Goal: Communication & Community: Participate in discussion

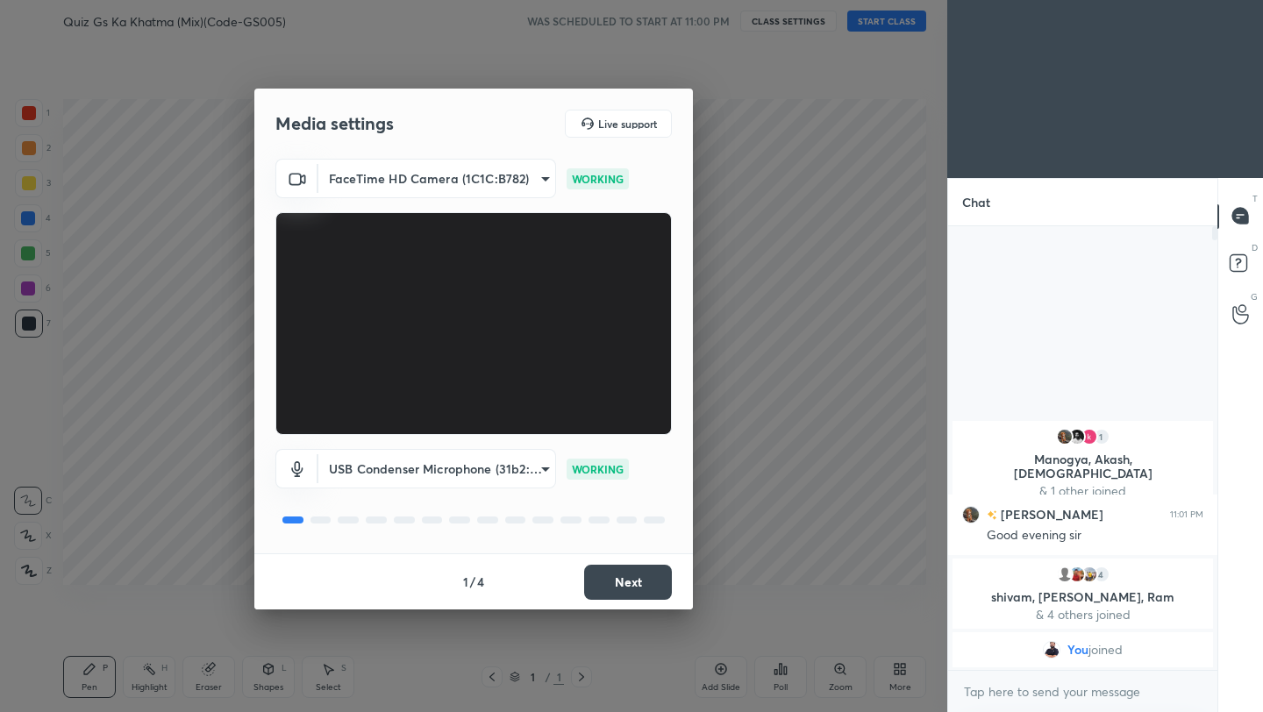
click at [634, 588] on button "Next" at bounding box center [628, 582] width 88 height 35
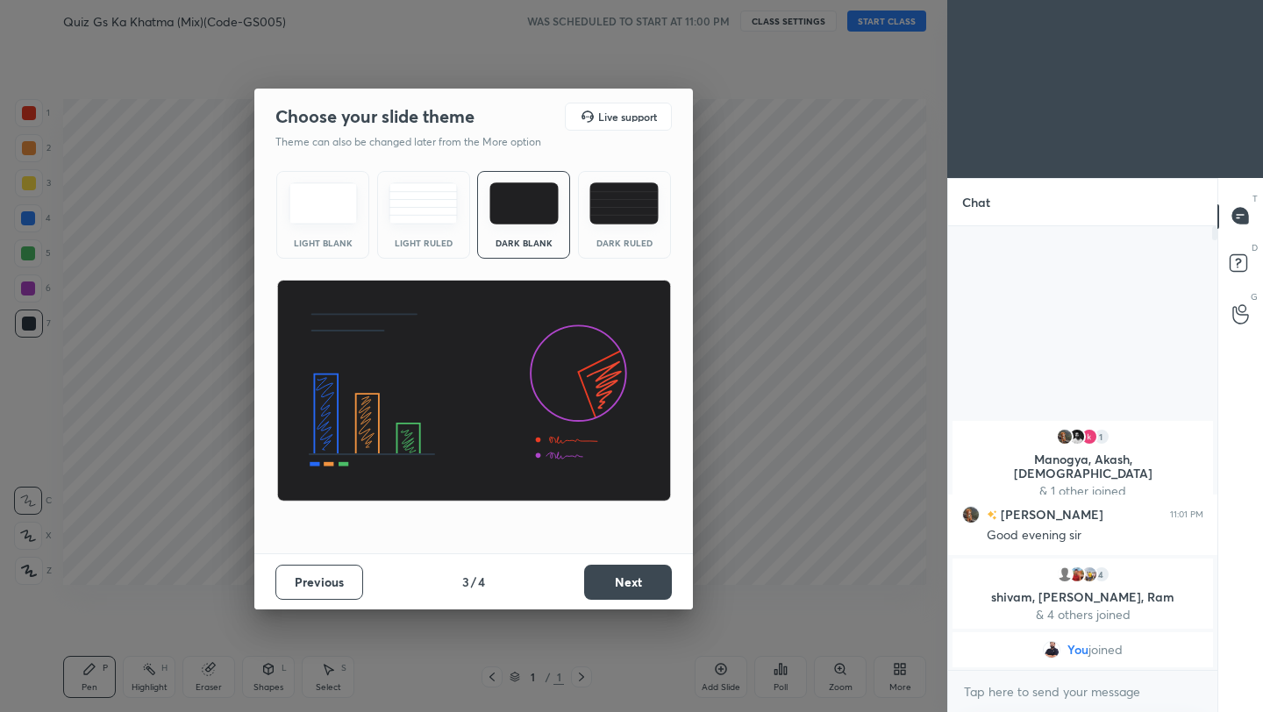
click at [634, 588] on button "Next" at bounding box center [628, 582] width 88 height 35
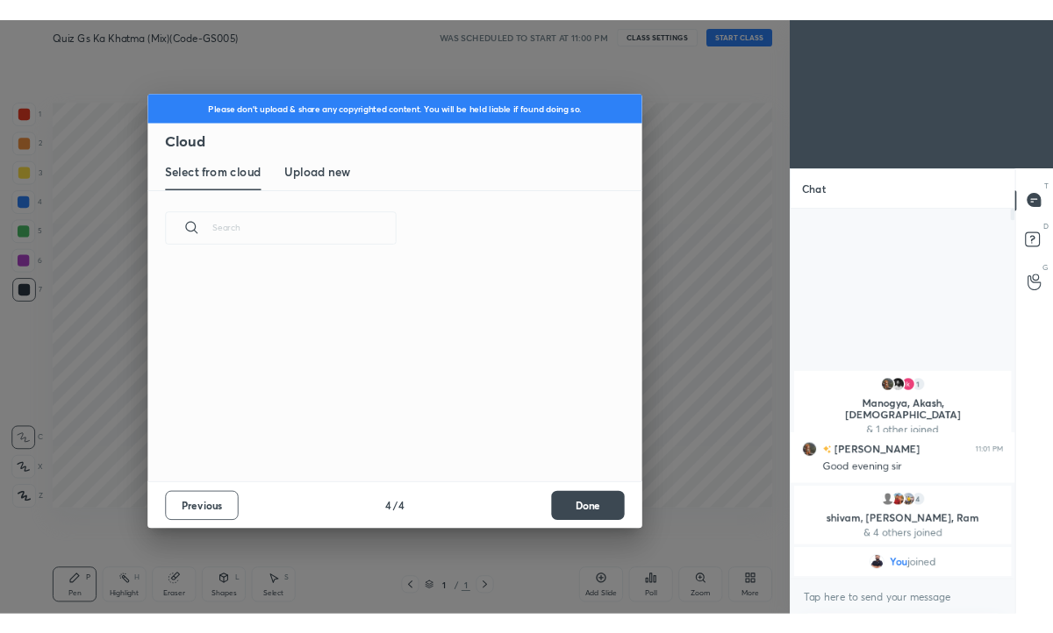
scroll to position [259, 563]
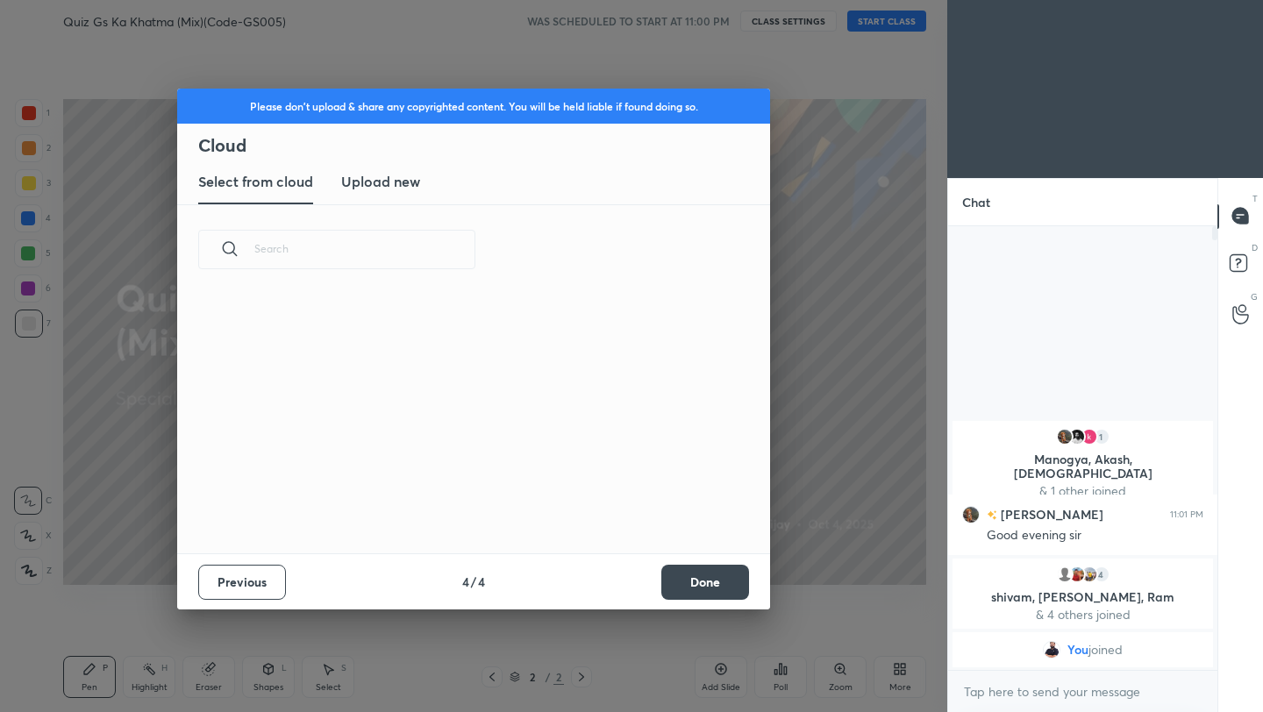
click at [406, 176] on h3 "Upload new" at bounding box center [380, 181] width 79 height 21
click at [477, 488] on label "Browse" at bounding box center [474, 482] width 78 height 28
click at [435, 488] on input "Browse" at bounding box center [435, 482] width 0 height 28
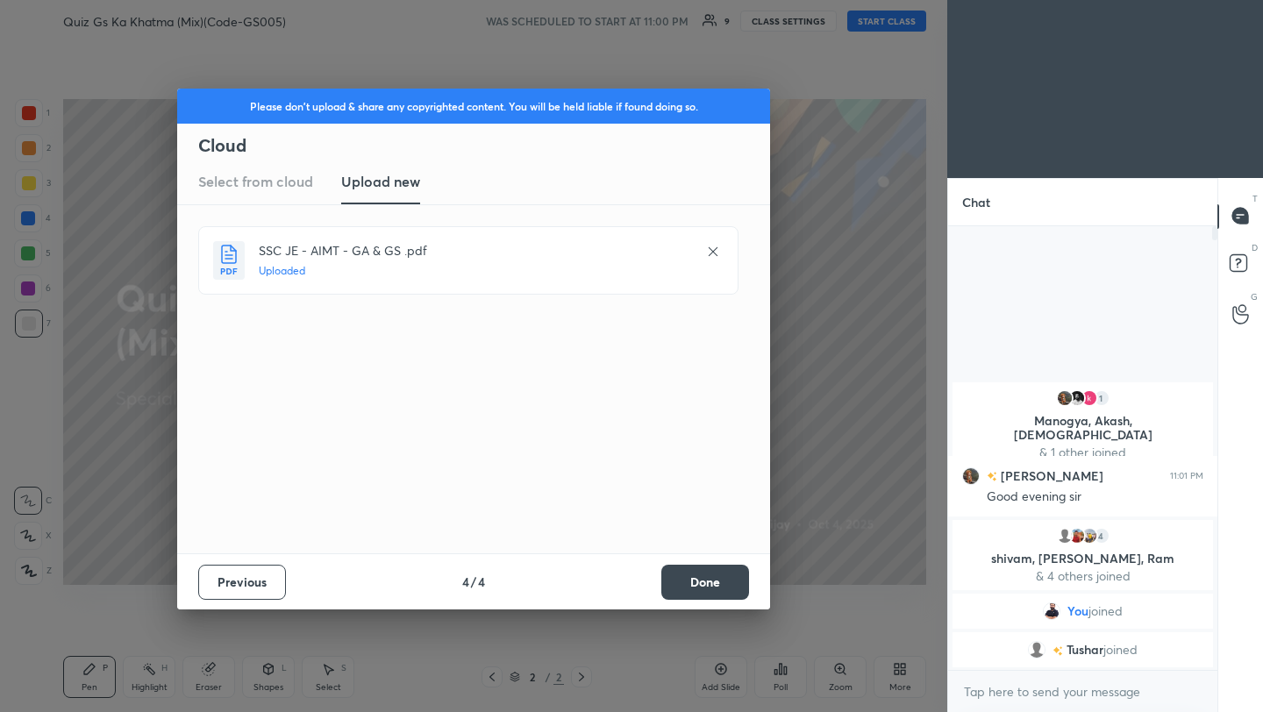
click at [703, 593] on button "Done" at bounding box center [705, 582] width 88 height 35
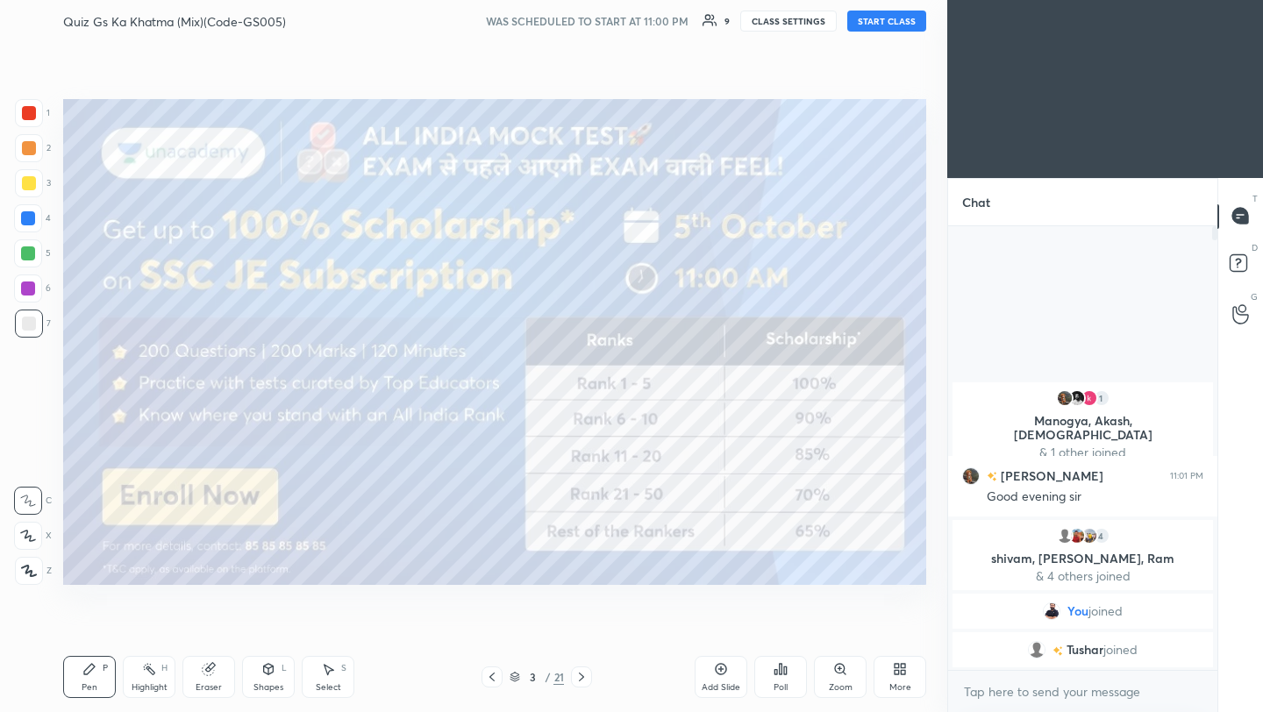
click at [491, 680] on icon at bounding box center [492, 677] width 14 height 14
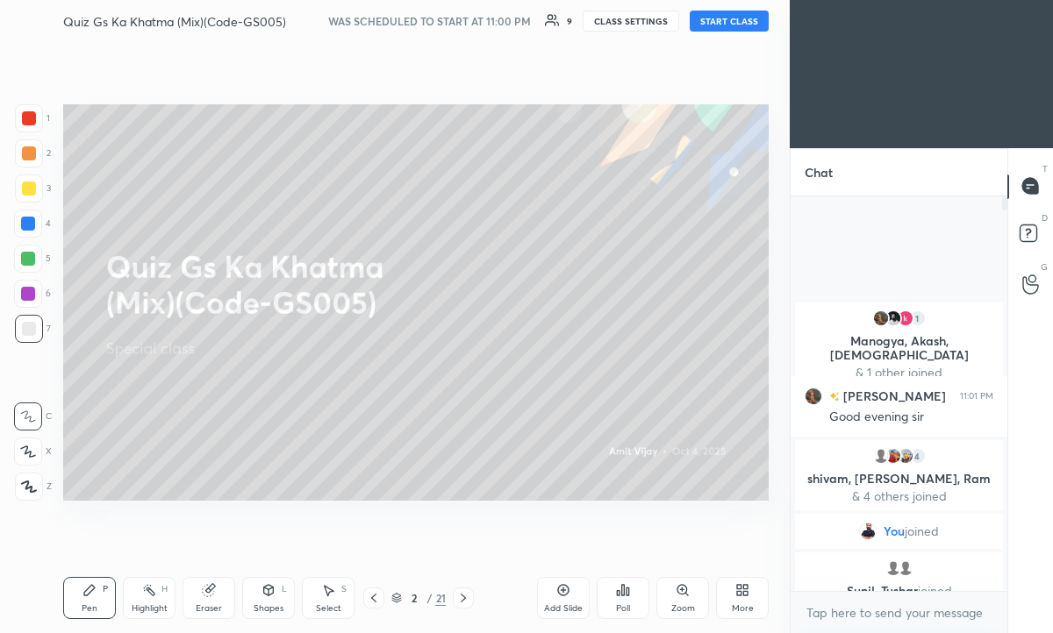
scroll to position [243, 211]
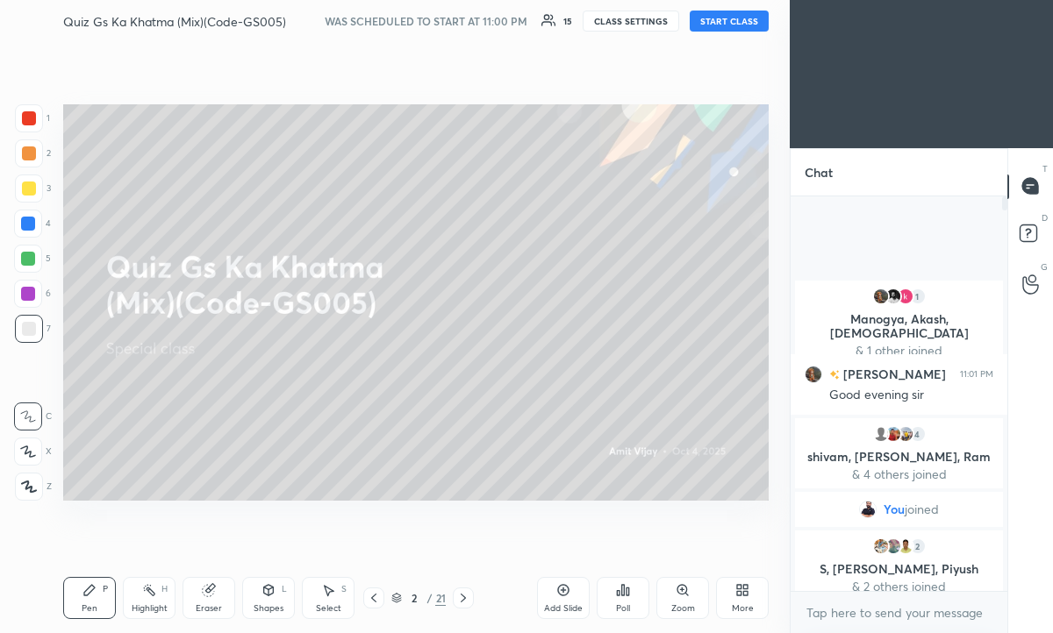
click at [740, 589] on icon at bounding box center [742, 590] width 14 height 14
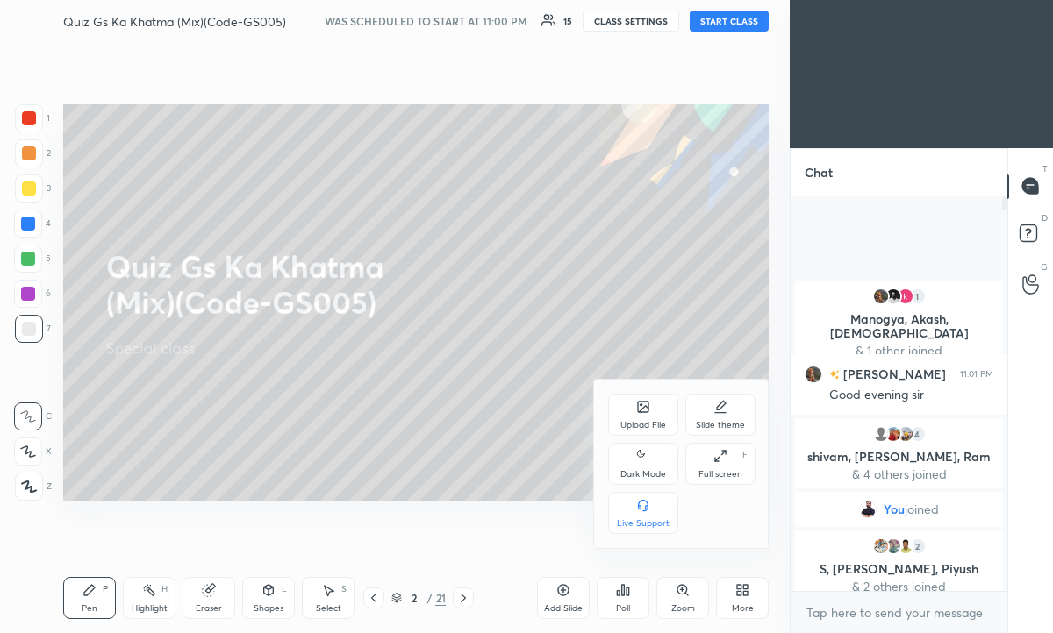
click at [631, 421] on div "Upload File" at bounding box center [643, 425] width 46 height 9
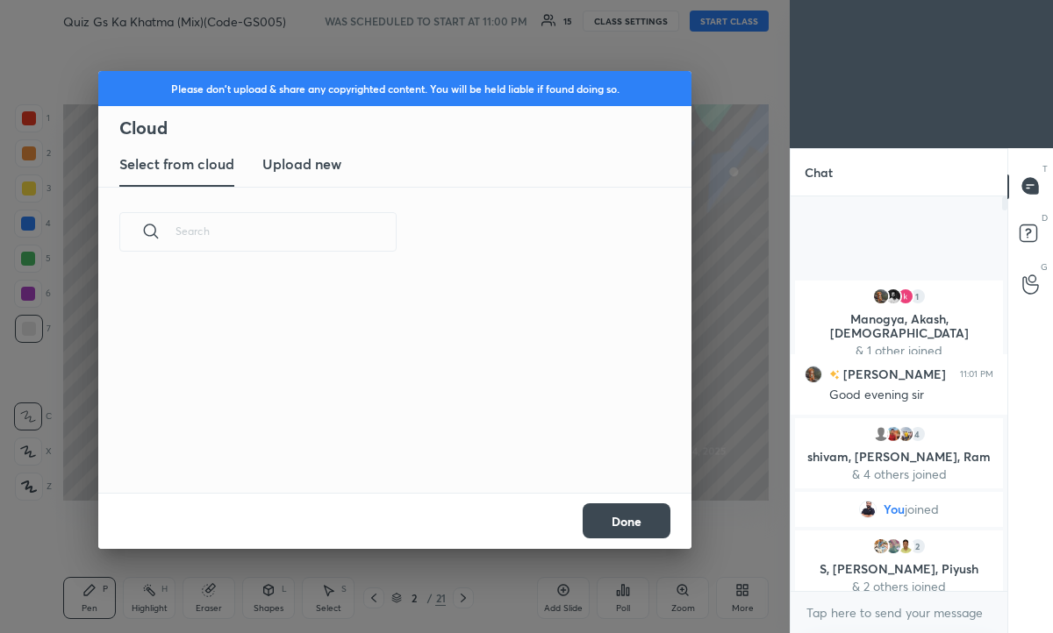
scroll to position [6, 10]
click at [312, 165] on h3 "Upload new" at bounding box center [301, 164] width 79 height 21
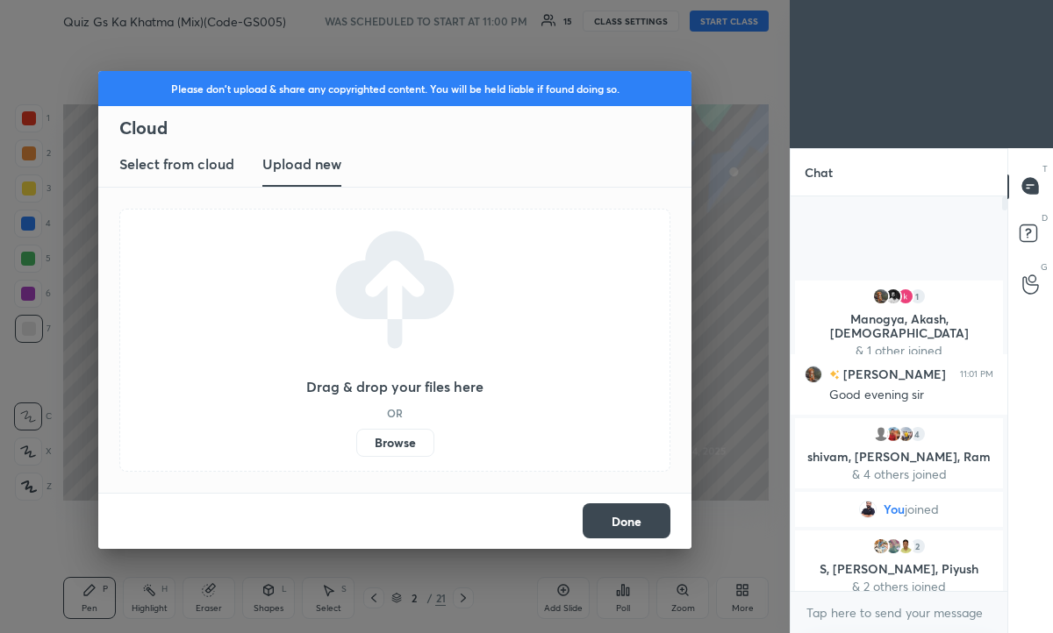
click at [387, 440] on label "Browse" at bounding box center [395, 443] width 78 height 28
click at [356, 440] on input "Browse" at bounding box center [356, 443] width 0 height 28
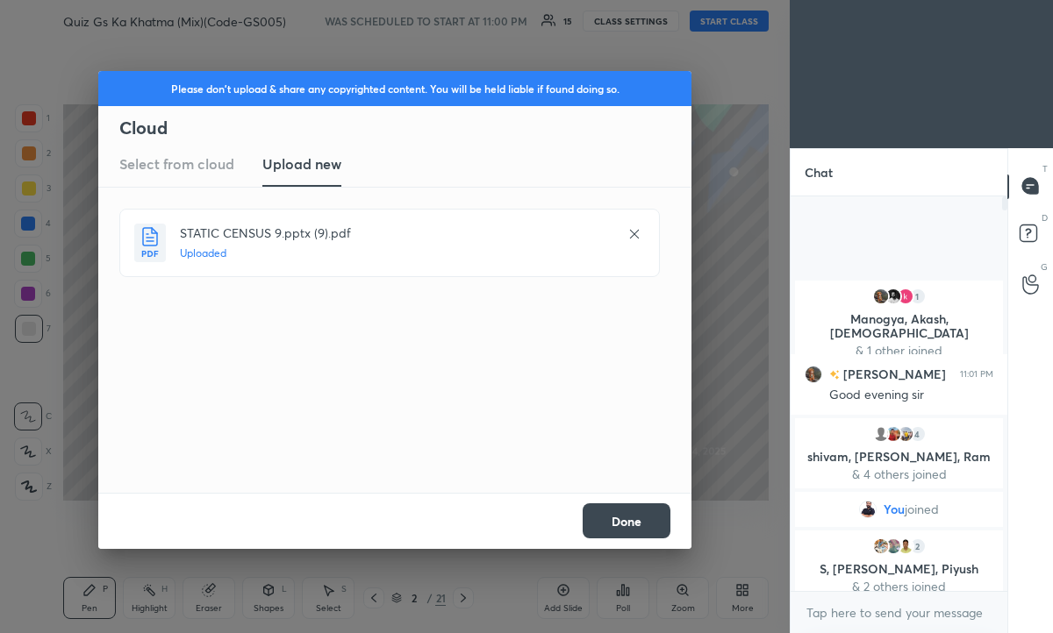
click at [638, 531] on button "Done" at bounding box center [626, 521] width 88 height 35
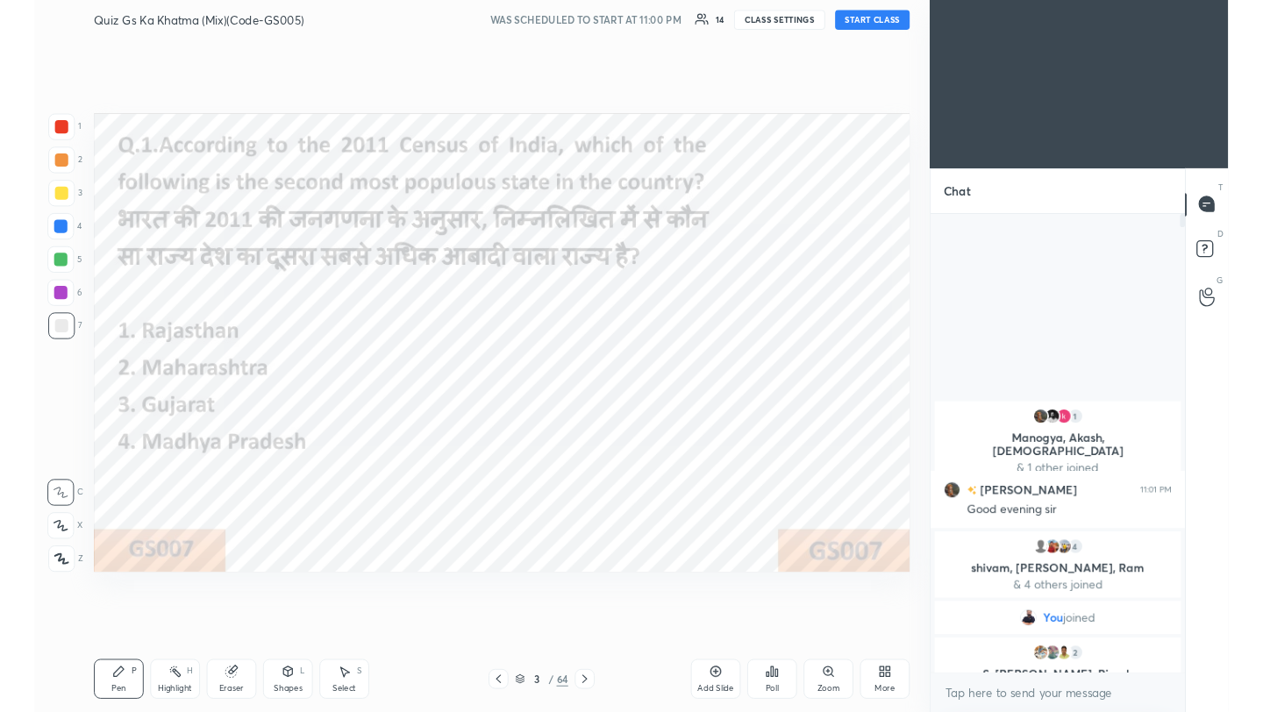
scroll to position [87123, 86846]
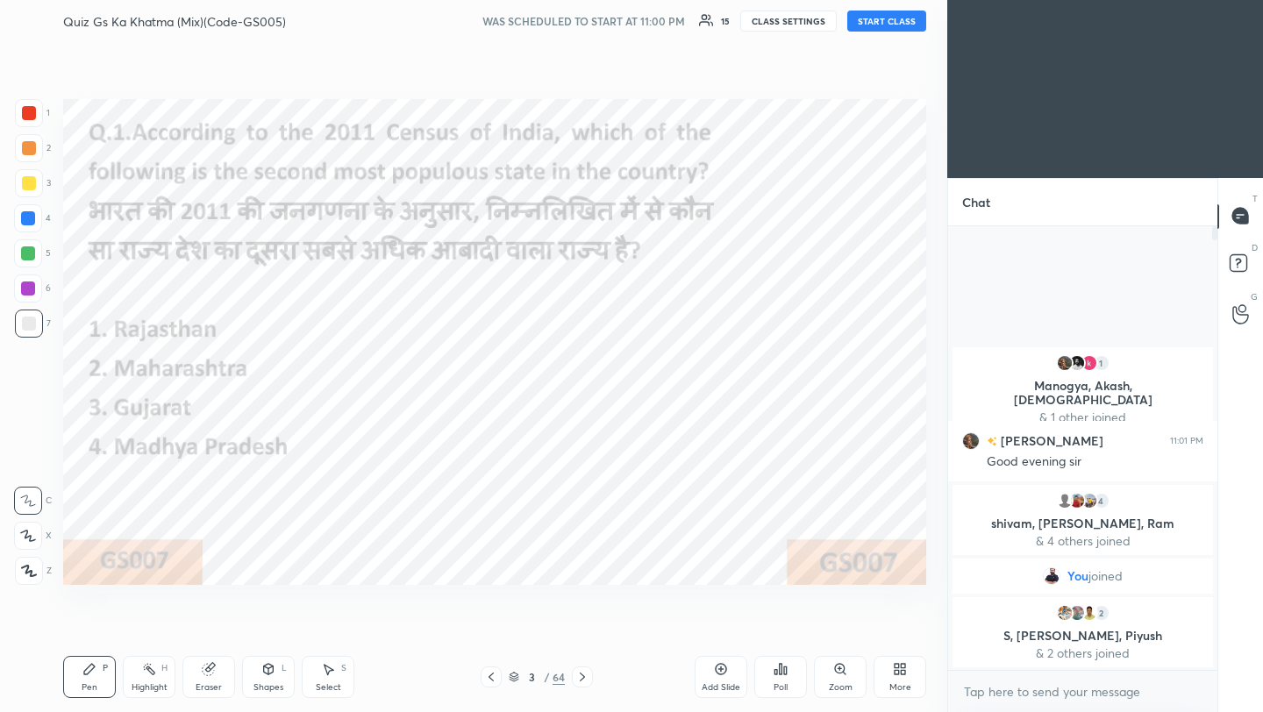
click at [545, 678] on div "/" at bounding box center [546, 677] width 5 height 11
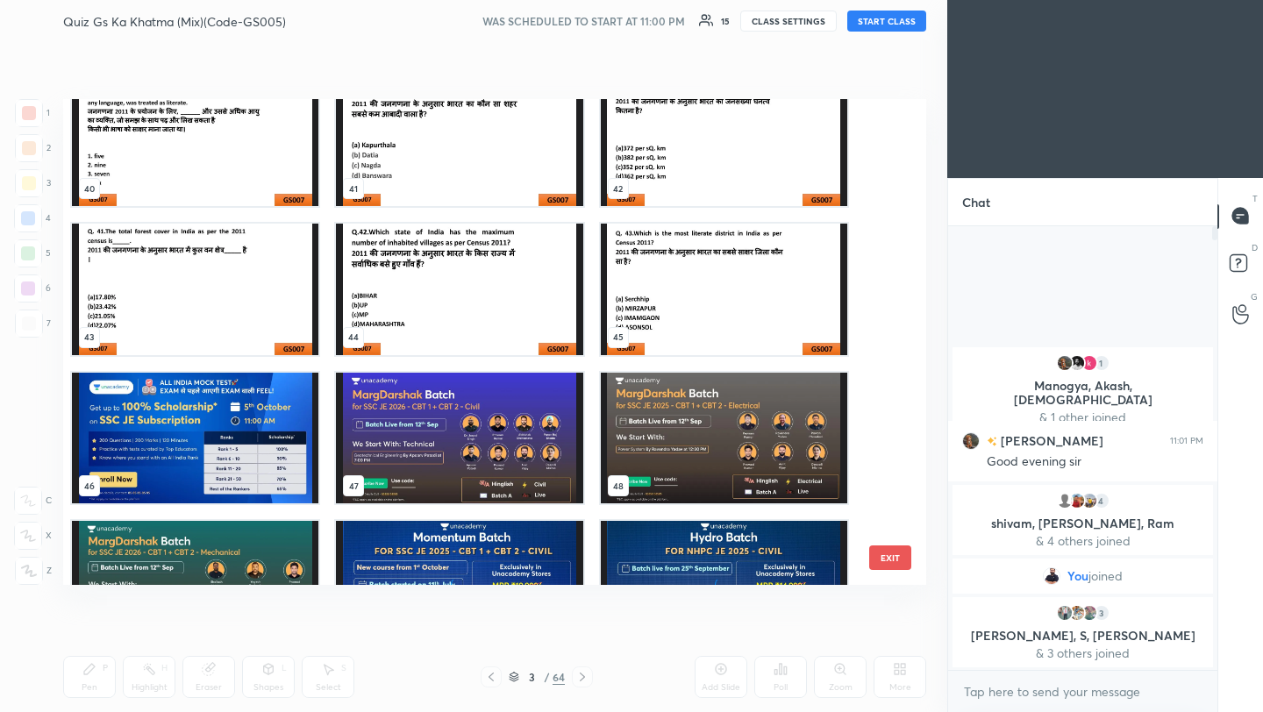
scroll to position [1981, 0]
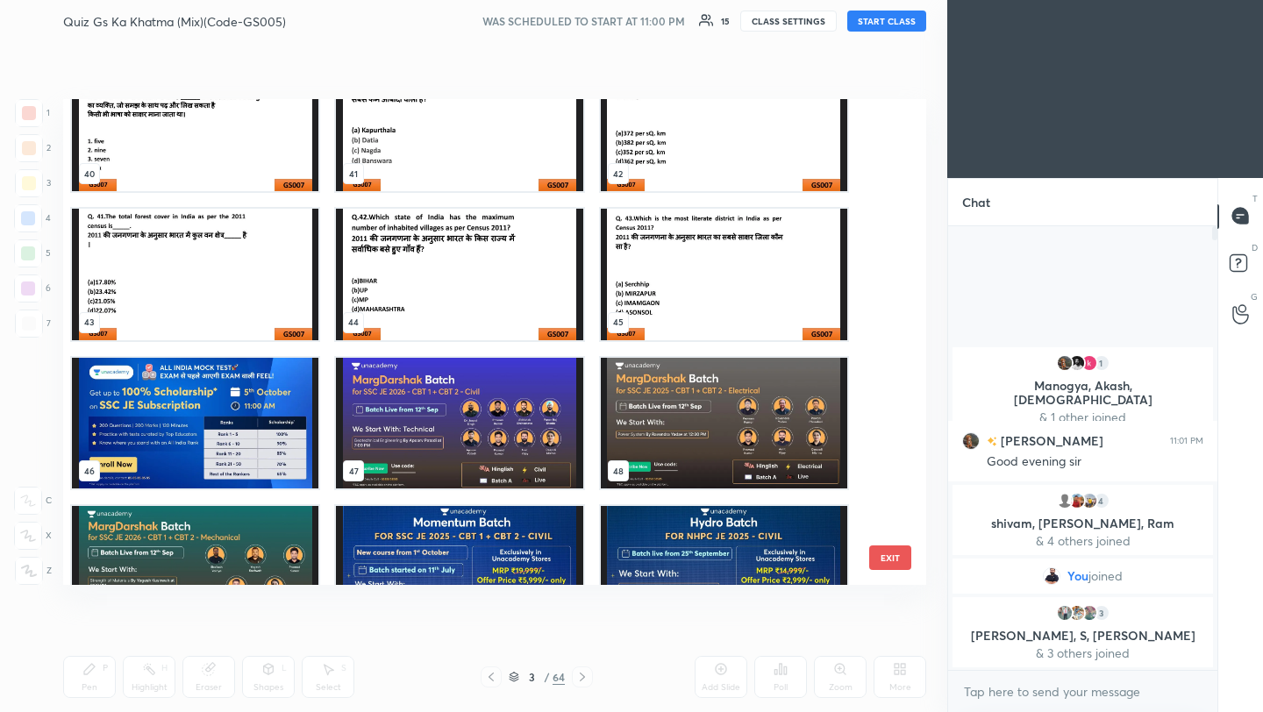
click at [193, 405] on img "grid" at bounding box center [195, 424] width 247 height 132
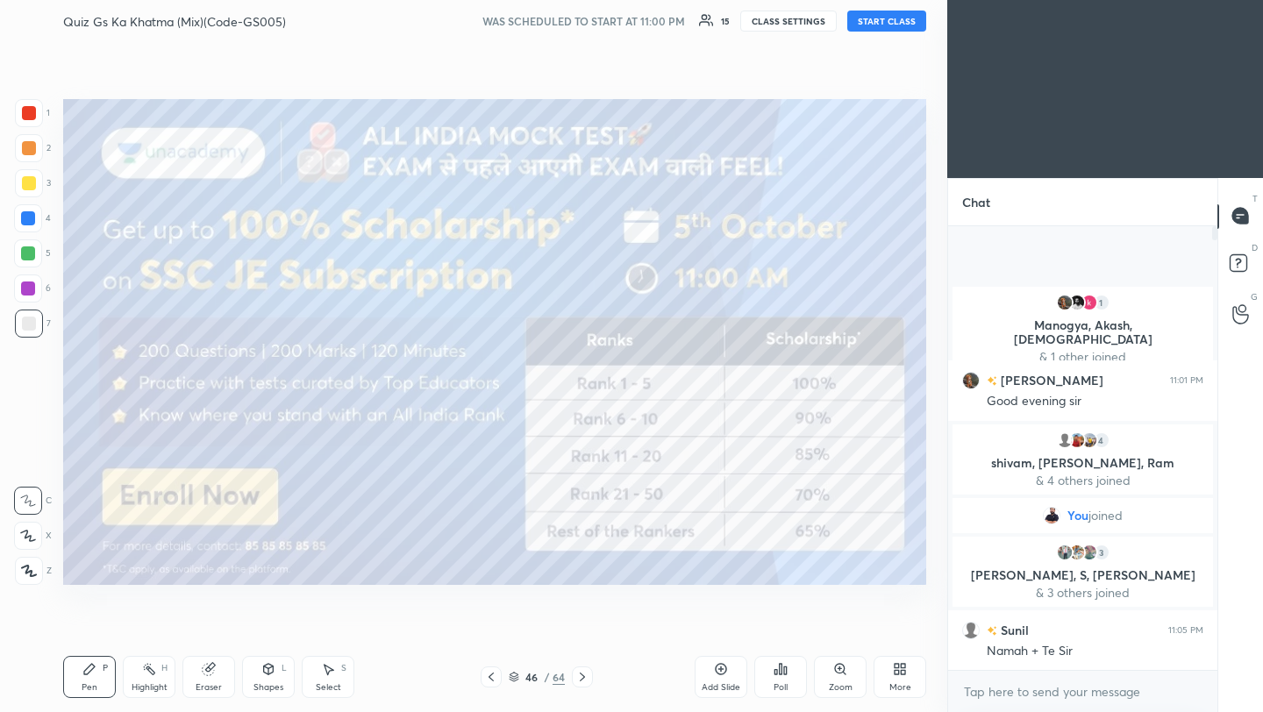
click at [890, 25] on button "START CLASS" at bounding box center [886, 21] width 79 height 21
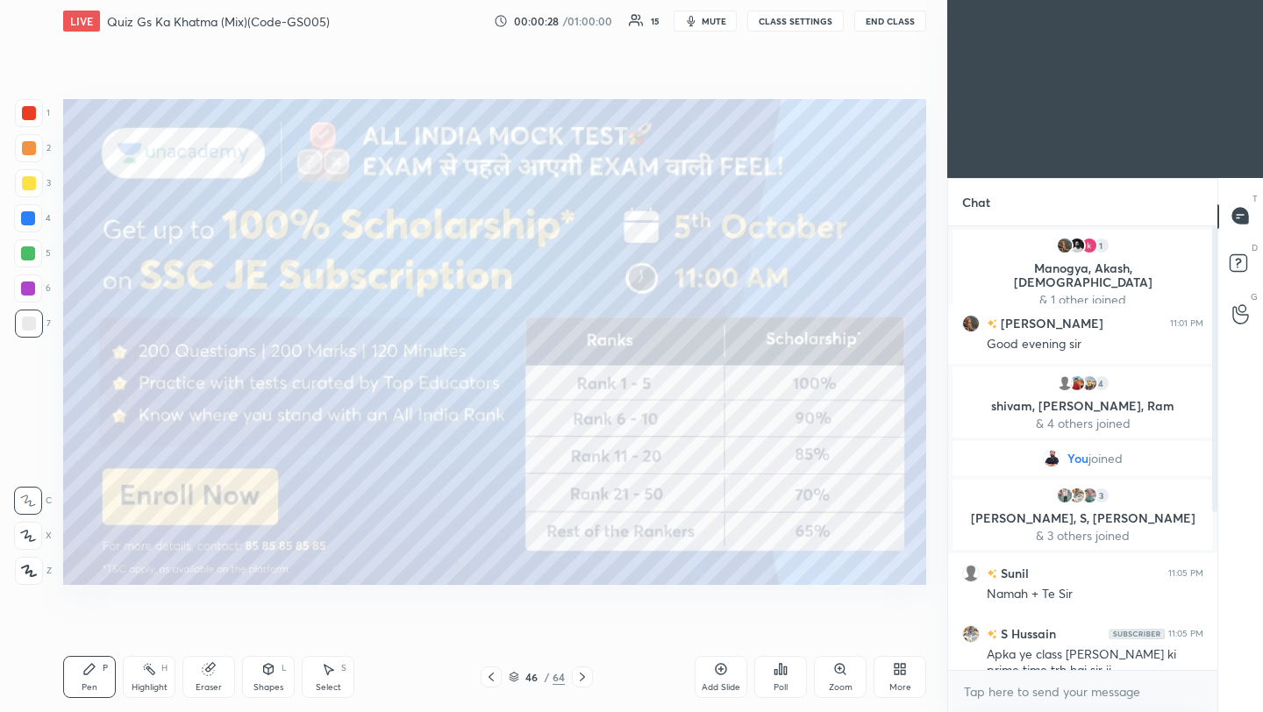
click at [896, 24] on button "End Class" at bounding box center [890, 21] width 72 height 21
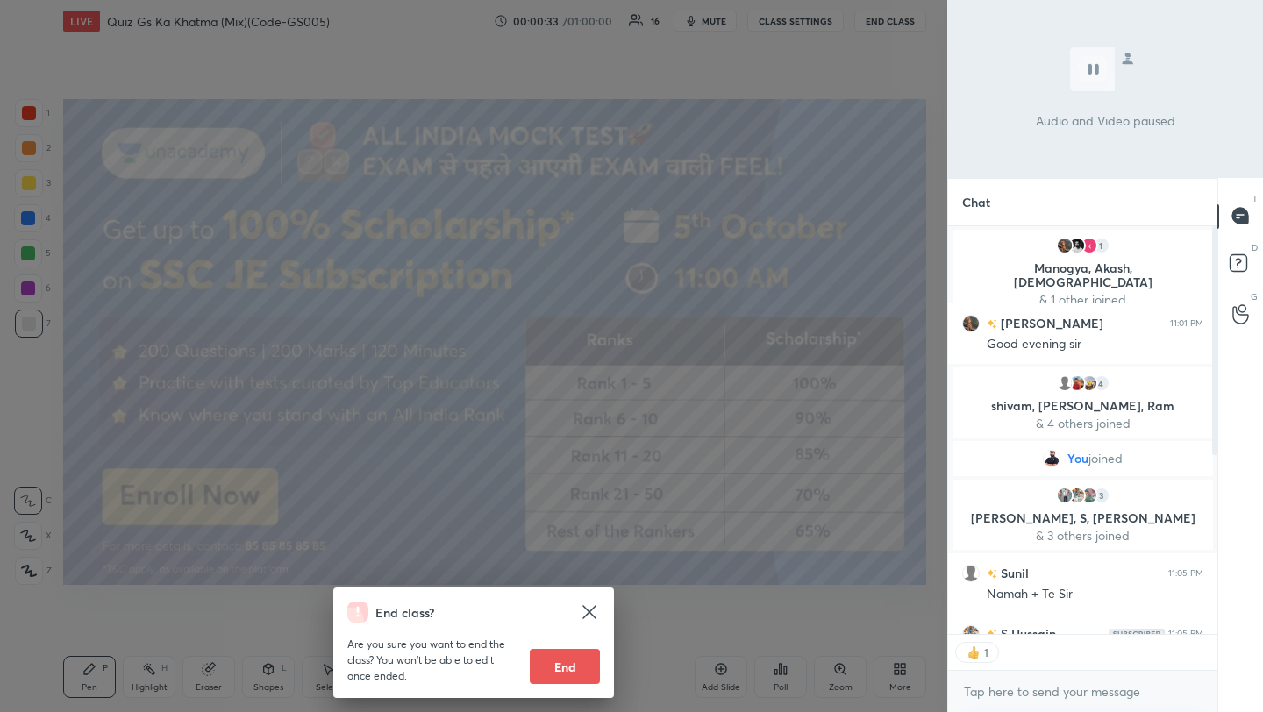
scroll to position [6, 6]
click at [858, 167] on div "End class? Are you sure you want to end the class? You won’t be able to edit on…" at bounding box center [473, 356] width 947 height 712
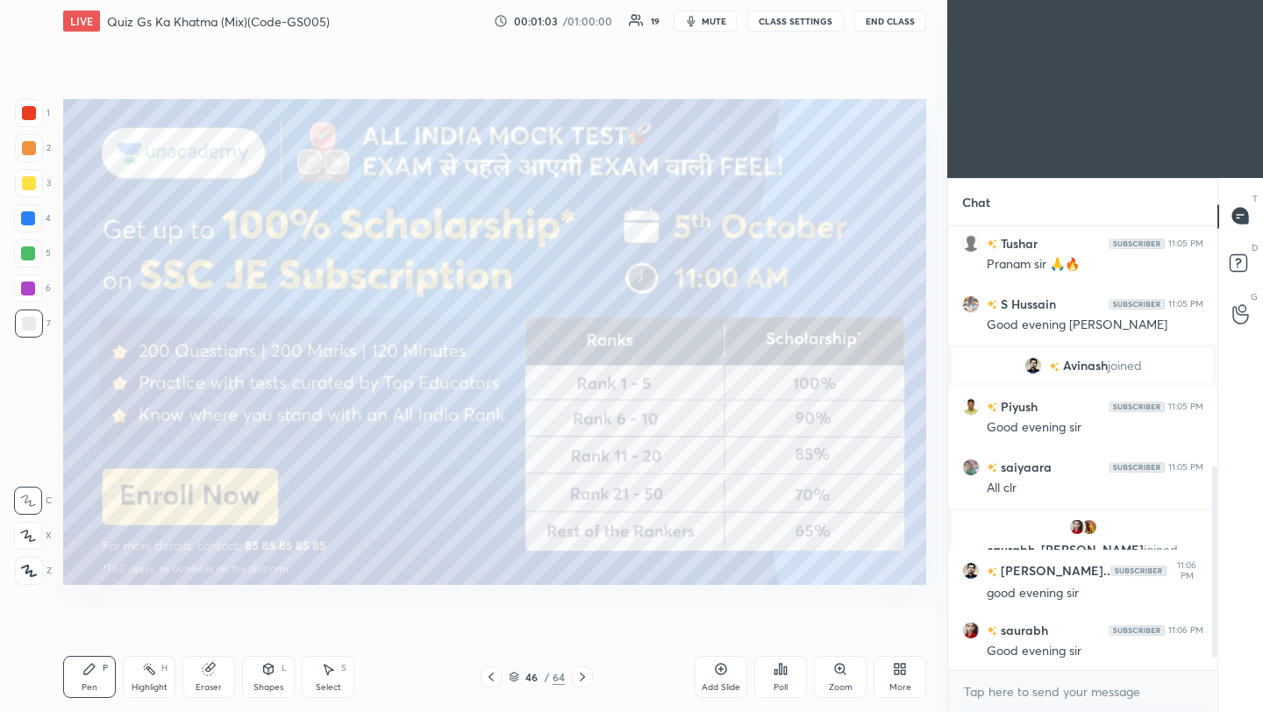
scroll to position [588, 0]
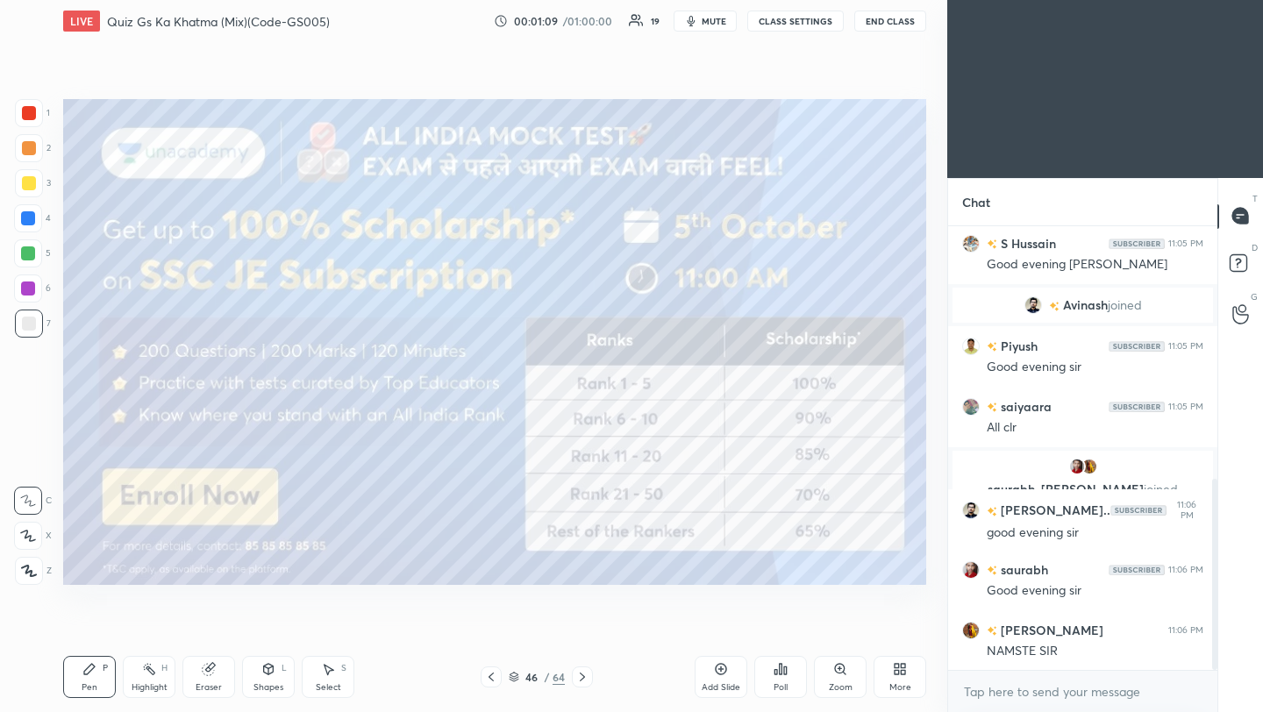
click at [29, 114] on div at bounding box center [29, 113] width 14 height 14
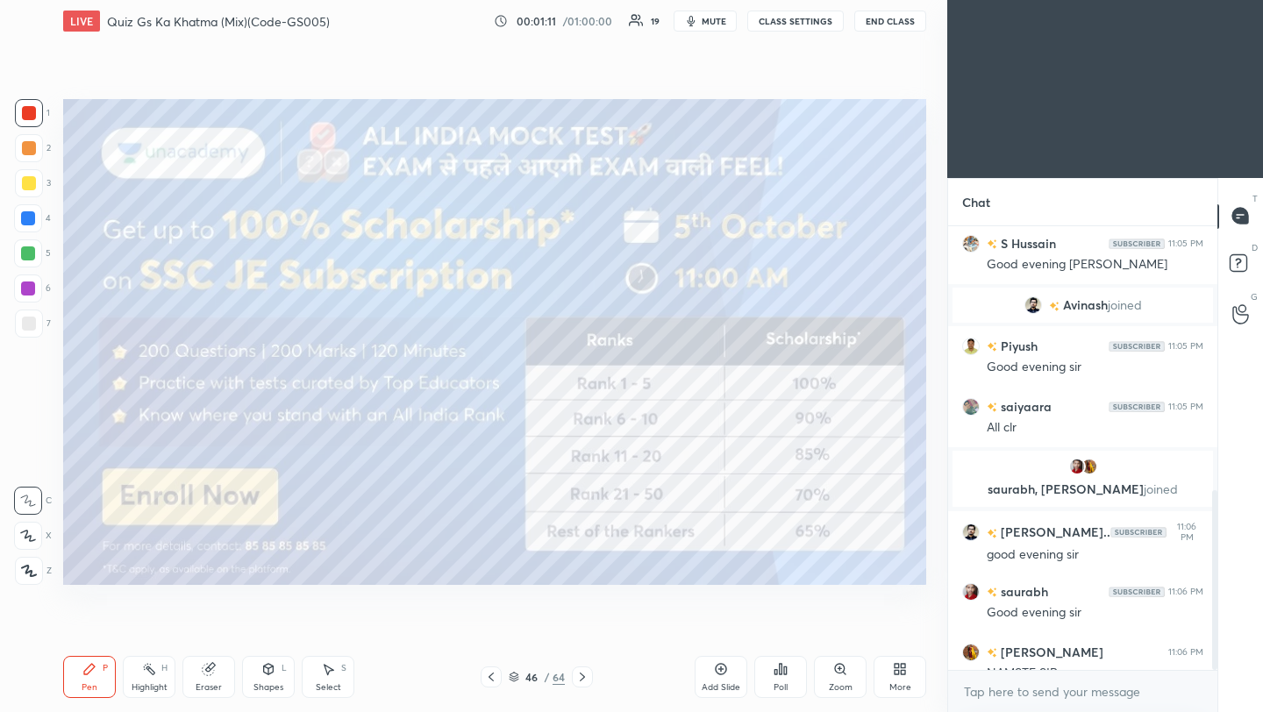
click at [25, 569] on icon at bounding box center [29, 571] width 16 height 12
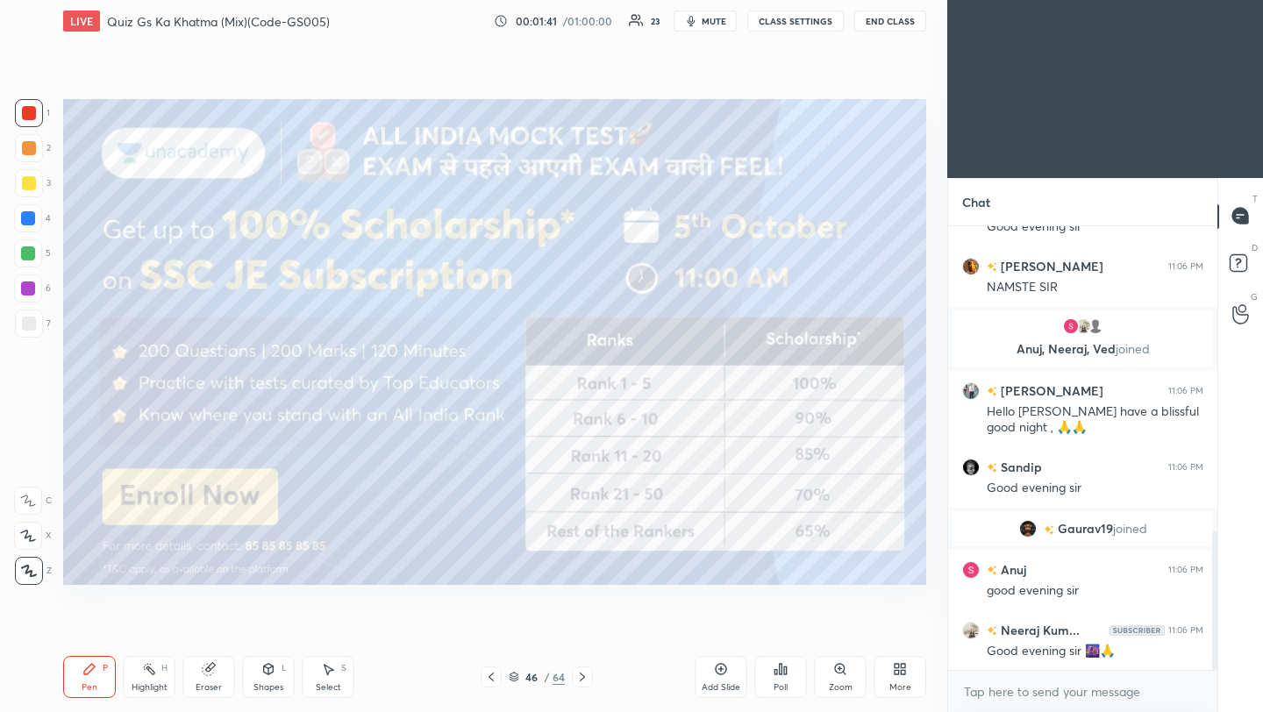
scroll to position [982, 0]
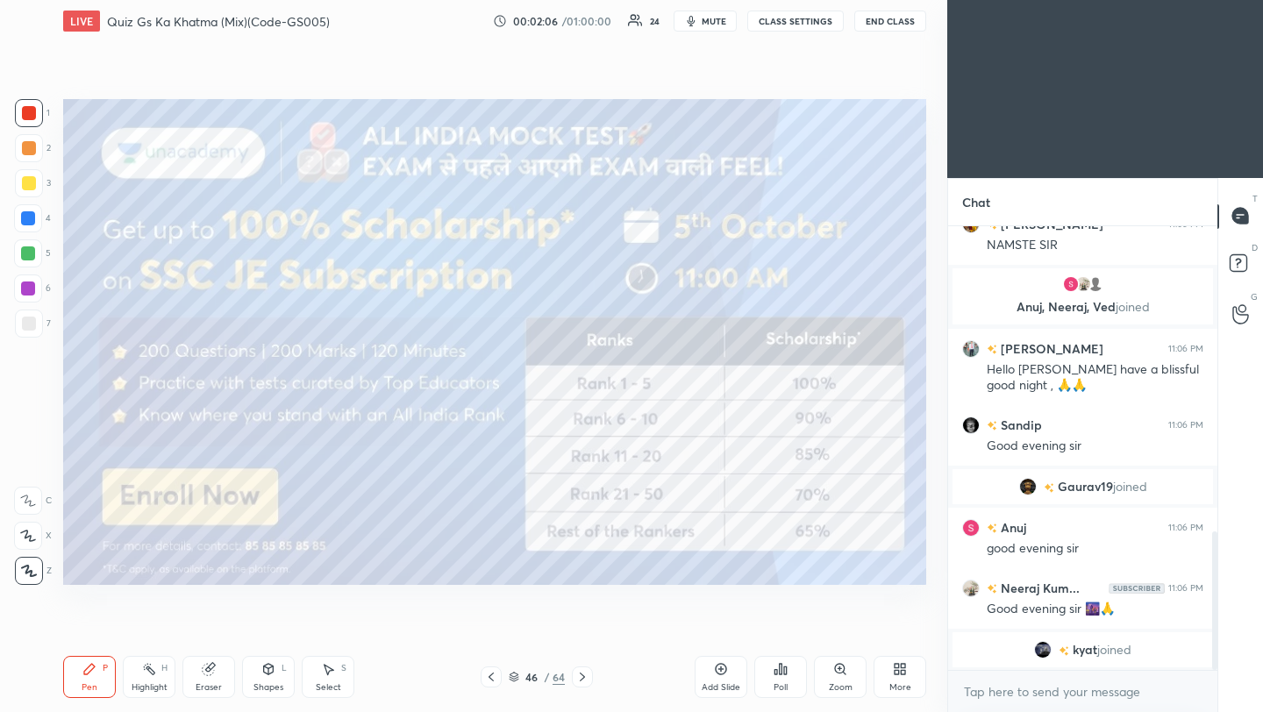
click at [578, 675] on icon at bounding box center [582, 677] width 14 height 14
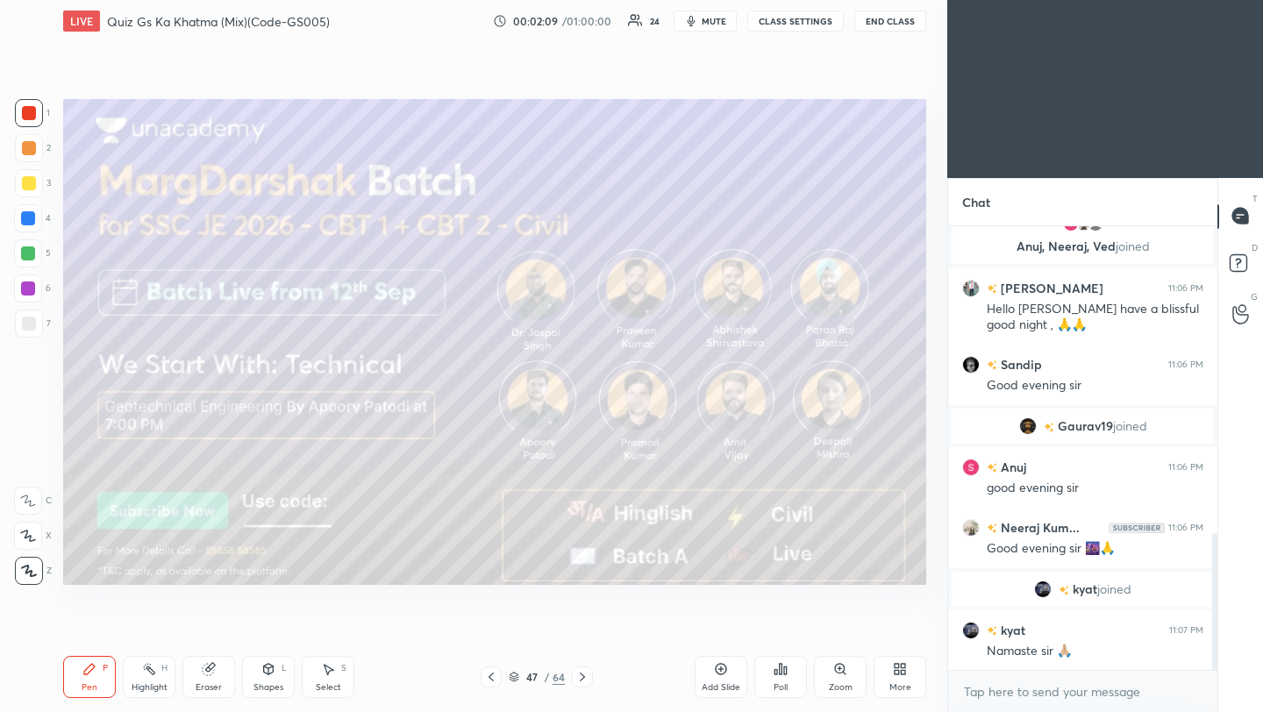
scroll to position [1059, 0]
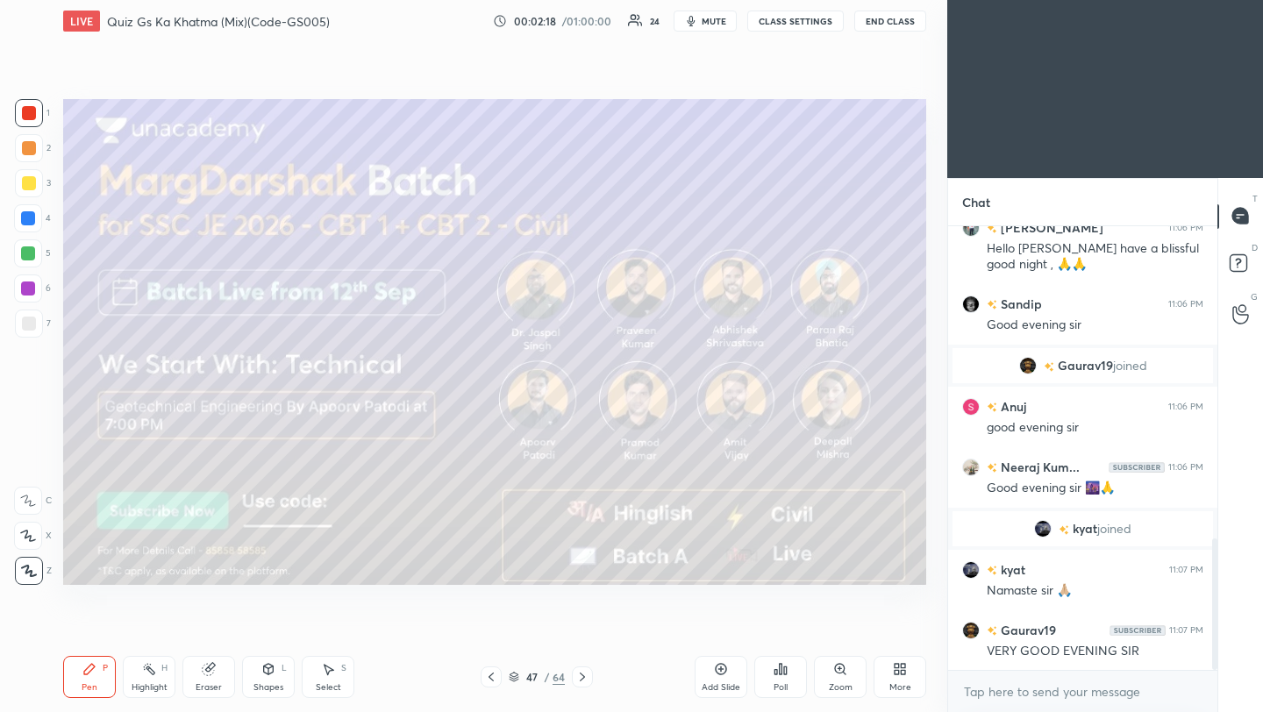
click at [583, 681] on icon at bounding box center [582, 677] width 14 height 14
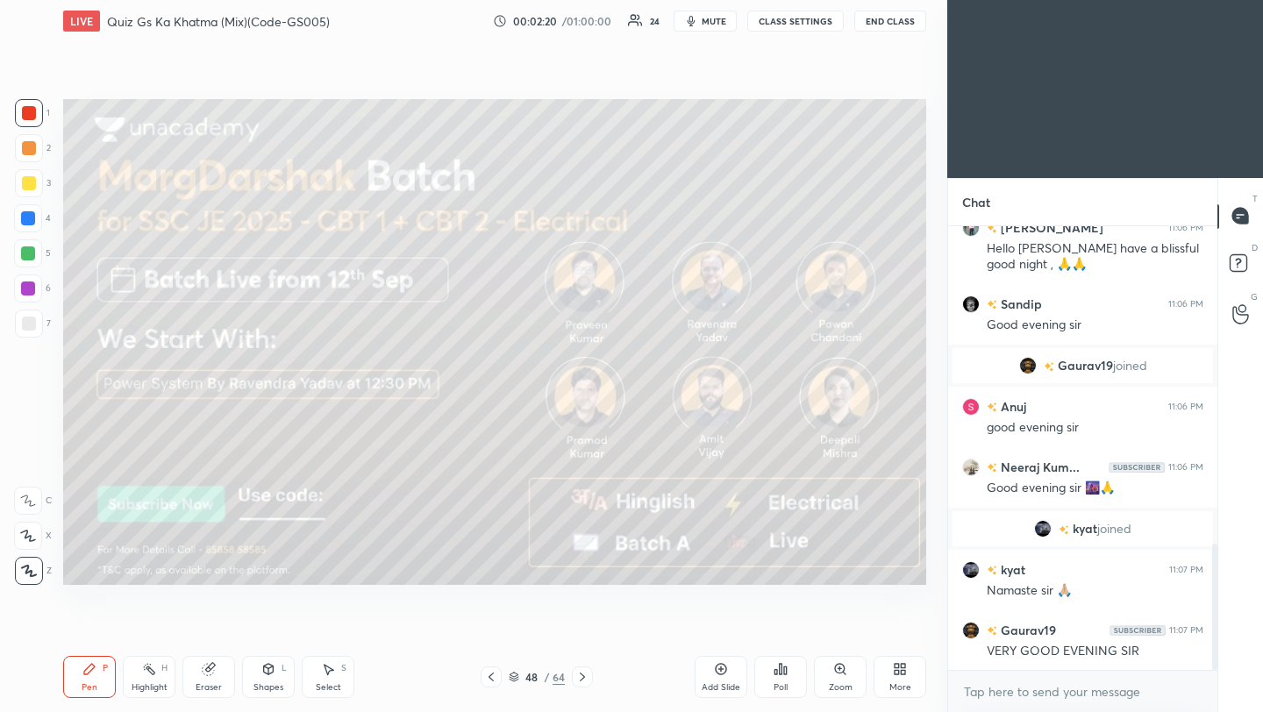
scroll to position [1119, 0]
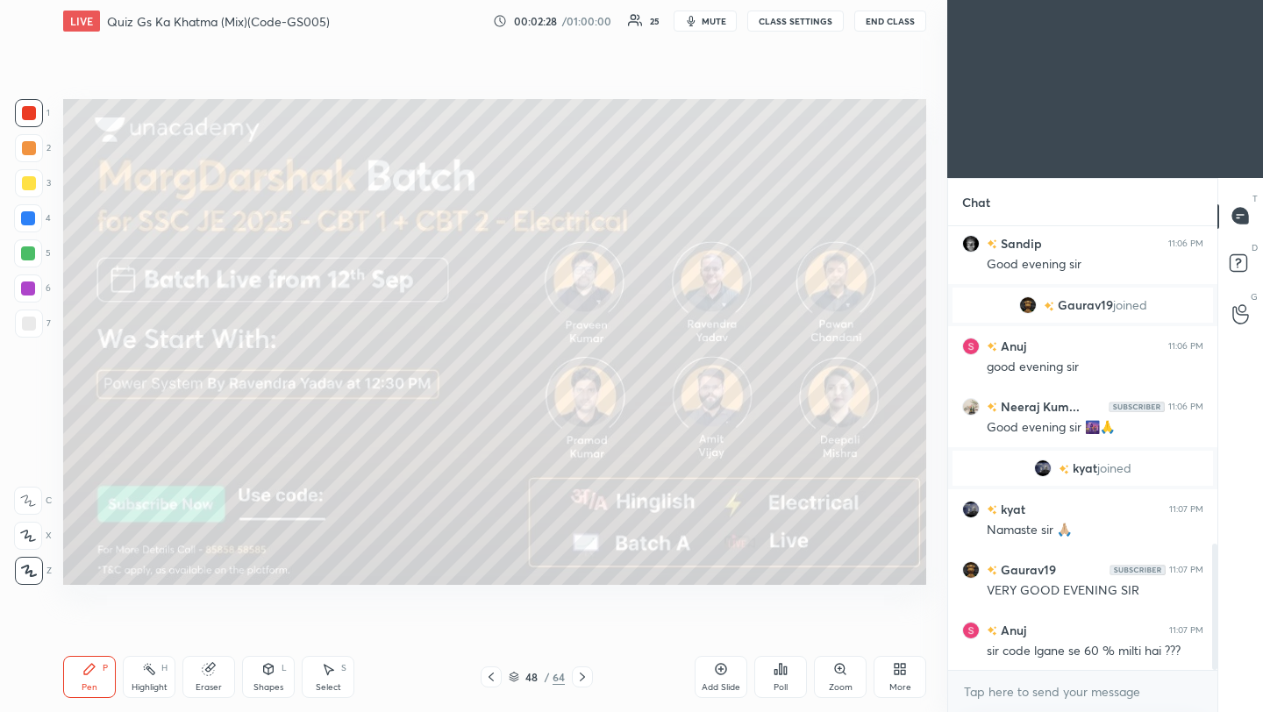
click at [583, 675] on icon at bounding box center [582, 677] width 14 height 14
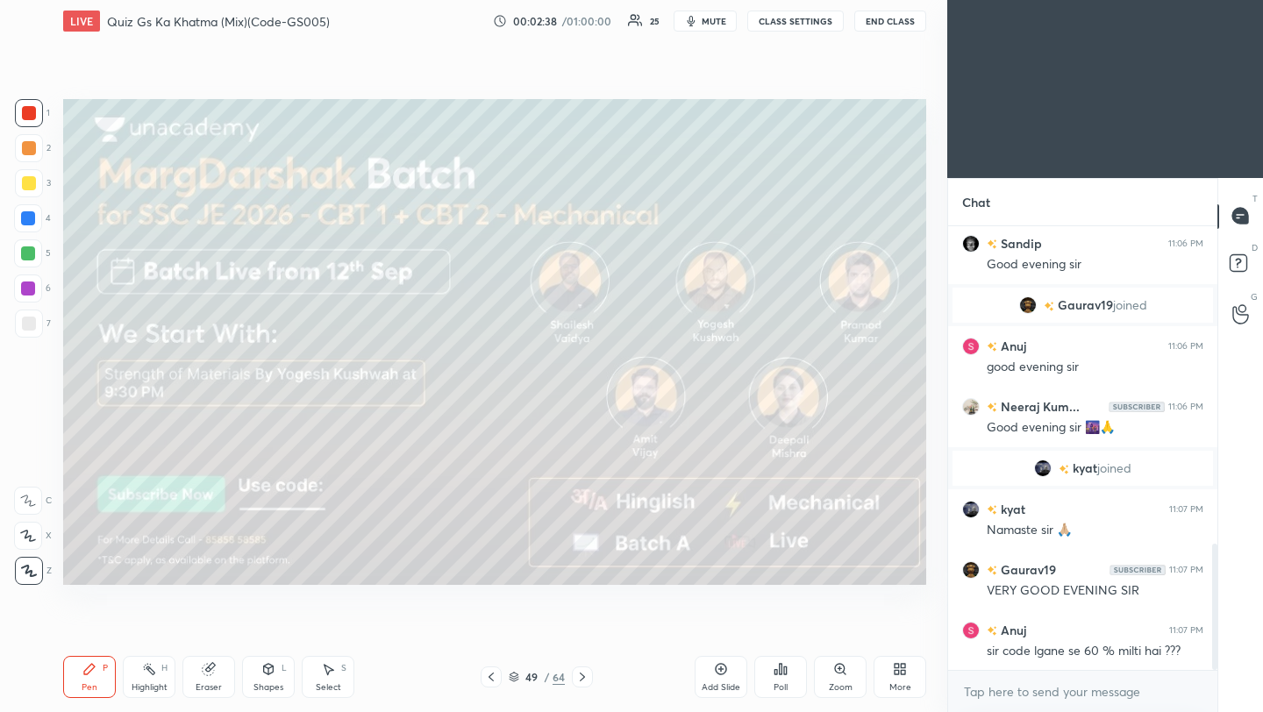
click at [580, 675] on icon at bounding box center [582, 677] width 14 height 14
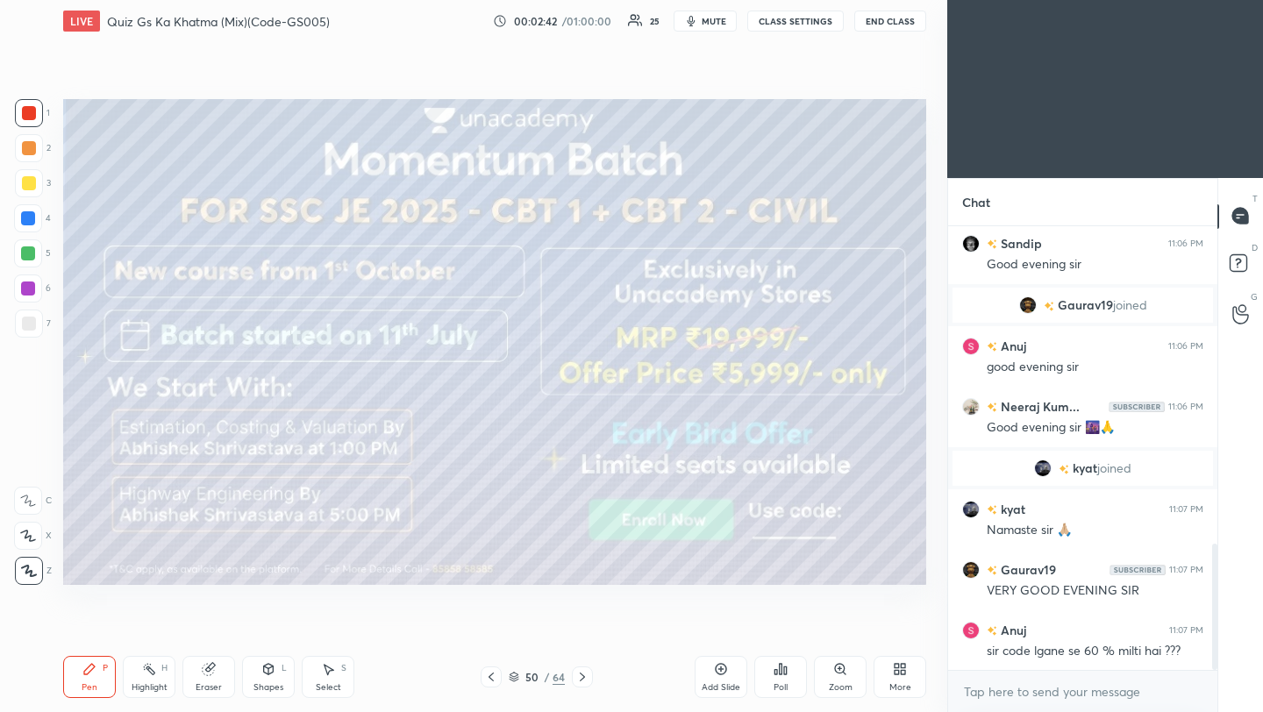
scroll to position [1161, 0]
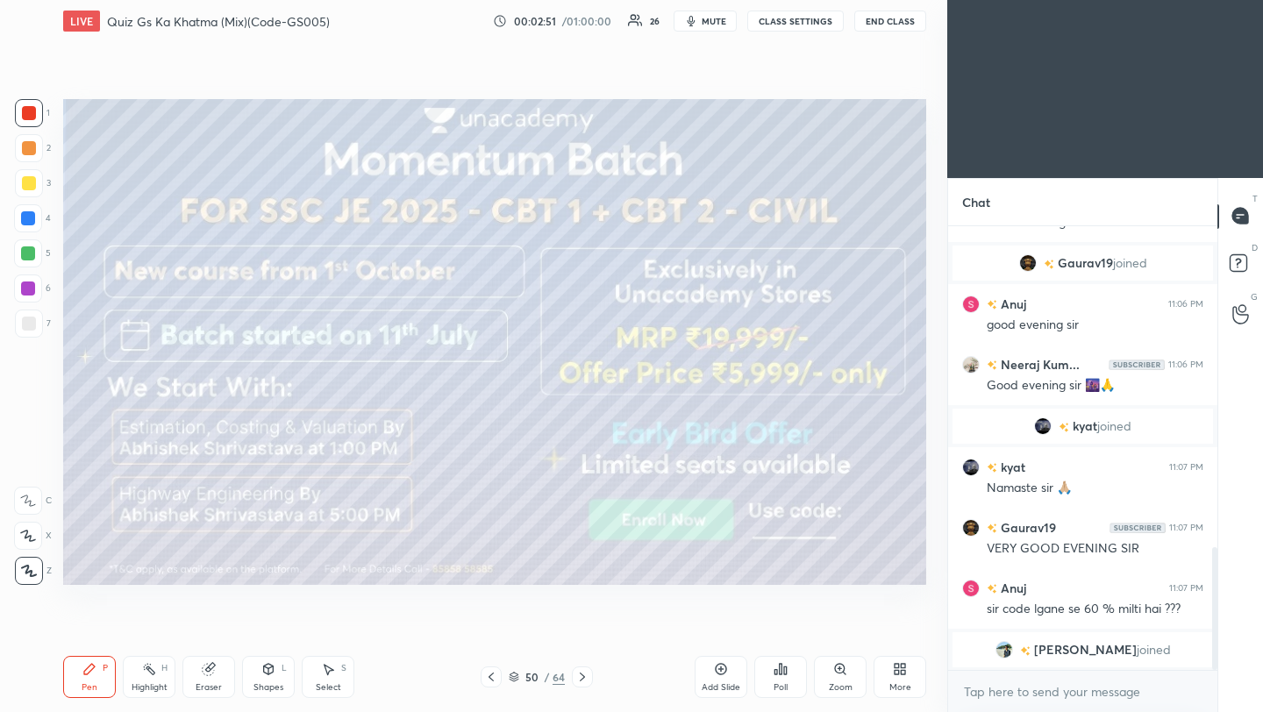
click at [585, 676] on icon at bounding box center [582, 677] width 14 height 14
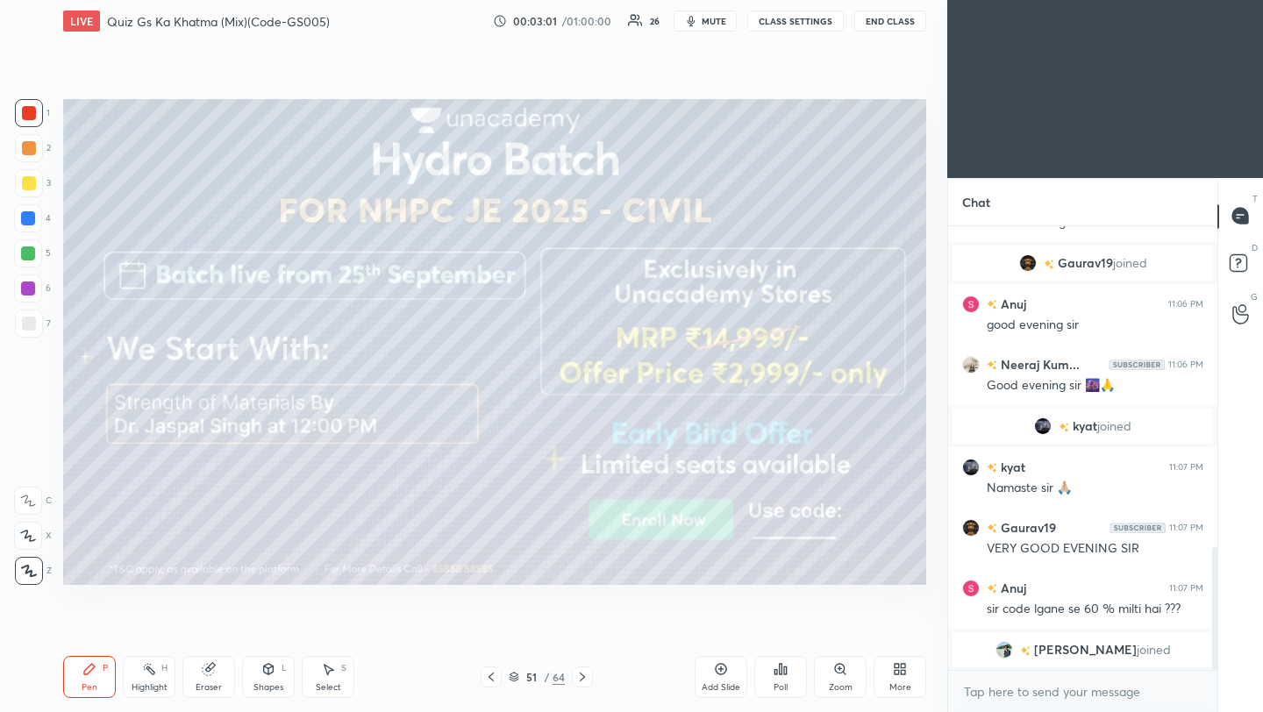
click at [583, 676] on icon at bounding box center [582, 677] width 14 height 14
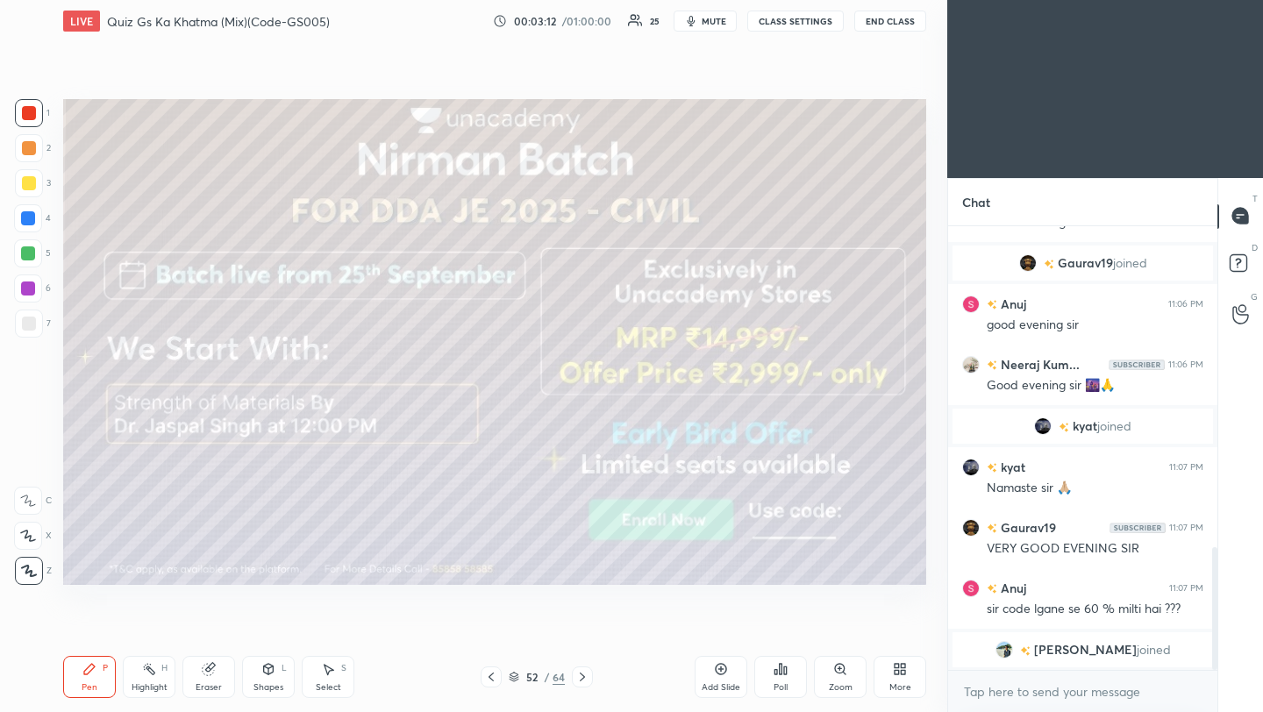
click at [584, 681] on icon at bounding box center [582, 677] width 14 height 14
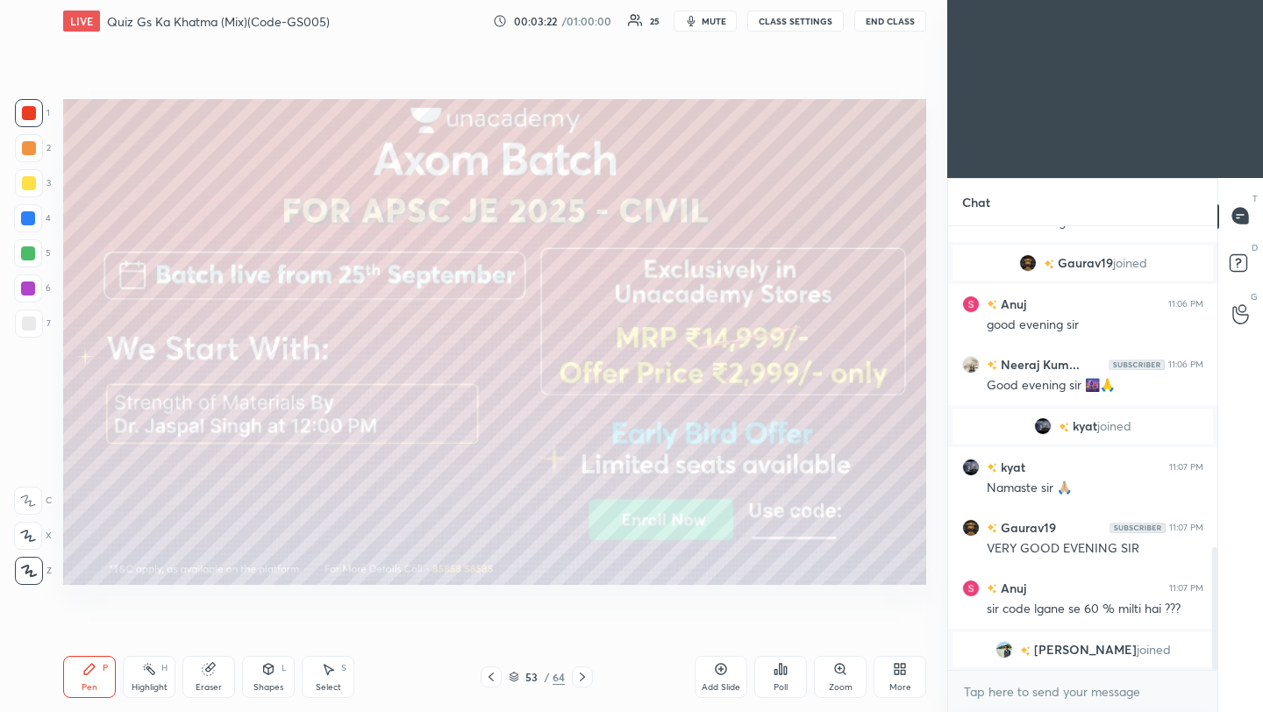
click at [582, 672] on icon at bounding box center [582, 677] width 14 height 14
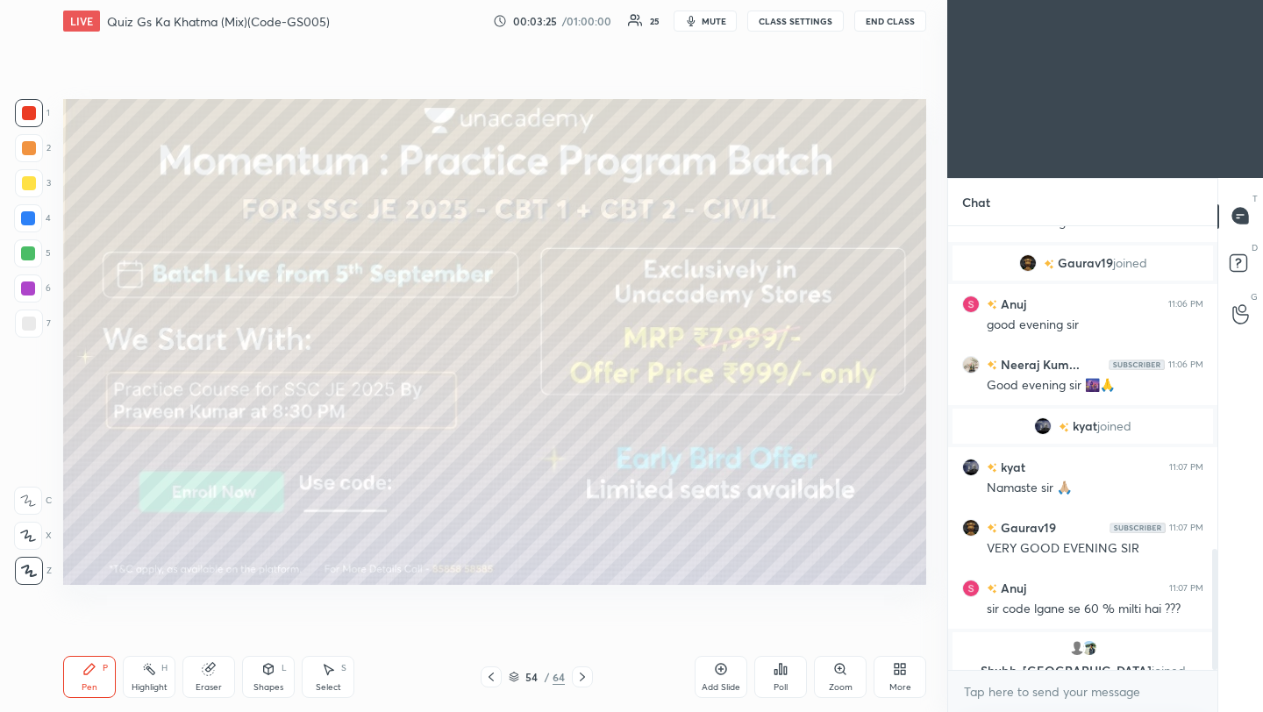
scroll to position [1183, 0]
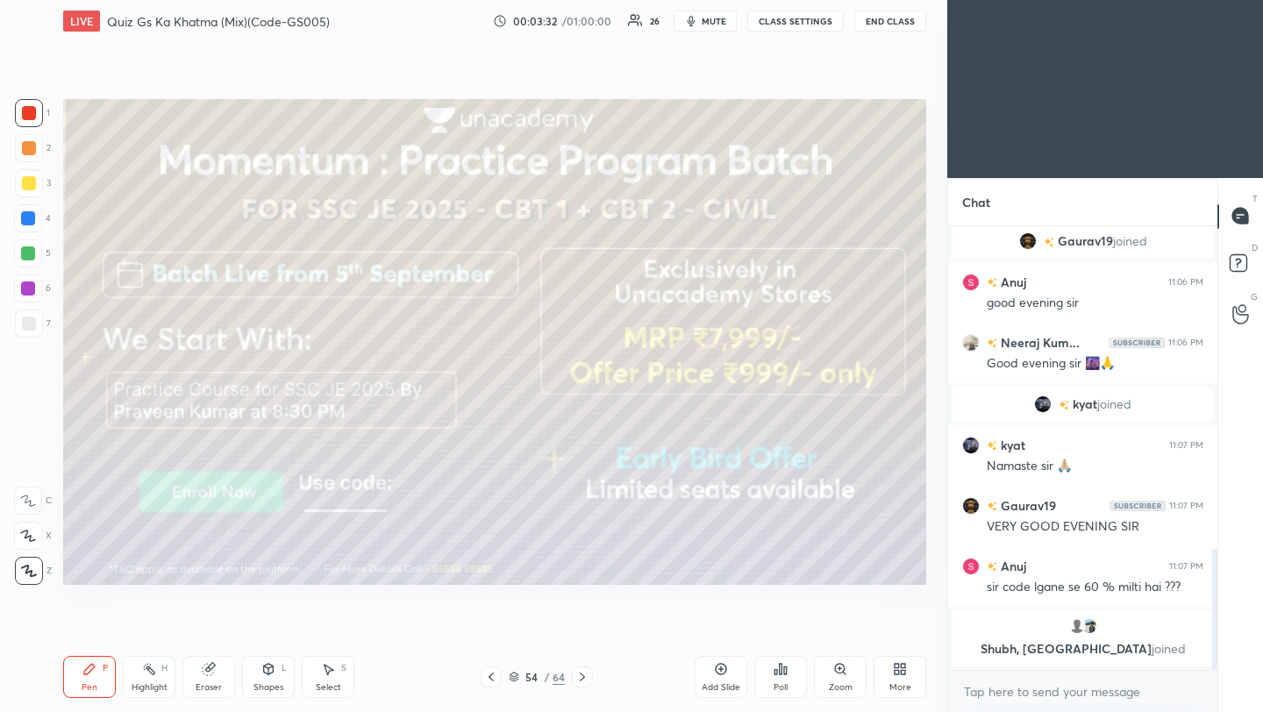
click at [580, 679] on icon at bounding box center [582, 677] width 14 height 14
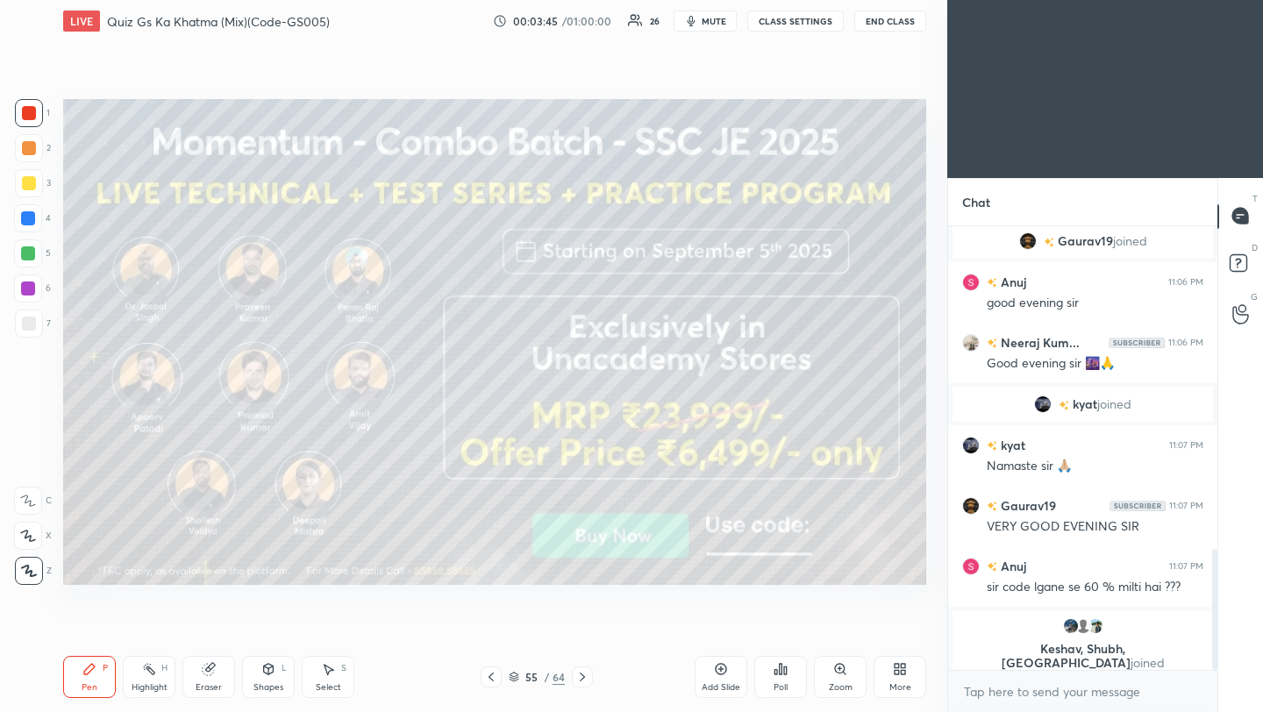
click at [583, 675] on icon at bounding box center [582, 677] width 5 height 9
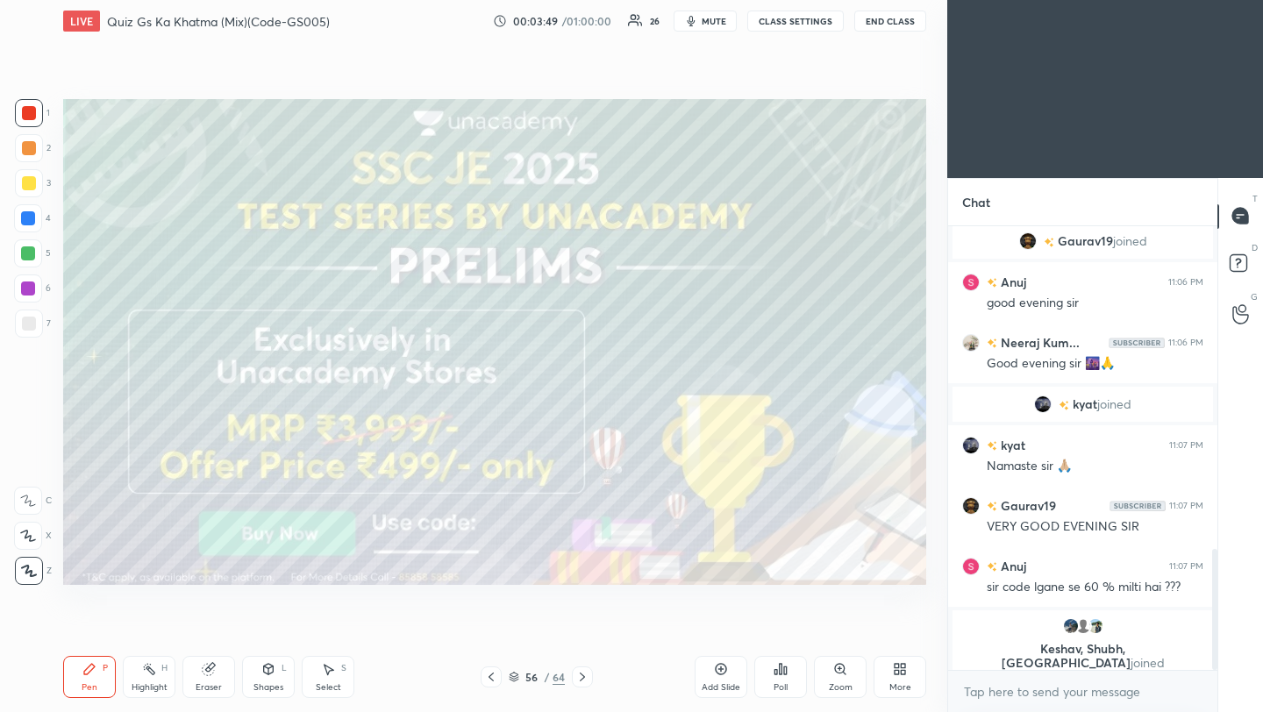
scroll to position [1197, 0]
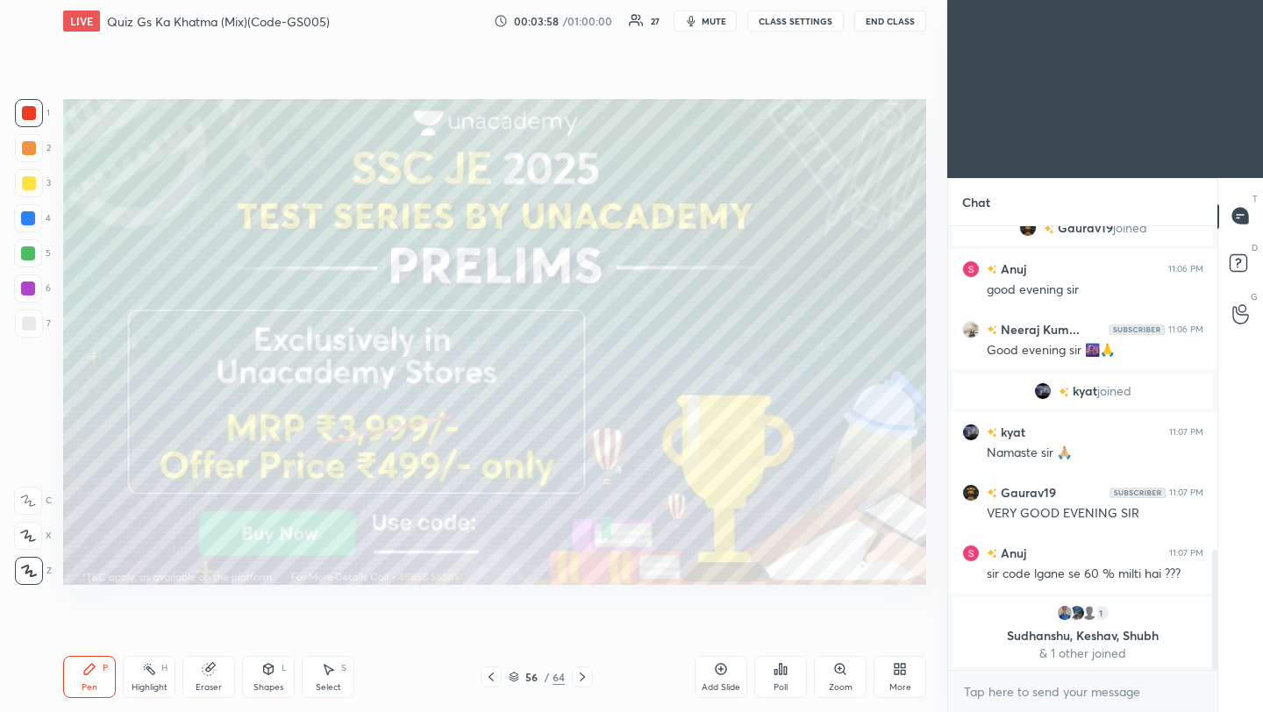
click at [581, 677] on icon at bounding box center [582, 677] width 14 height 14
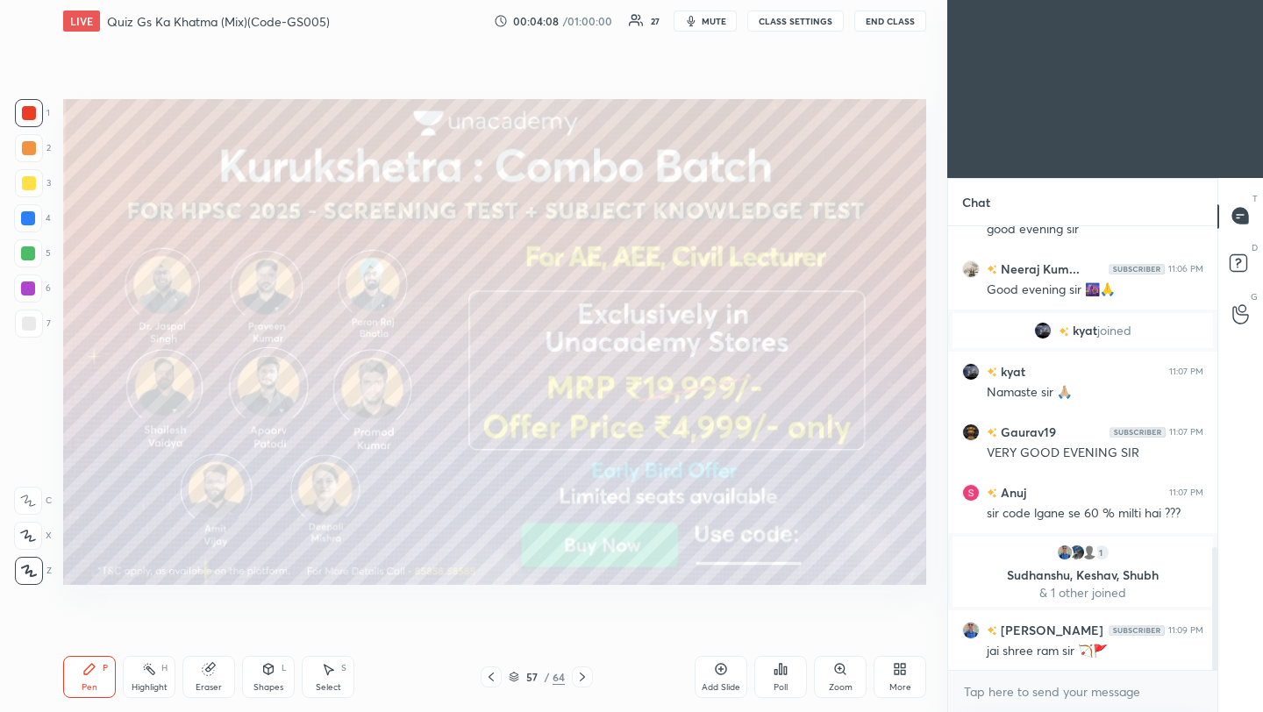
scroll to position [1161, 0]
click at [580, 673] on icon at bounding box center [582, 677] width 14 height 14
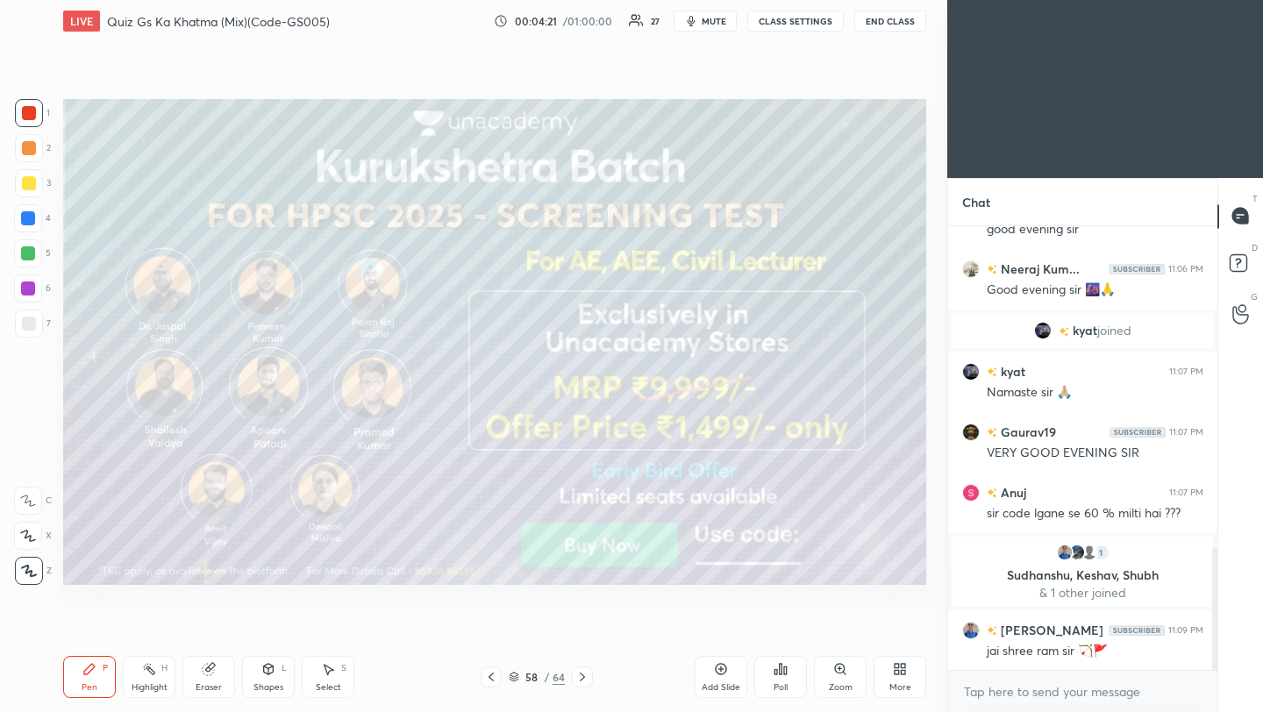
click at [583, 678] on icon at bounding box center [582, 677] width 14 height 14
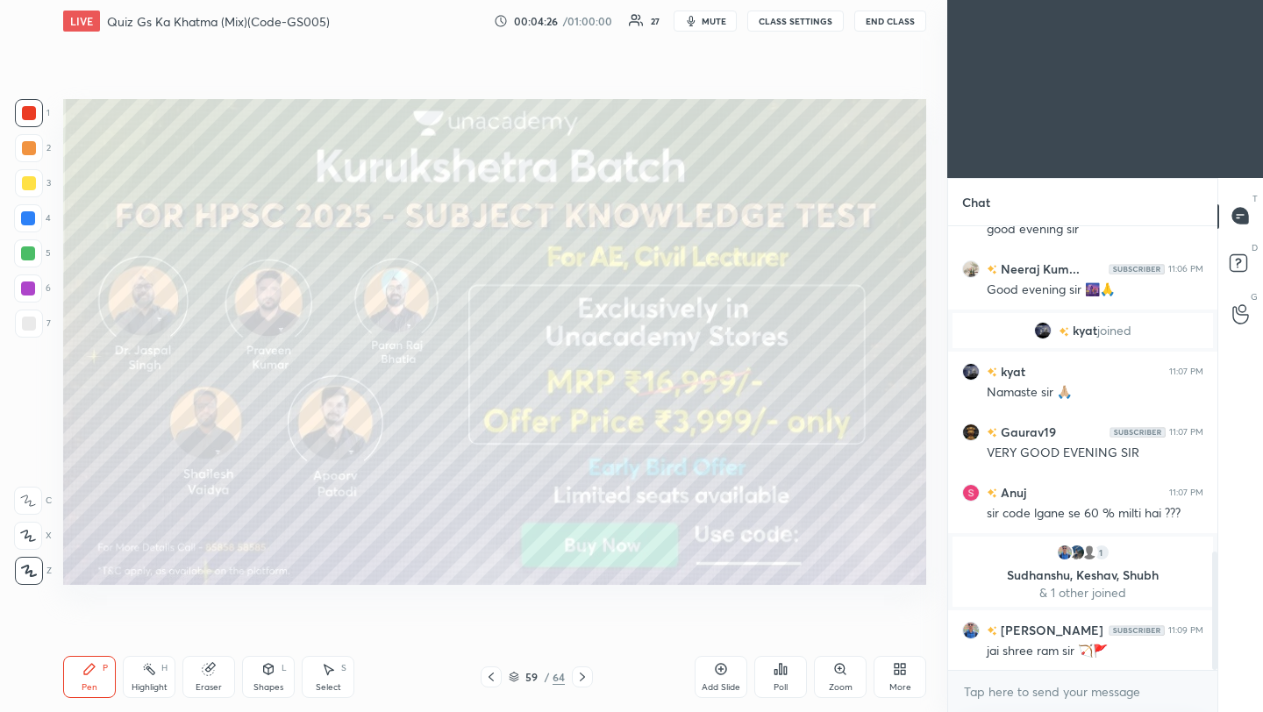
scroll to position [1222, 0]
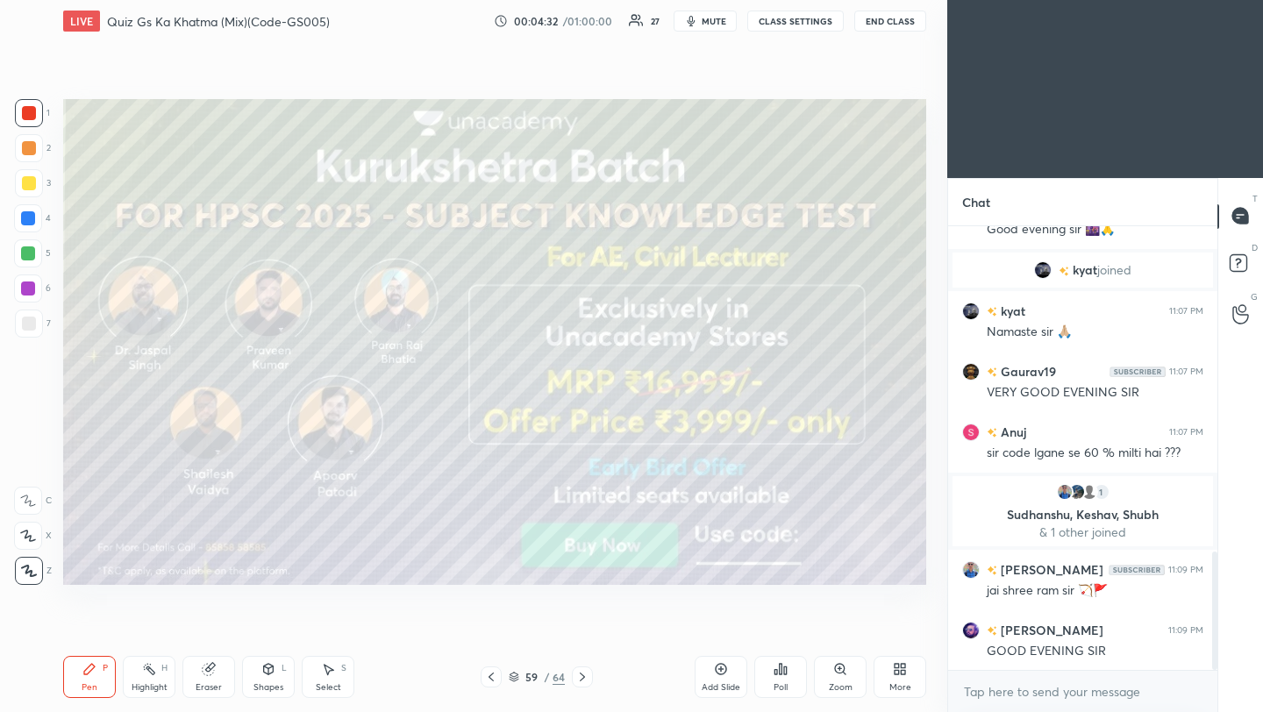
click at [579, 678] on icon at bounding box center [582, 677] width 14 height 14
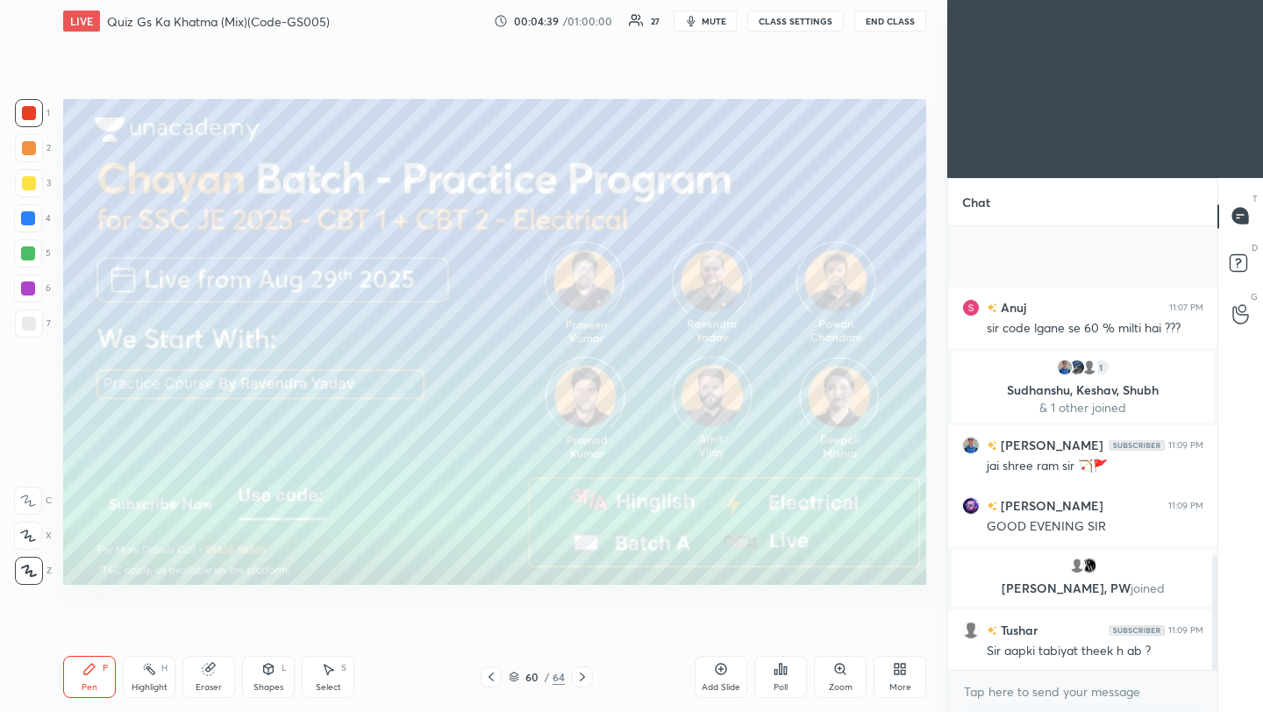
scroll to position [1315, 0]
click at [582, 678] on icon at bounding box center [582, 677] width 14 height 14
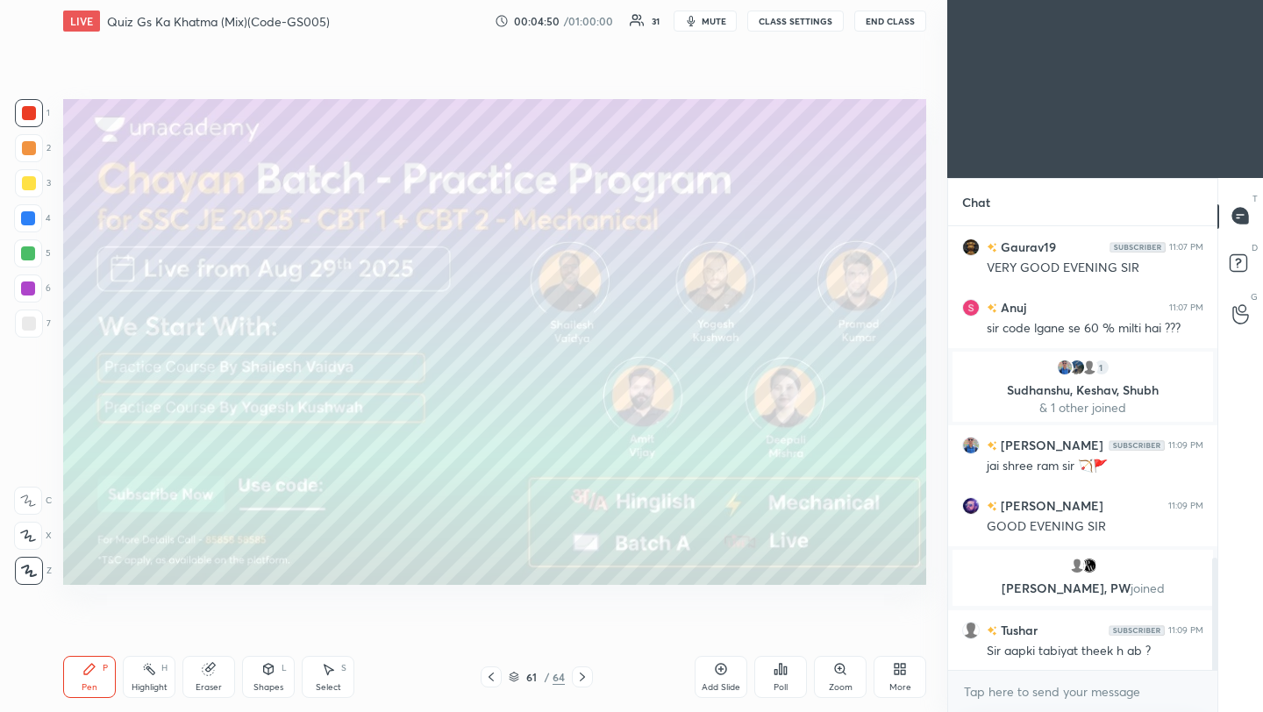
click at [582, 678] on icon at bounding box center [582, 677] width 5 height 9
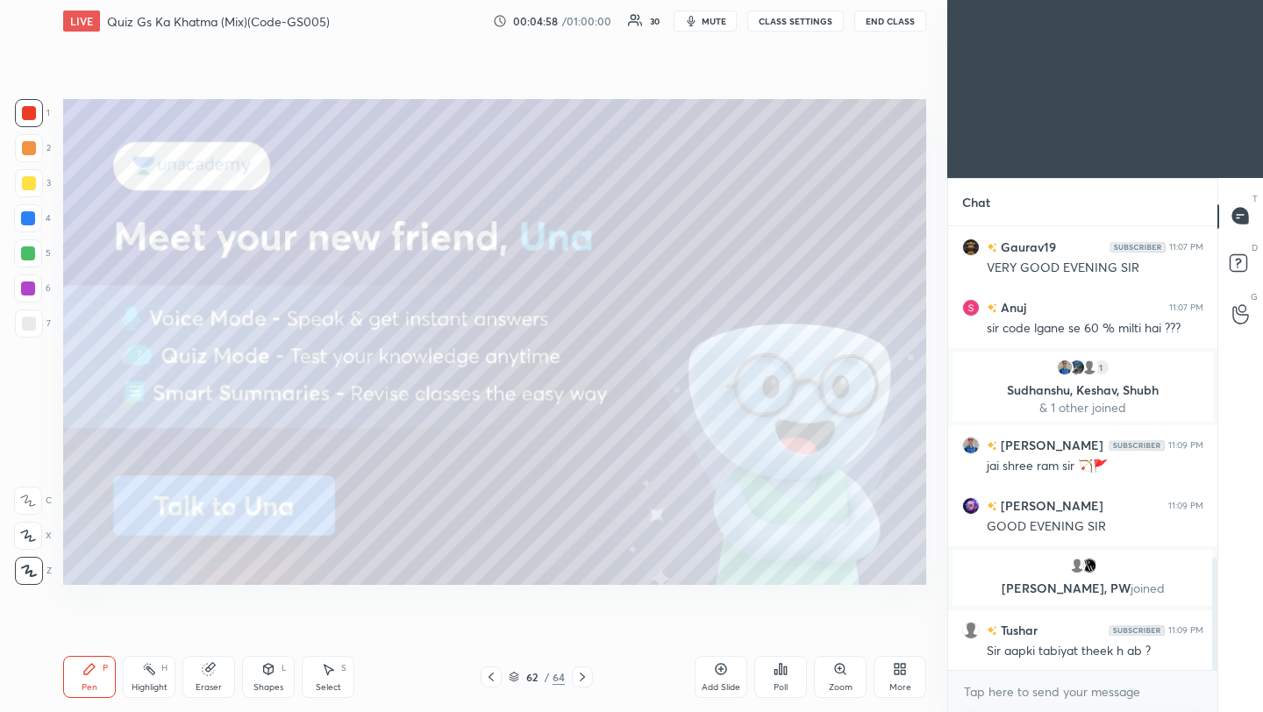
click at [582, 680] on icon at bounding box center [582, 677] width 14 height 14
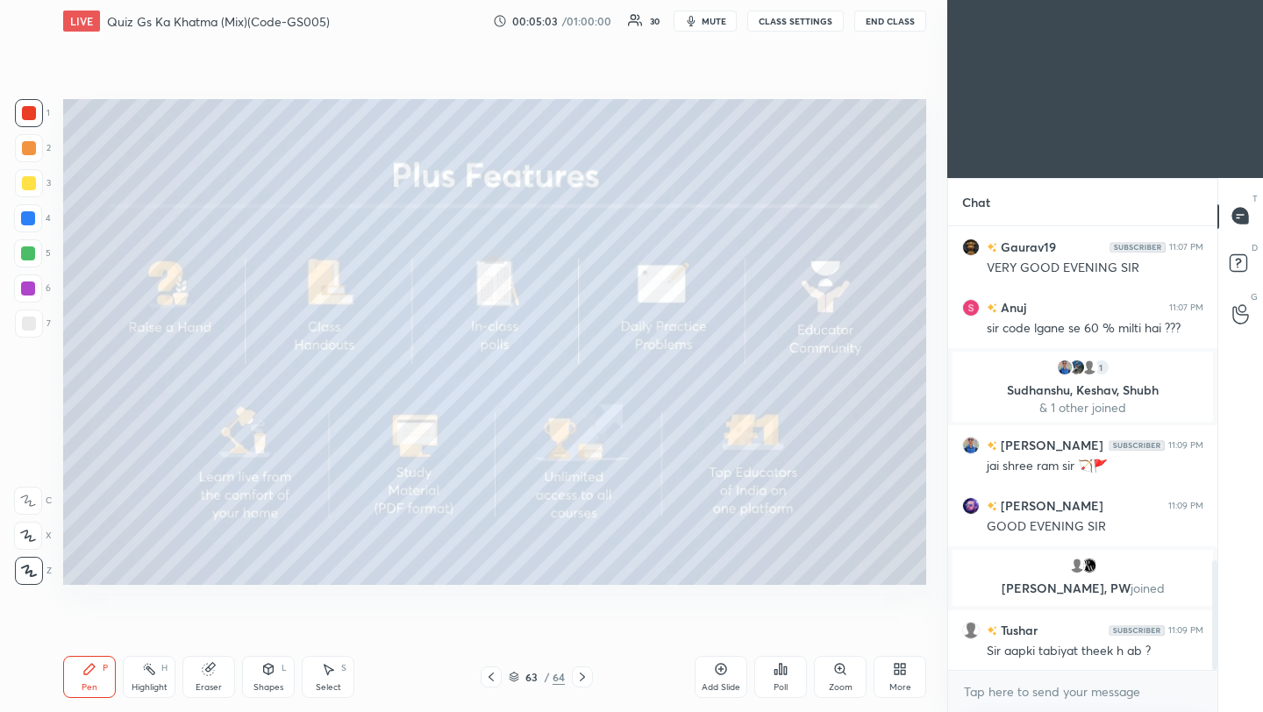
scroll to position [1357, 0]
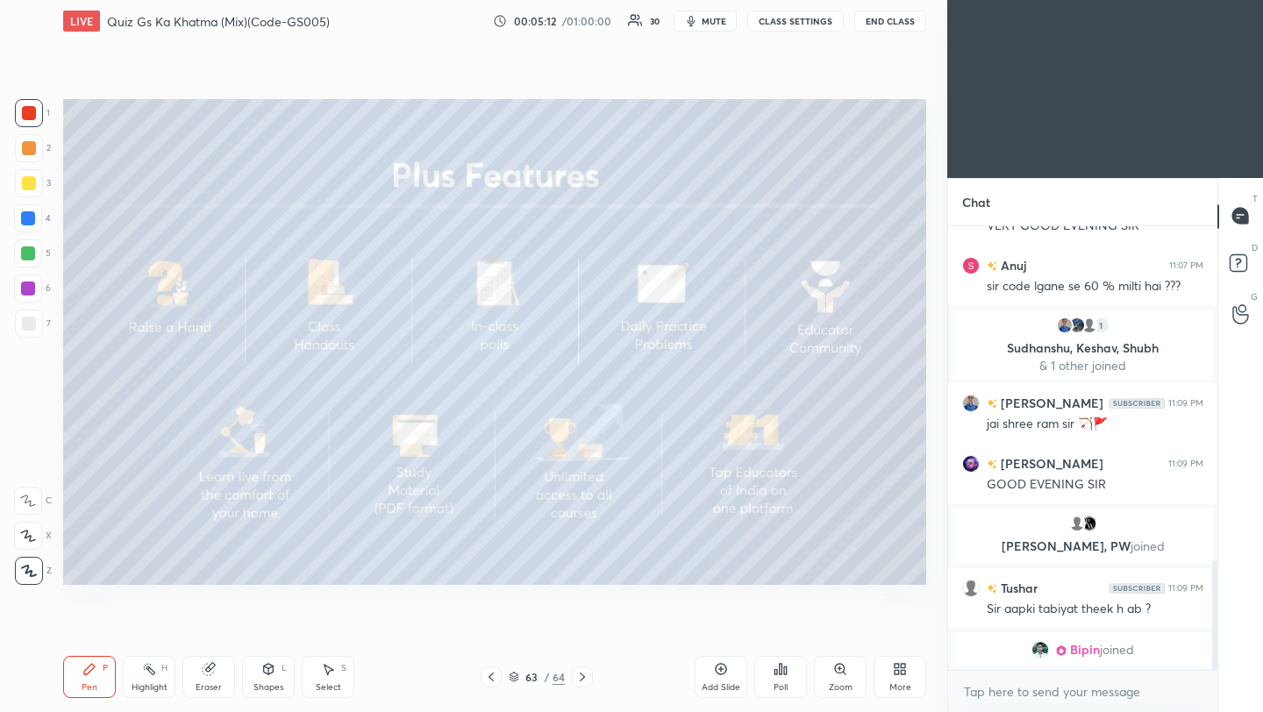
click at [580, 675] on icon at bounding box center [582, 677] width 14 height 14
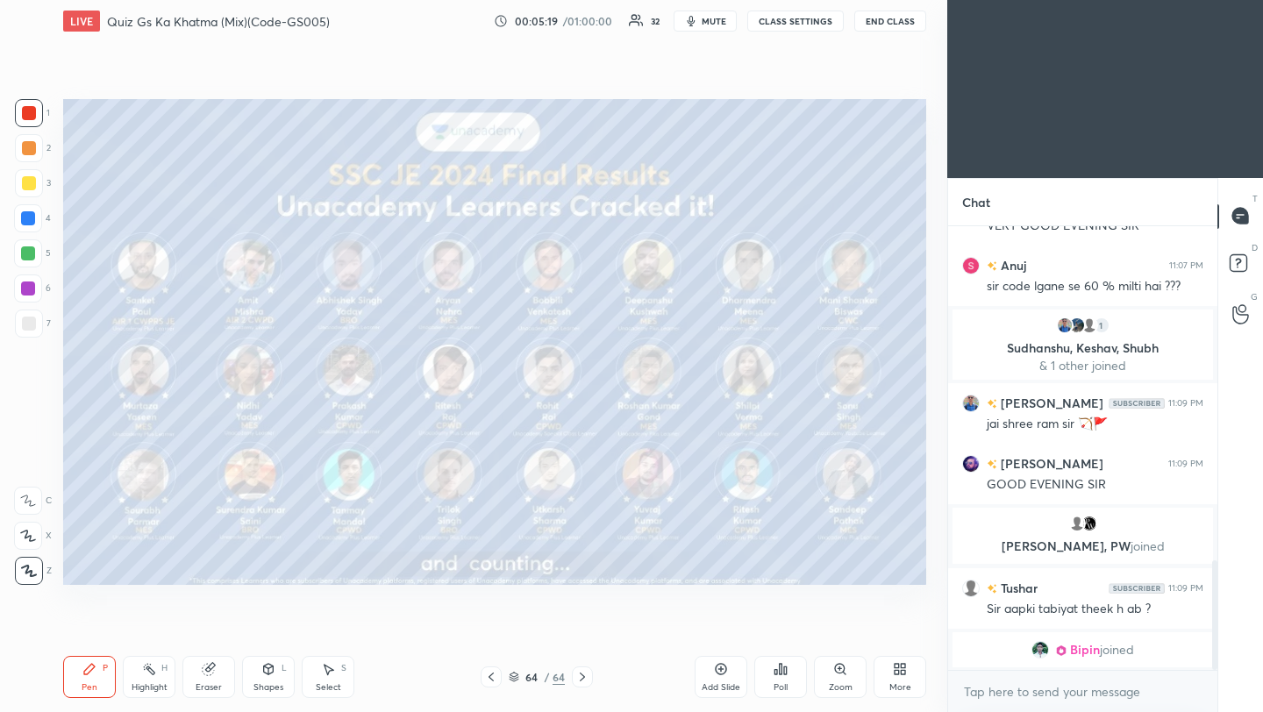
click at [544, 679] on div "/" at bounding box center [546, 677] width 5 height 11
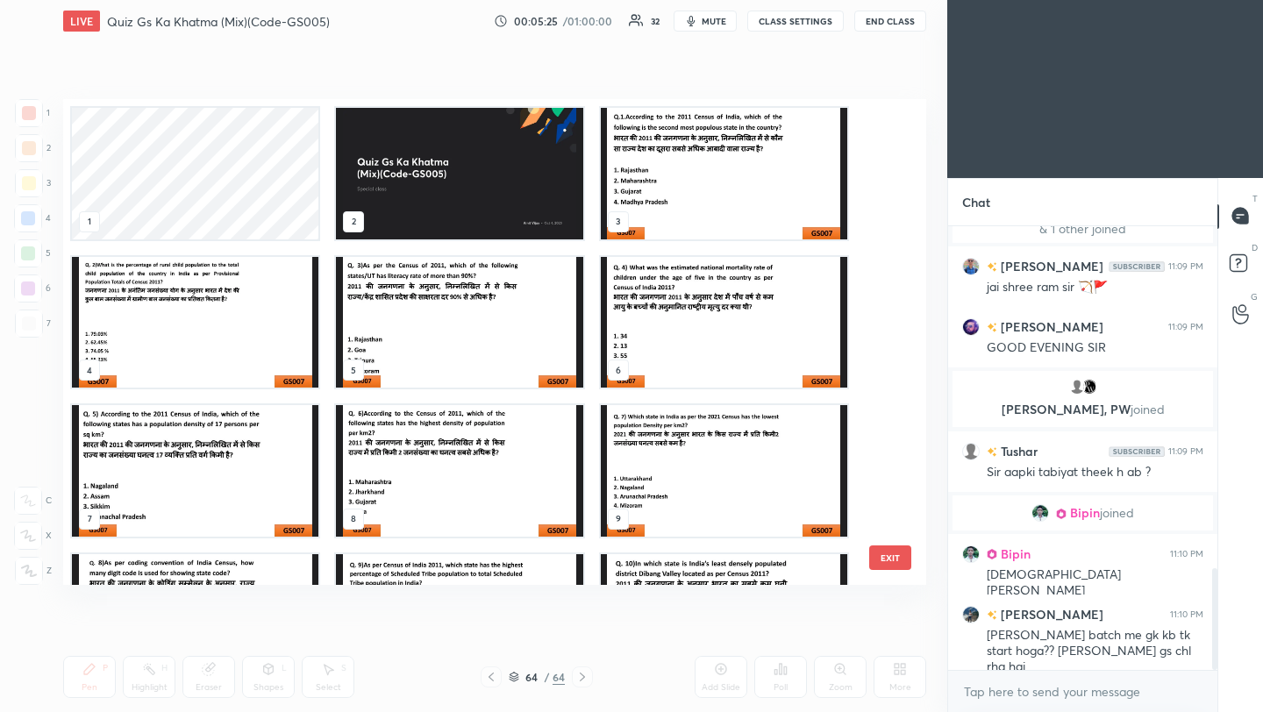
scroll to position [1501, 0]
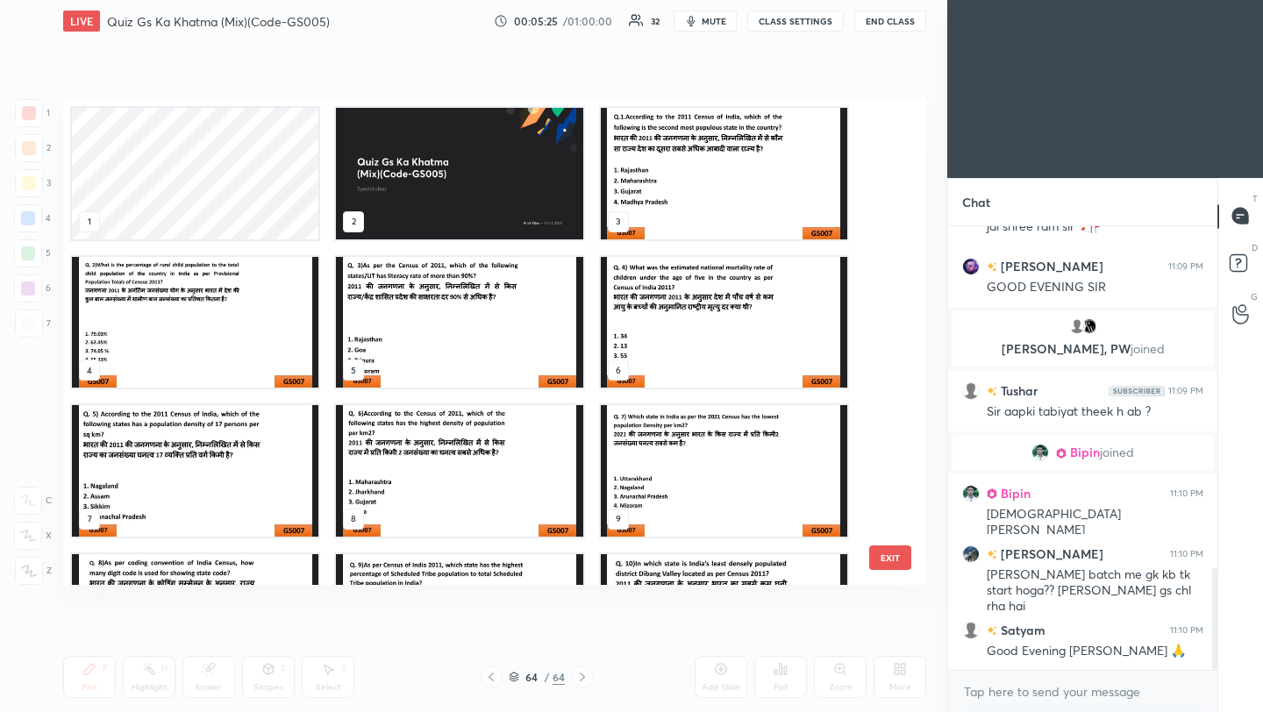
click at [770, 183] on img "grid" at bounding box center [724, 174] width 247 height 132
click at [770, 182] on img "grid" at bounding box center [724, 174] width 247 height 132
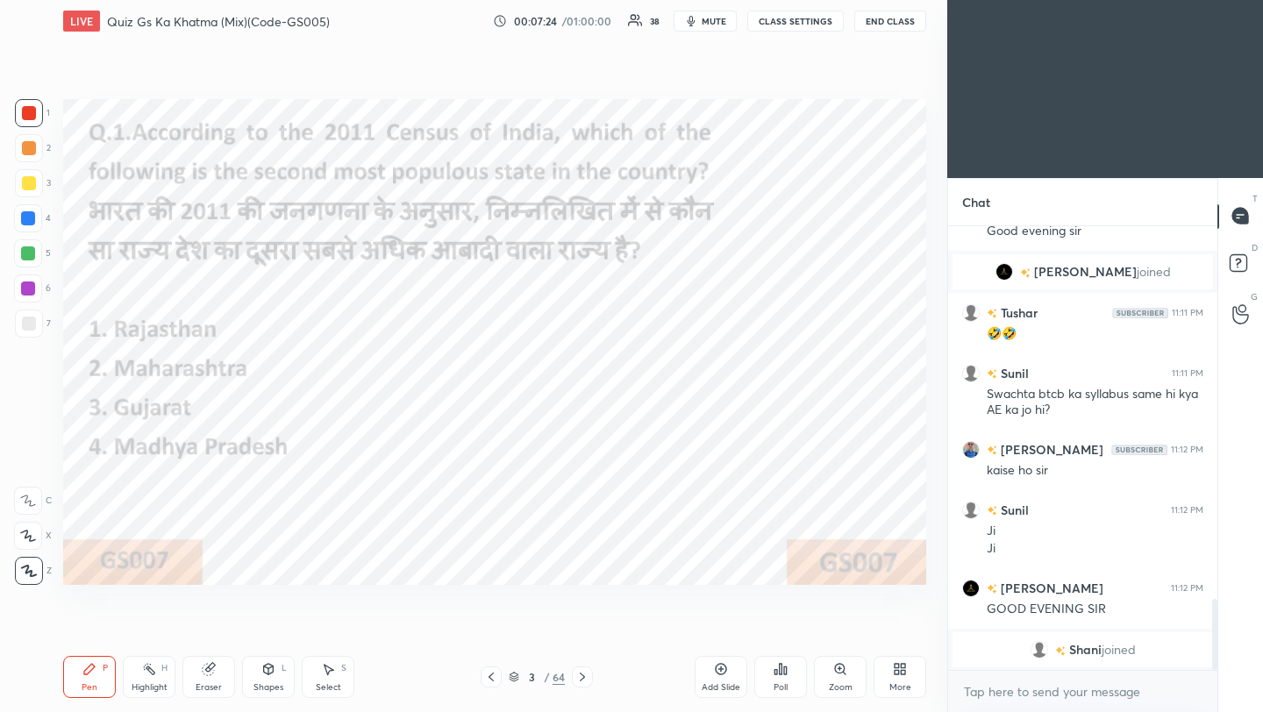
scroll to position [2286, 0]
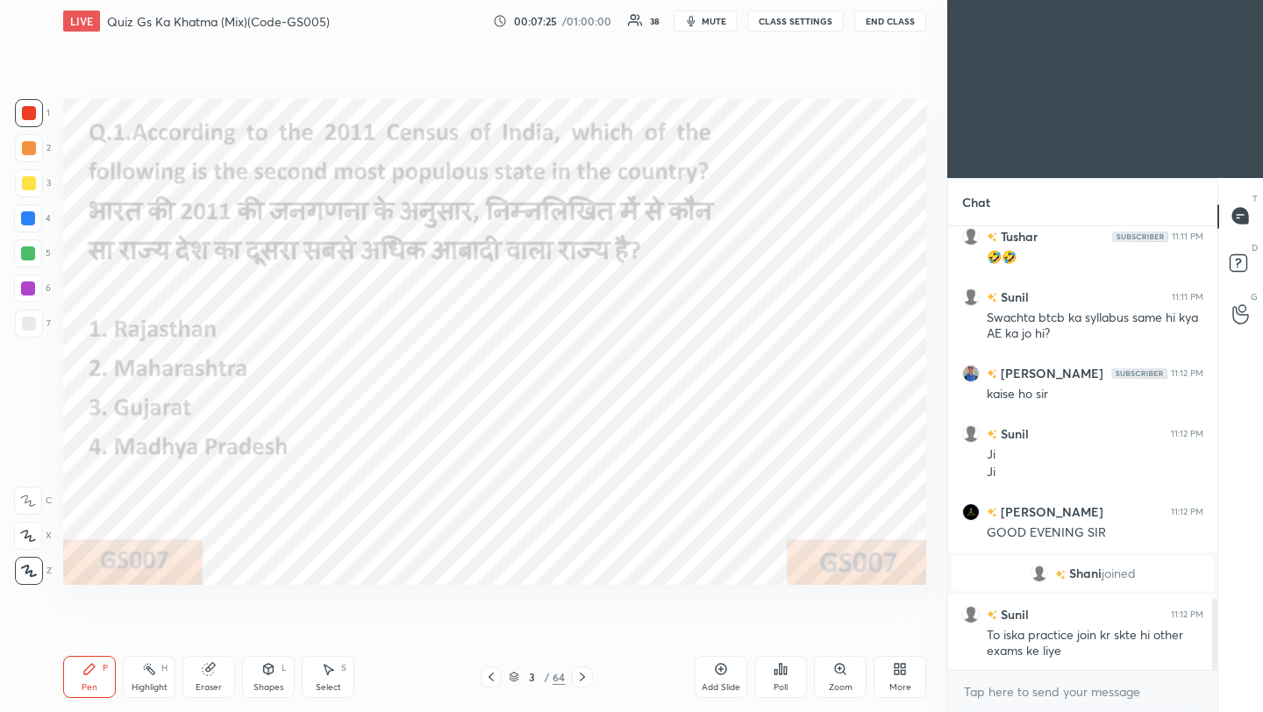
click at [1034, 698] on body "1 2 3 4 5 6 7 C X Z C X Z E E Erase all H H LIVE Quiz Gs Ka Khatma (Mix)(Code-G…" at bounding box center [631, 356] width 1263 height 712
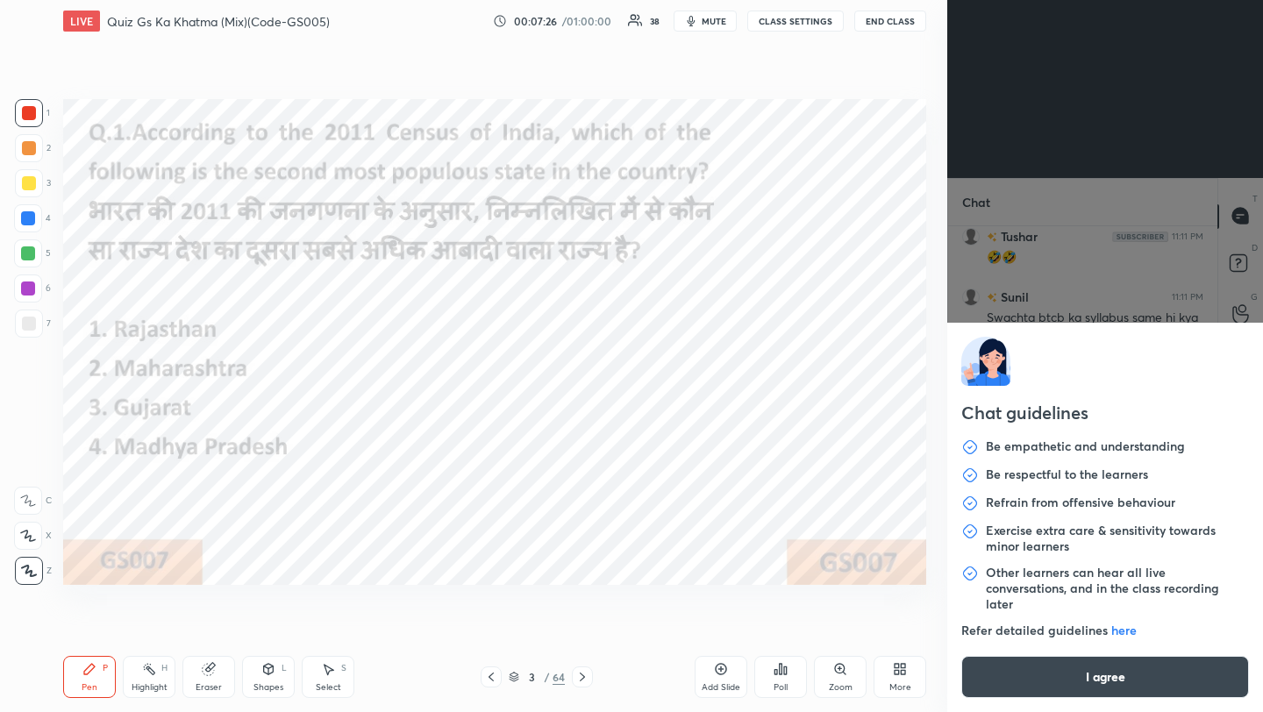
click at [1032, 682] on button "I agree" at bounding box center [1105, 677] width 288 height 42
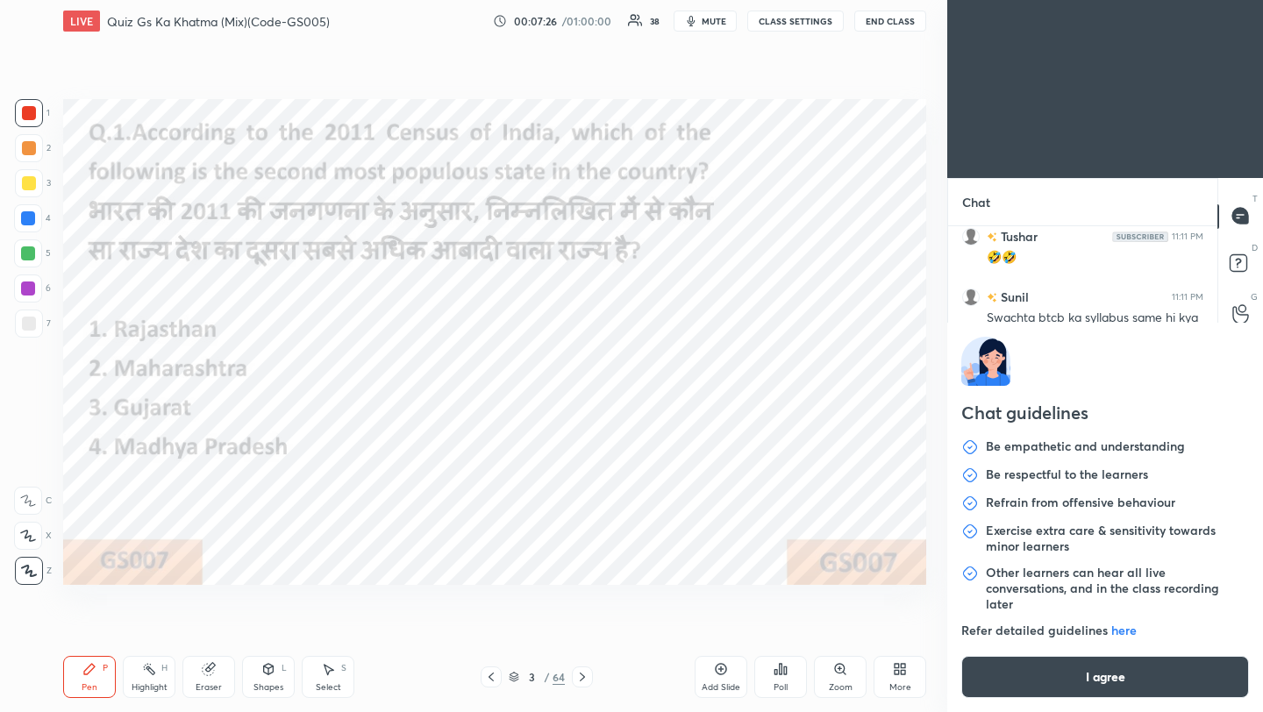
type textarea "x"
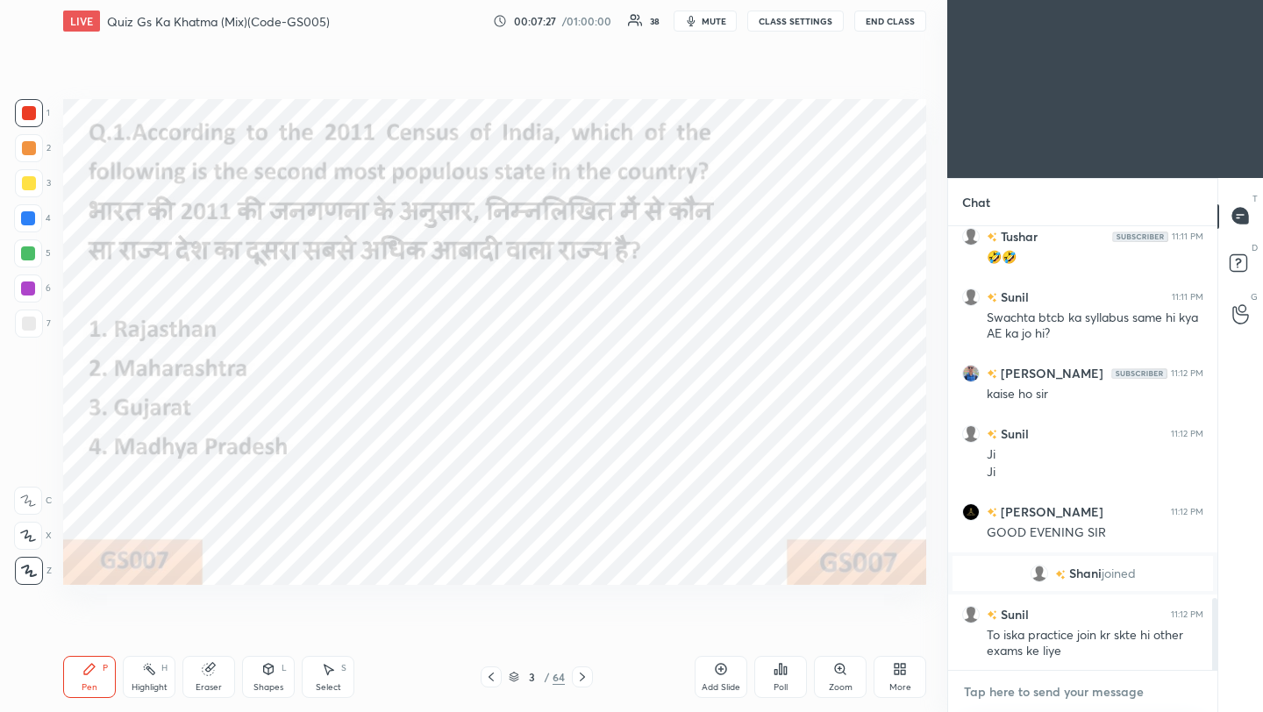
click at [1022, 697] on textarea at bounding box center [1082, 692] width 241 height 28
paste textarea "[URL][DOMAIN_NAME]"
type textarea "[URL][DOMAIN_NAME]"
type textarea "x"
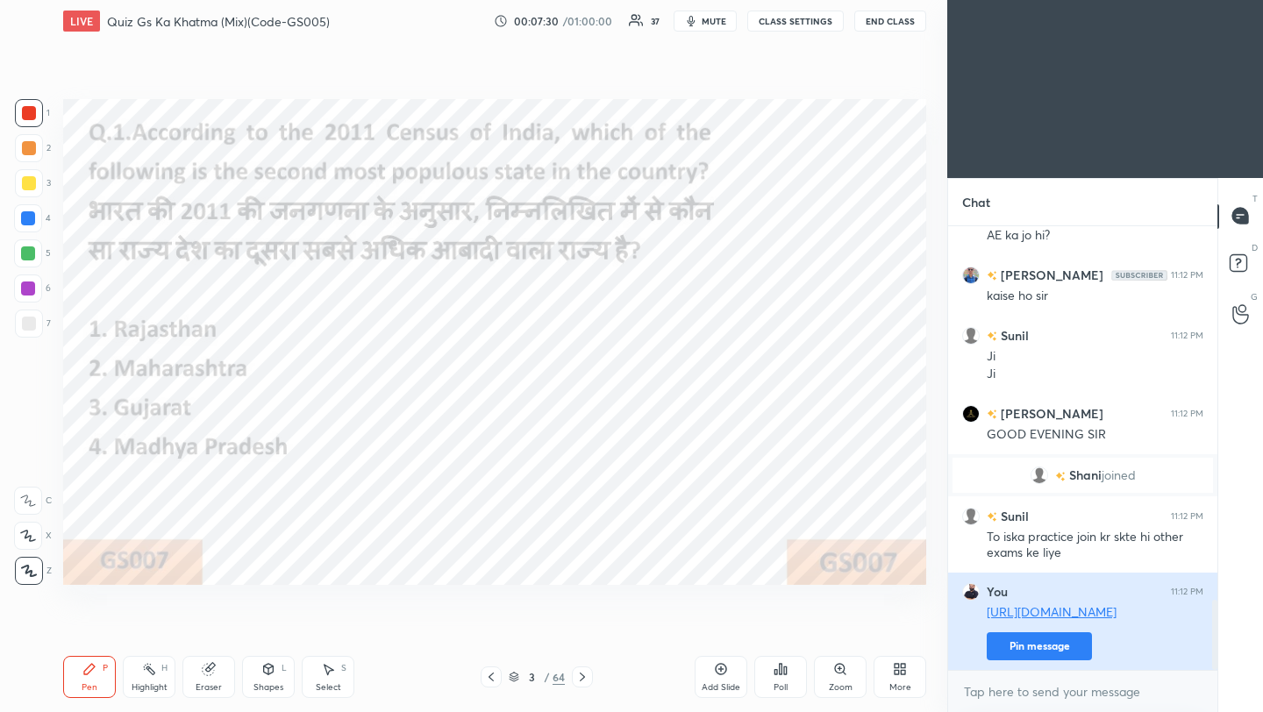
click at [1028, 645] on button "Pin message" at bounding box center [1039, 646] width 105 height 28
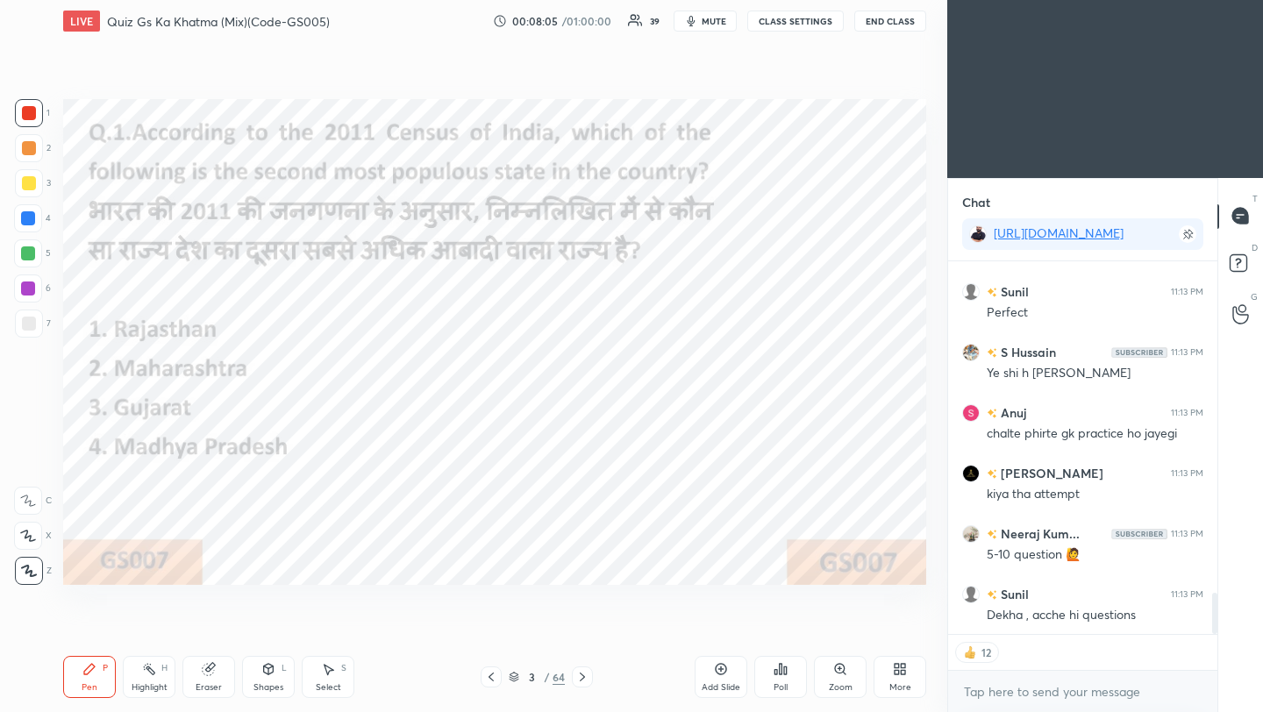
scroll to position [3054, 0]
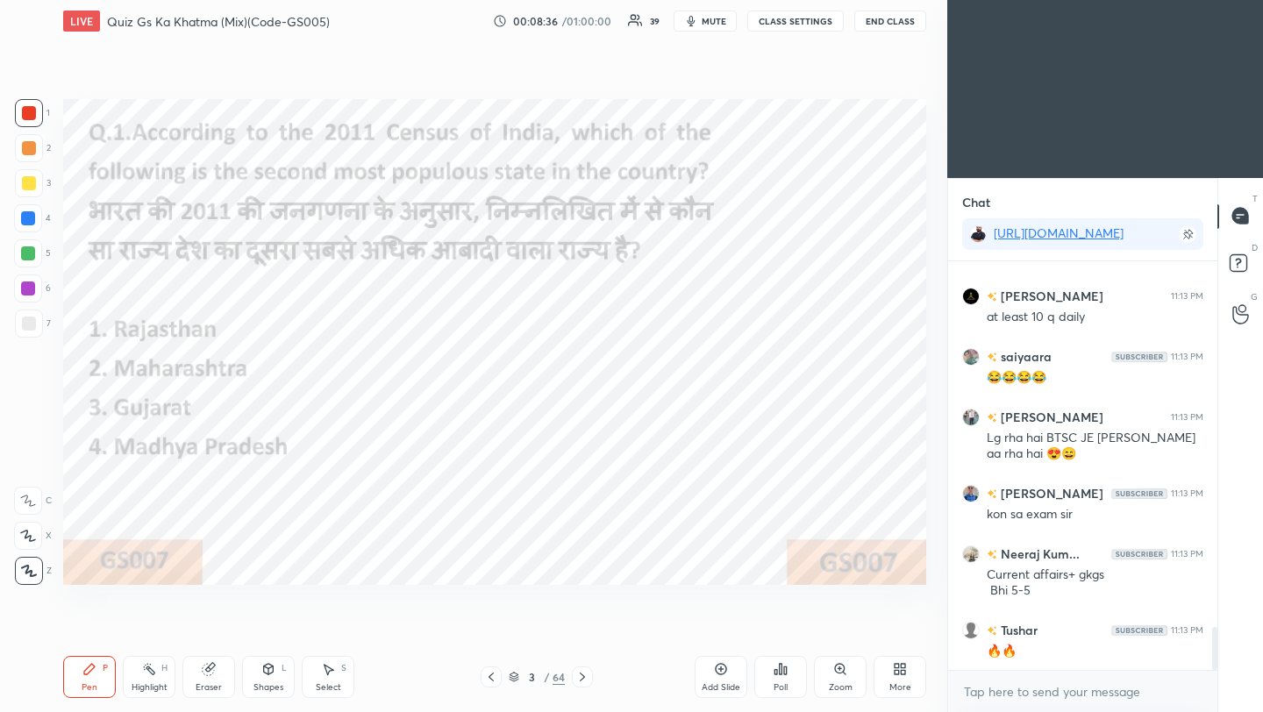
click at [775, 671] on icon at bounding box center [776, 672] width 3 height 4
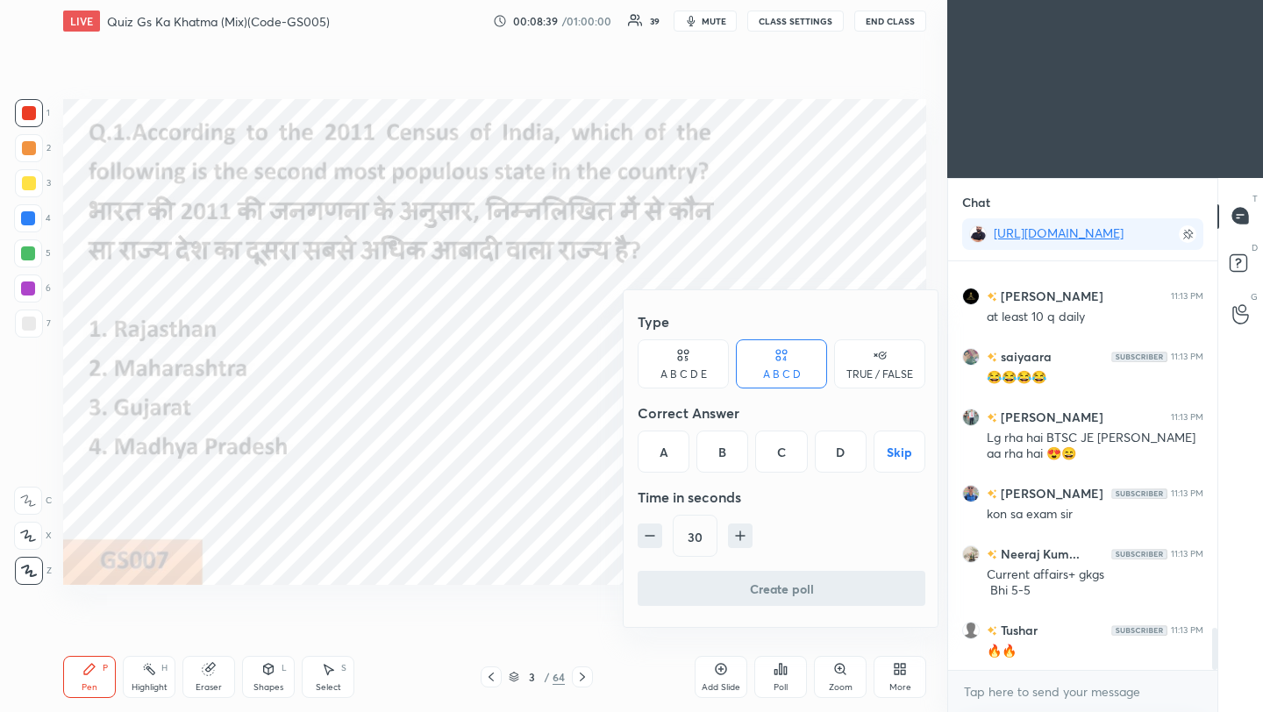
scroll to position [3533, 0]
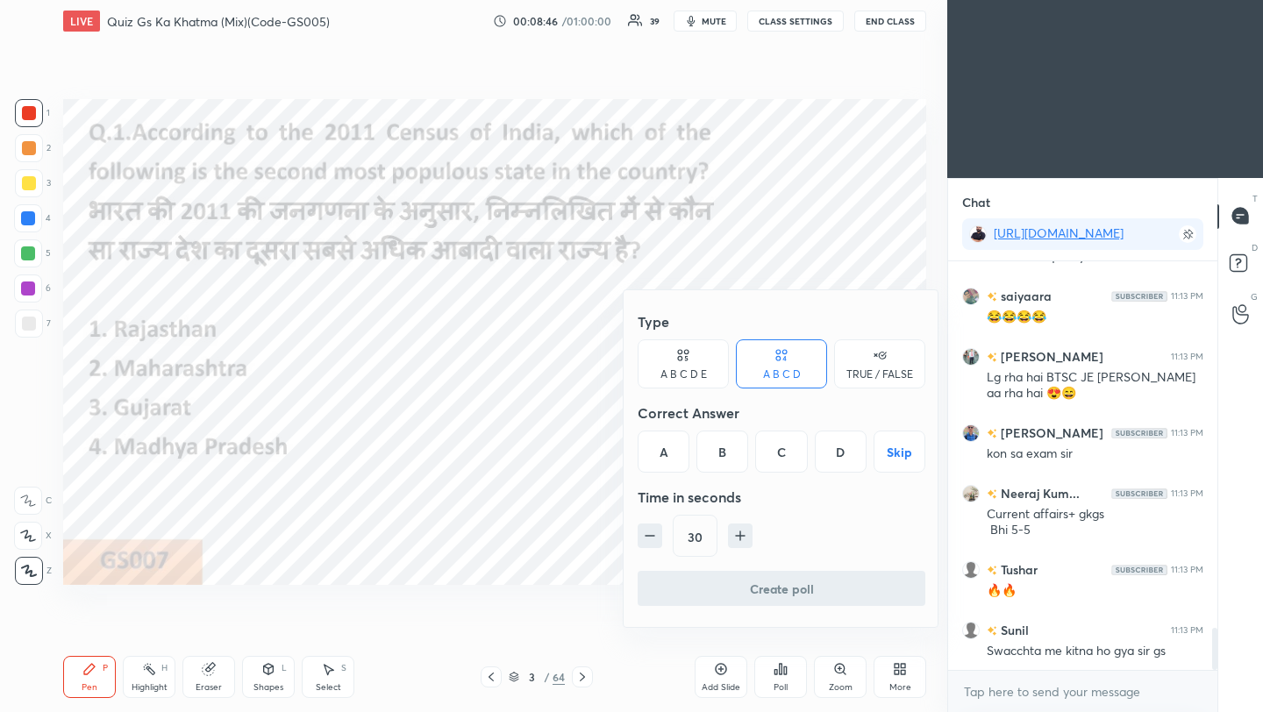
click at [732, 460] on div "B" at bounding box center [723, 452] width 52 height 42
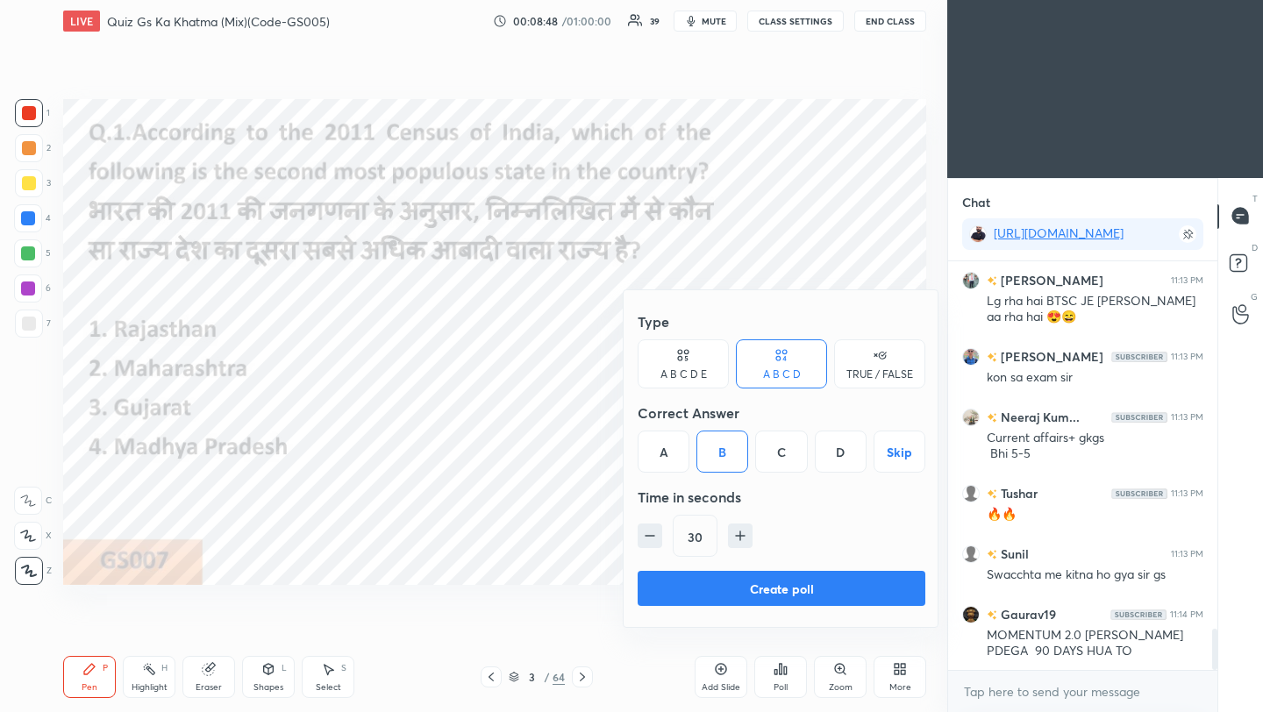
scroll to position [3670, 0]
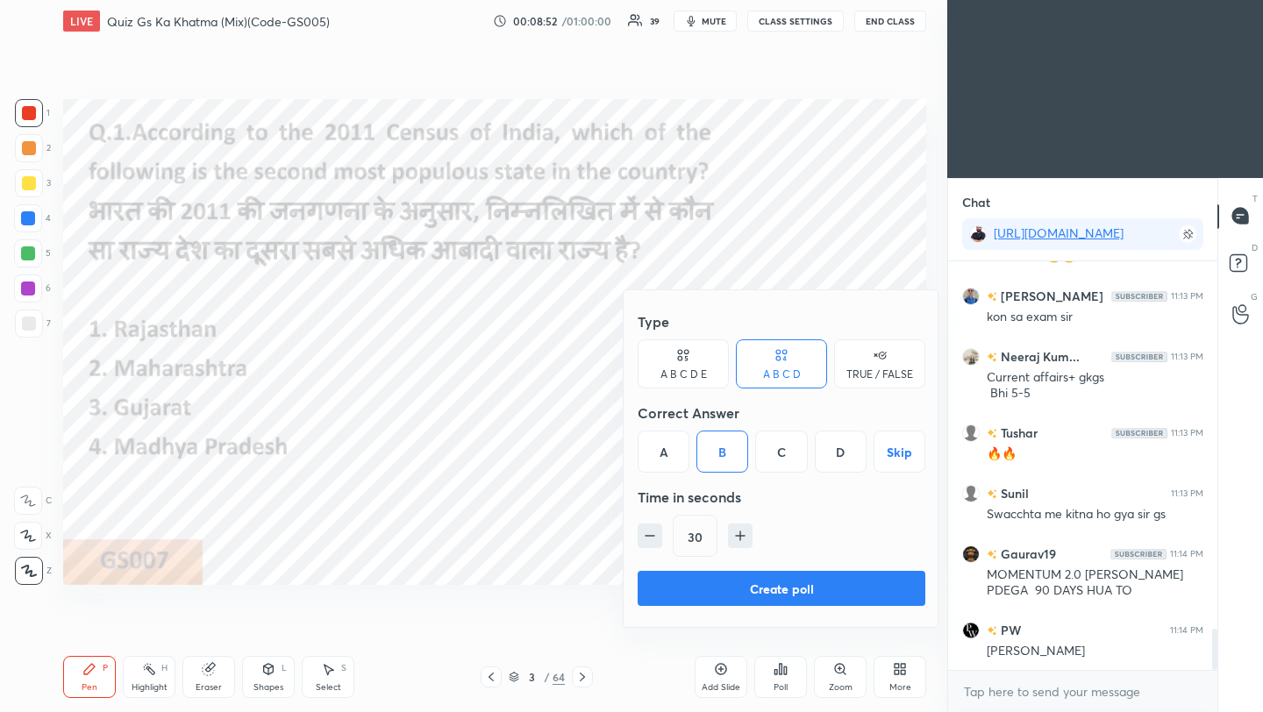
click at [750, 596] on button "Create poll" at bounding box center [782, 588] width 288 height 35
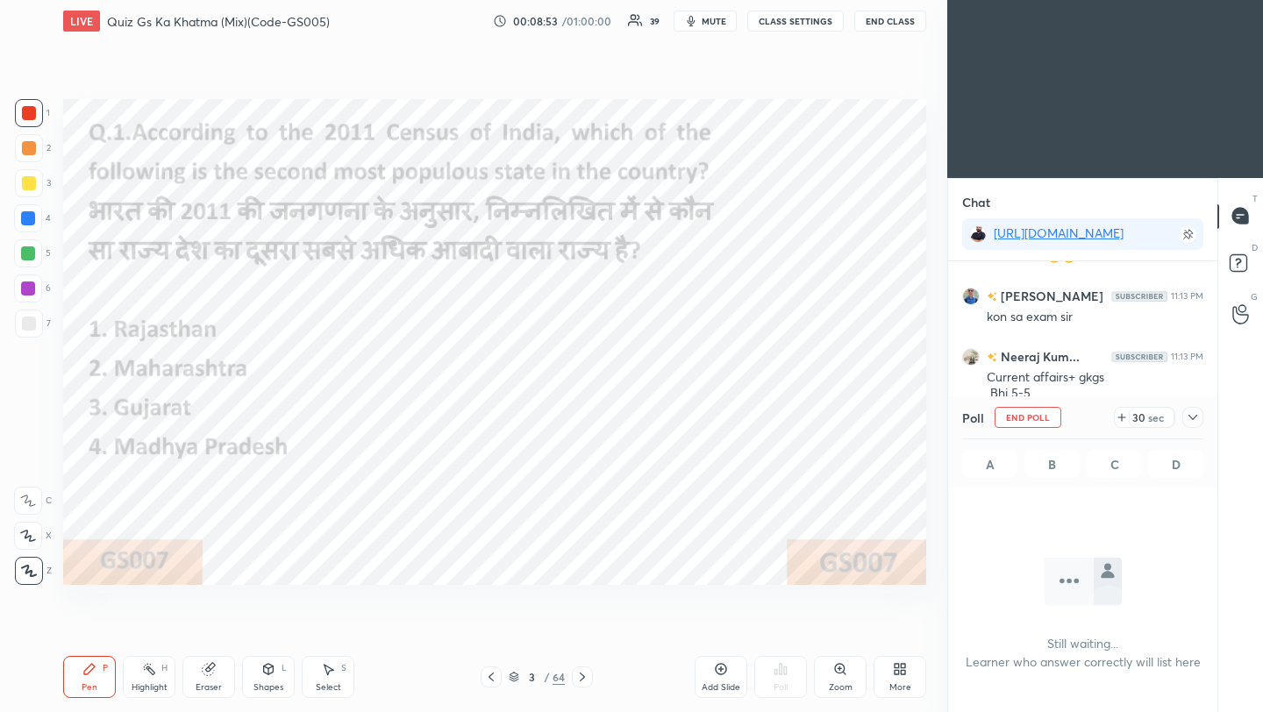
scroll to position [6, 6]
click at [1191, 414] on icon at bounding box center [1193, 418] width 14 height 14
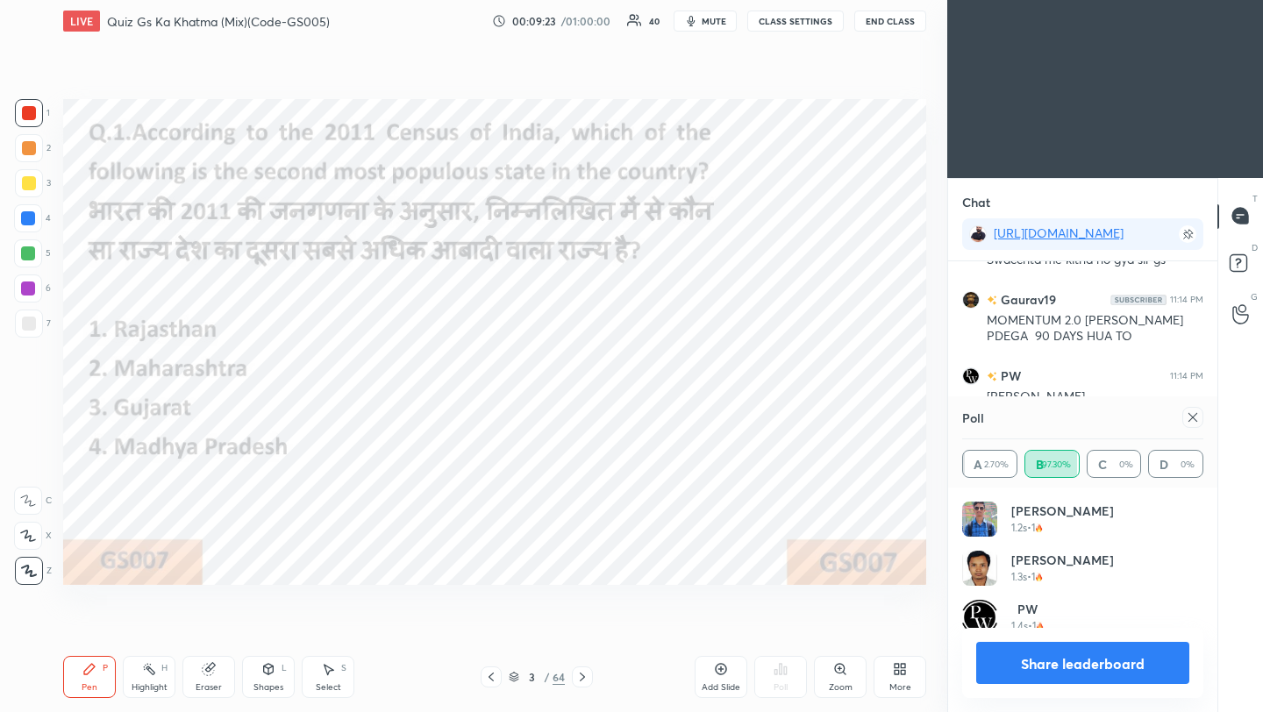
scroll to position [205, 236]
click at [1196, 414] on icon at bounding box center [1193, 418] width 14 height 14
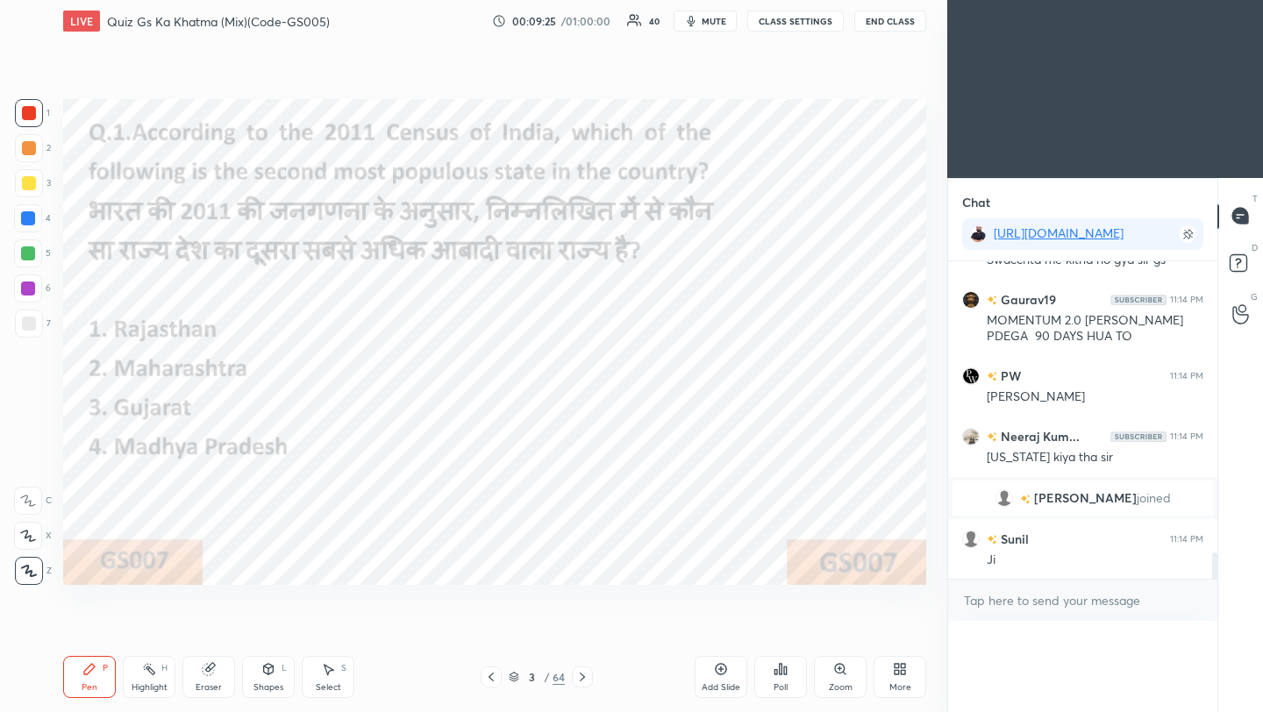
scroll to position [0, 0]
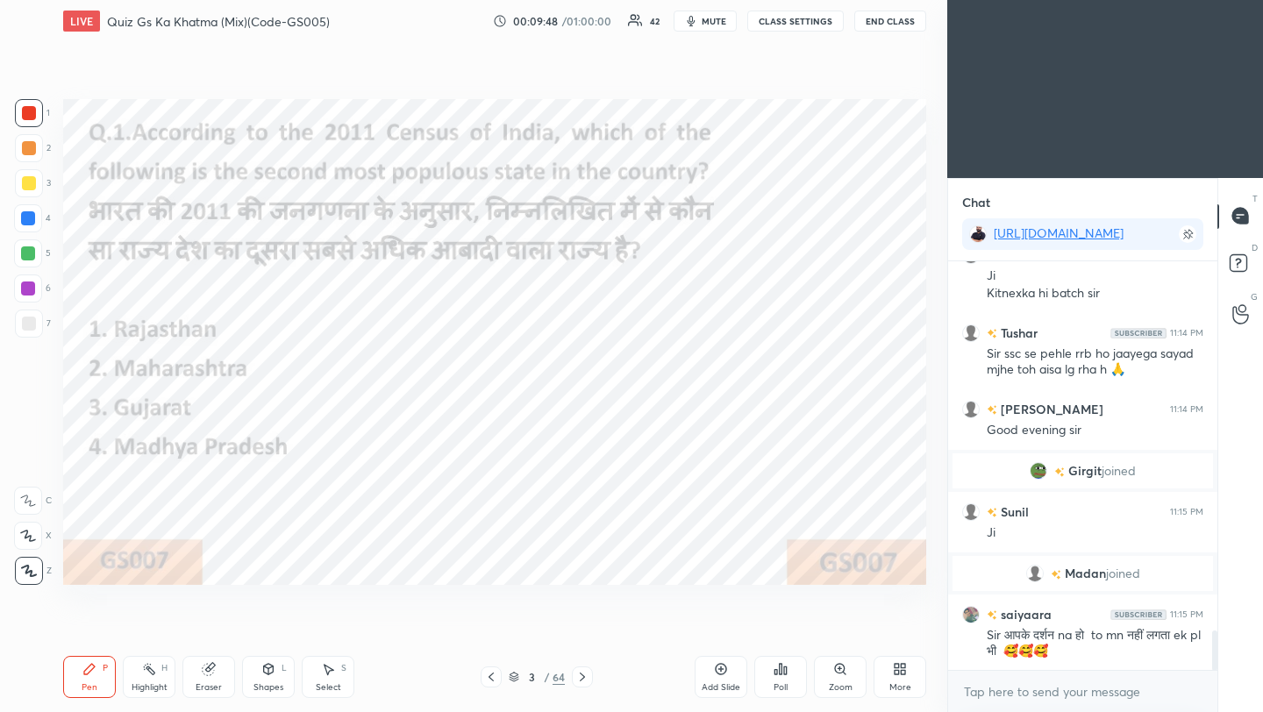
click at [582, 675] on icon at bounding box center [582, 677] width 14 height 14
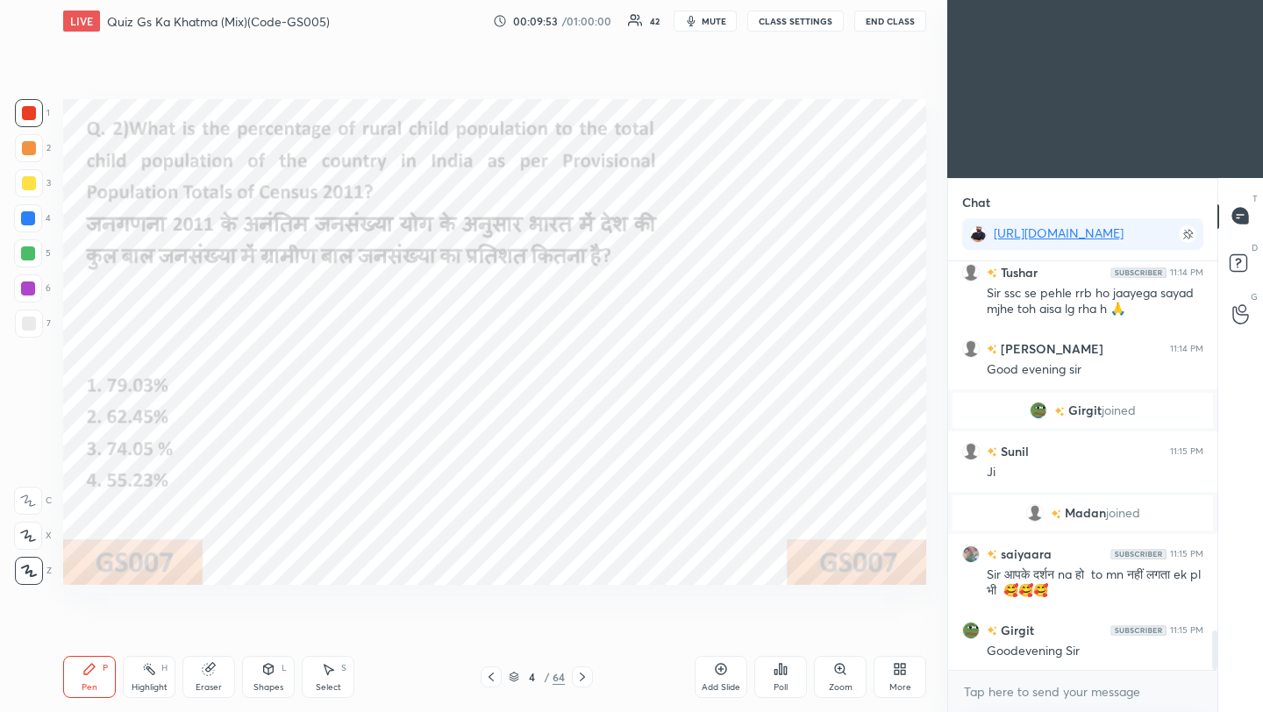
click at [780, 679] on div "Poll" at bounding box center [780, 677] width 53 height 42
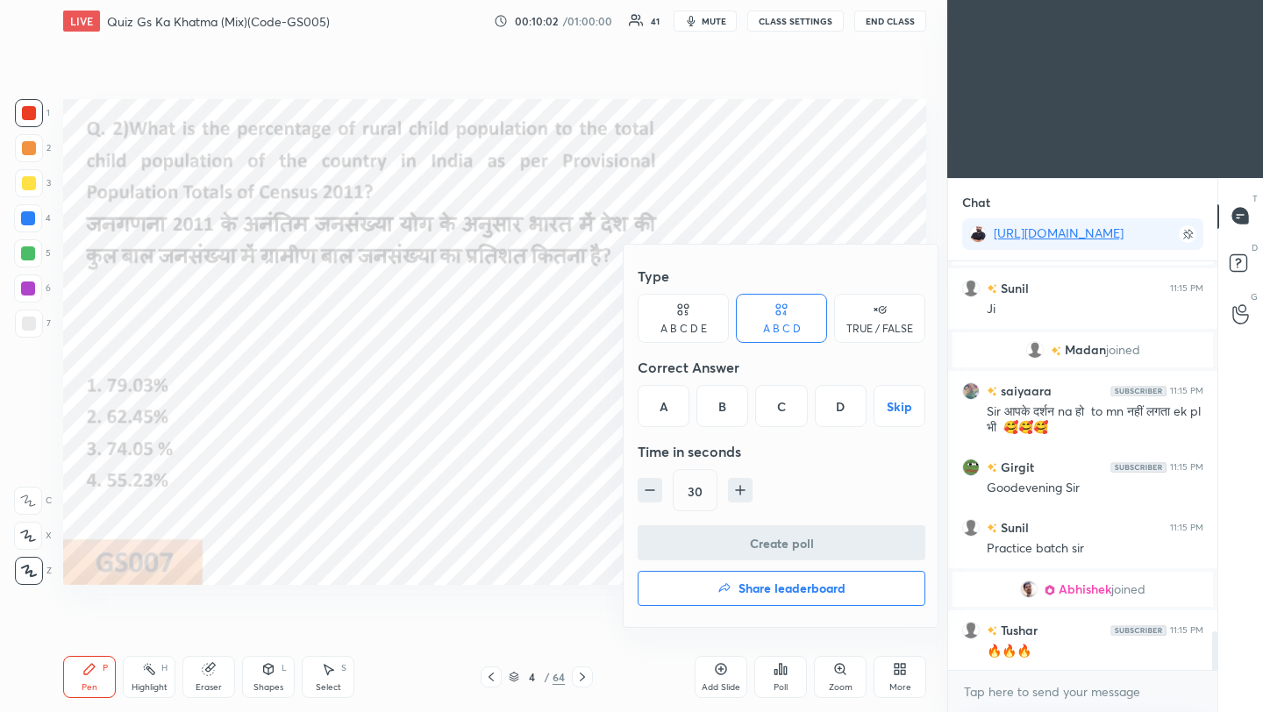
drag, startPoint x: 789, startPoint y: 410, endPoint x: 789, endPoint y: 430, distance: 20.2
click at [789, 411] on div "C" at bounding box center [781, 406] width 52 height 42
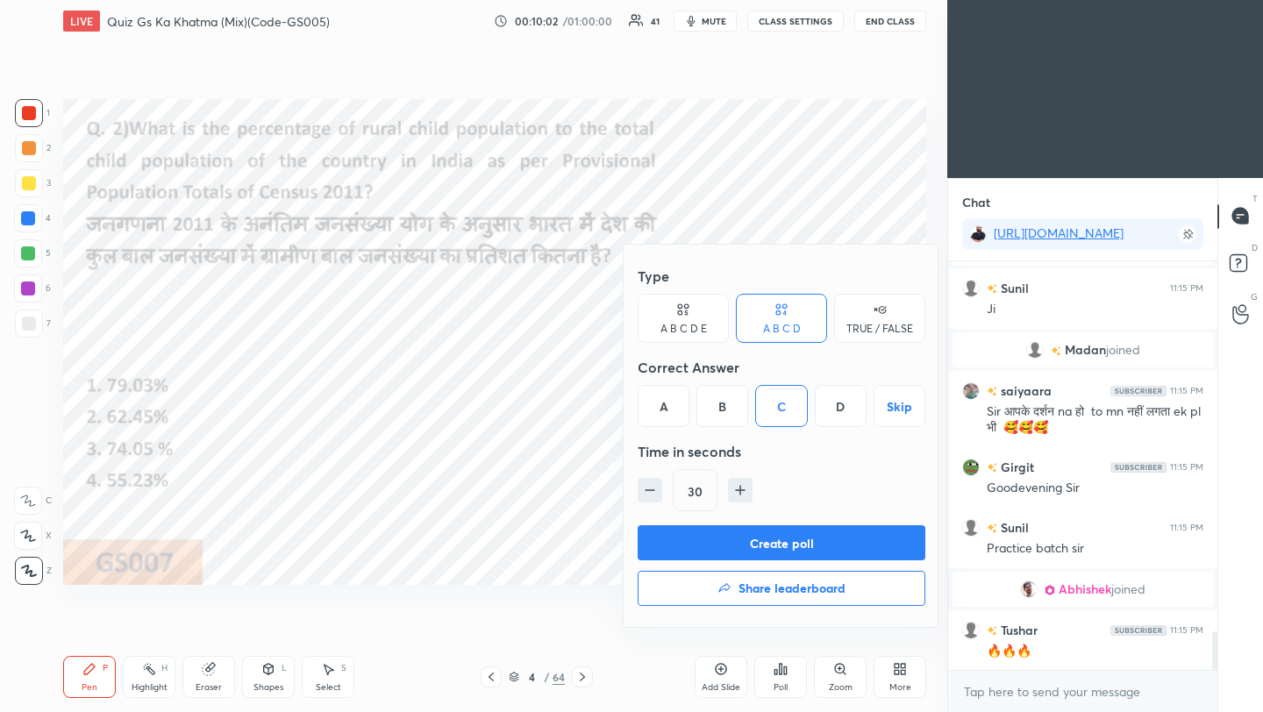
click at [799, 533] on button "Create poll" at bounding box center [782, 542] width 288 height 35
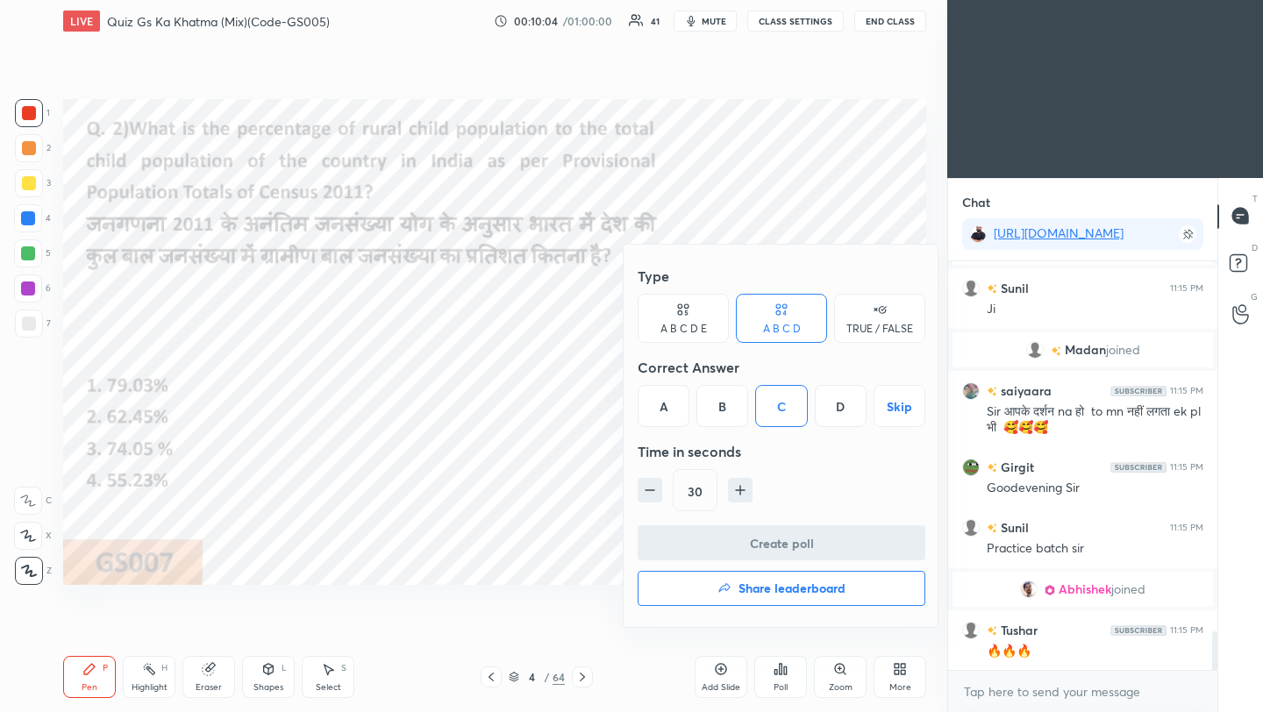
click at [858, 547] on div "Create poll Share leaderboard" at bounding box center [782, 569] width 288 height 88
click at [847, 548] on div "Create poll Share leaderboard" at bounding box center [782, 569] width 288 height 88
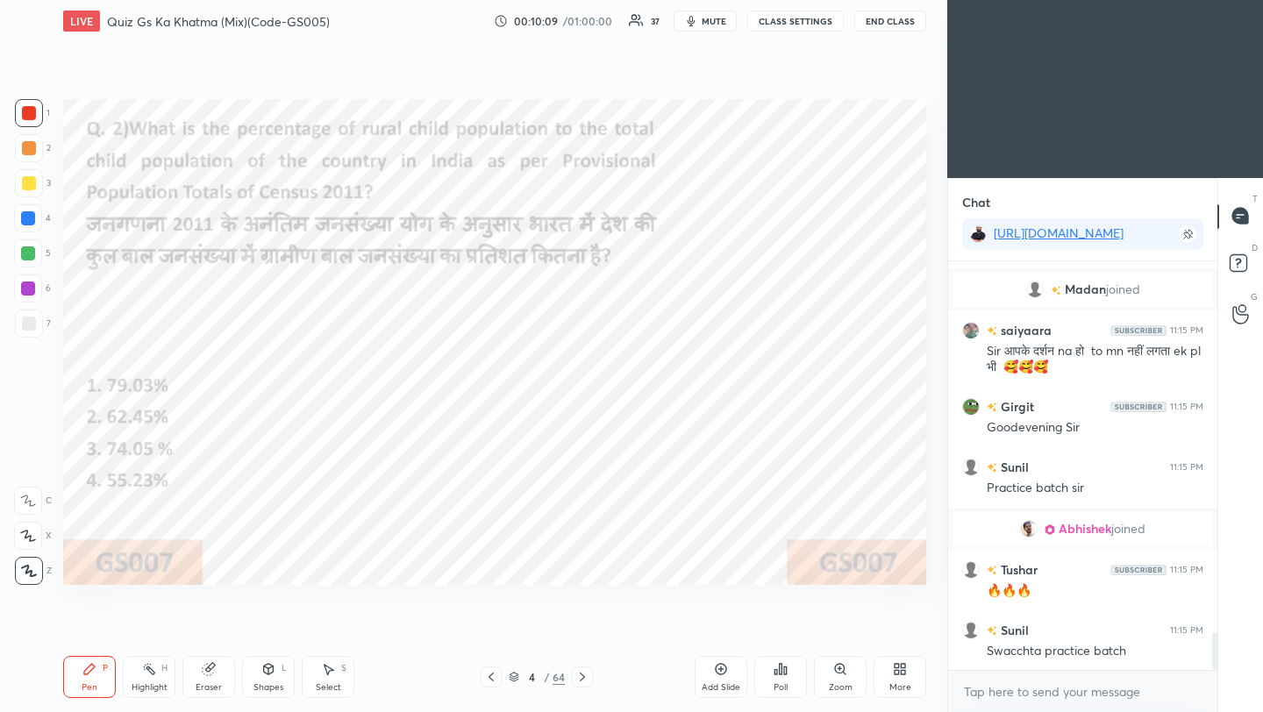
click at [784, 675] on div "Poll" at bounding box center [780, 677] width 53 height 42
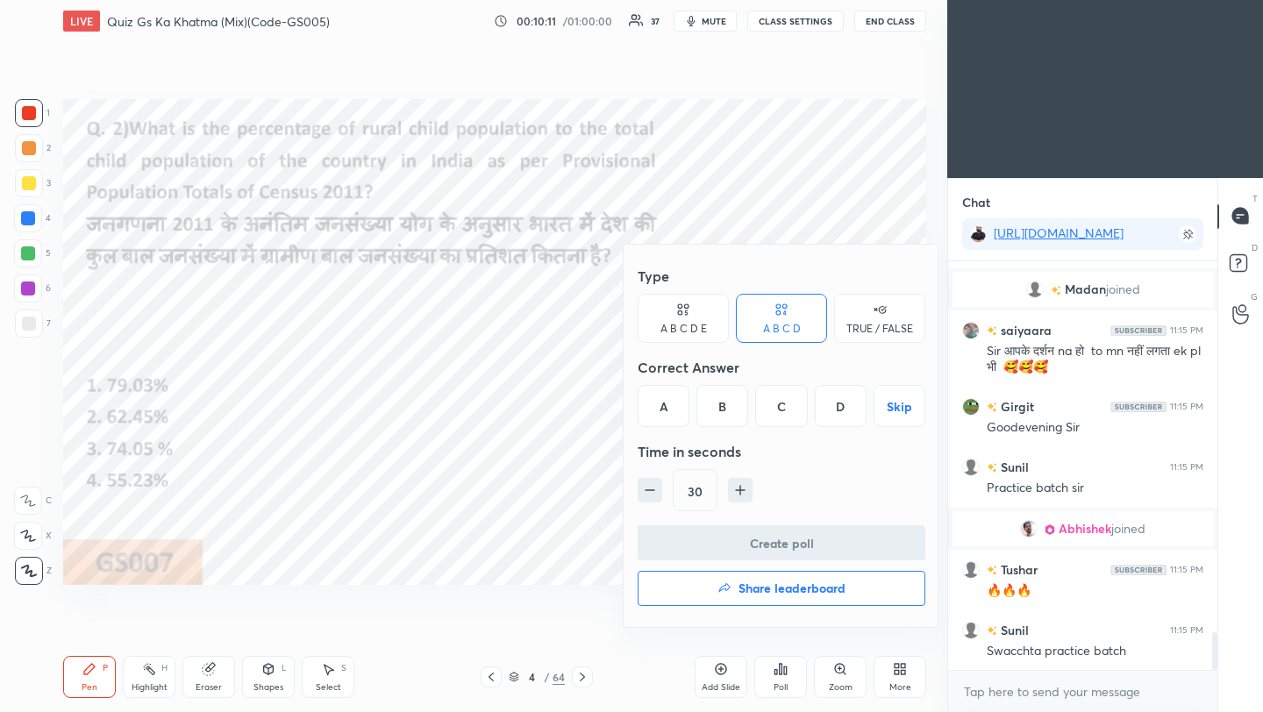
click at [788, 410] on div "C" at bounding box center [781, 406] width 52 height 42
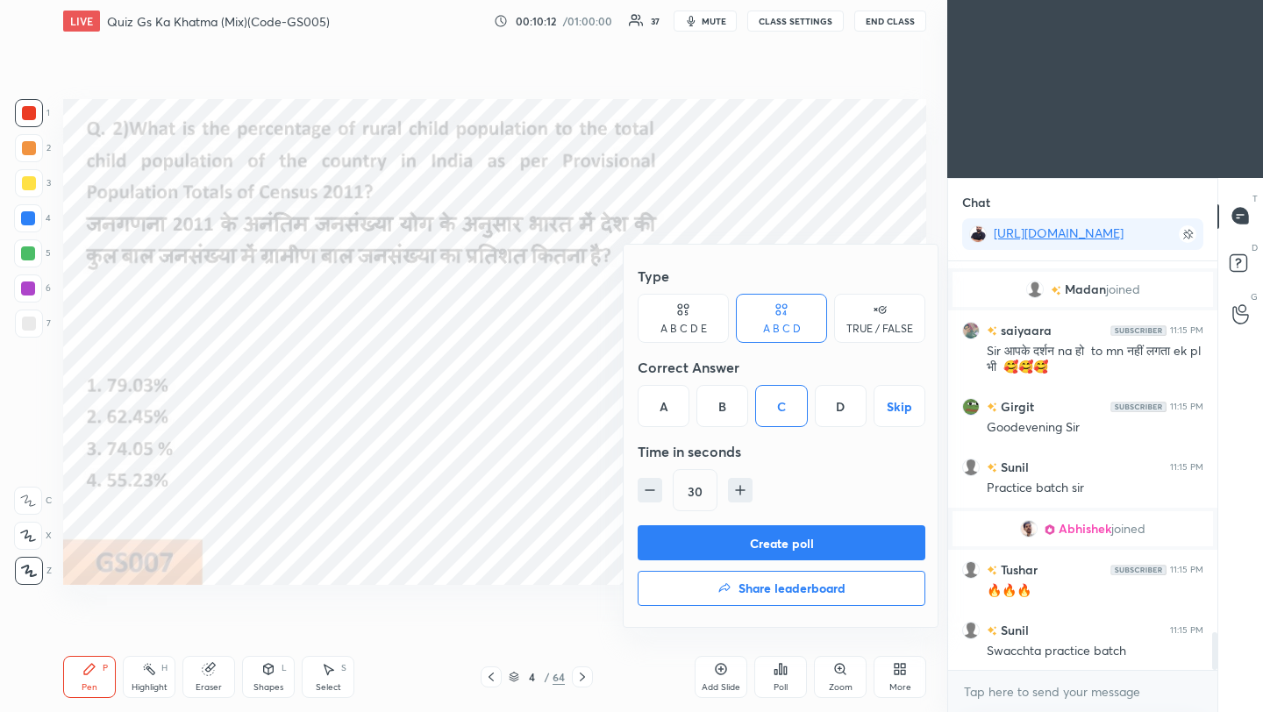
click at [788, 535] on button "Create poll" at bounding box center [782, 542] width 288 height 35
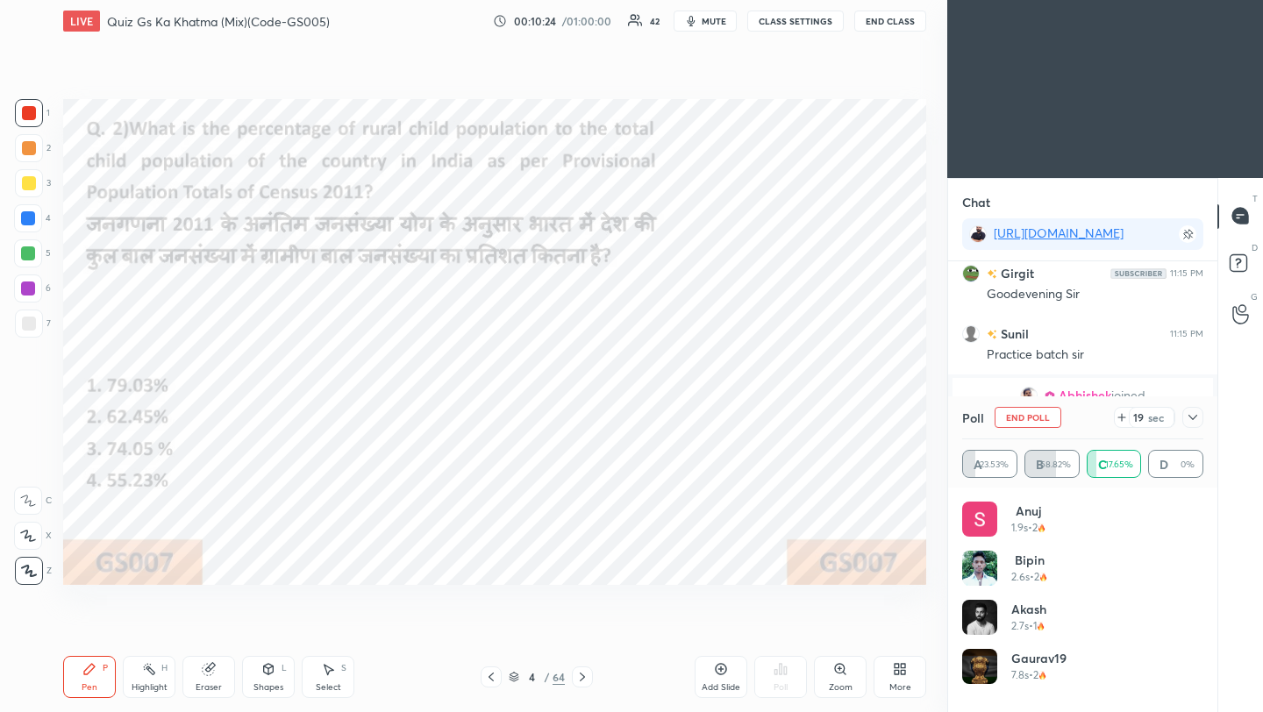
click at [1192, 417] on icon at bounding box center [1193, 418] width 14 height 14
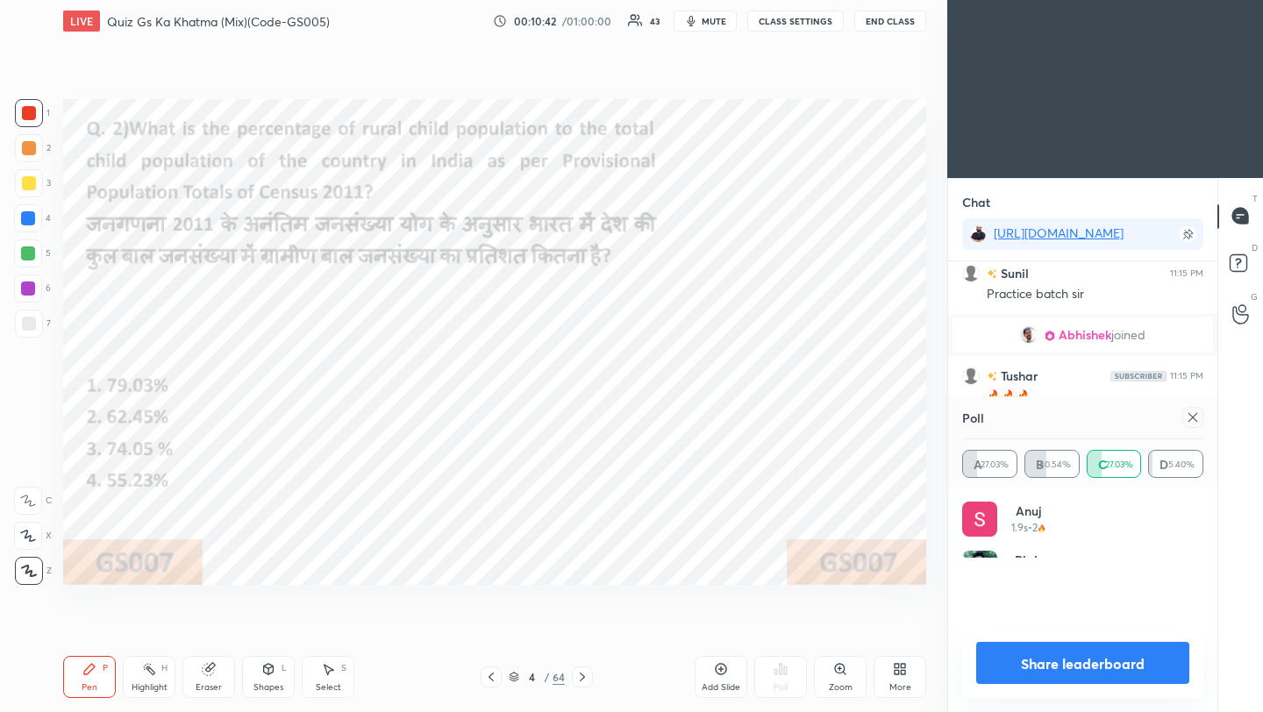
scroll to position [204, 236]
click at [1196, 419] on icon at bounding box center [1193, 417] width 9 height 9
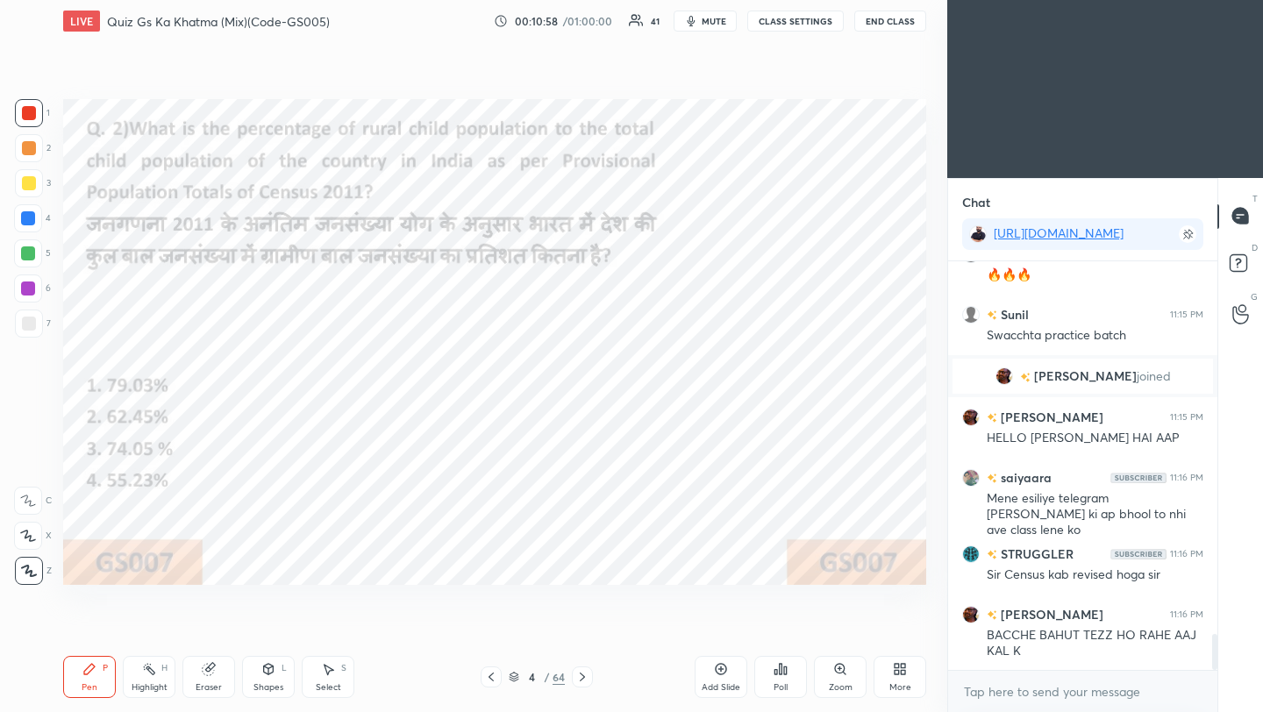
click at [580, 677] on icon at bounding box center [582, 677] width 14 height 14
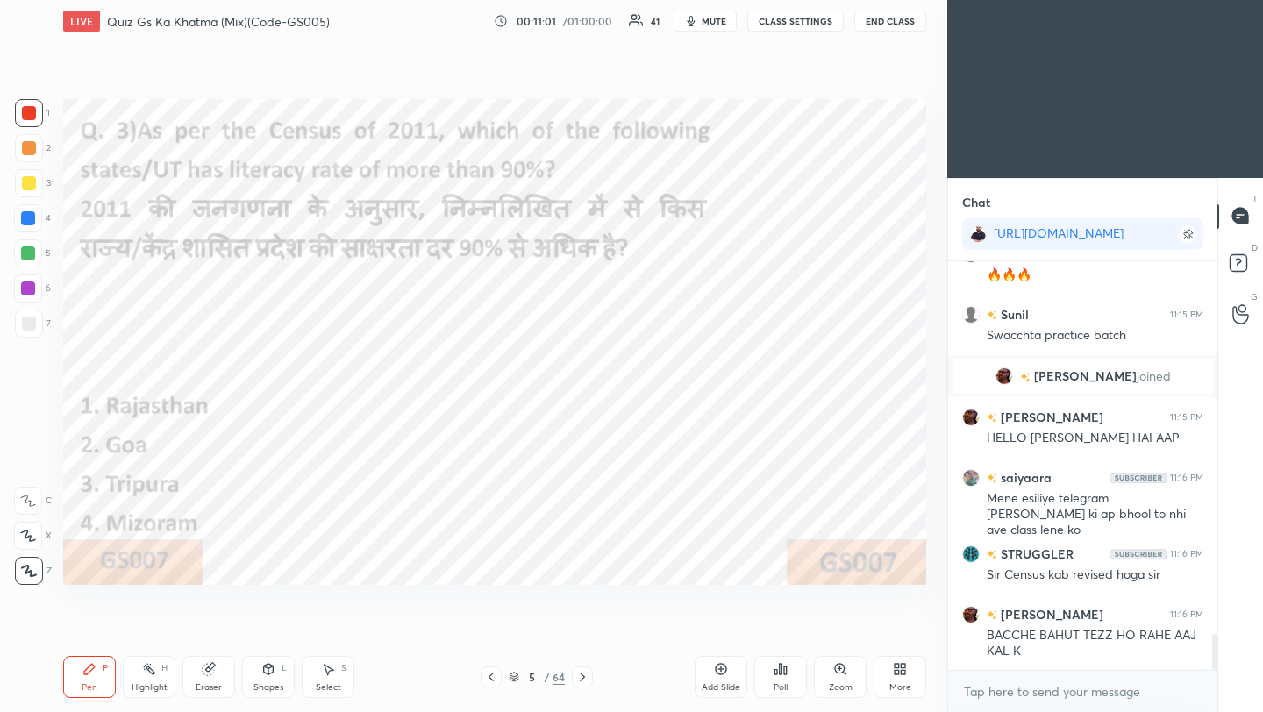
click at [780, 673] on icon at bounding box center [781, 669] width 3 height 11
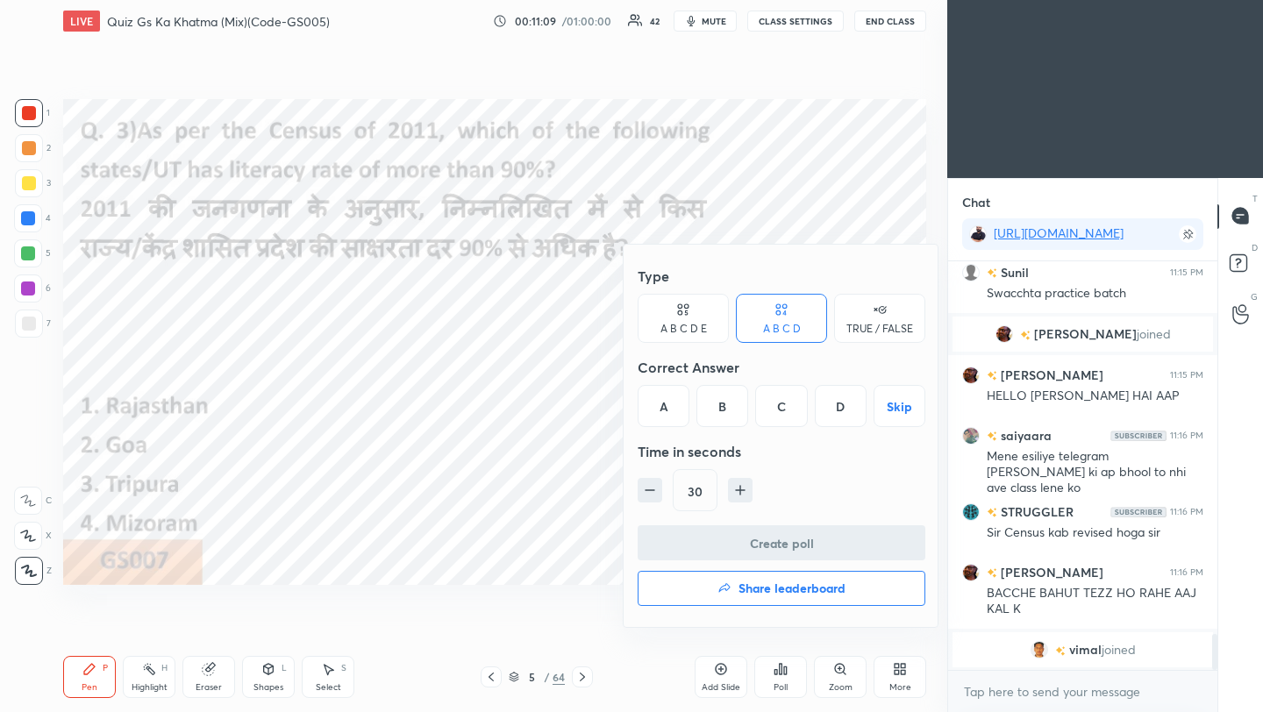
click at [835, 410] on div "D" at bounding box center [841, 406] width 52 height 42
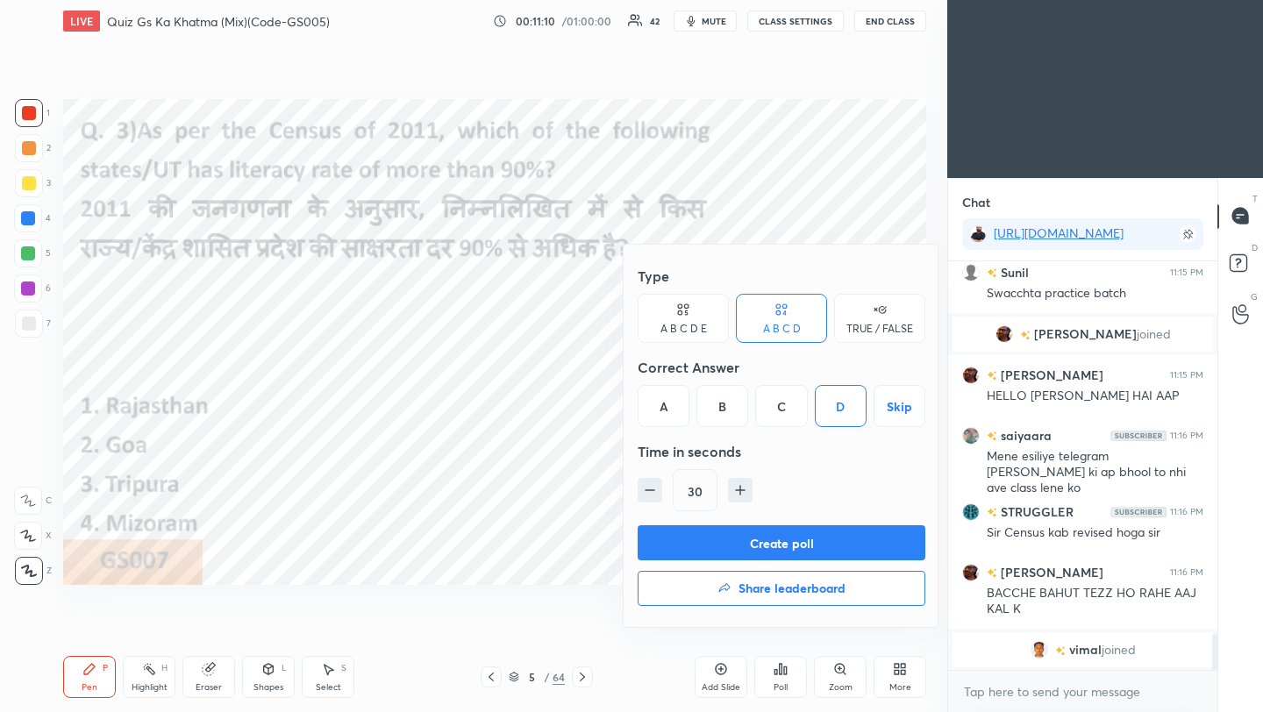
click at [804, 540] on button "Create poll" at bounding box center [782, 542] width 288 height 35
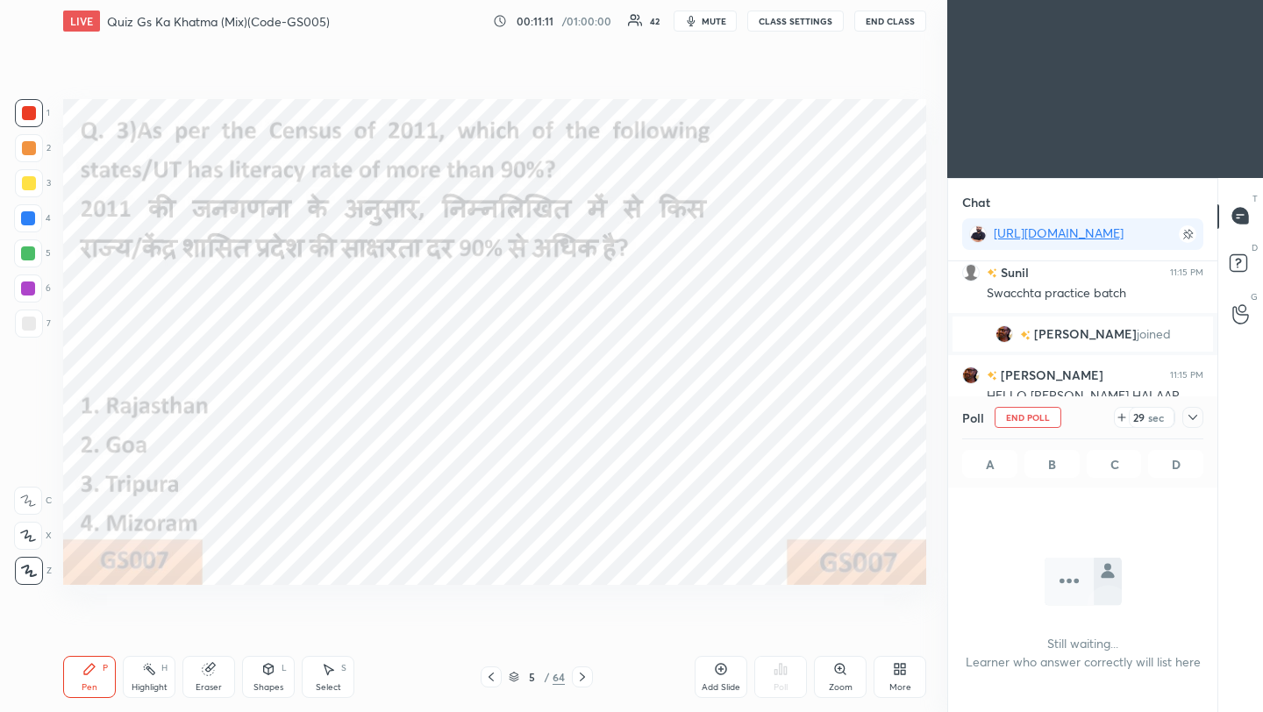
click at [1193, 418] on icon at bounding box center [1193, 417] width 9 height 5
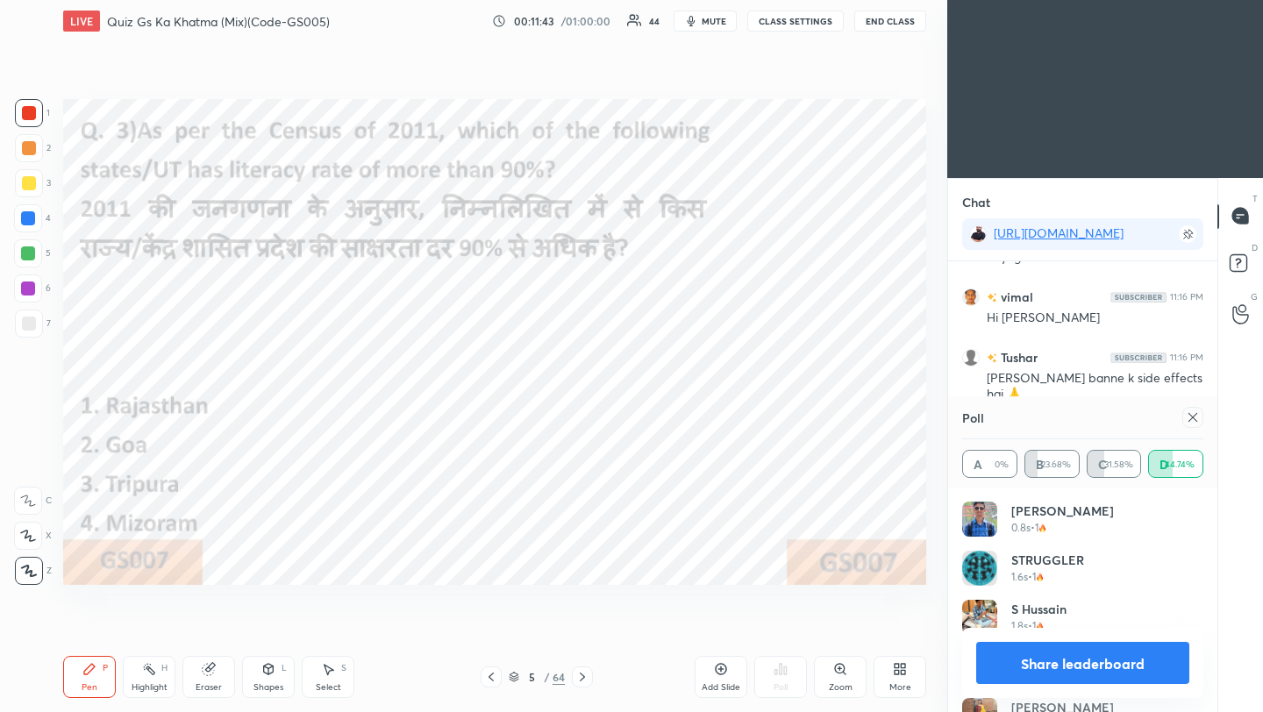
click at [1197, 414] on icon at bounding box center [1193, 418] width 14 height 14
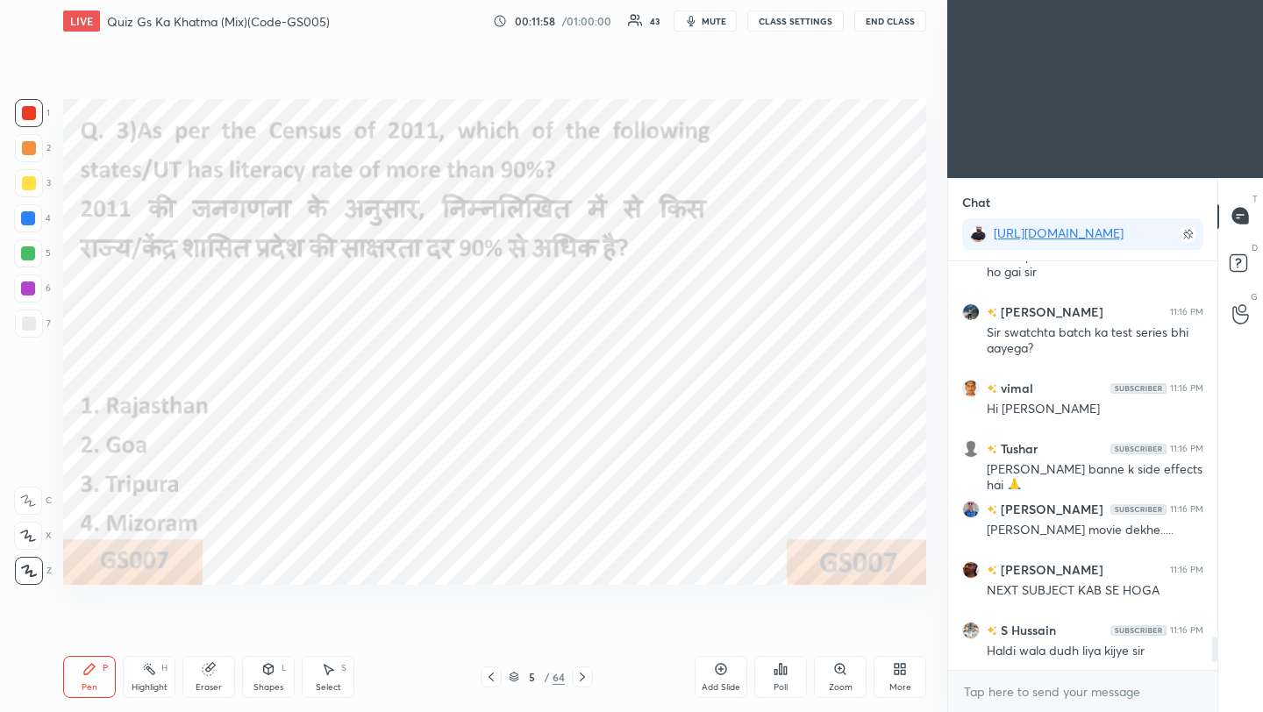
click at [583, 678] on icon at bounding box center [582, 677] width 14 height 14
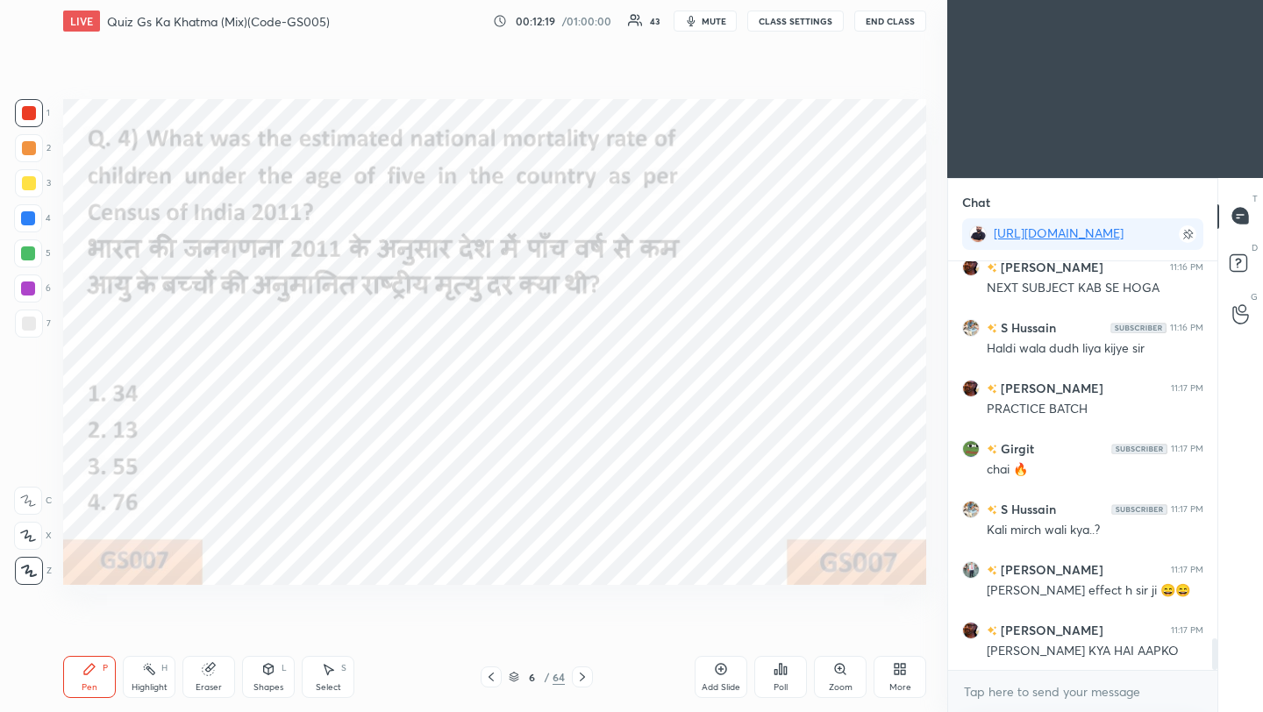
click at [789, 679] on div "Poll" at bounding box center [780, 677] width 53 height 42
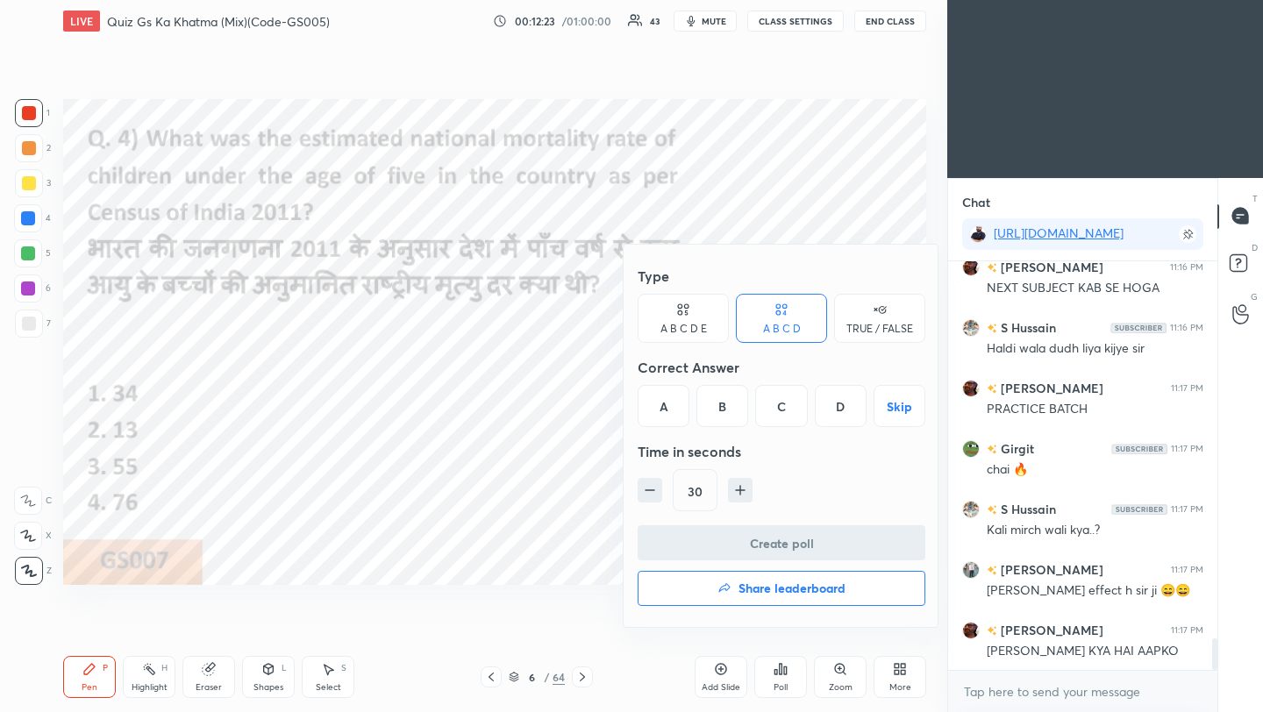
click at [786, 415] on div "C" at bounding box center [781, 406] width 52 height 42
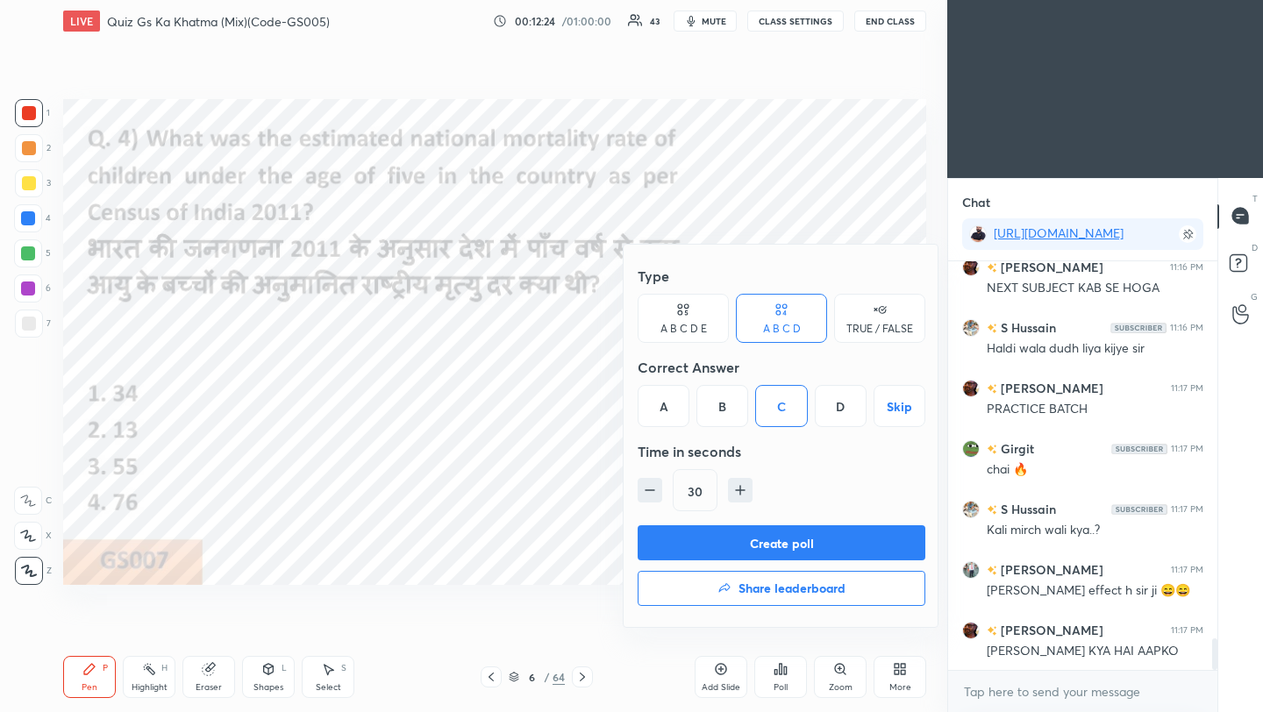
click at [788, 548] on button "Create poll" at bounding box center [782, 542] width 288 height 35
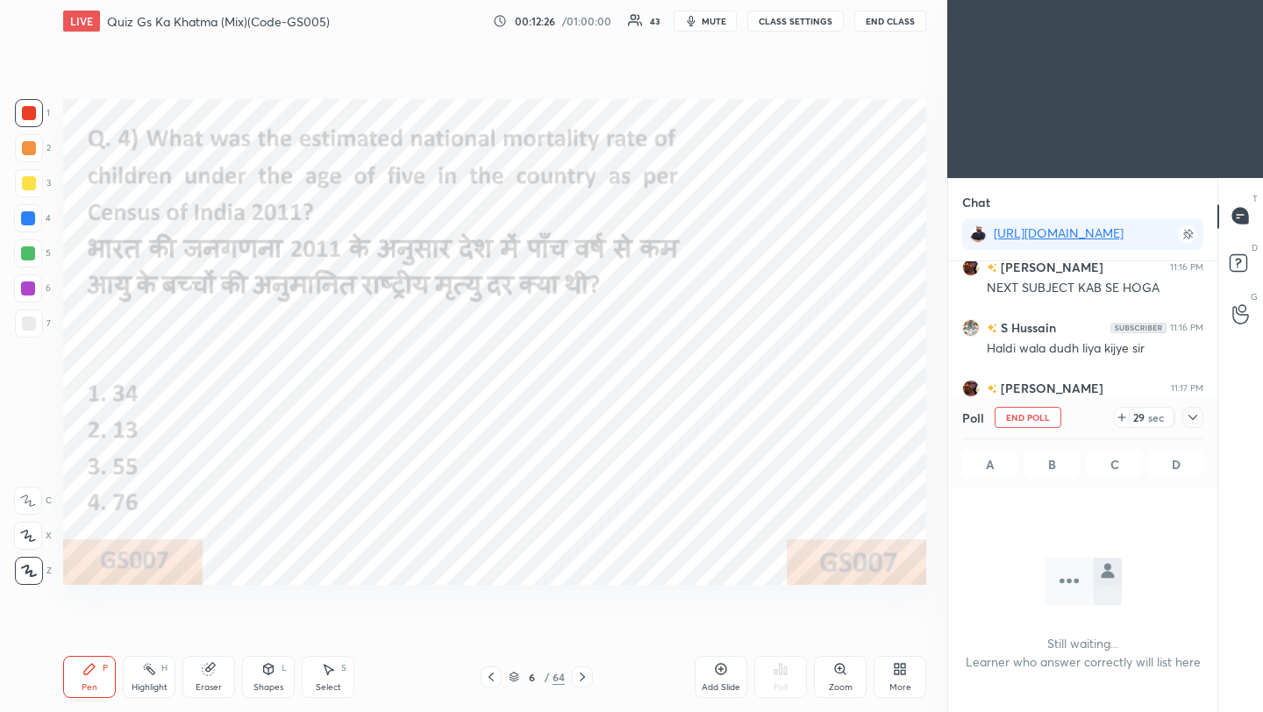
click at [1197, 417] on icon at bounding box center [1193, 418] width 14 height 14
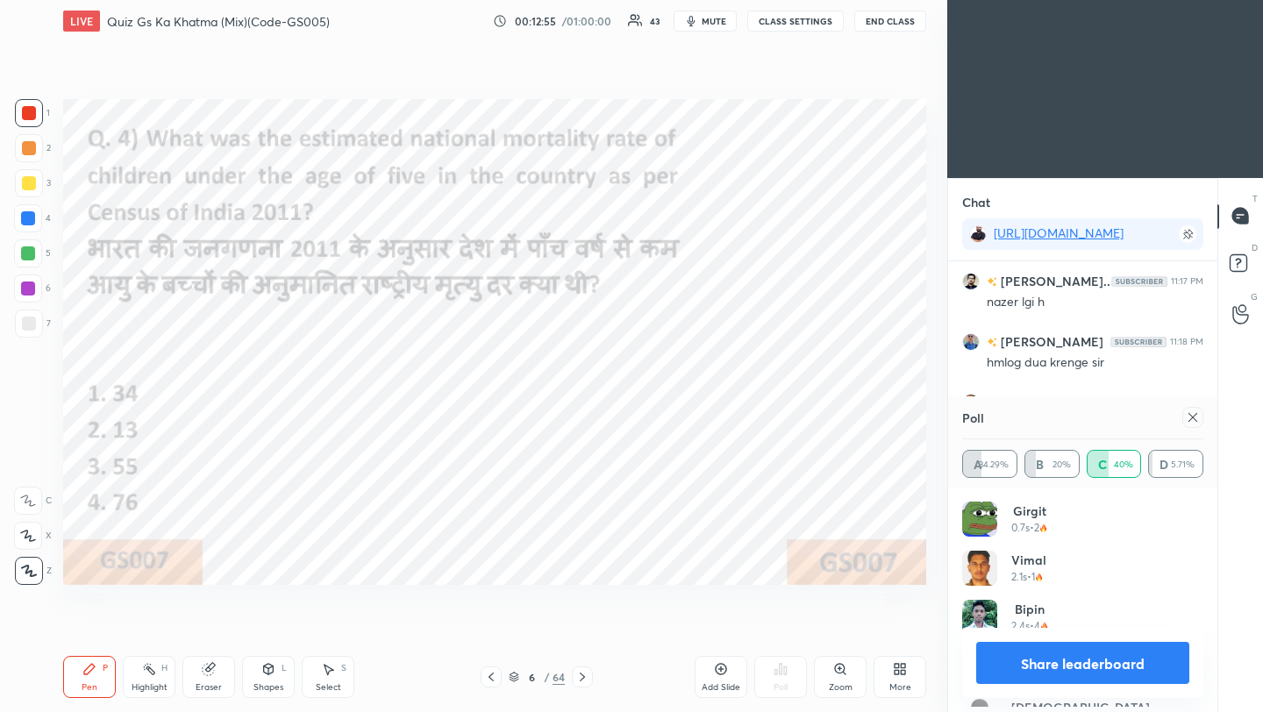
scroll to position [205, 236]
click at [1201, 420] on div at bounding box center [1193, 417] width 21 height 21
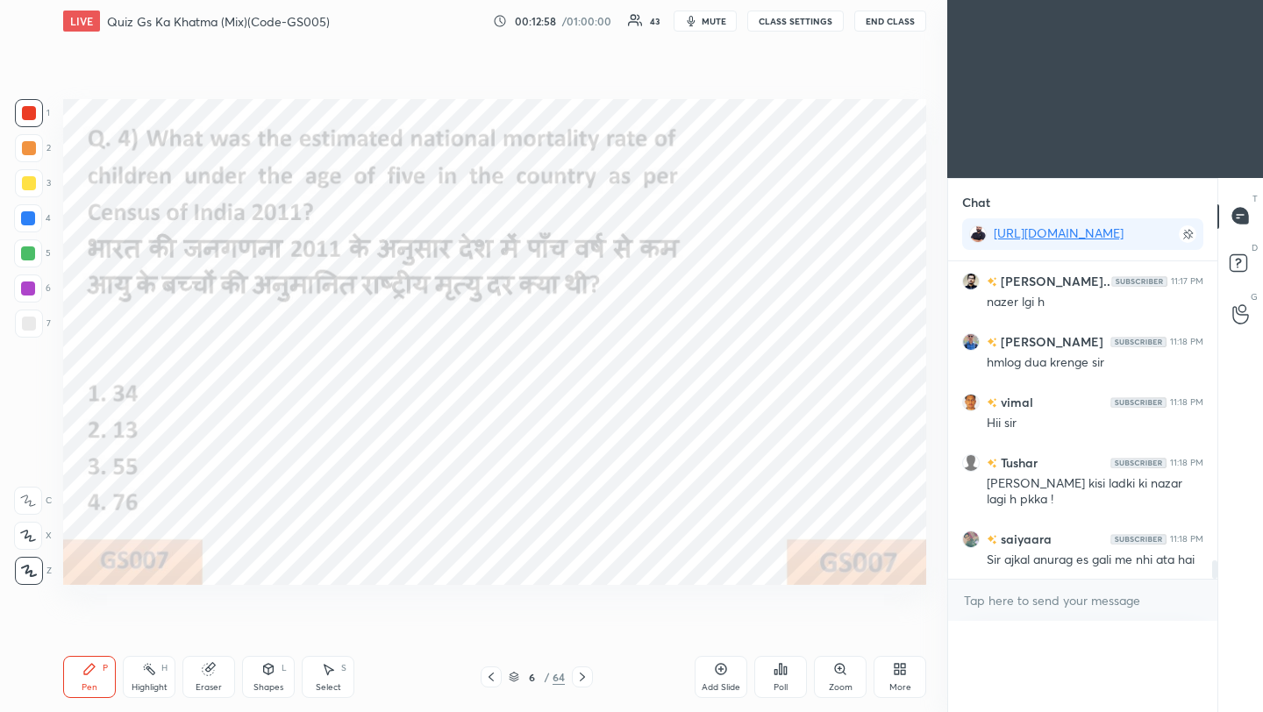
scroll to position [0, 0]
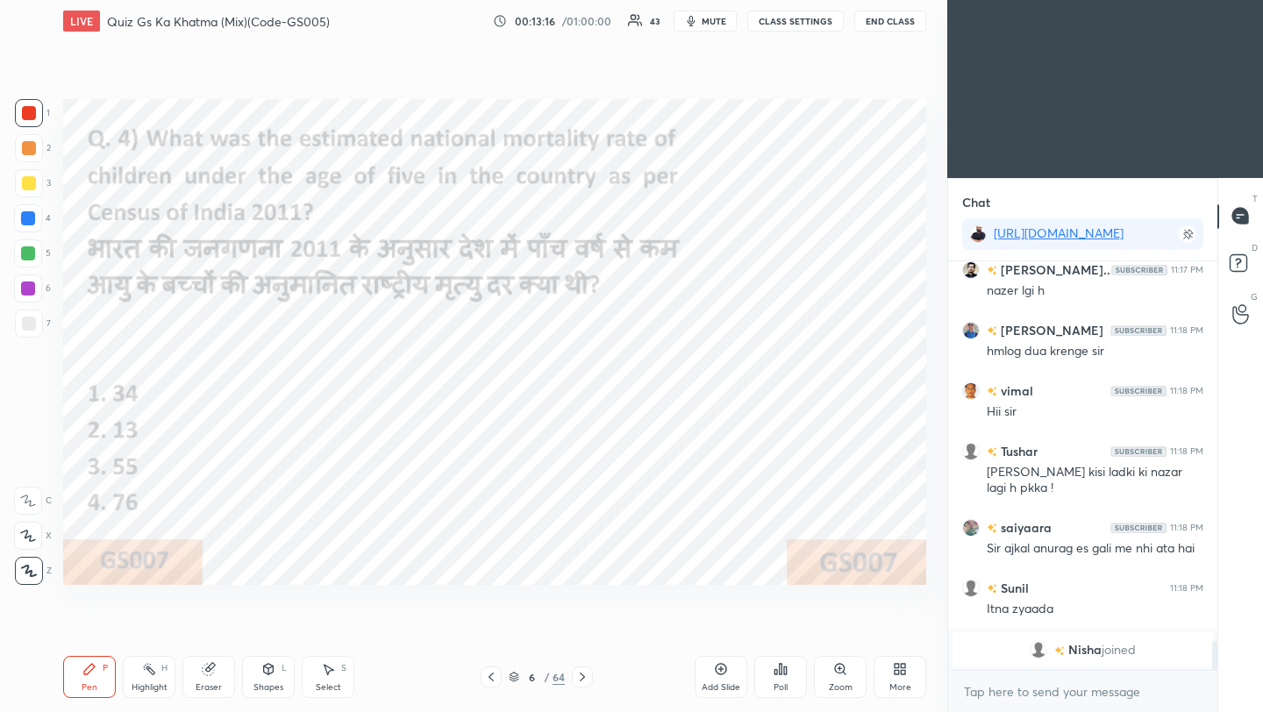
click at [581, 679] on icon at bounding box center [582, 677] width 14 height 14
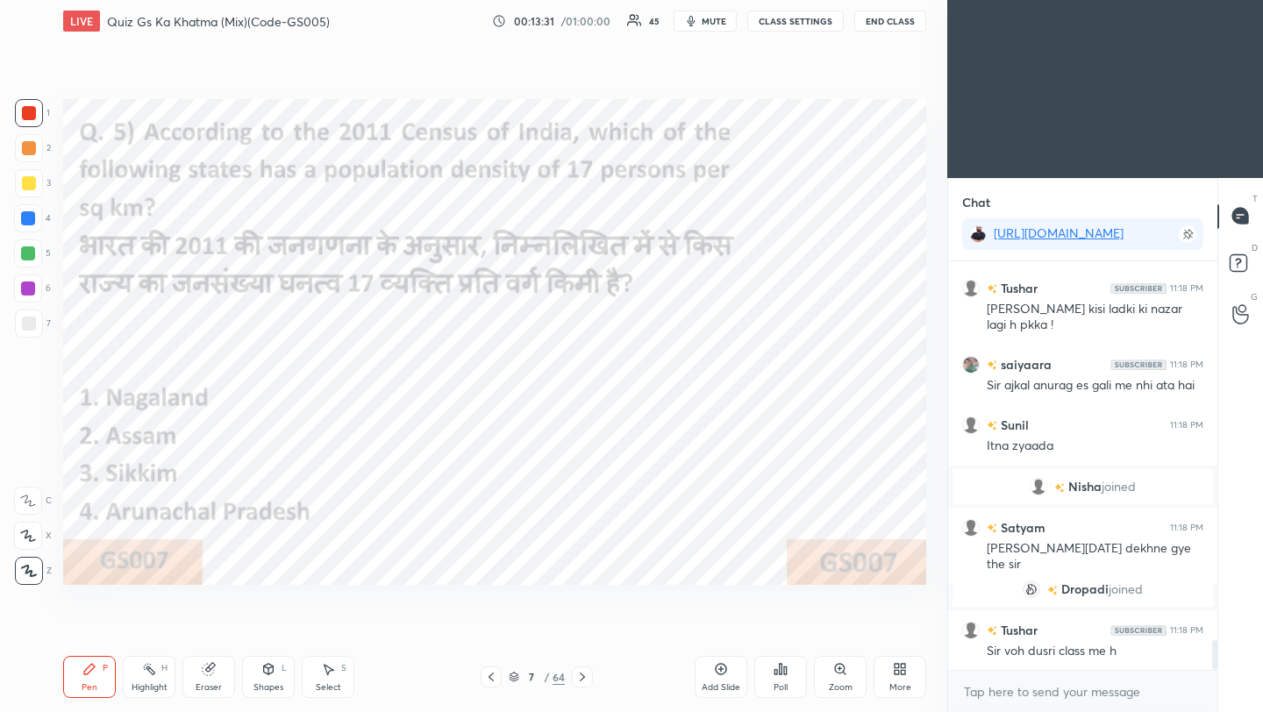
scroll to position [5166, 0]
click at [773, 675] on div "Poll" at bounding box center [780, 677] width 53 height 42
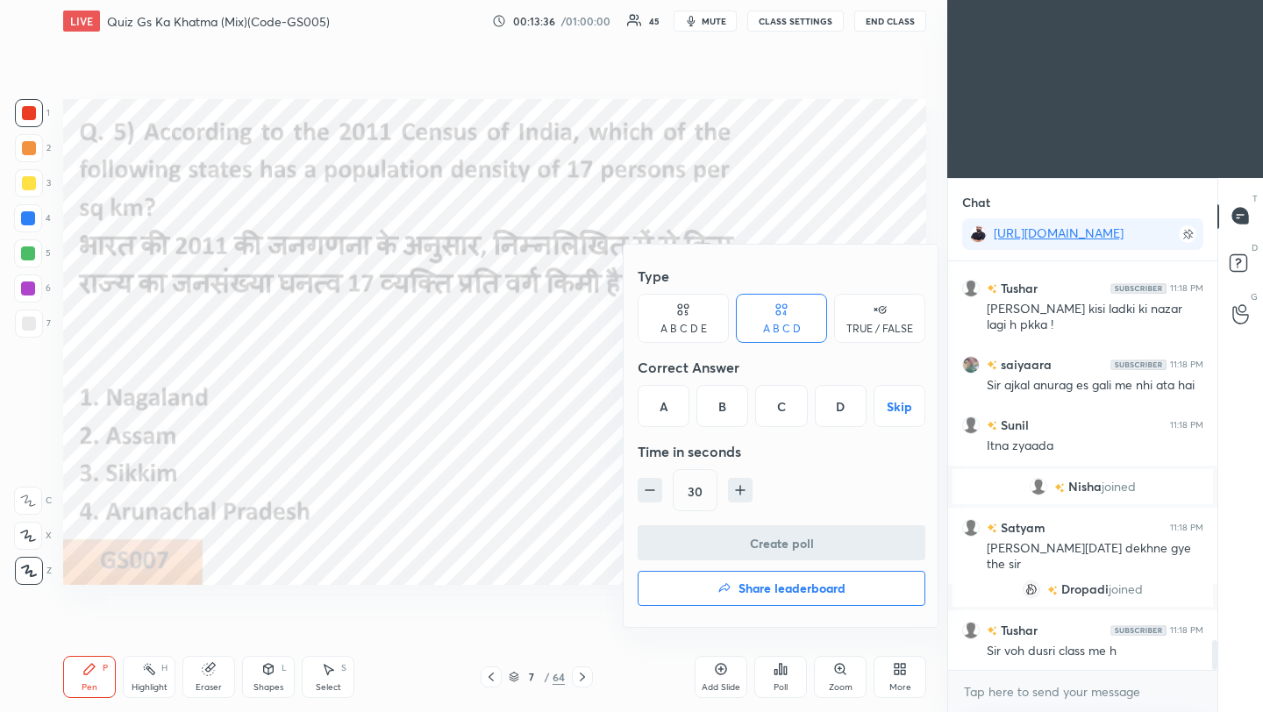
scroll to position [5242, 0]
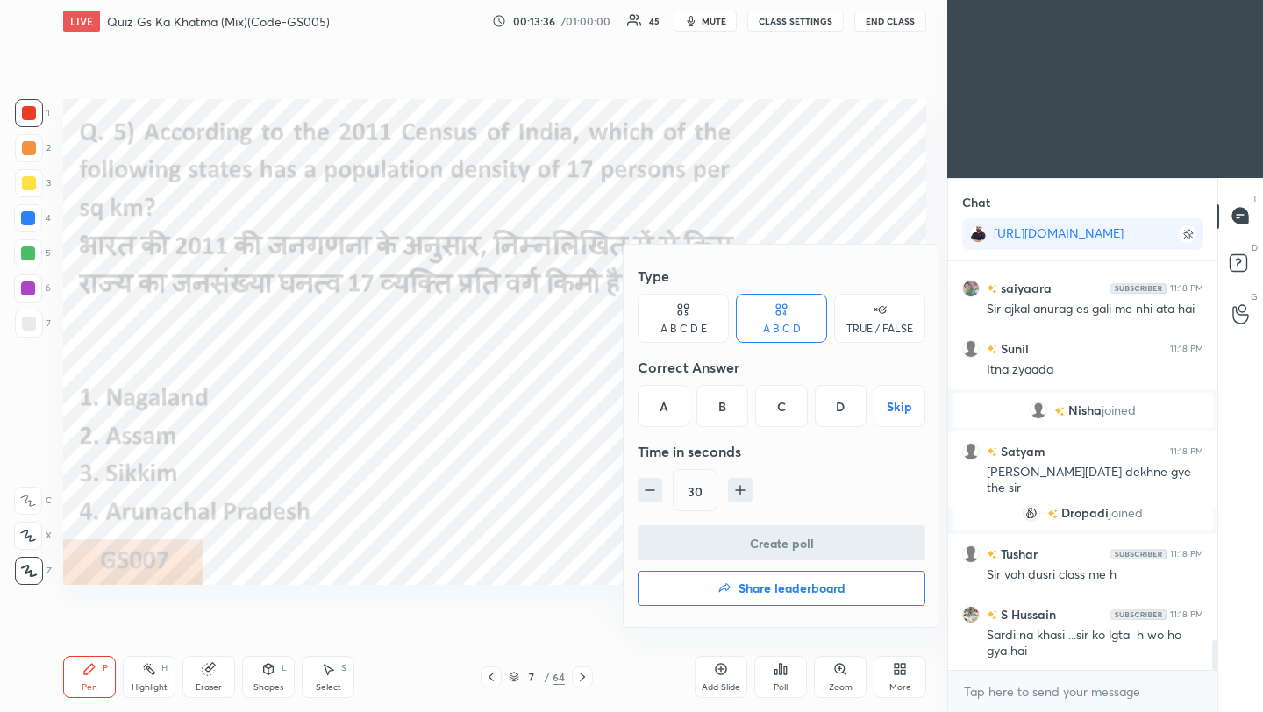
click at [840, 417] on div "D" at bounding box center [841, 406] width 52 height 42
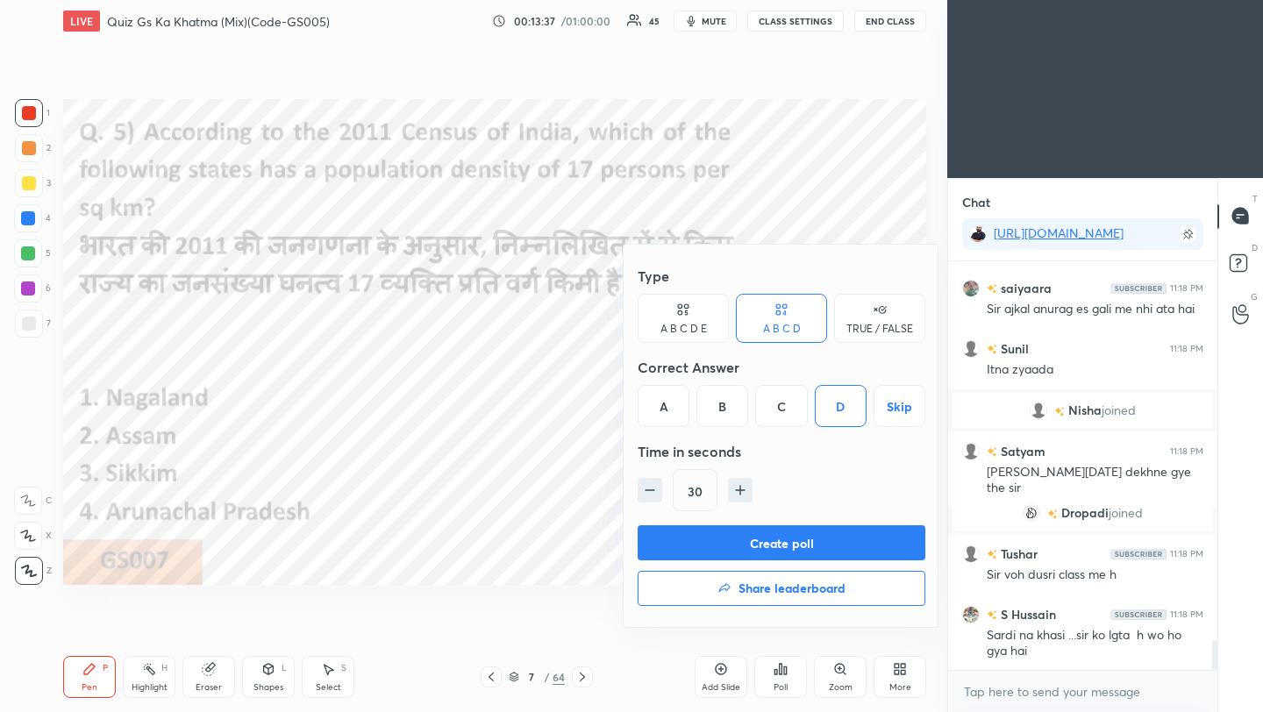
click at [840, 540] on button "Create poll" at bounding box center [782, 542] width 288 height 35
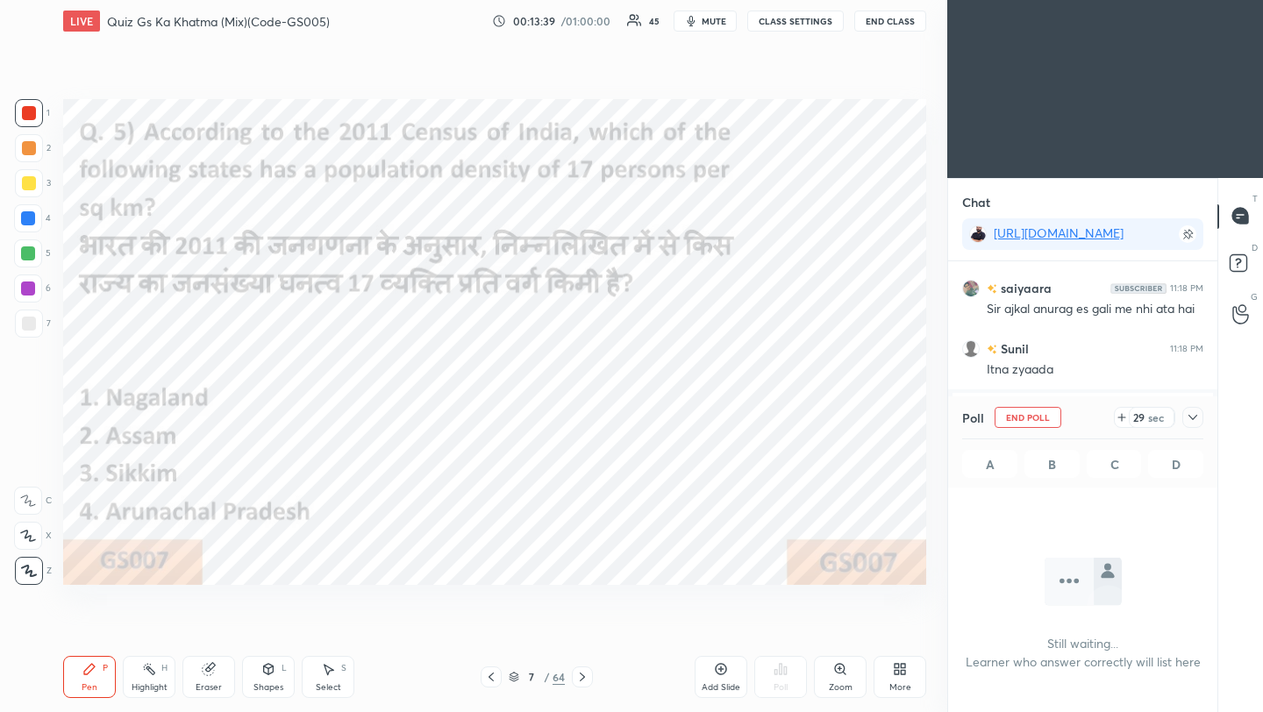
click at [1202, 418] on div at bounding box center [1193, 417] width 21 height 21
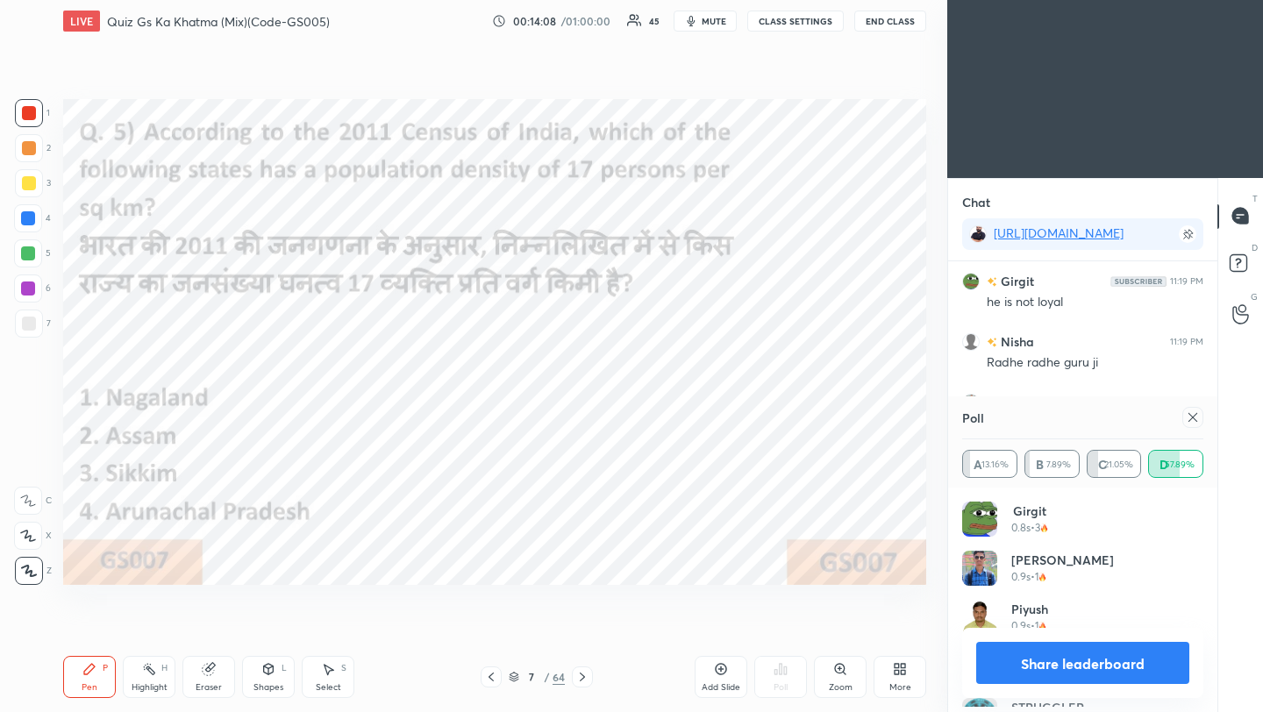
scroll to position [205, 236]
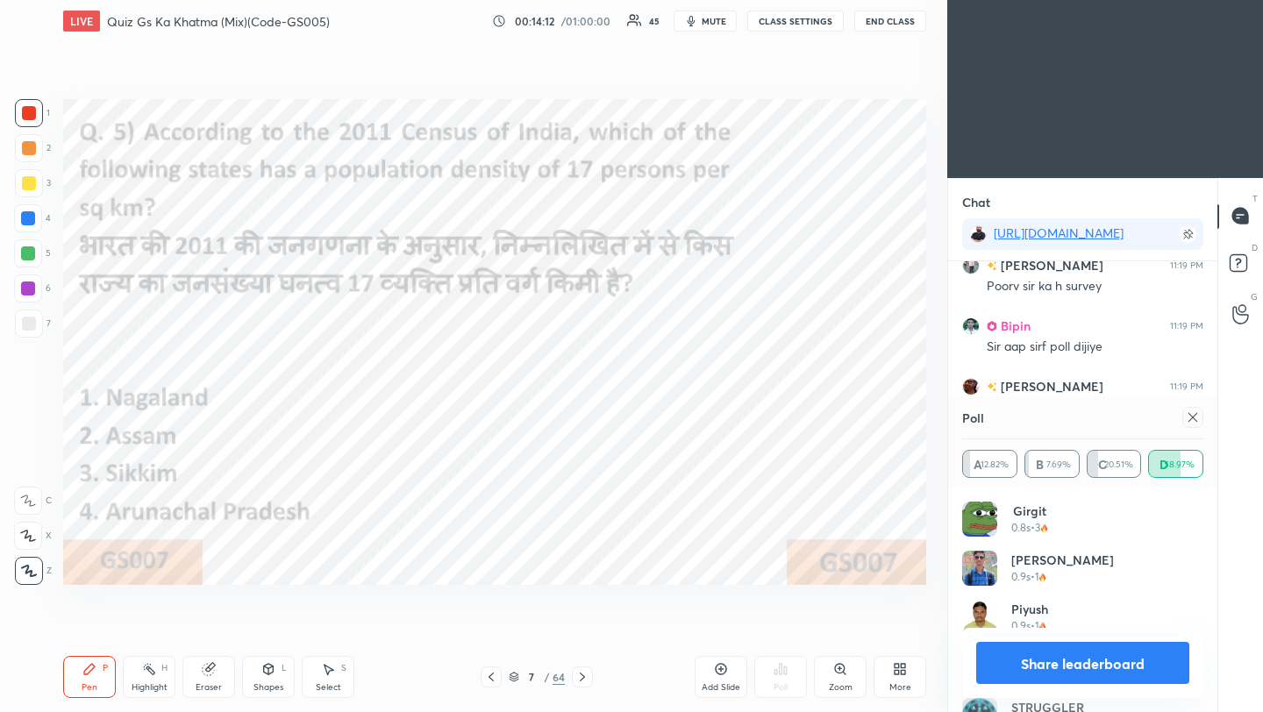
click at [1194, 418] on icon at bounding box center [1193, 418] width 14 height 14
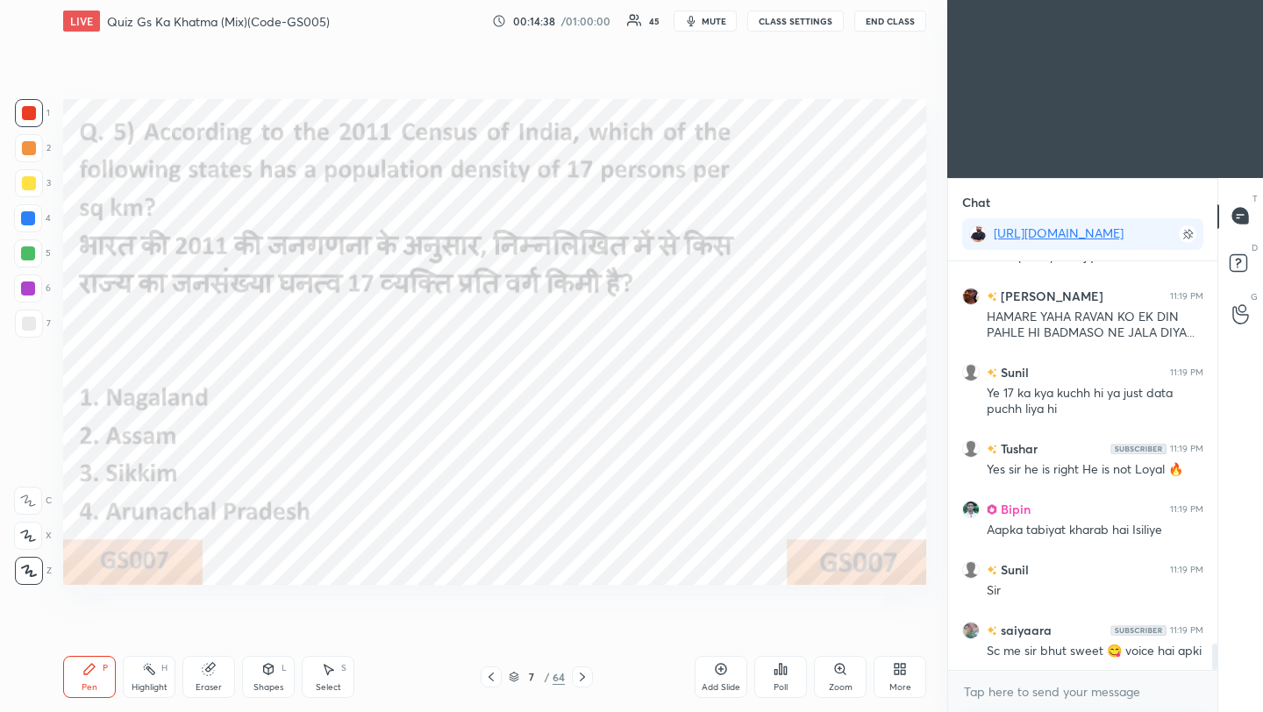
click at [583, 682] on icon at bounding box center [582, 677] width 14 height 14
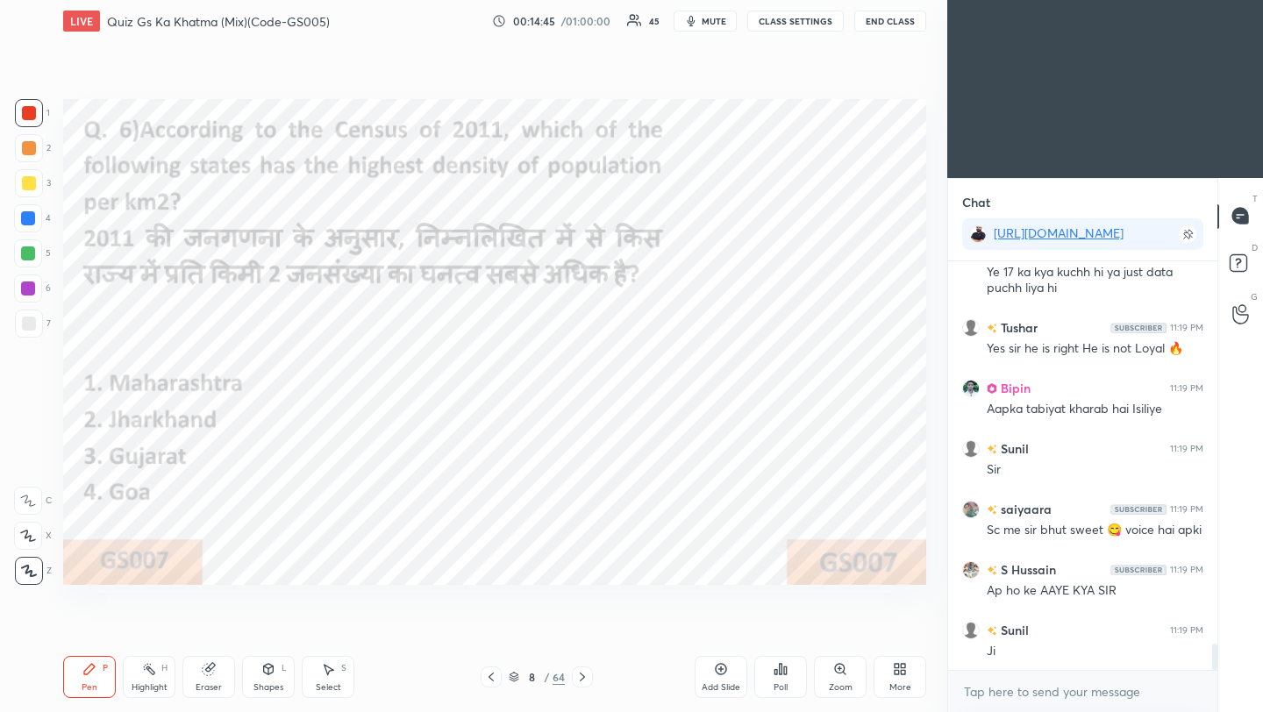
click at [778, 677] on div "Poll" at bounding box center [780, 677] width 53 height 42
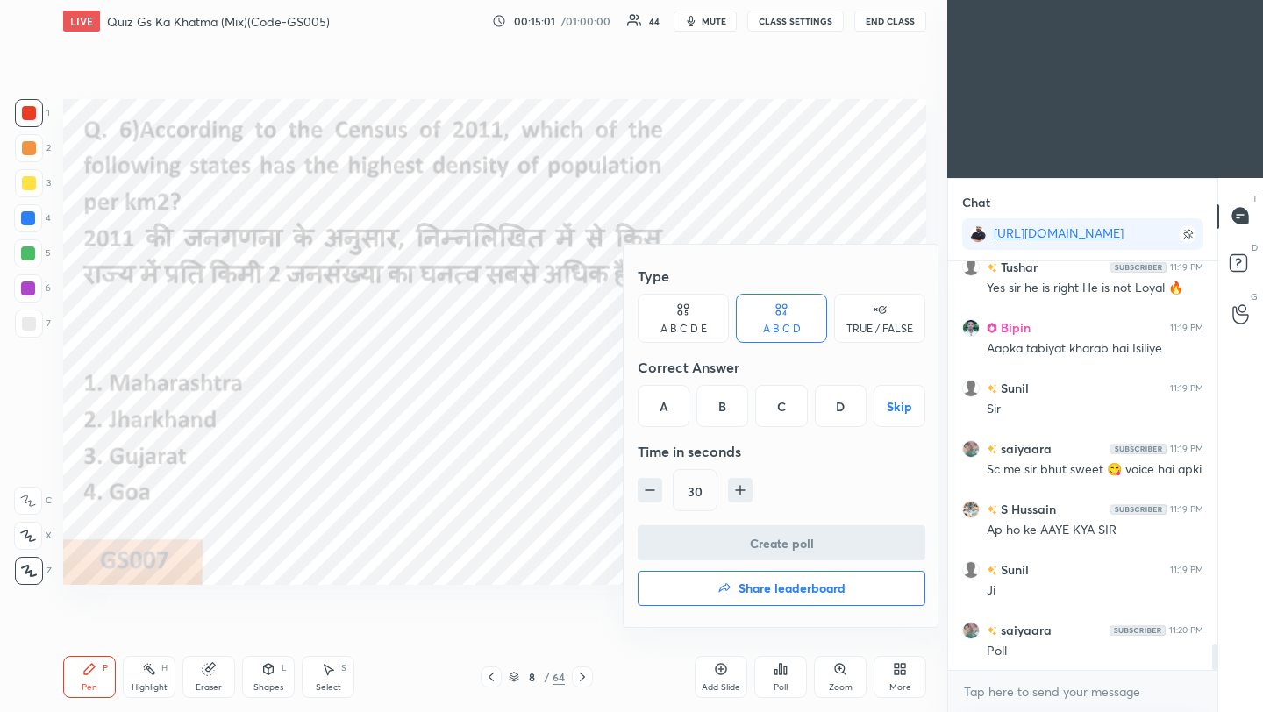
click at [725, 403] on div "B" at bounding box center [723, 406] width 52 height 42
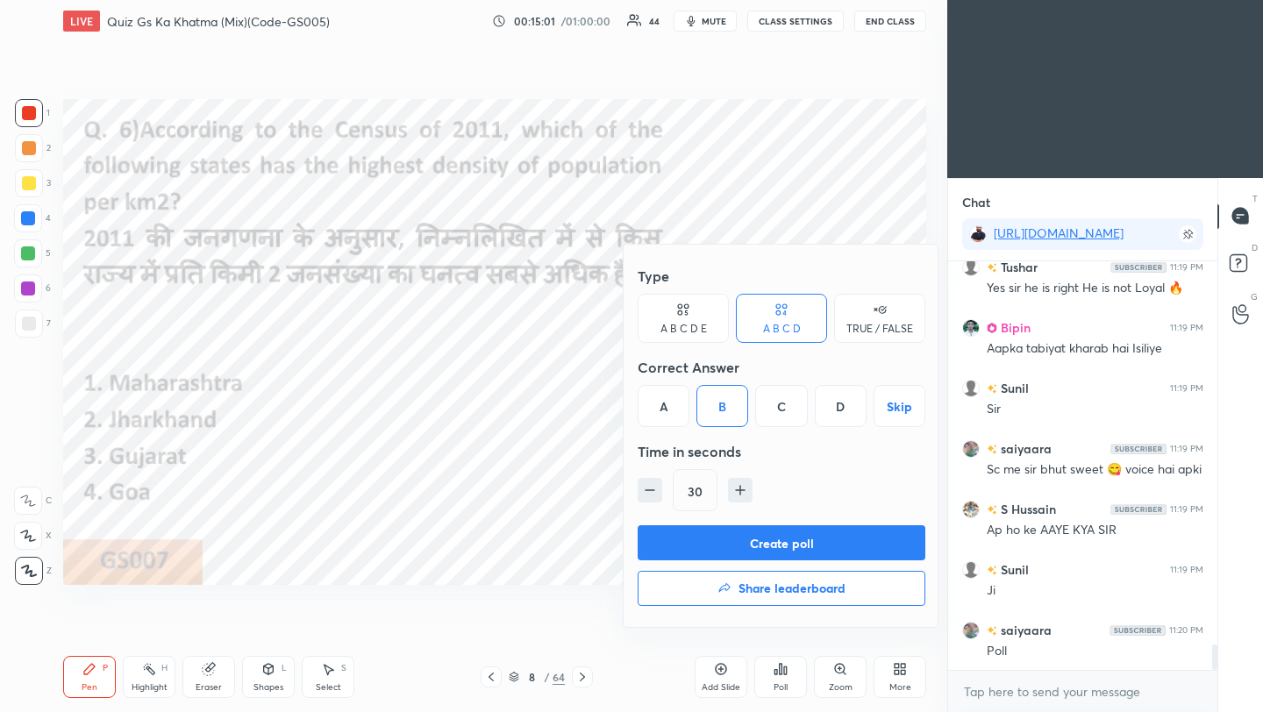
drag, startPoint x: 747, startPoint y: 537, endPoint x: 784, endPoint y: 535, distance: 36.9
click at [748, 537] on button "Create poll" at bounding box center [782, 542] width 288 height 35
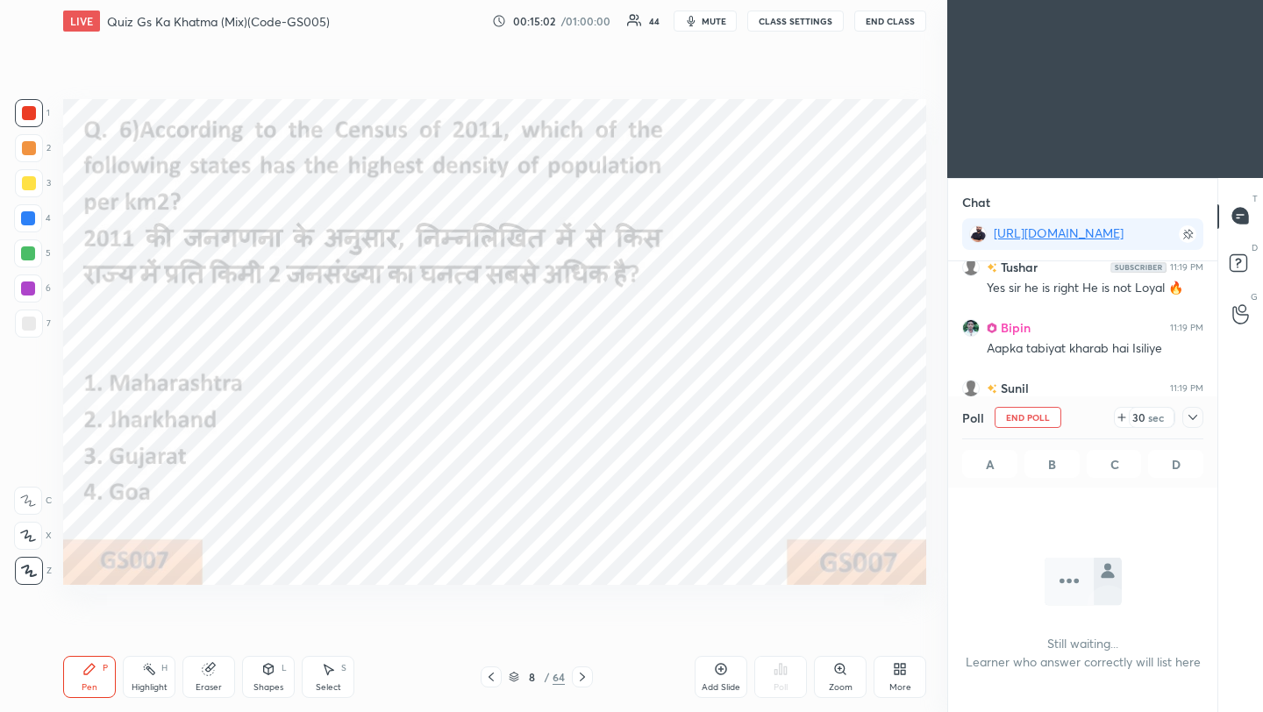
scroll to position [229, 264]
click at [1197, 416] on icon at bounding box center [1193, 418] width 14 height 14
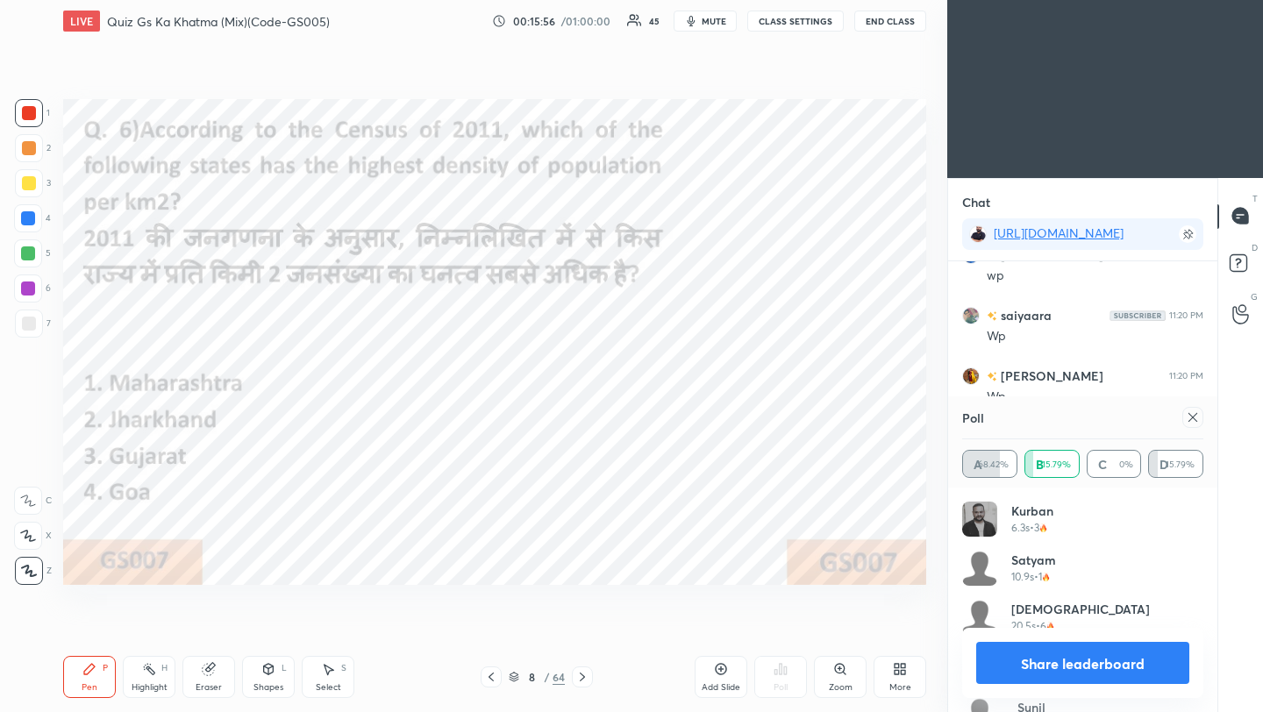
scroll to position [6438, 0]
click at [1194, 418] on icon at bounding box center [1193, 418] width 14 height 14
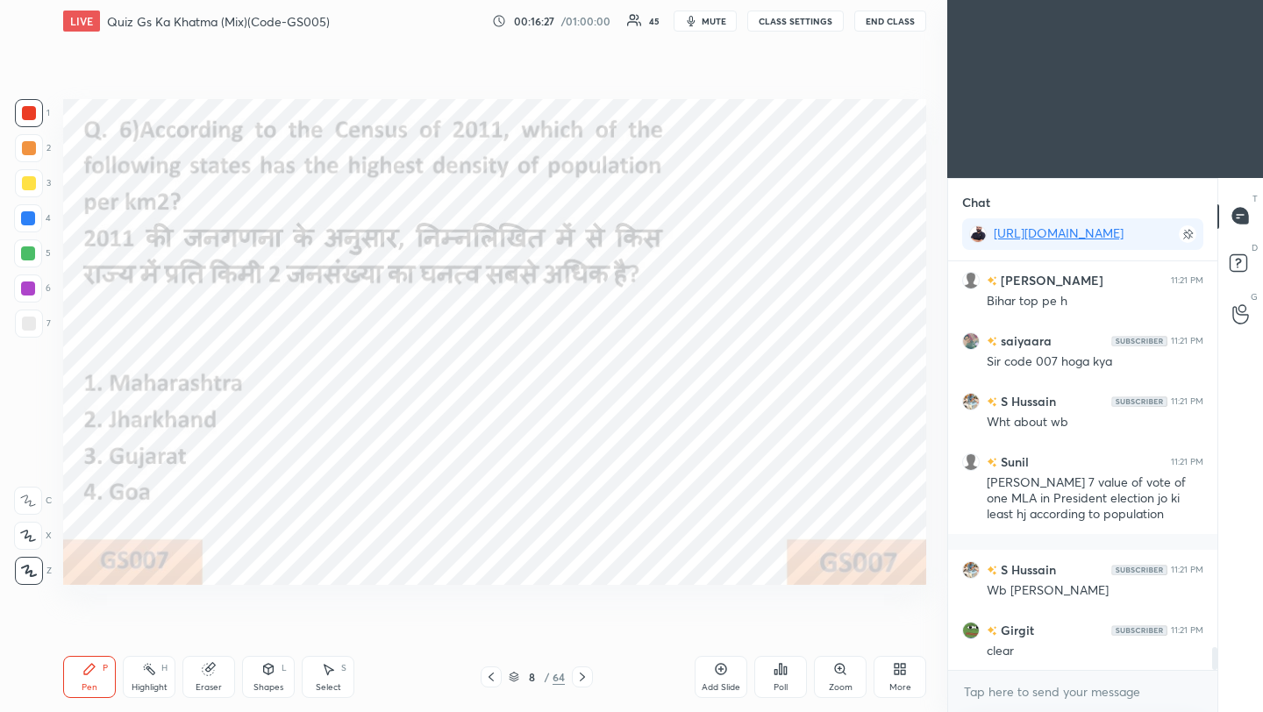
scroll to position [6818, 0]
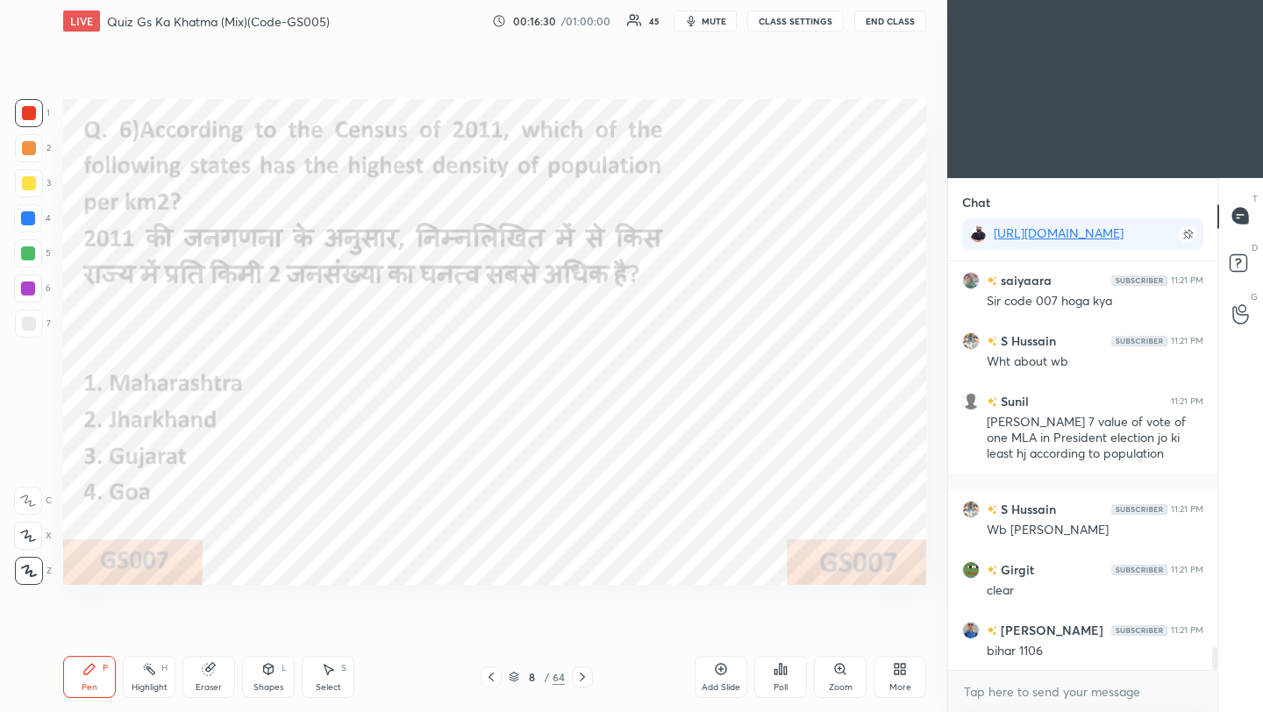
click at [583, 680] on icon at bounding box center [582, 677] width 14 height 14
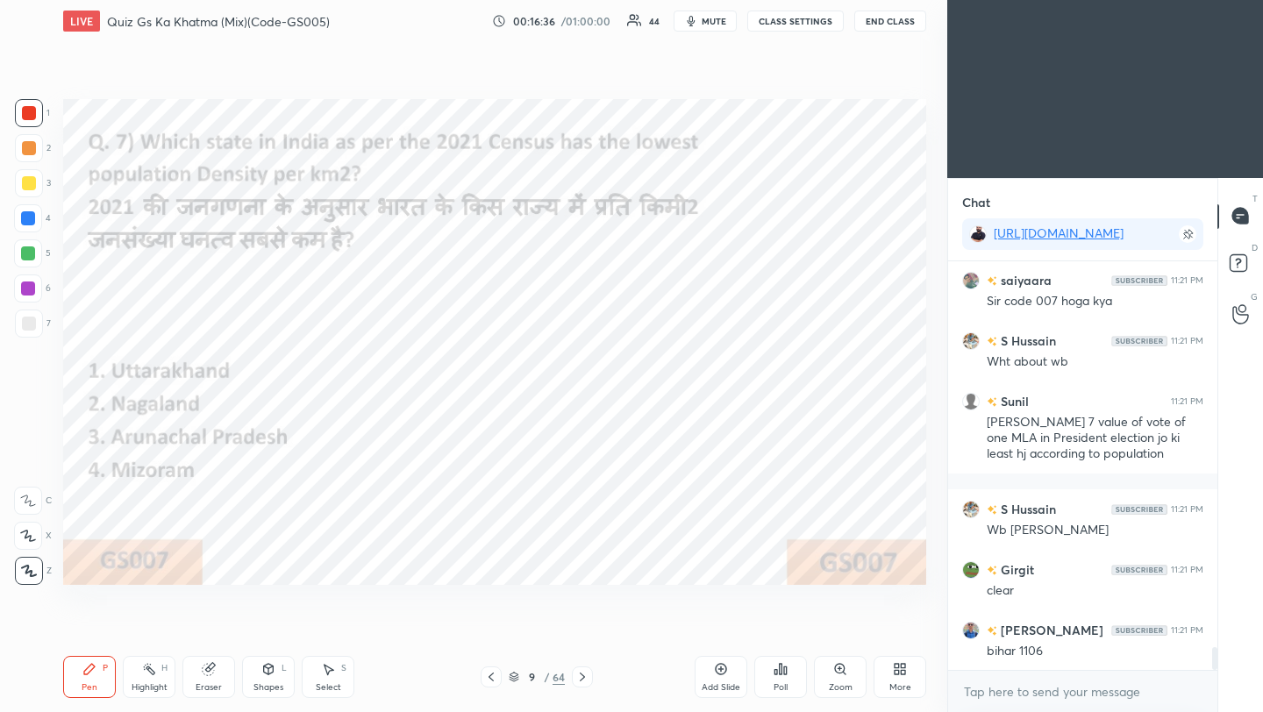
click at [784, 675] on icon at bounding box center [781, 669] width 14 height 14
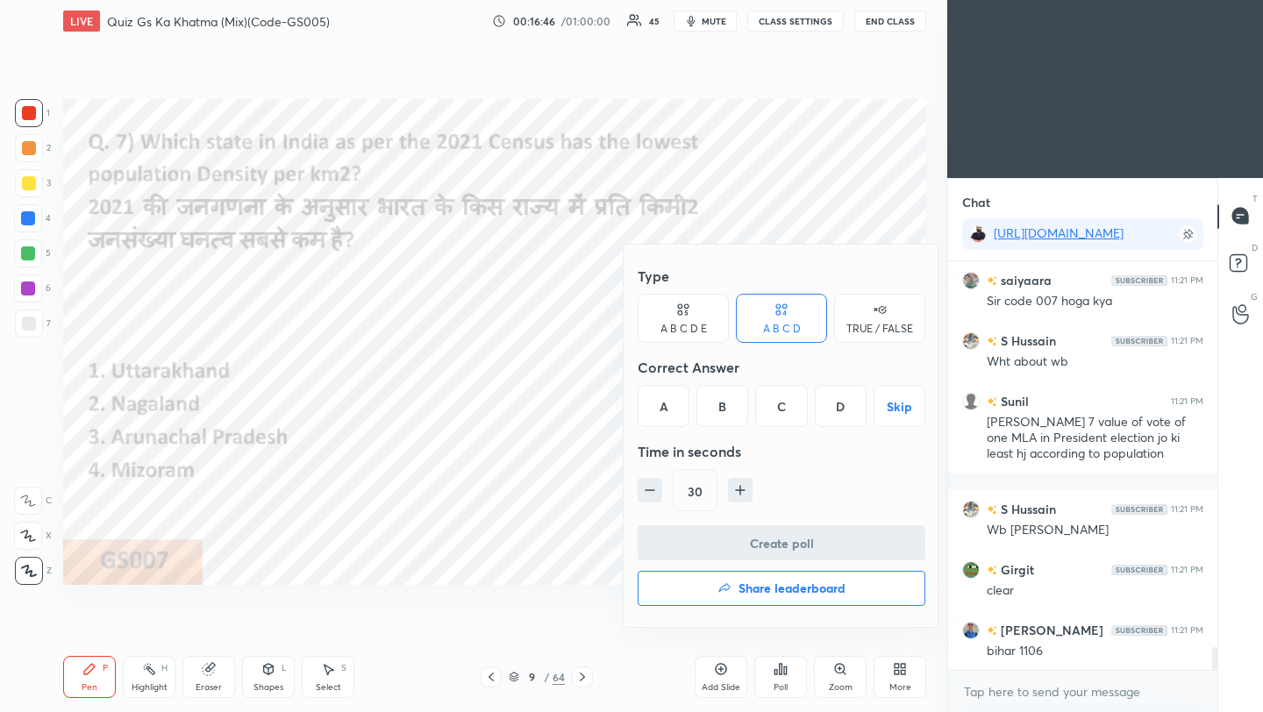
click at [783, 413] on div "C" at bounding box center [781, 406] width 52 height 42
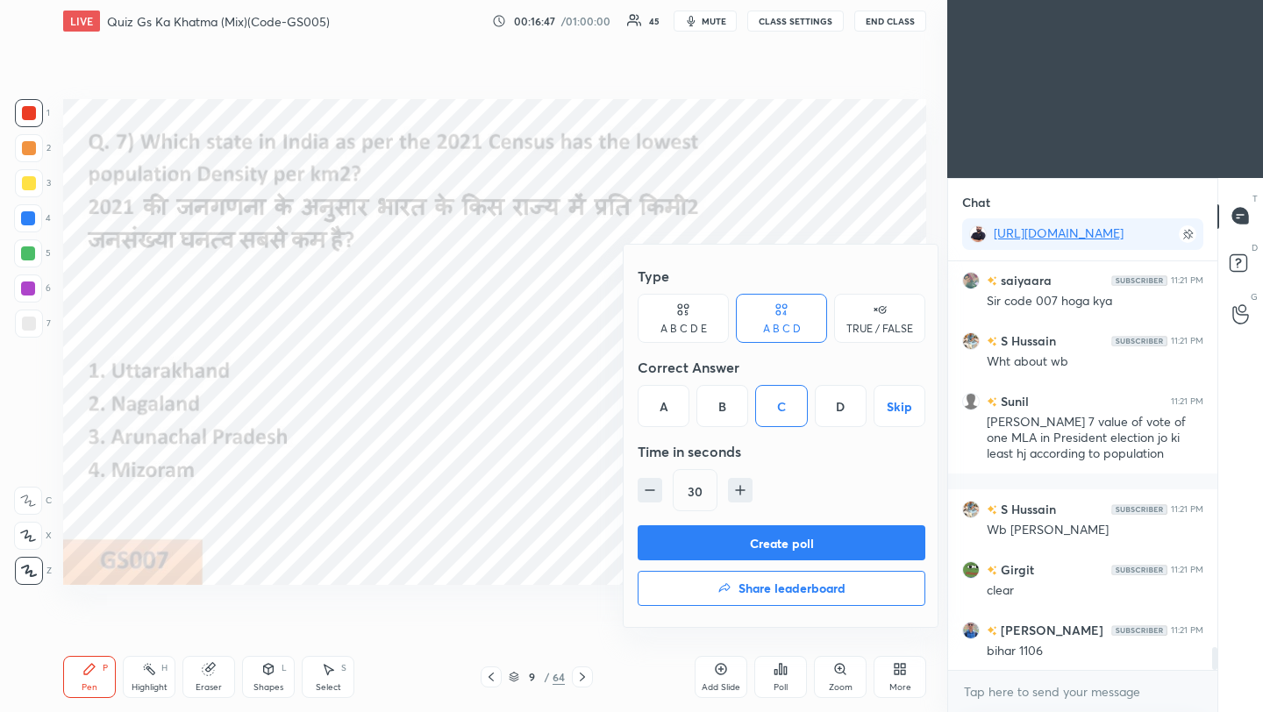
click at [788, 539] on button "Create poll" at bounding box center [782, 542] width 288 height 35
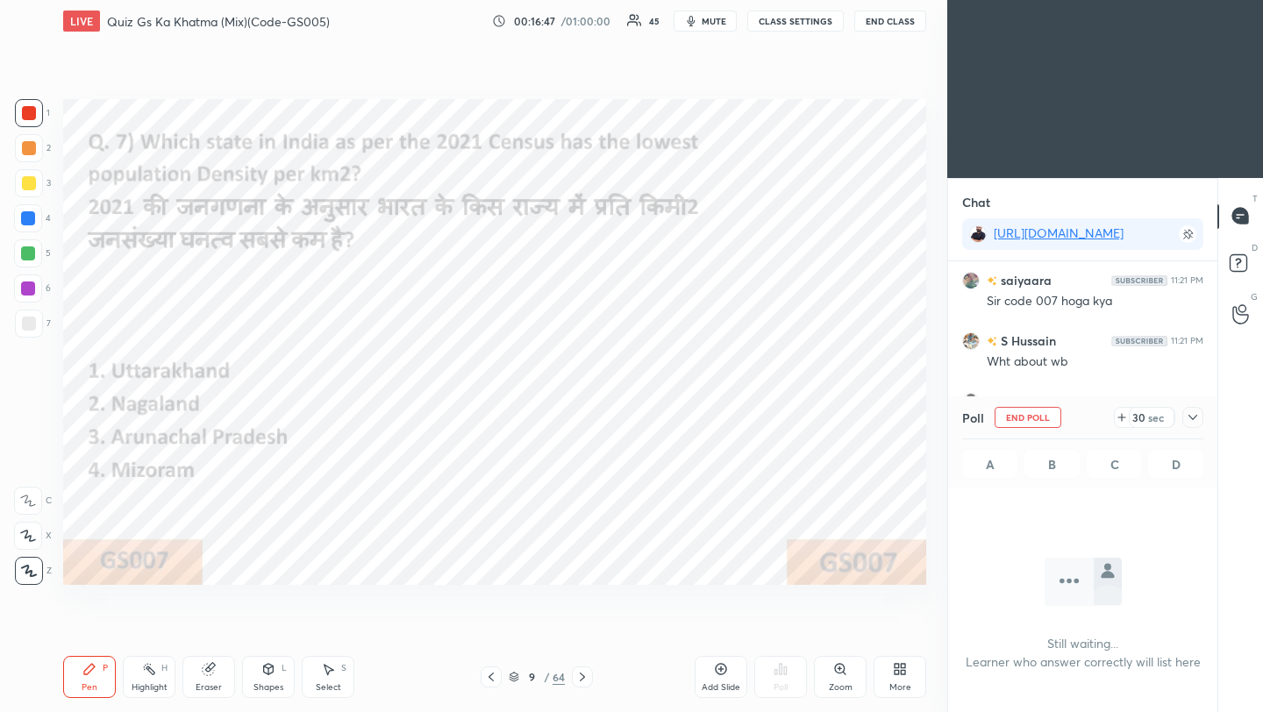
scroll to position [312, 264]
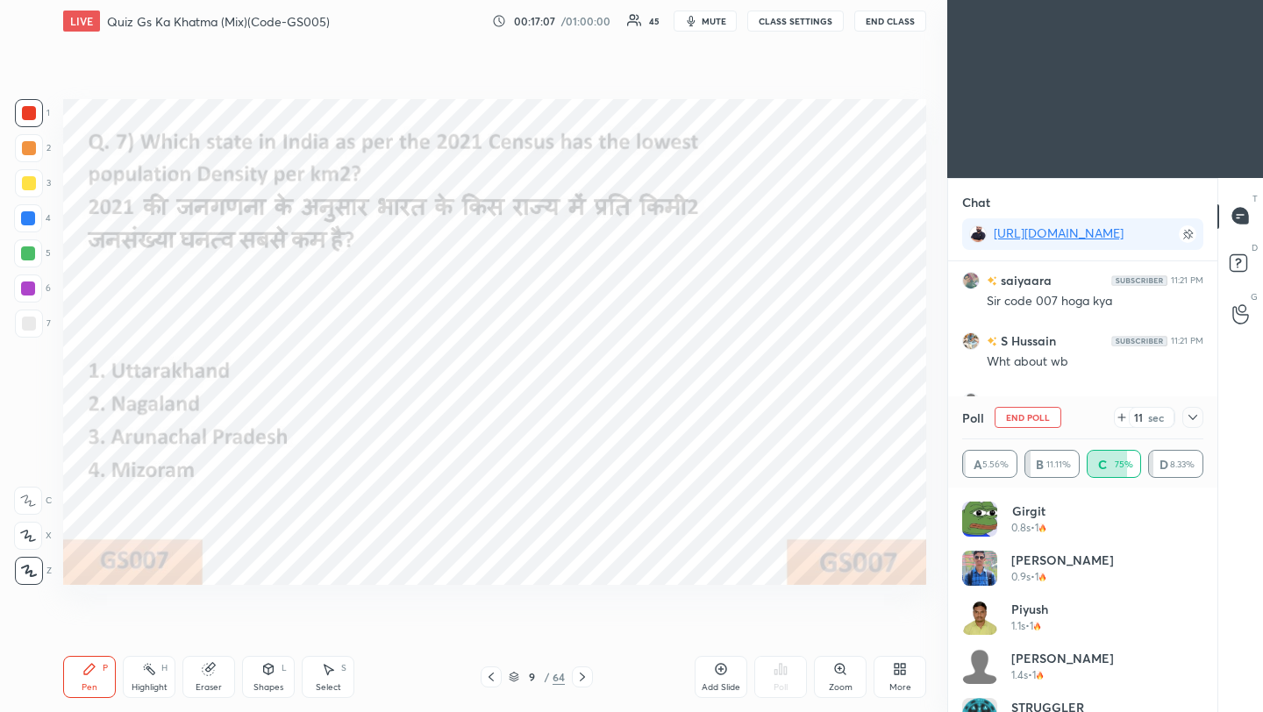
click at [1190, 417] on icon at bounding box center [1193, 418] width 14 height 14
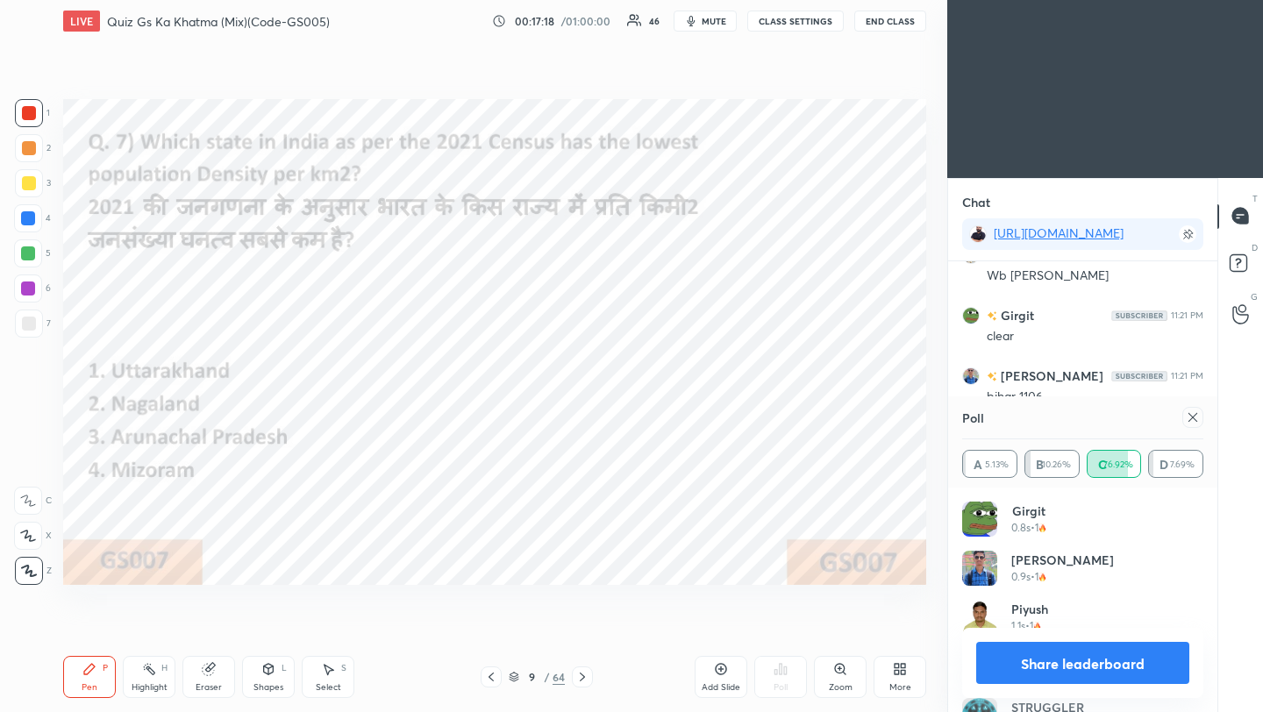
scroll to position [6834, 0]
click at [1198, 412] on icon at bounding box center [1193, 418] width 14 height 14
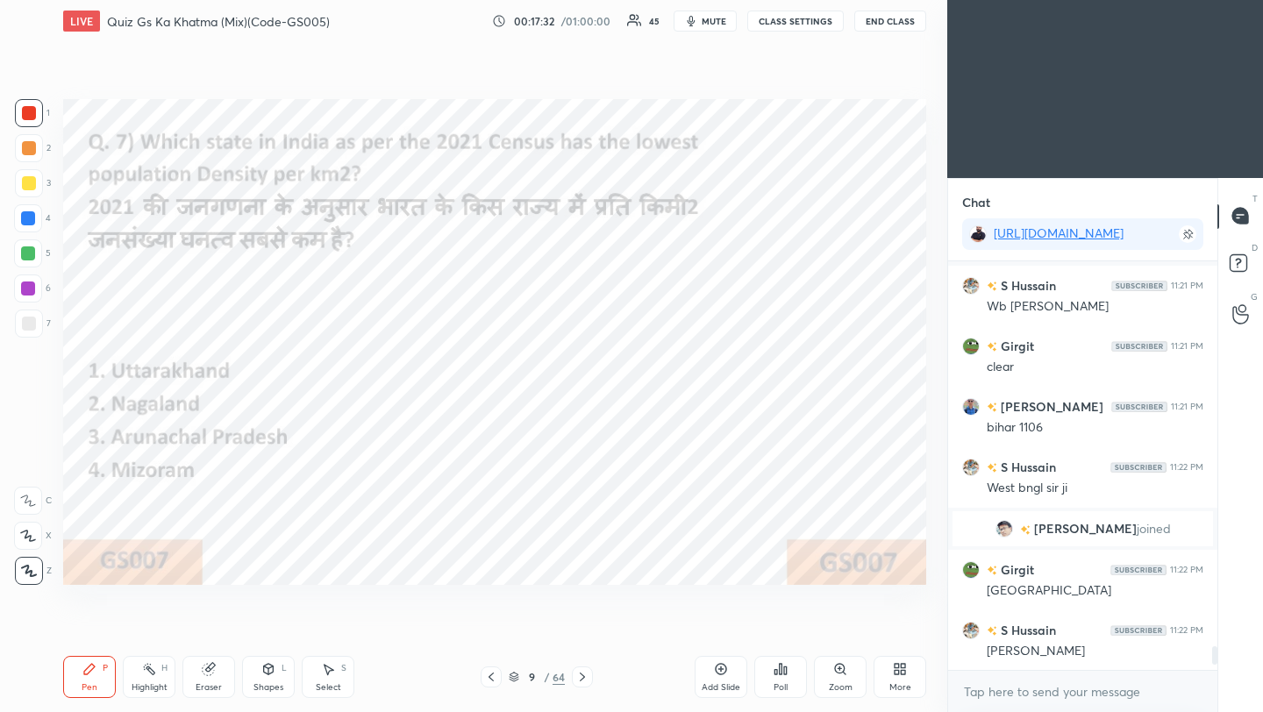
click at [585, 680] on icon at bounding box center [582, 677] width 14 height 14
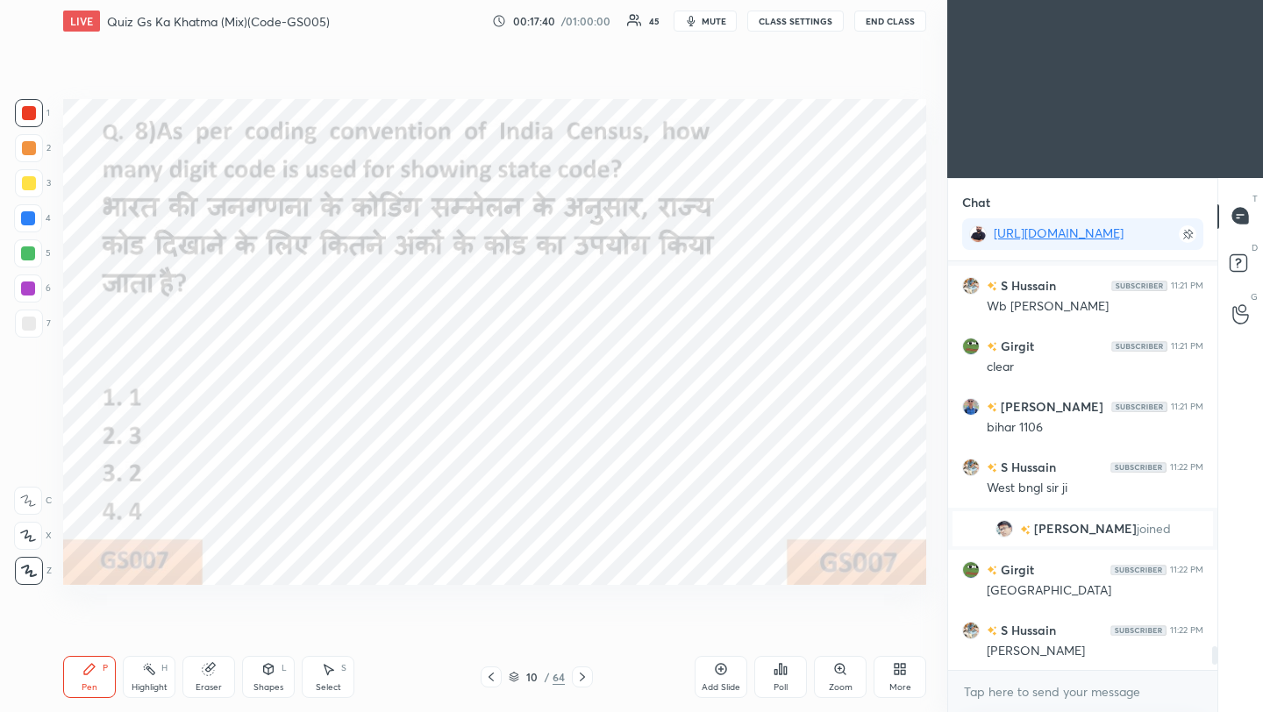
click at [783, 680] on div "Poll" at bounding box center [780, 677] width 53 height 42
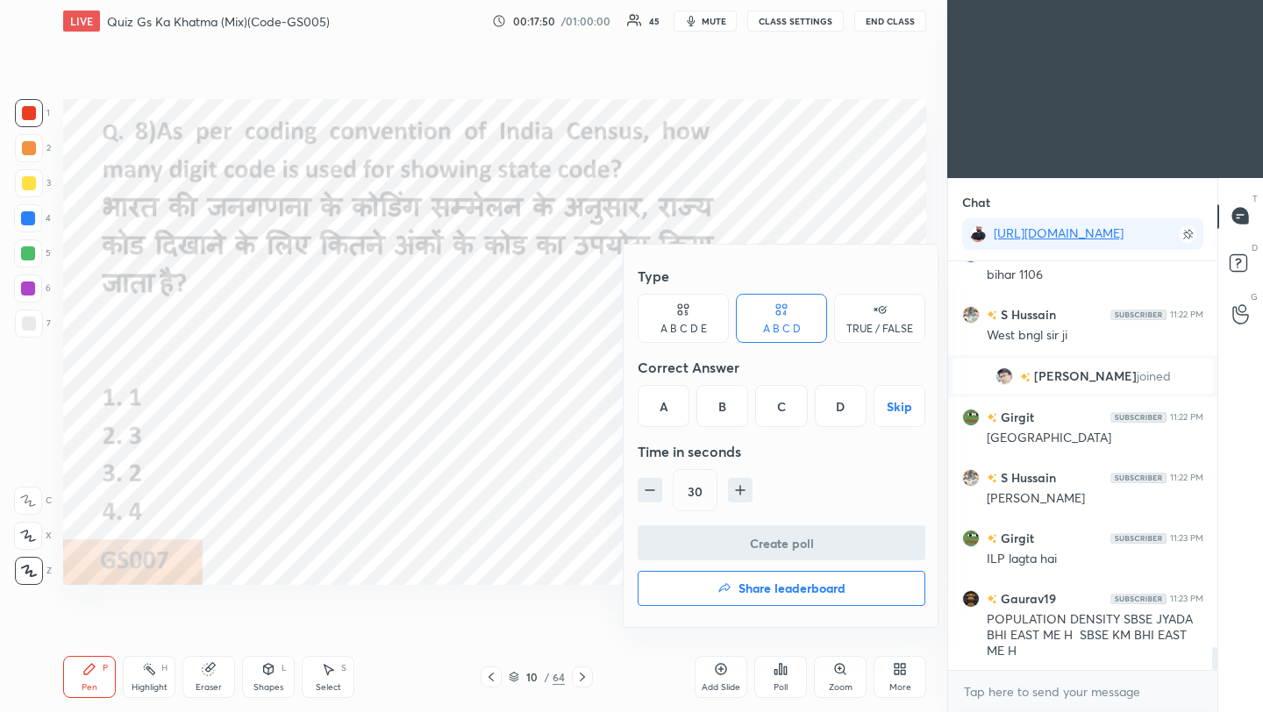
click at [788, 413] on div "C" at bounding box center [781, 406] width 52 height 42
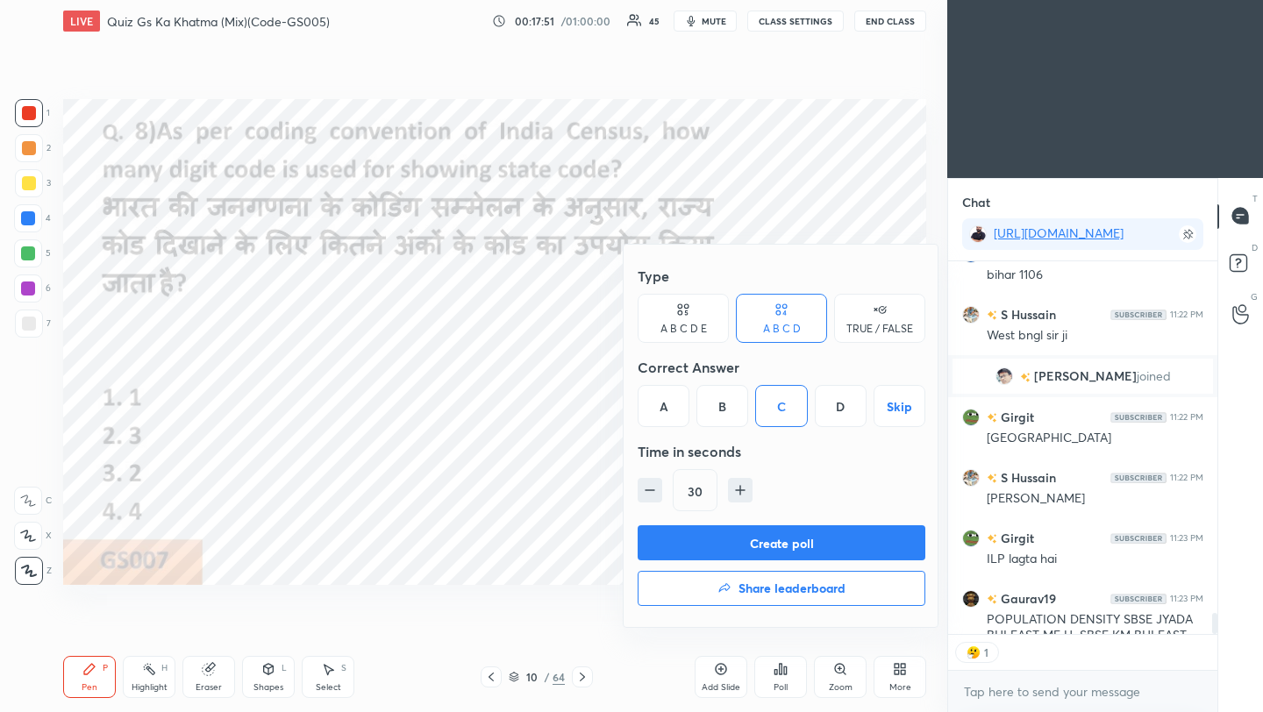
click at [761, 544] on button "Create poll" at bounding box center [782, 542] width 288 height 35
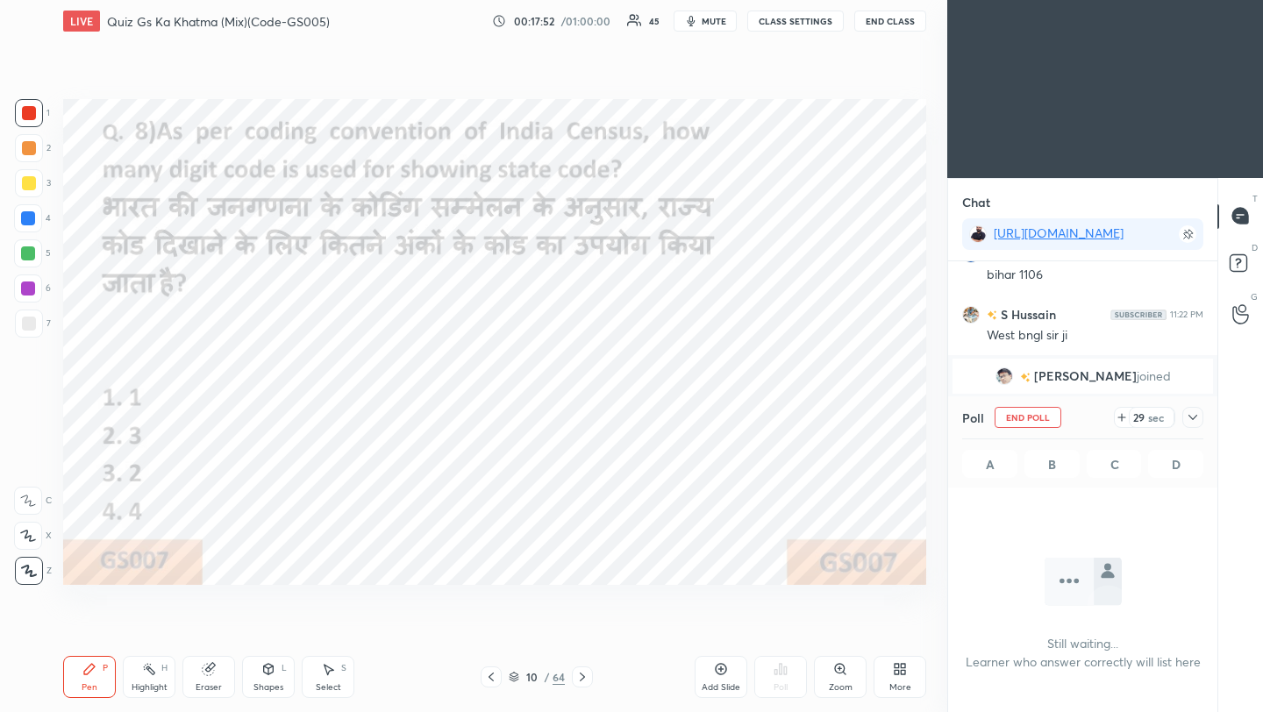
click at [1194, 419] on icon at bounding box center [1193, 418] width 14 height 14
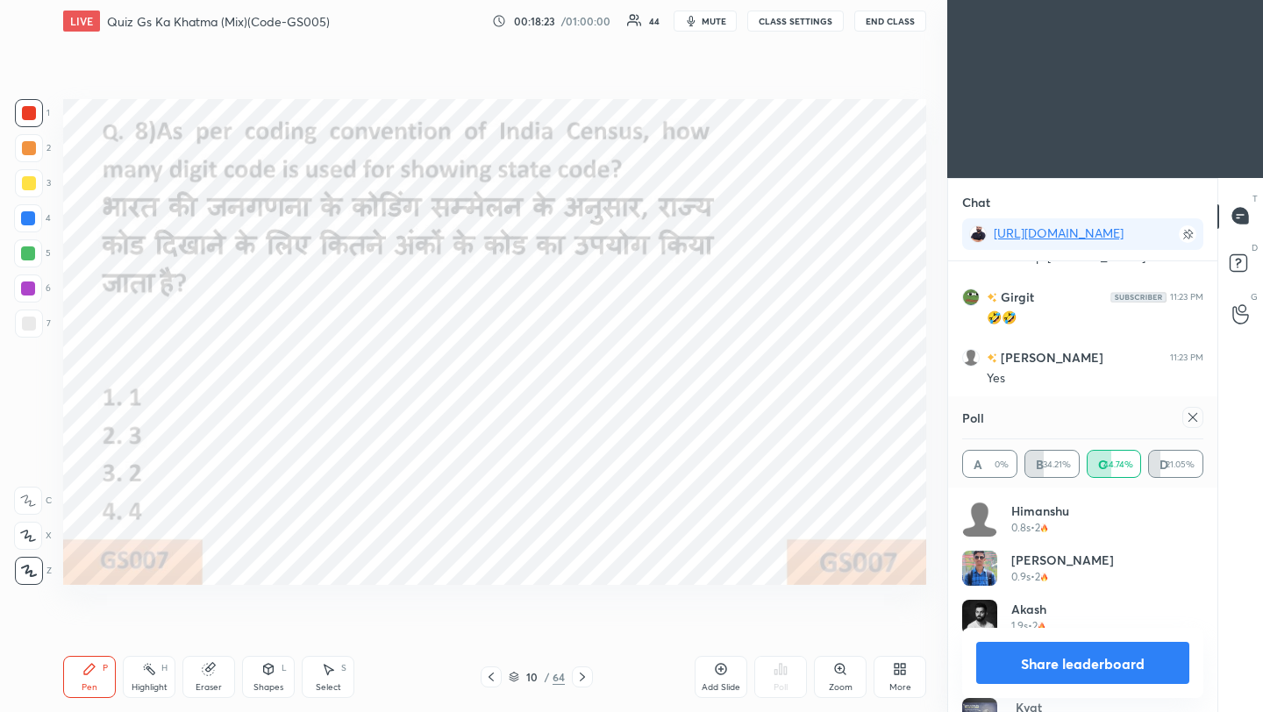
click at [1199, 420] on div at bounding box center [1193, 417] width 21 height 21
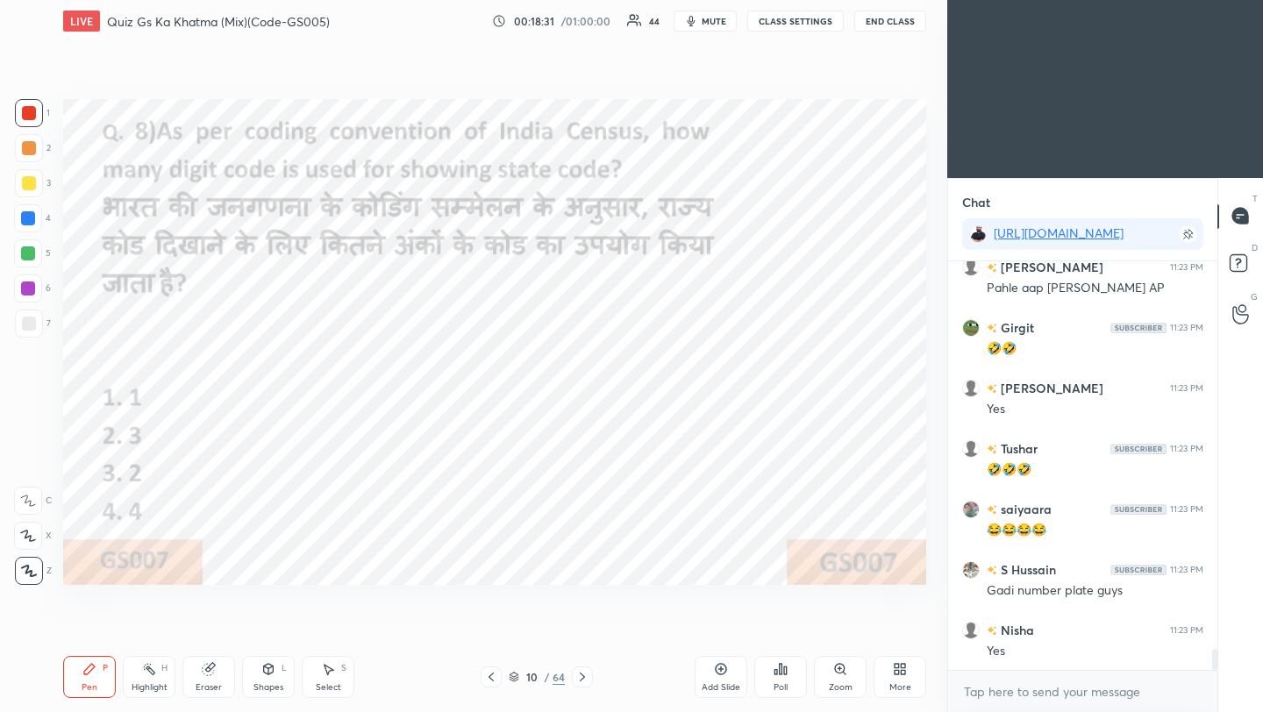
click at [576, 681] on icon at bounding box center [582, 677] width 14 height 14
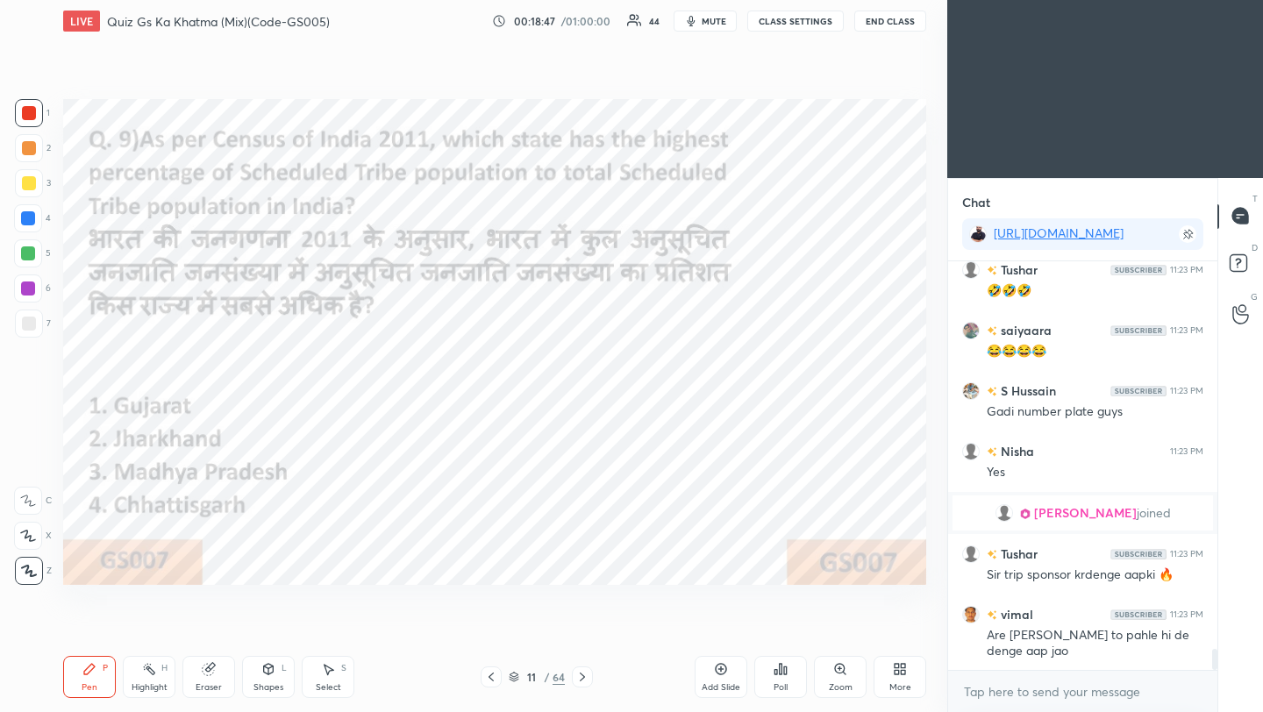
click at [784, 677] on div "Poll" at bounding box center [780, 677] width 53 height 42
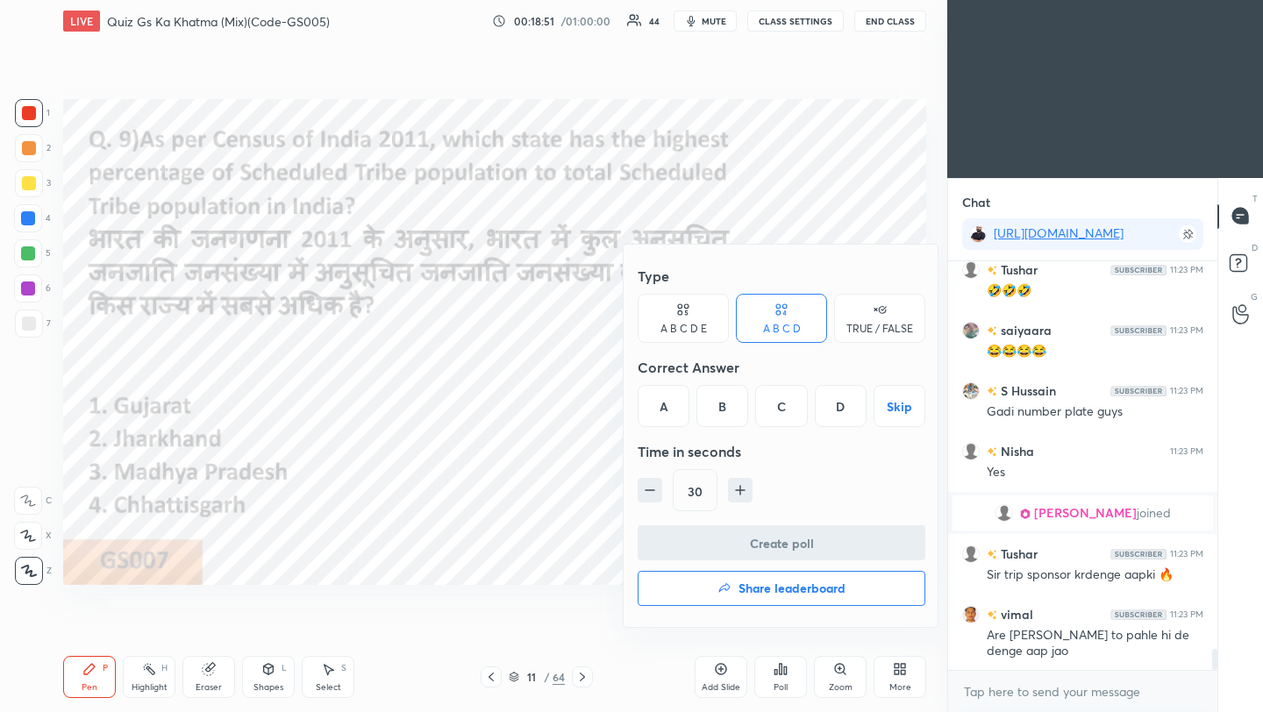
click at [790, 406] on div "C" at bounding box center [781, 406] width 52 height 42
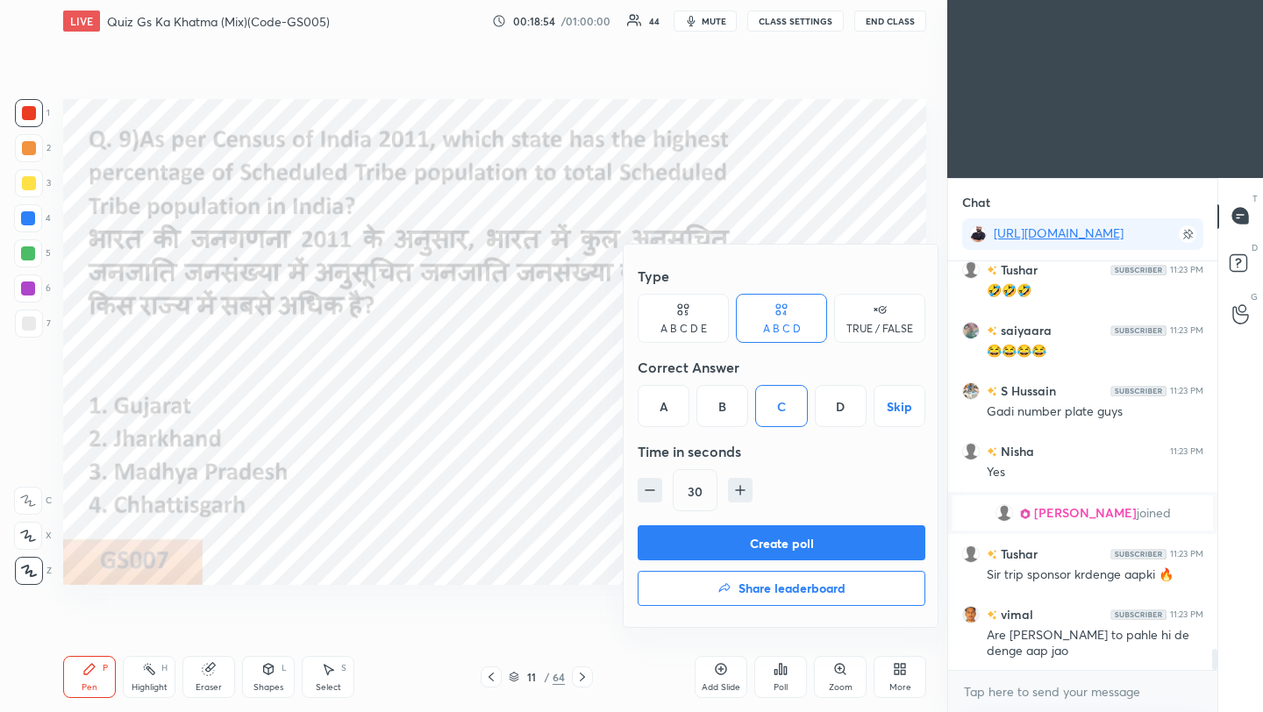
click at [811, 542] on button "Create poll" at bounding box center [782, 542] width 288 height 35
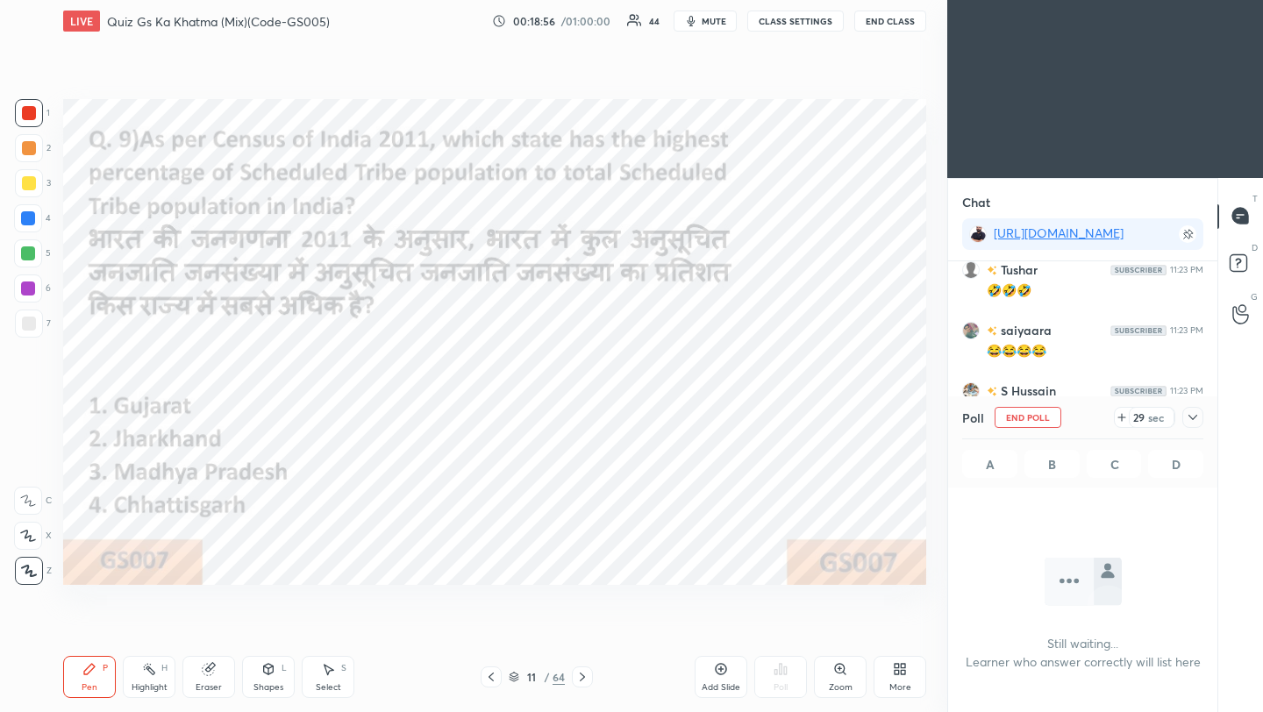
click at [1193, 419] on icon at bounding box center [1193, 418] width 14 height 14
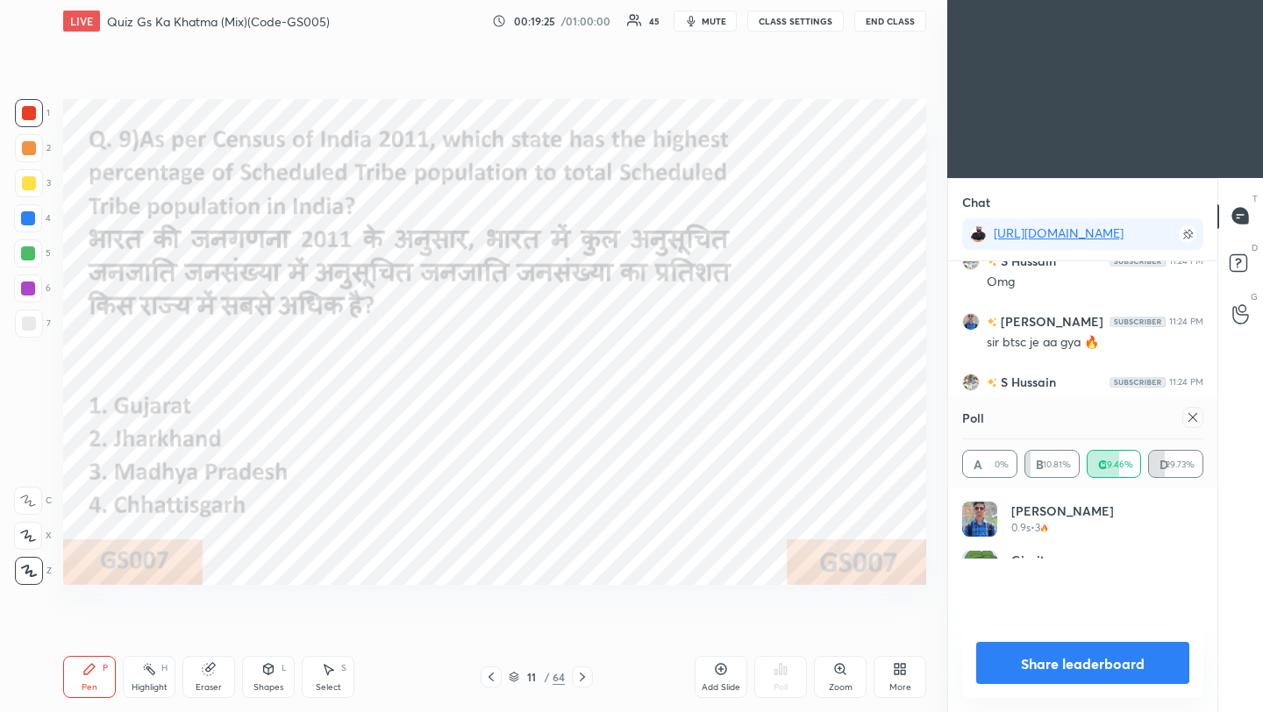
scroll to position [205, 236]
click at [1195, 418] on icon at bounding box center [1193, 418] width 14 height 14
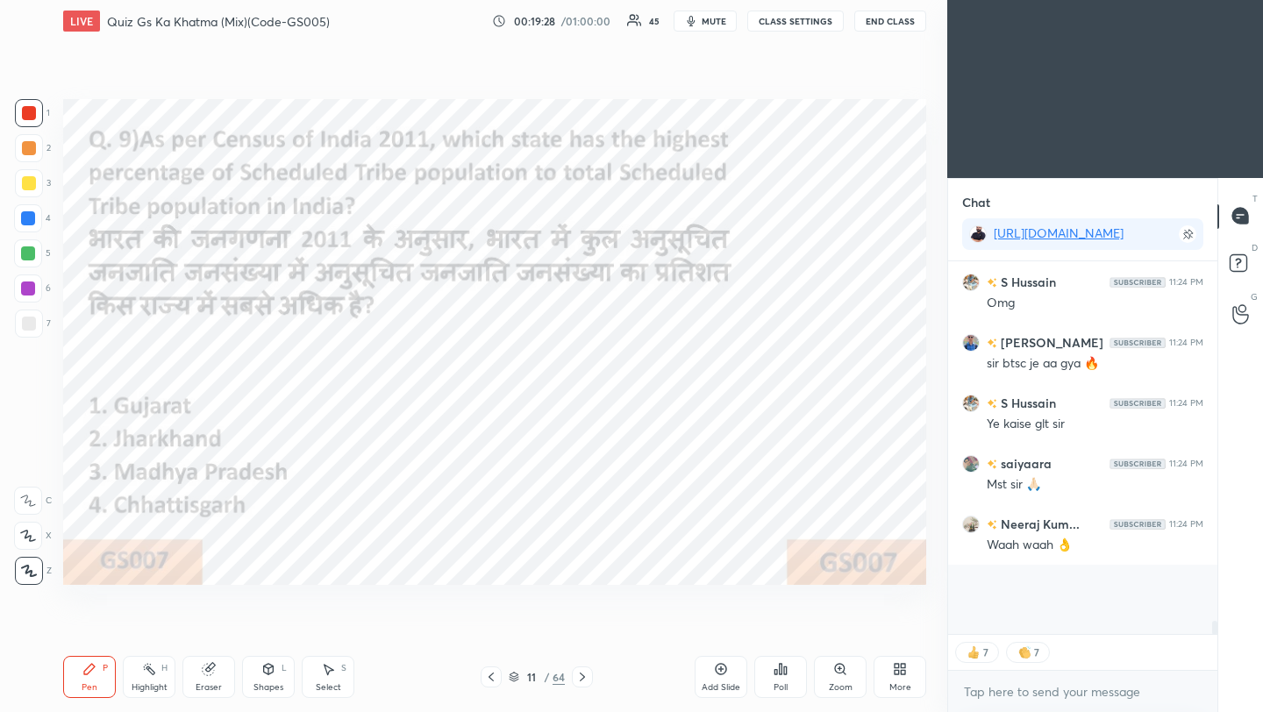
scroll to position [6, 6]
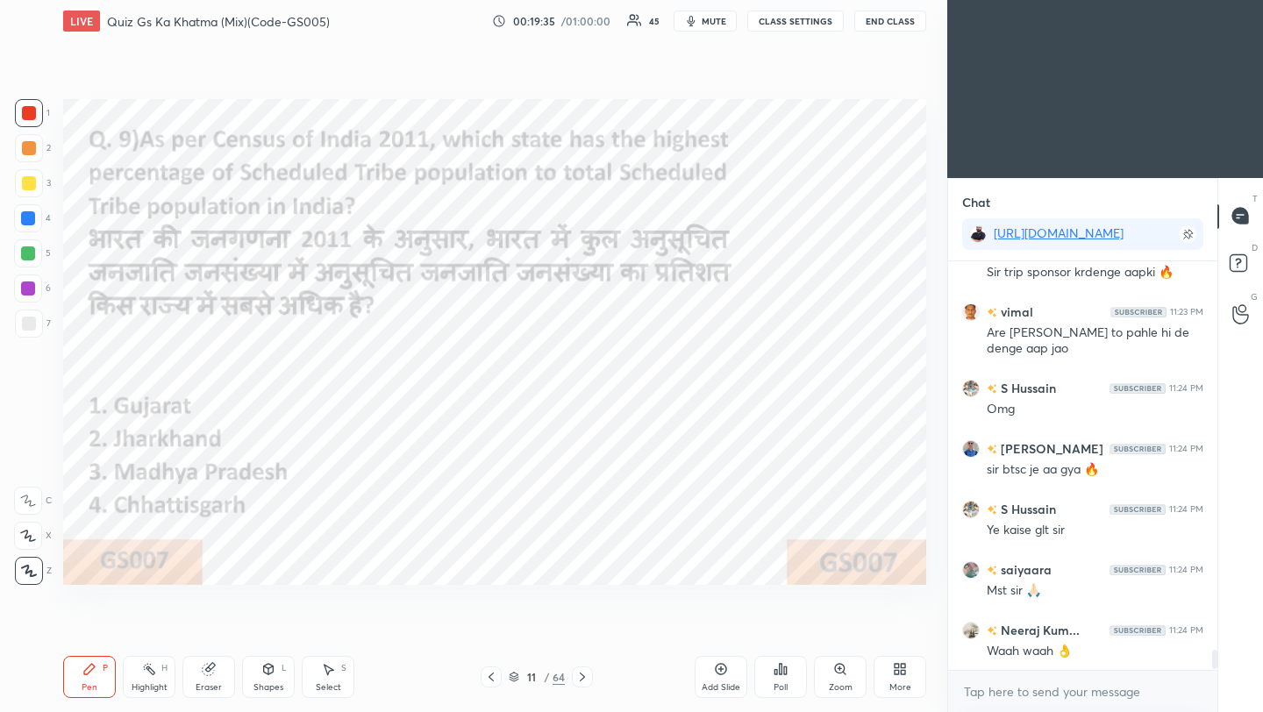
click at [581, 680] on icon at bounding box center [582, 677] width 5 height 9
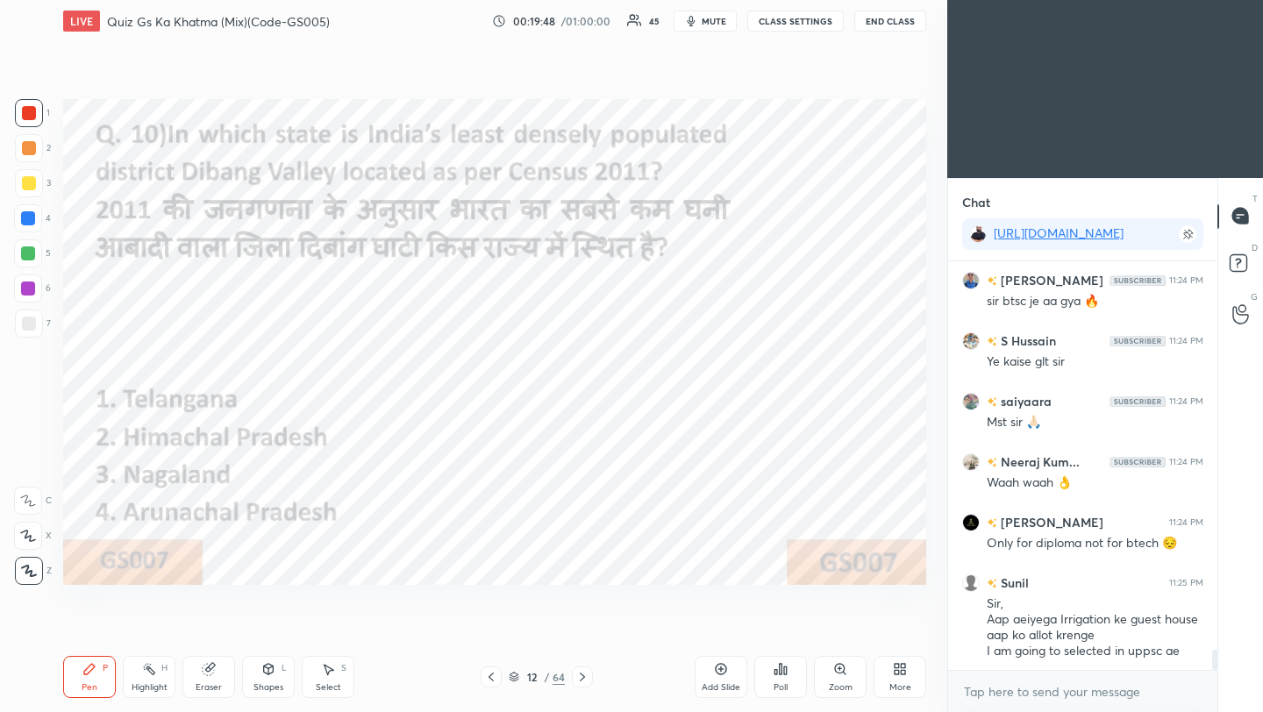
click at [780, 674] on icon at bounding box center [781, 669] width 3 height 11
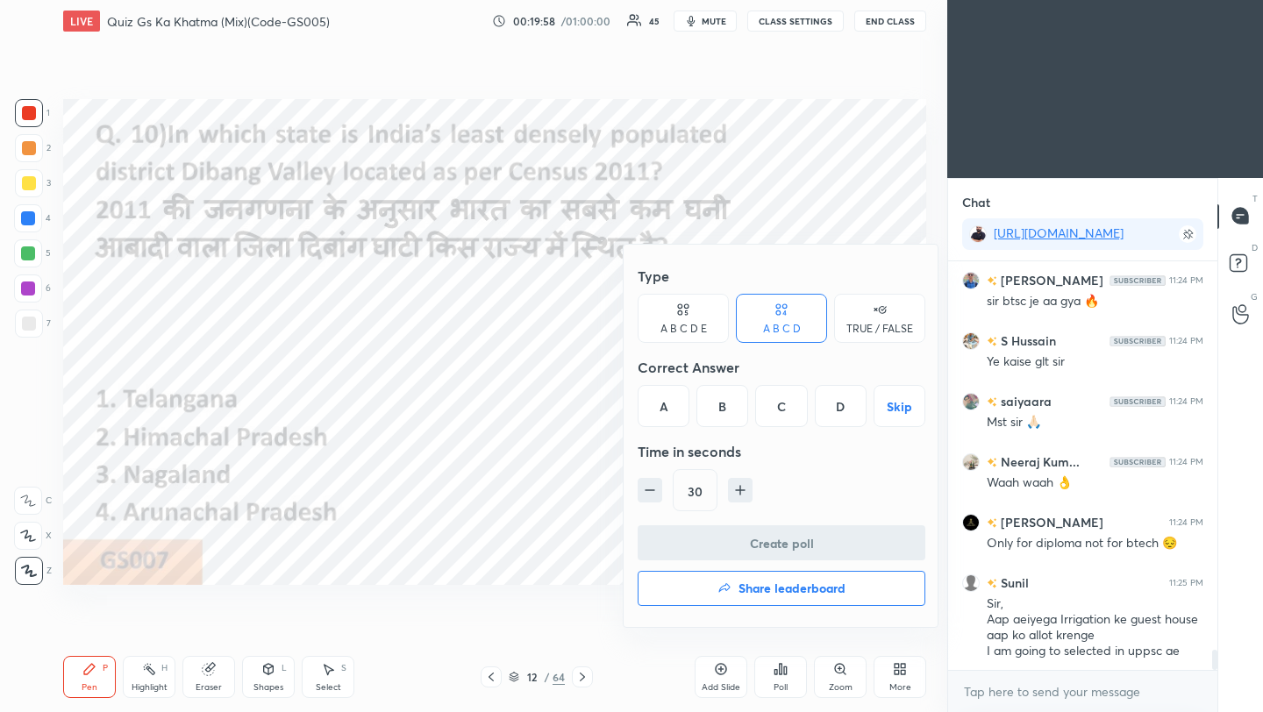
click at [844, 408] on div "D" at bounding box center [841, 406] width 52 height 42
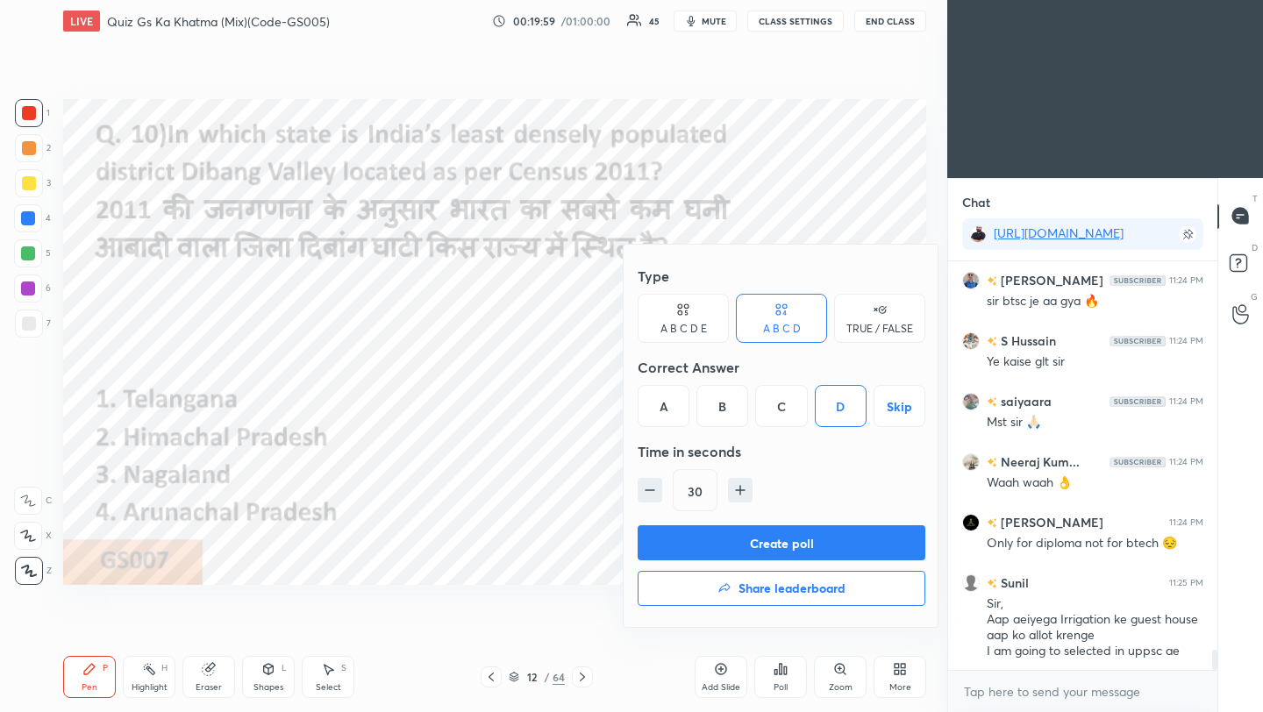
click at [818, 547] on button "Create poll" at bounding box center [782, 542] width 288 height 35
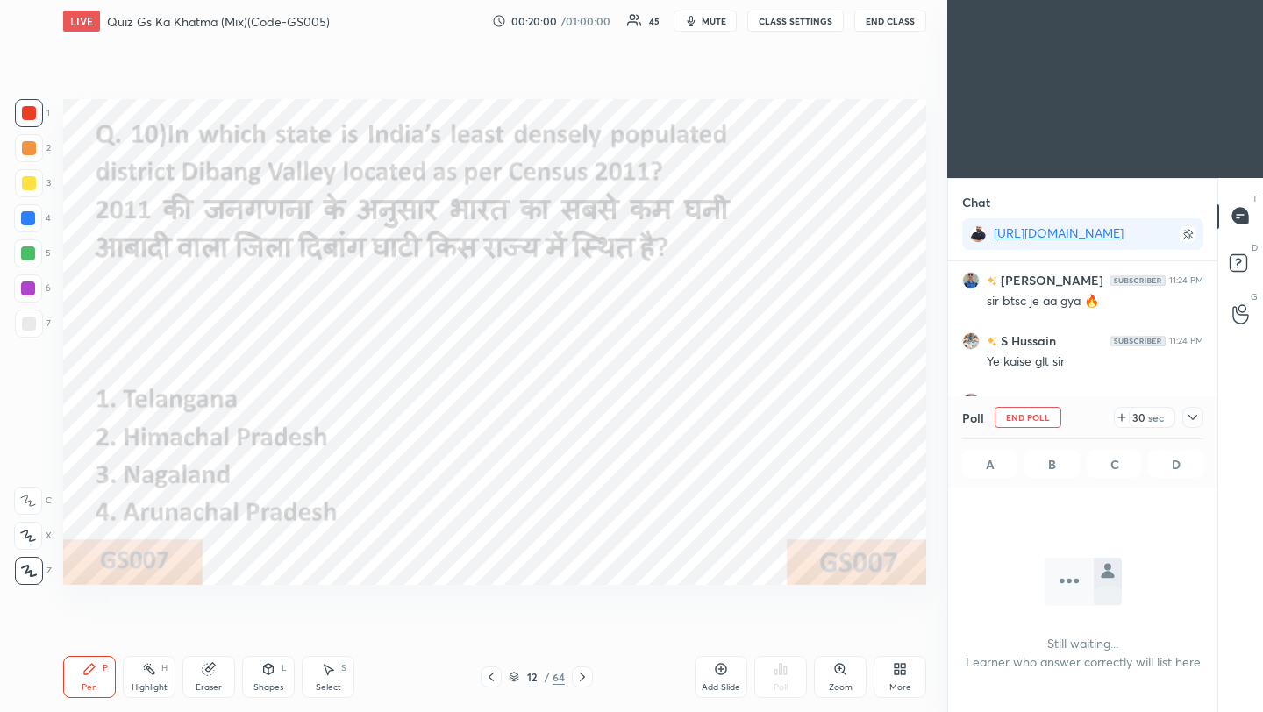
scroll to position [382, 264]
click at [1196, 415] on icon at bounding box center [1193, 418] width 14 height 14
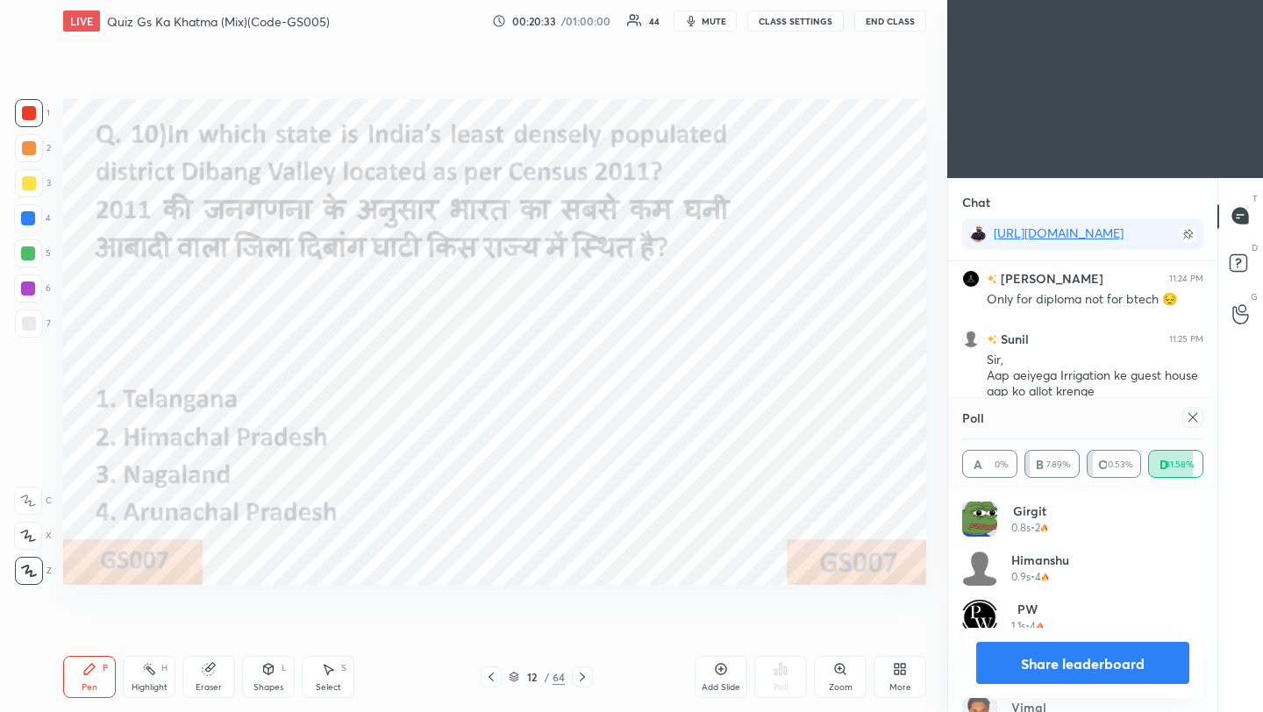
scroll to position [8263, 0]
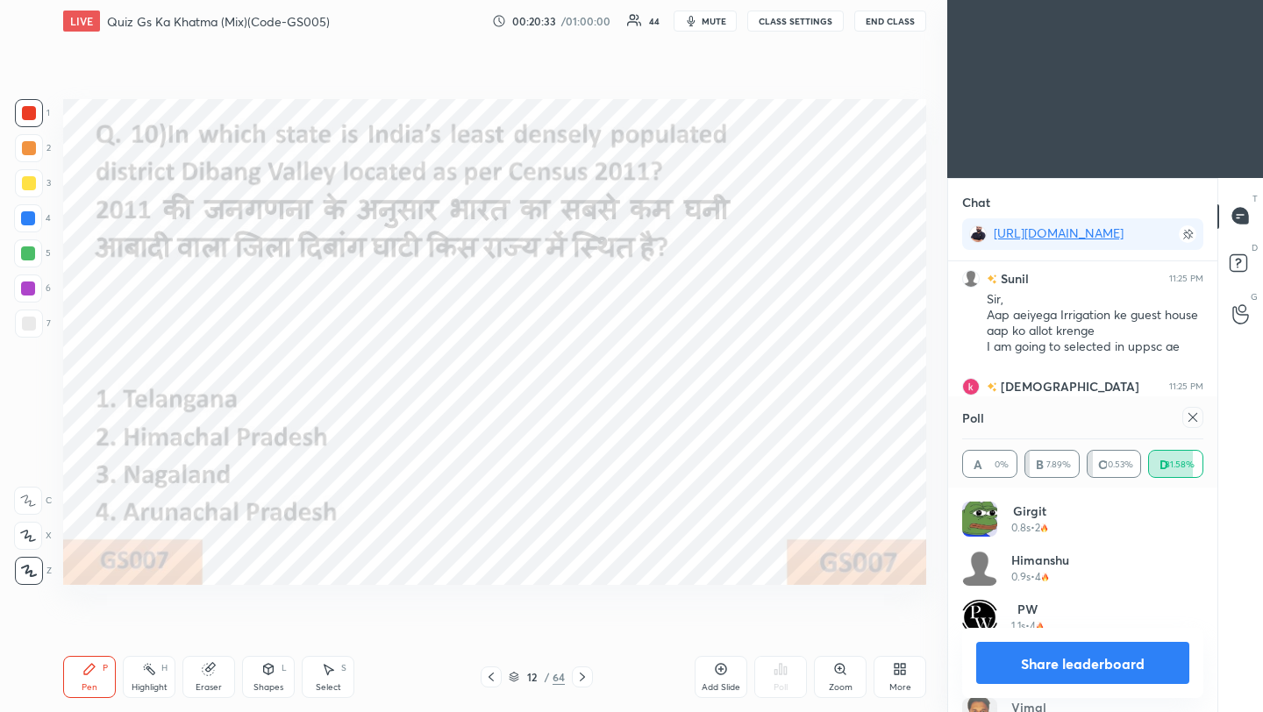
click at [1204, 432] on div "Poll A 0% B 7.89% C 10.53% D 81.58%" at bounding box center [1082, 442] width 269 height 91
click at [1196, 417] on icon at bounding box center [1193, 418] width 14 height 14
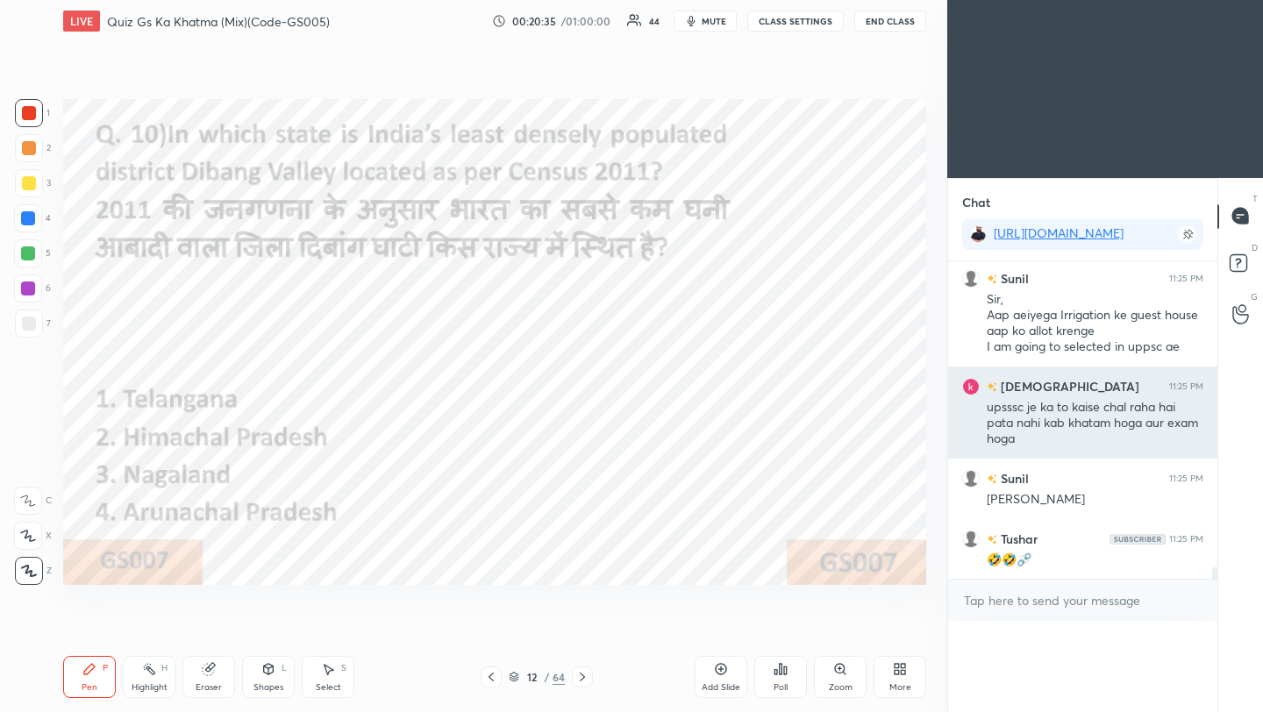
scroll to position [6, 6]
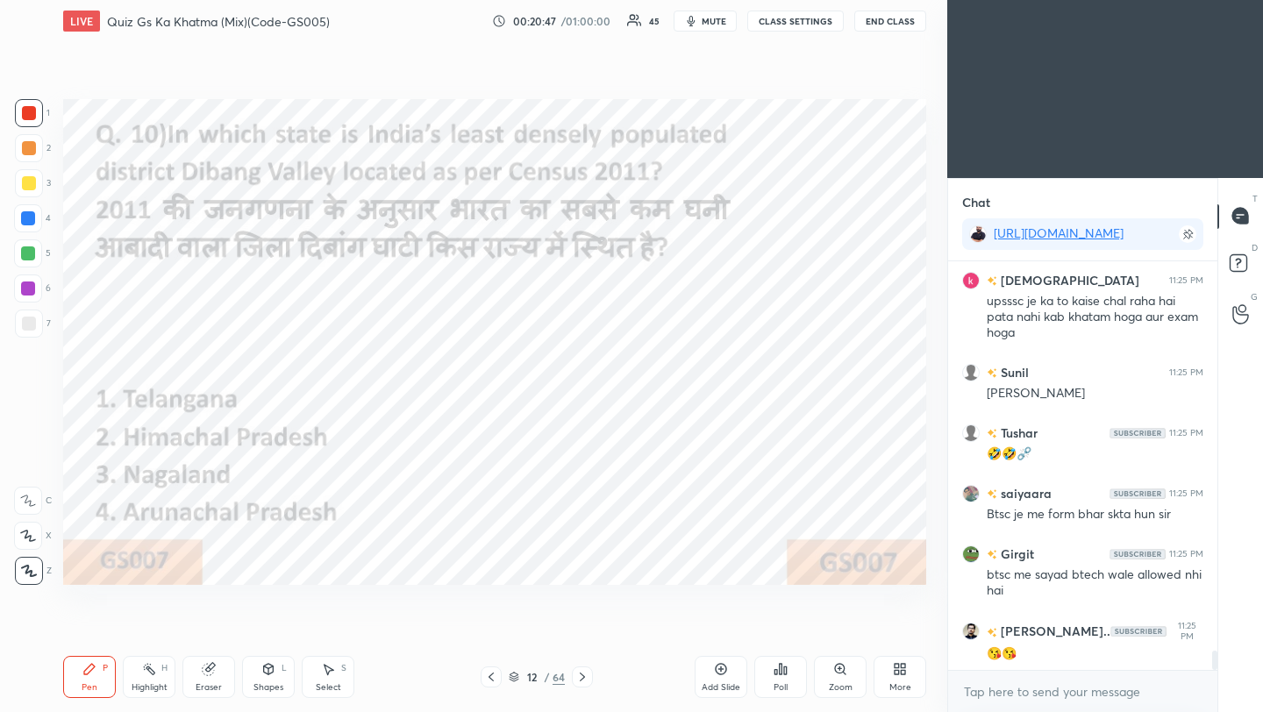
click at [582, 679] on icon at bounding box center [582, 677] width 14 height 14
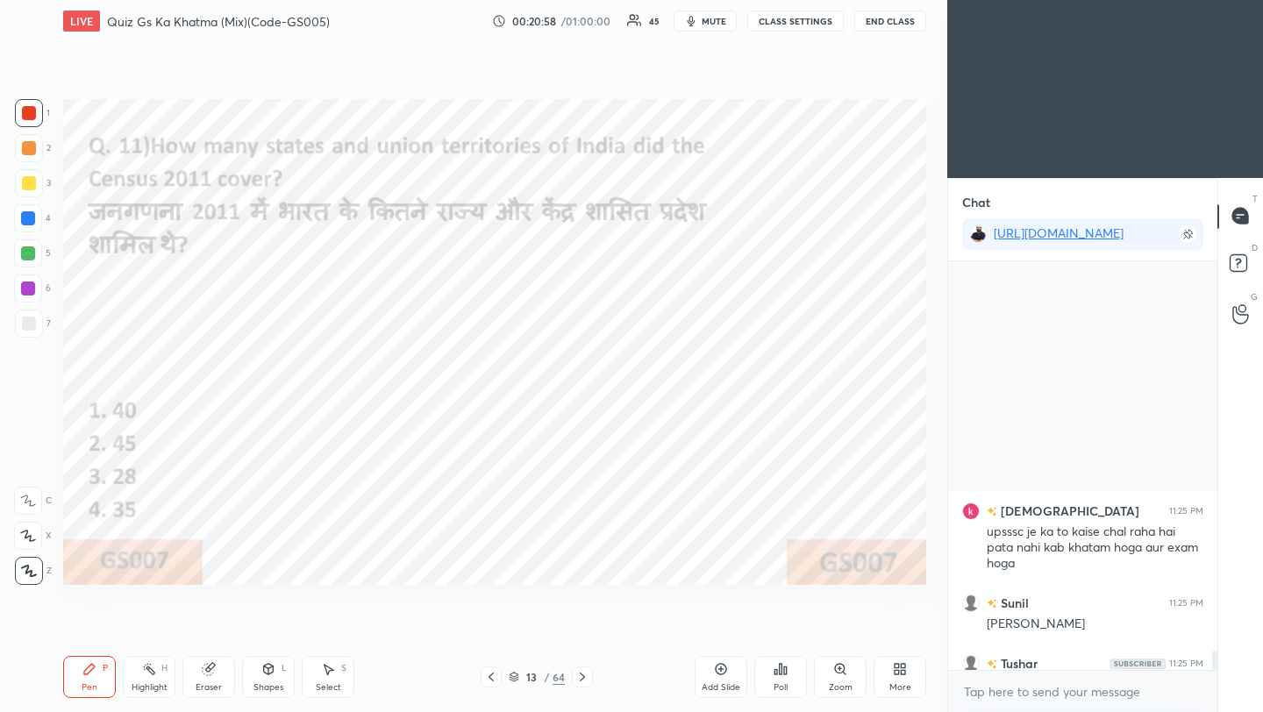
click at [784, 678] on div "Poll" at bounding box center [780, 677] width 53 height 42
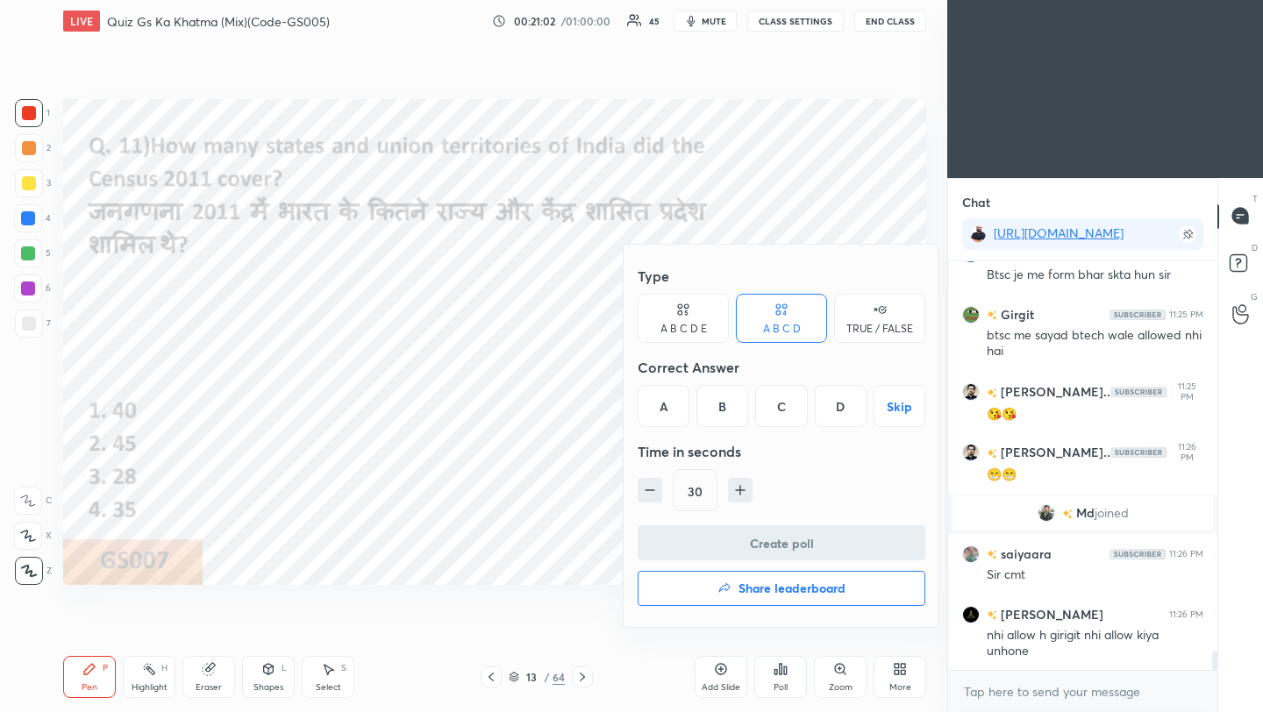
click at [843, 409] on div "D" at bounding box center [841, 406] width 52 height 42
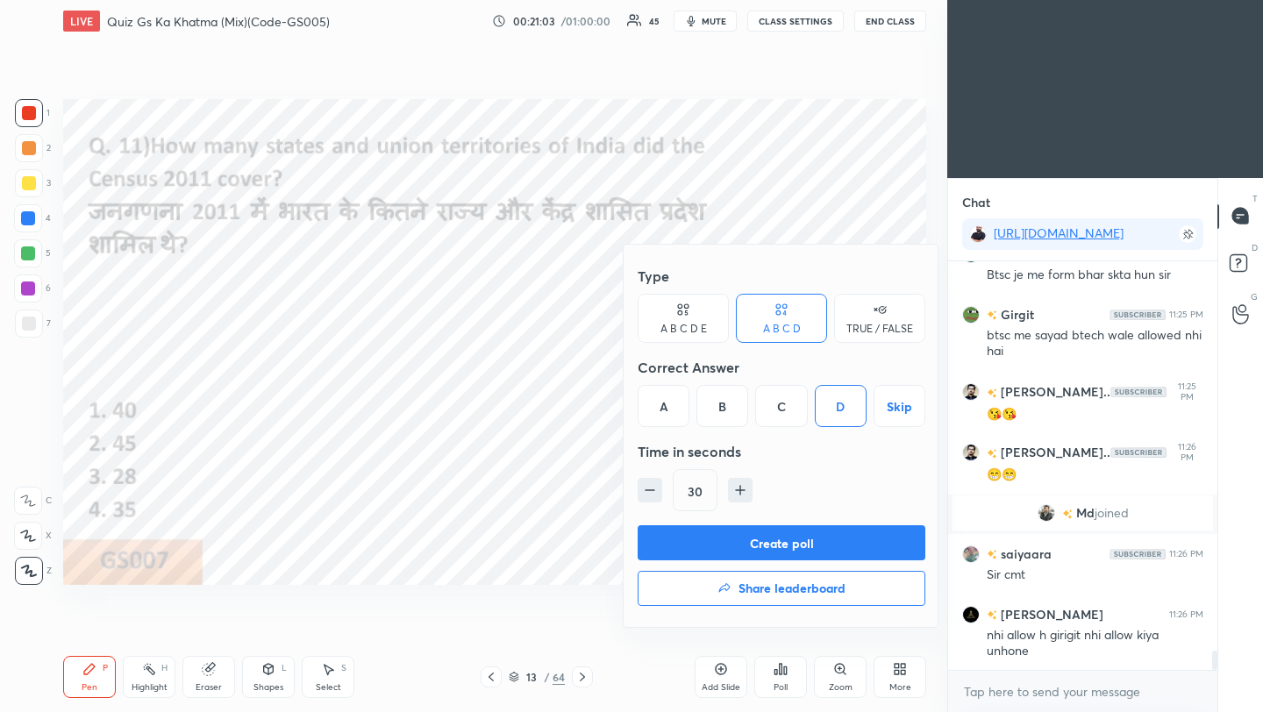
drag, startPoint x: 812, startPoint y: 542, endPoint x: 861, endPoint y: 532, distance: 50.2
click at [813, 542] on button "Create poll" at bounding box center [782, 542] width 288 height 35
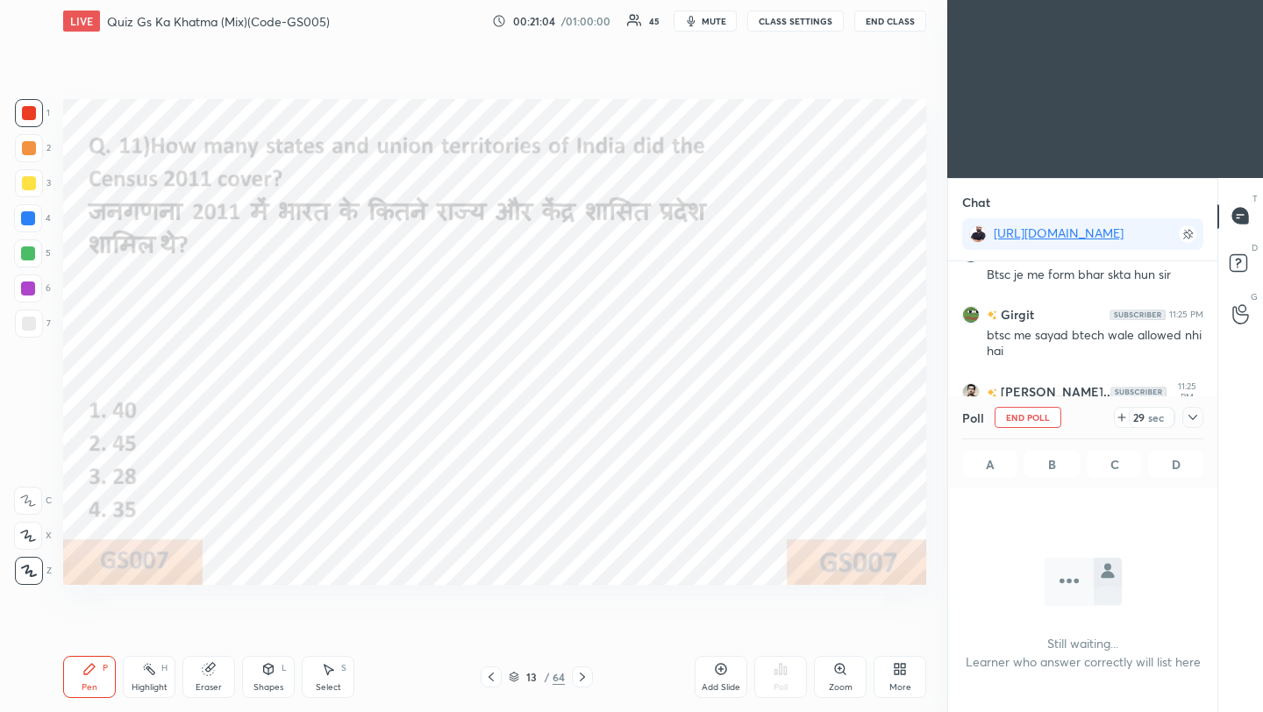
click at [1193, 419] on icon at bounding box center [1193, 417] width 9 height 5
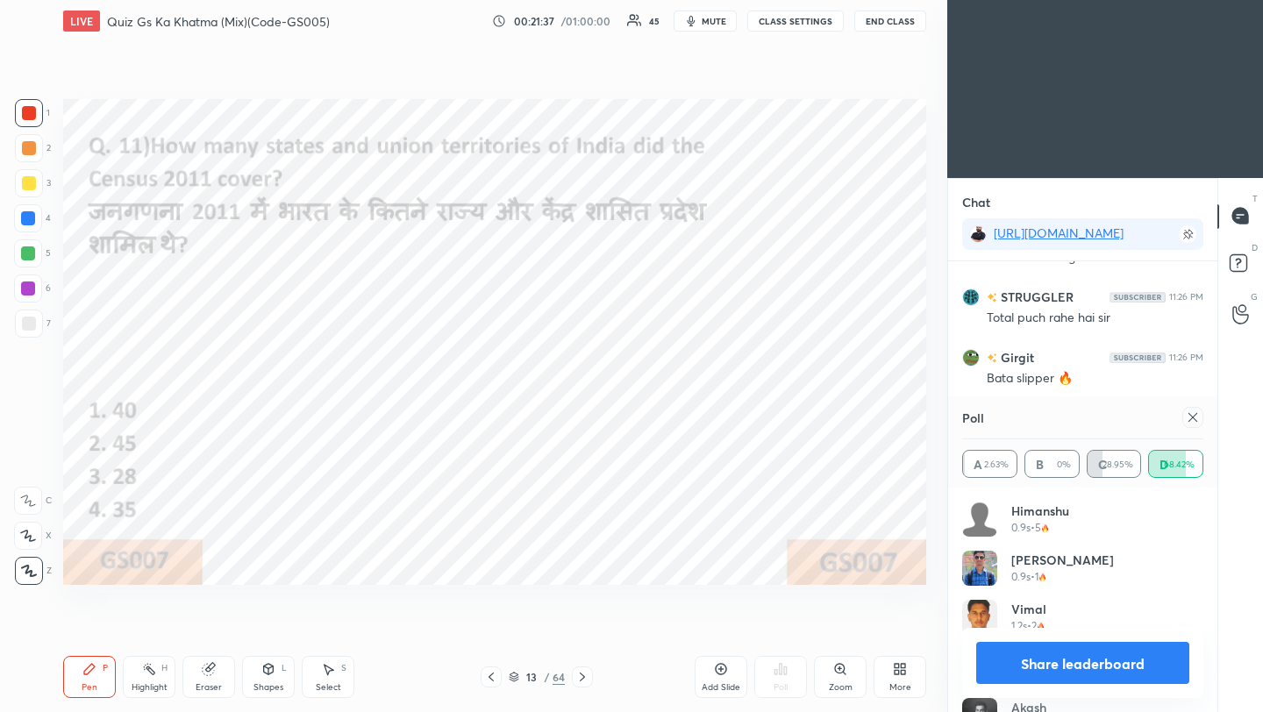
click at [1197, 421] on icon at bounding box center [1193, 418] width 14 height 14
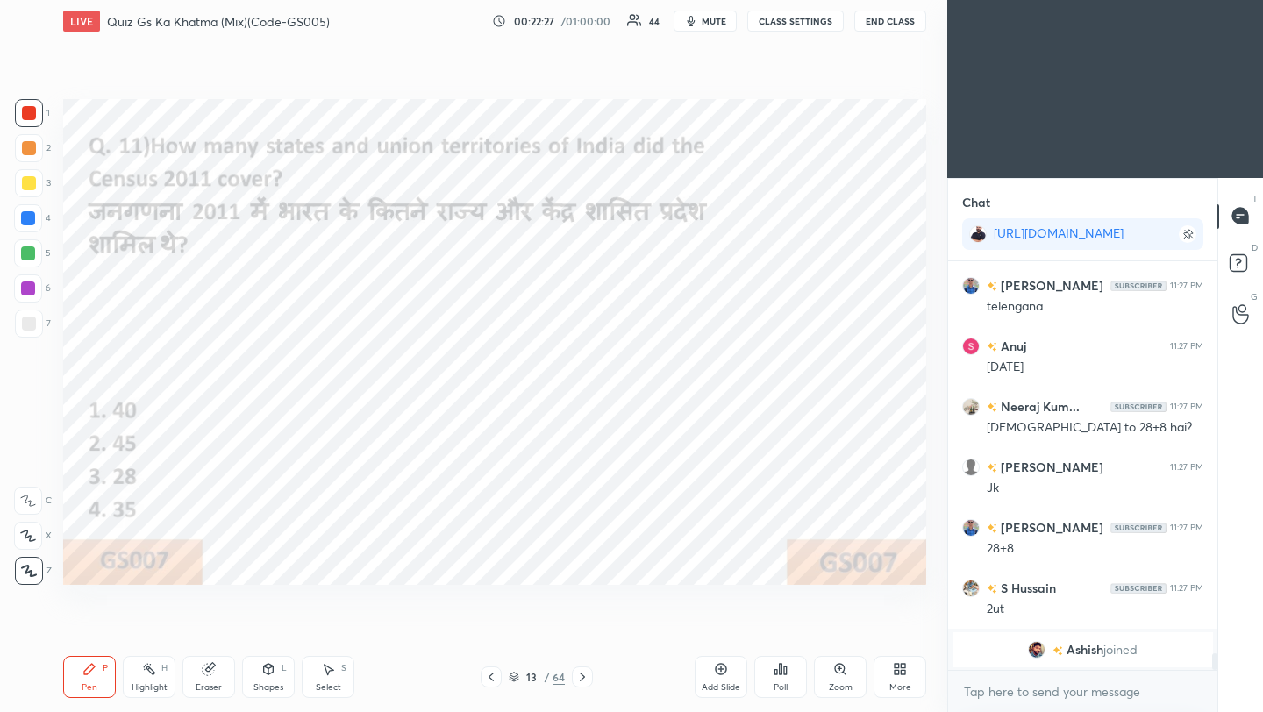
click at [583, 675] on icon at bounding box center [582, 677] width 5 height 9
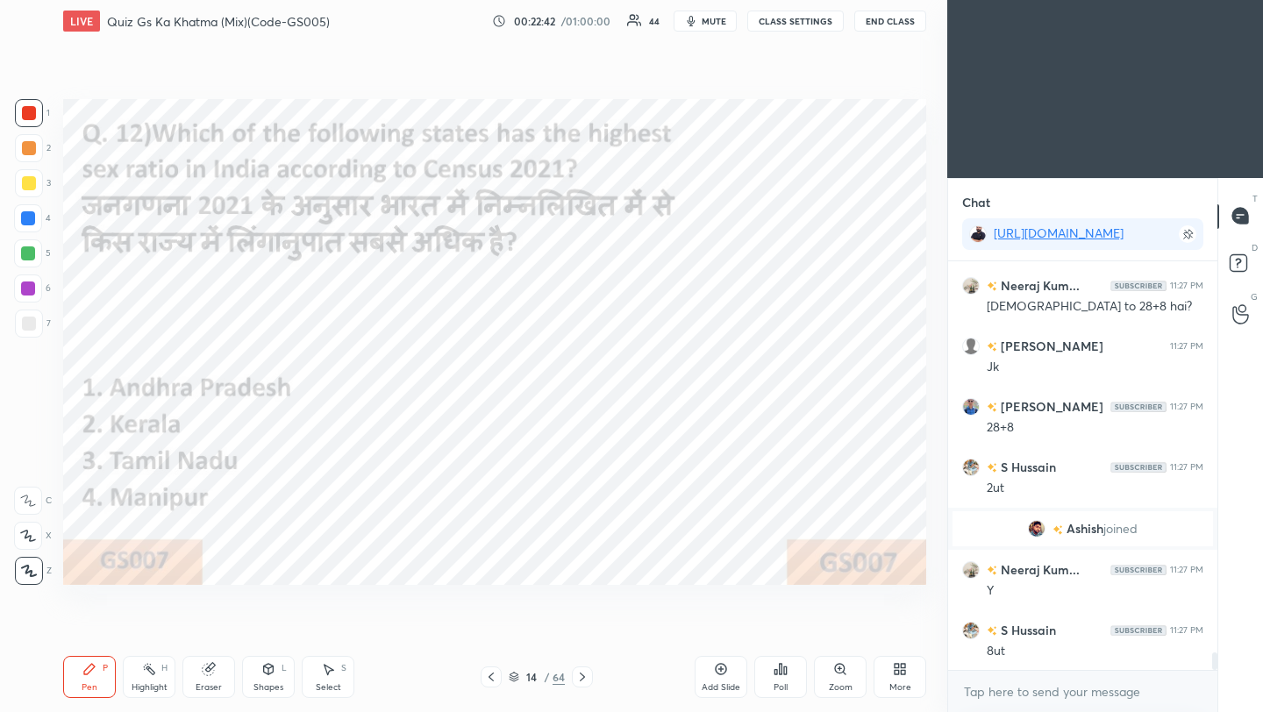
scroll to position [9187, 0]
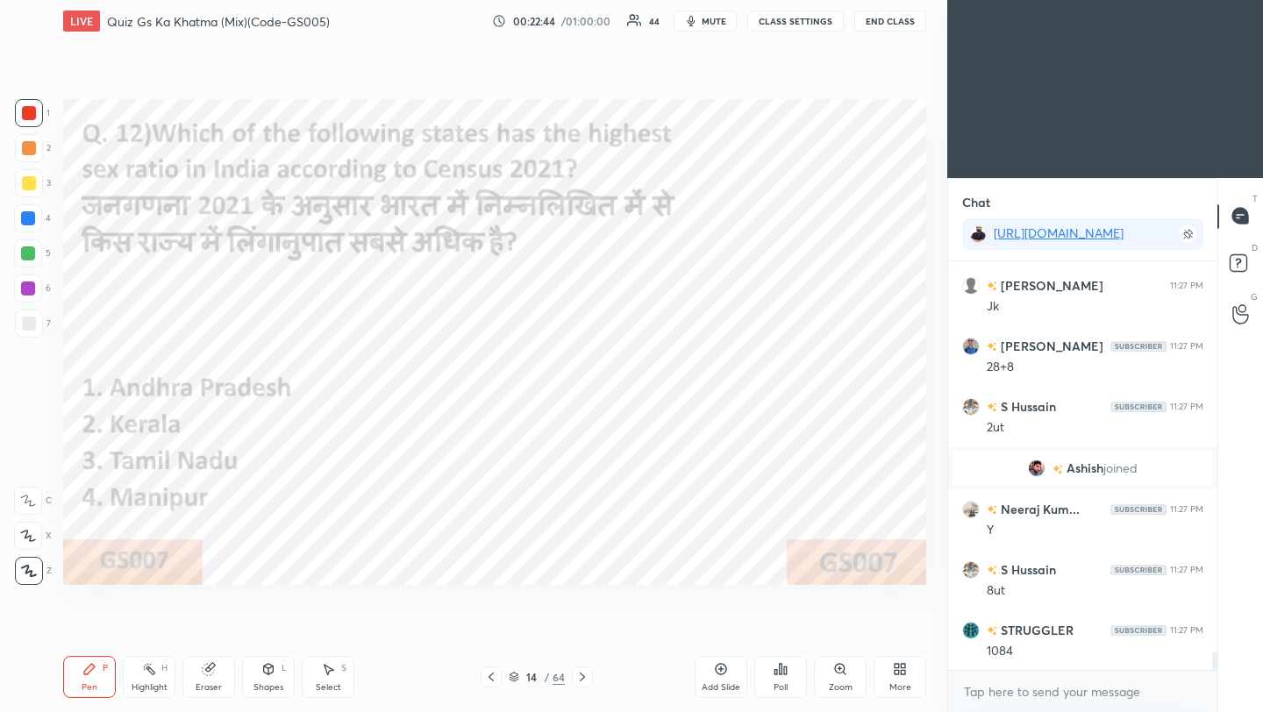
click at [787, 674] on div "Poll" at bounding box center [780, 677] width 53 height 42
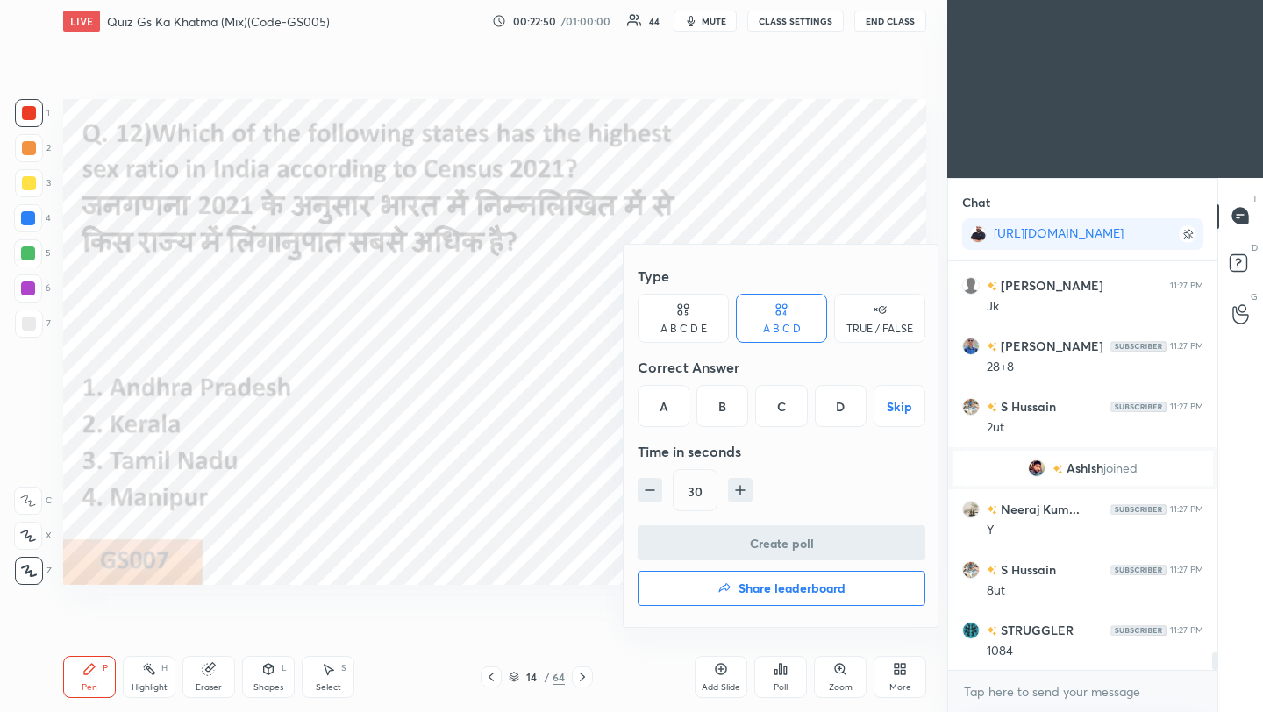
click at [727, 411] on div "B" at bounding box center [723, 406] width 52 height 42
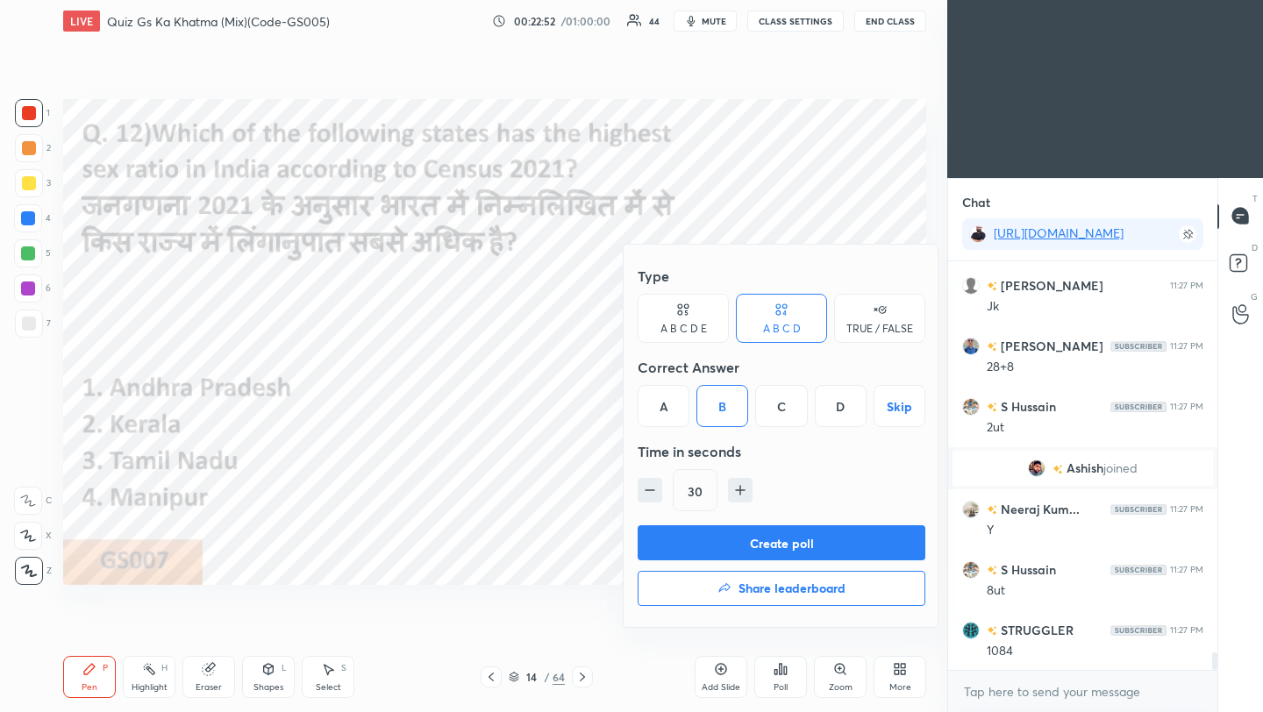
click at [759, 545] on button "Create poll" at bounding box center [782, 542] width 288 height 35
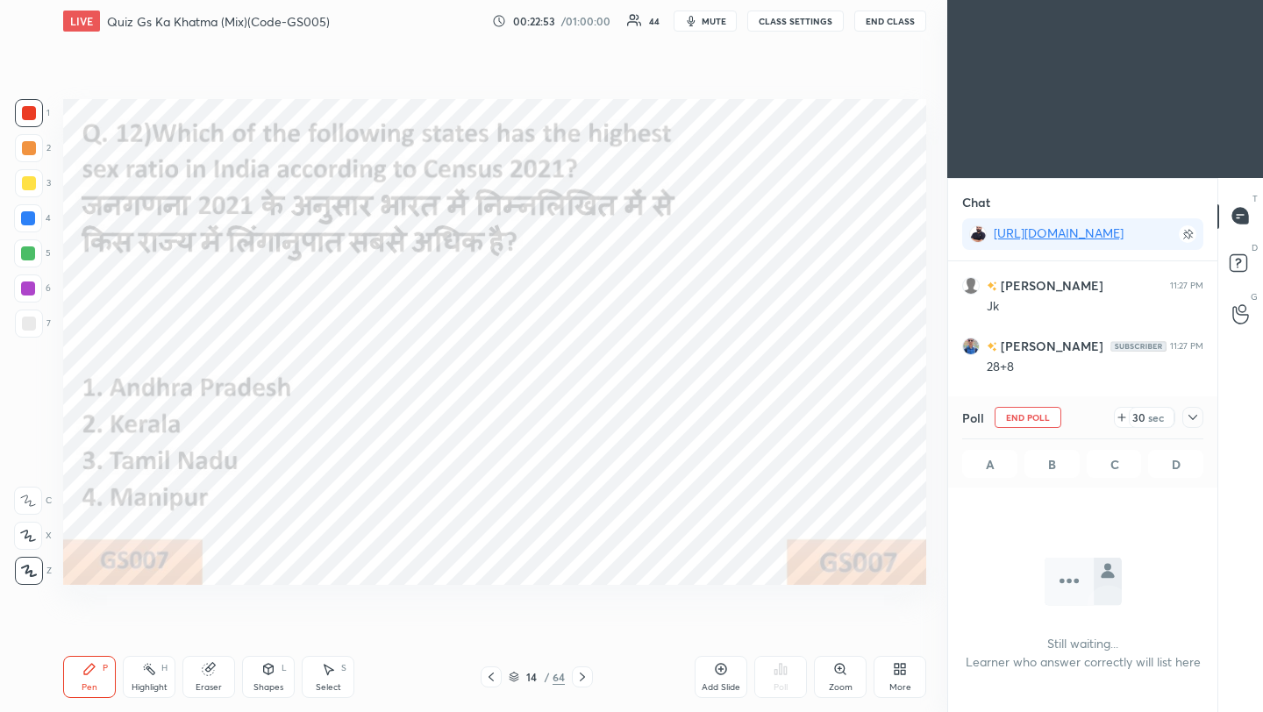
scroll to position [6, 6]
click at [1199, 418] on div at bounding box center [1193, 417] width 21 height 21
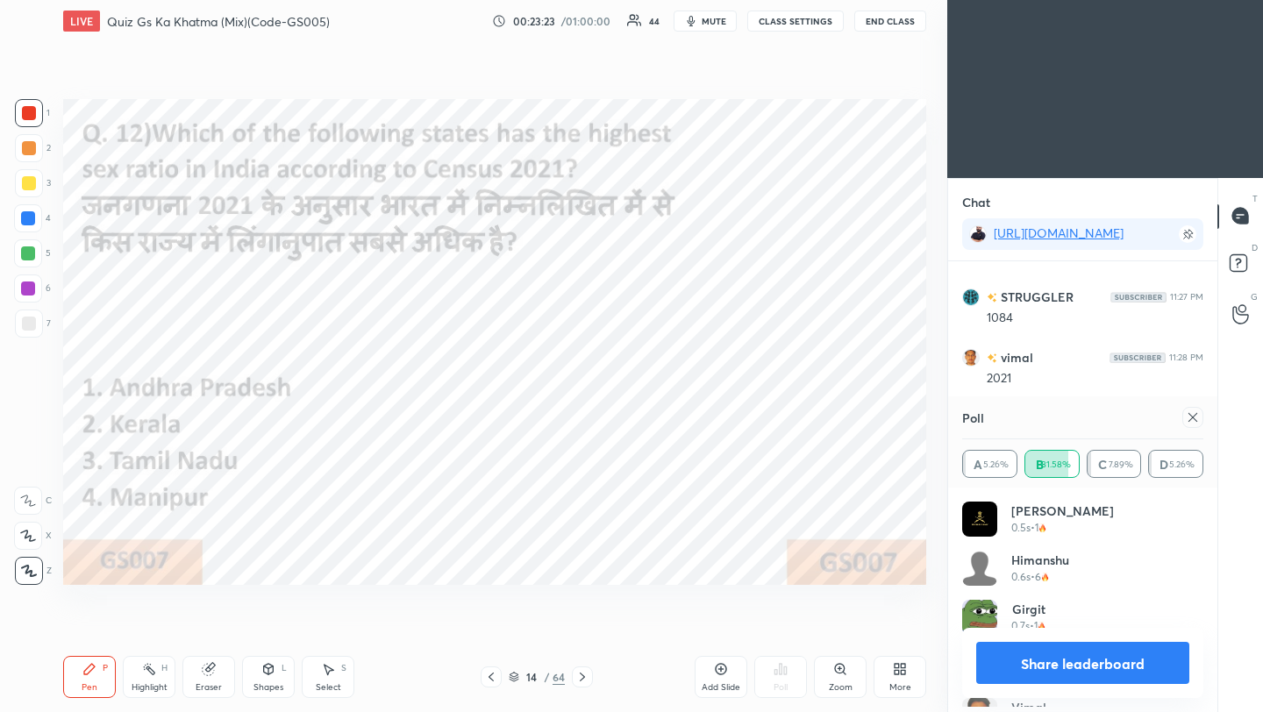
scroll to position [205, 236]
click at [1220, 418] on div "T Messages (T) D Doubts (D) G Raise Hand (G)" at bounding box center [1241, 445] width 46 height 535
click at [1195, 418] on icon at bounding box center [1193, 418] width 14 height 14
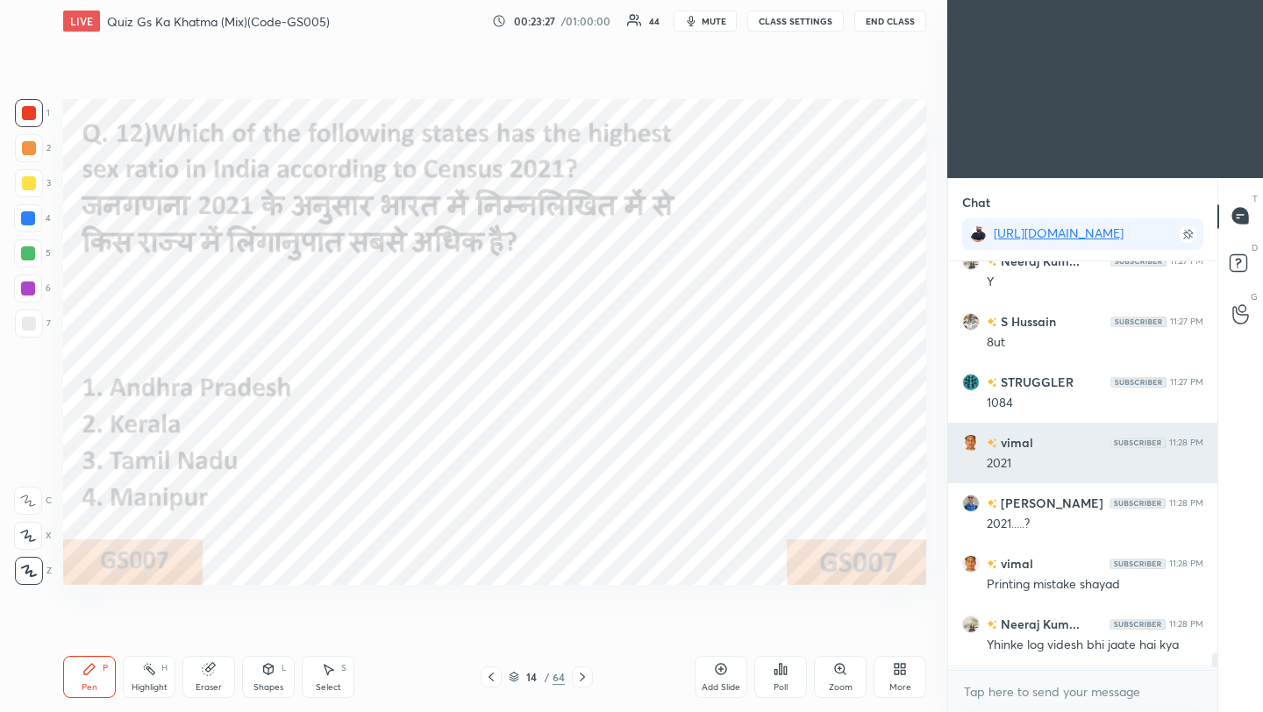
scroll to position [253, 264]
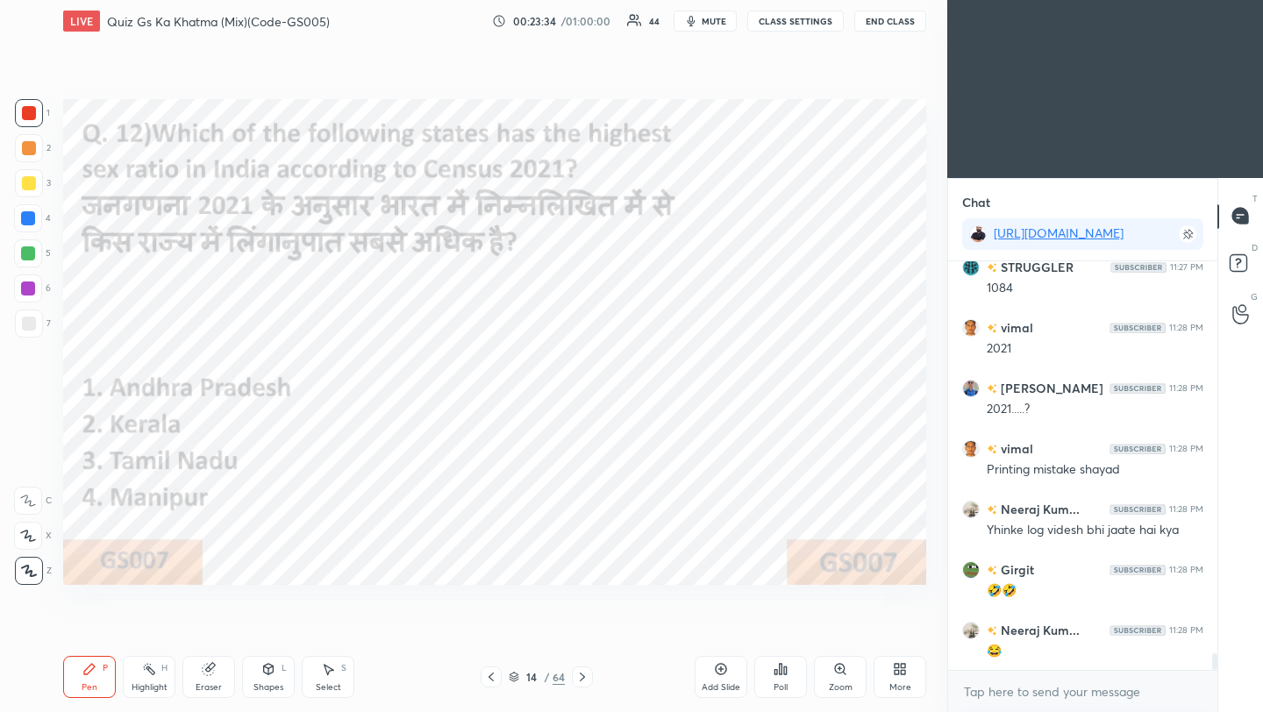
click at [718, 675] on icon at bounding box center [721, 669] width 14 height 14
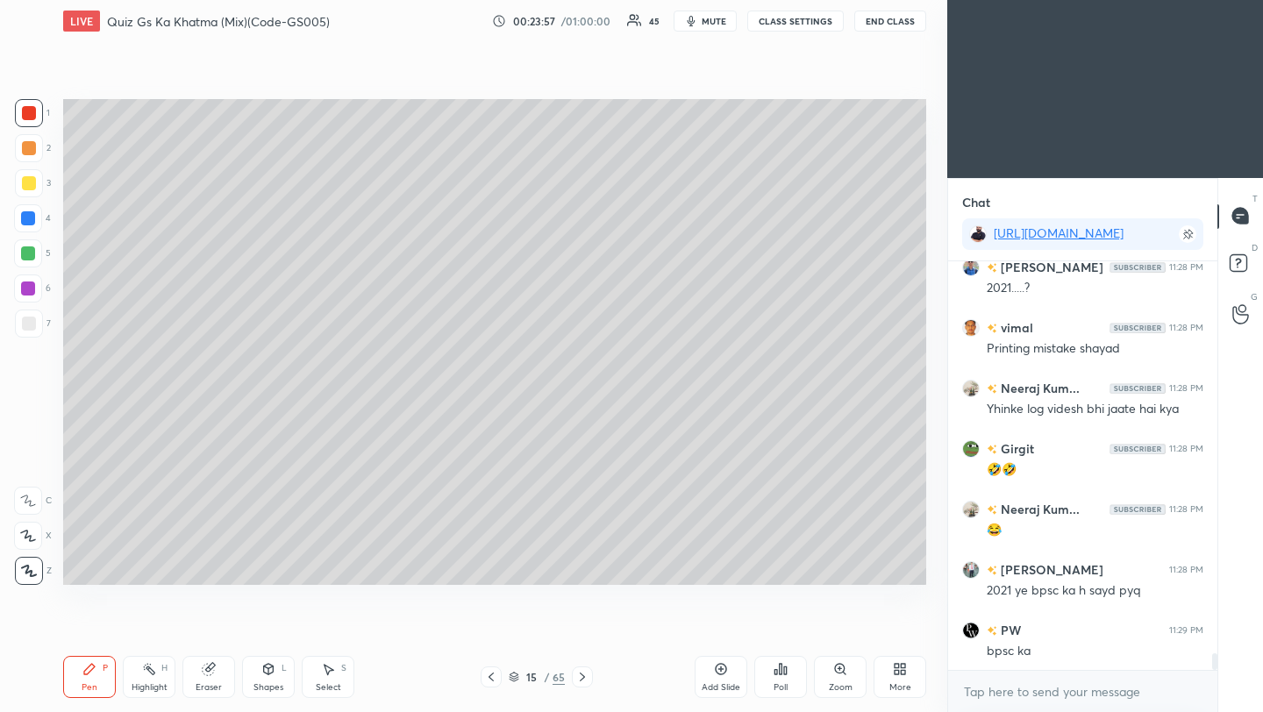
click at [32, 149] on div at bounding box center [29, 148] width 14 height 14
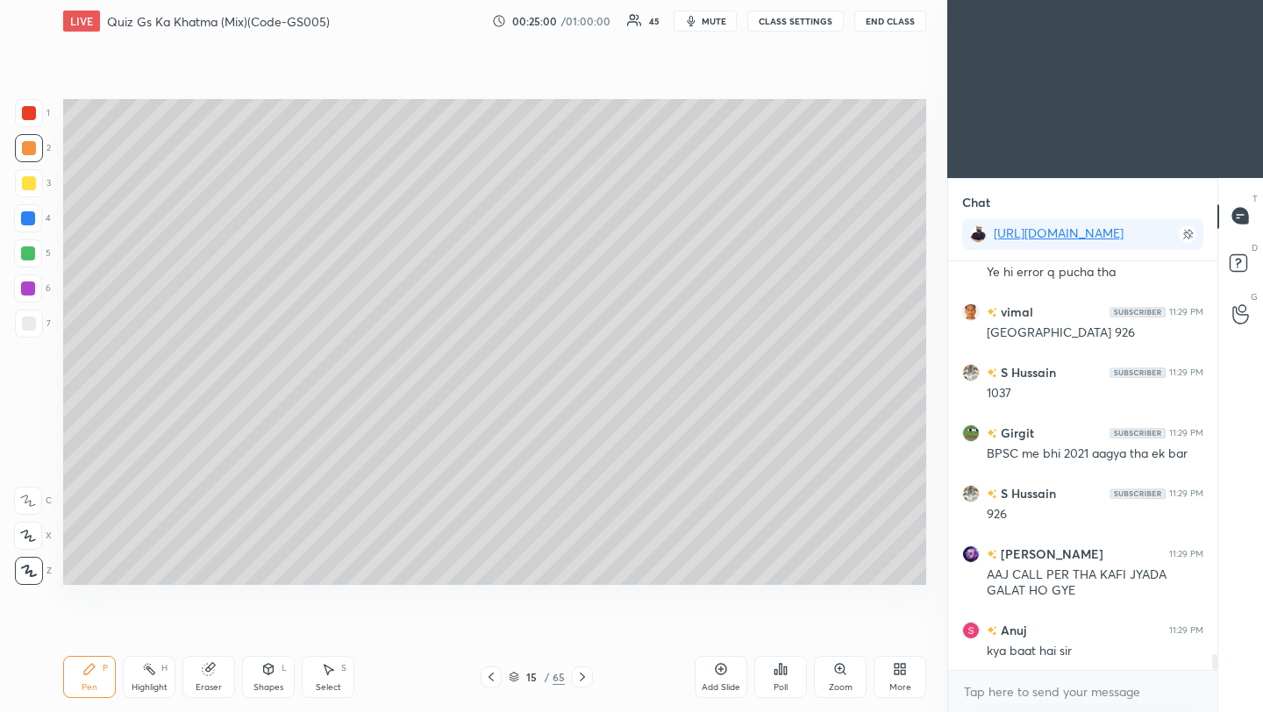
scroll to position [10171, 0]
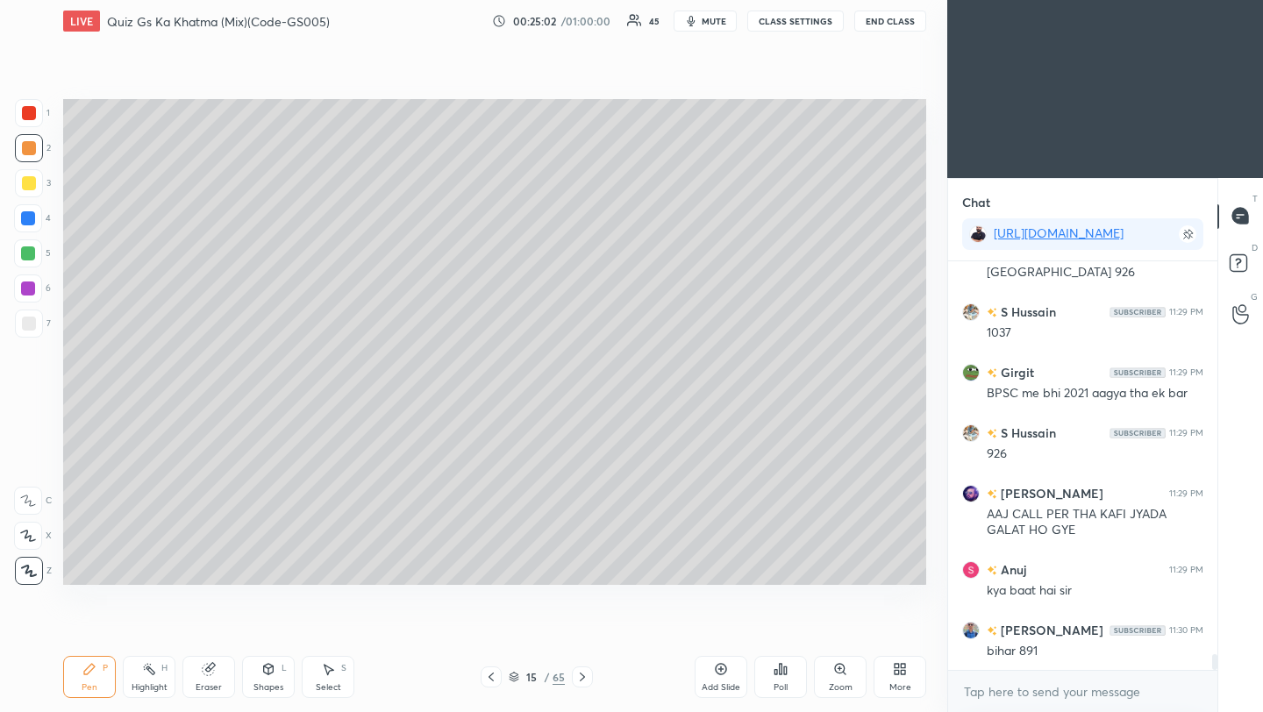
click at [717, 675] on icon at bounding box center [721, 669] width 14 height 14
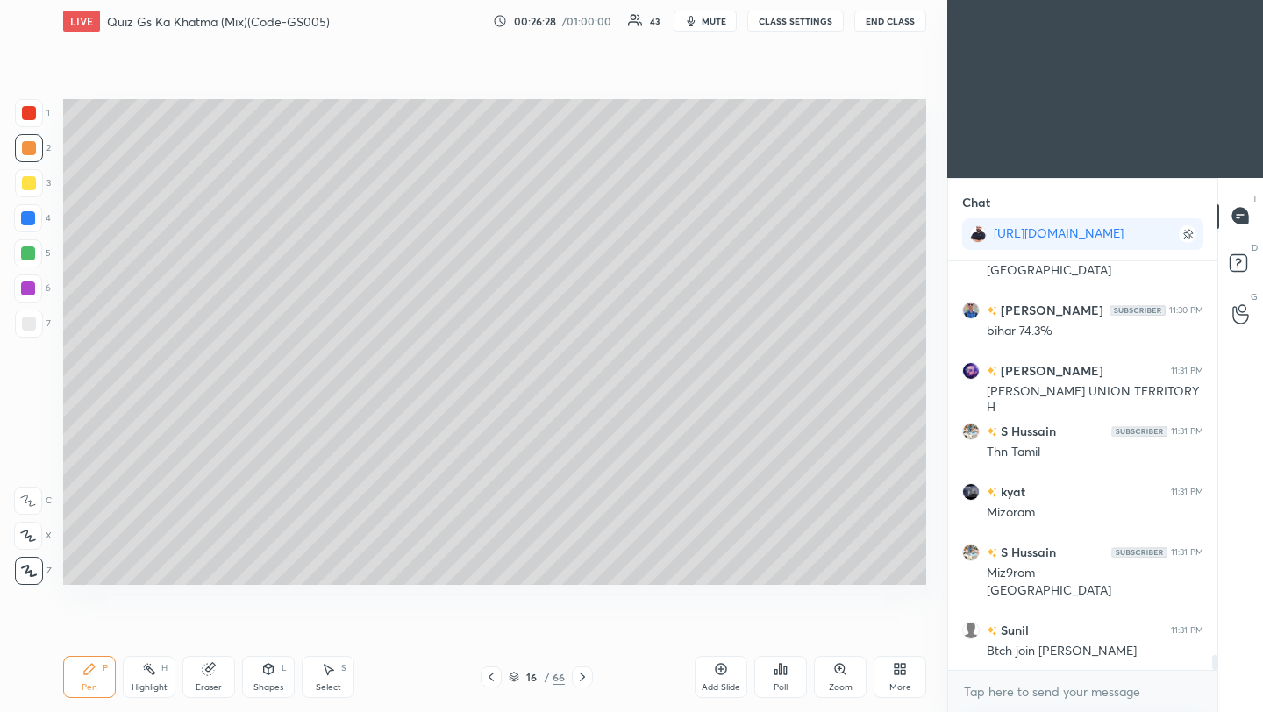
scroll to position [10976, 0]
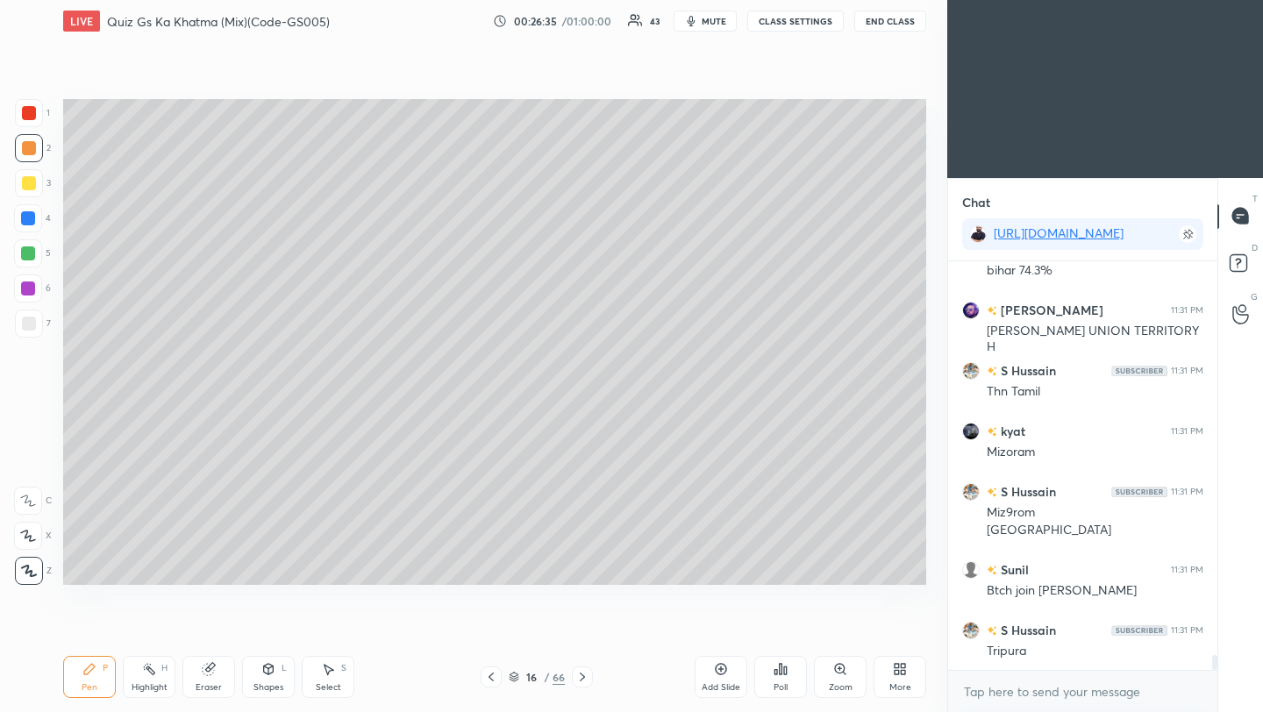
click at [581, 679] on icon at bounding box center [582, 677] width 14 height 14
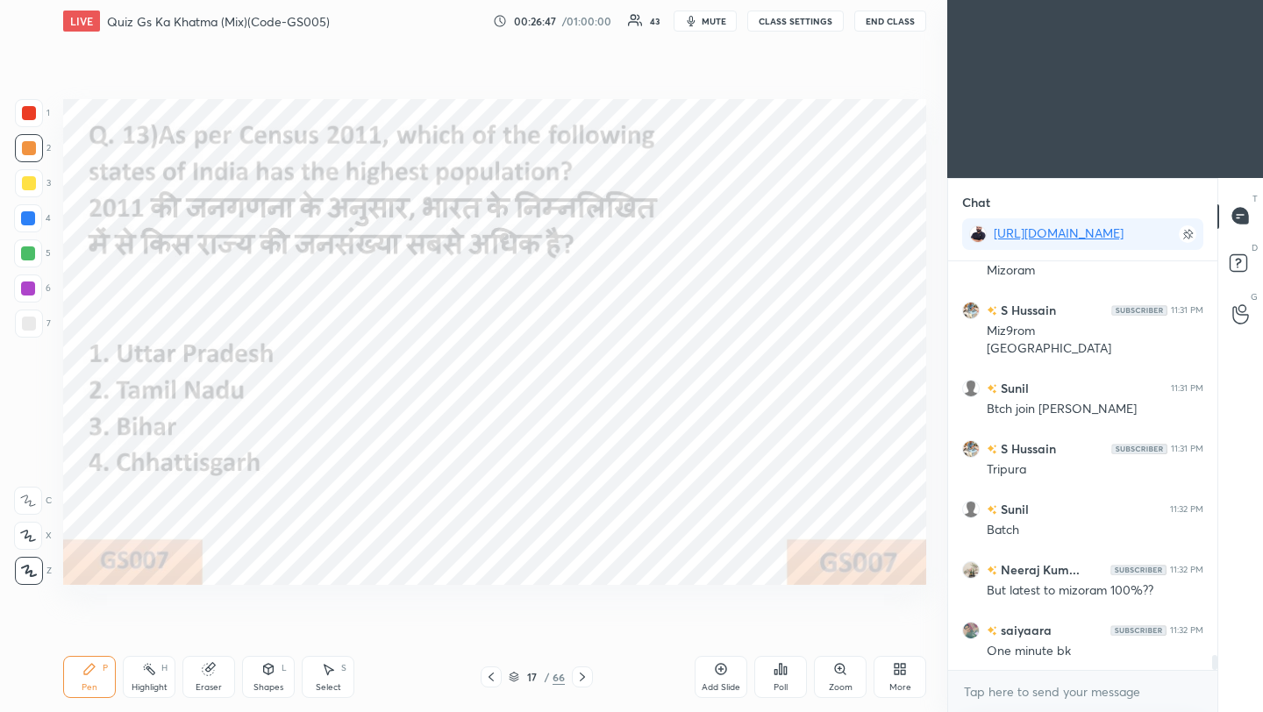
scroll to position [11218, 0]
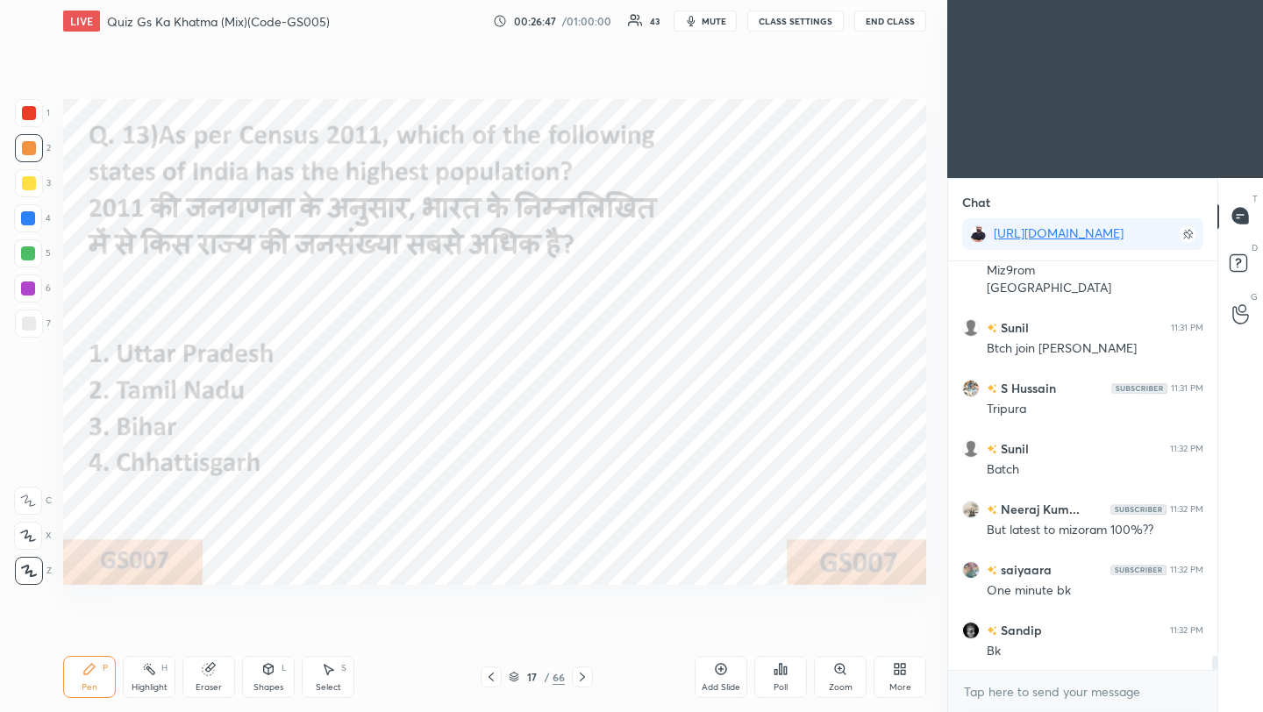
click at [779, 679] on div "Poll" at bounding box center [780, 677] width 53 height 42
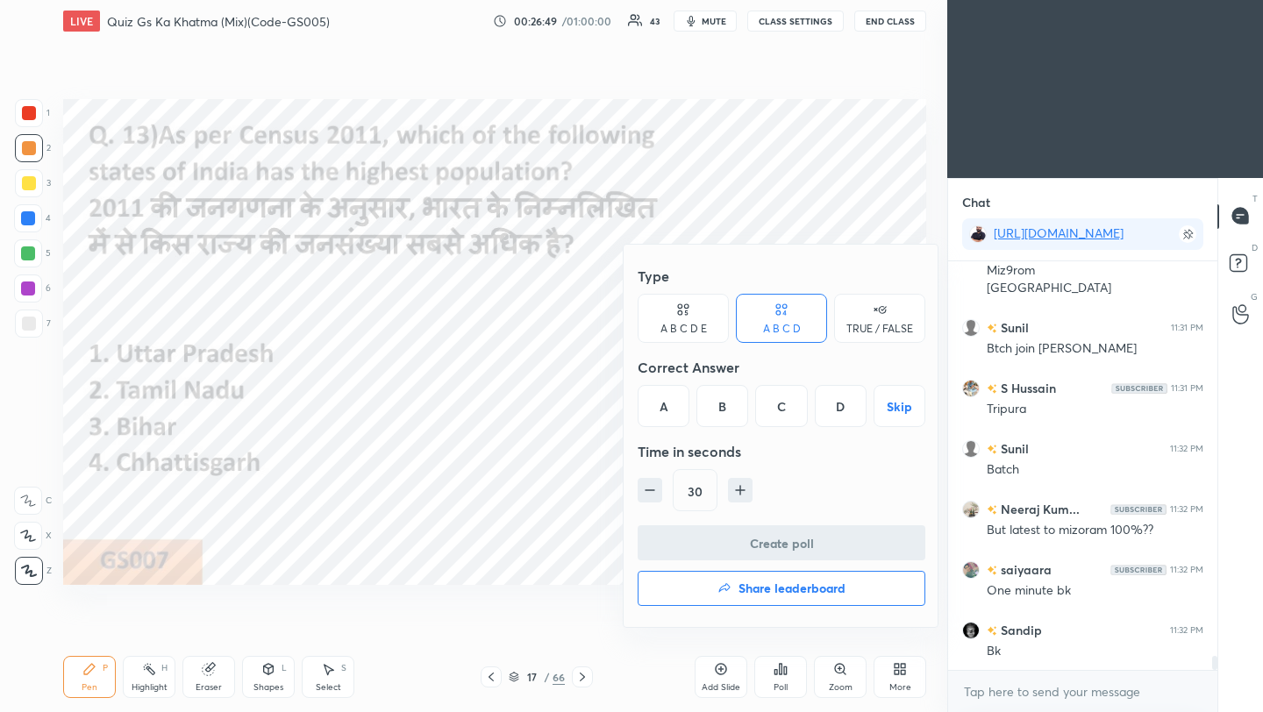
click at [667, 413] on div "A" at bounding box center [664, 406] width 52 height 42
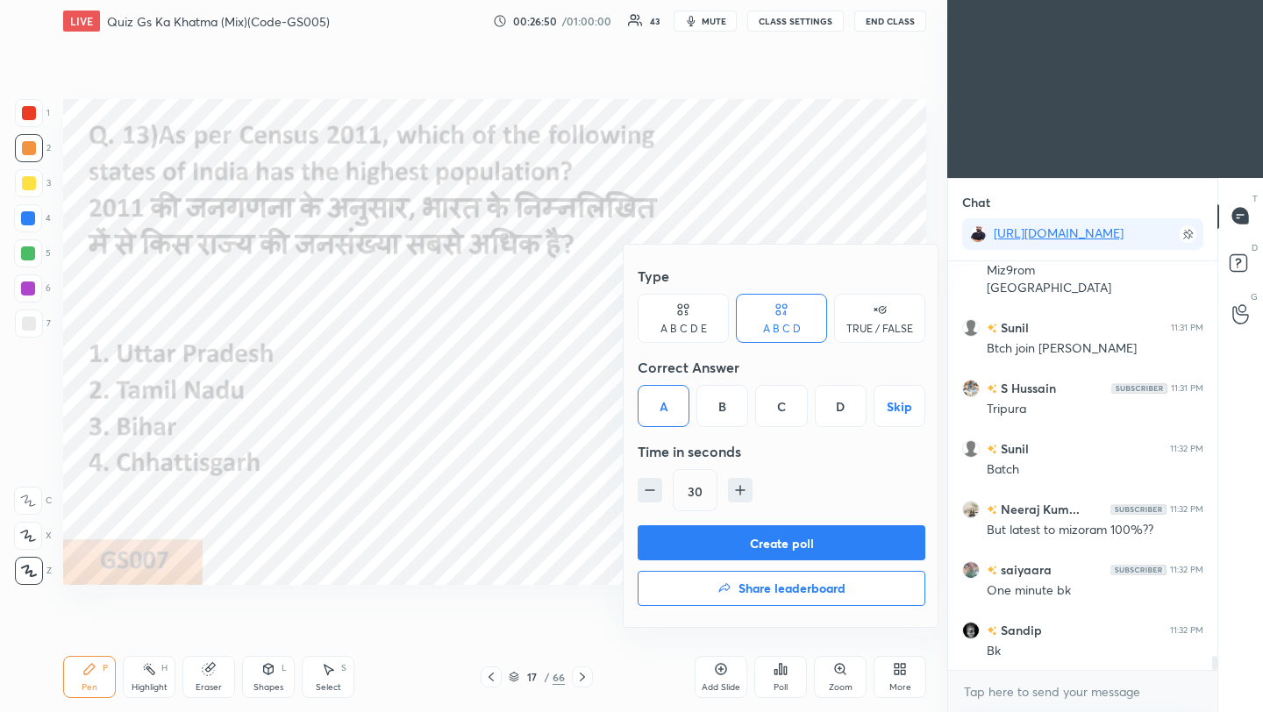
click at [723, 553] on button "Create poll" at bounding box center [782, 542] width 288 height 35
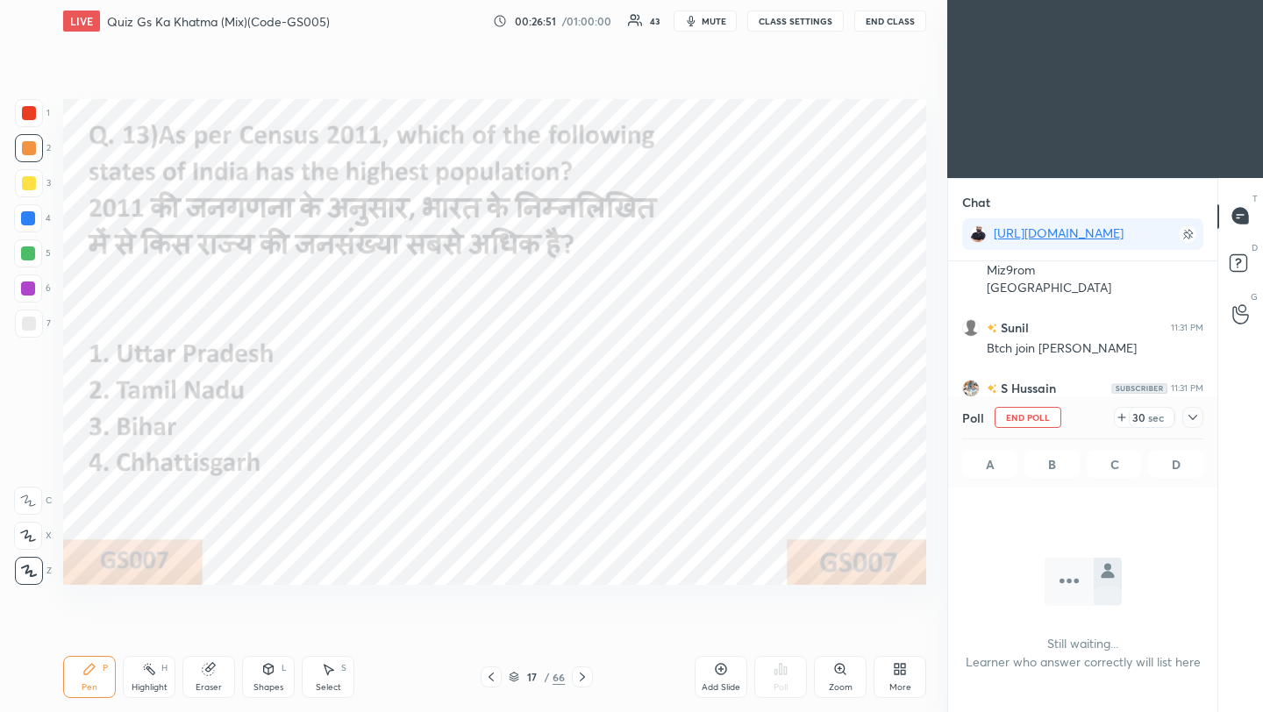
scroll to position [6, 6]
click at [1191, 417] on icon at bounding box center [1193, 418] width 14 height 14
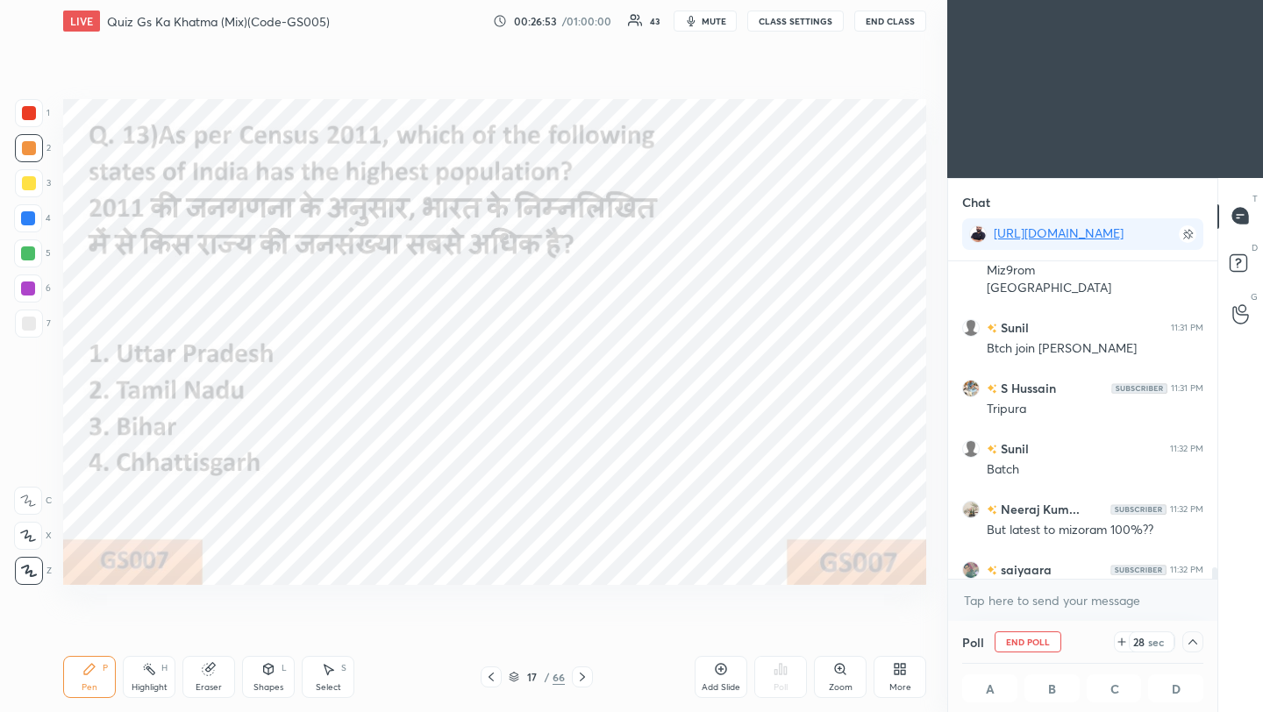
scroll to position [11370, 0]
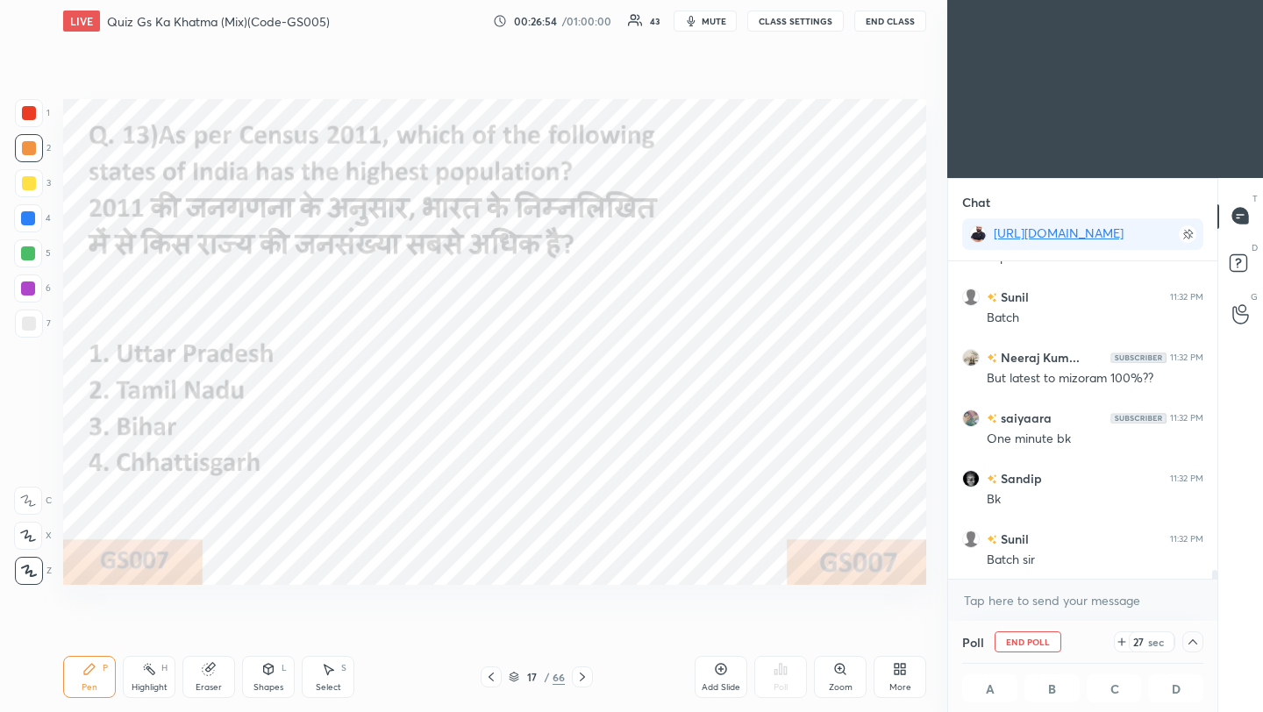
click at [489, 679] on icon at bounding box center [491, 677] width 14 height 14
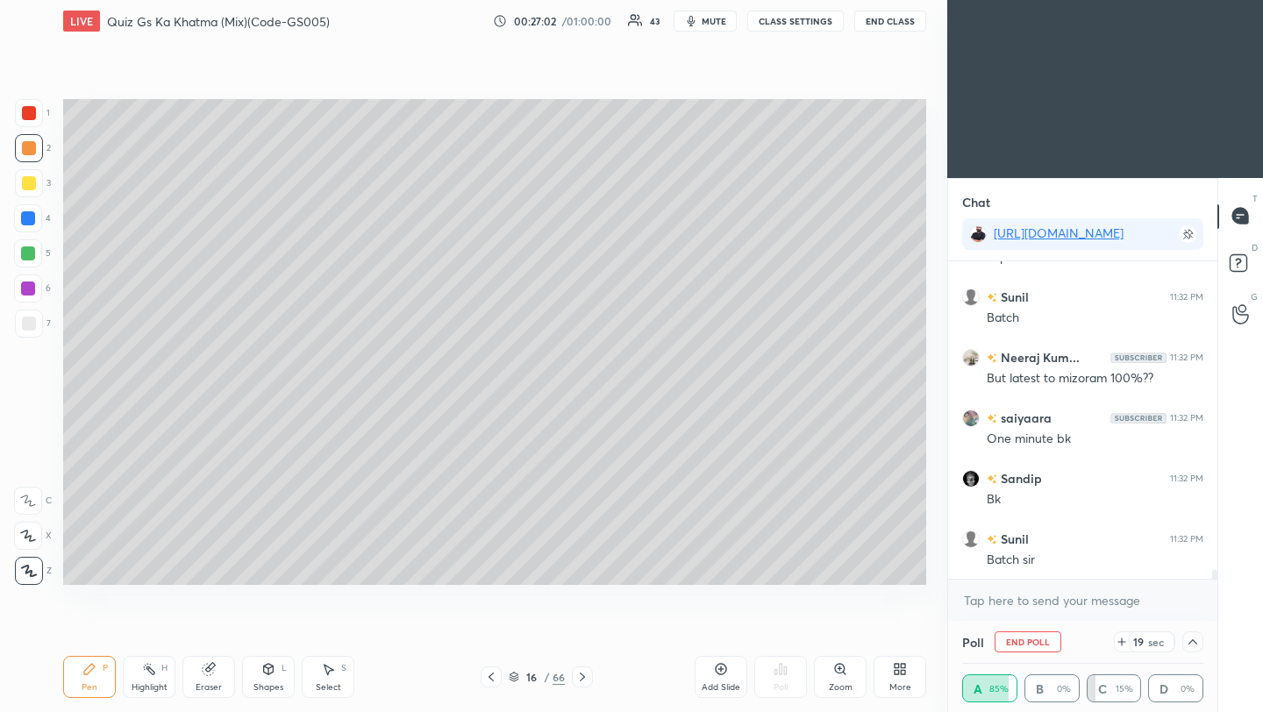
click at [580, 679] on icon at bounding box center [582, 677] width 14 height 14
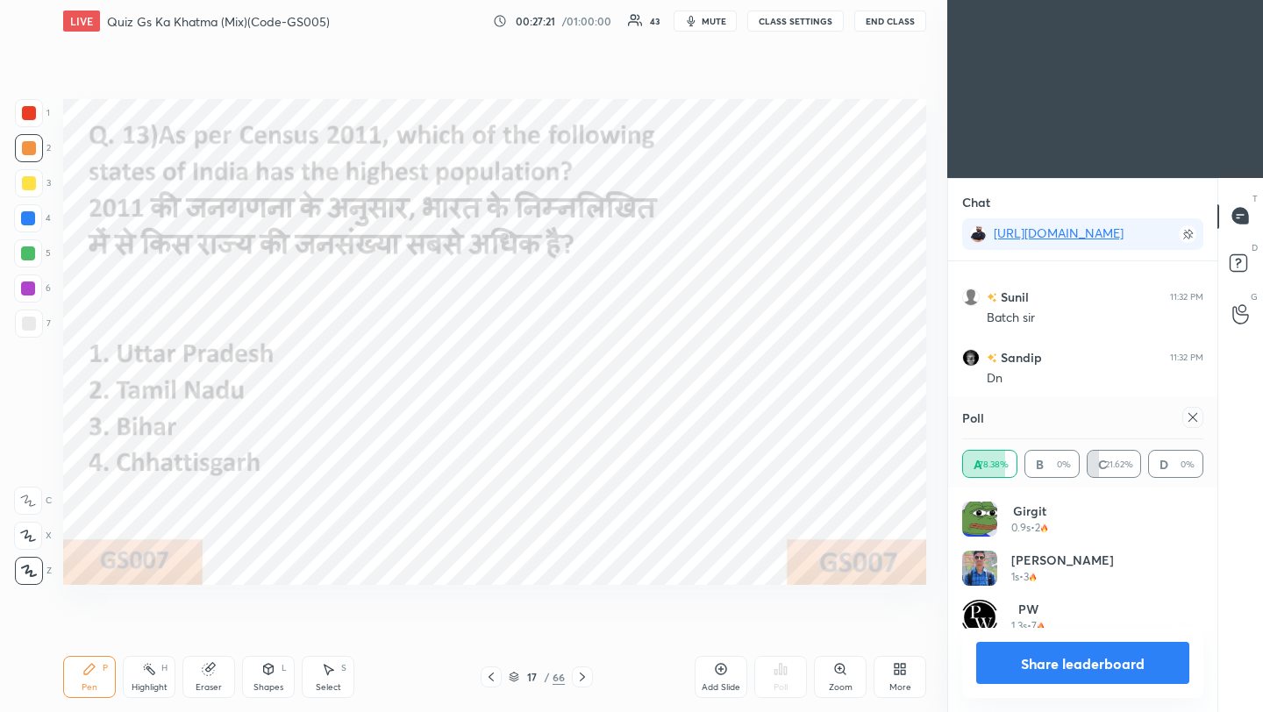
scroll to position [205, 236]
click at [1198, 419] on icon at bounding box center [1193, 418] width 14 height 14
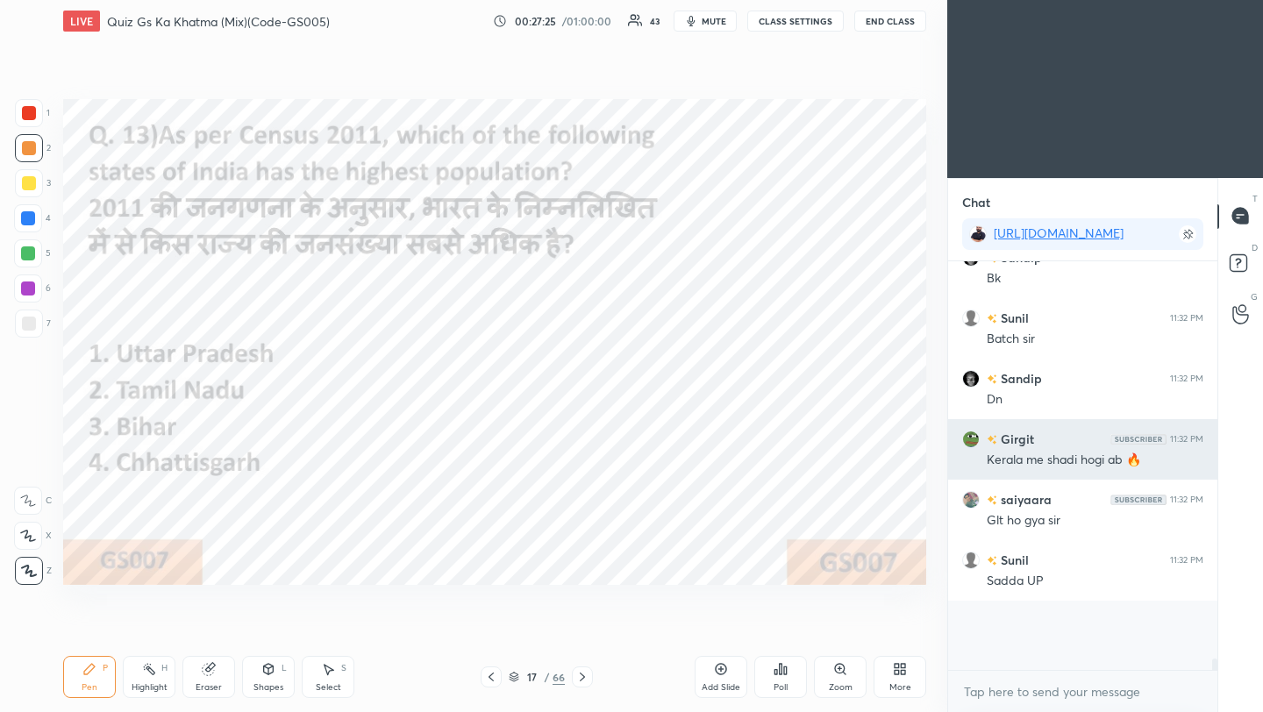
scroll to position [6, 6]
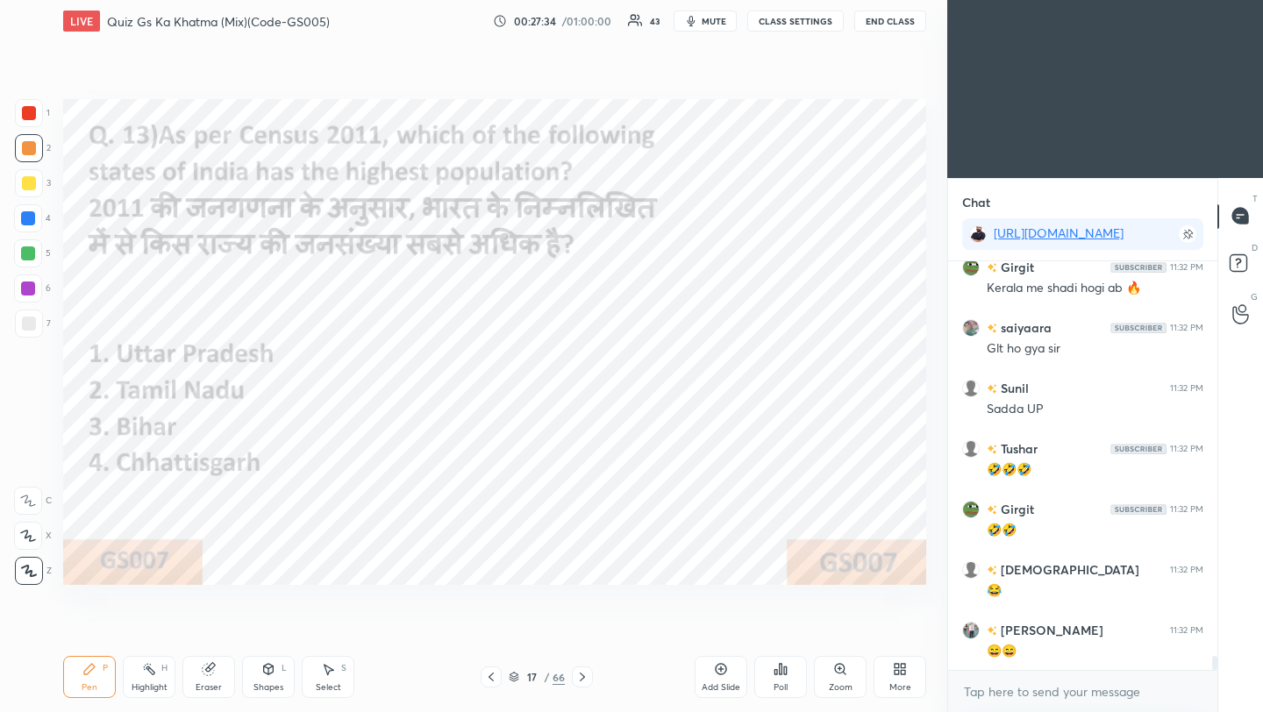
click at [39, 112] on div at bounding box center [29, 113] width 28 height 28
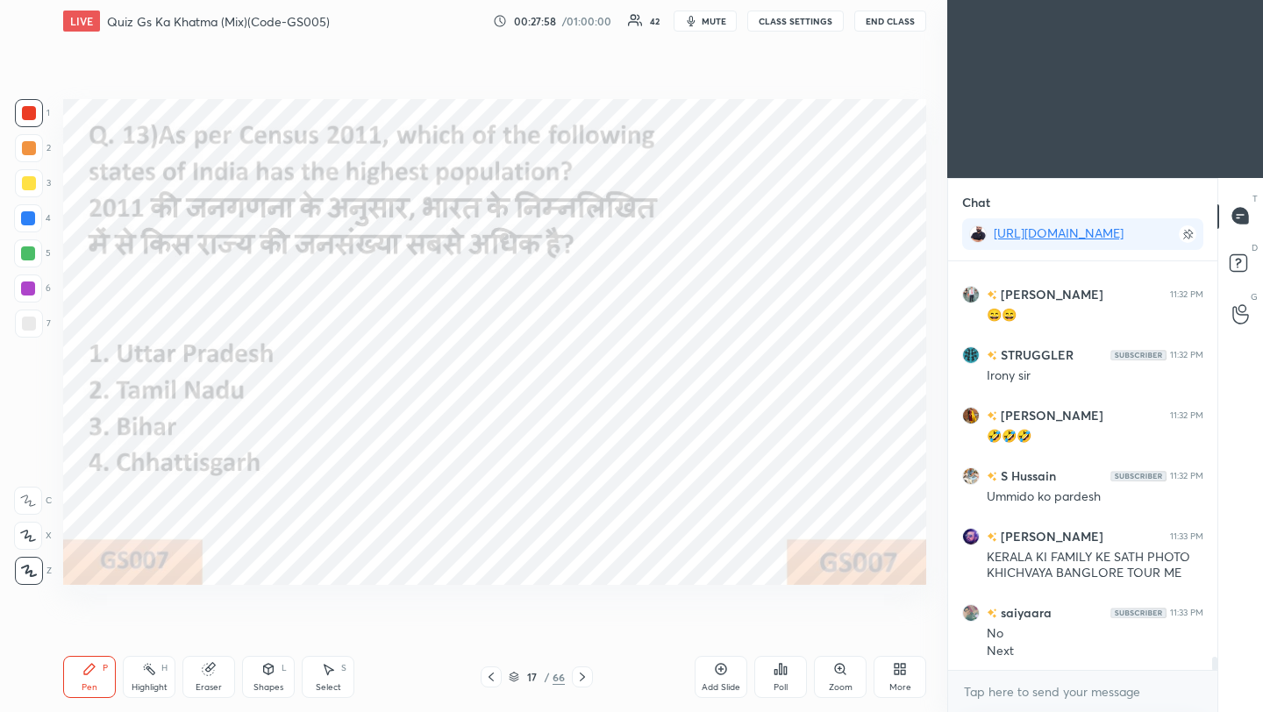
click at [581, 678] on icon at bounding box center [582, 677] width 14 height 14
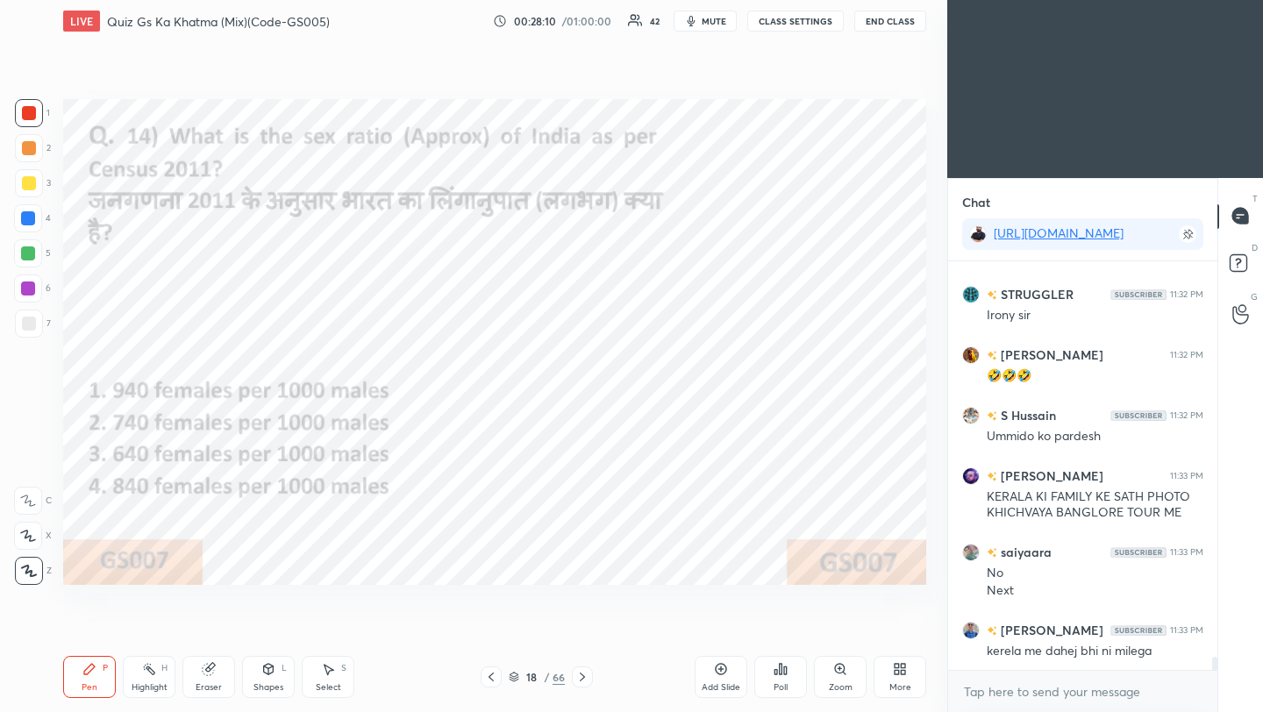
click at [779, 680] on div "Poll" at bounding box center [780, 677] width 53 height 42
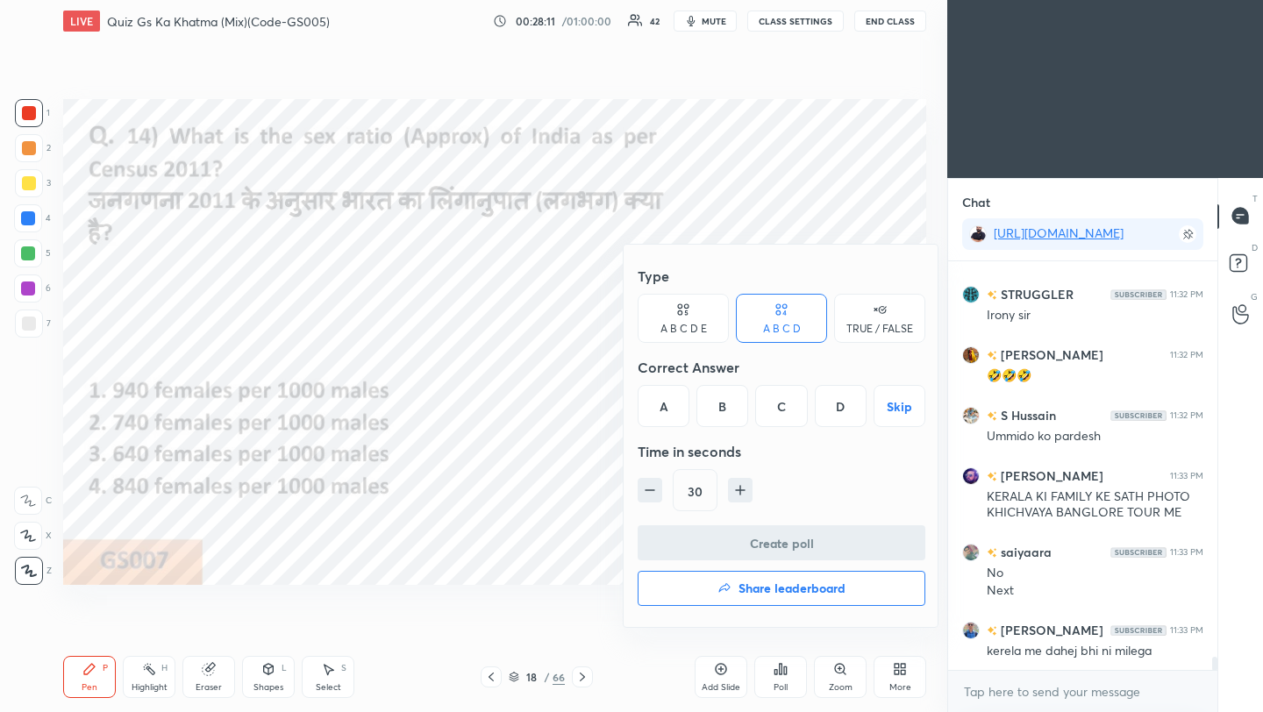
click at [667, 407] on div "A" at bounding box center [664, 406] width 52 height 42
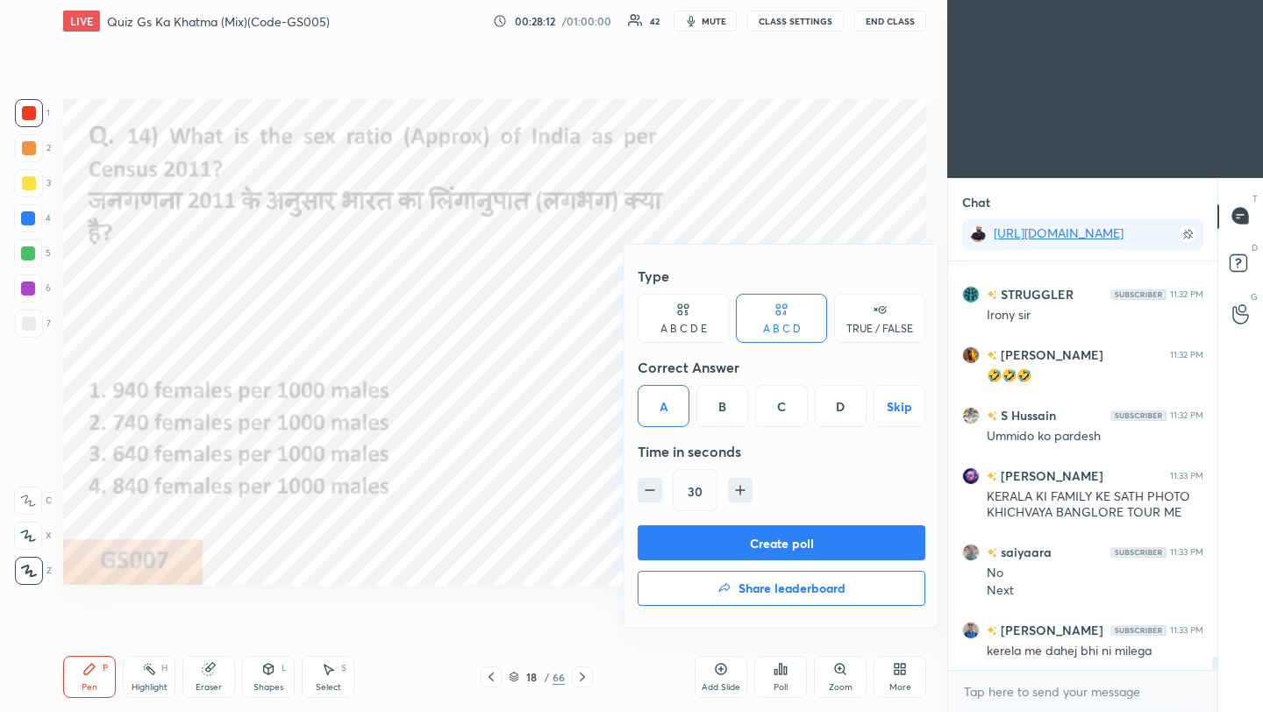
click at [690, 551] on button "Create poll" at bounding box center [782, 542] width 288 height 35
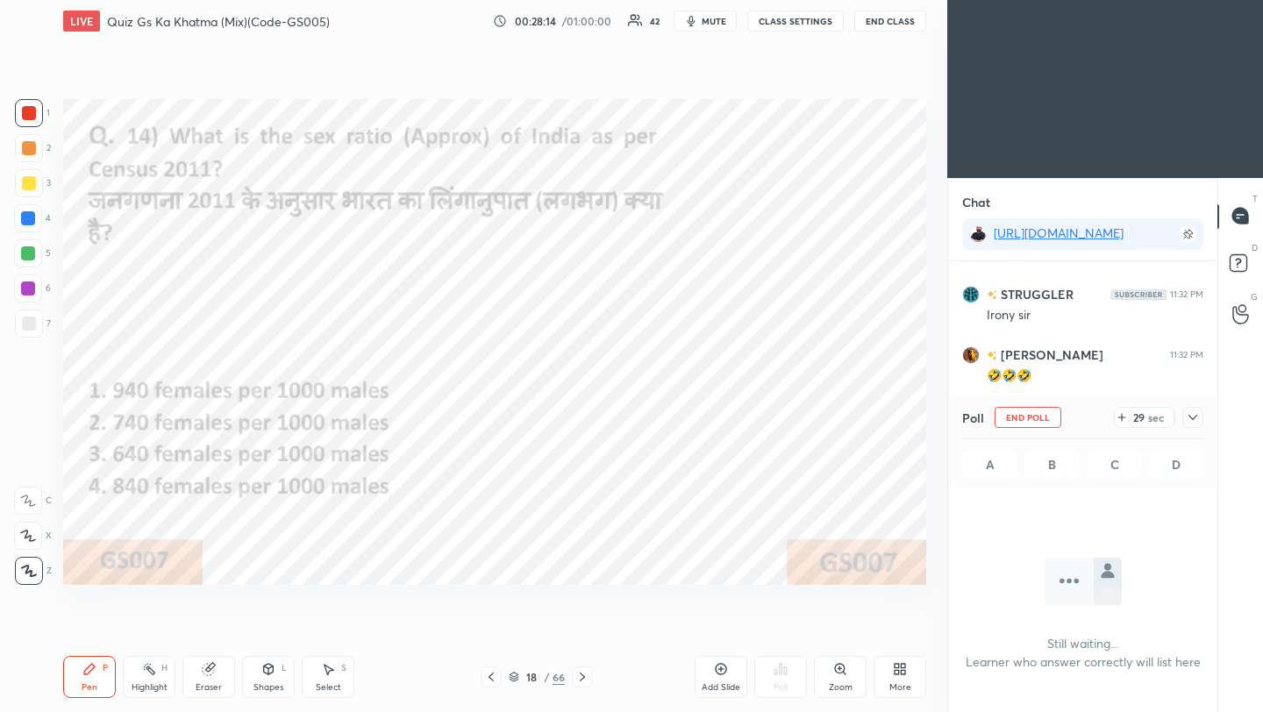
click at [1190, 420] on icon at bounding box center [1193, 418] width 14 height 14
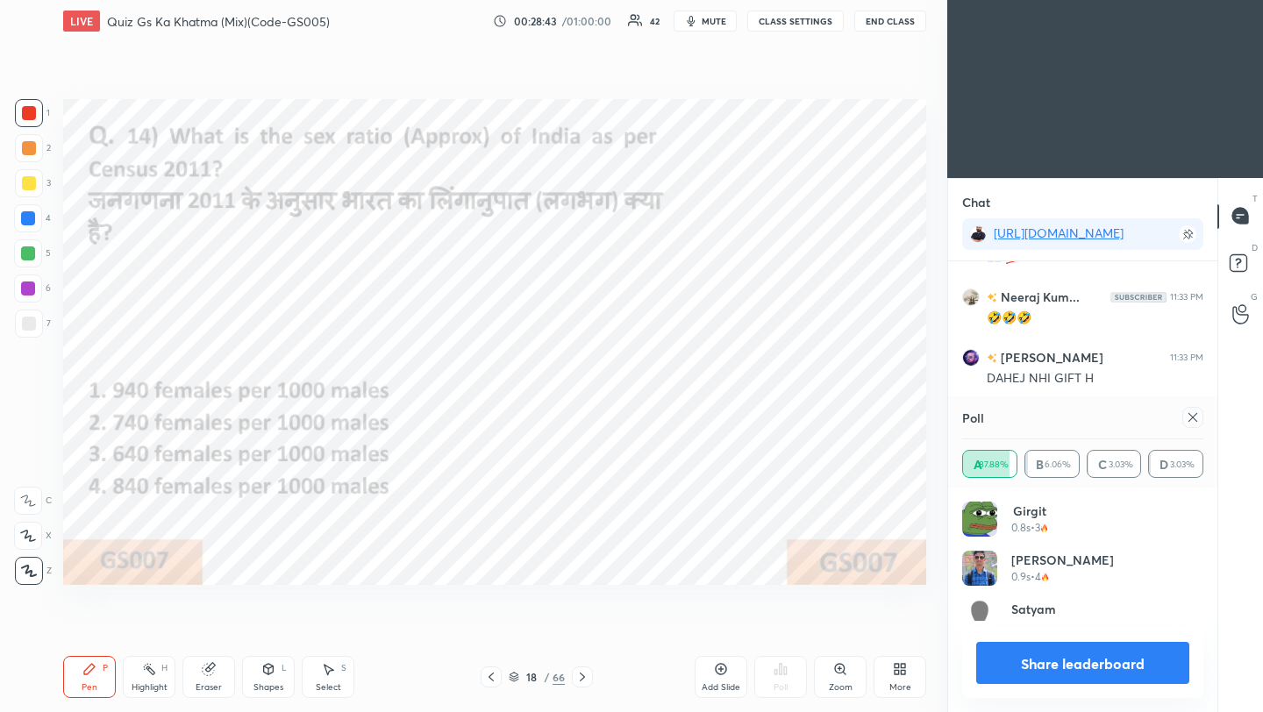
scroll to position [205, 236]
click at [1181, 416] on div at bounding box center [1189, 417] width 28 height 21
click at [1193, 421] on icon at bounding box center [1193, 418] width 14 height 14
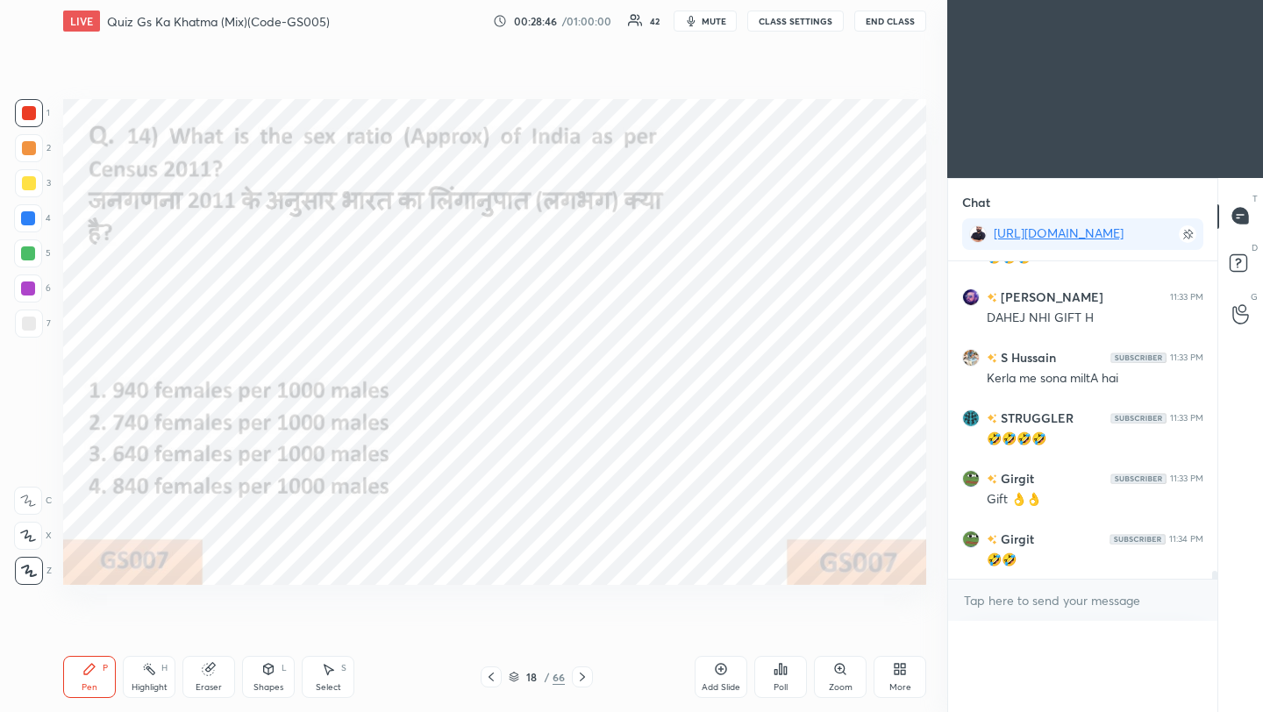
scroll to position [77, 236]
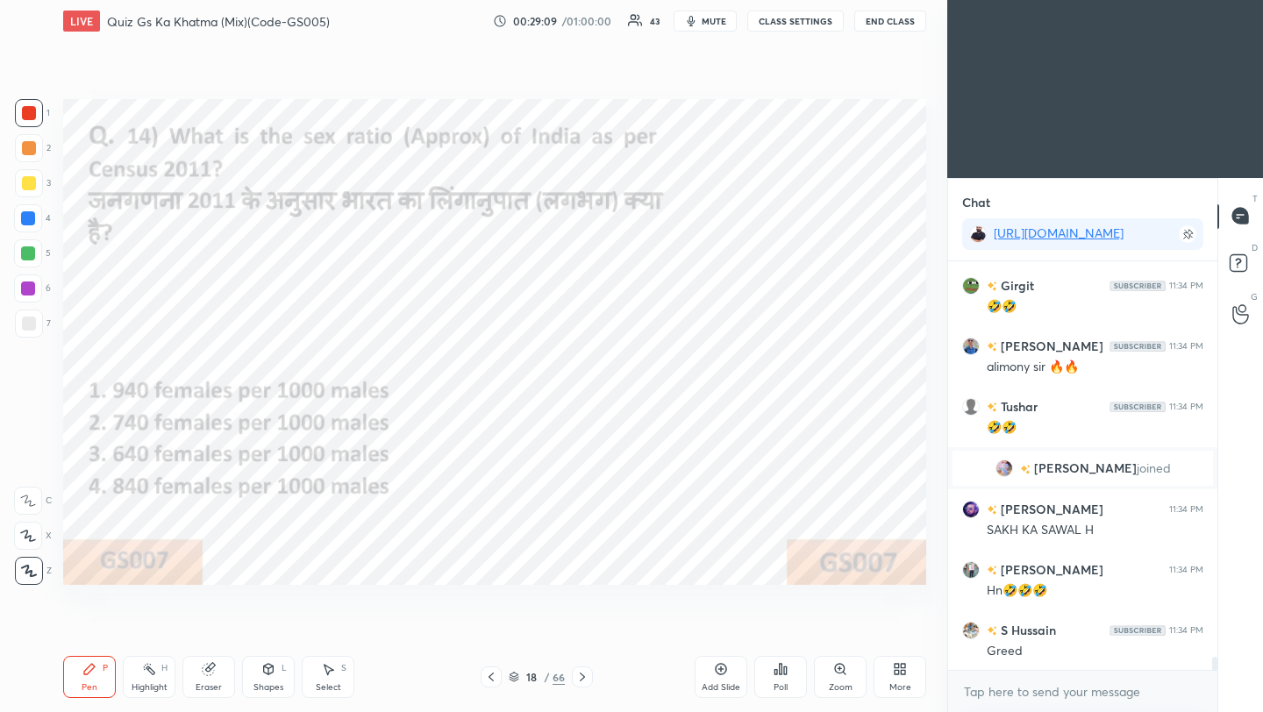
click at [582, 678] on icon at bounding box center [582, 677] width 14 height 14
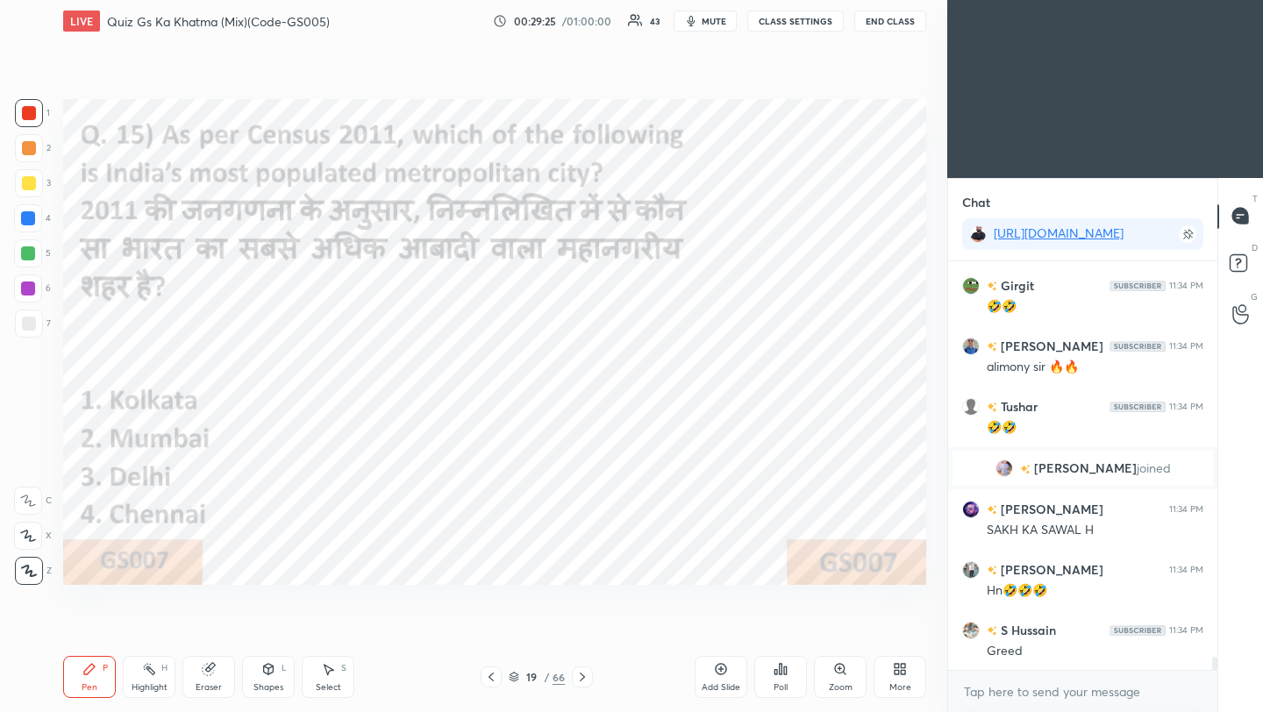
click at [782, 683] on div "Poll" at bounding box center [781, 687] width 14 height 9
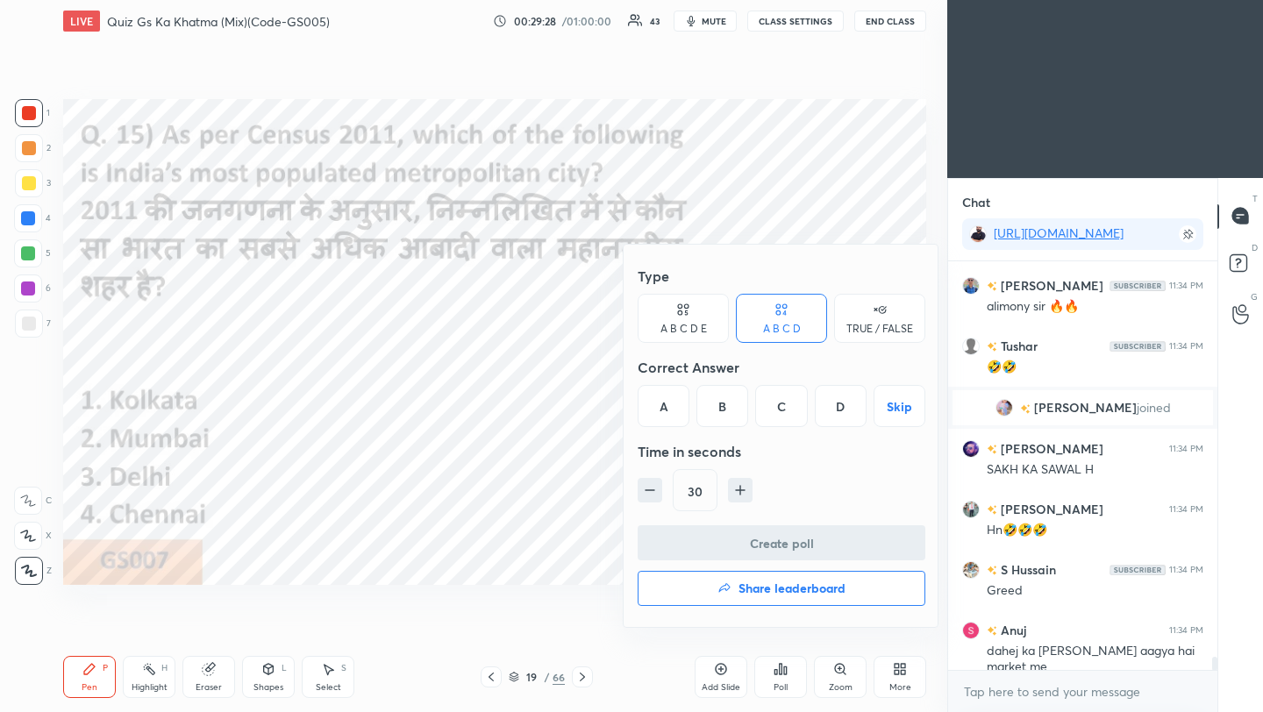
click at [727, 410] on div "B" at bounding box center [723, 406] width 52 height 42
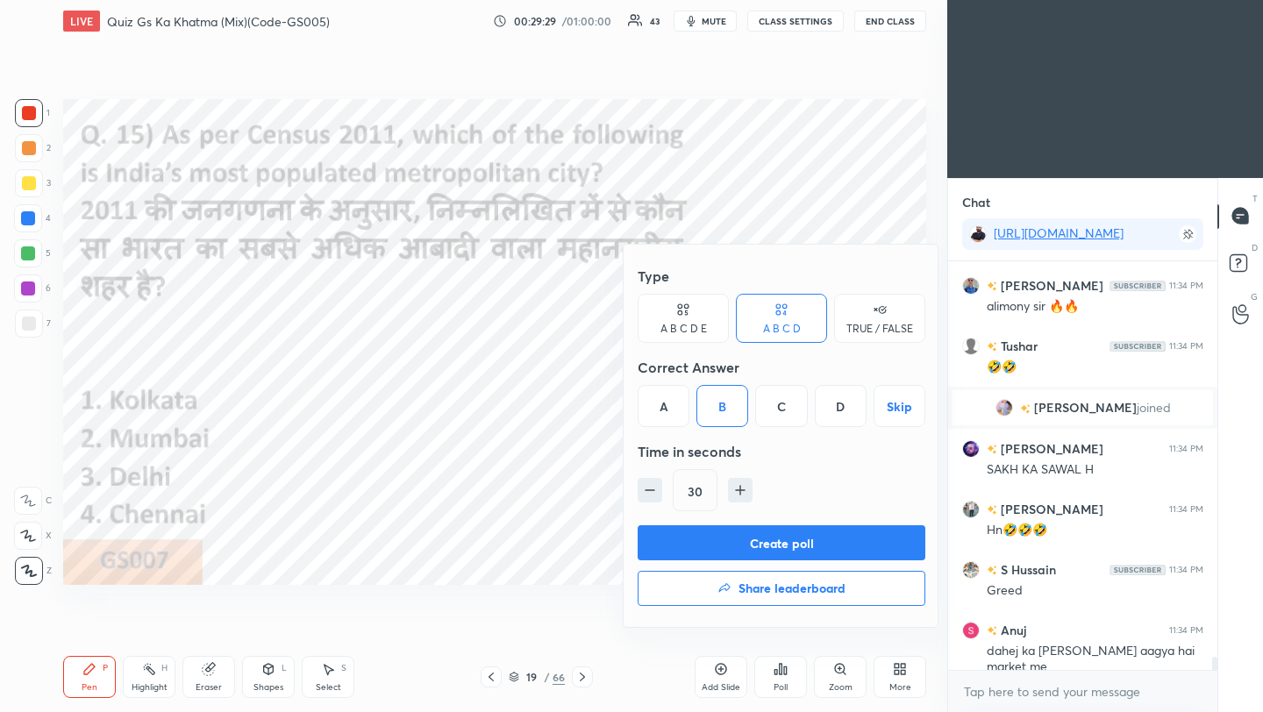
drag, startPoint x: 738, startPoint y: 550, endPoint x: 753, endPoint y: 548, distance: 15.0
click at [739, 550] on button "Create poll" at bounding box center [782, 542] width 288 height 35
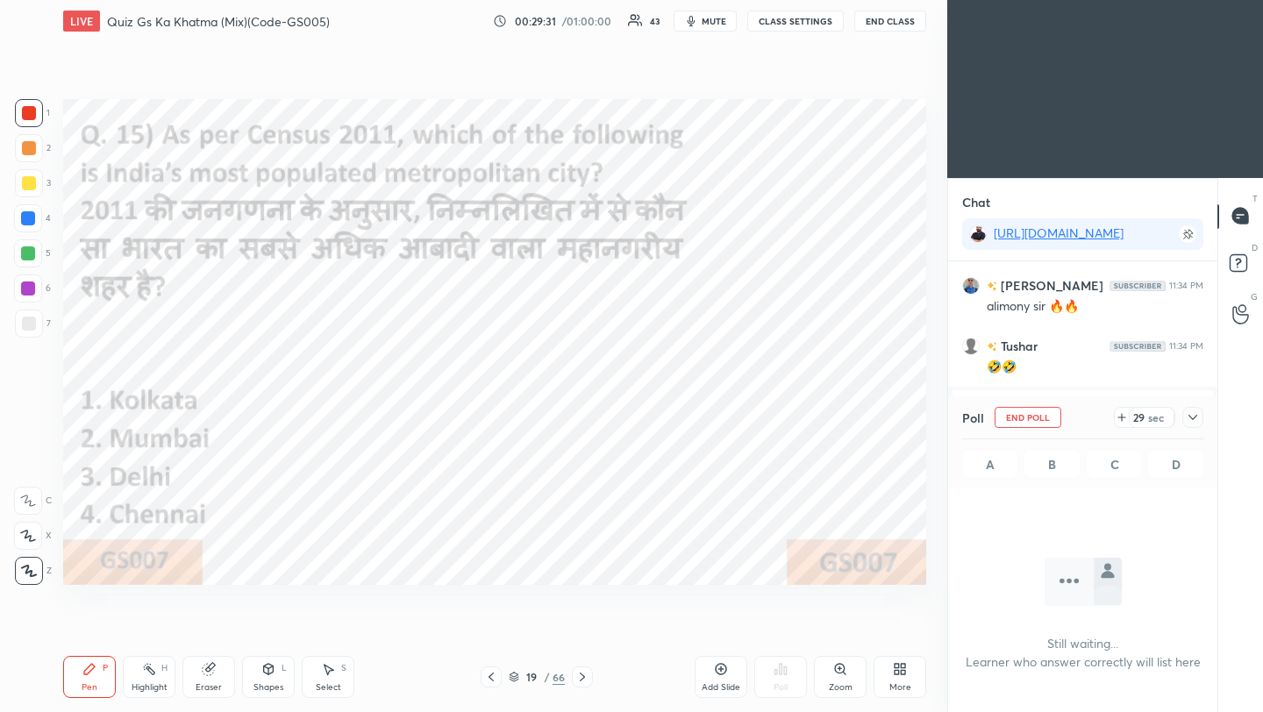
click at [1194, 418] on icon at bounding box center [1193, 417] width 9 height 5
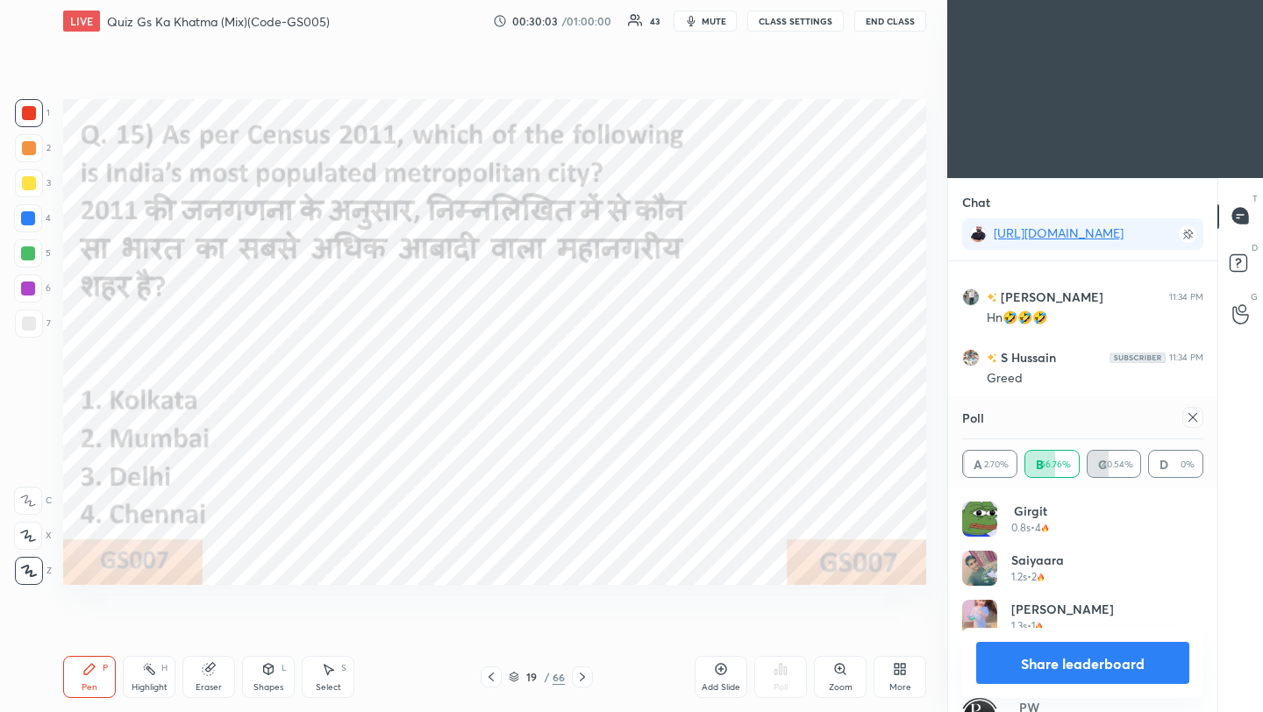
scroll to position [12296, 0]
click at [1197, 417] on icon at bounding box center [1193, 418] width 14 height 14
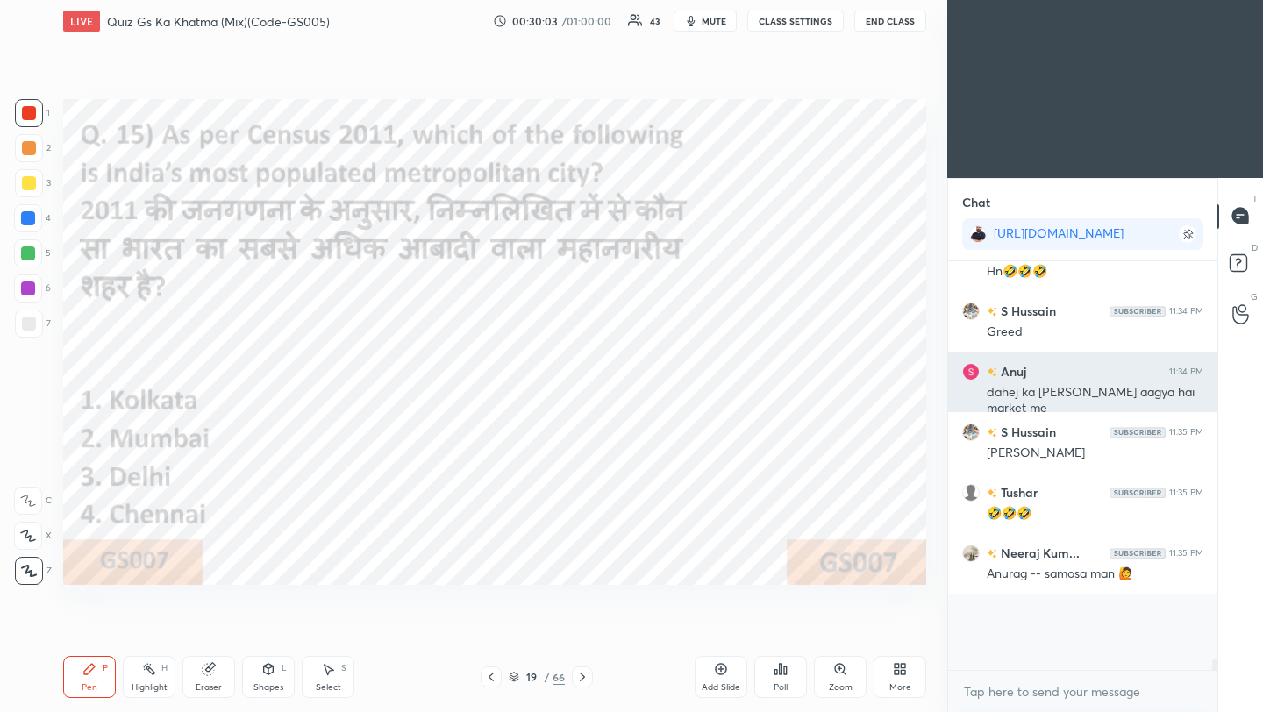
scroll to position [248, 264]
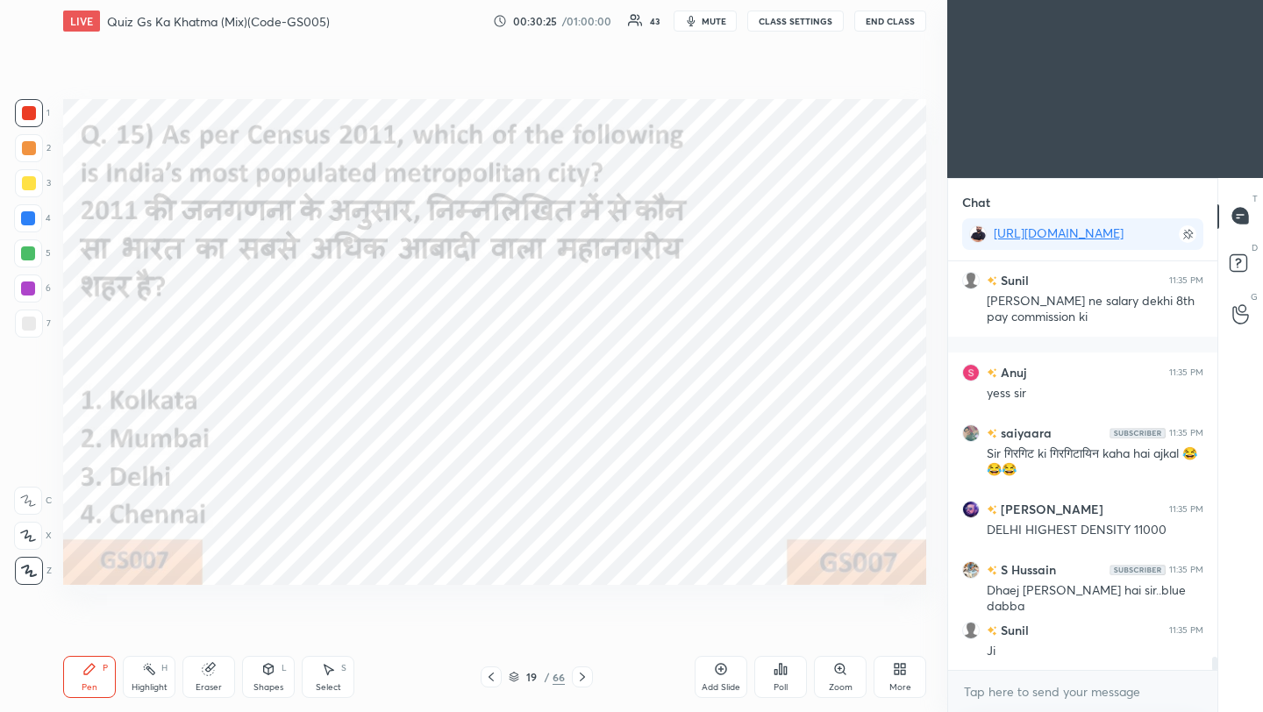
click at [580, 678] on icon at bounding box center [582, 677] width 14 height 14
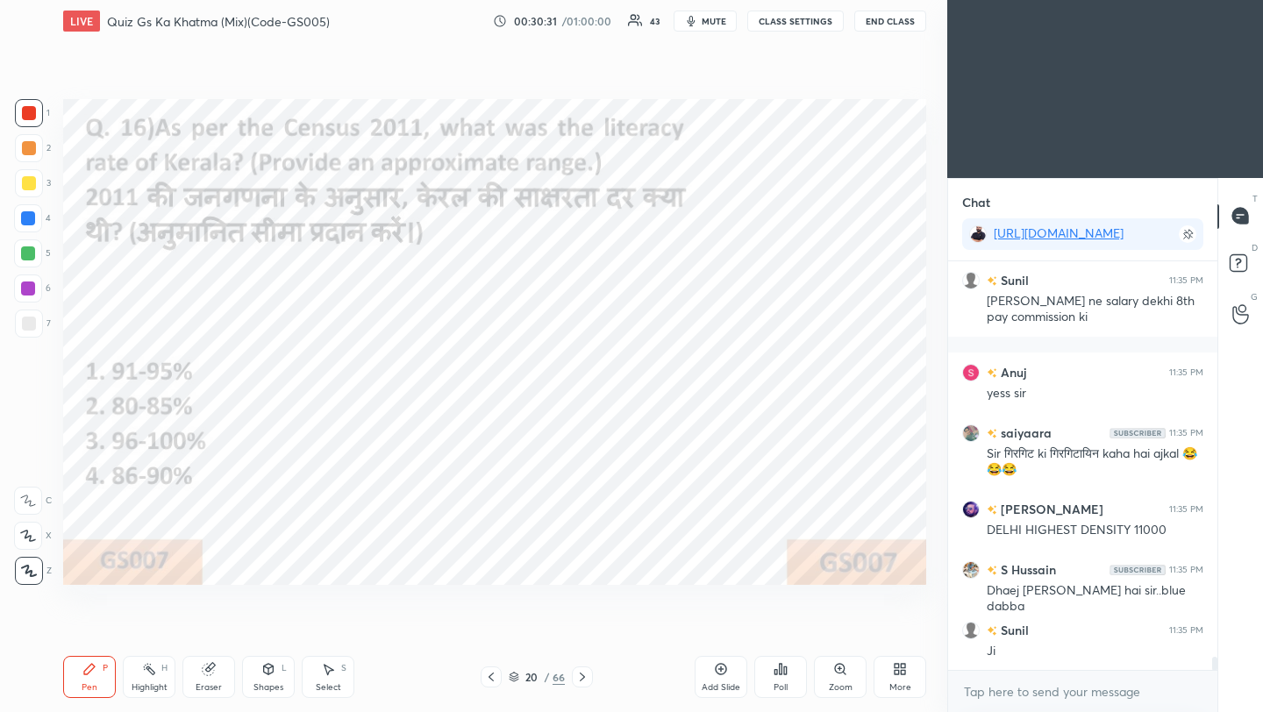
scroll to position [12676, 0]
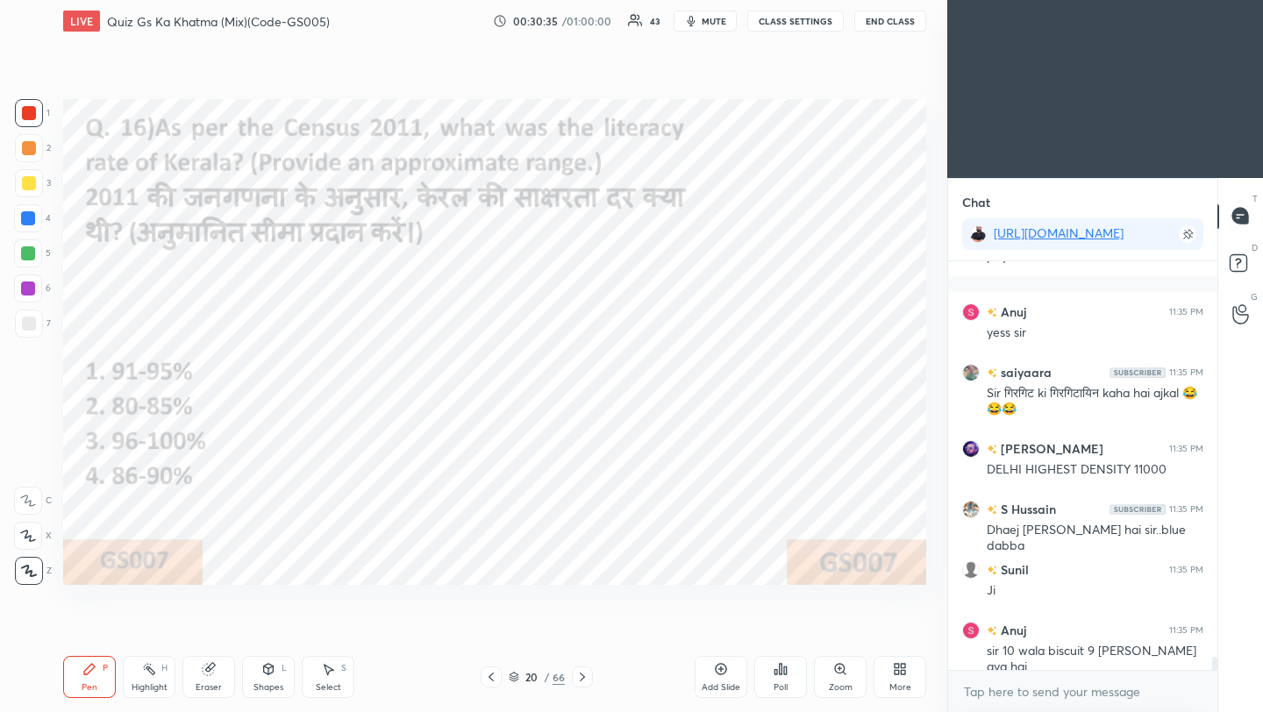
click at [779, 677] on div "Poll" at bounding box center [780, 677] width 53 height 42
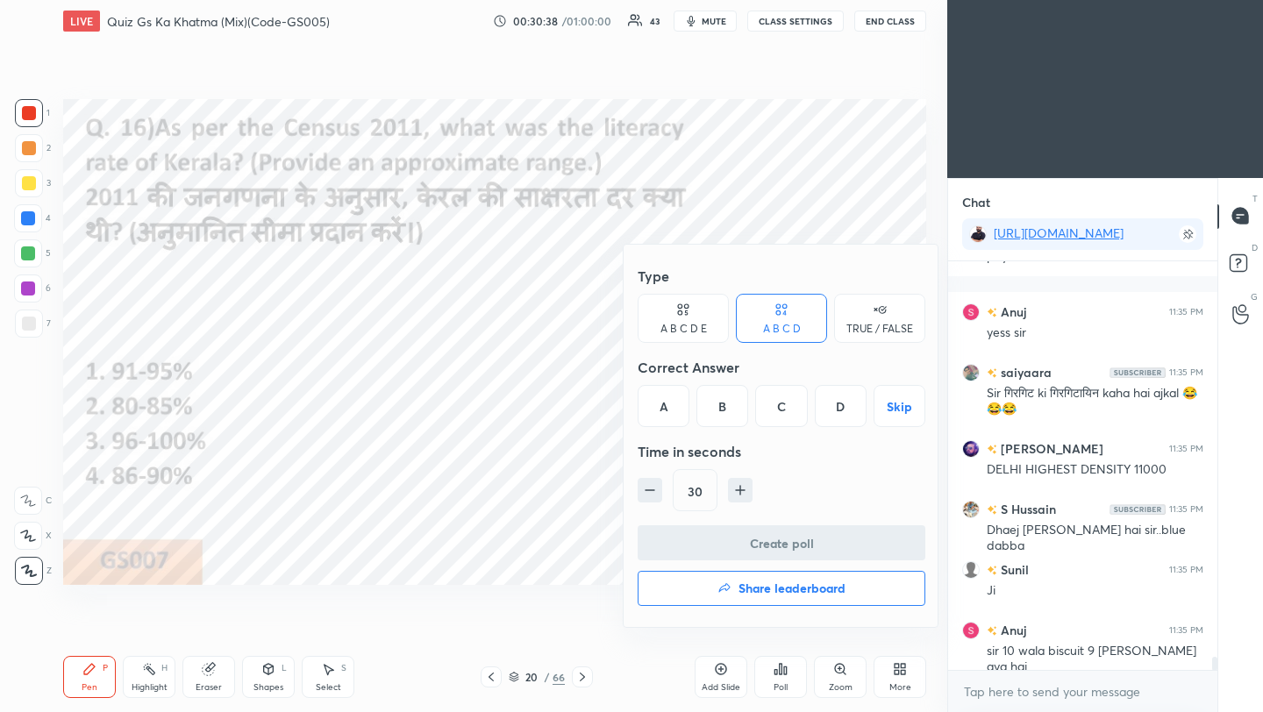
click at [672, 409] on div "A" at bounding box center [664, 406] width 52 height 42
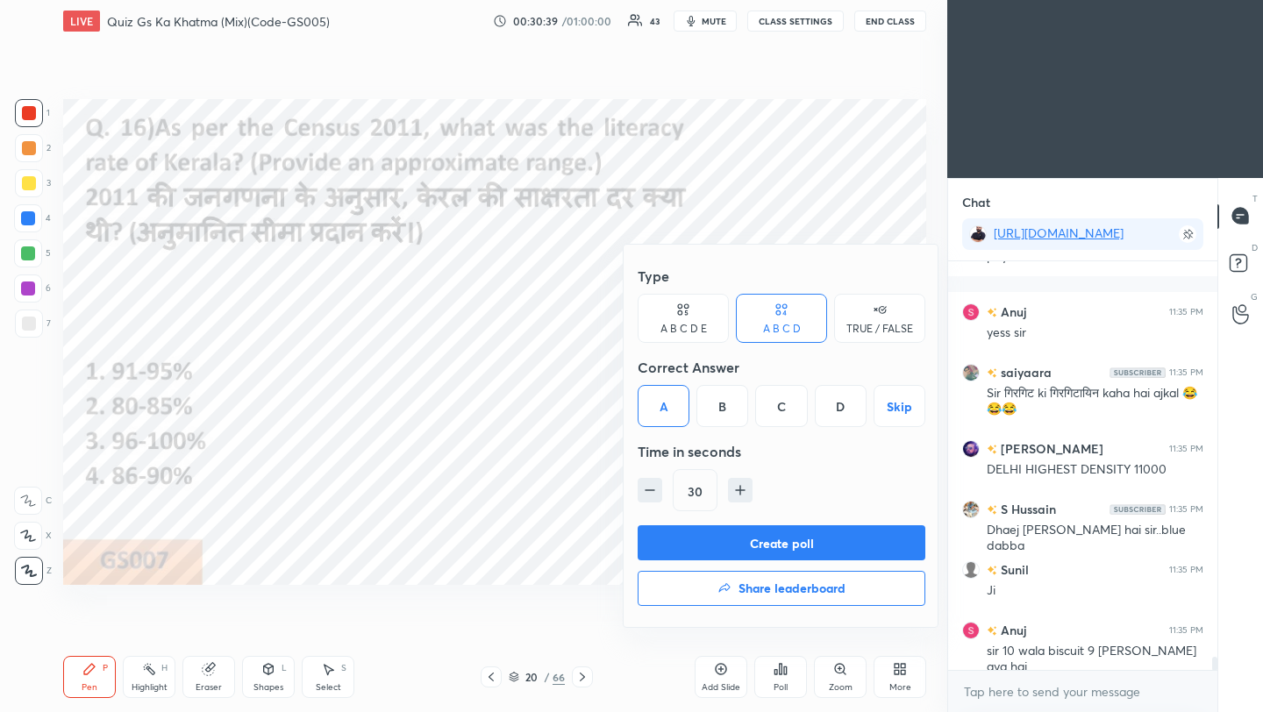
click at [706, 546] on button "Create poll" at bounding box center [782, 542] width 288 height 35
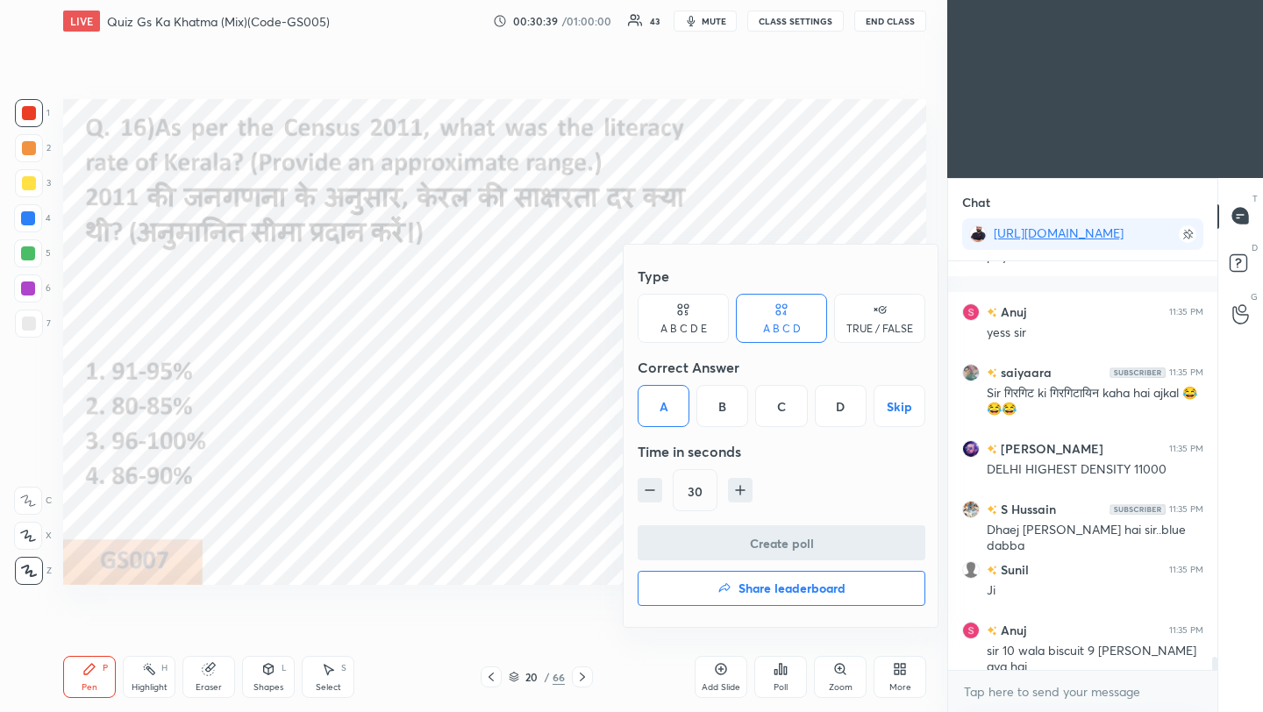
scroll to position [6, 6]
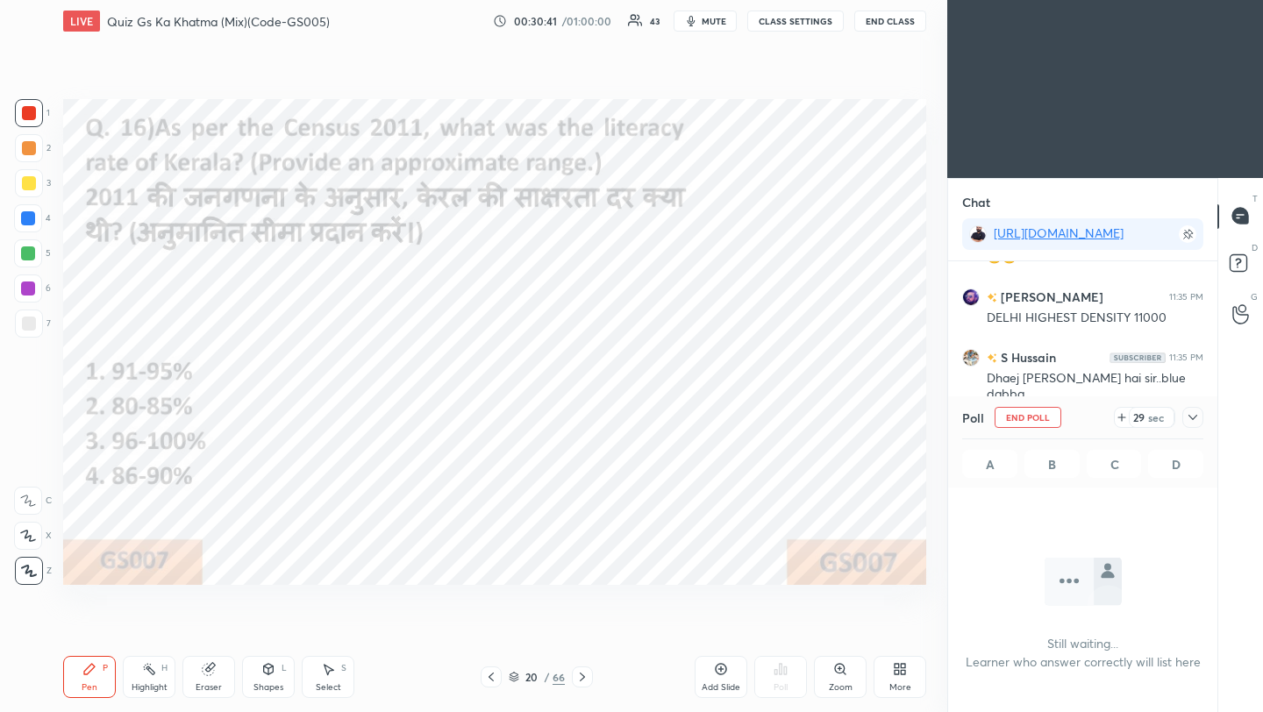
click at [1196, 418] on icon at bounding box center [1193, 418] width 14 height 14
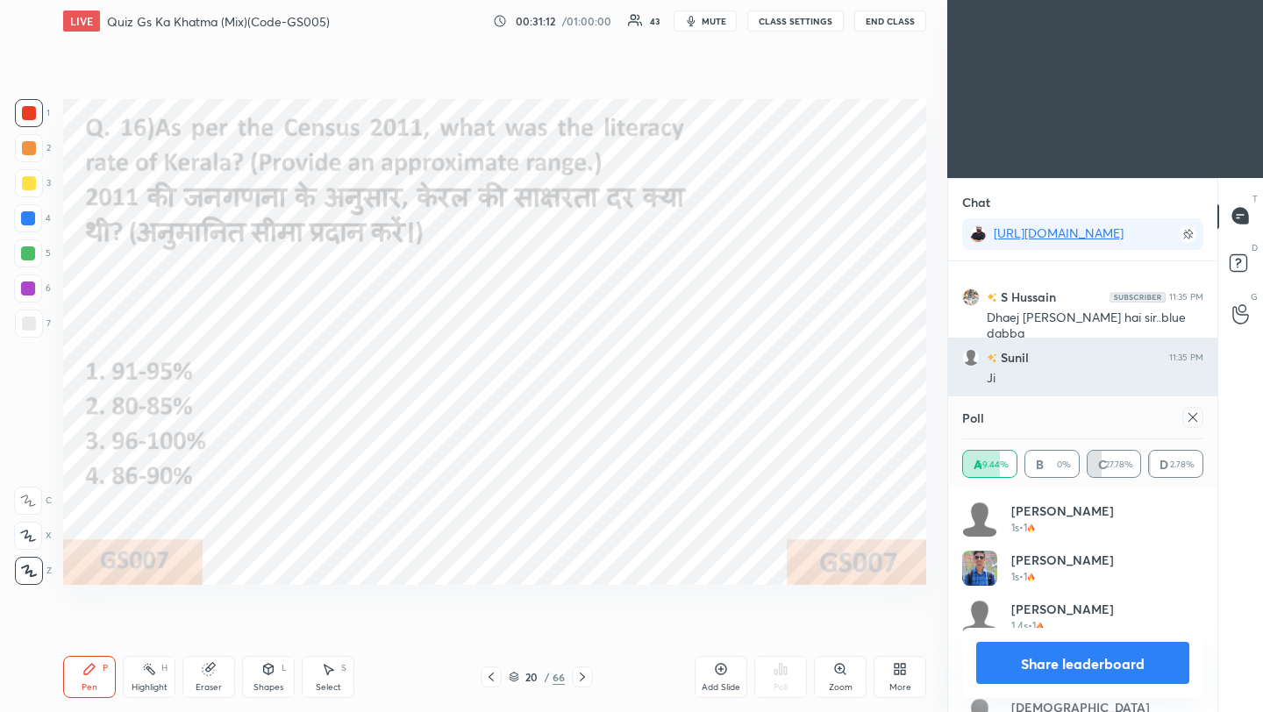
scroll to position [12949, 0]
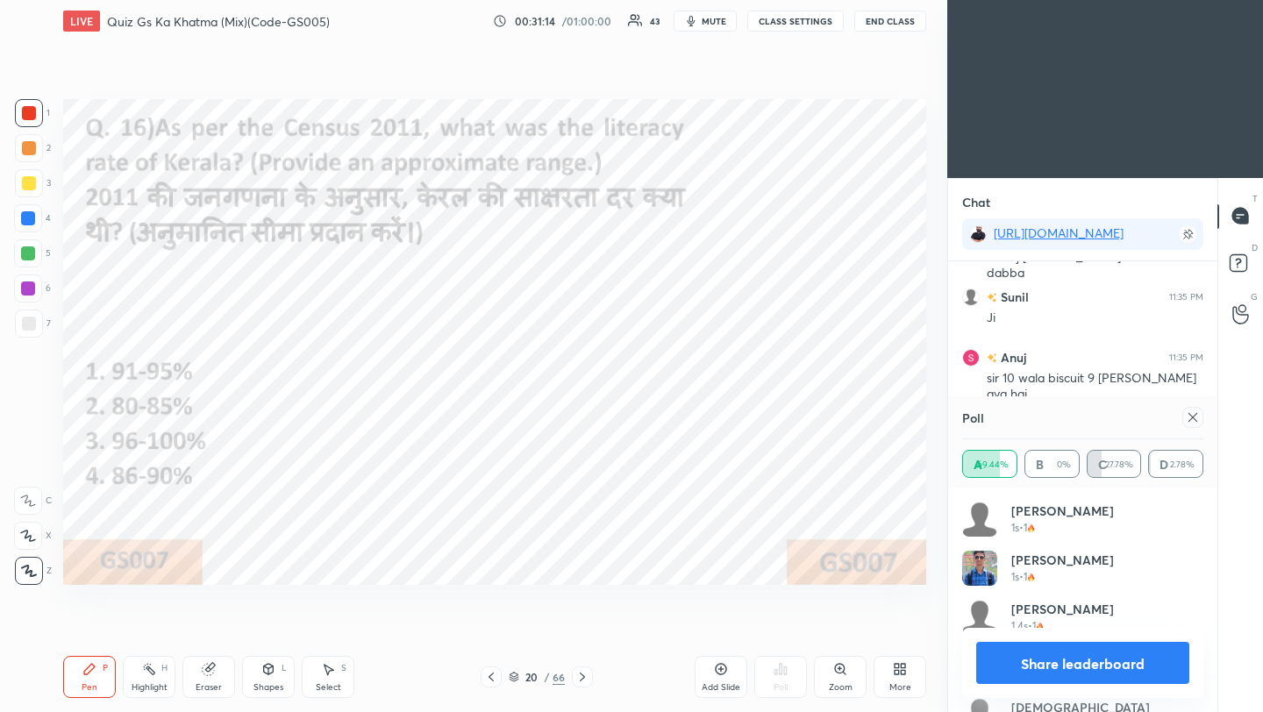
click at [1196, 425] on div at bounding box center [1193, 417] width 21 height 21
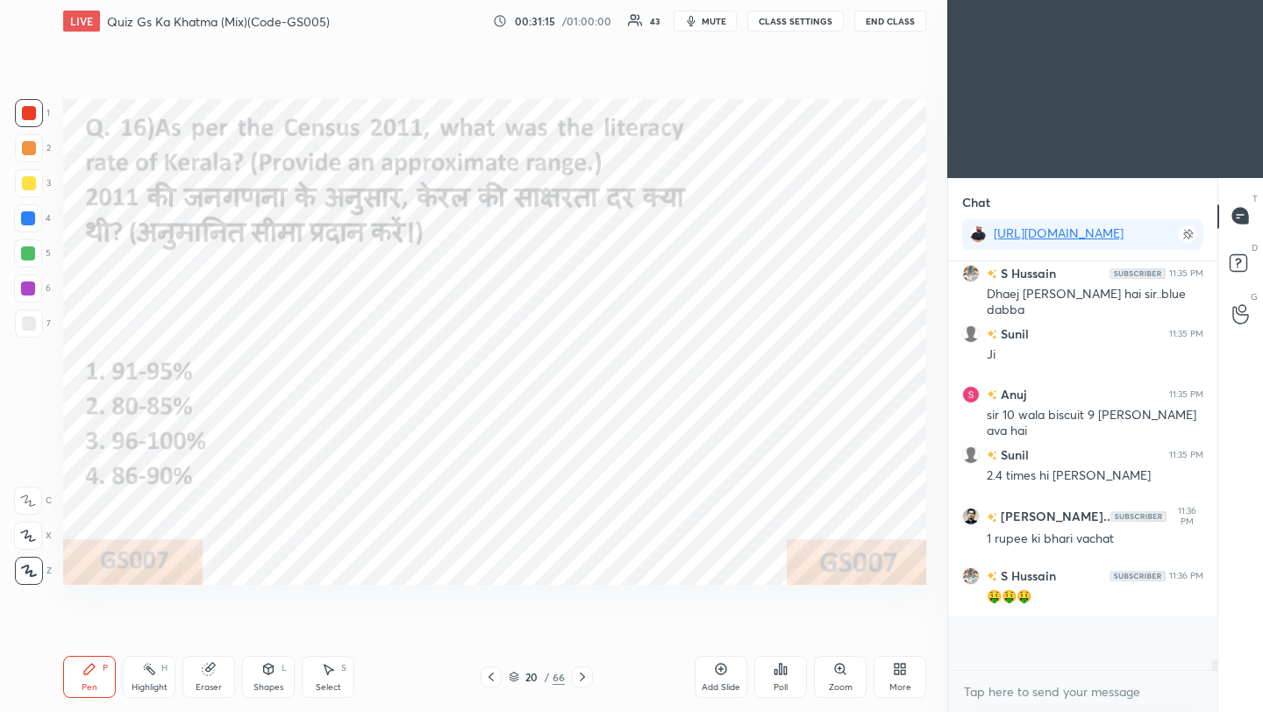
scroll to position [404, 264]
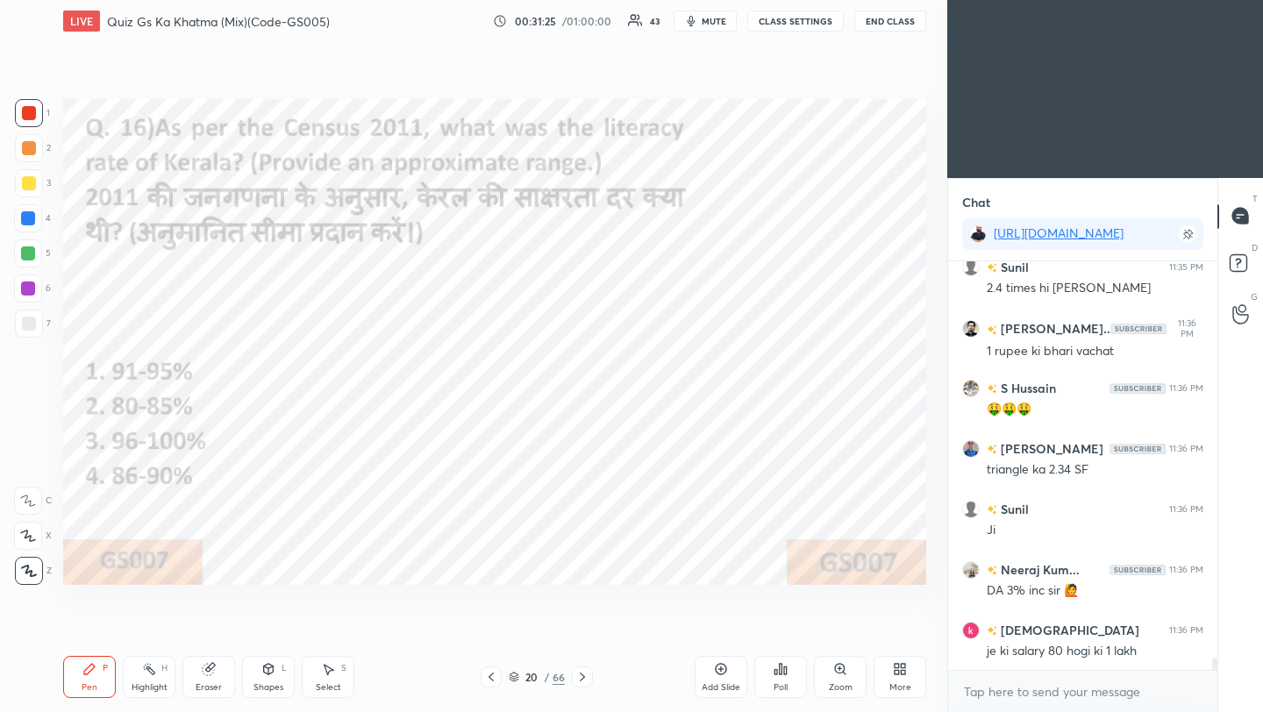
click at [585, 678] on icon at bounding box center [582, 677] width 14 height 14
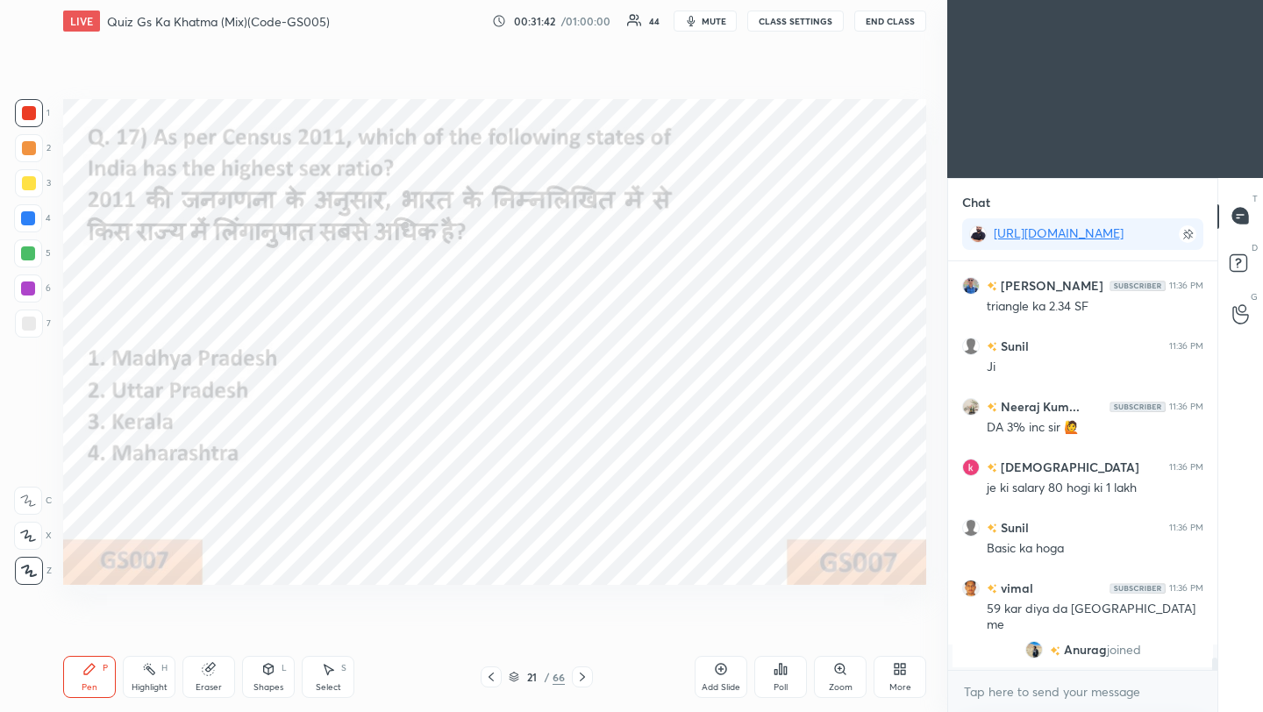
scroll to position [12908, 0]
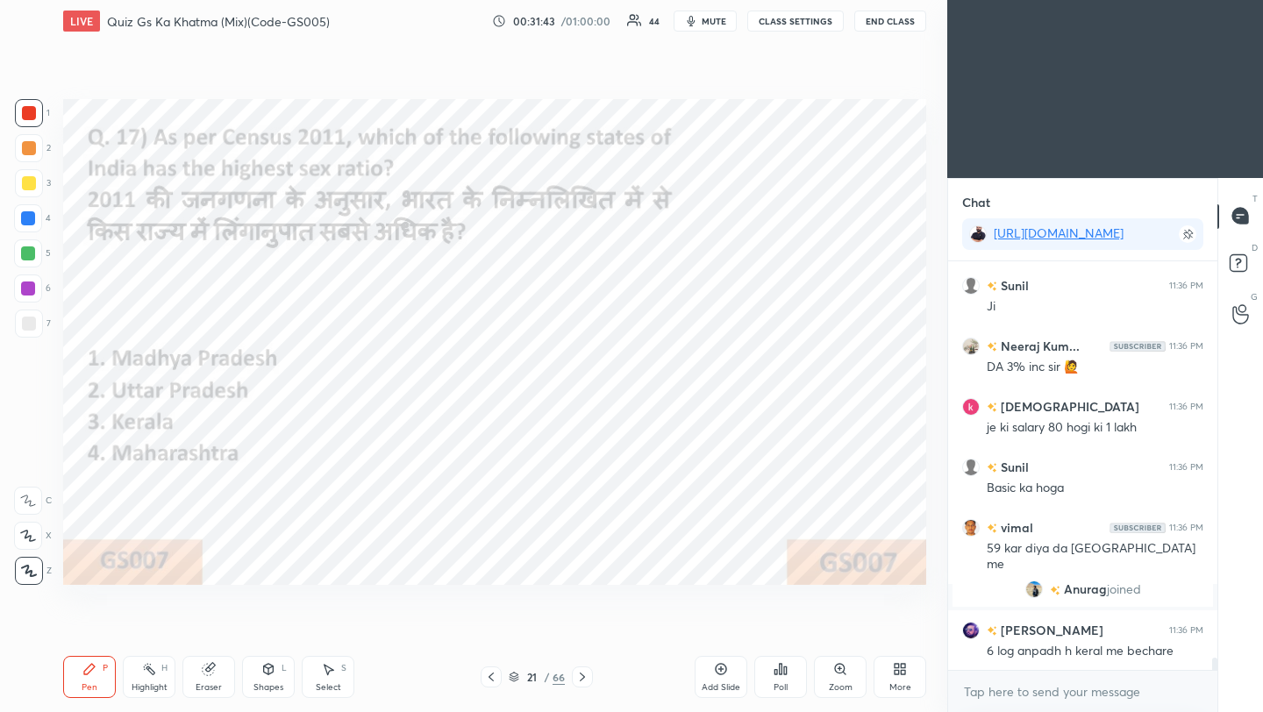
click at [775, 675] on icon at bounding box center [781, 669] width 14 height 14
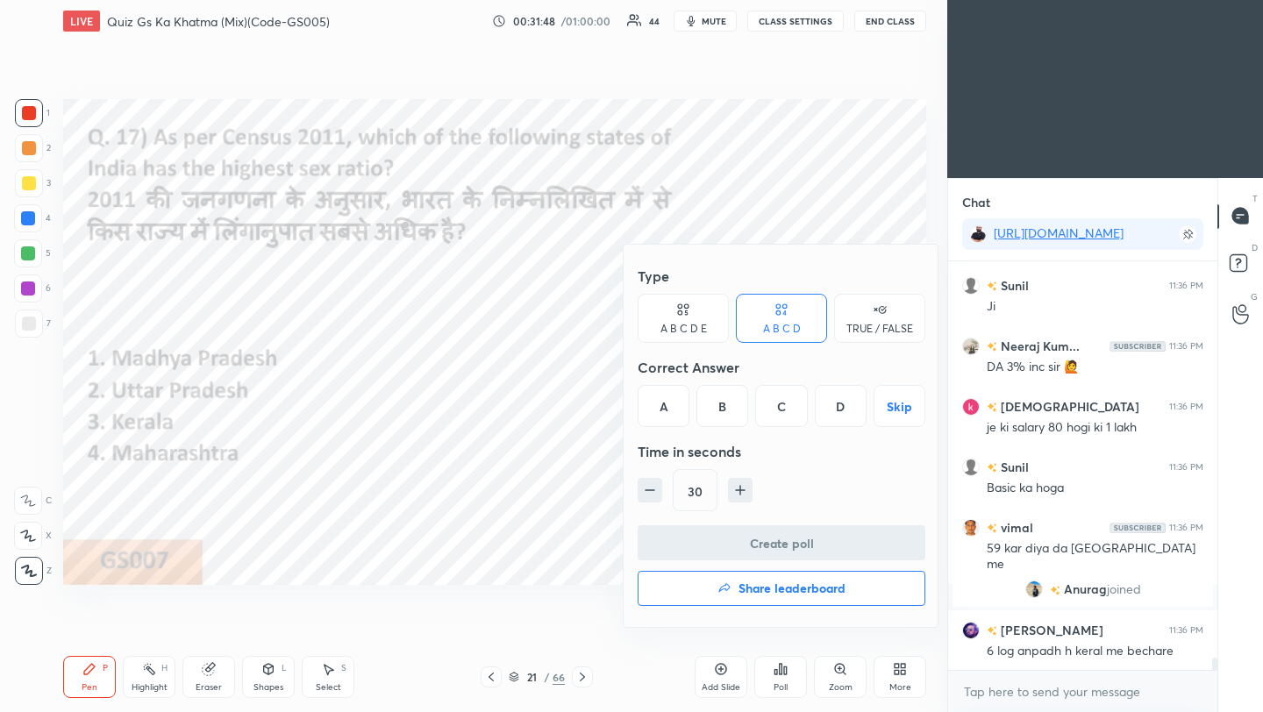
scroll to position [12969, 0]
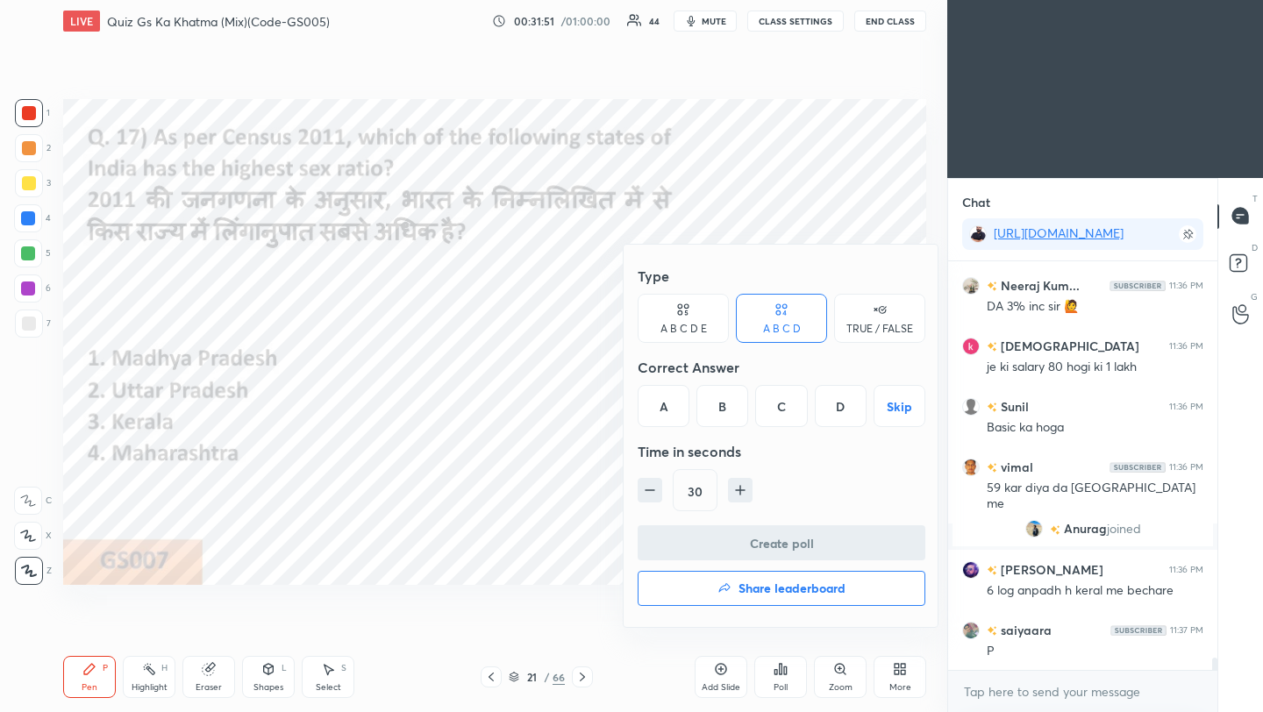
click at [789, 416] on div "C" at bounding box center [781, 406] width 52 height 42
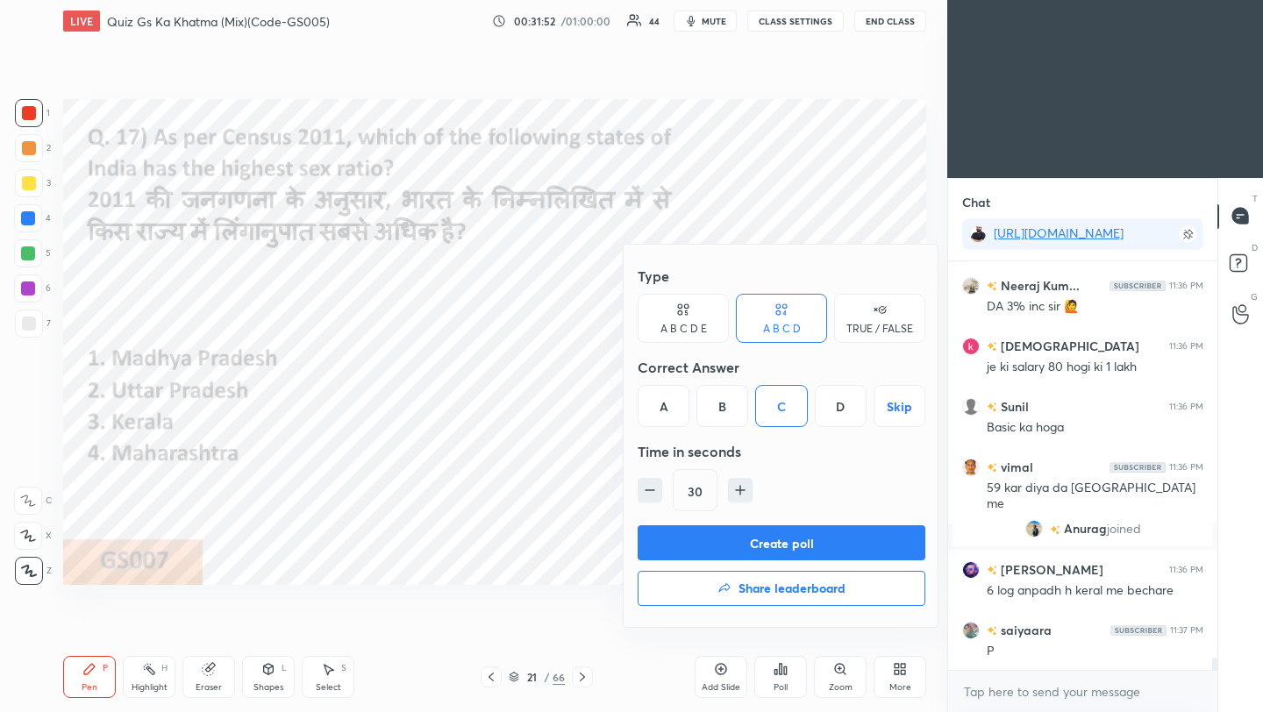
click at [783, 554] on button "Create poll" at bounding box center [782, 542] width 288 height 35
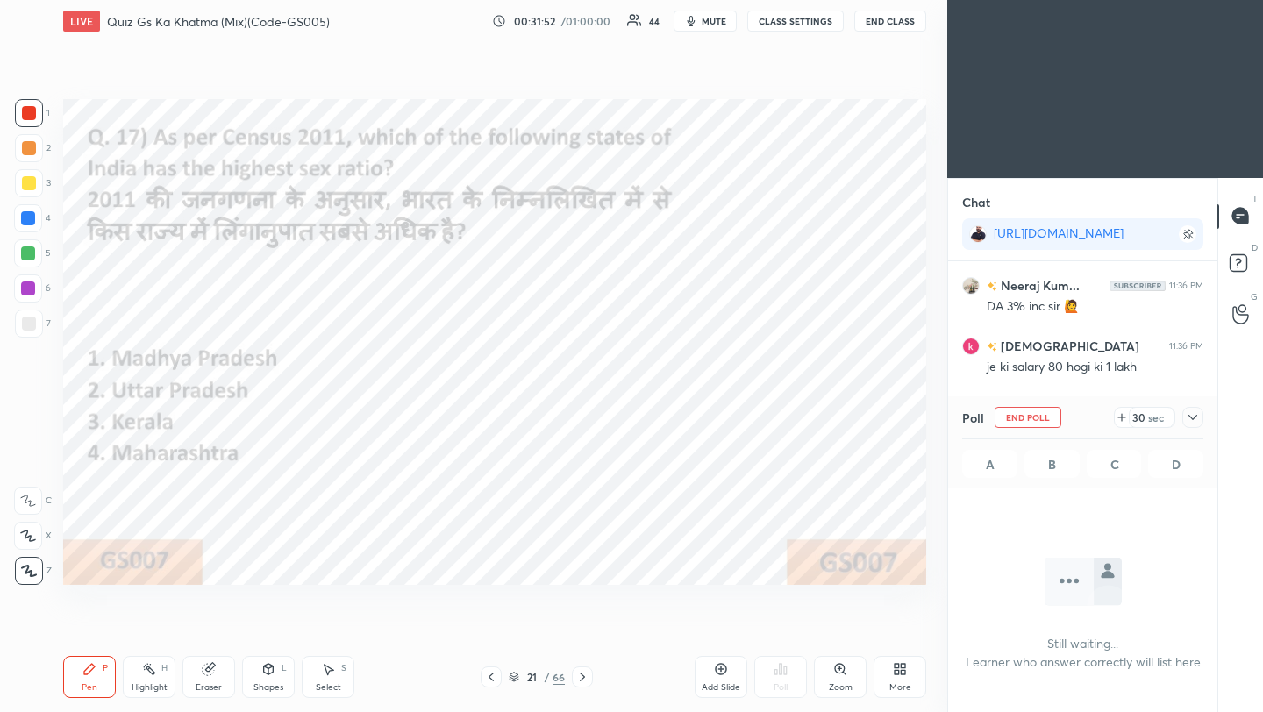
scroll to position [327, 264]
click at [1197, 418] on icon at bounding box center [1193, 418] width 14 height 14
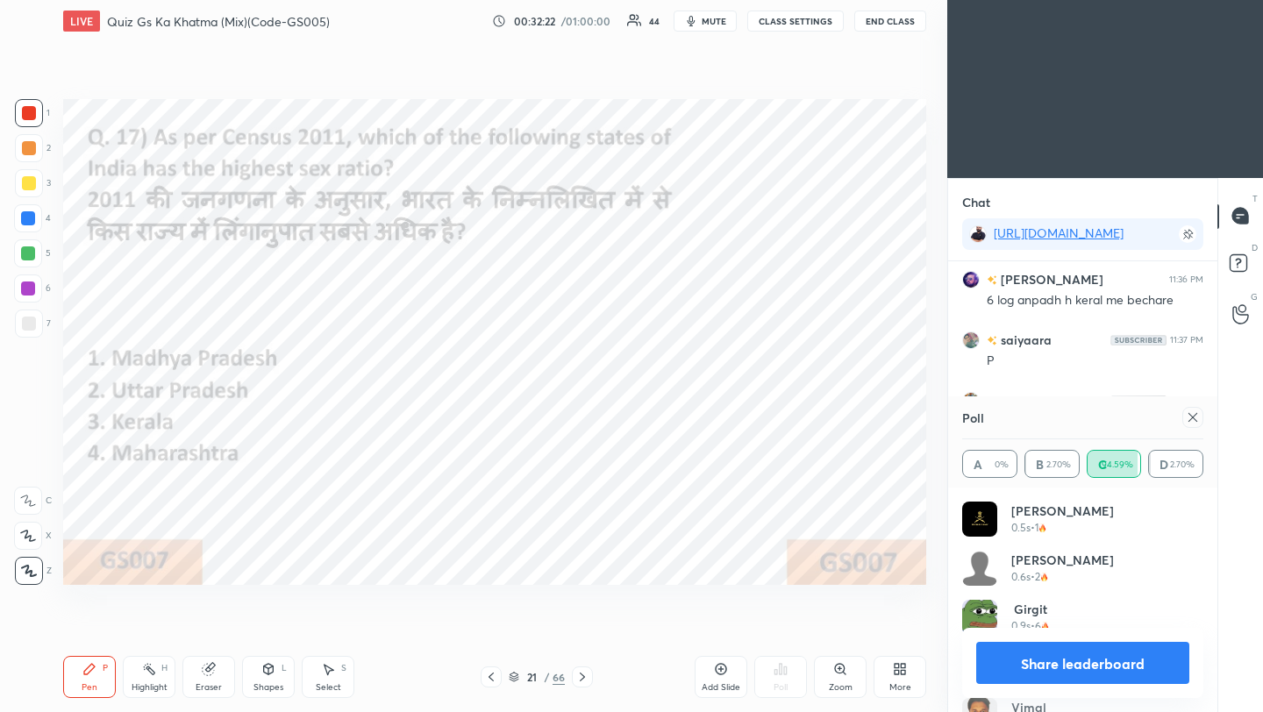
scroll to position [205, 236]
click at [1194, 418] on icon at bounding box center [1193, 418] width 14 height 14
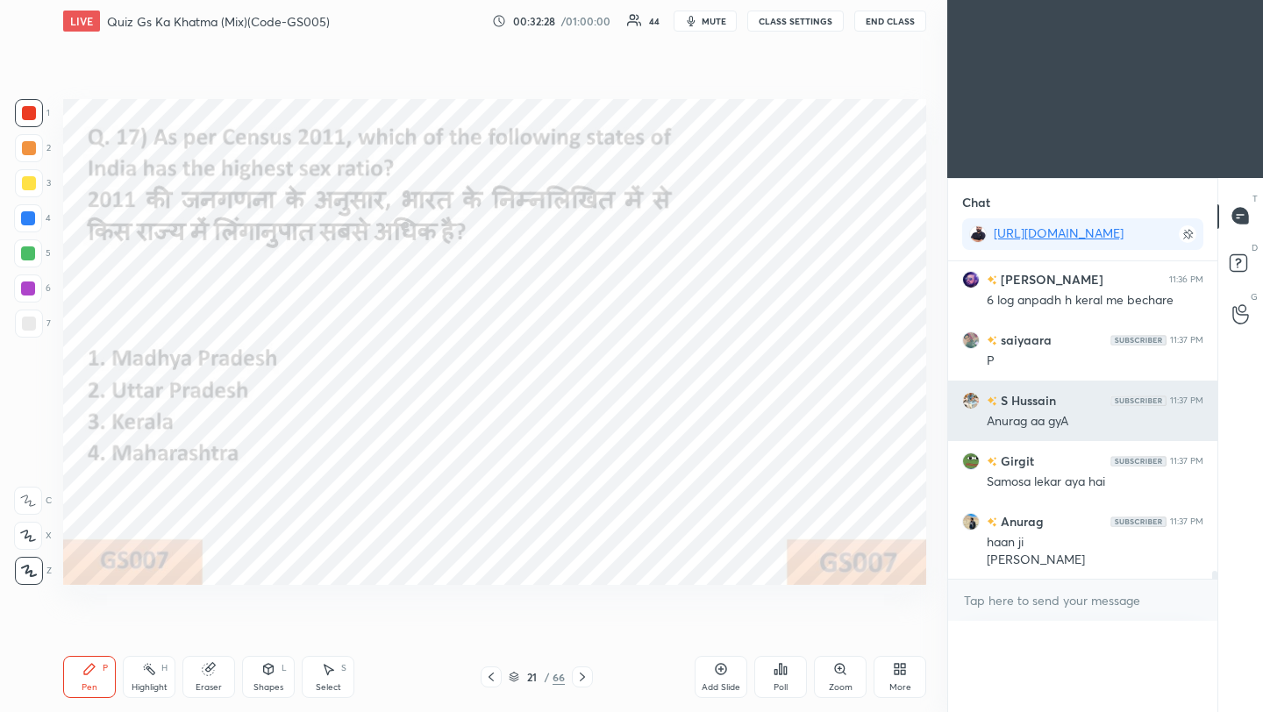
scroll to position [6, 6]
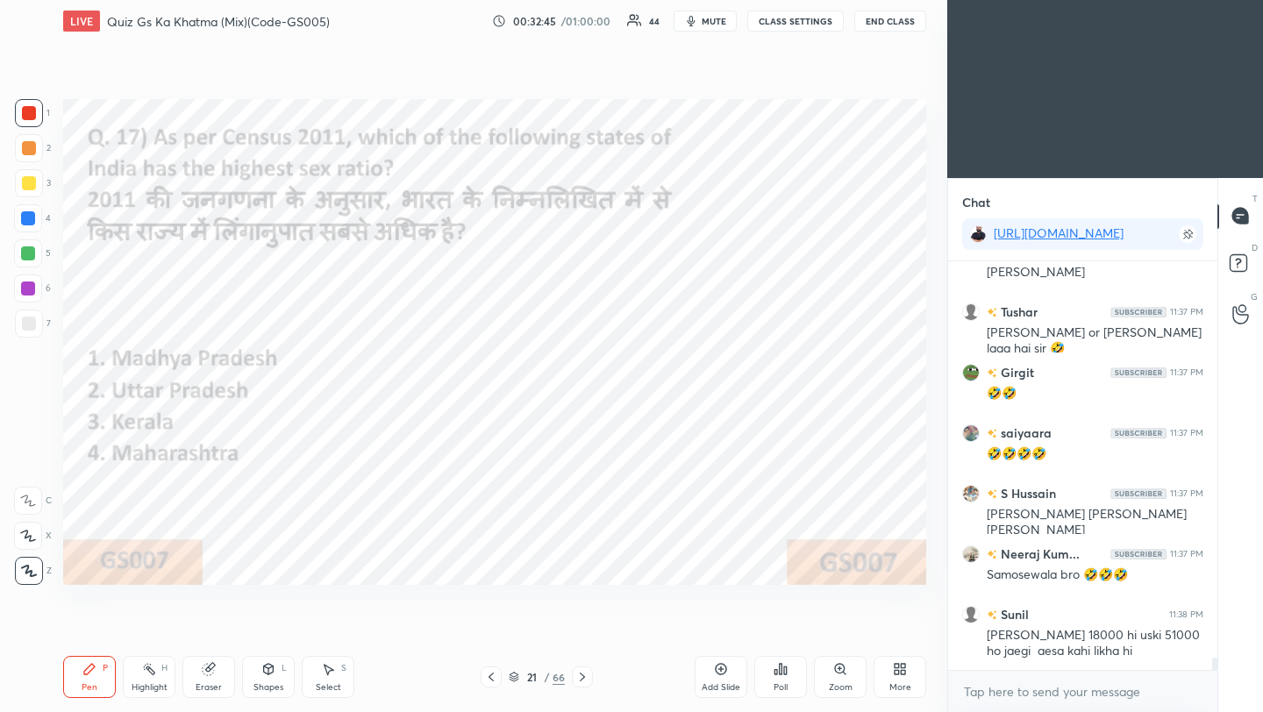
click at [582, 677] on icon at bounding box center [582, 677] width 14 height 14
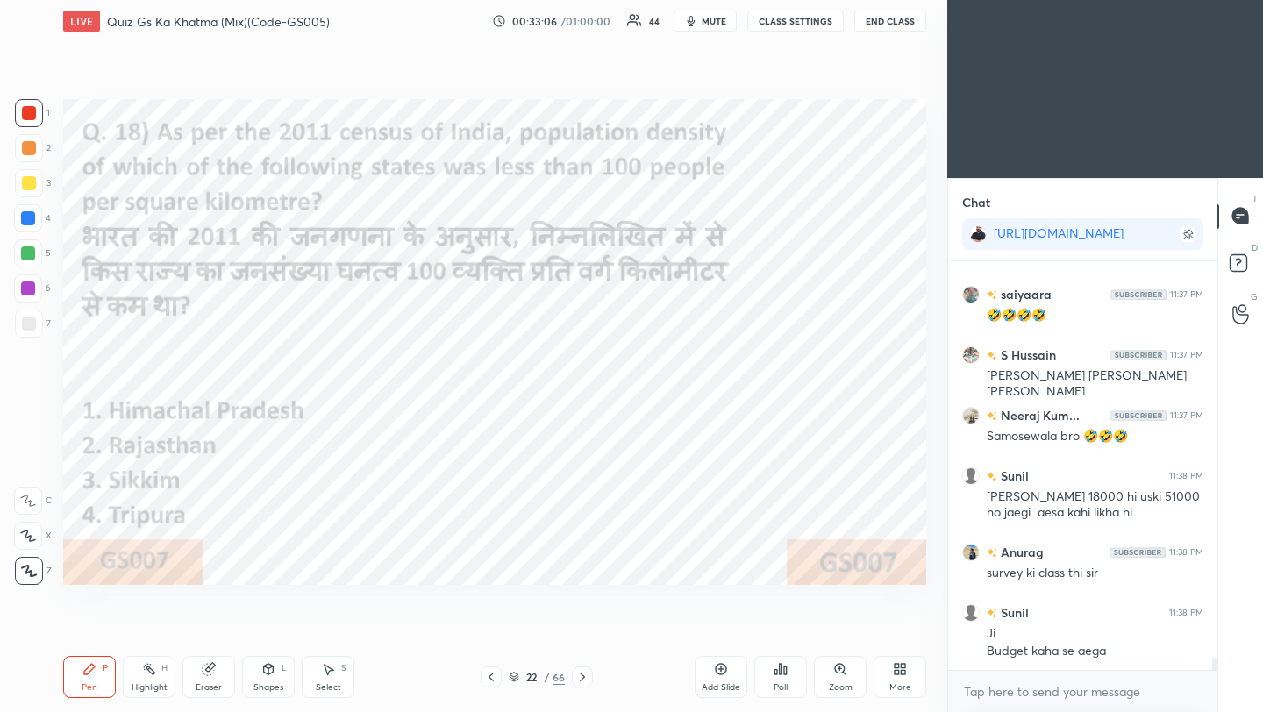
click at [781, 679] on div "Poll" at bounding box center [780, 677] width 53 height 42
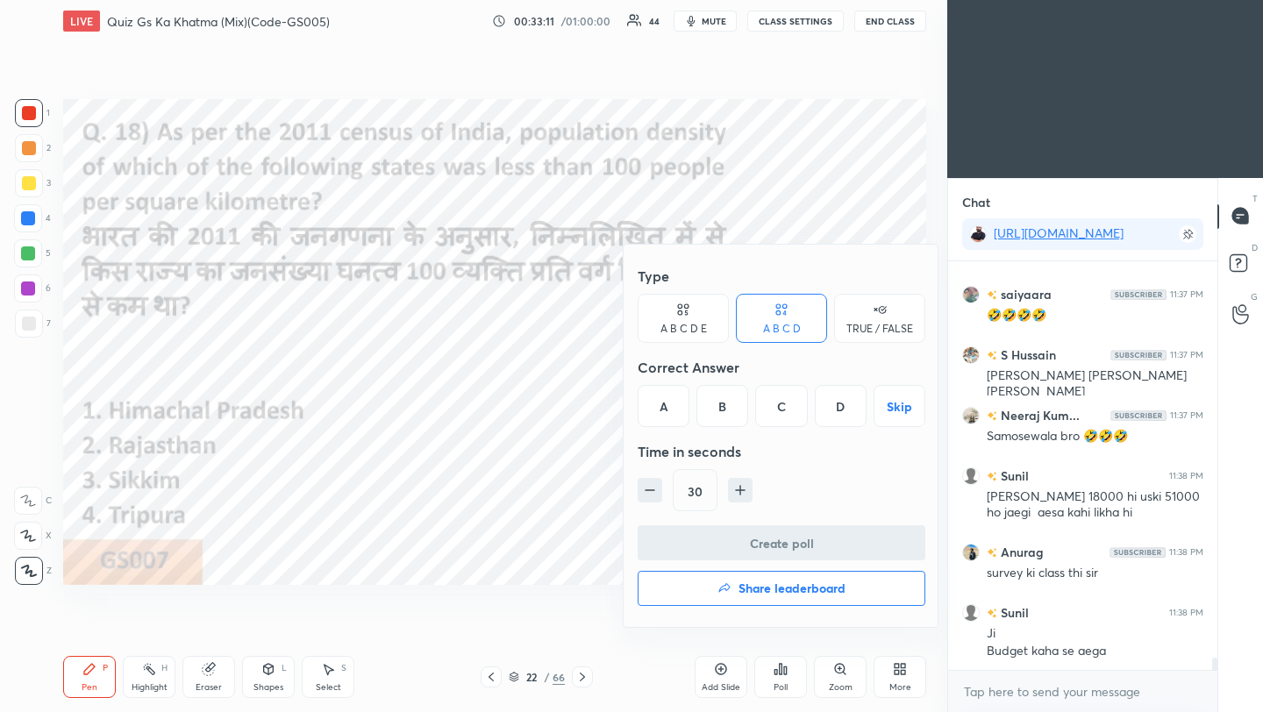
click at [840, 408] on div "D" at bounding box center [841, 406] width 52 height 42
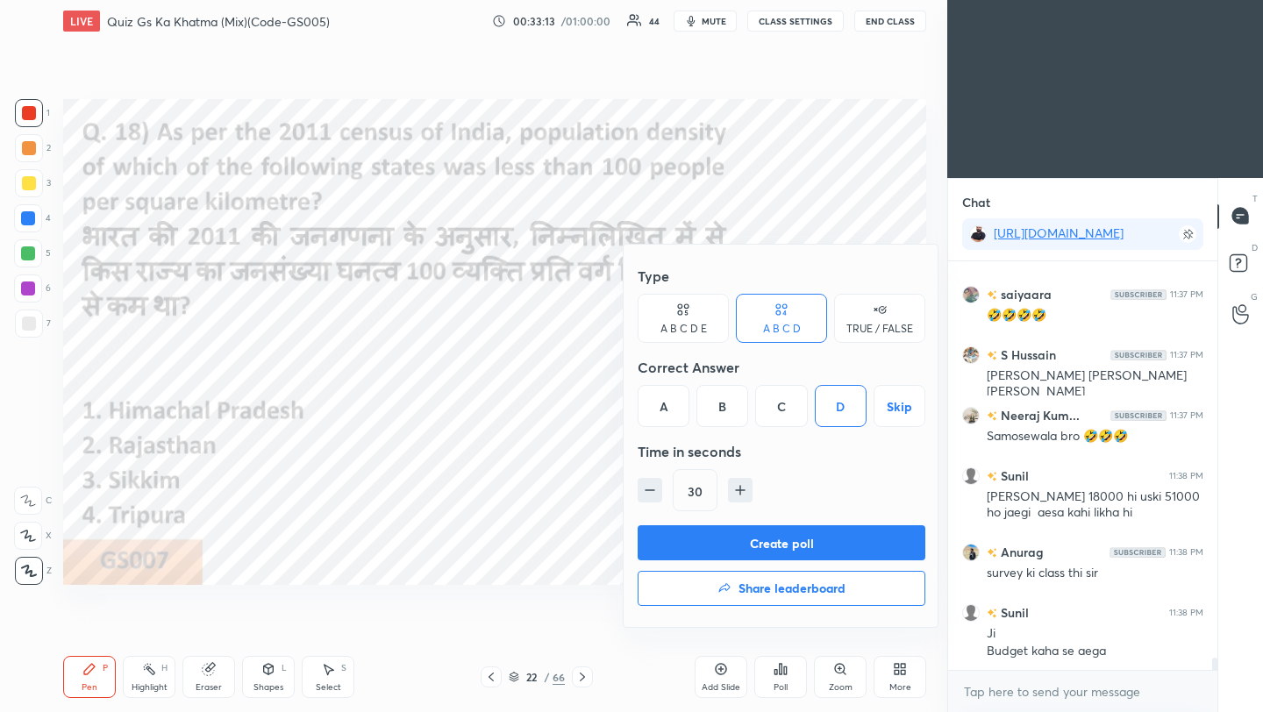
click at [820, 551] on button "Create poll" at bounding box center [782, 542] width 288 height 35
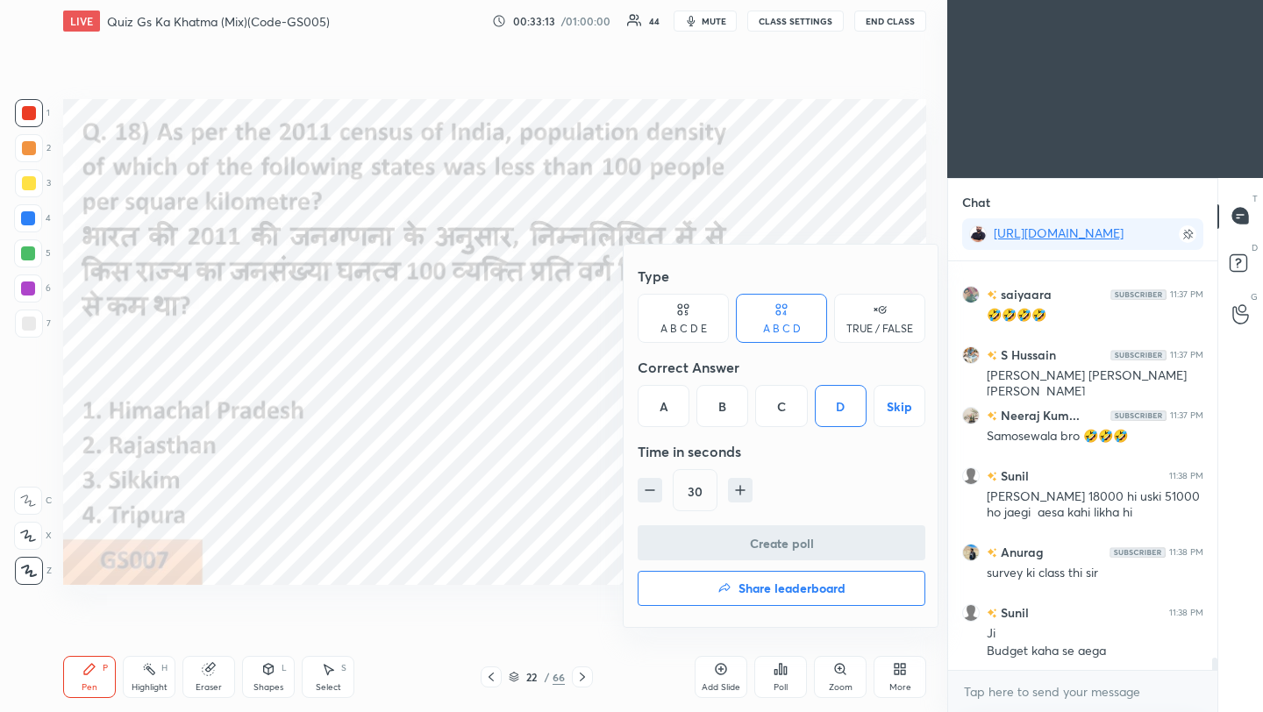
scroll to position [367, 264]
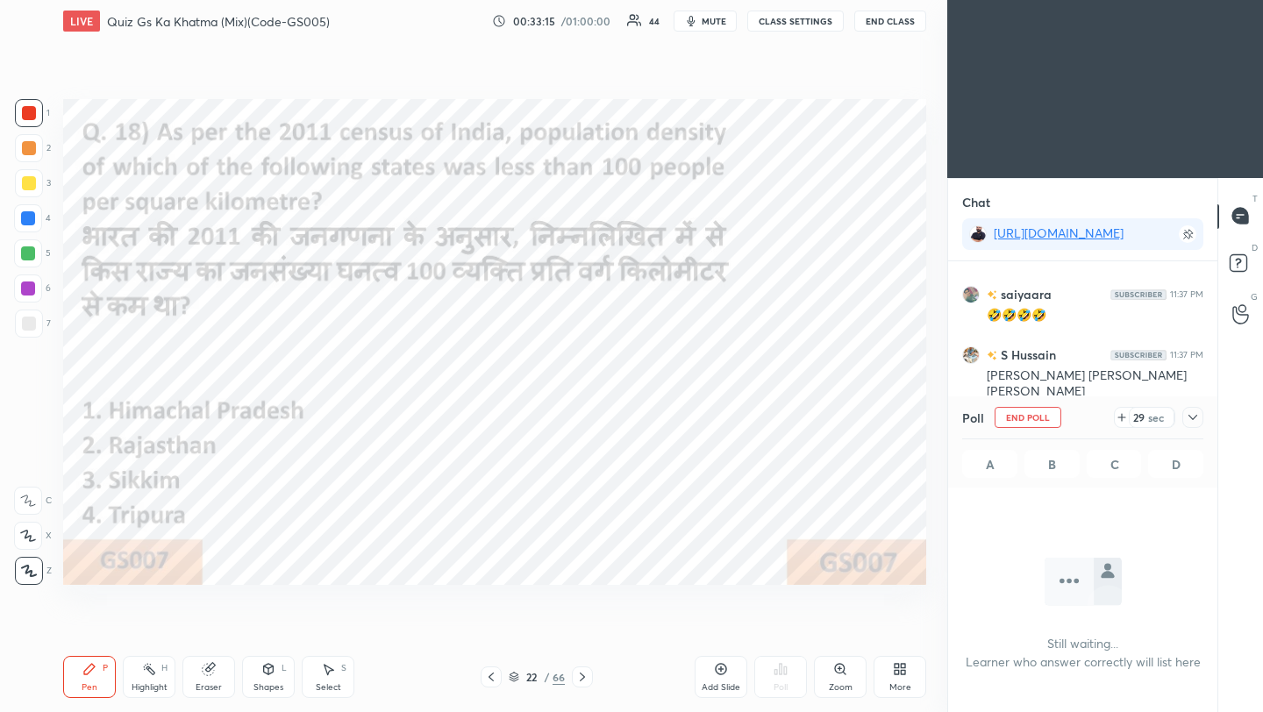
click at [1194, 420] on icon at bounding box center [1193, 418] width 14 height 14
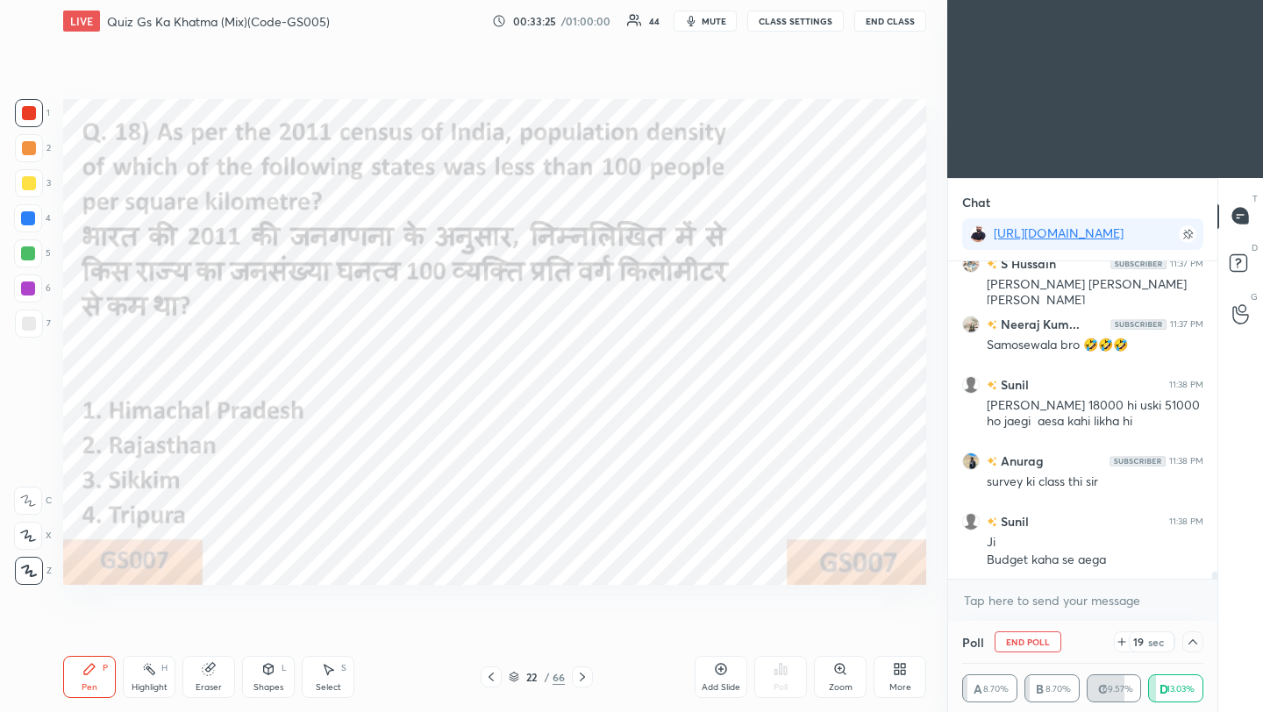
click at [1032, 645] on button "End Poll" at bounding box center [1028, 642] width 67 height 21
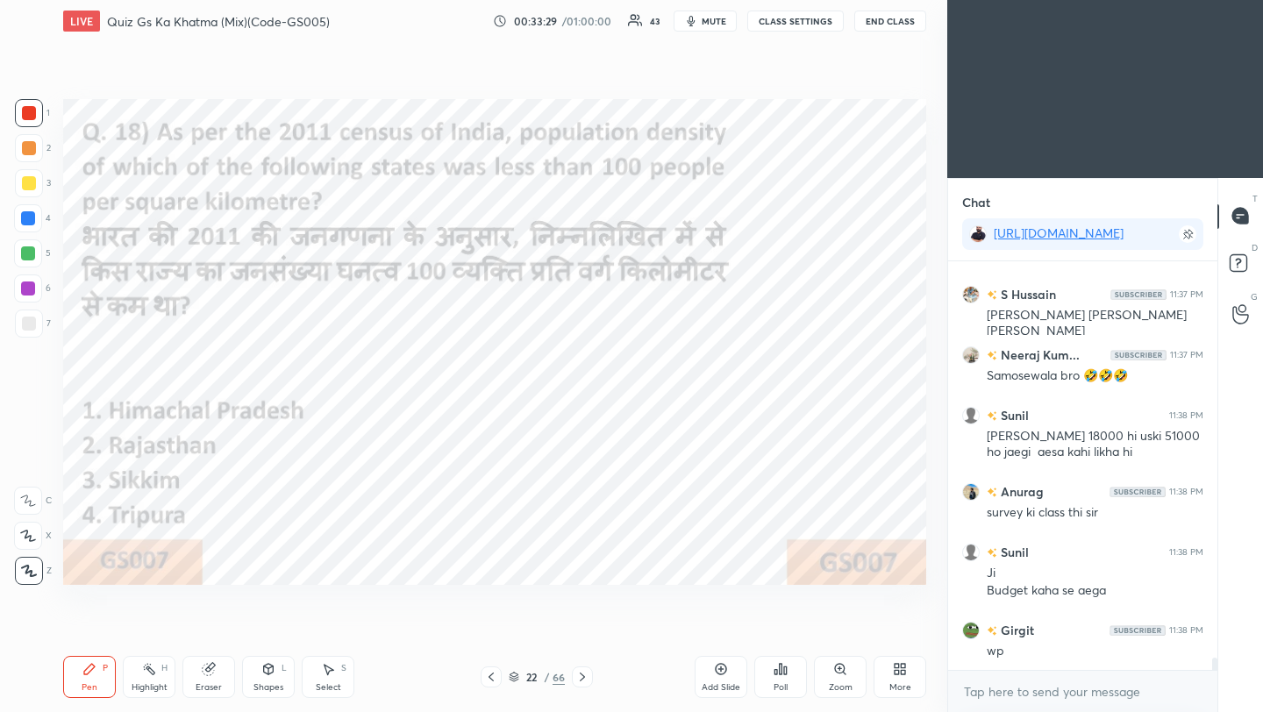
click at [780, 673] on icon at bounding box center [781, 669] width 3 height 11
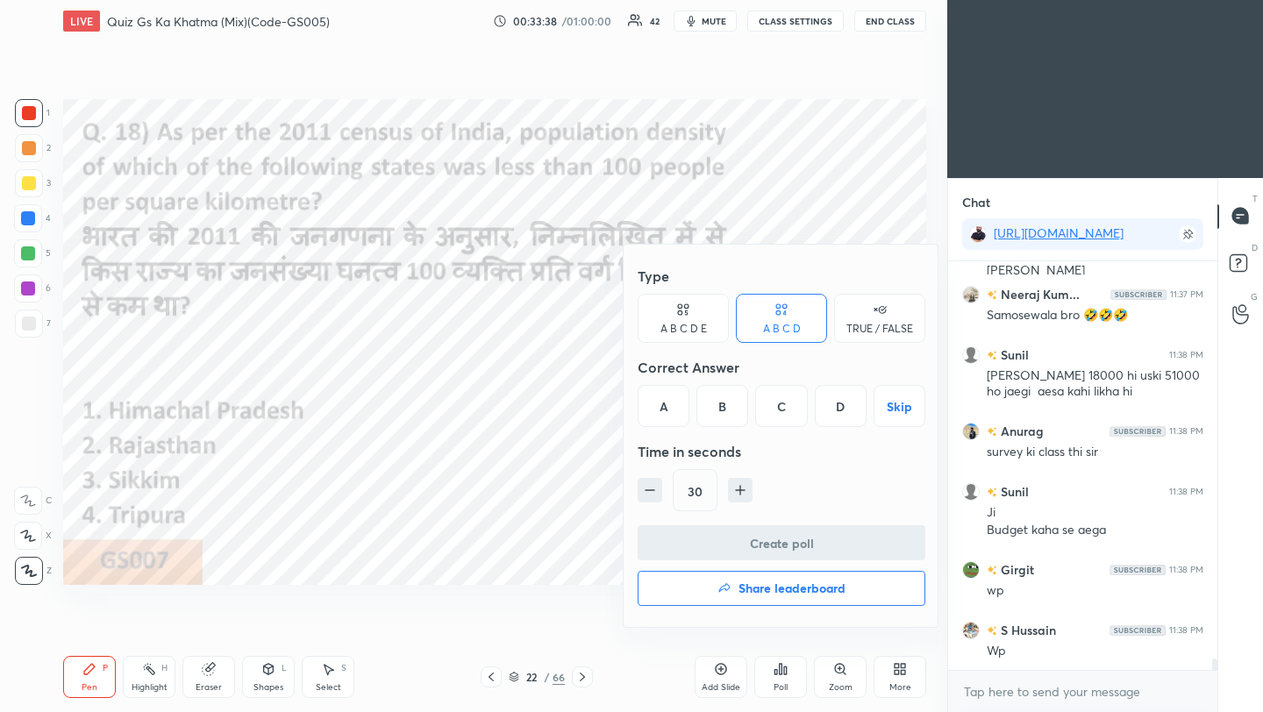
click at [784, 414] on div "C" at bounding box center [781, 406] width 52 height 42
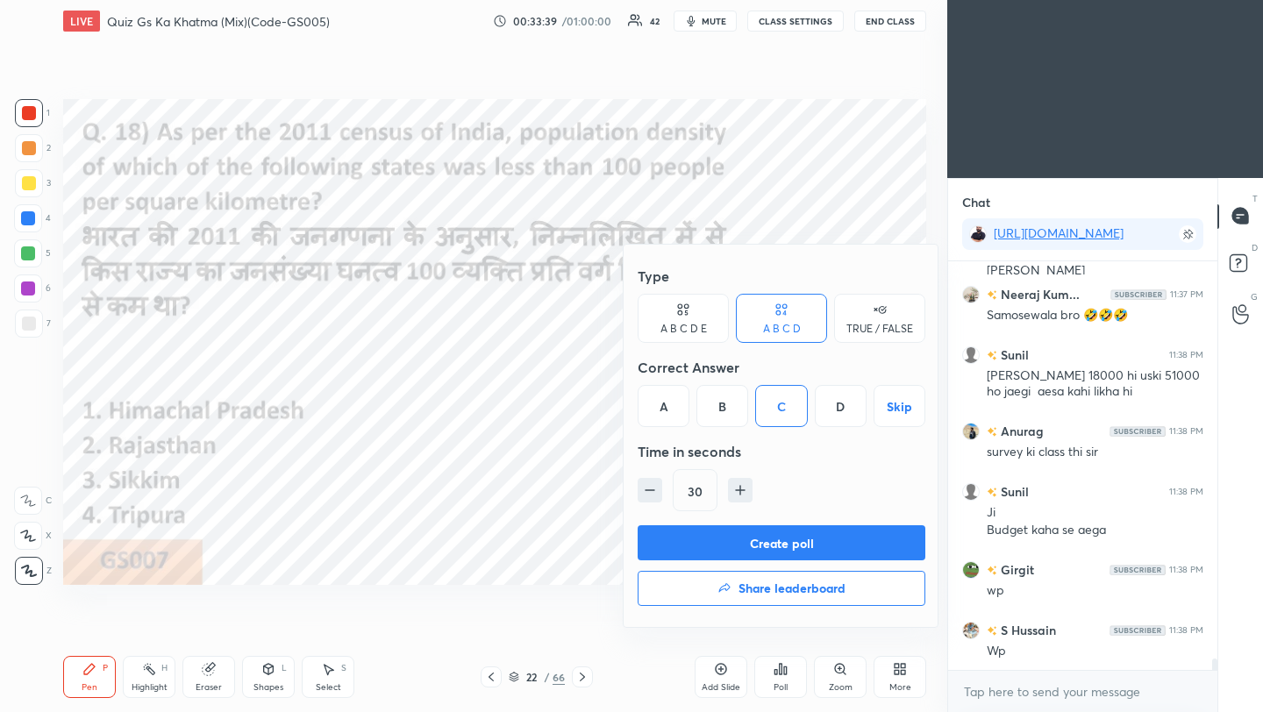
click at [800, 543] on button "Create poll" at bounding box center [782, 542] width 288 height 35
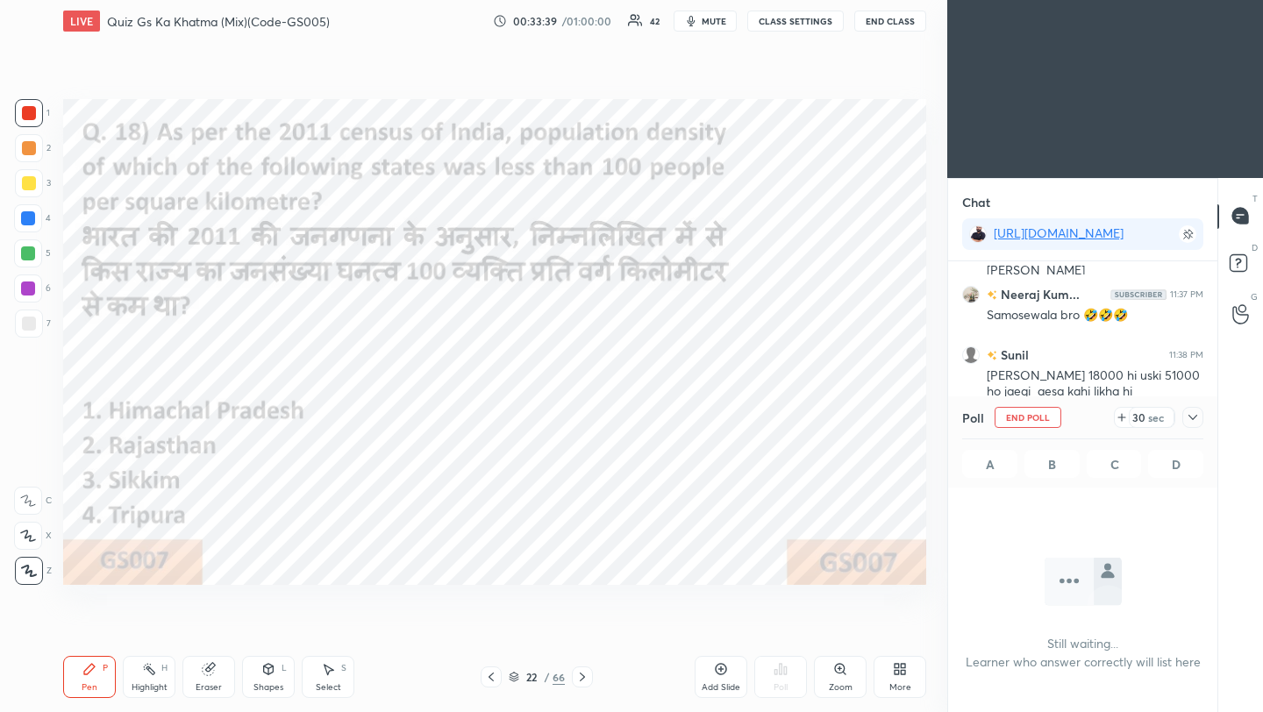
scroll to position [6, 6]
click at [1195, 420] on icon at bounding box center [1193, 418] width 14 height 14
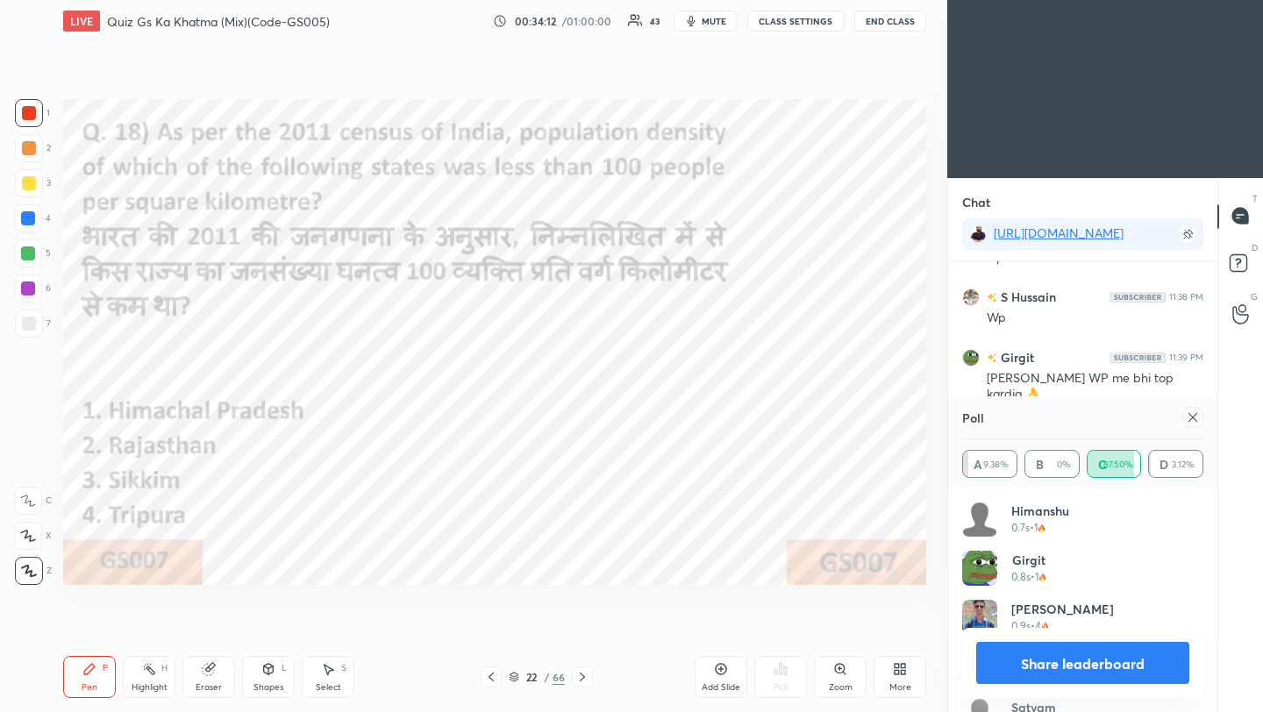
click at [1195, 418] on icon at bounding box center [1193, 418] width 14 height 14
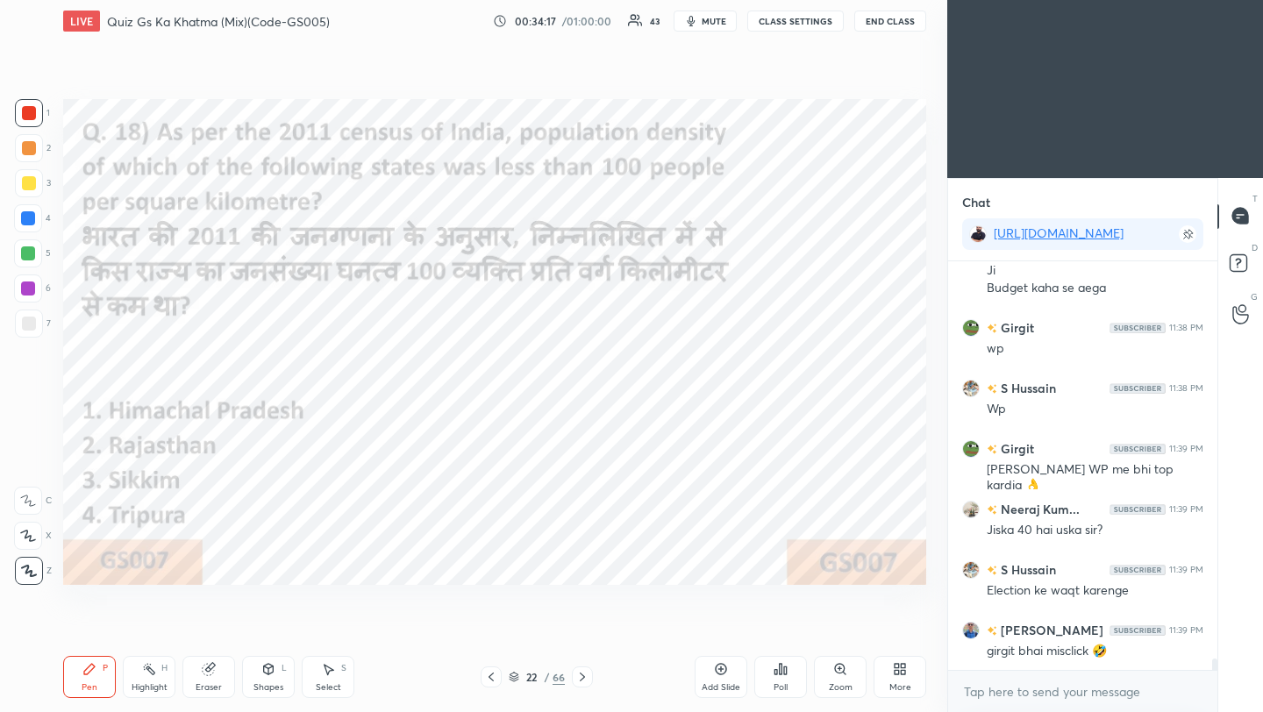
click at [166, 468] on div "Setting up your live class Poll for secs No correct answer Start poll" at bounding box center [494, 342] width 877 height 600
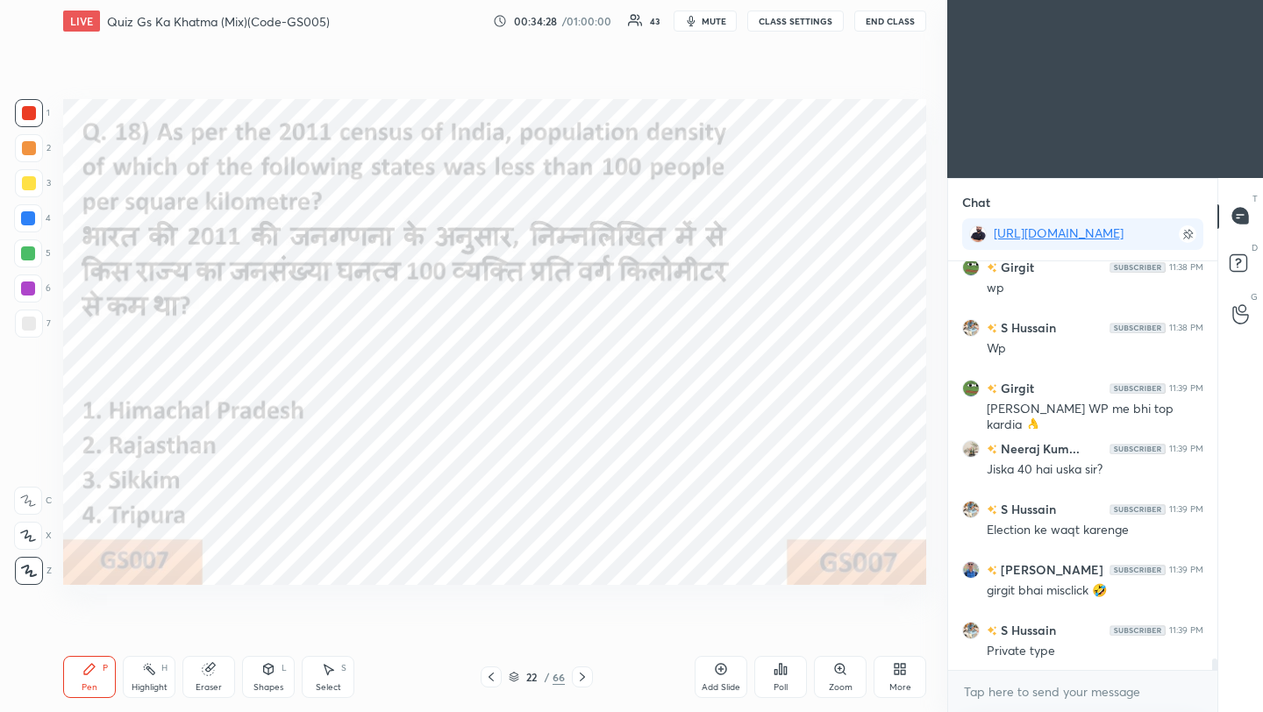
click at [582, 682] on icon at bounding box center [582, 677] width 14 height 14
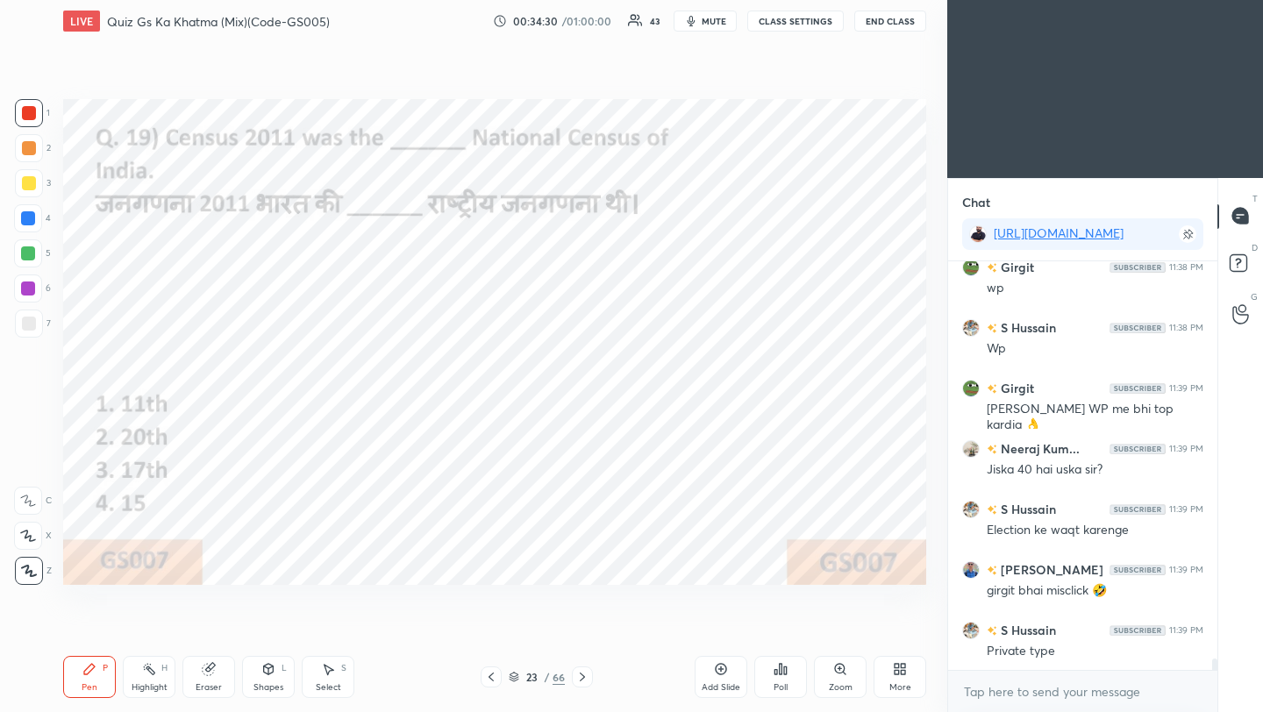
click at [784, 677] on div "Poll" at bounding box center [780, 677] width 53 height 42
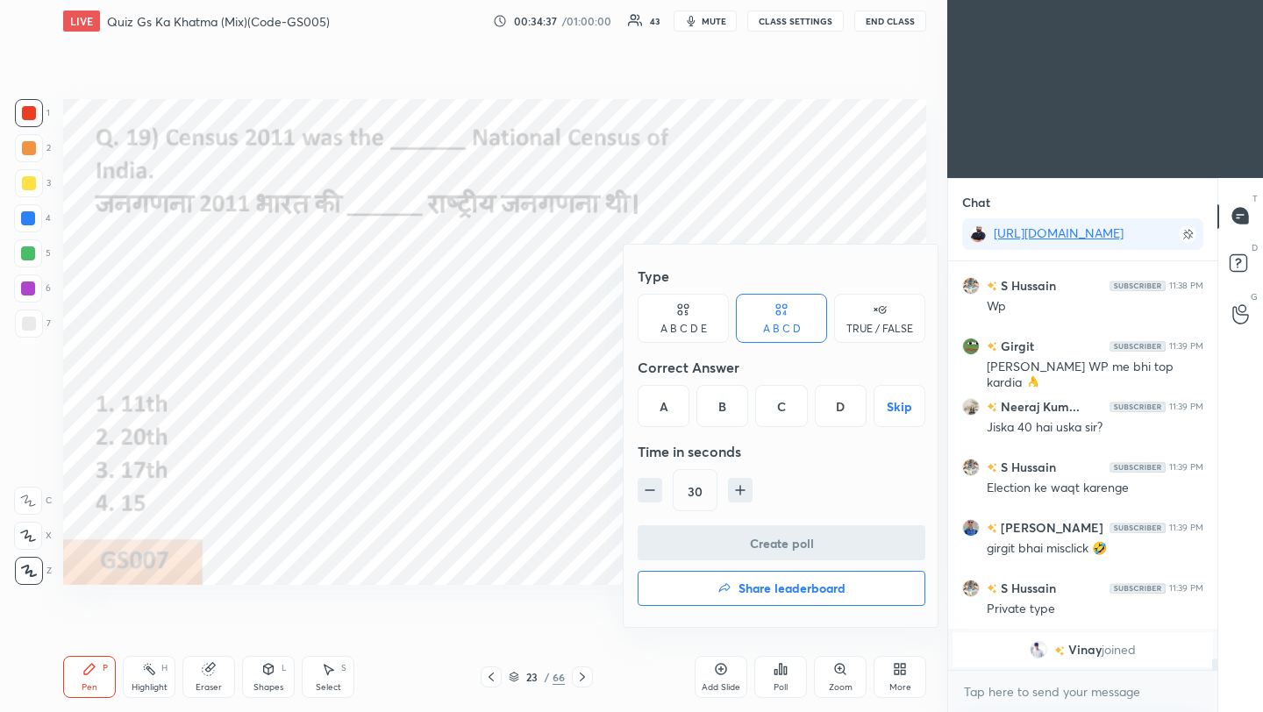
click at [840, 410] on div "D" at bounding box center [841, 406] width 52 height 42
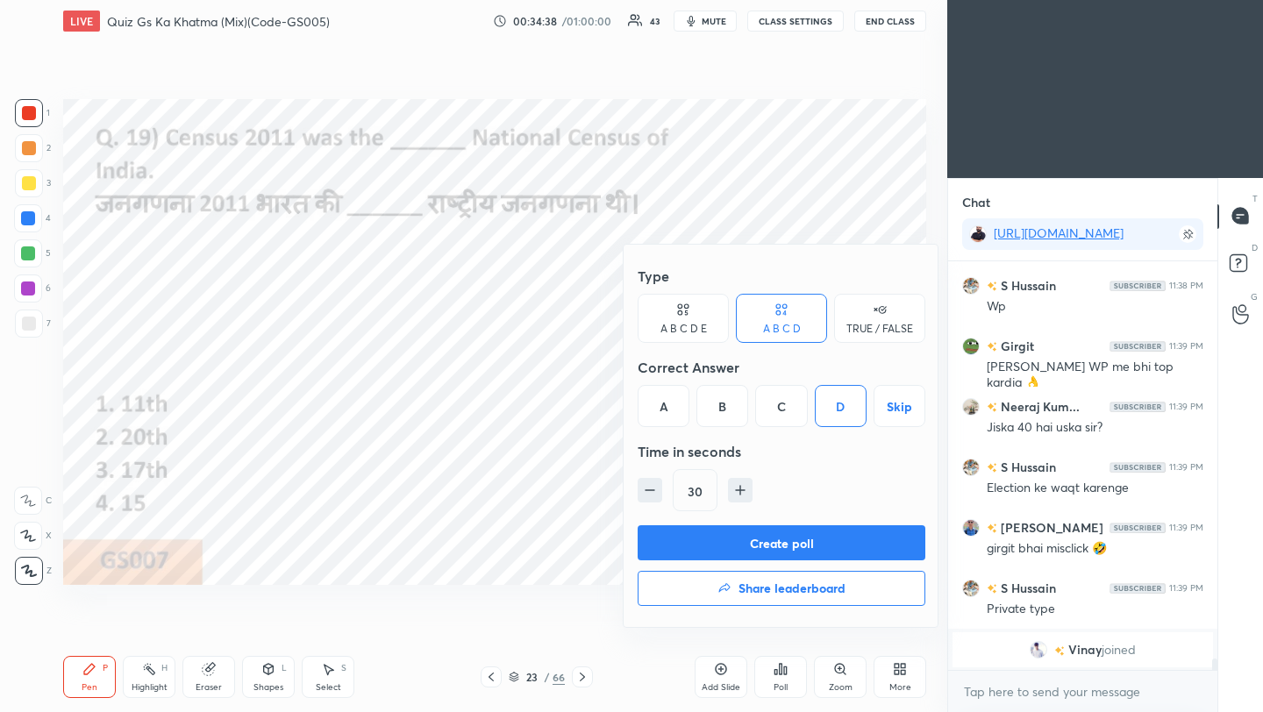
click at [802, 539] on button "Create poll" at bounding box center [782, 542] width 288 height 35
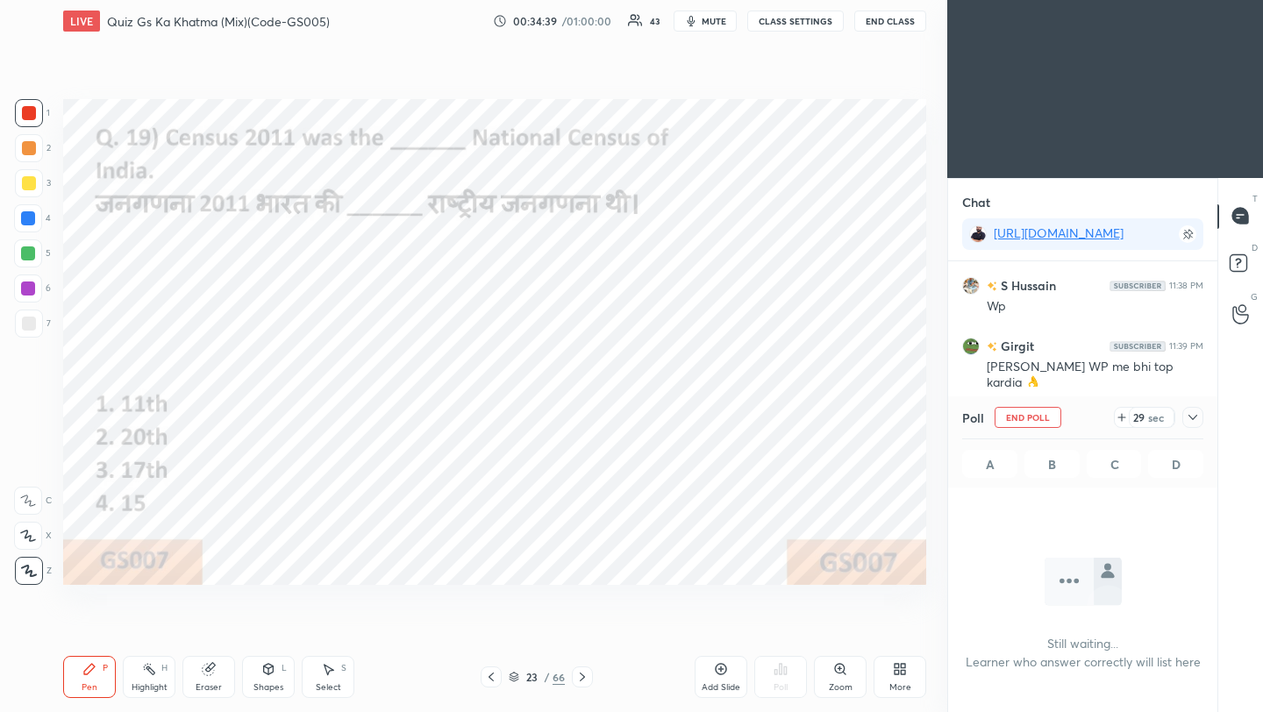
click at [1196, 417] on icon at bounding box center [1193, 418] width 14 height 14
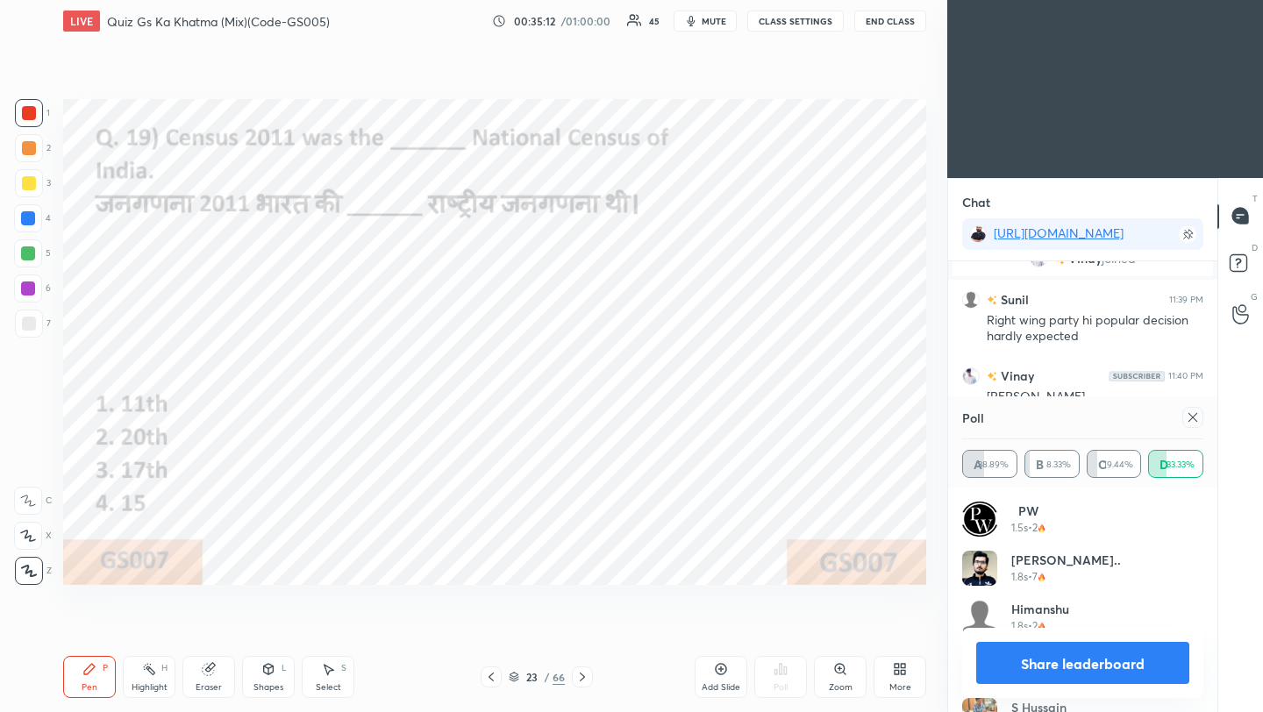
click at [1197, 418] on icon at bounding box center [1193, 418] width 14 height 14
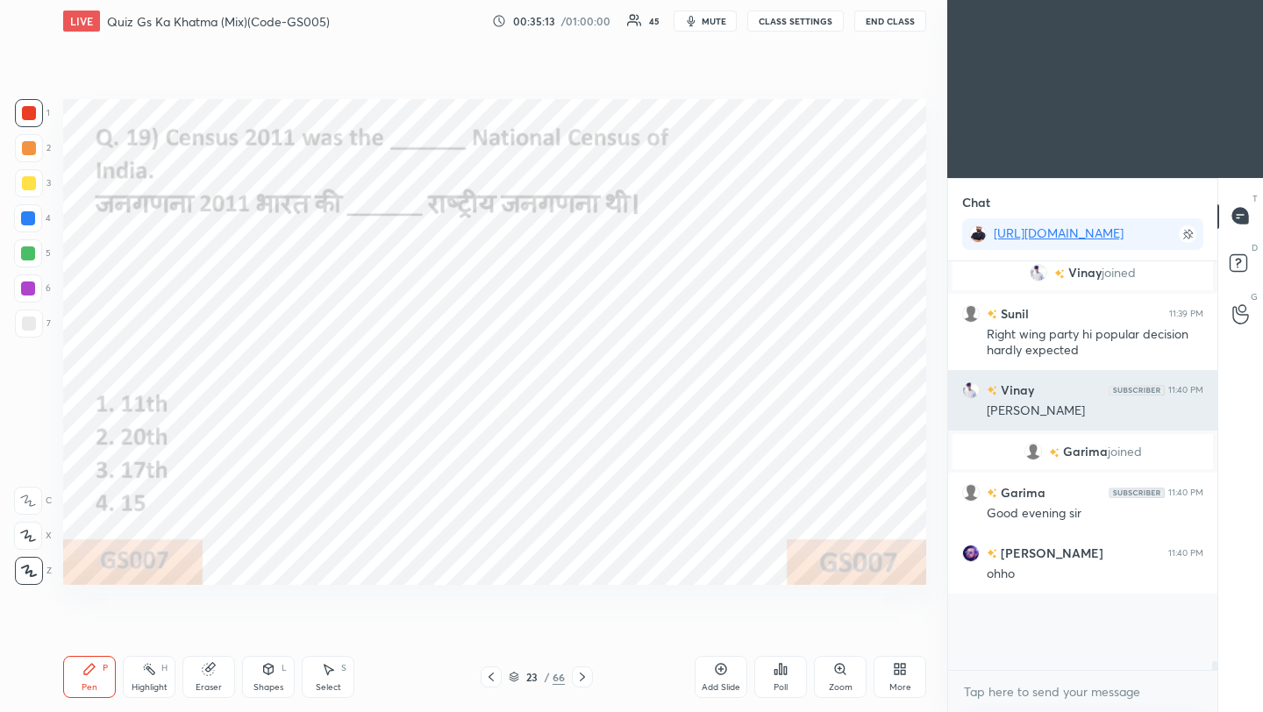
scroll to position [13977, 0]
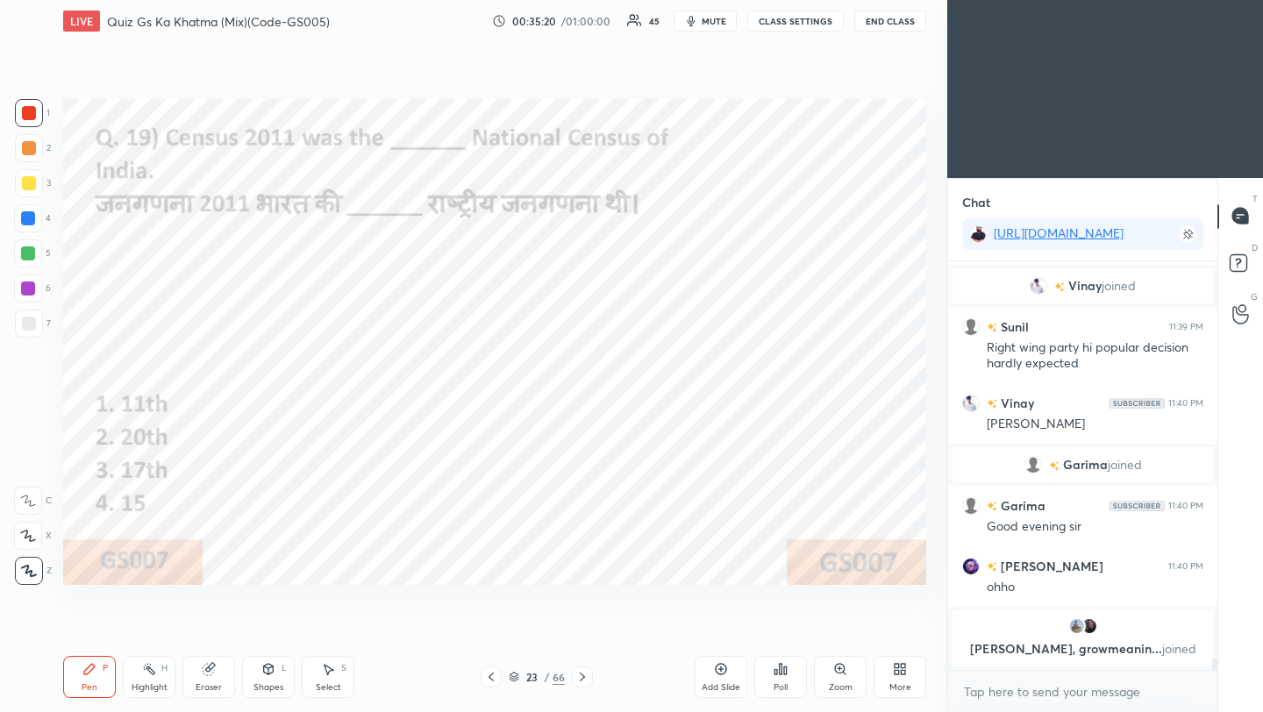
click at [582, 680] on icon at bounding box center [582, 677] width 5 height 9
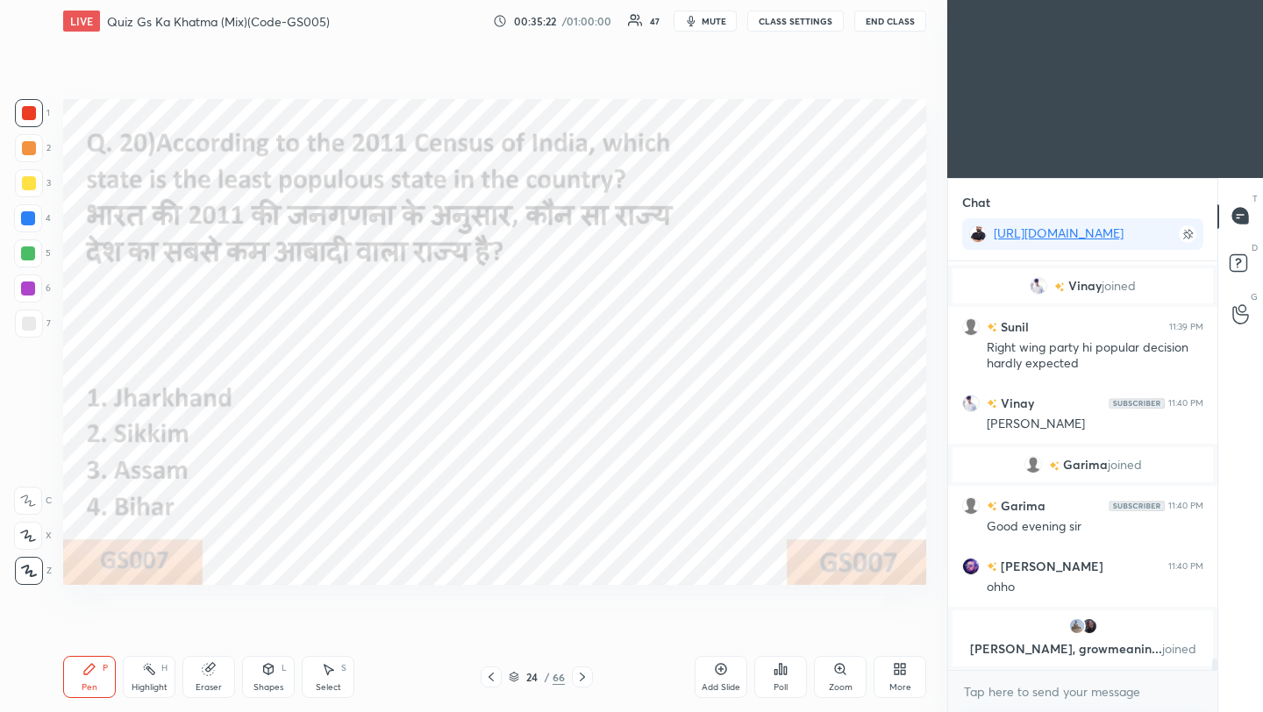
click at [779, 675] on icon at bounding box center [781, 669] width 14 height 14
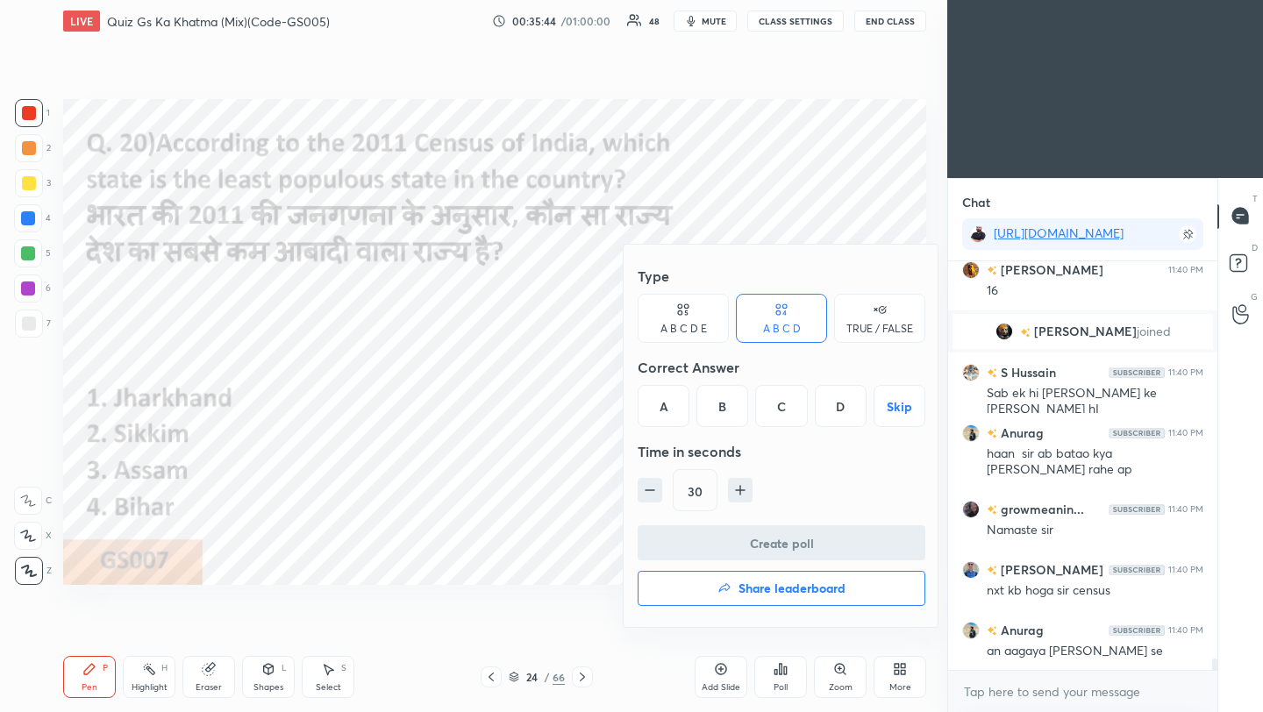
click at [788, 413] on div "C" at bounding box center [781, 406] width 52 height 42
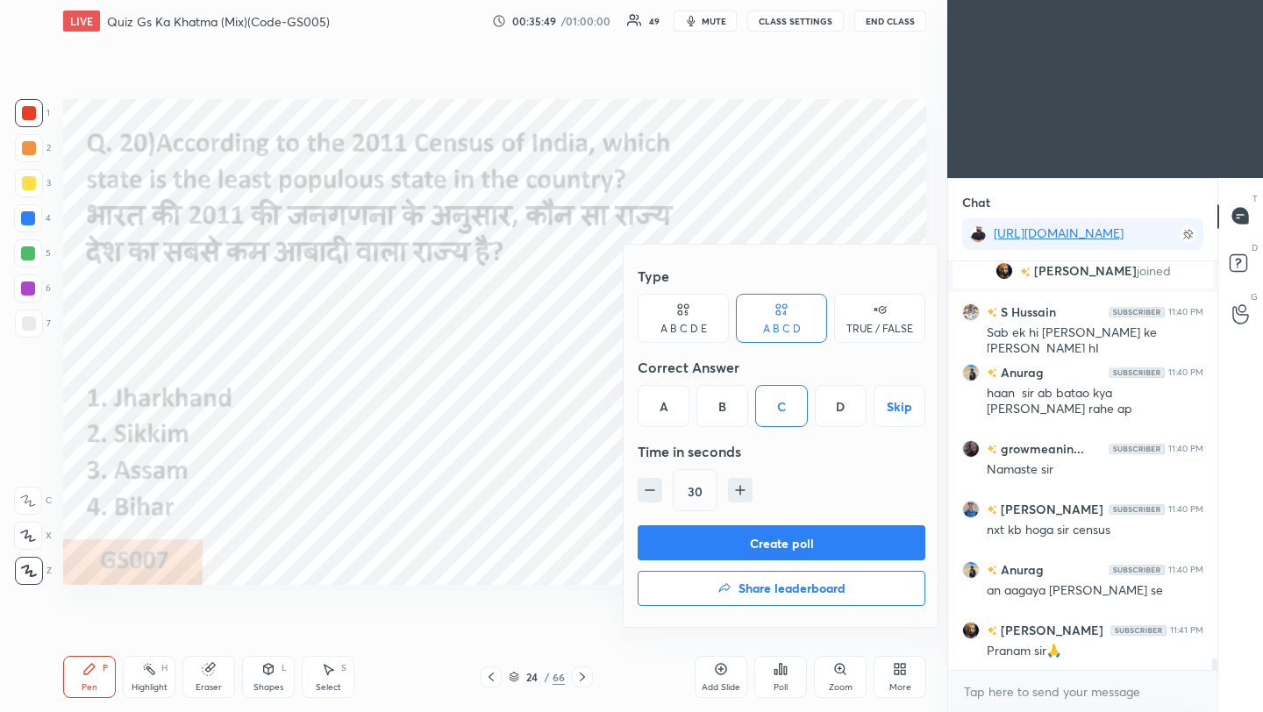
click at [725, 409] on div "B" at bounding box center [723, 406] width 52 height 42
click at [718, 537] on button "Create poll" at bounding box center [782, 542] width 288 height 35
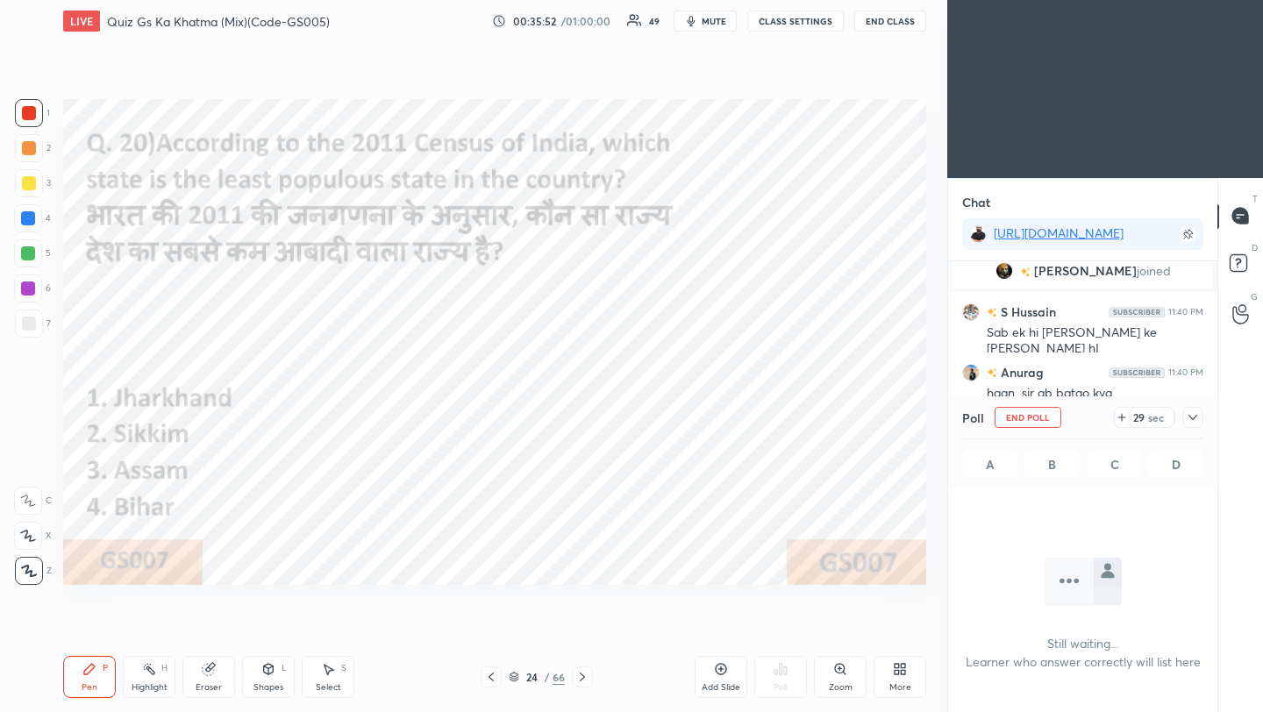
click at [1197, 418] on icon at bounding box center [1193, 418] width 14 height 14
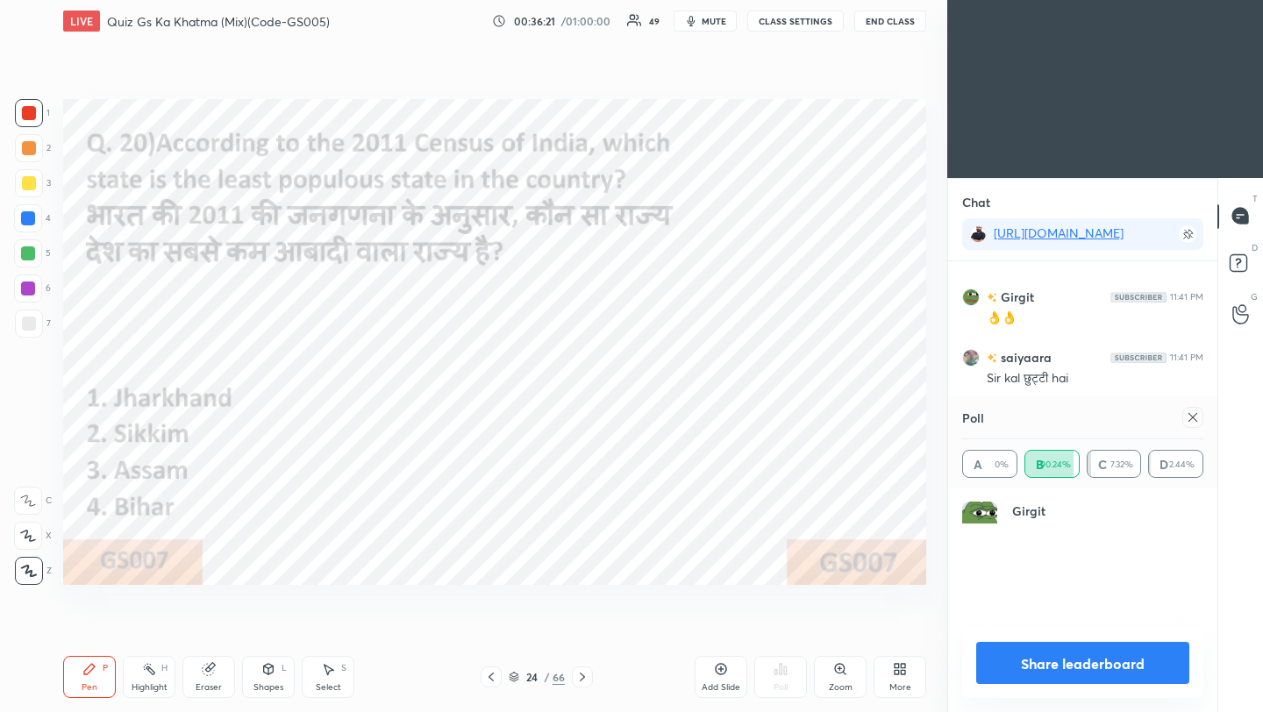
scroll to position [6, 6]
click at [1190, 420] on icon at bounding box center [1193, 417] width 9 height 9
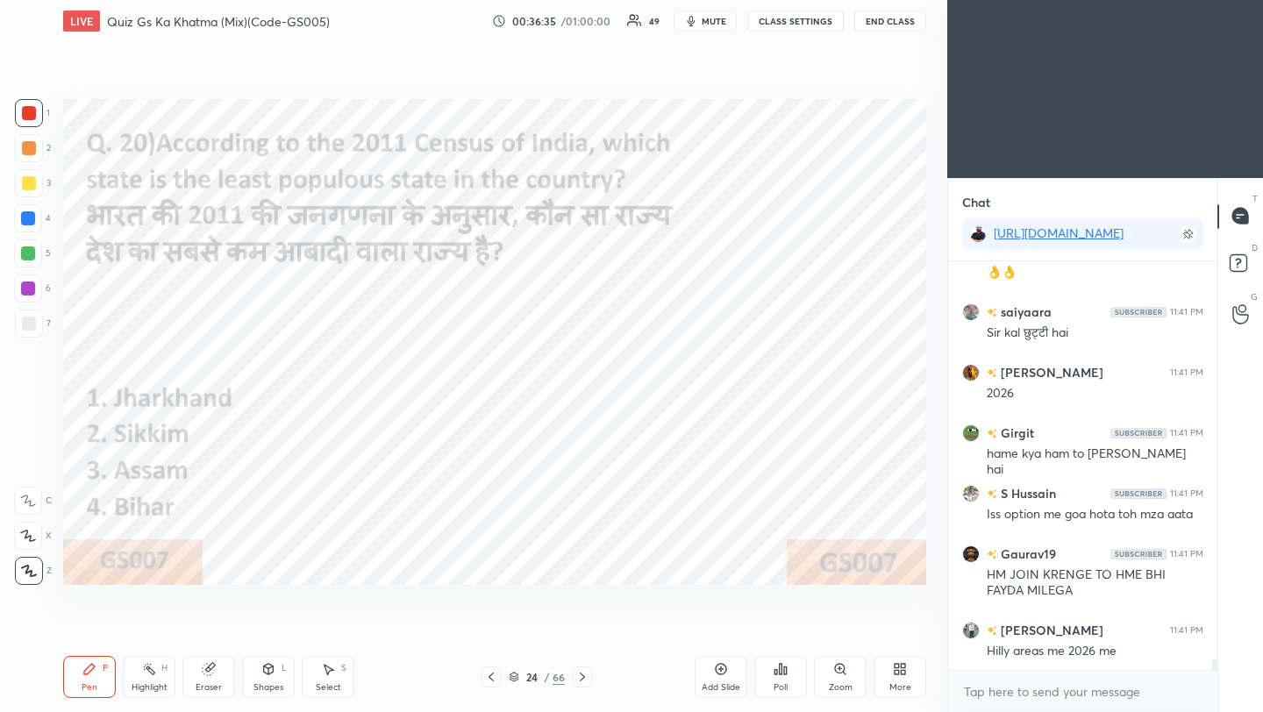
click at [582, 681] on icon at bounding box center [582, 677] width 14 height 14
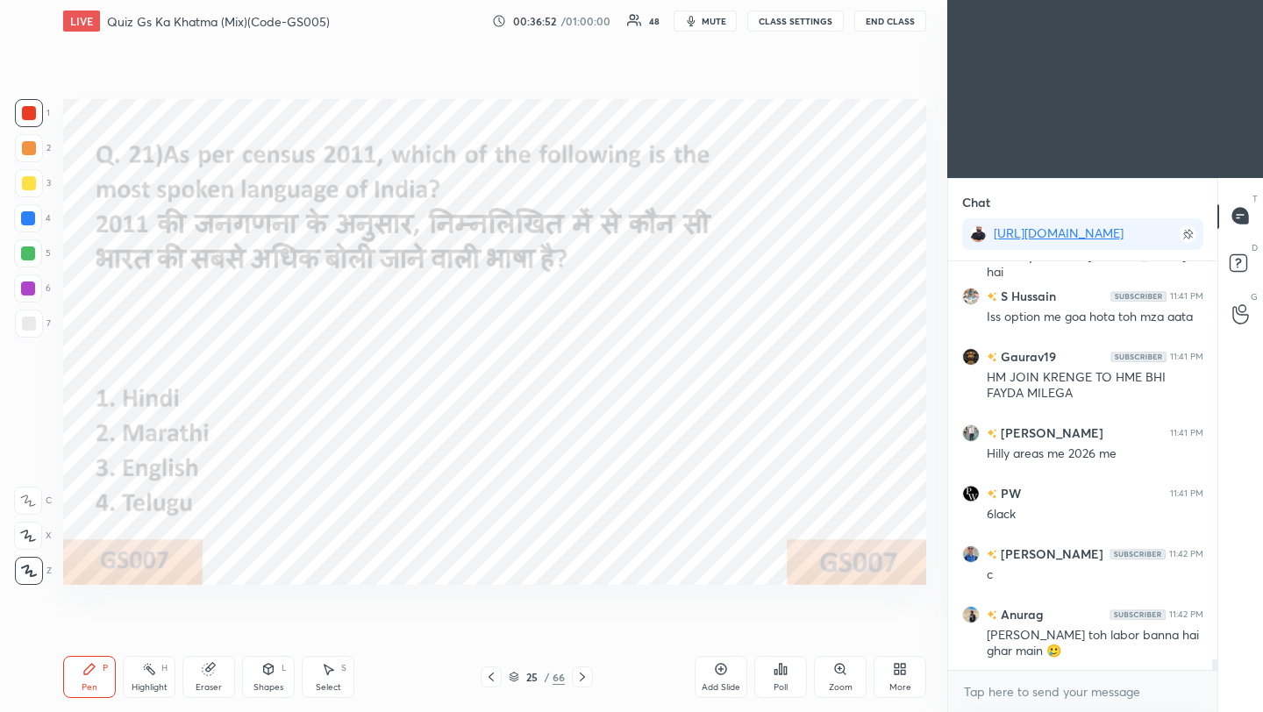
click at [783, 678] on div "Poll" at bounding box center [780, 677] width 53 height 42
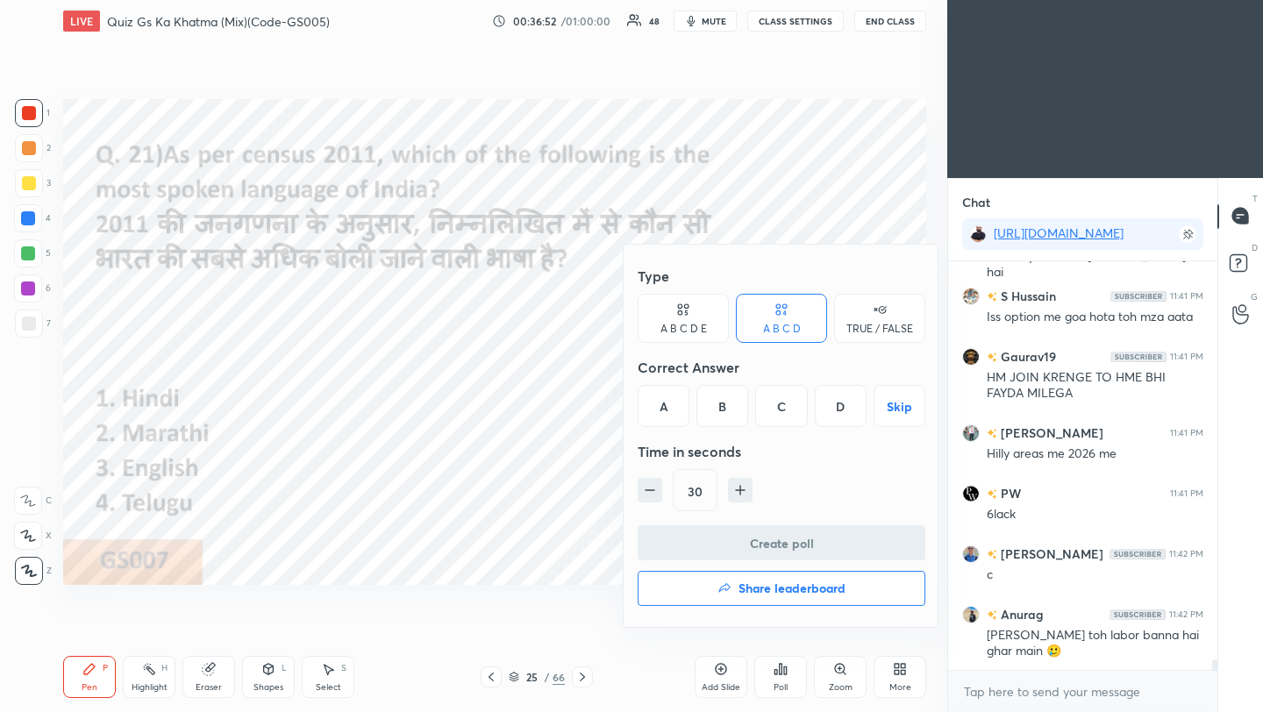
scroll to position [15302, 0]
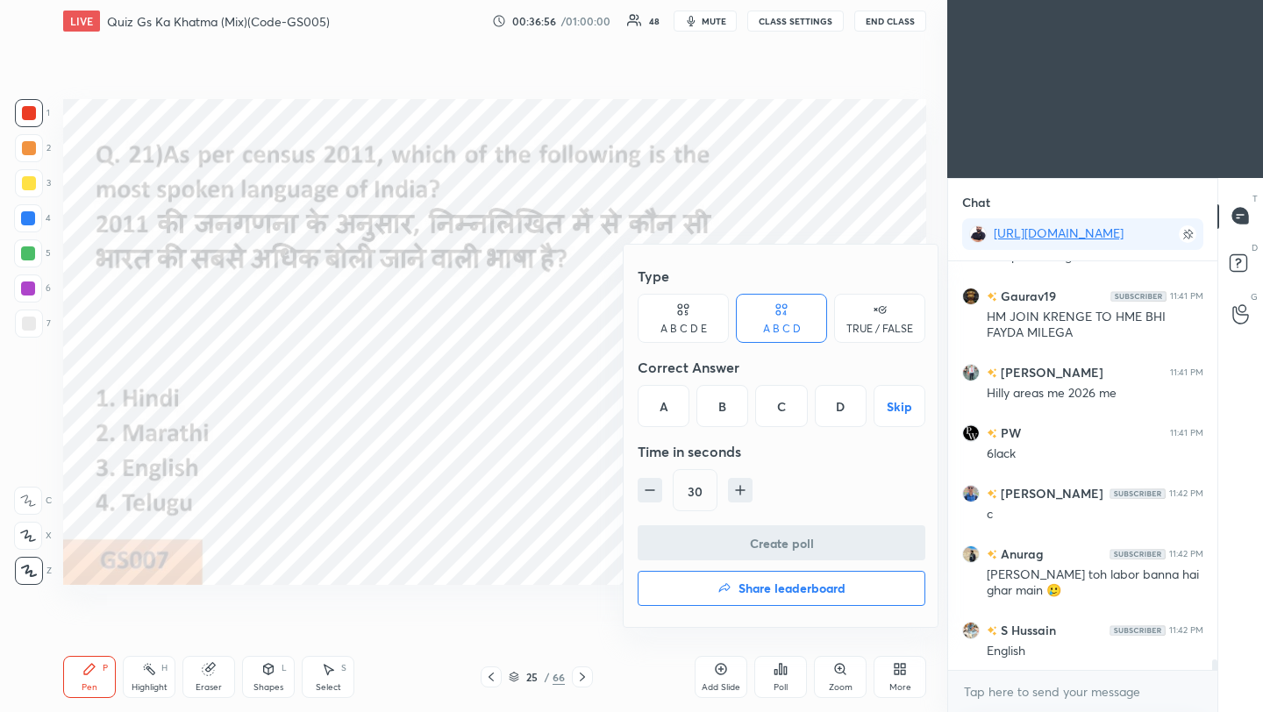
click at [655, 413] on div "A" at bounding box center [664, 406] width 52 height 42
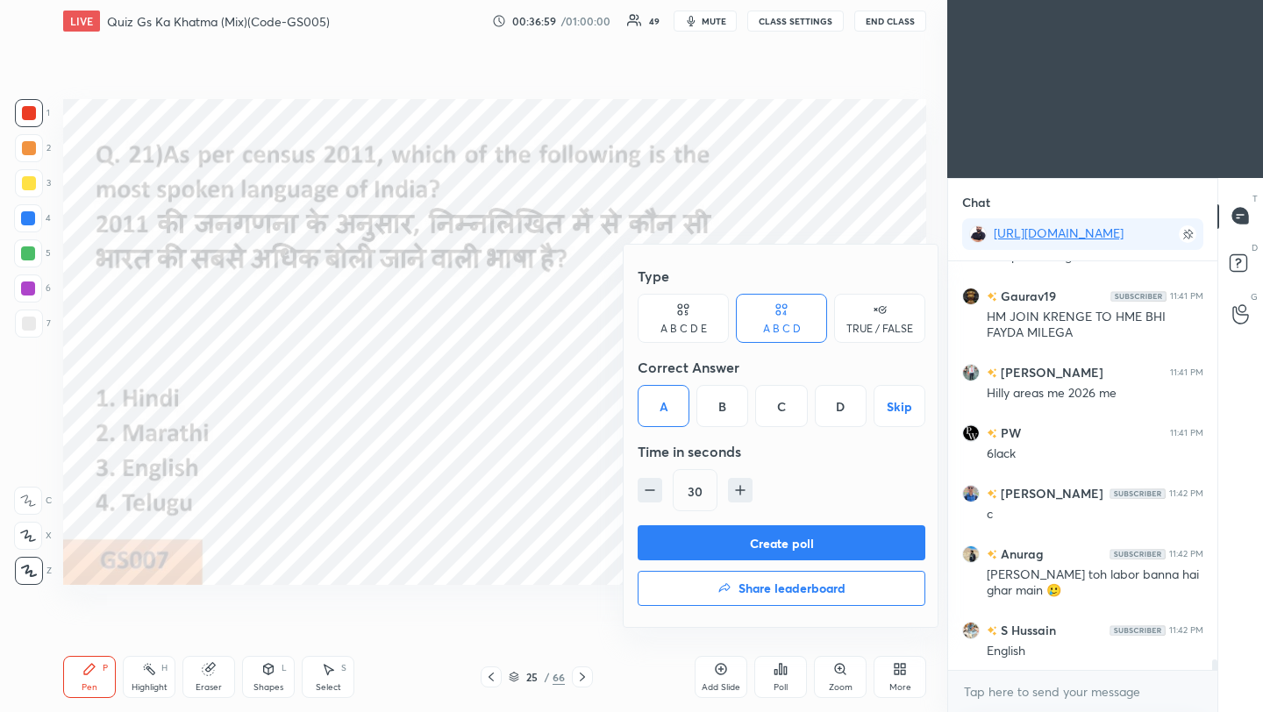
click at [694, 546] on button "Create poll" at bounding box center [782, 542] width 288 height 35
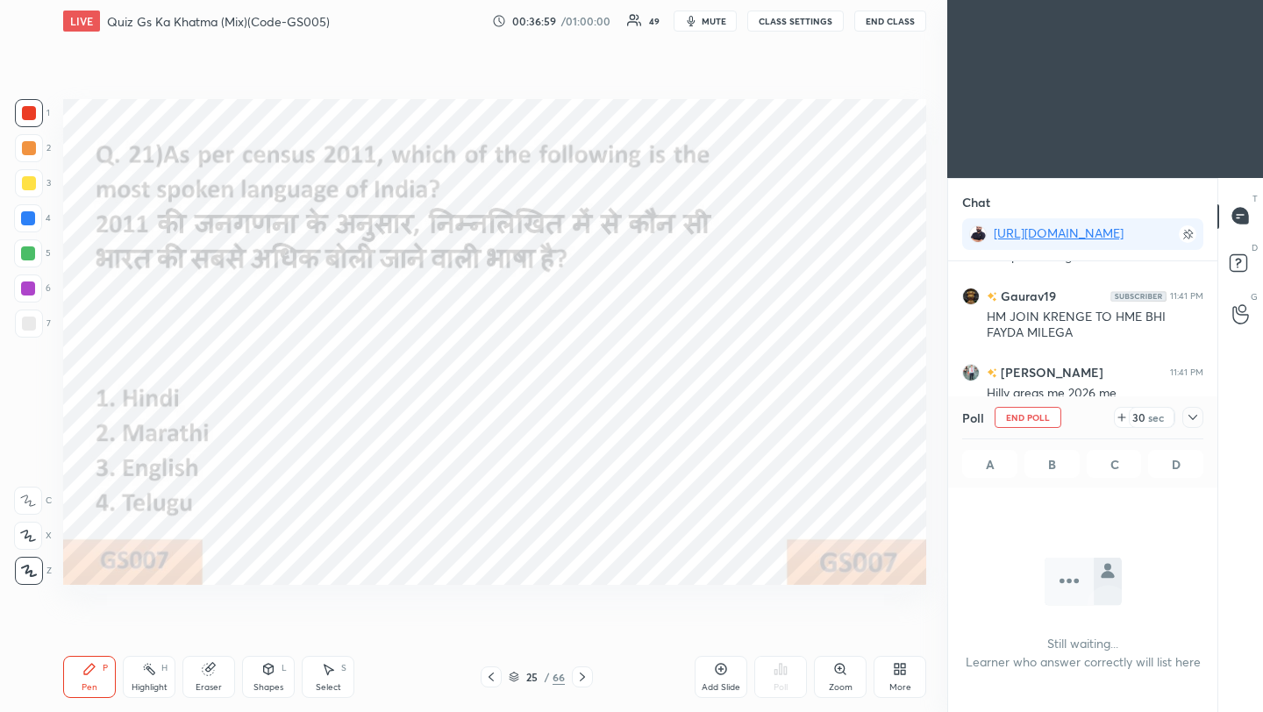
scroll to position [166, 264]
click at [1193, 420] on icon at bounding box center [1193, 418] width 14 height 14
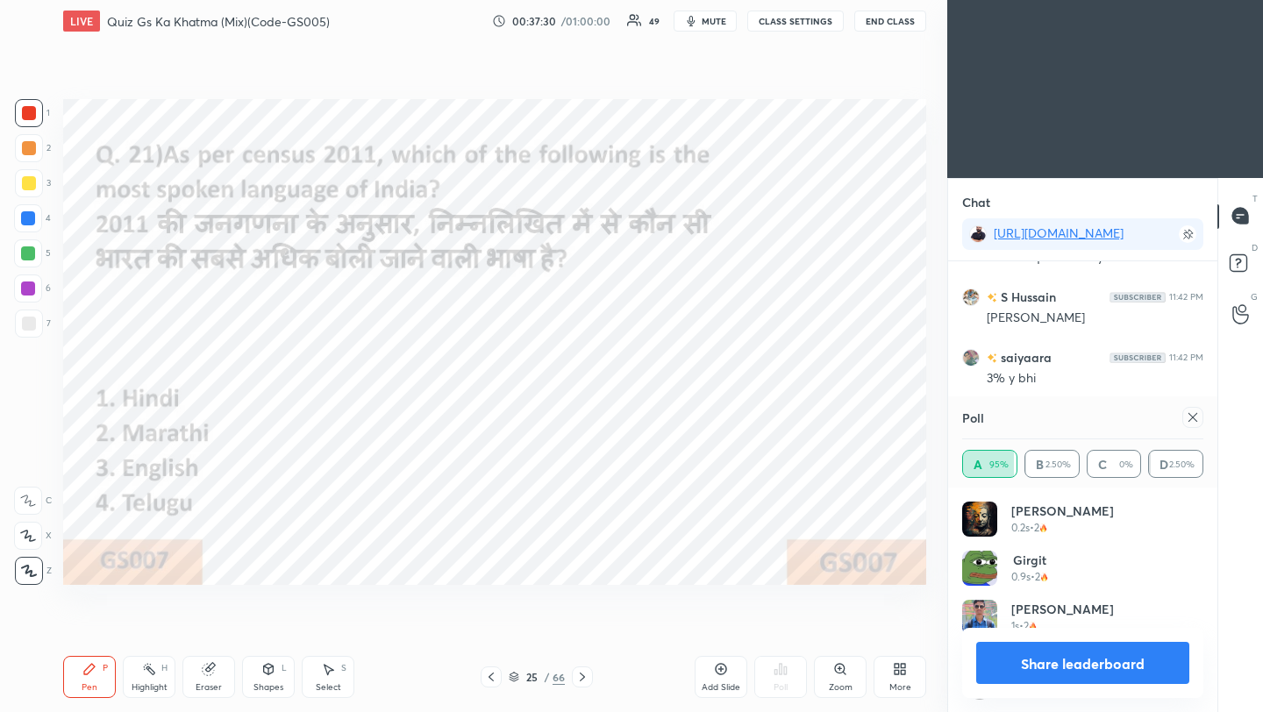
scroll to position [205, 236]
click at [1194, 419] on icon at bounding box center [1193, 418] width 14 height 14
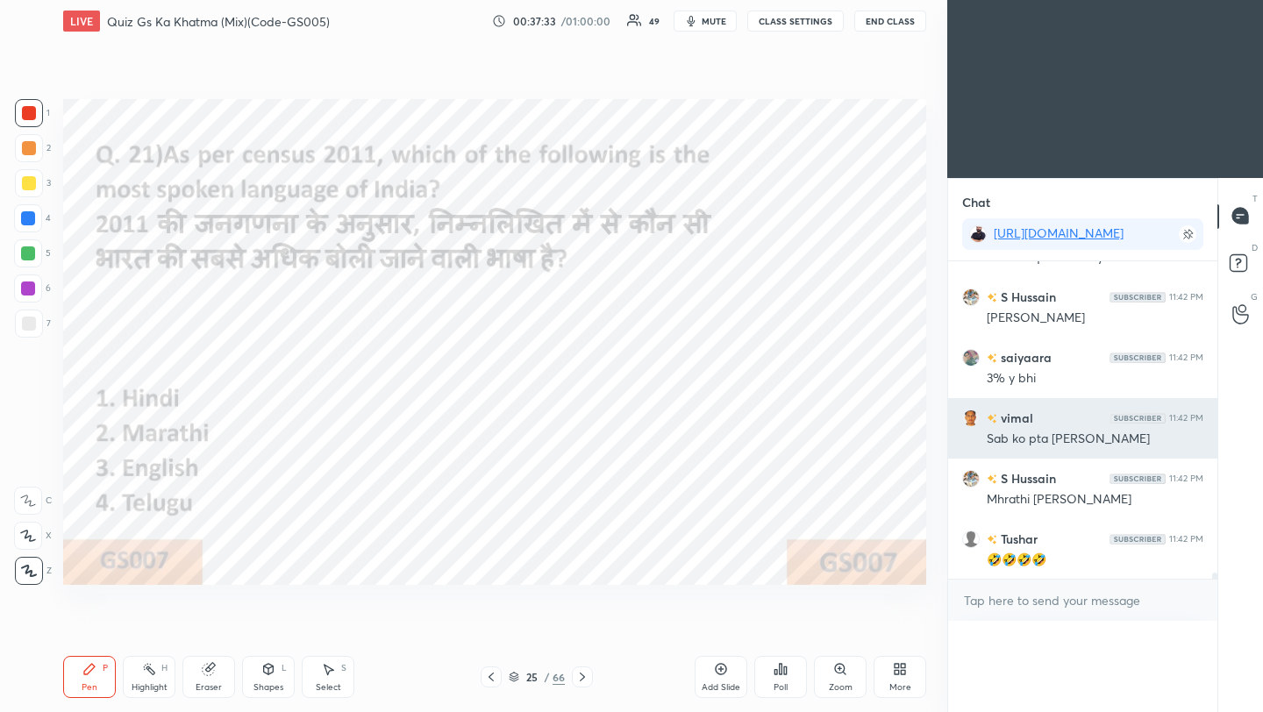
scroll to position [0, 0]
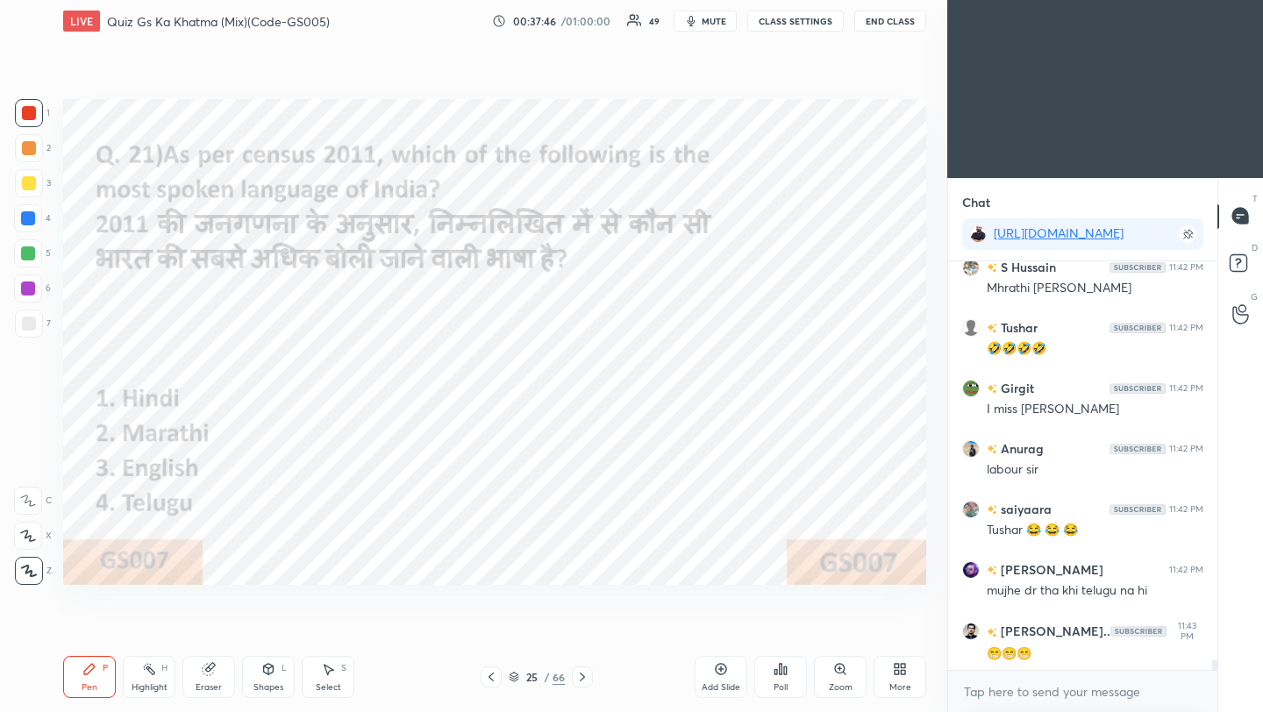
click at [578, 679] on icon at bounding box center [582, 677] width 14 height 14
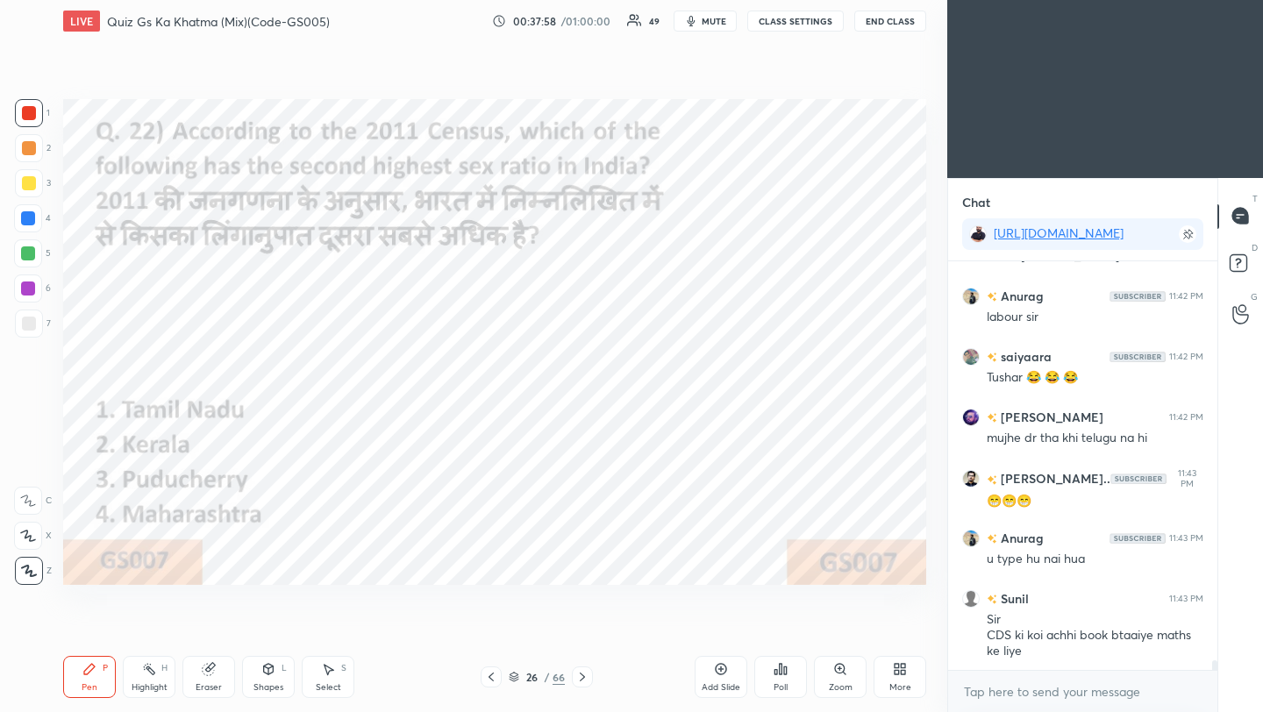
click at [782, 680] on div "Poll" at bounding box center [780, 677] width 53 height 42
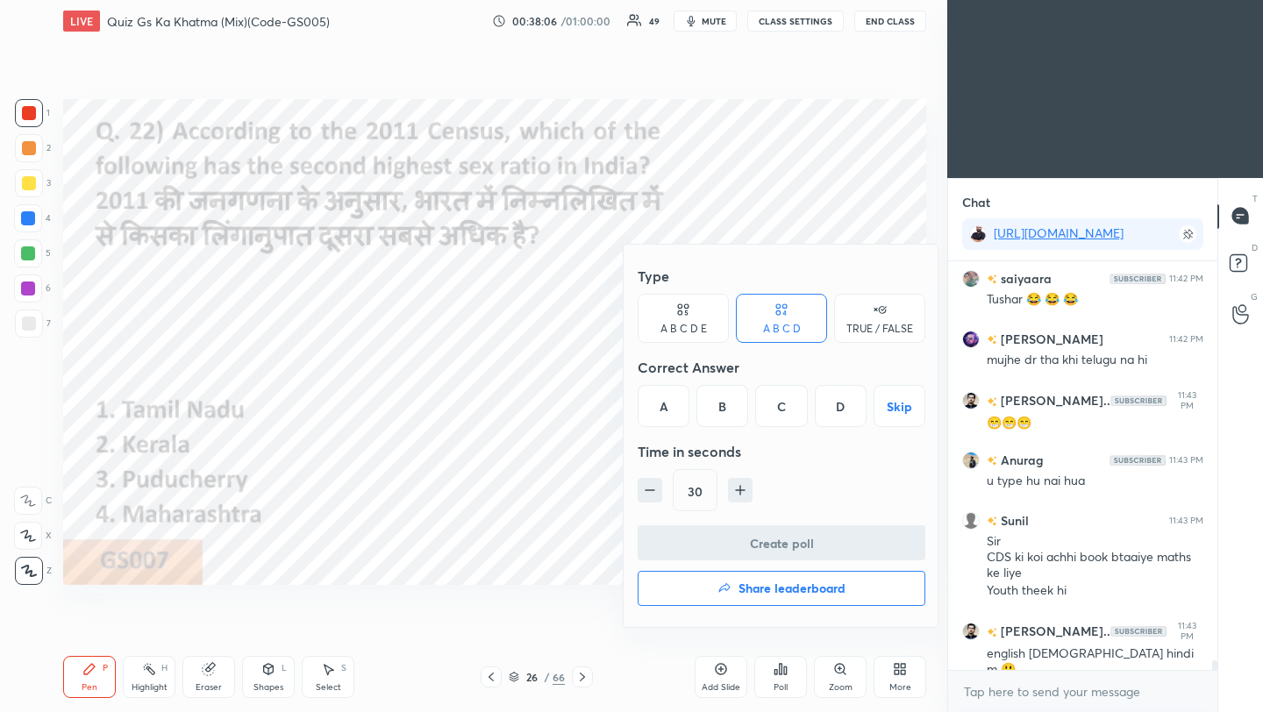
click at [788, 407] on div "C" at bounding box center [781, 406] width 52 height 42
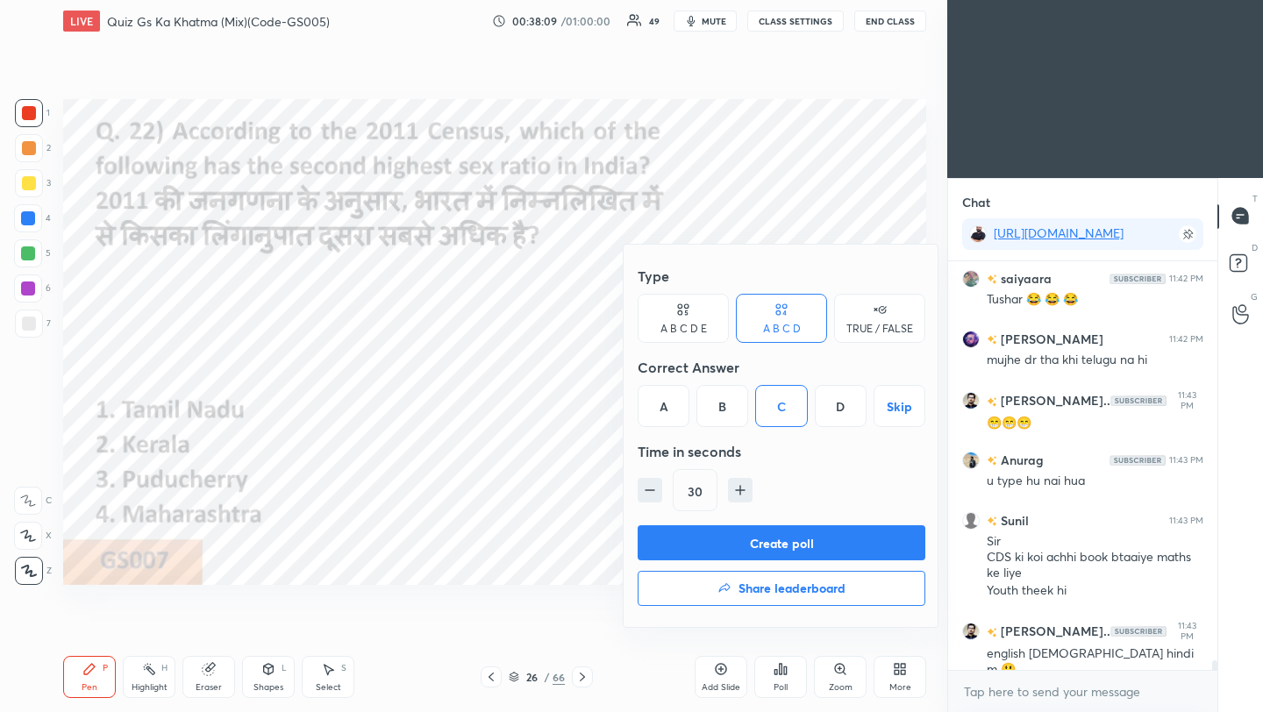
click at [811, 542] on button "Create poll" at bounding box center [782, 542] width 288 height 35
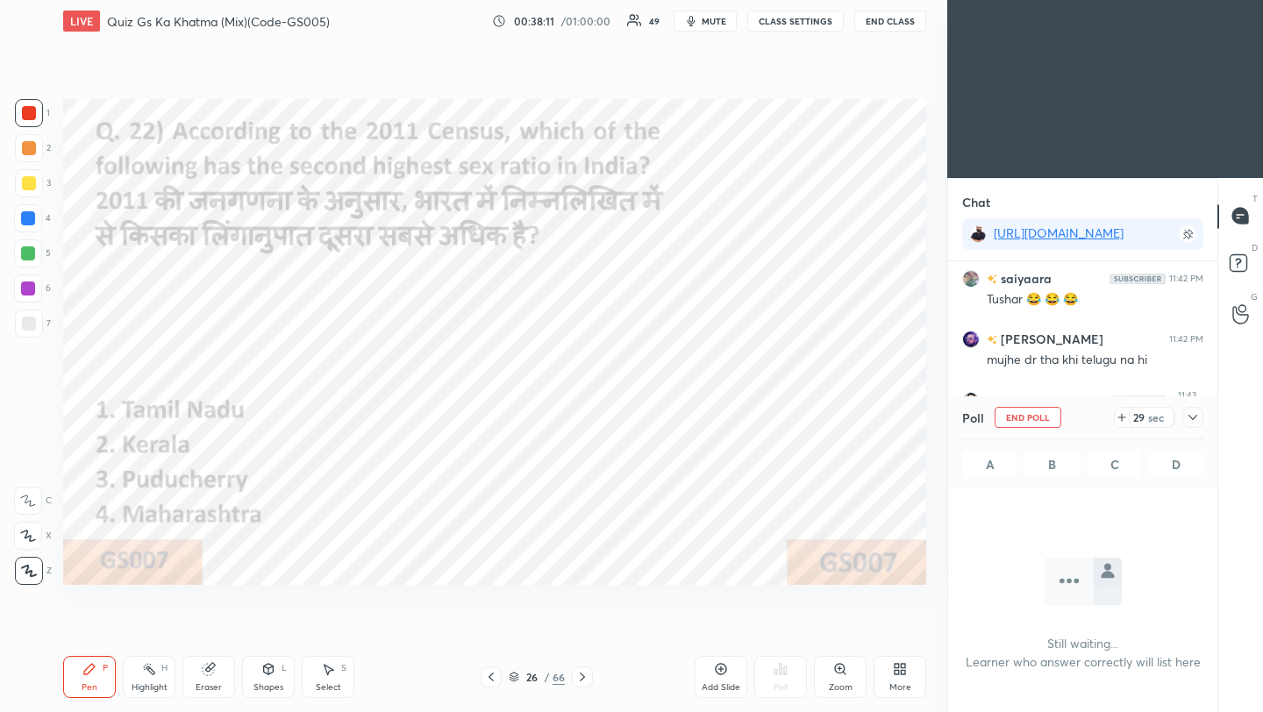
click at [1193, 416] on icon at bounding box center [1193, 418] width 14 height 14
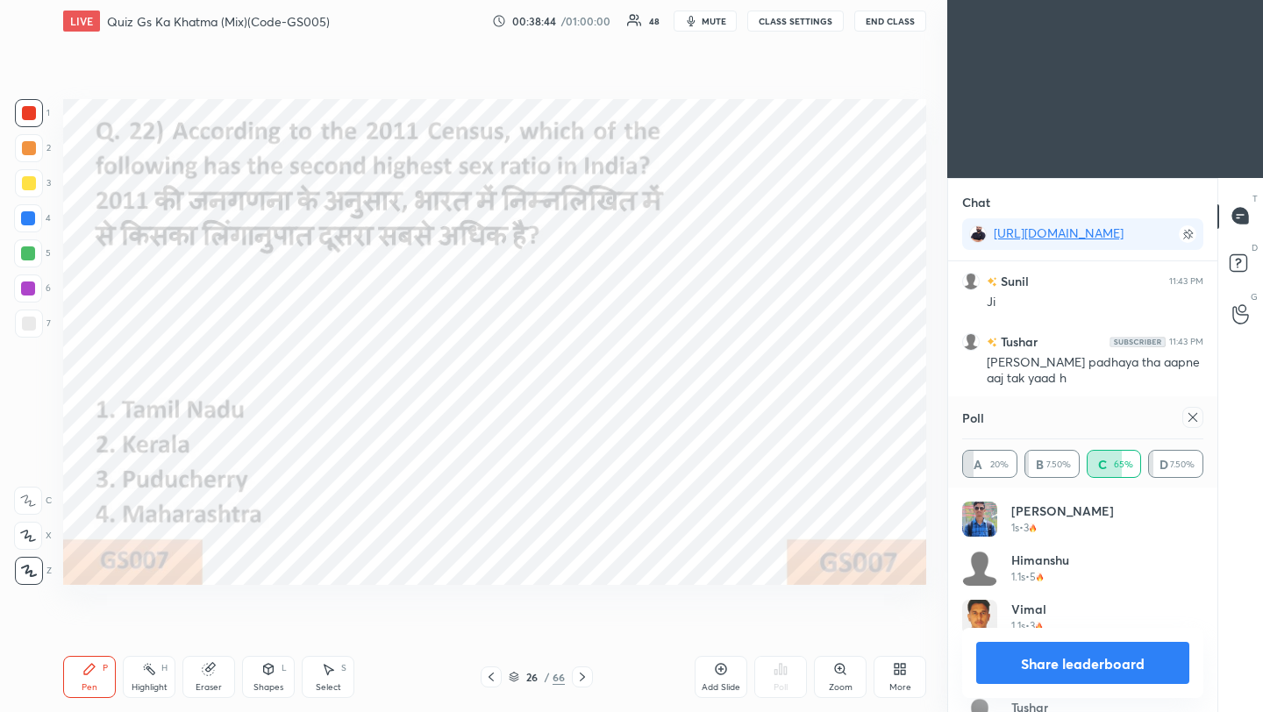
scroll to position [16910, 0]
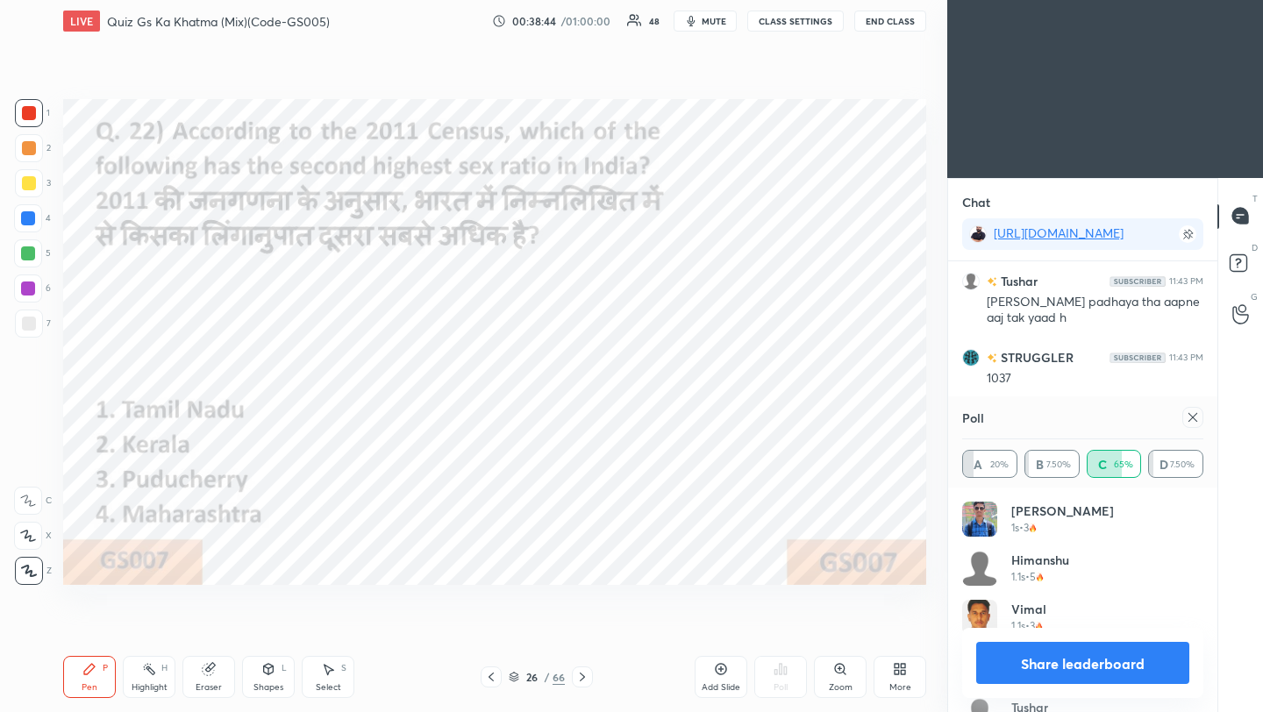
click at [1192, 419] on icon at bounding box center [1193, 418] width 14 height 14
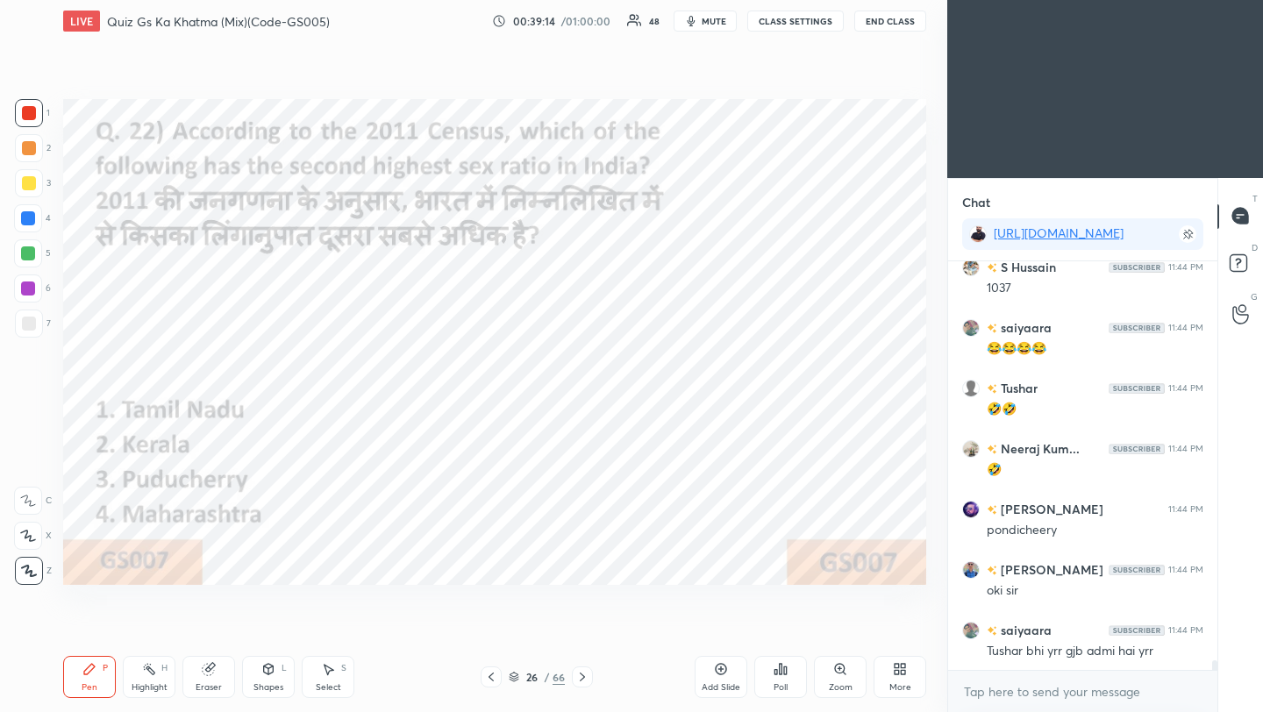
scroll to position [17303, 0]
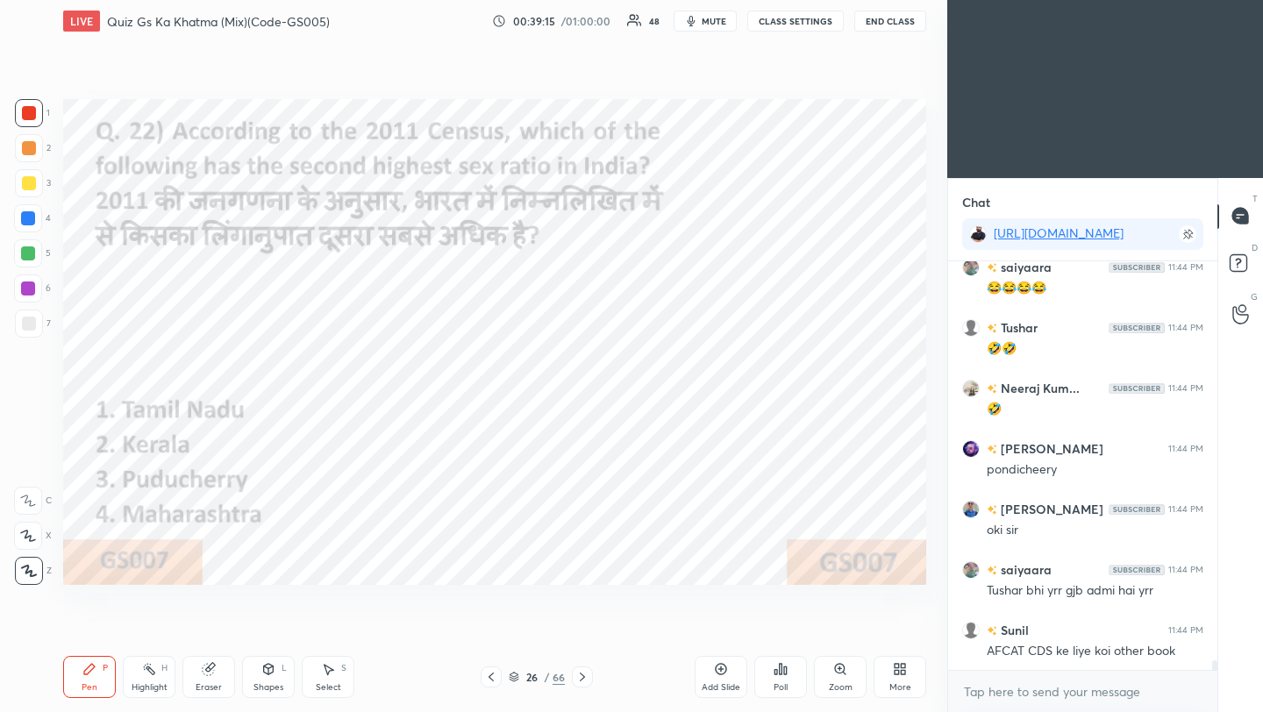
click at [584, 679] on icon at bounding box center [582, 677] width 14 height 14
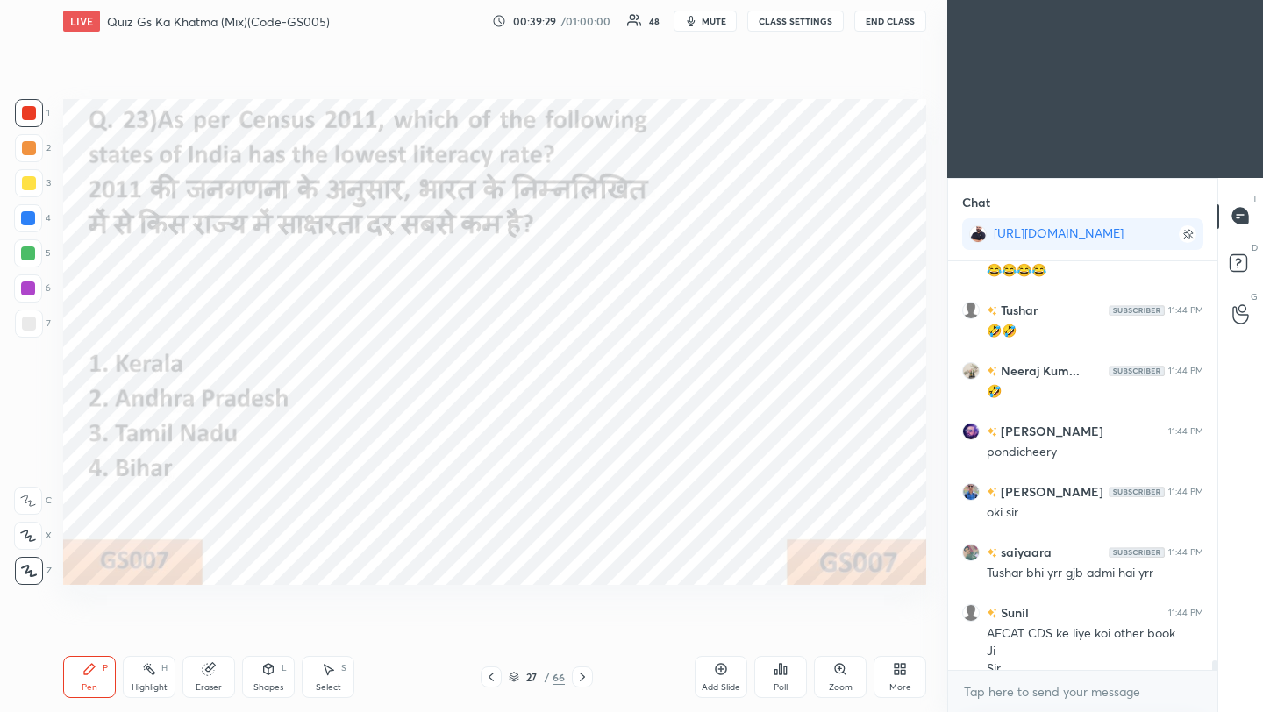
scroll to position [17338, 0]
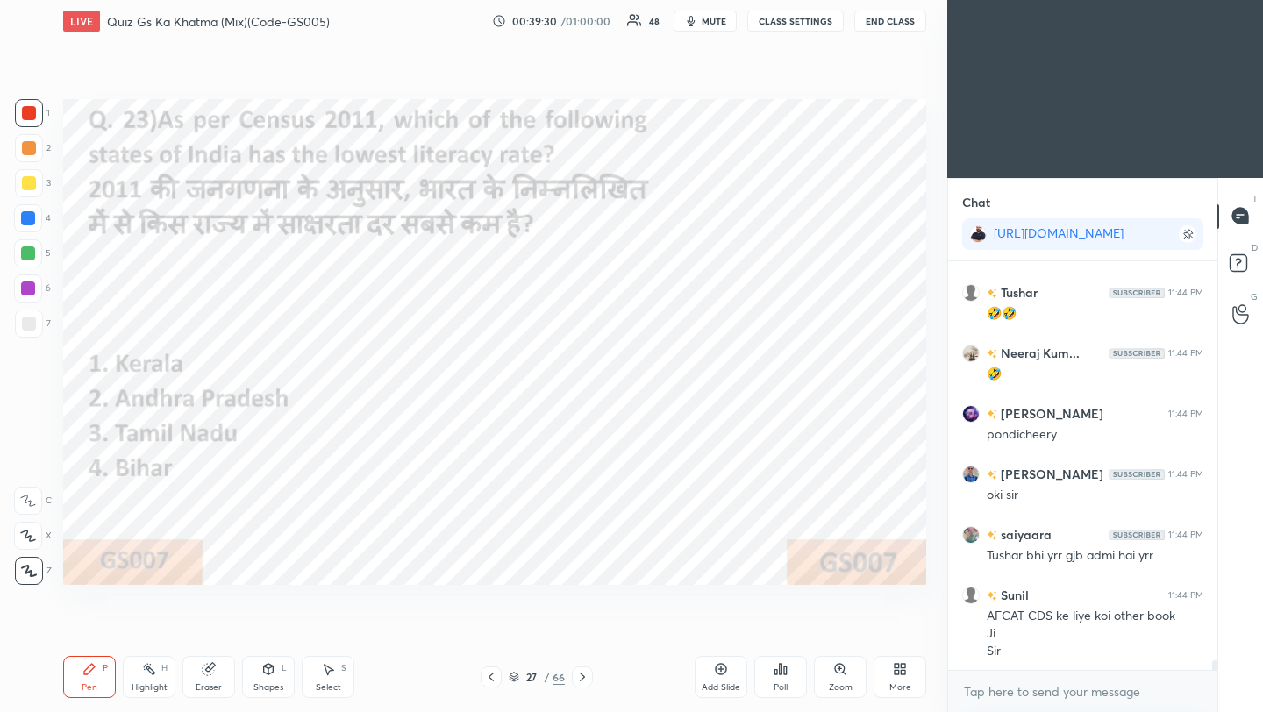
click at [781, 675] on icon at bounding box center [781, 669] width 14 height 14
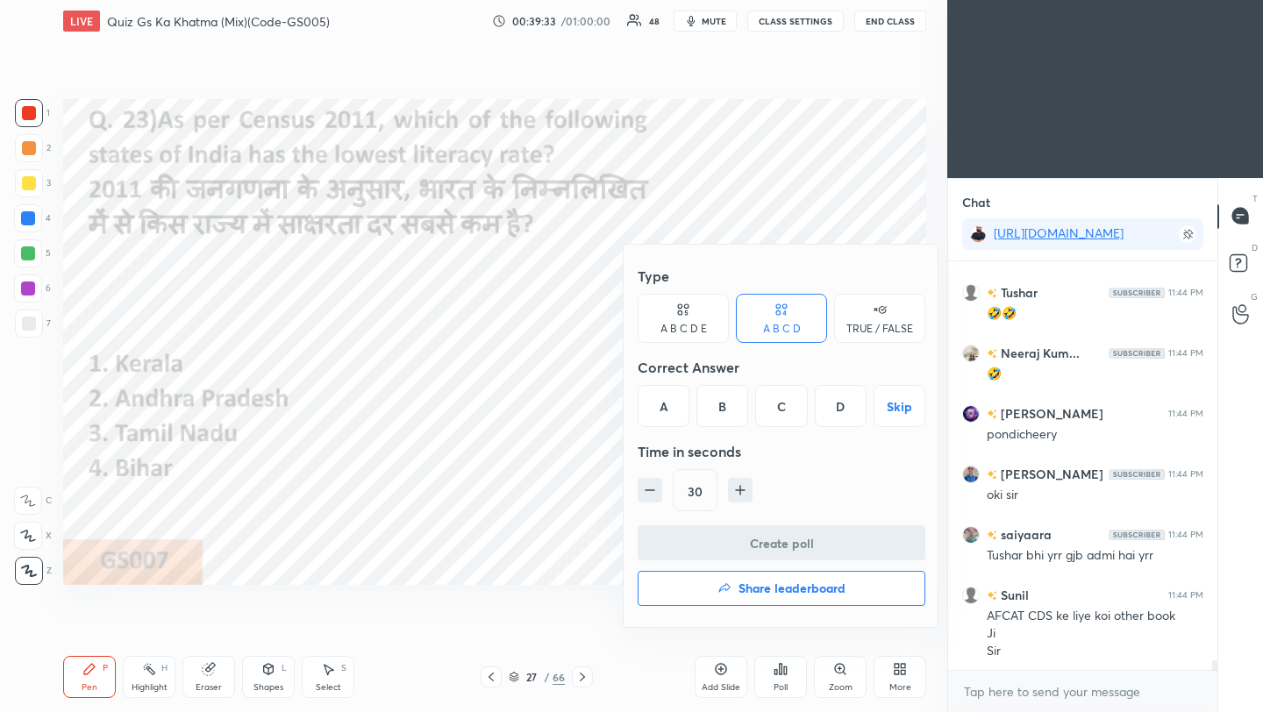
scroll to position [17399, 0]
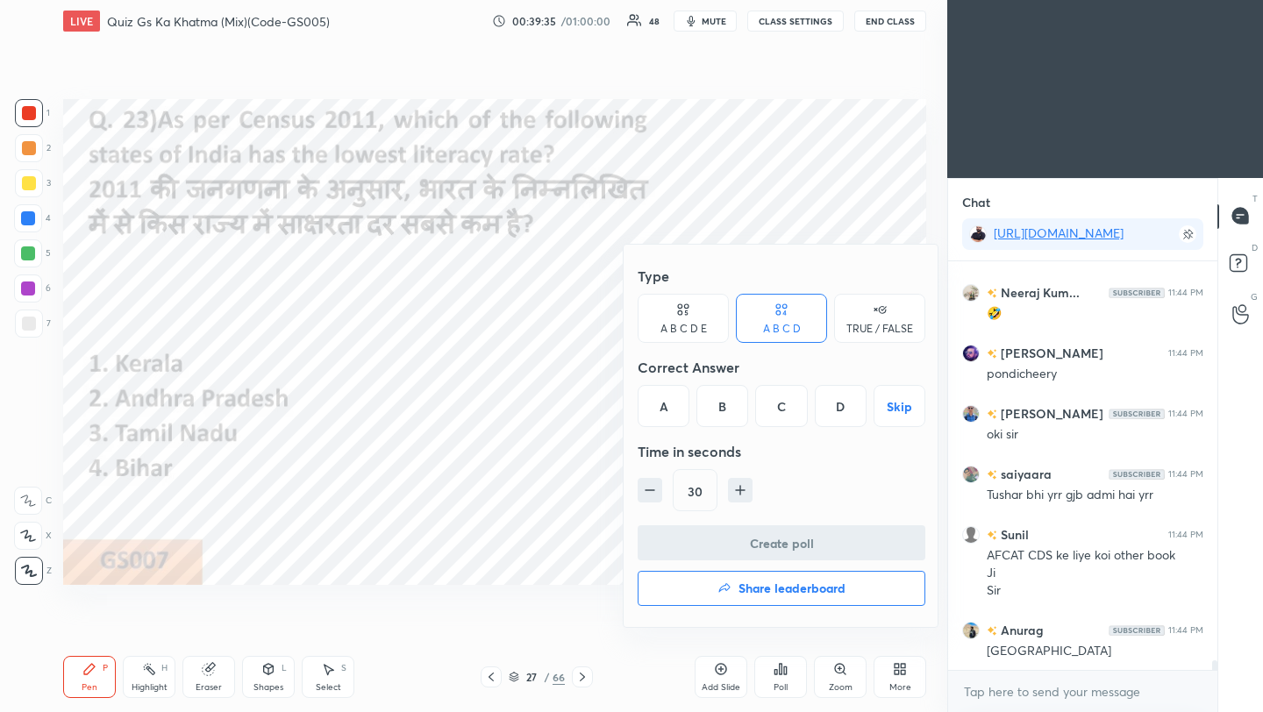
drag, startPoint x: 845, startPoint y: 407, endPoint x: 832, endPoint y: 443, distance: 38.0
click at [845, 408] on div "D" at bounding box center [841, 406] width 52 height 42
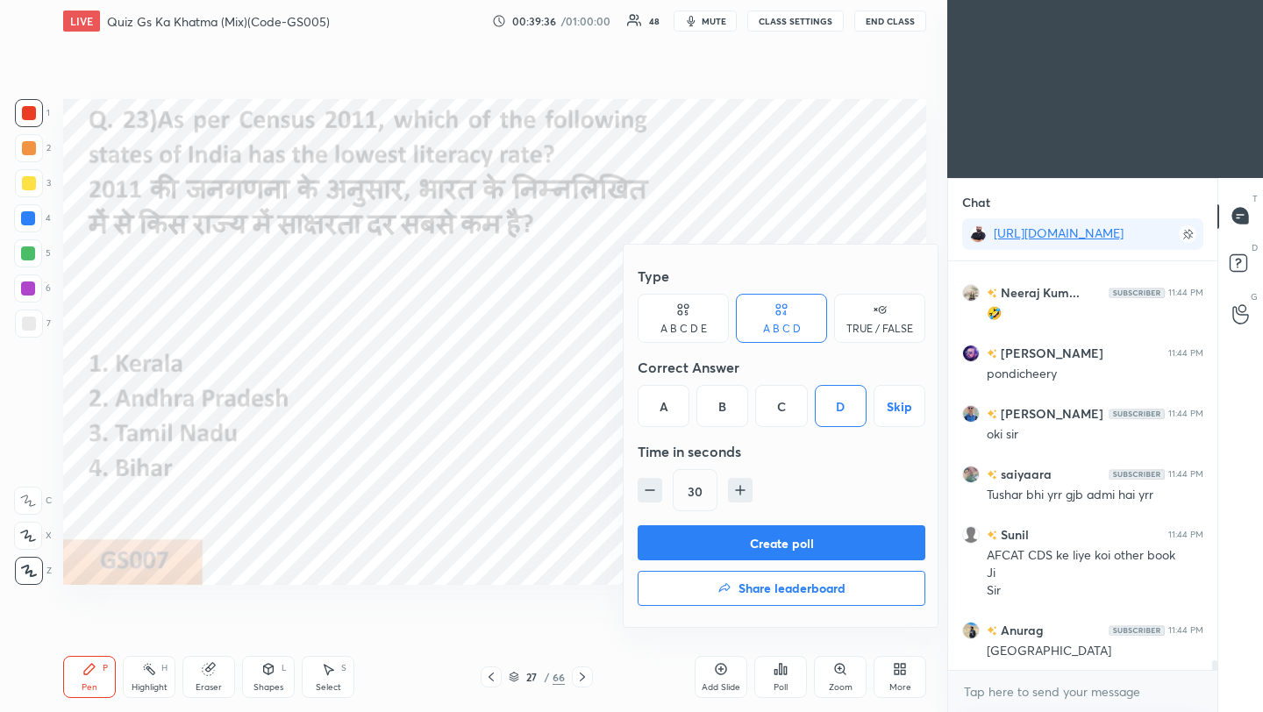
drag, startPoint x: 799, startPoint y: 542, endPoint x: 810, endPoint y: 539, distance: 10.9
click at [800, 541] on button "Create poll" at bounding box center [782, 542] width 288 height 35
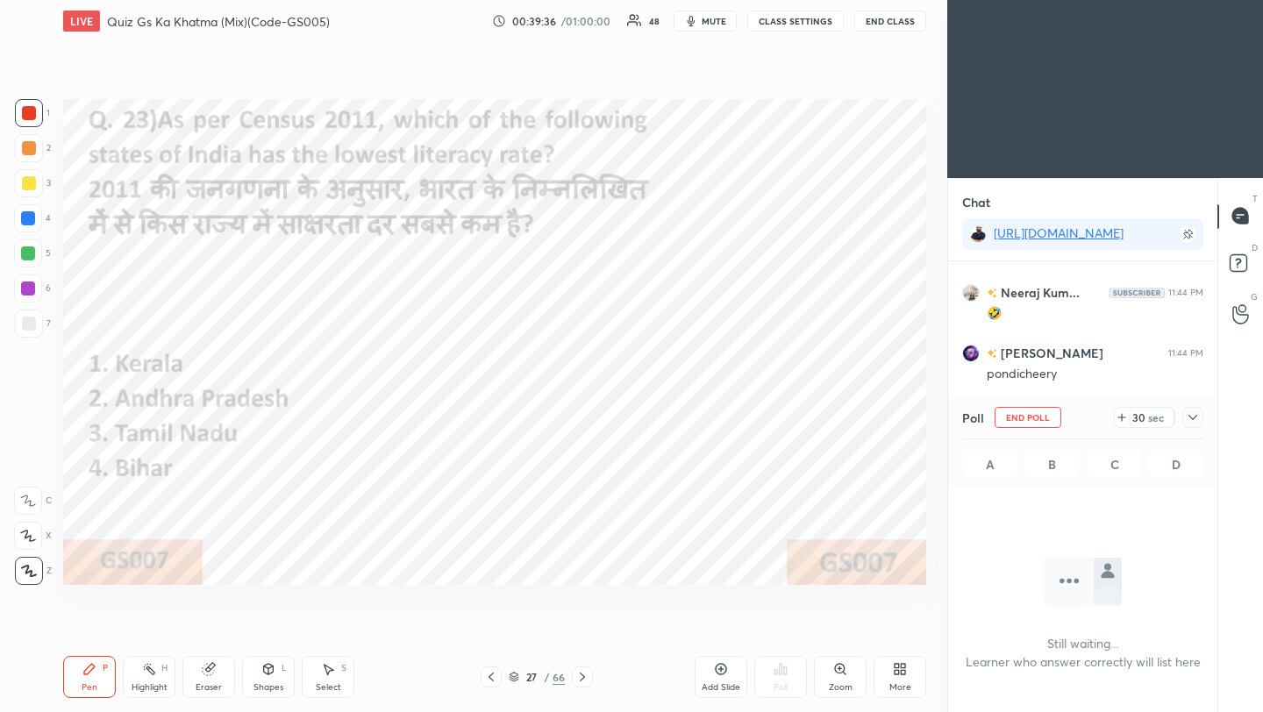
scroll to position [6, 6]
click at [1196, 417] on icon at bounding box center [1193, 418] width 14 height 14
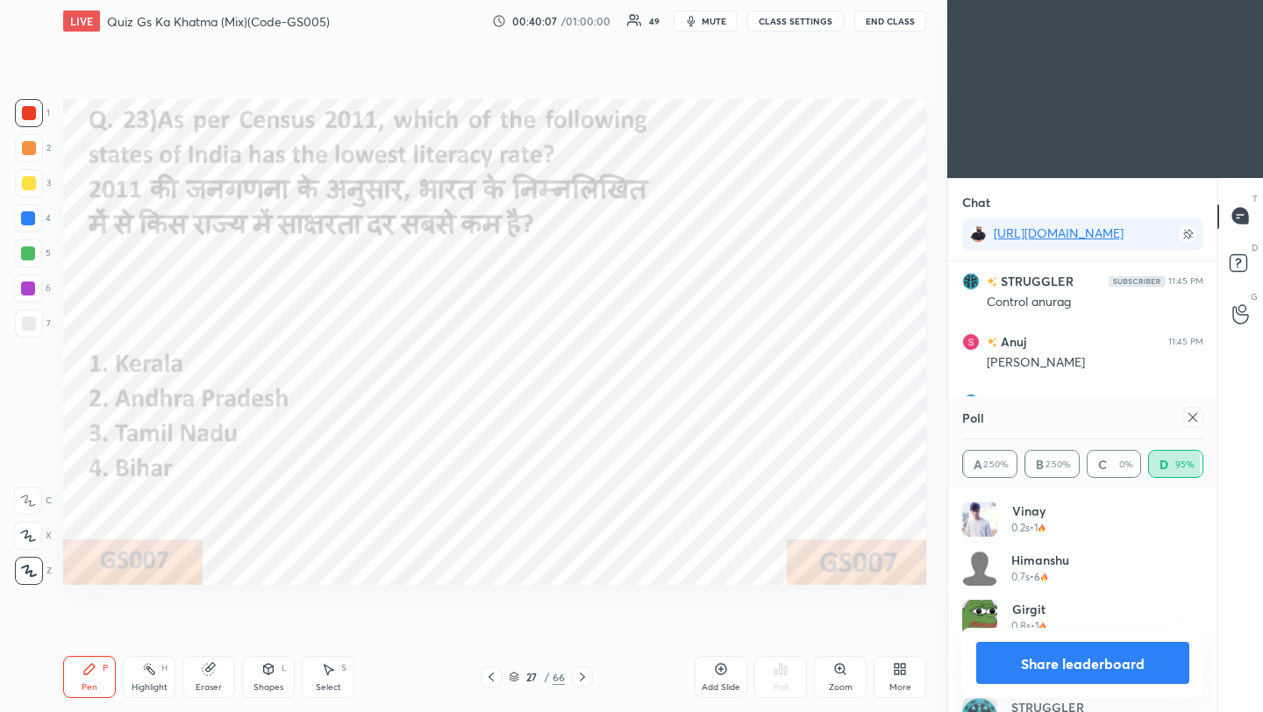
click at [1193, 417] on icon at bounding box center [1193, 417] width 9 height 9
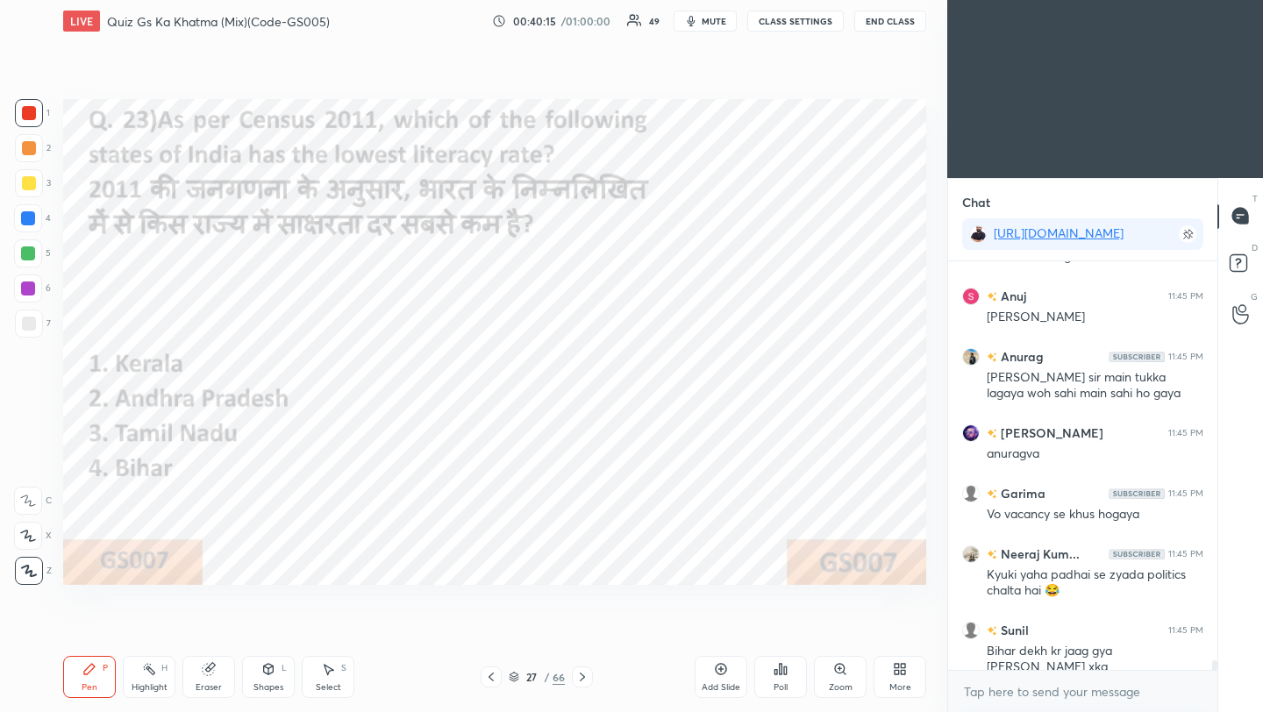
click at [578, 680] on icon at bounding box center [582, 677] width 14 height 14
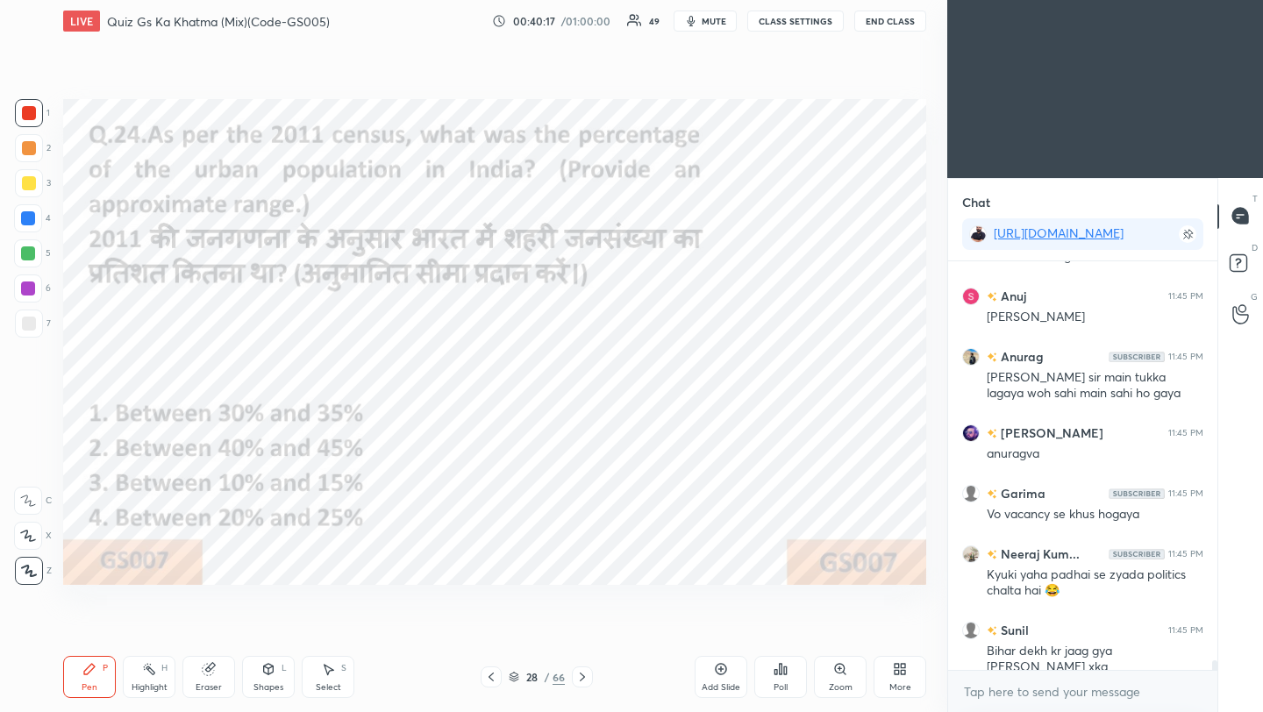
click at [779, 676] on div "Poll" at bounding box center [780, 677] width 53 height 42
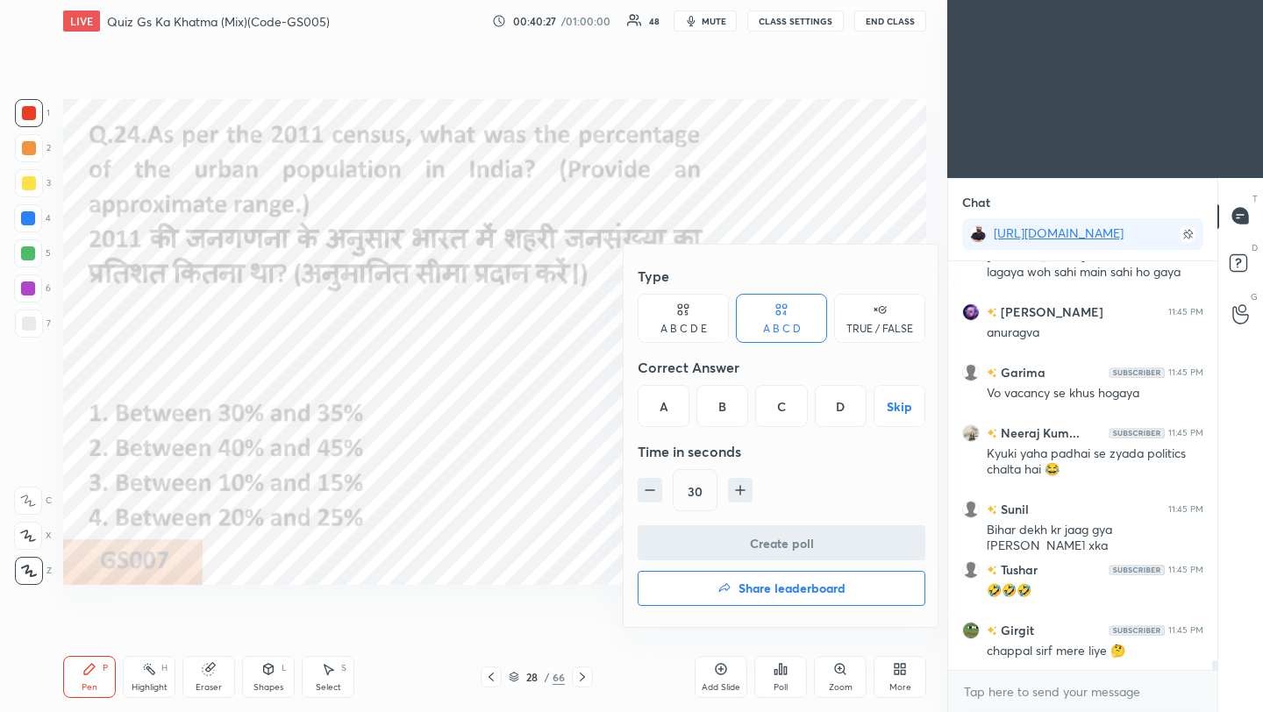
click at [670, 411] on div "A" at bounding box center [664, 406] width 52 height 42
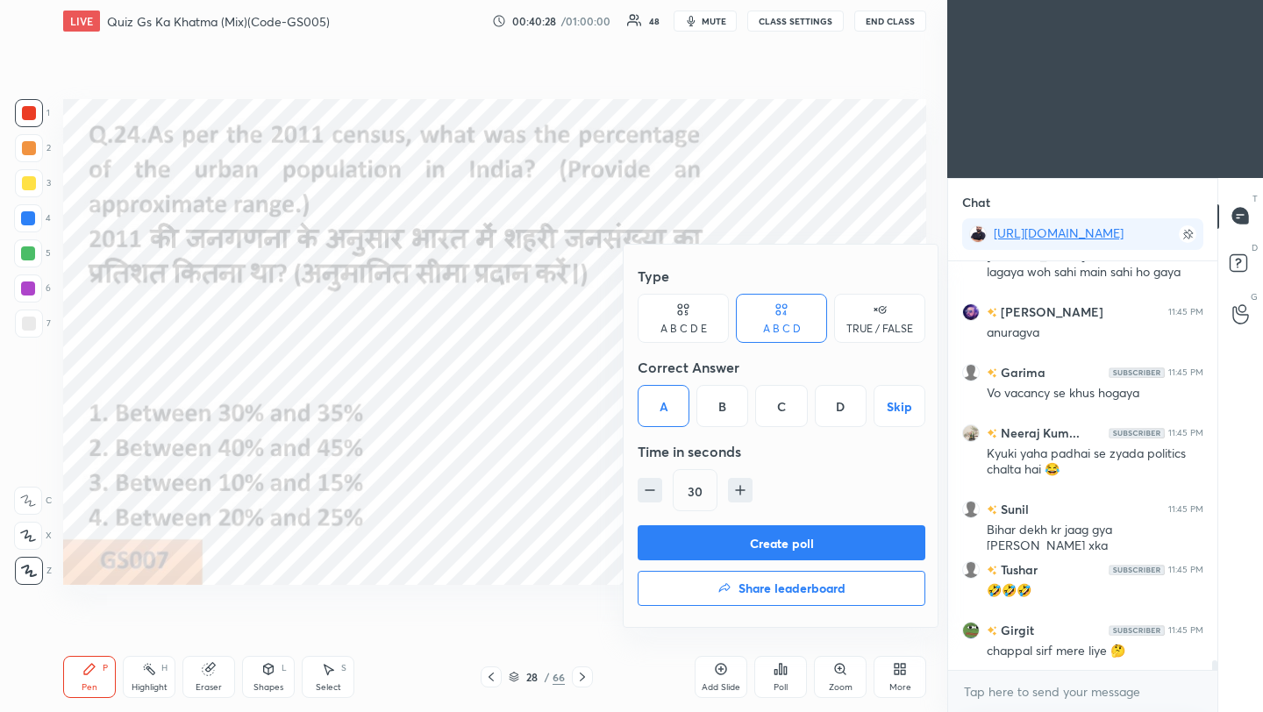
click at [738, 542] on button "Create poll" at bounding box center [782, 542] width 288 height 35
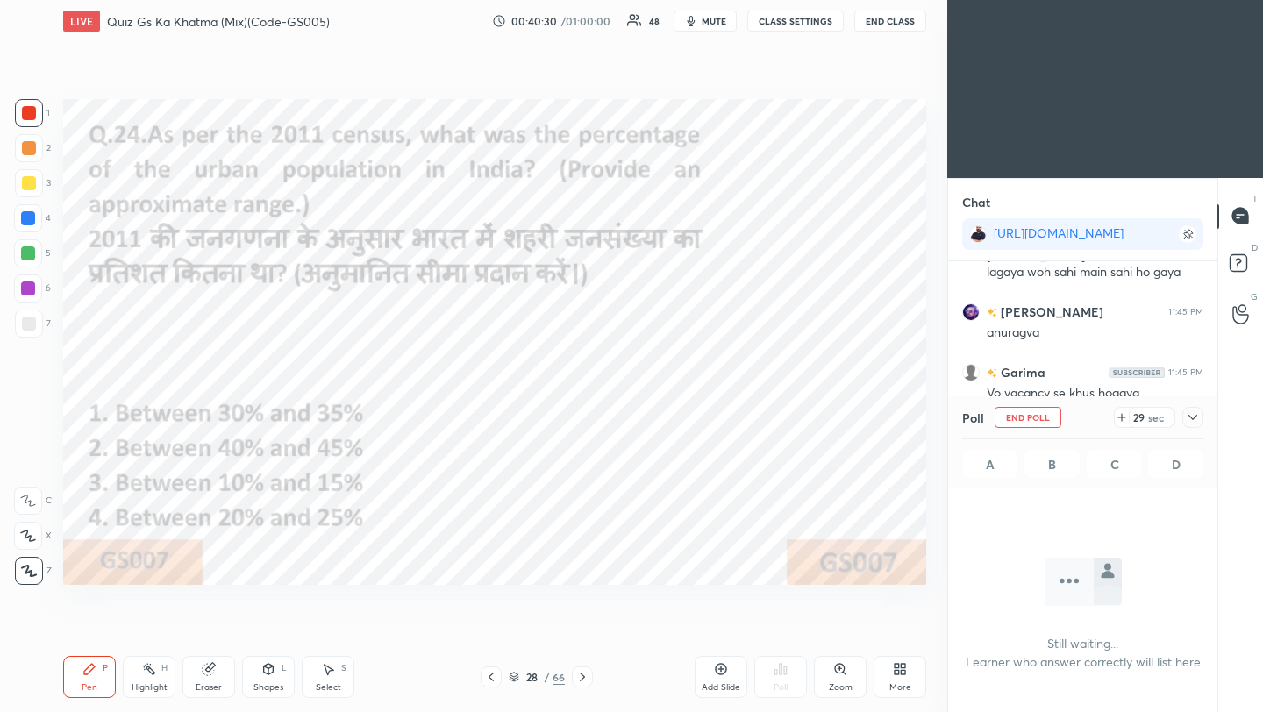
click at [1195, 418] on icon at bounding box center [1193, 418] width 14 height 14
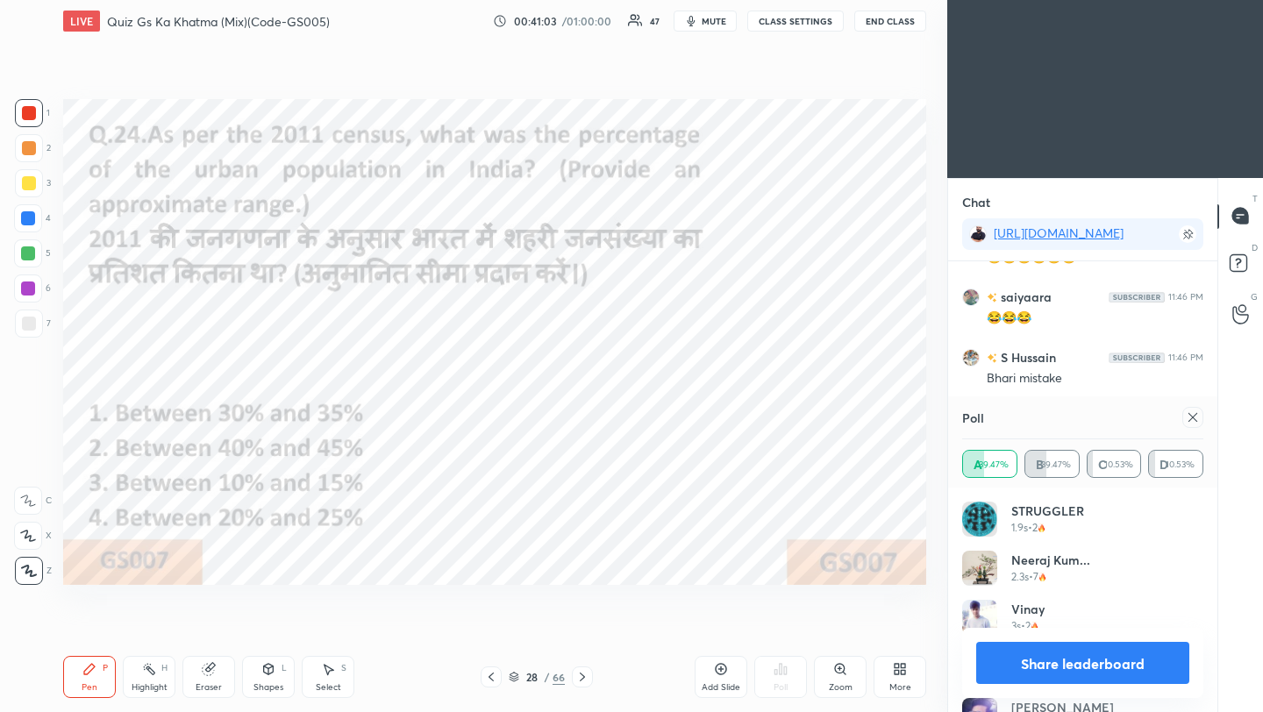
click at [1195, 415] on icon at bounding box center [1193, 418] width 14 height 14
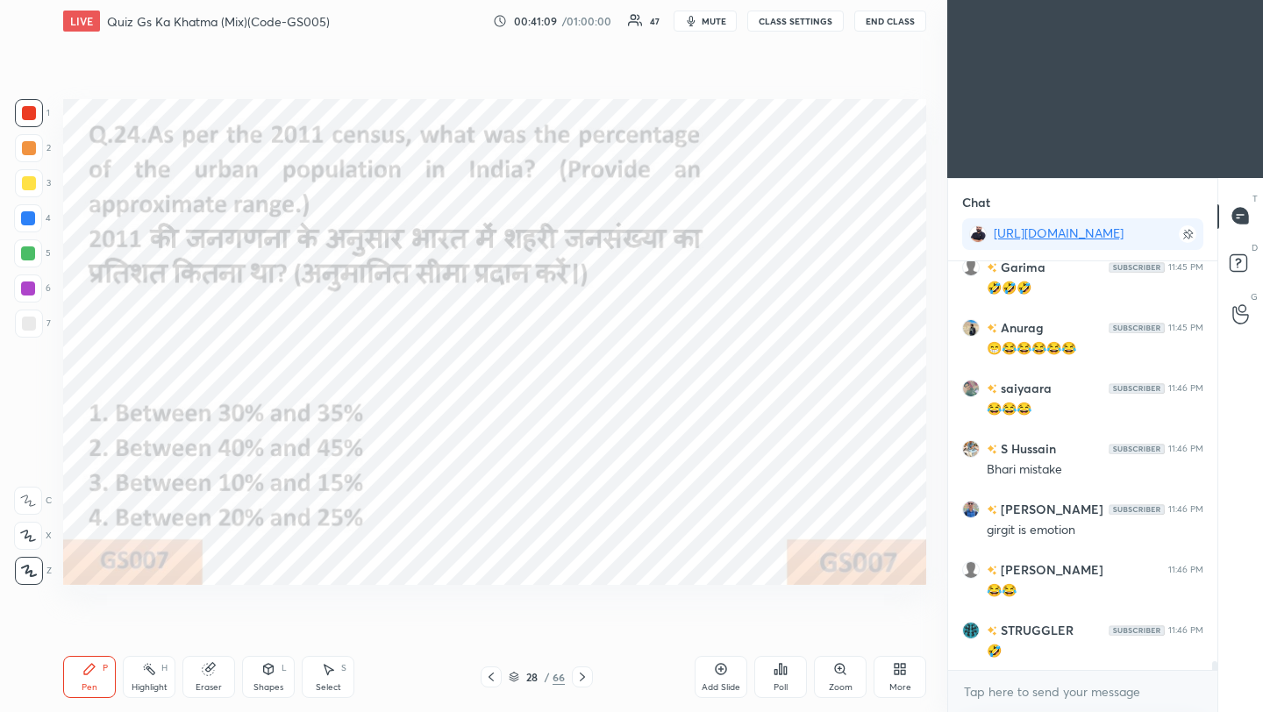
click at [573, 679] on div at bounding box center [582, 677] width 21 height 21
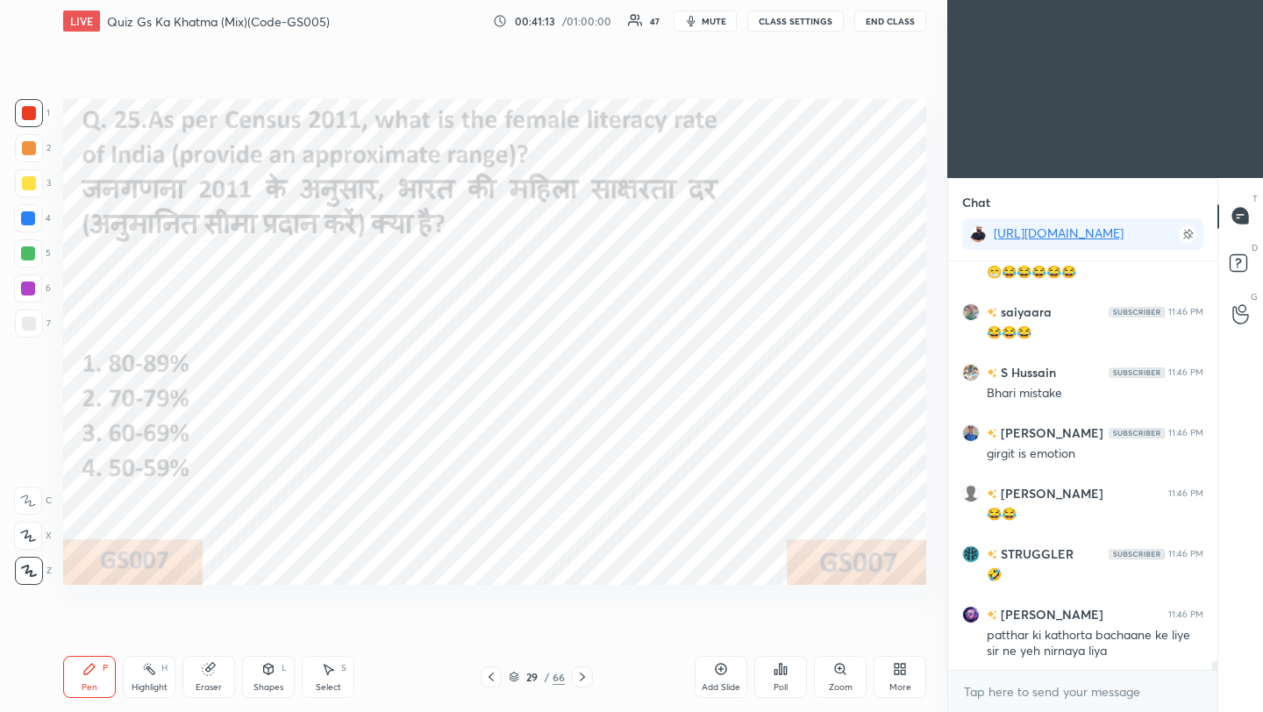
click at [779, 668] on icon at bounding box center [781, 669] width 14 height 14
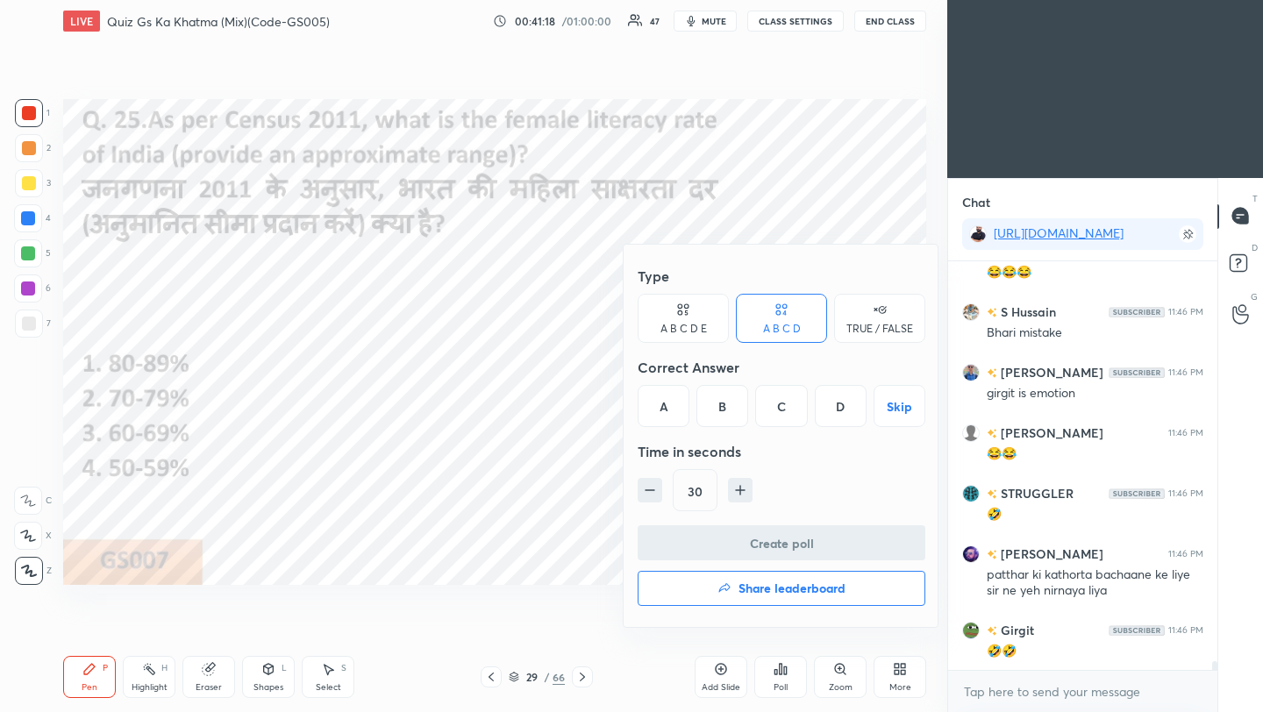
click at [782, 413] on div "C" at bounding box center [781, 406] width 52 height 42
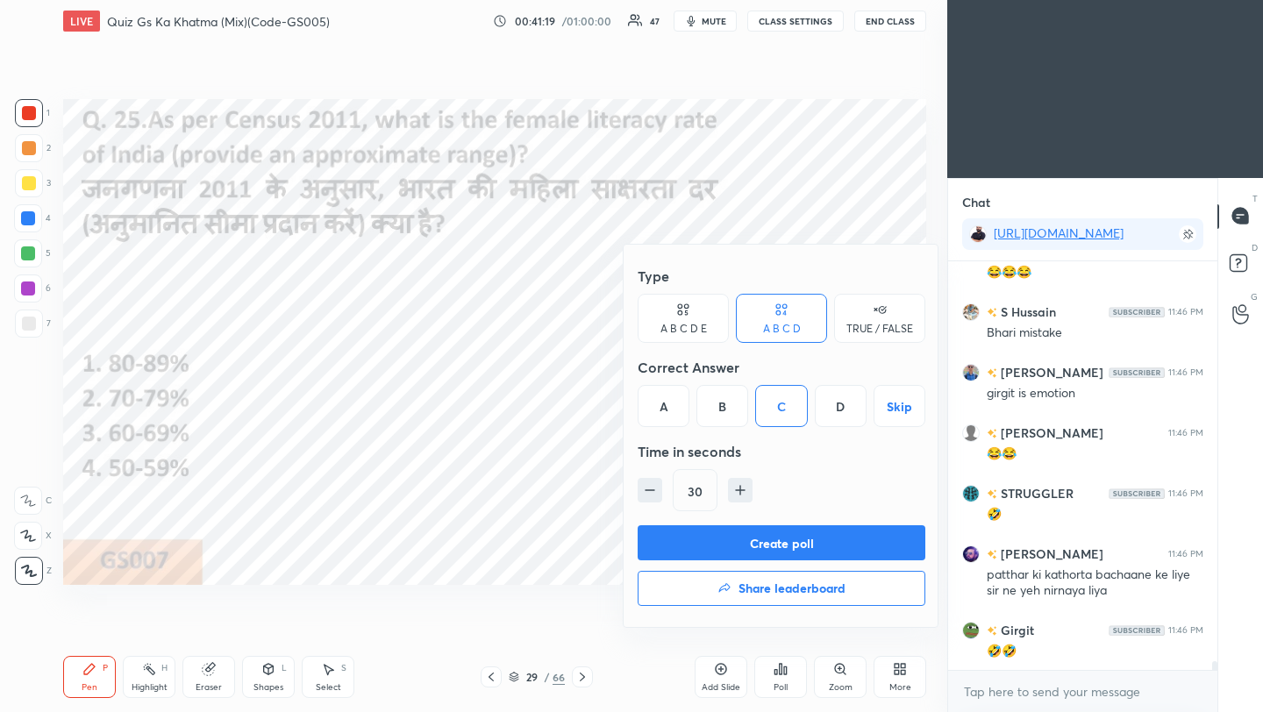
click at [754, 547] on button "Create poll" at bounding box center [782, 542] width 288 height 35
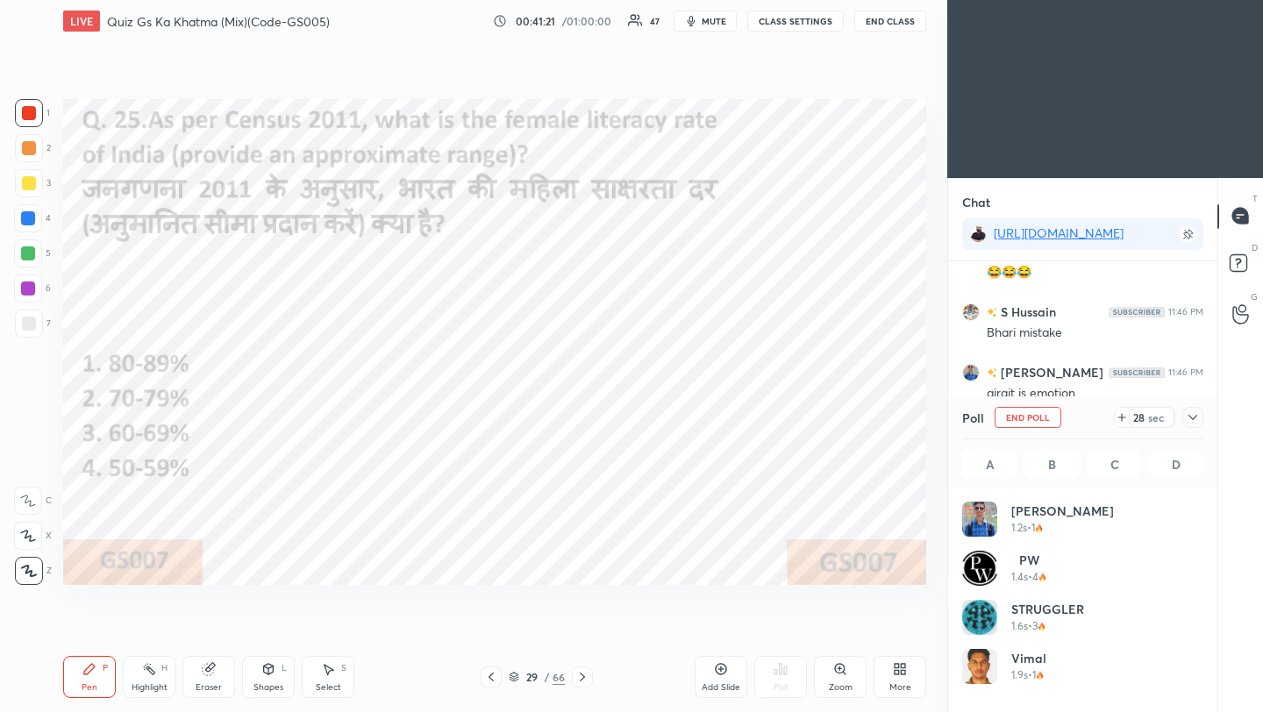
click at [1195, 419] on icon at bounding box center [1193, 418] width 14 height 14
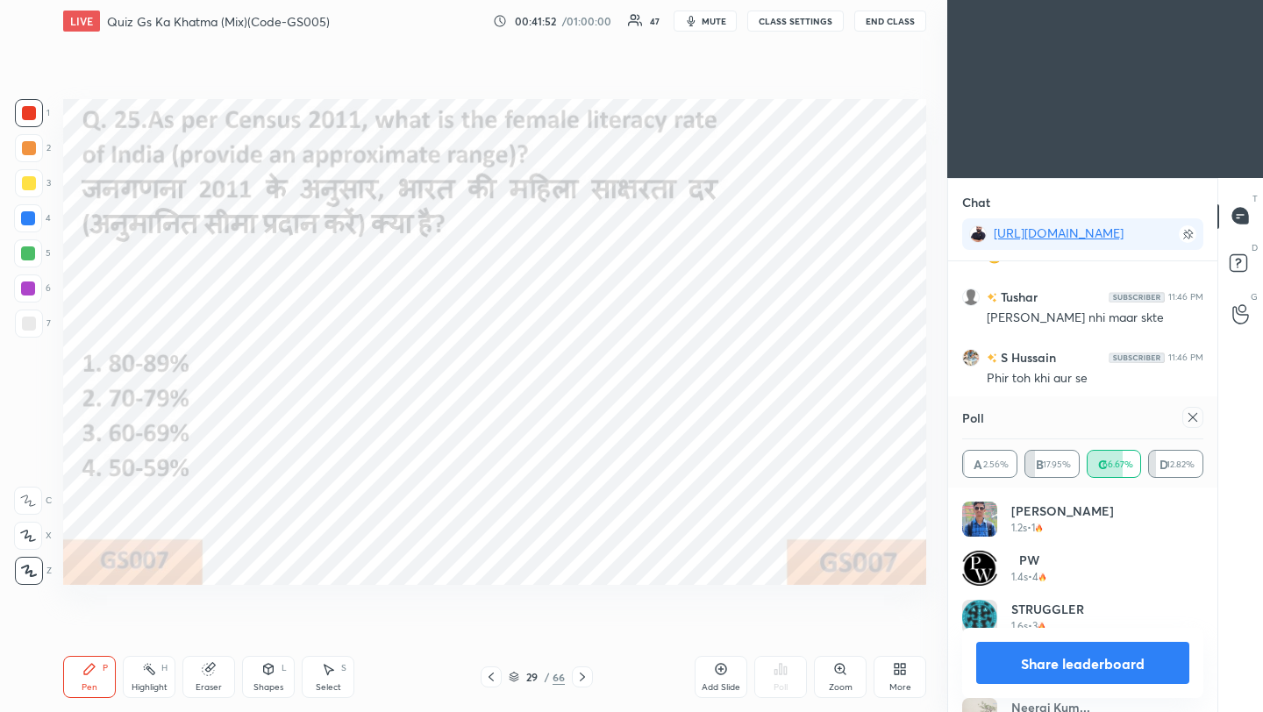
click at [1185, 425] on div at bounding box center [1193, 417] width 21 height 21
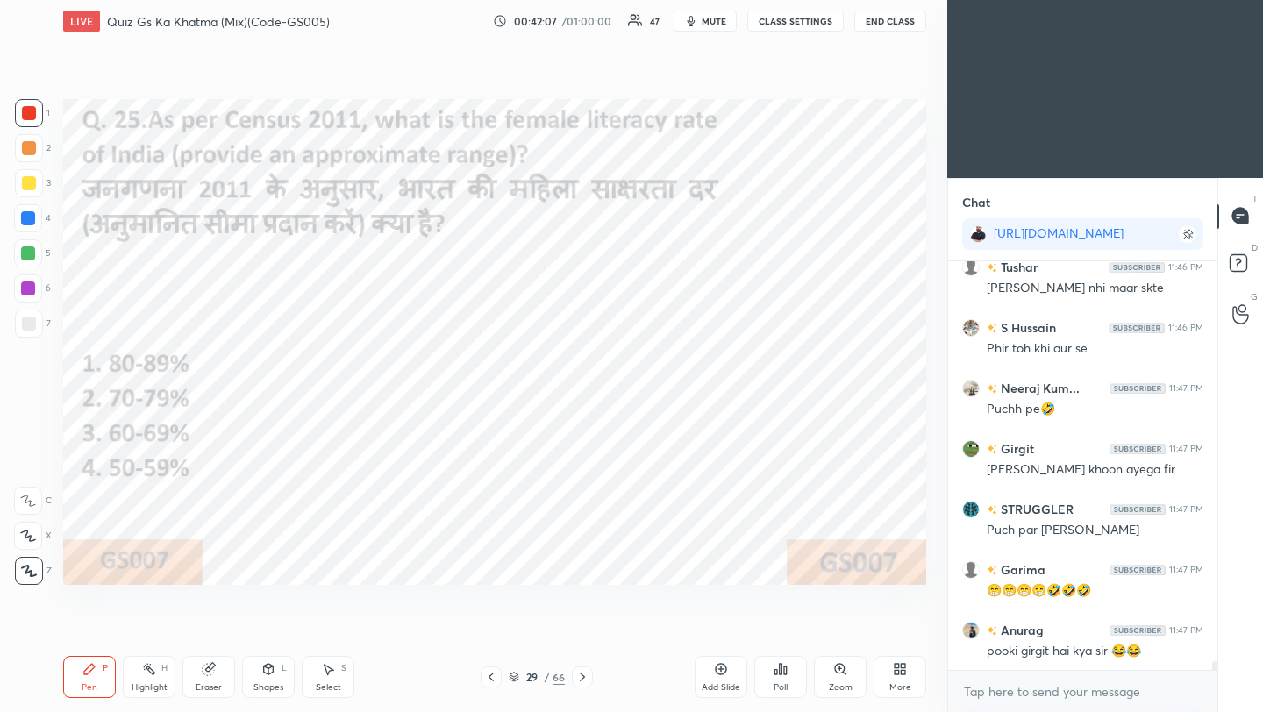
click at [582, 679] on icon at bounding box center [582, 677] width 5 height 9
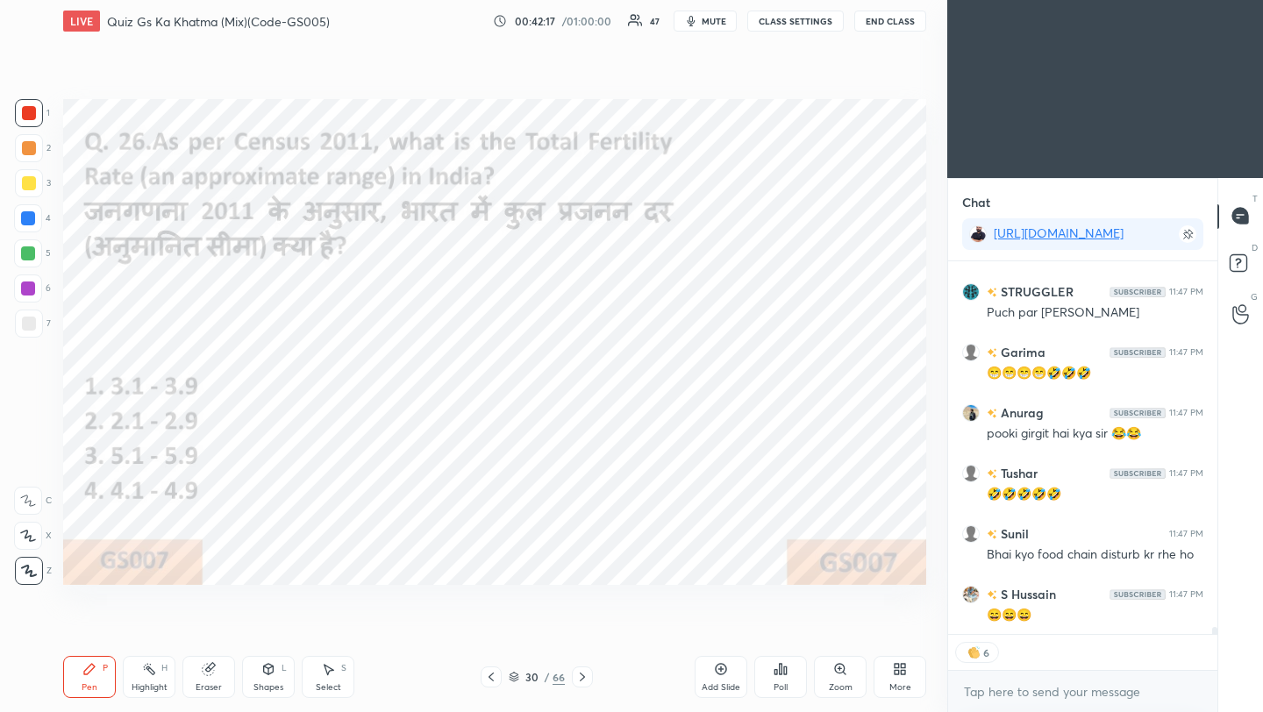
click at [787, 683] on div "Poll" at bounding box center [781, 687] width 14 height 9
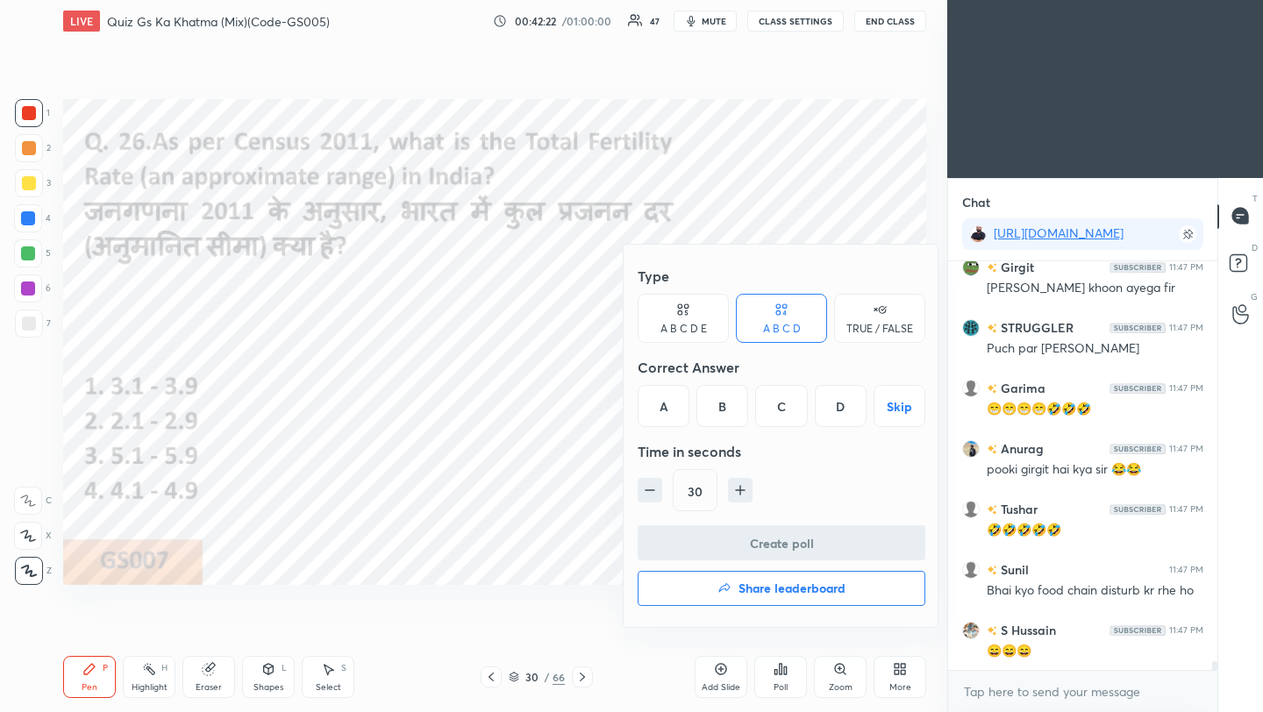
click at [720, 402] on div "B" at bounding box center [723, 406] width 52 height 42
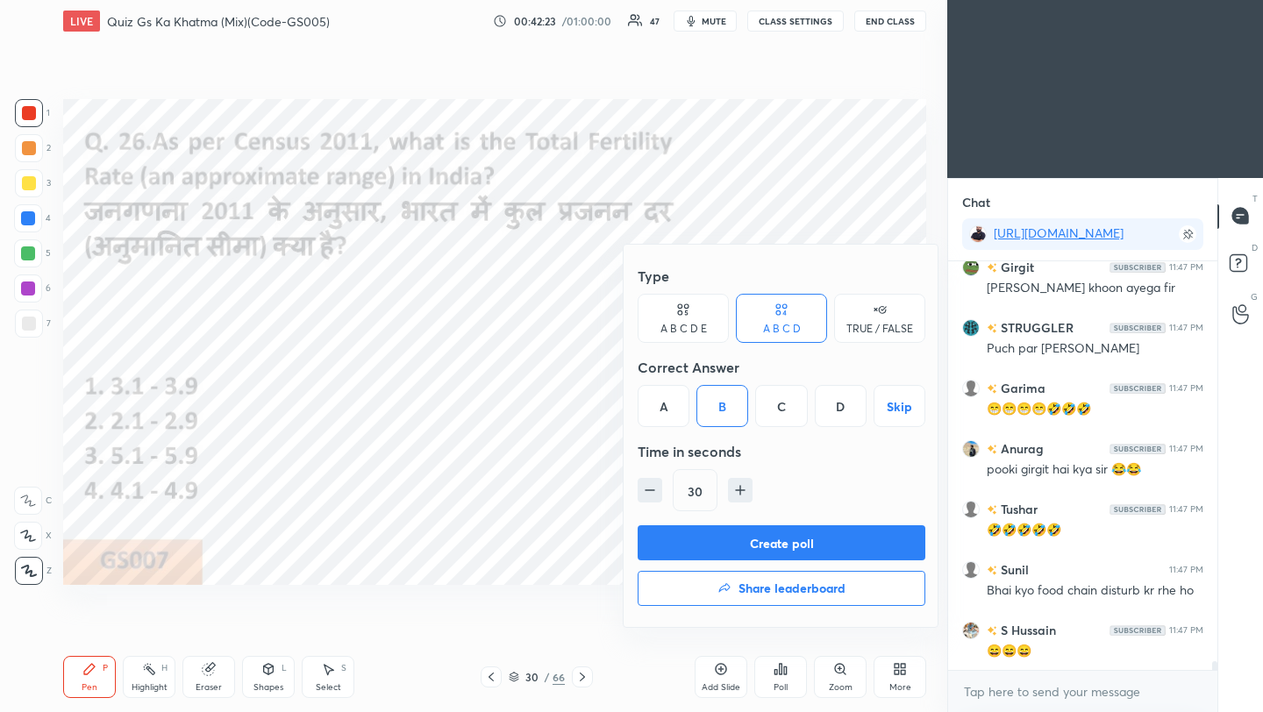
drag, startPoint x: 740, startPoint y: 551, endPoint x: 773, endPoint y: 550, distance: 32.5
click at [740, 551] on button "Create poll" at bounding box center [782, 542] width 288 height 35
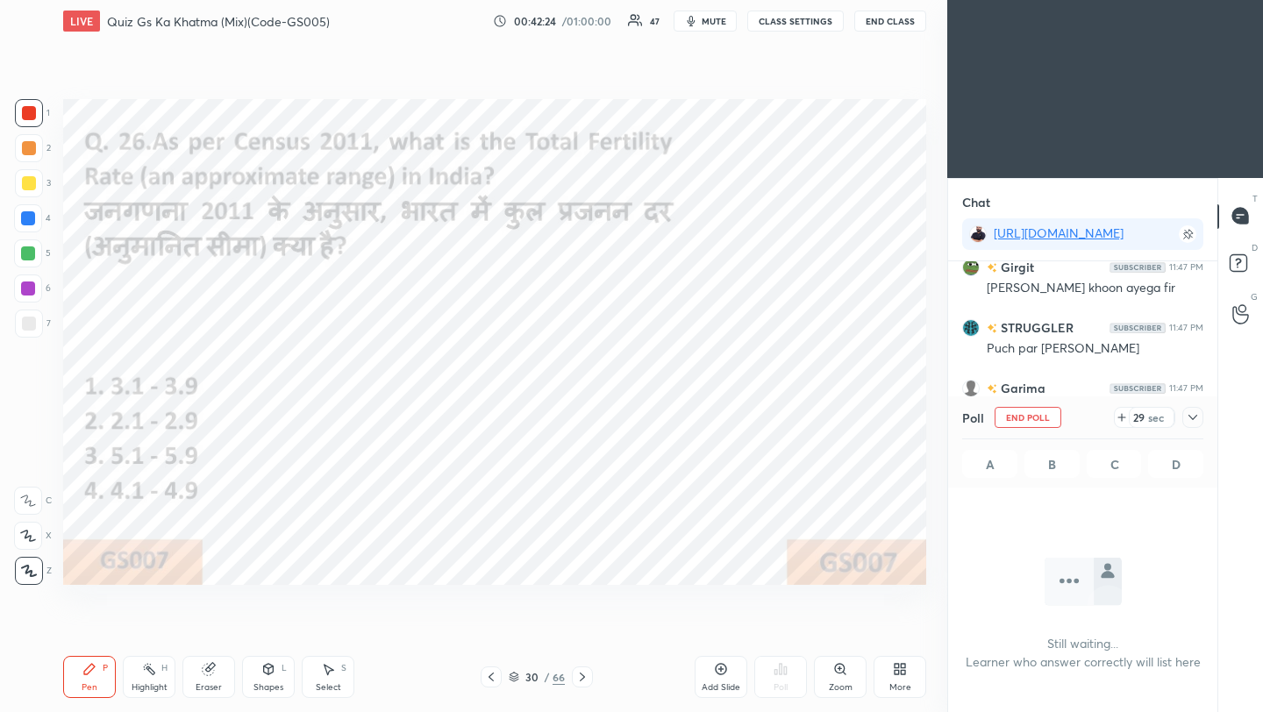
click at [1195, 420] on icon at bounding box center [1193, 418] width 14 height 14
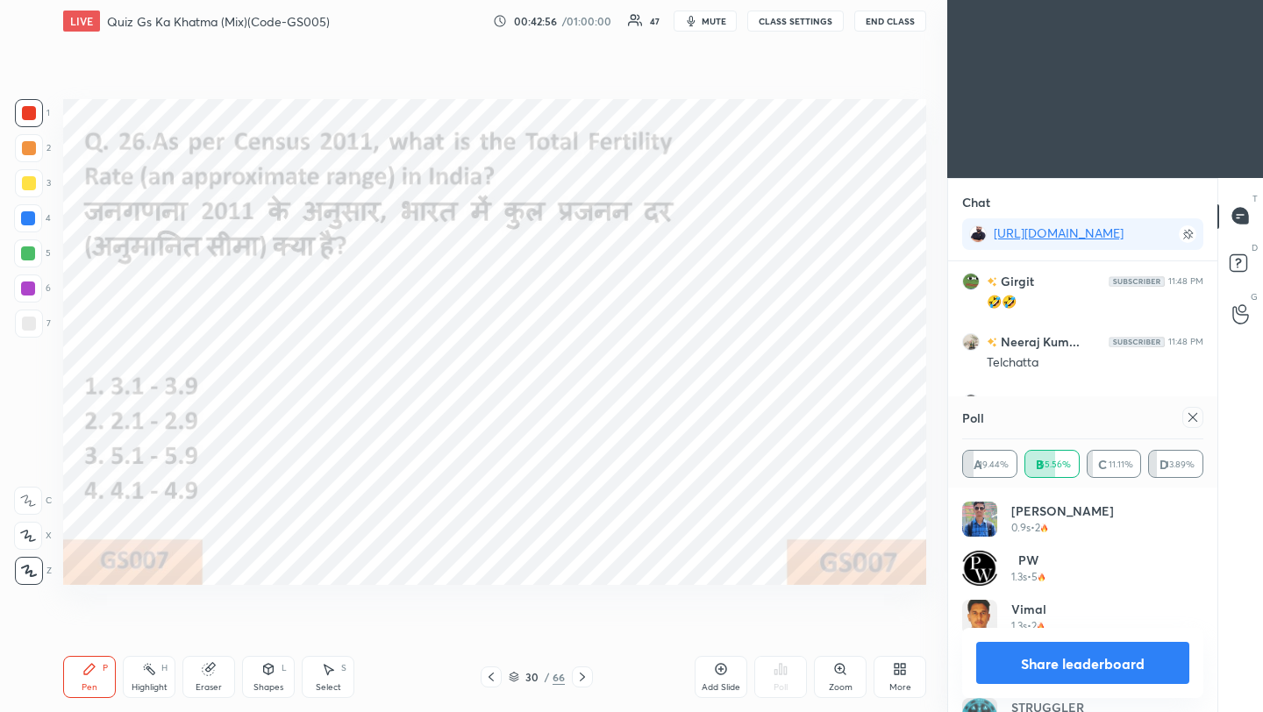
click at [1190, 419] on icon at bounding box center [1193, 417] width 9 height 9
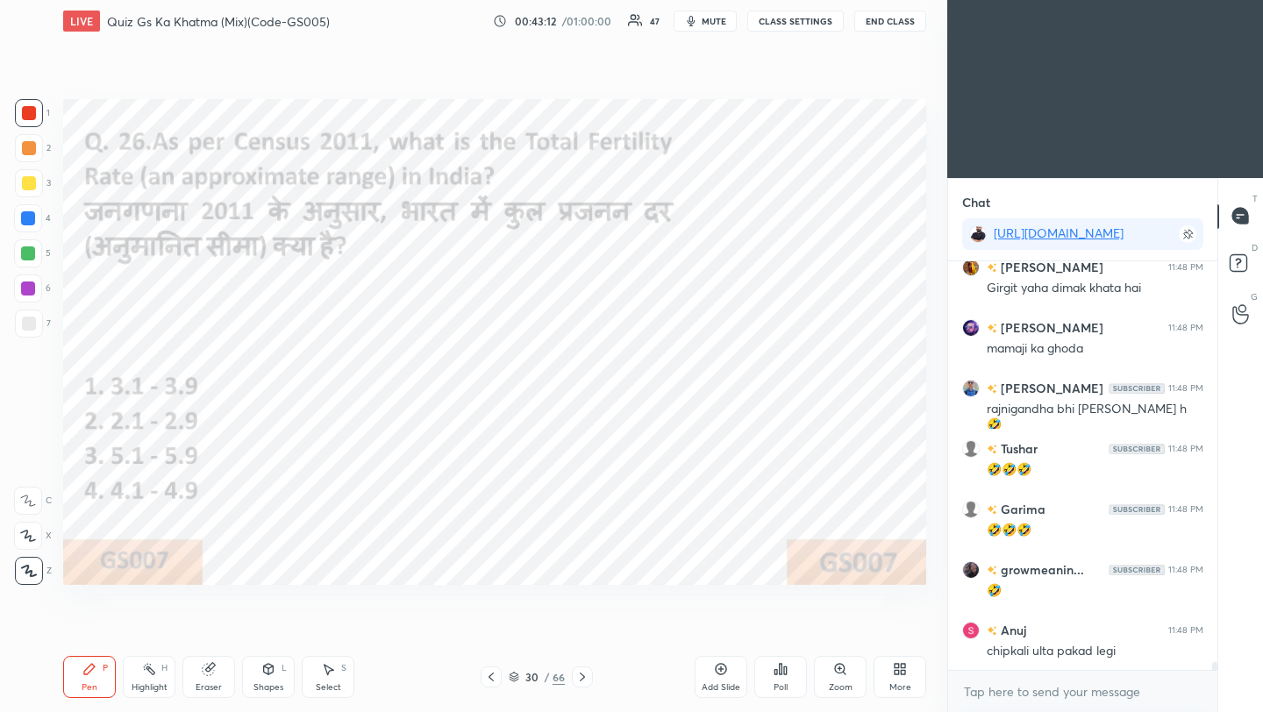
click at [578, 680] on icon at bounding box center [582, 677] width 14 height 14
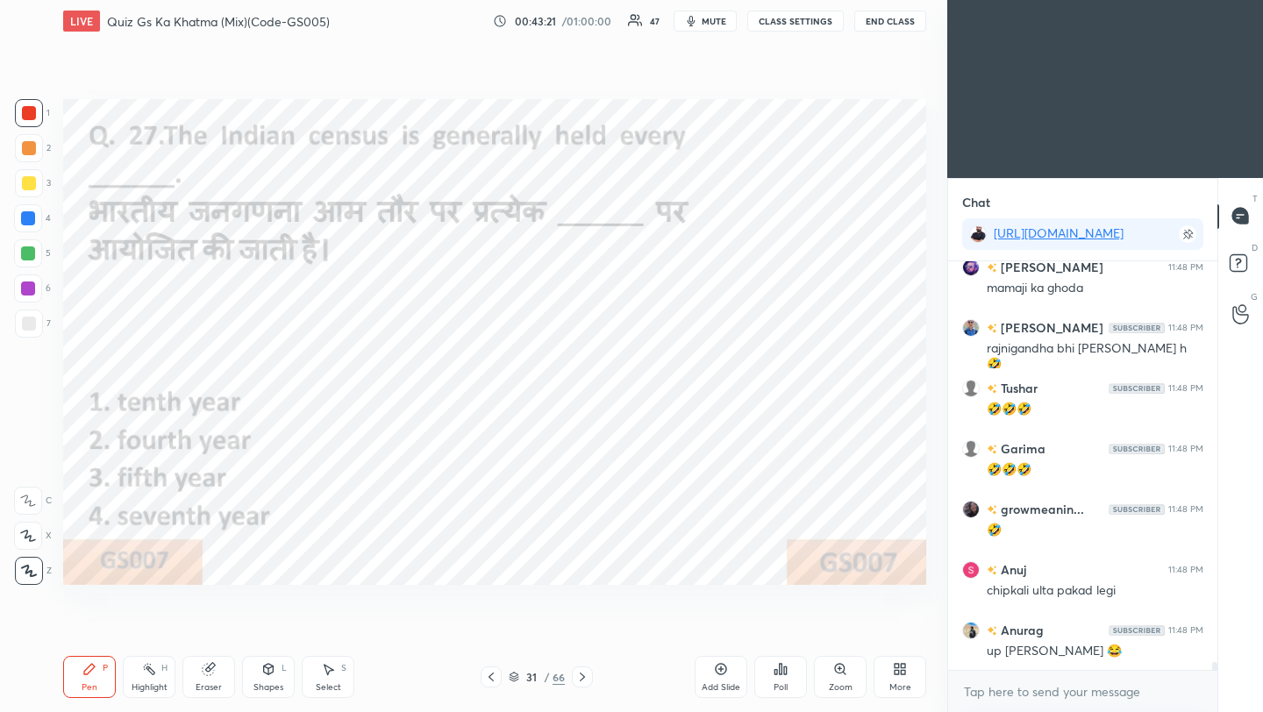
click at [784, 675] on icon at bounding box center [781, 669] width 14 height 14
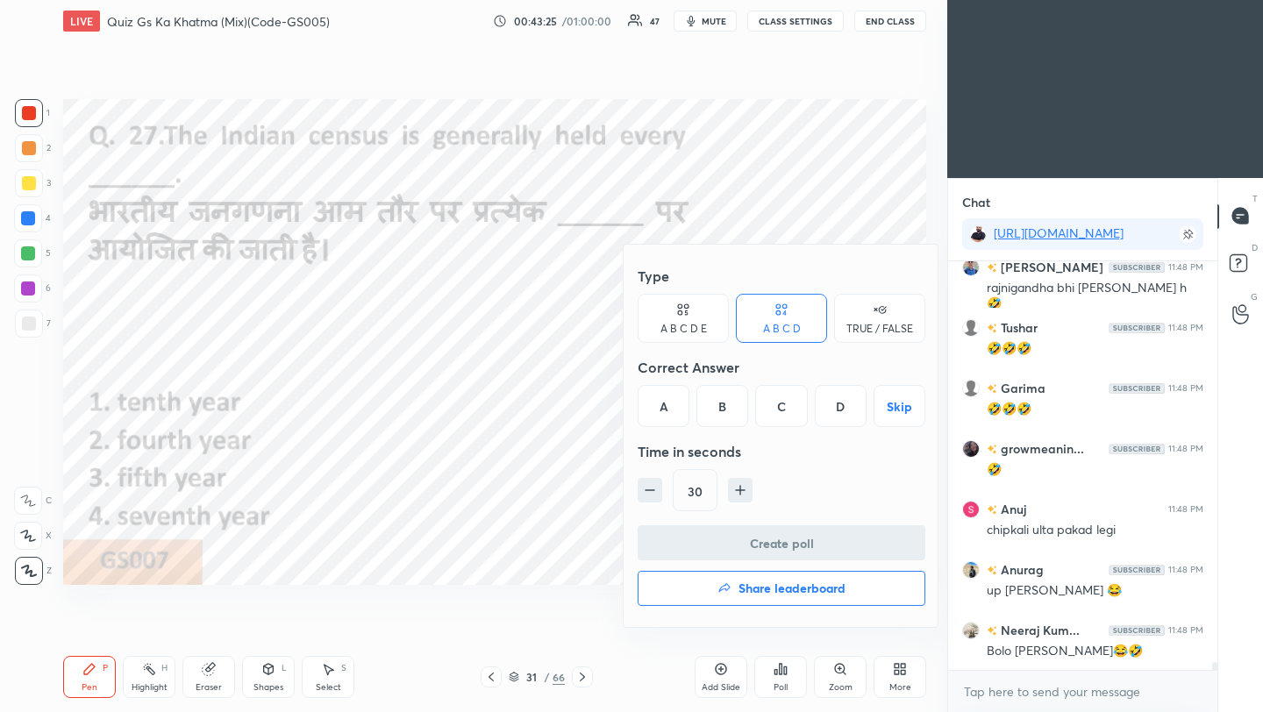
click at [662, 417] on div "A" at bounding box center [664, 406] width 52 height 42
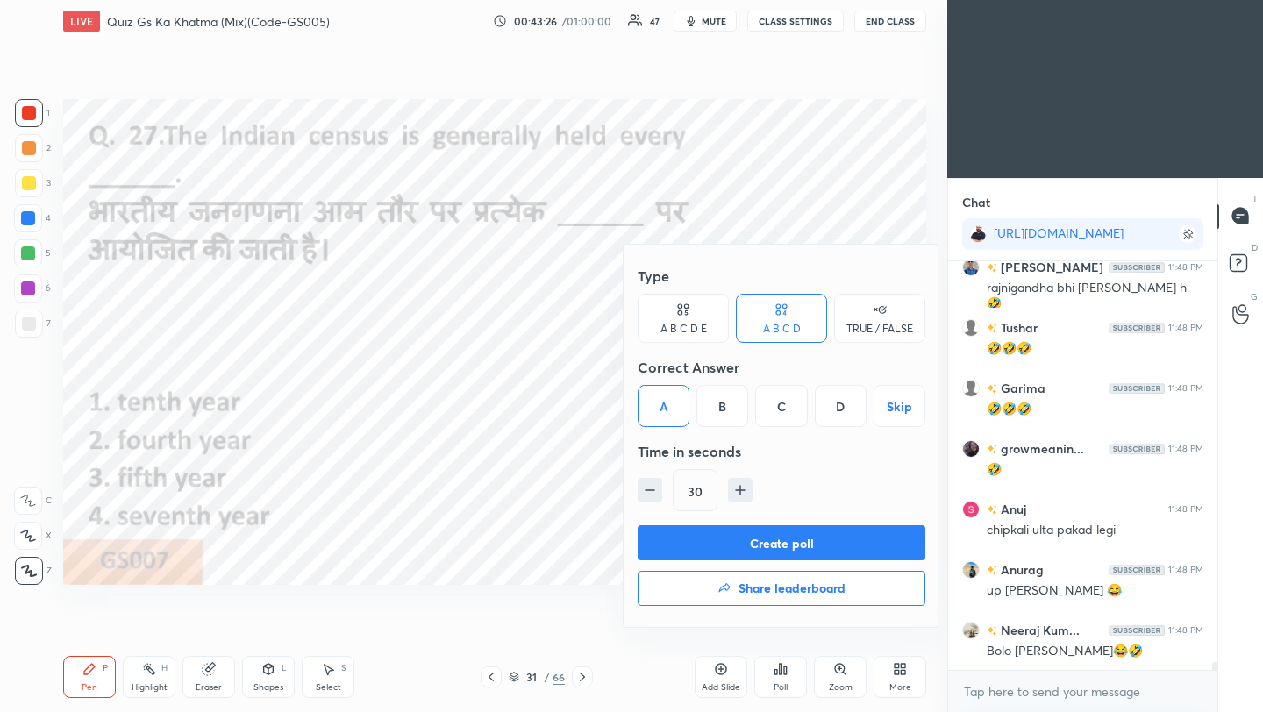
click at [702, 553] on button "Create poll" at bounding box center [782, 542] width 288 height 35
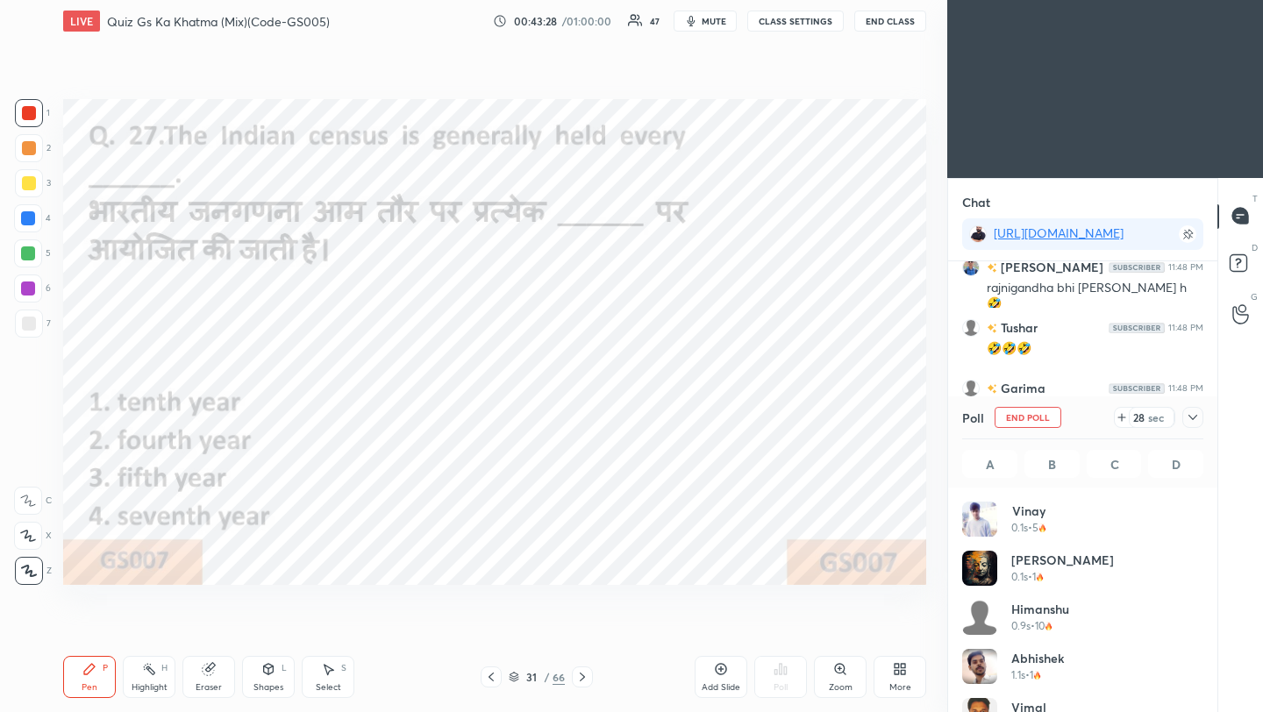
click at [1186, 422] on div at bounding box center [1193, 417] width 21 height 21
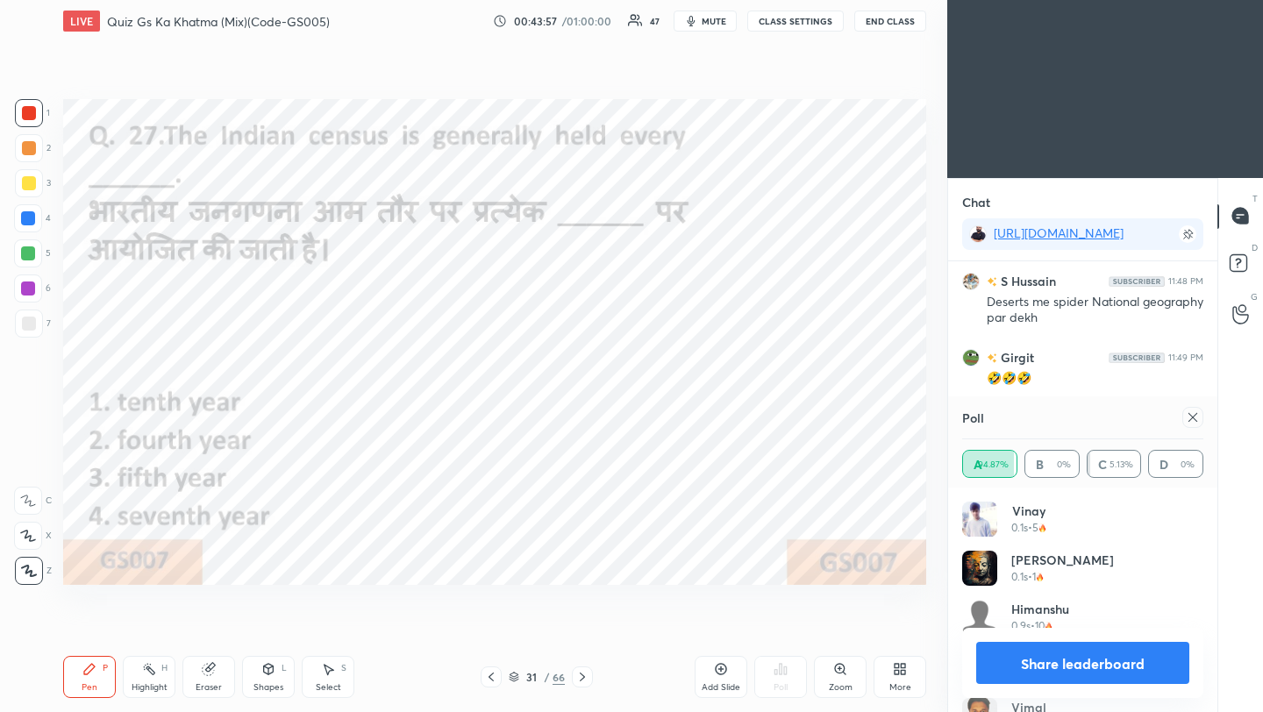
scroll to position [21162, 0]
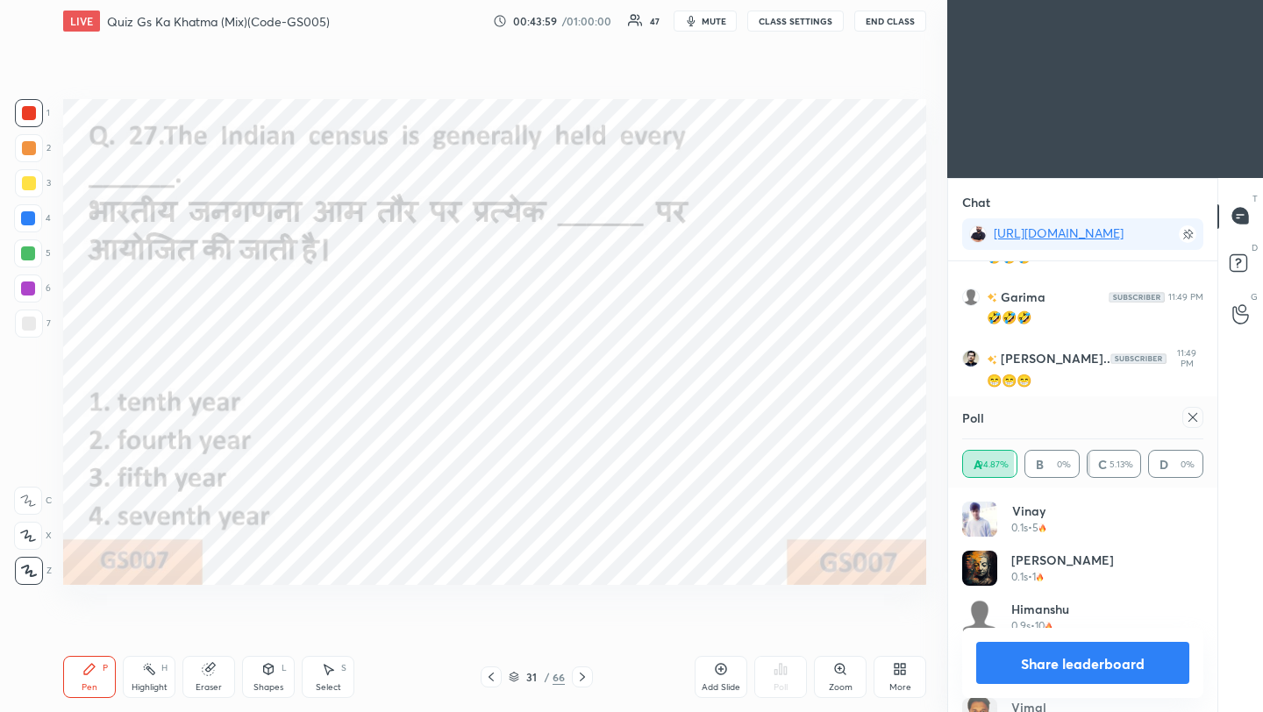
click at [1198, 418] on icon at bounding box center [1193, 418] width 14 height 14
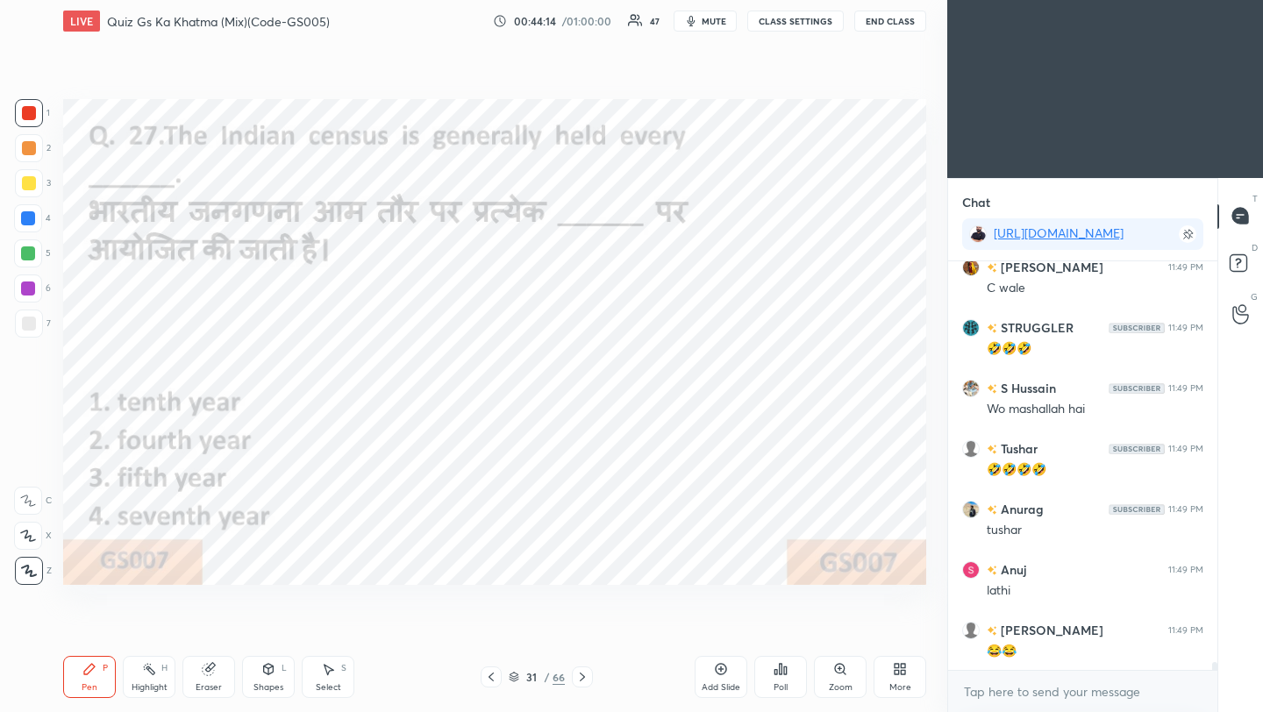
click at [584, 682] on icon at bounding box center [582, 677] width 14 height 14
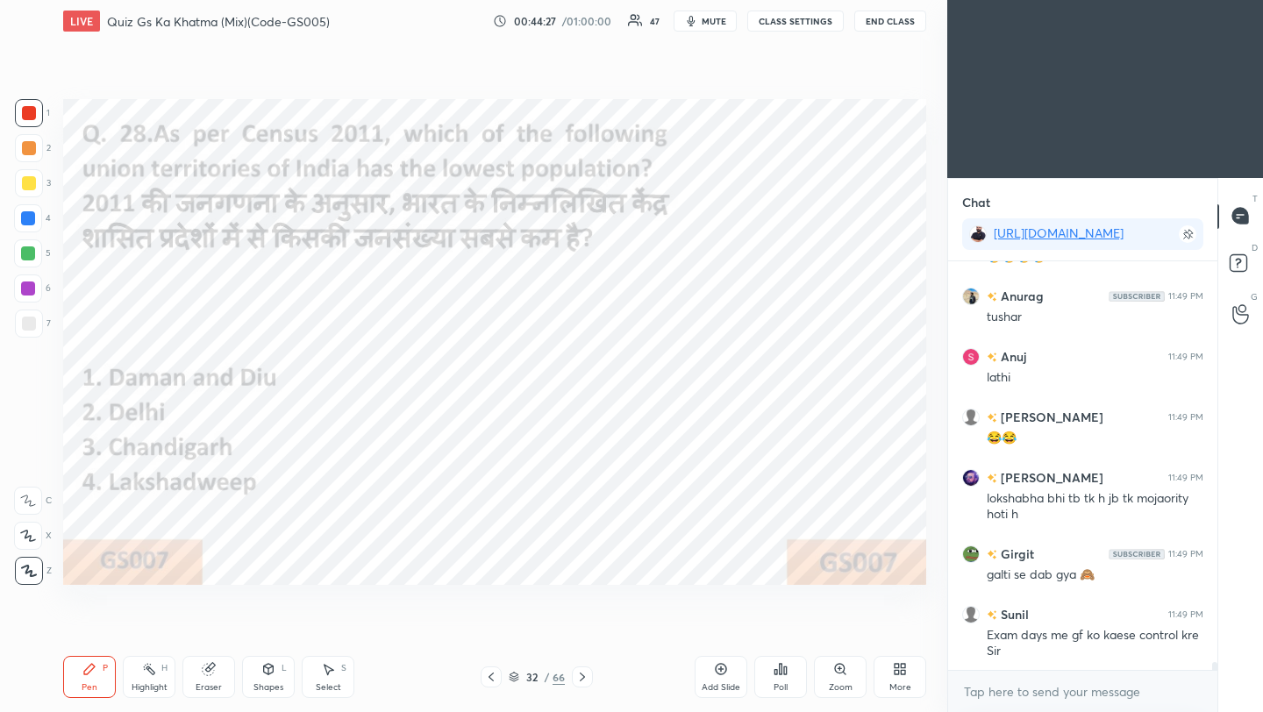
click at [783, 678] on div "Poll" at bounding box center [780, 677] width 53 height 42
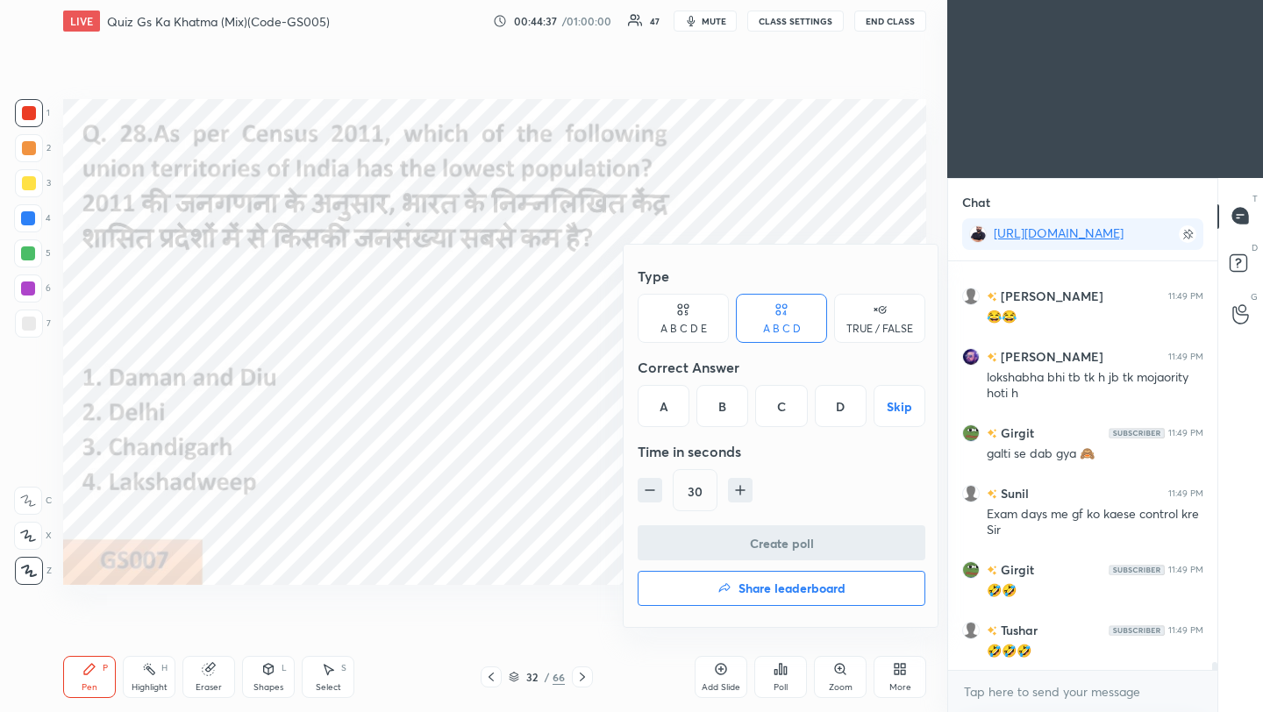
click at [840, 412] on div "D" at bounding box center [841, 406] width 52 height 42
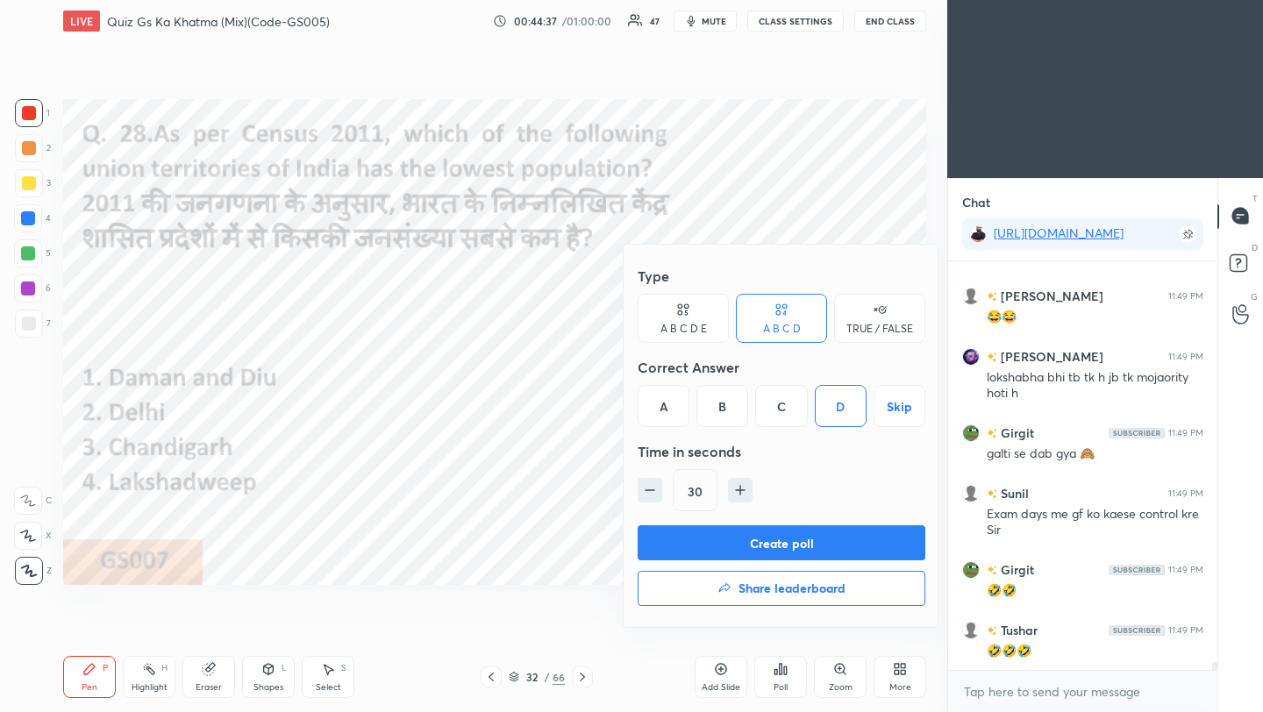
click at [815, 535] on button "Create poll" at bounding box center [782, 542] width 288 height 35
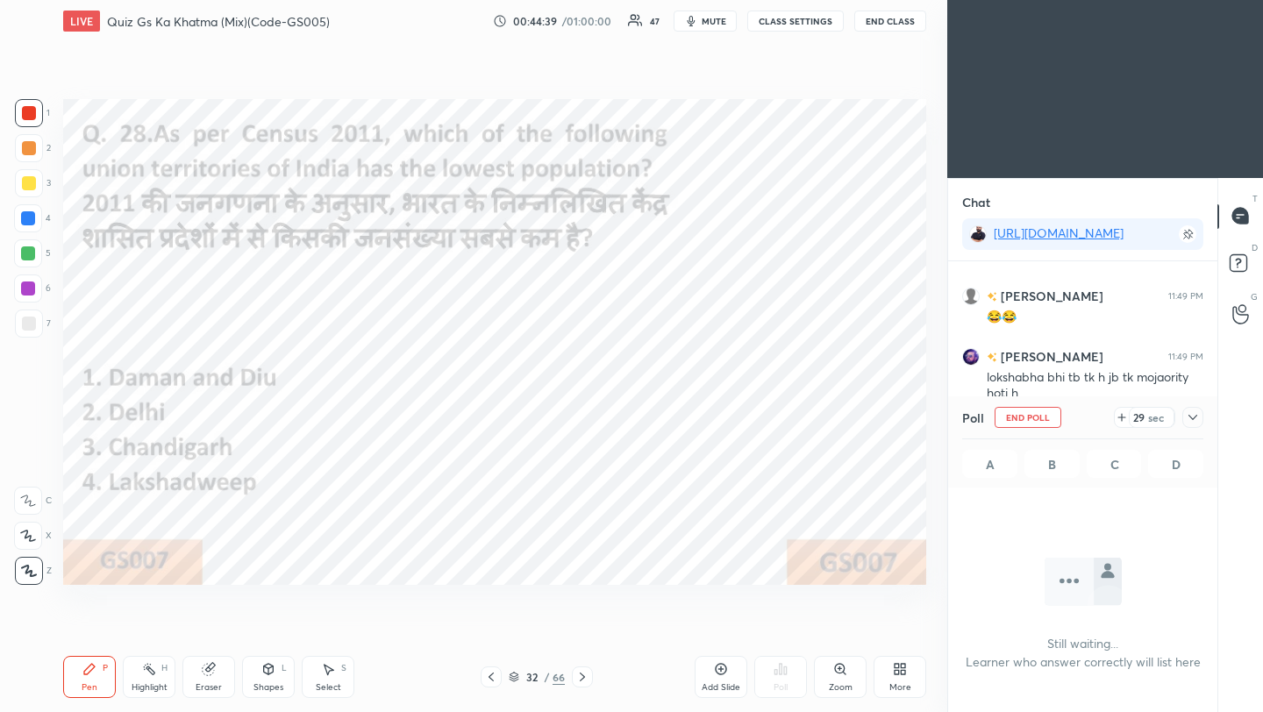
click at [1194, 418] on icon at bounding box center [1193, 417] width 9 height 5
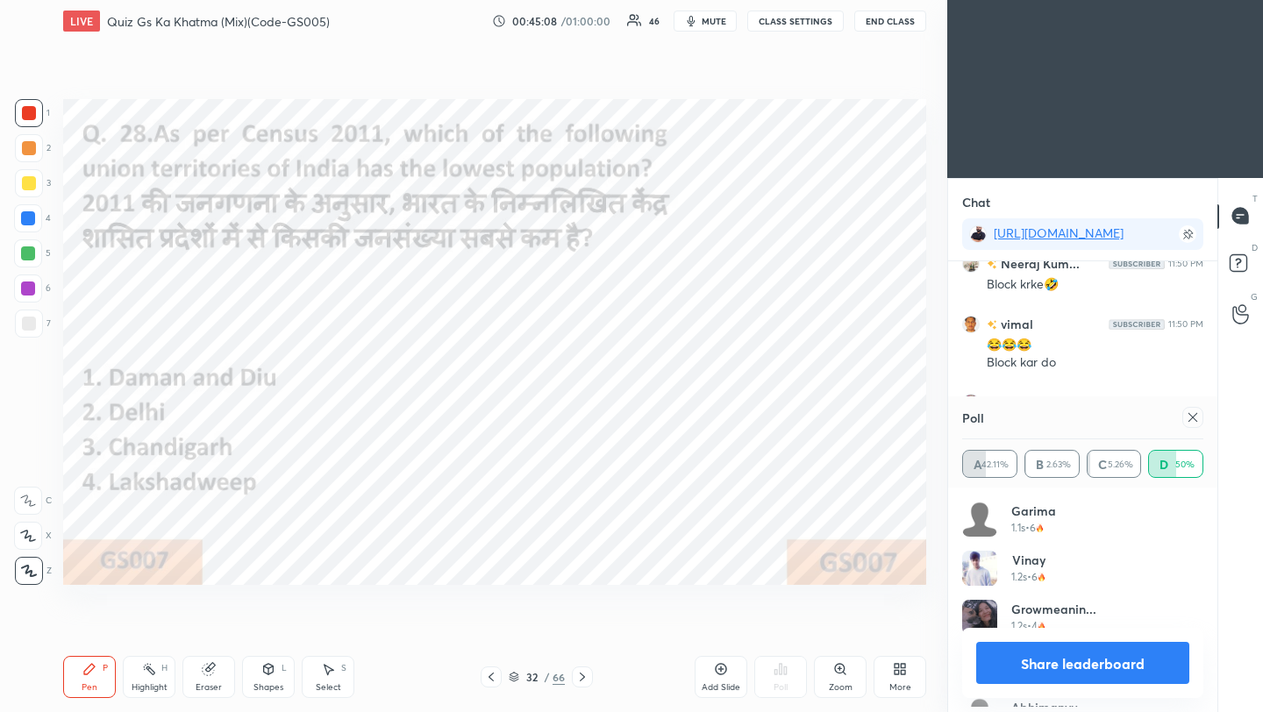
scroll to position [22256, 0]
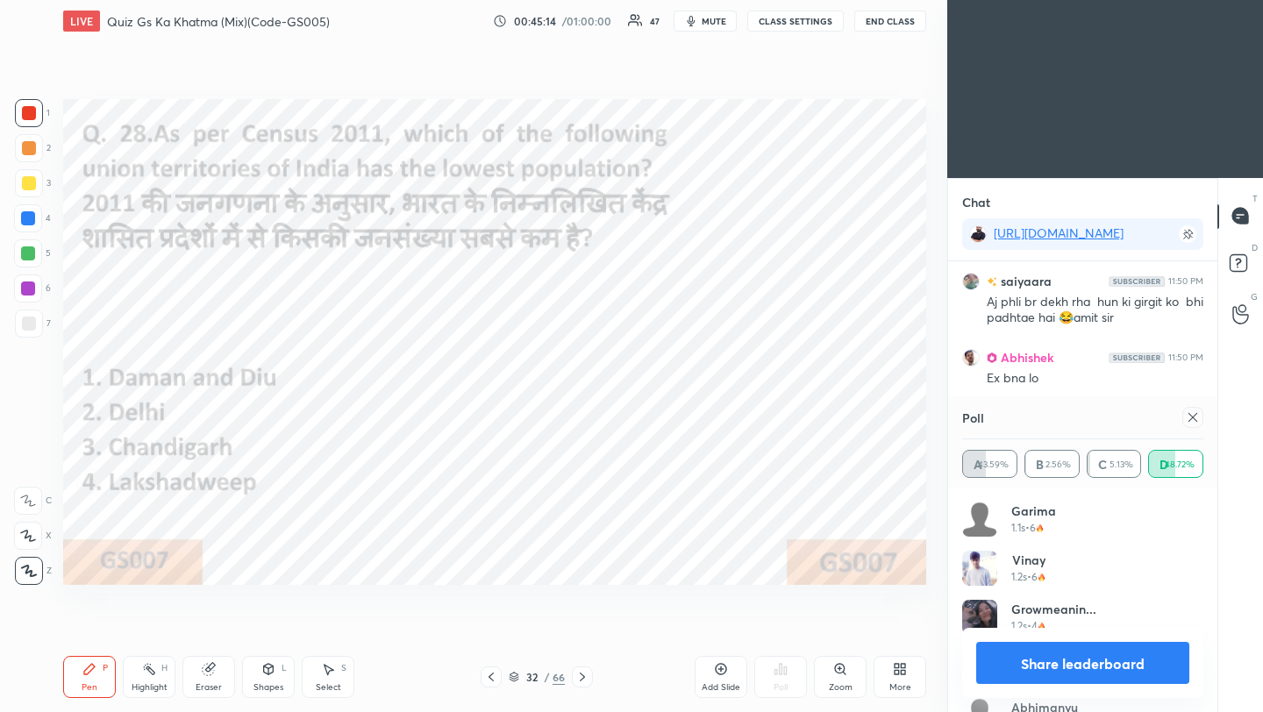
click at [1197, 421] on icon at bounding box center [1193, 418] width 14 height 14
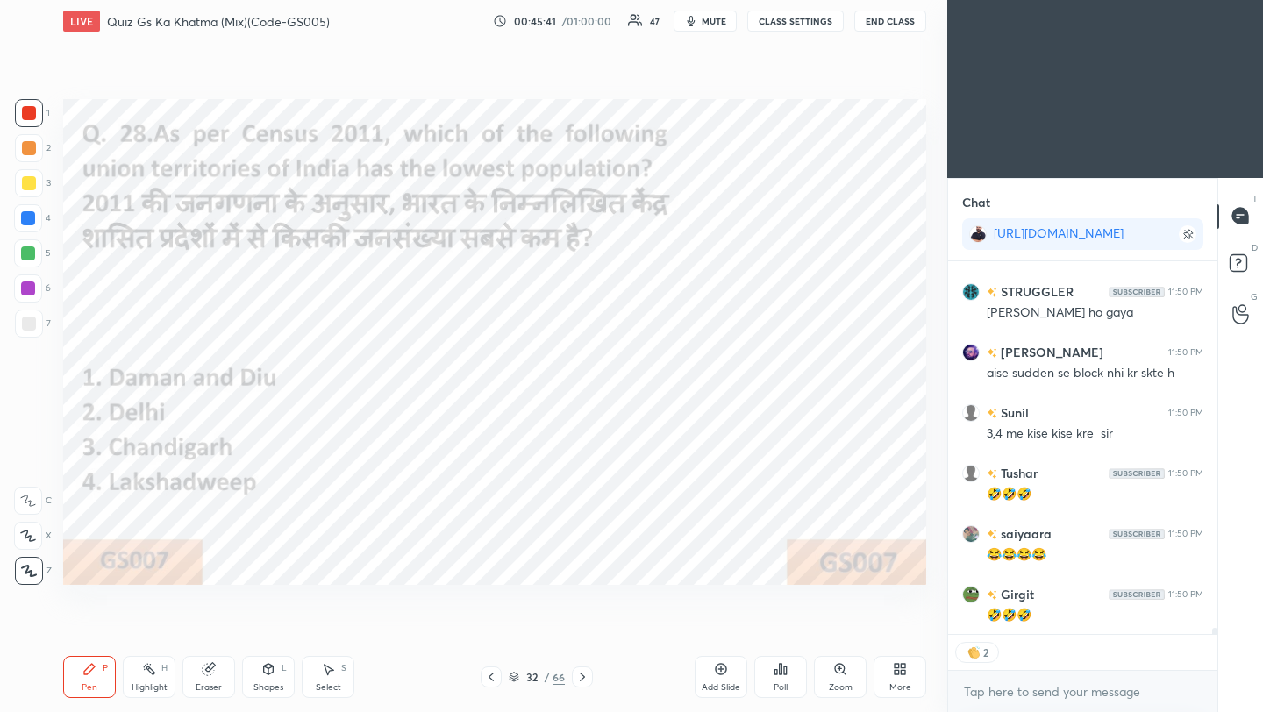
click at [589, 683] on div at bounding box center [582, 677] width 21 height 21
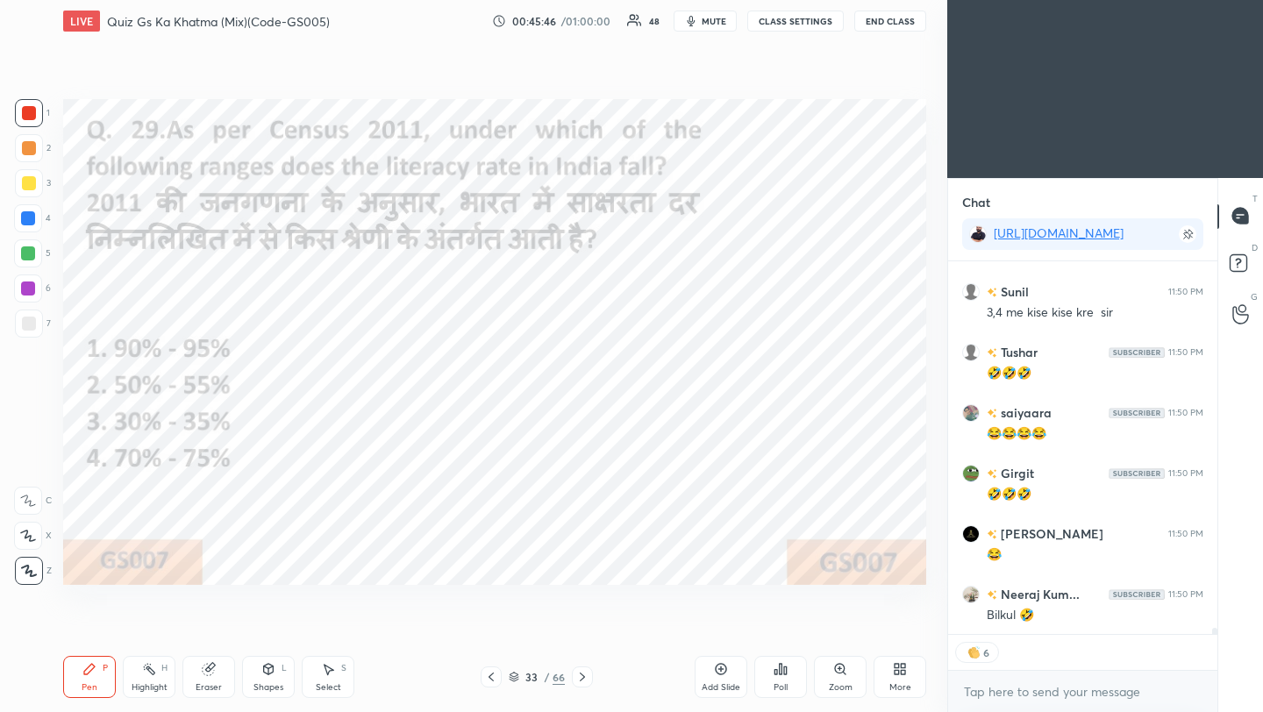
click at [779, 683] on div "Poll" at bounding box center [781, 687] width 14 height 9
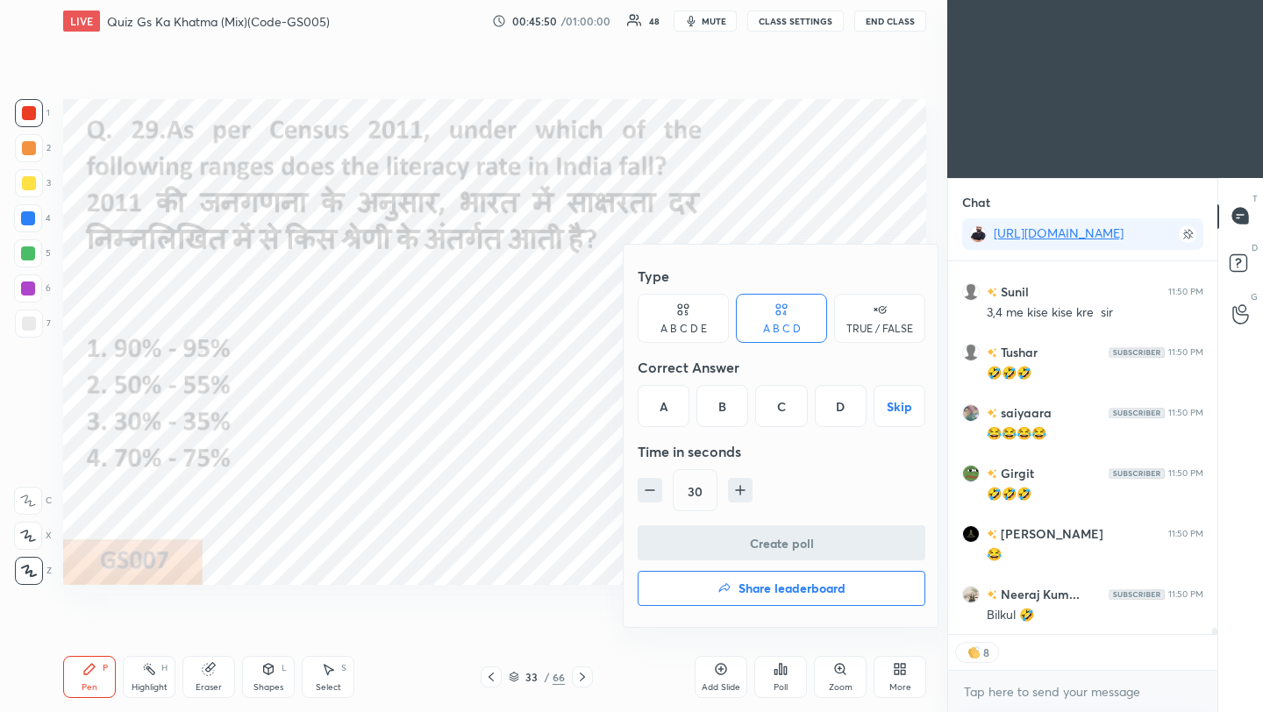
click at [840, 413] on div "D" at bounding box center [841, 406] width 52 height 42
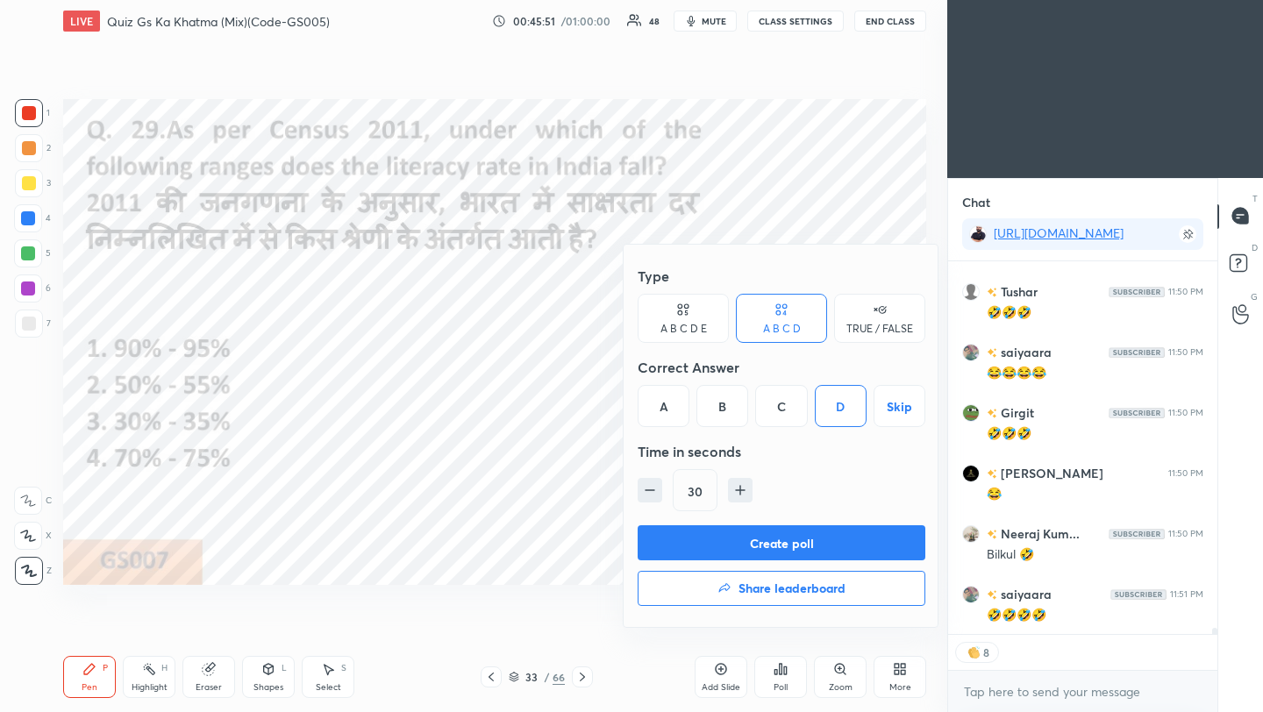
click at [802, 547] on button "Create poll" at bounding box center [782, 542] width 288 height 35
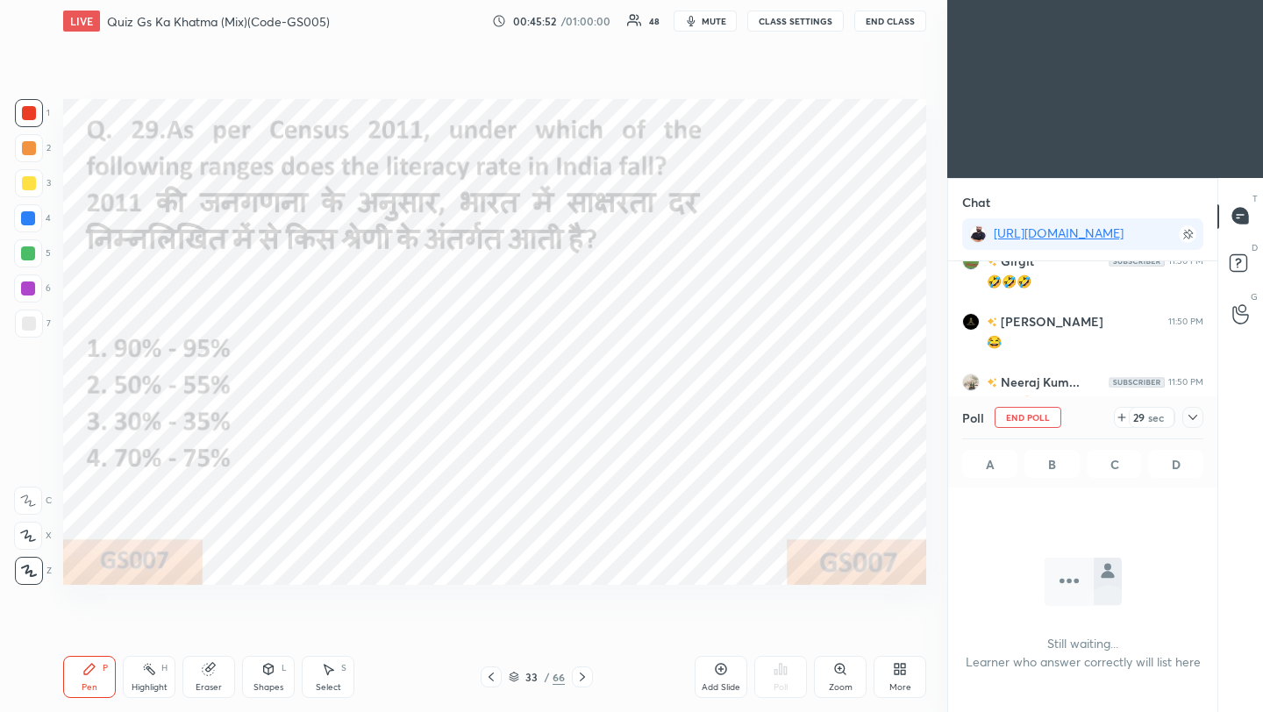
click at [1193, 421] on icon at bounding box center [1193, 418] width 14 height 14
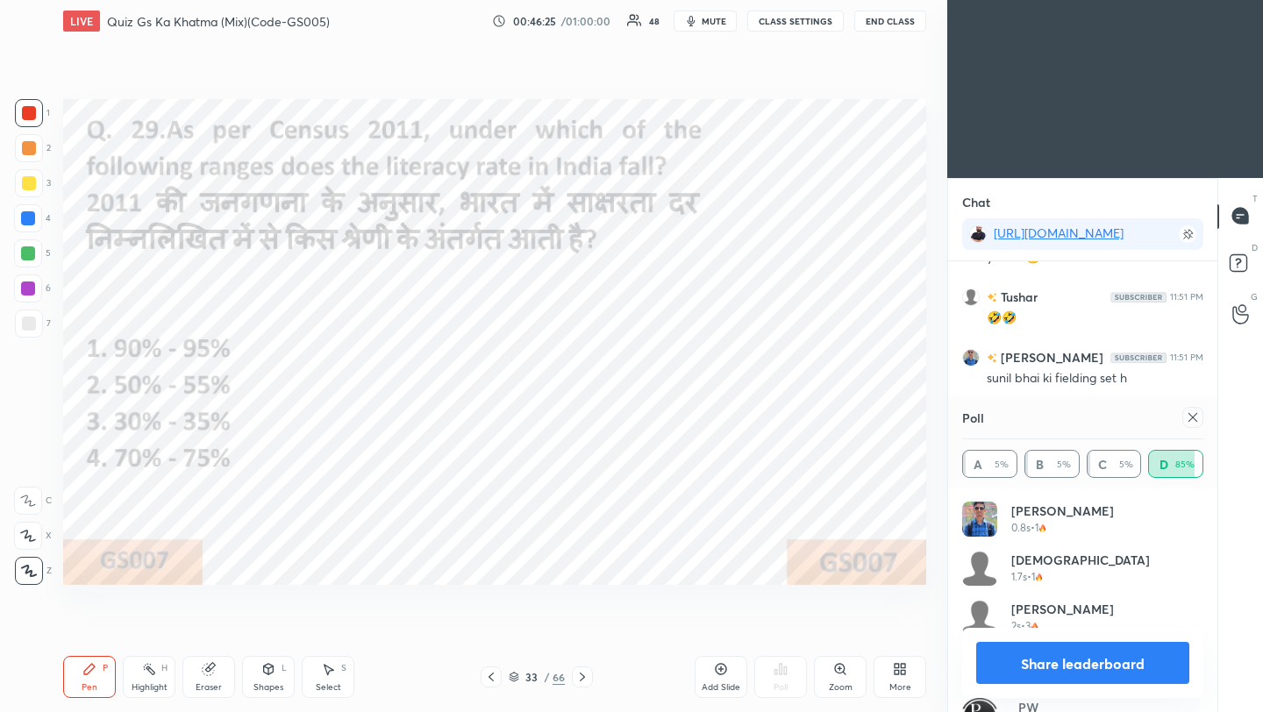
click at [1195, 422] on icon at bounding box center [1193, 418] width 14 height 14
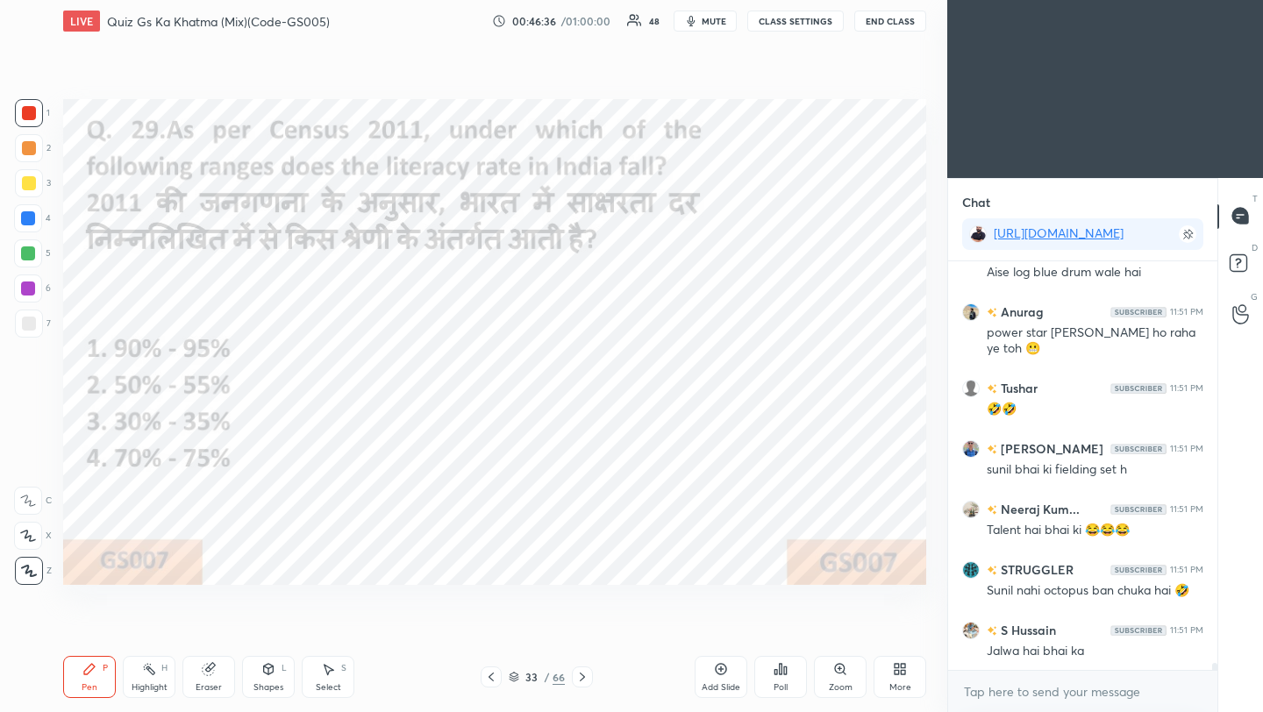
click at [576, 677] on icon at bounding box center [582, 677] width 14 height 14
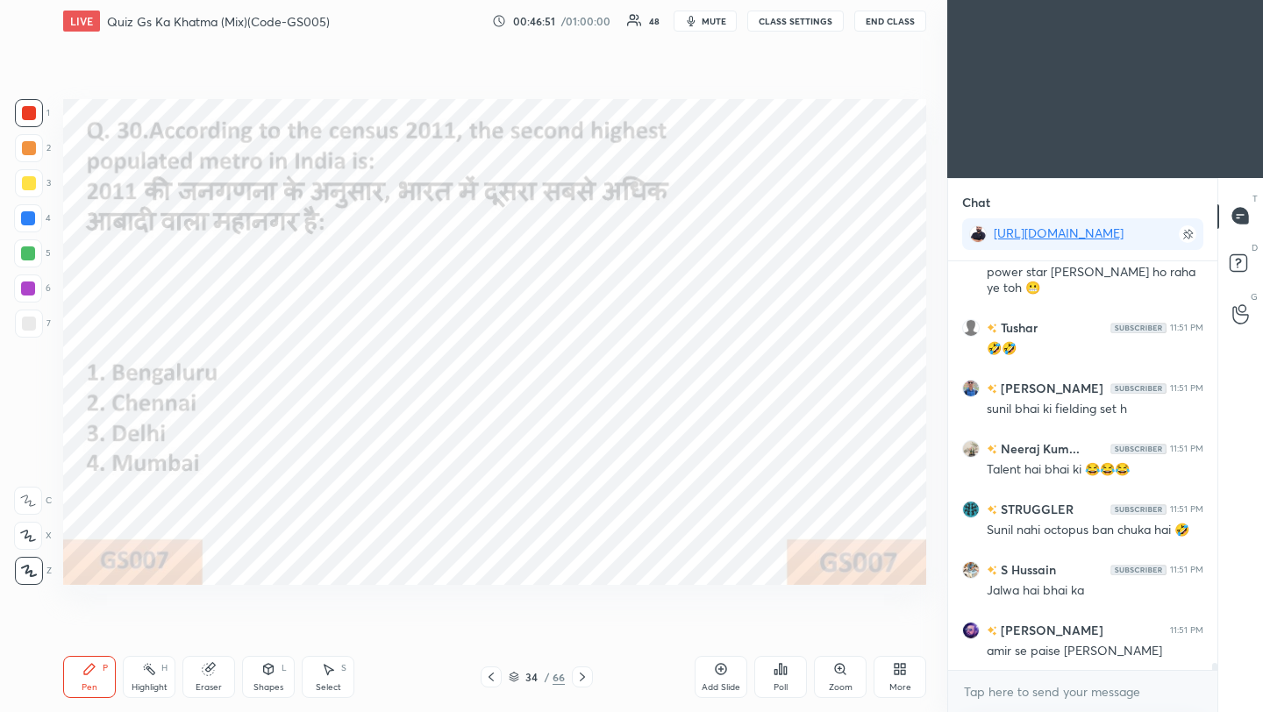
click at [782, 671] on icon at bounding box center [781, 669] width 14 height 14
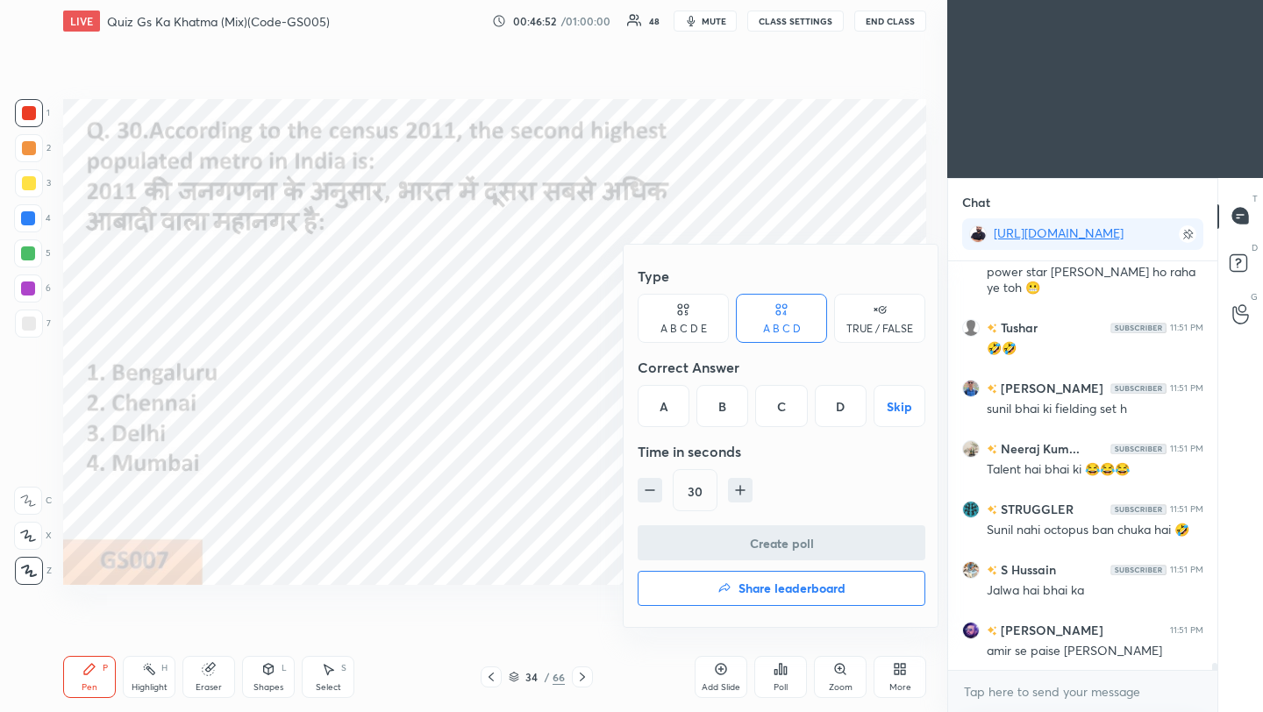
click at [789, 406] on div "C" at bounding box center [781, 406] width 52 height 42
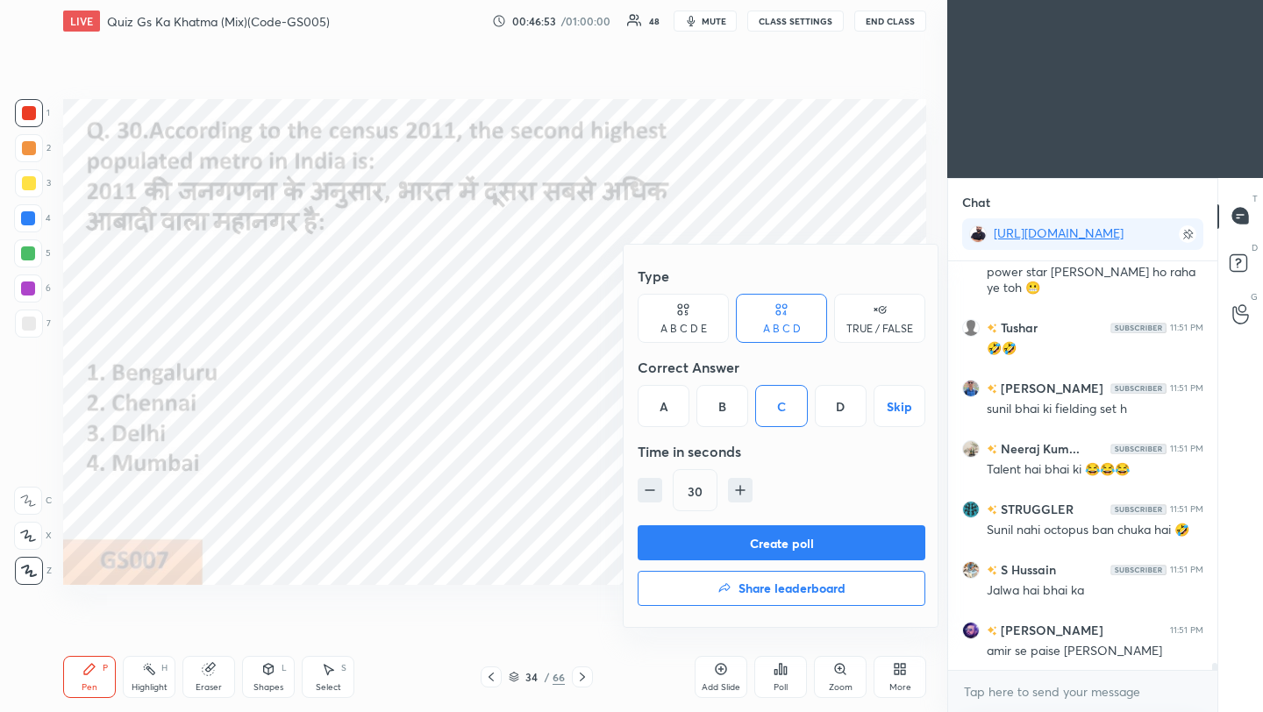
click at [776, 554] on button "Create poll" at bounding box center [782, 542] width 288 height 35
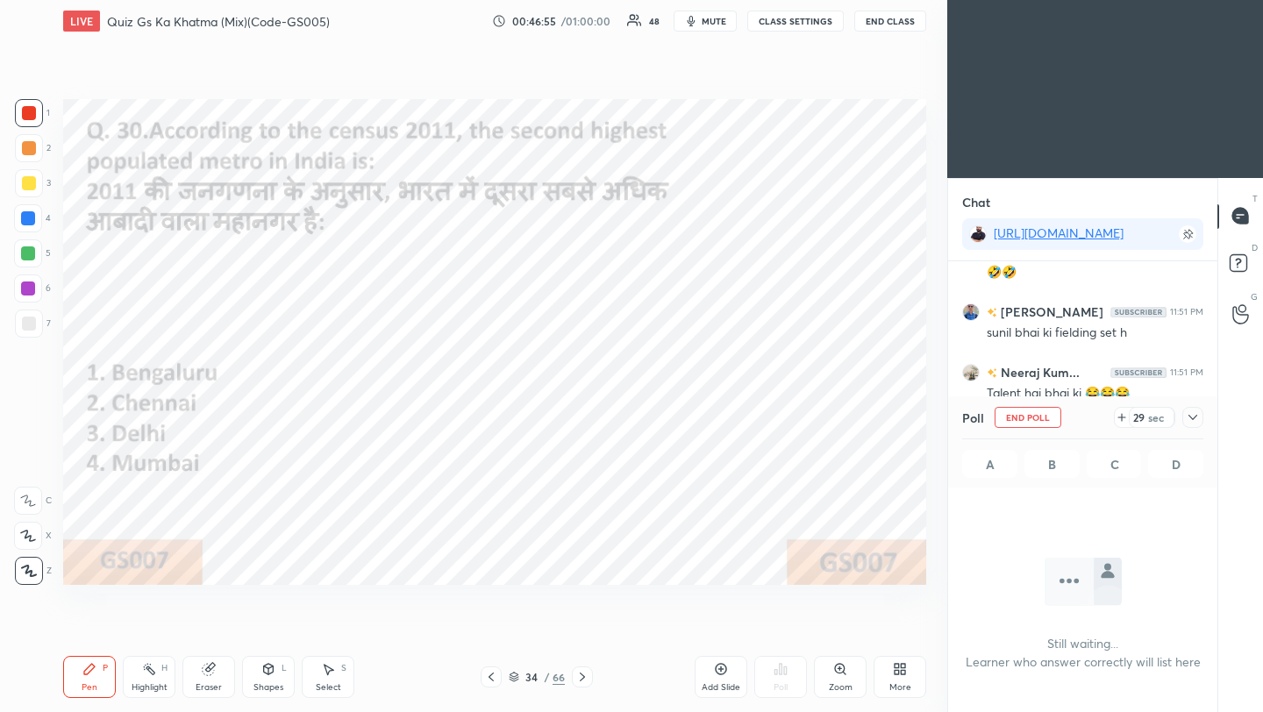
click at [1197, 421] on icon at bounding box center [1193, 418] width 14 height 14
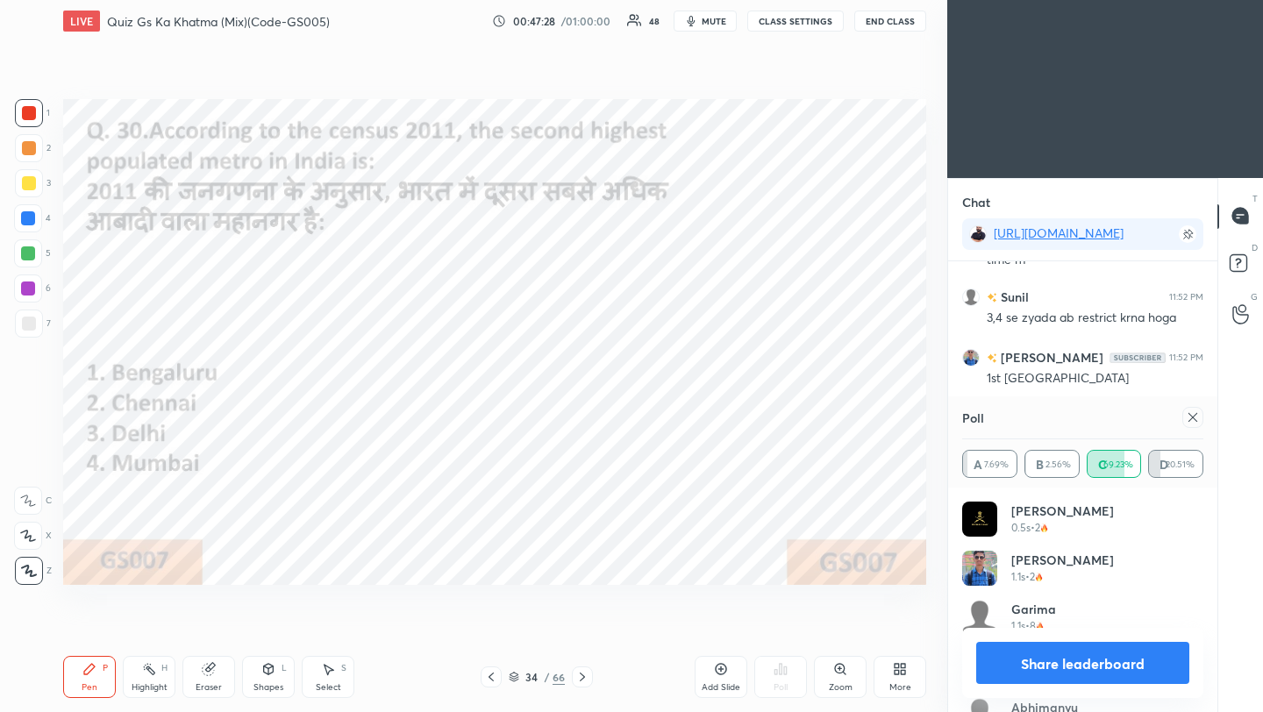
click at [1190, 420] on icon at bounding box center [1193, 418] width 14 height 14
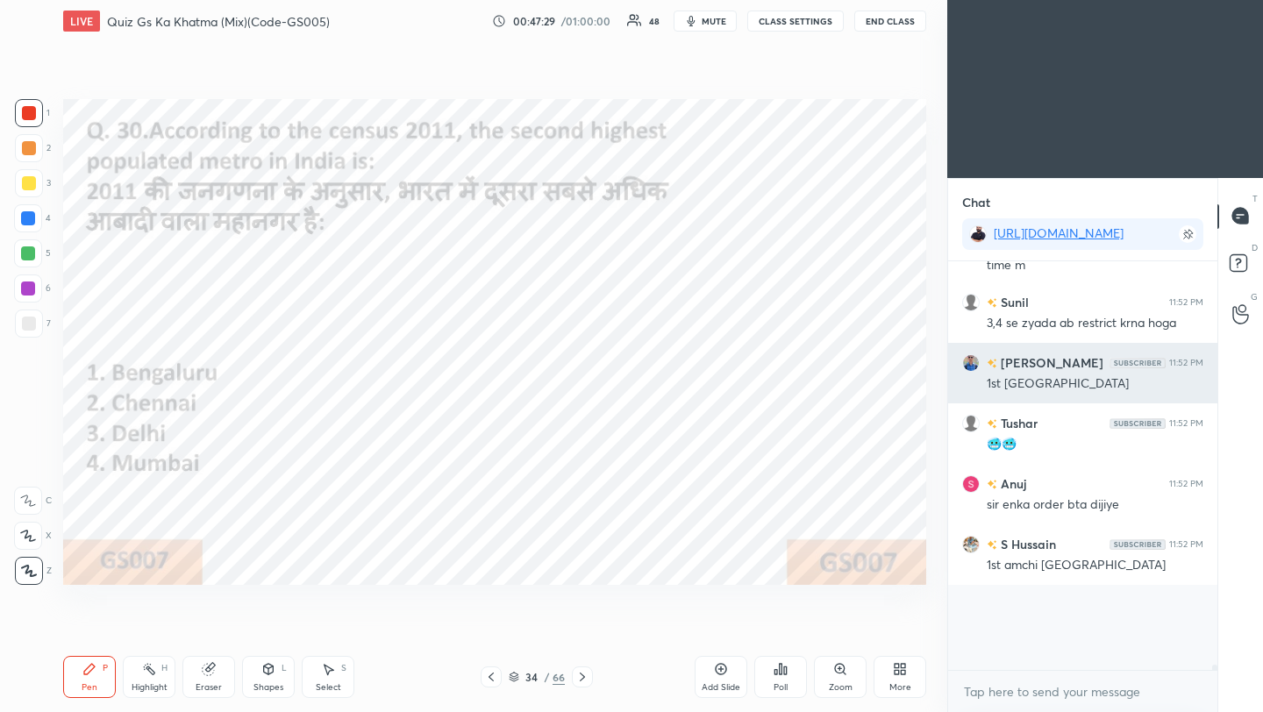
scroll to position [6, 6]
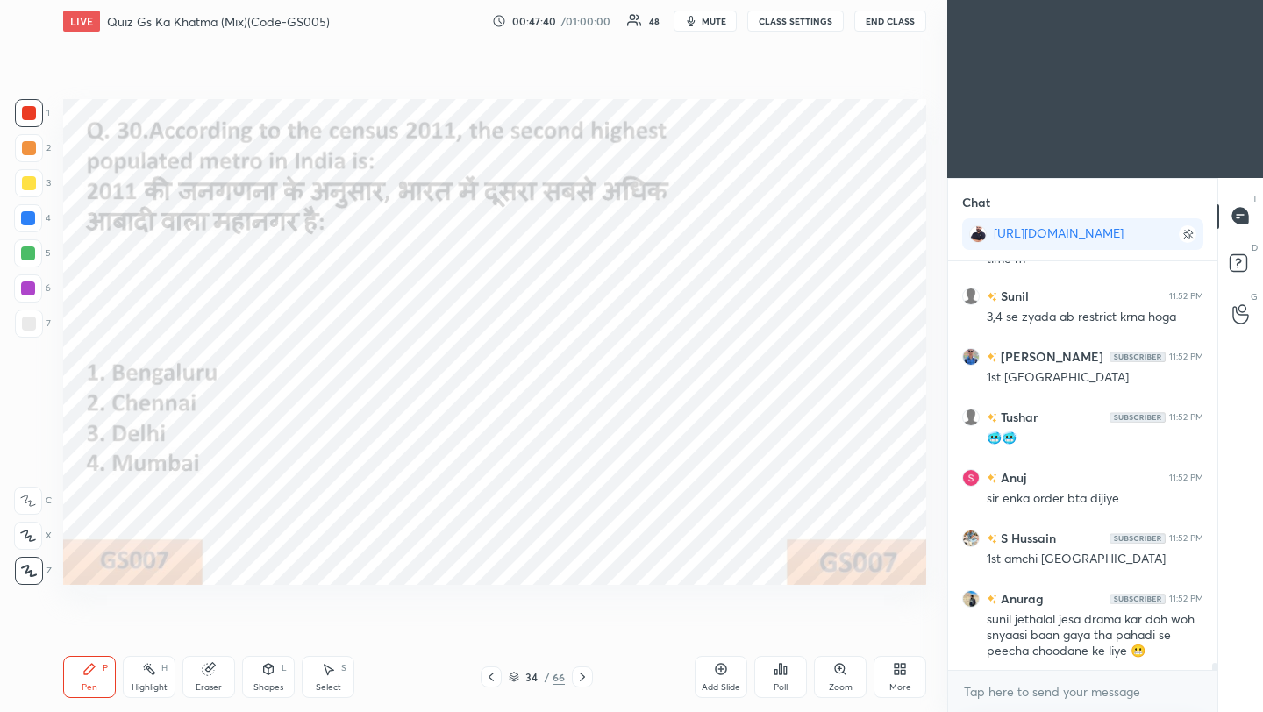
click at [719, 683] on div "Add Slide" at bounding box center [721, 687] width 39 height 9
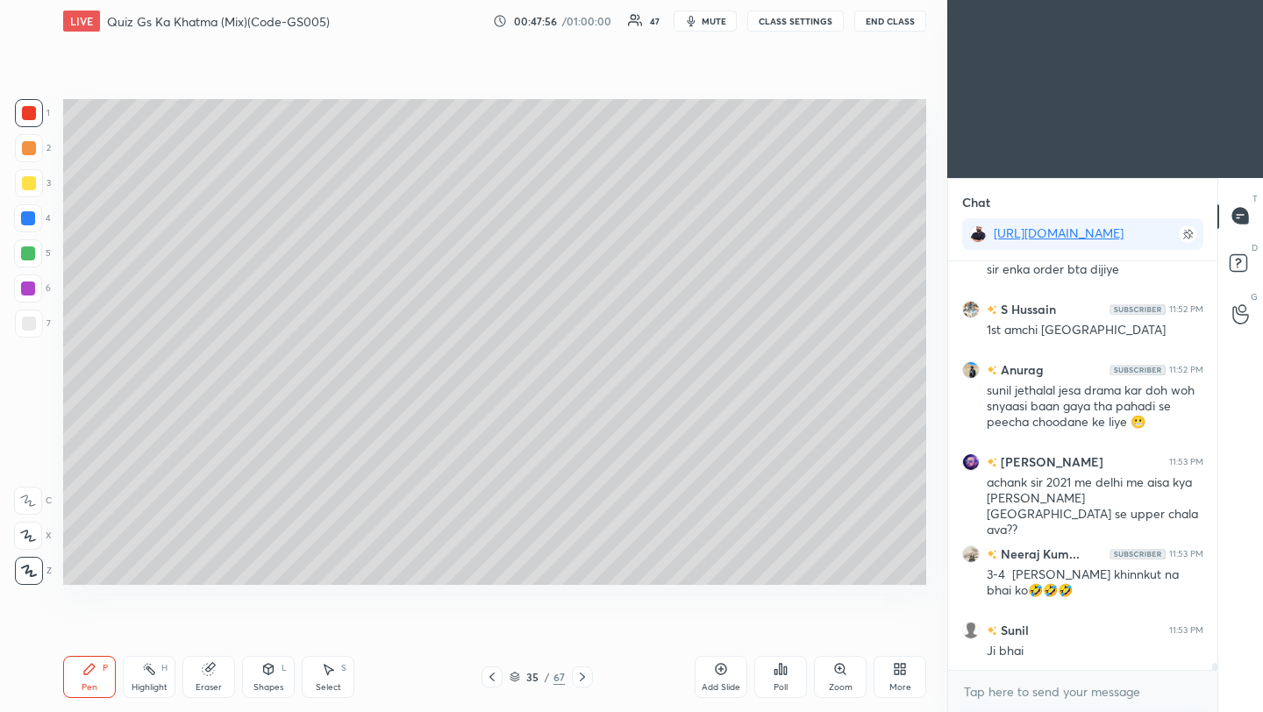
click at [31, 151] on div at bounding box center [29, 148] width 14 height 14
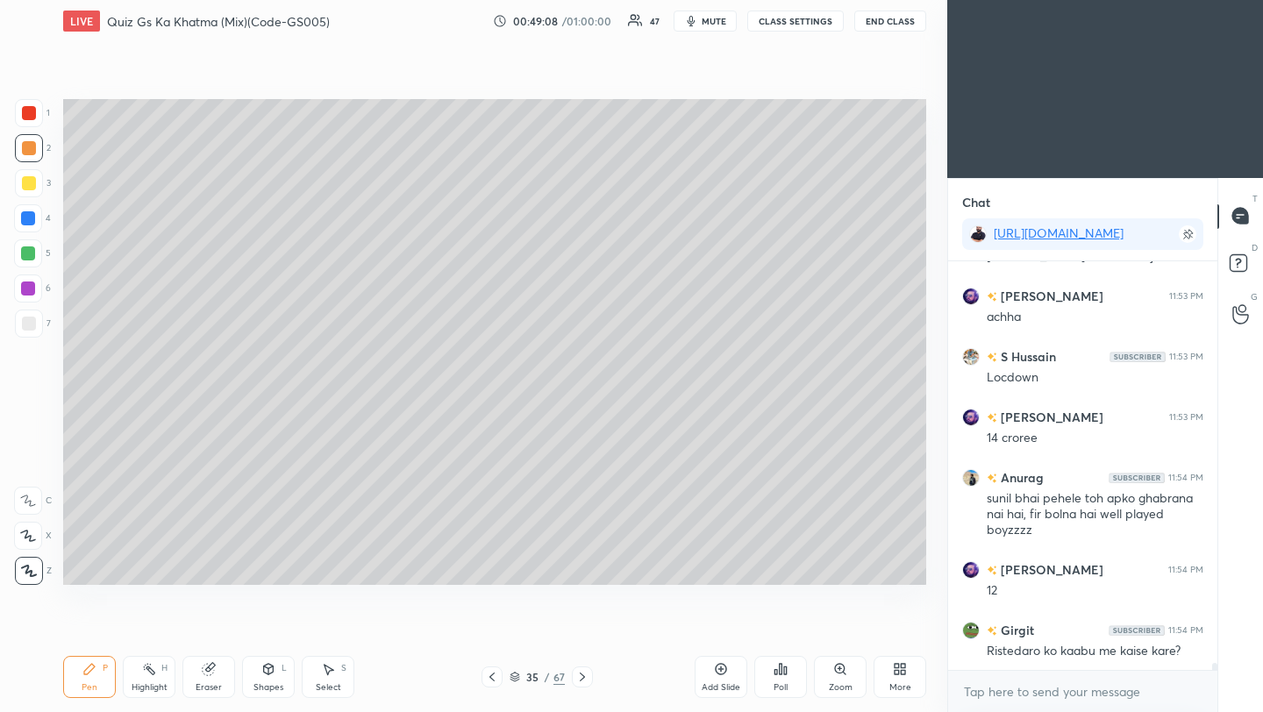
scroll to position [24820, 0]
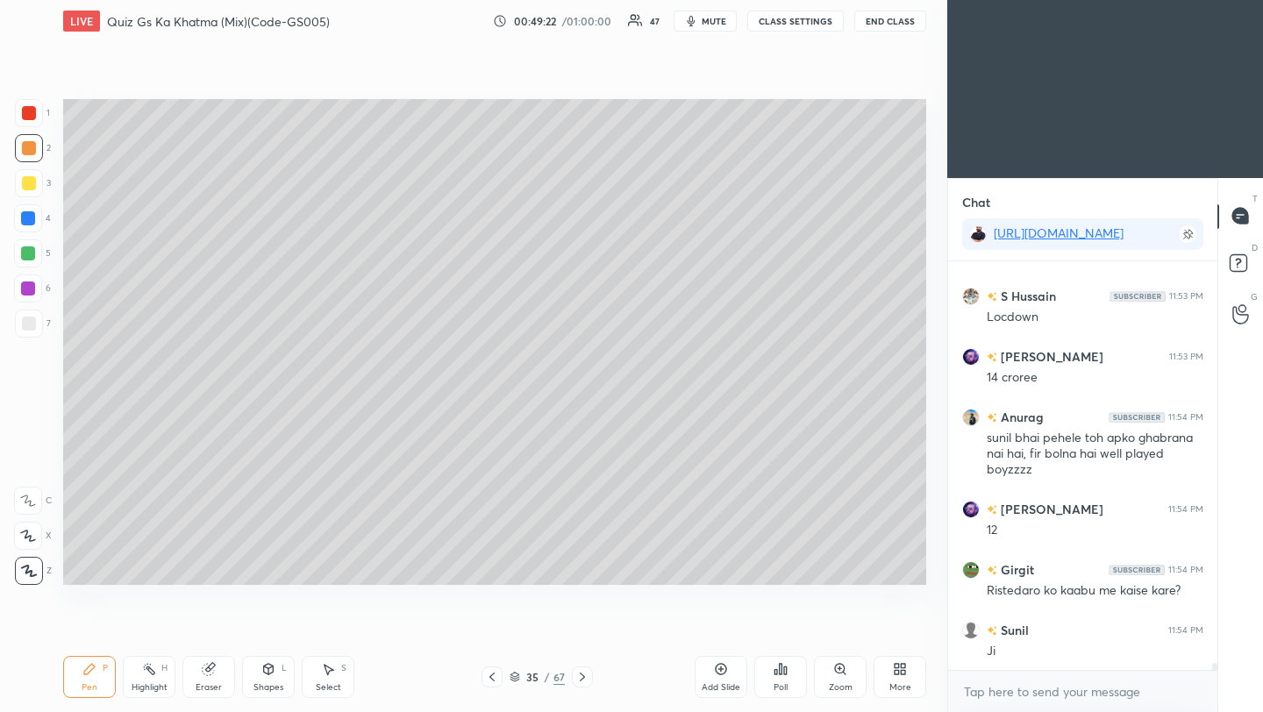
click at [495, 678] on icon at bounding box center [492, 677] width 14 height 14
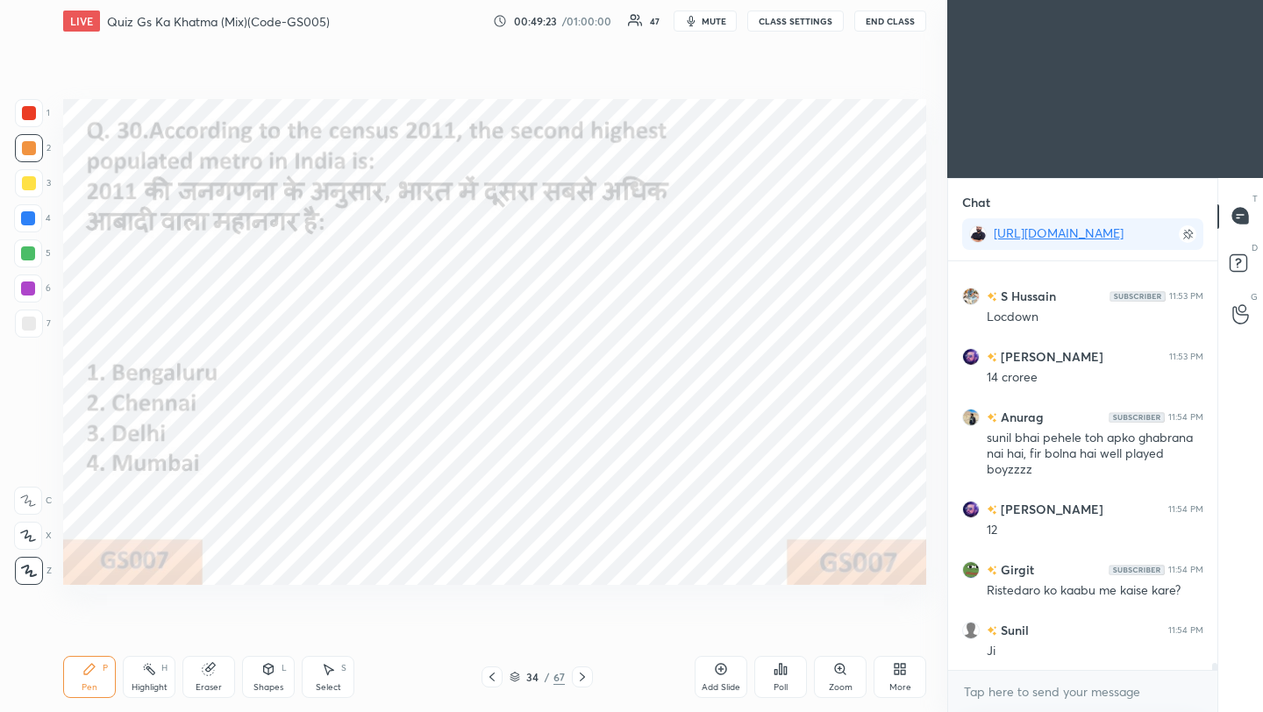
click at [582, 676] on icon at bounding box center [582, 677] width 14 height 14
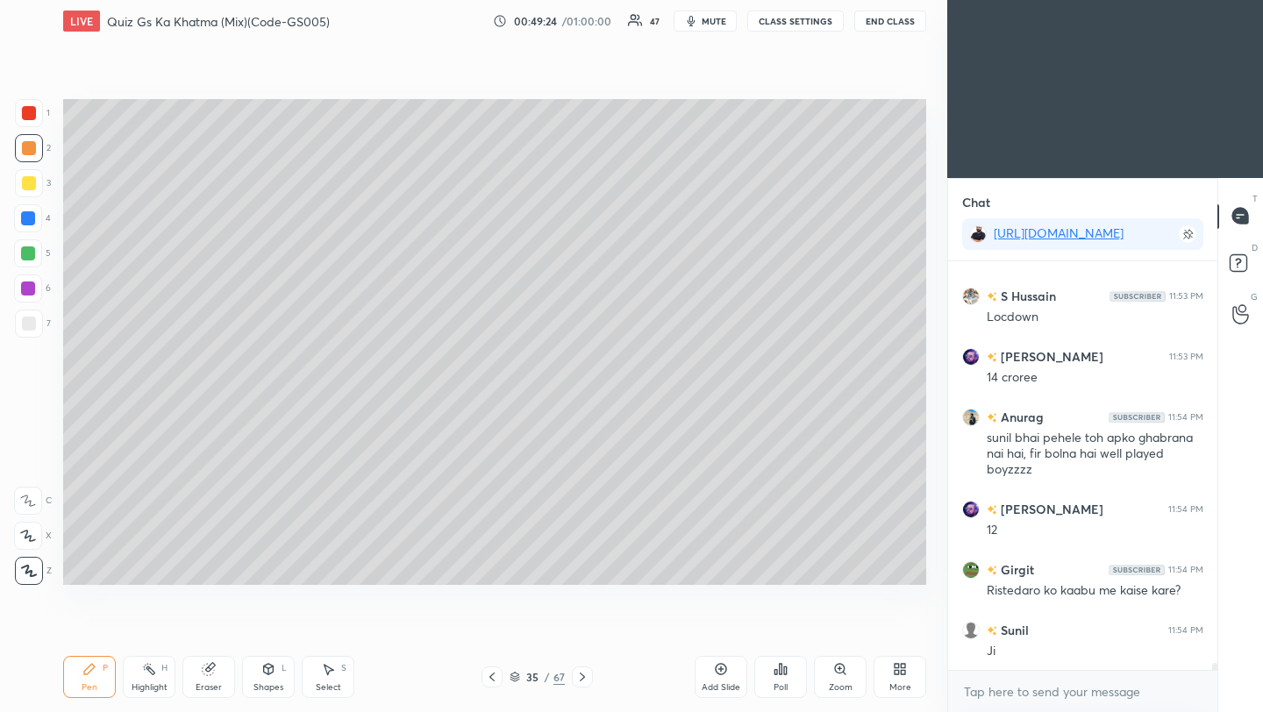
drag, startPoint x: 582, startPoint y: 677, endPoint x: 582, endPoint y: 687, distance: 9.7
click at [582, 677] on icon at bounding box center [582, 677] width 14 height 14
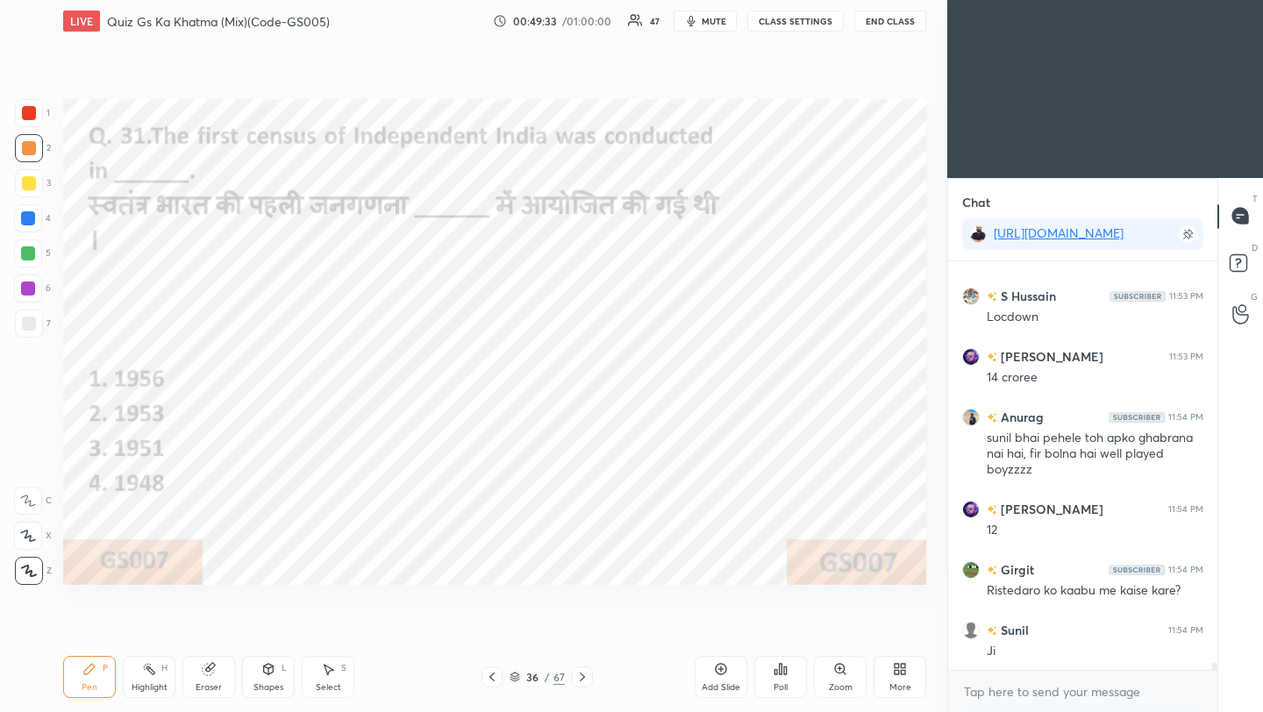
click at [785, 683] on div "Poll" at bounding box center [781, 687] width 14 height 9
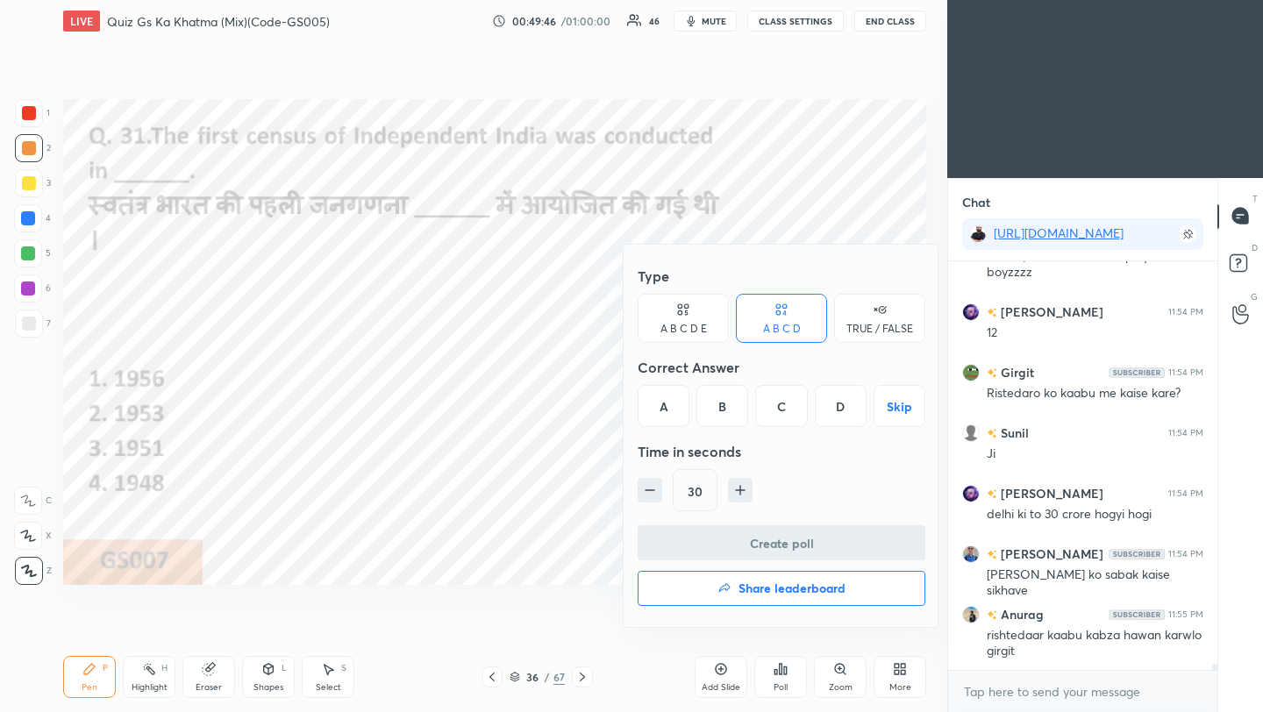
scroll to position [25078, 0]
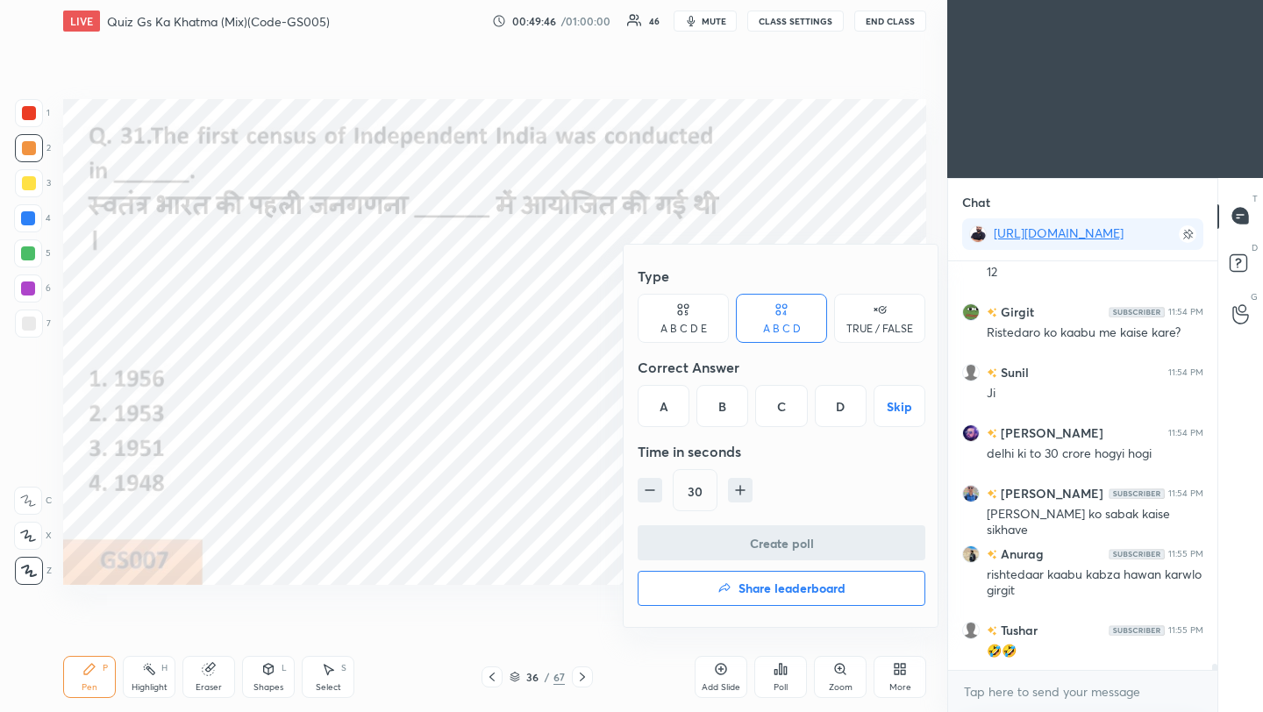
click at [786, 414] on div "C" at bounding box center [781, 406] width 52 height 42
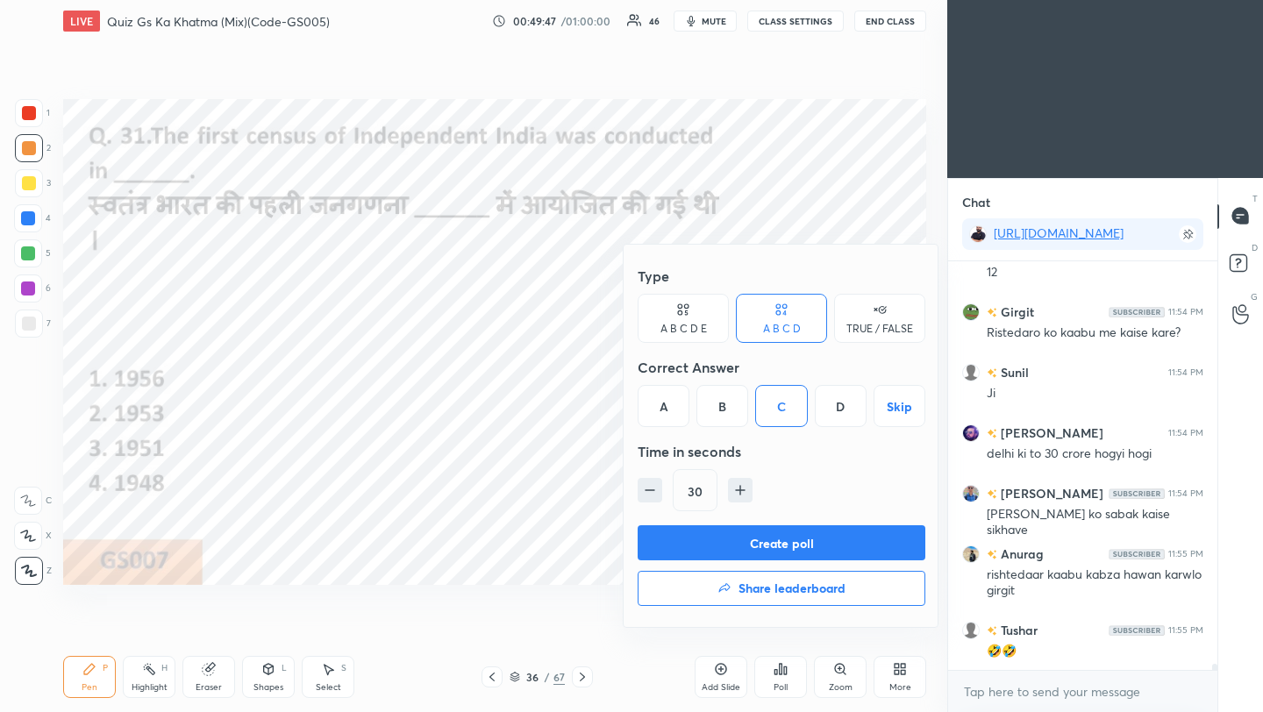
click at [785, 537] on button "Create poll" at bounding box center [782, 542] width 288 height 35
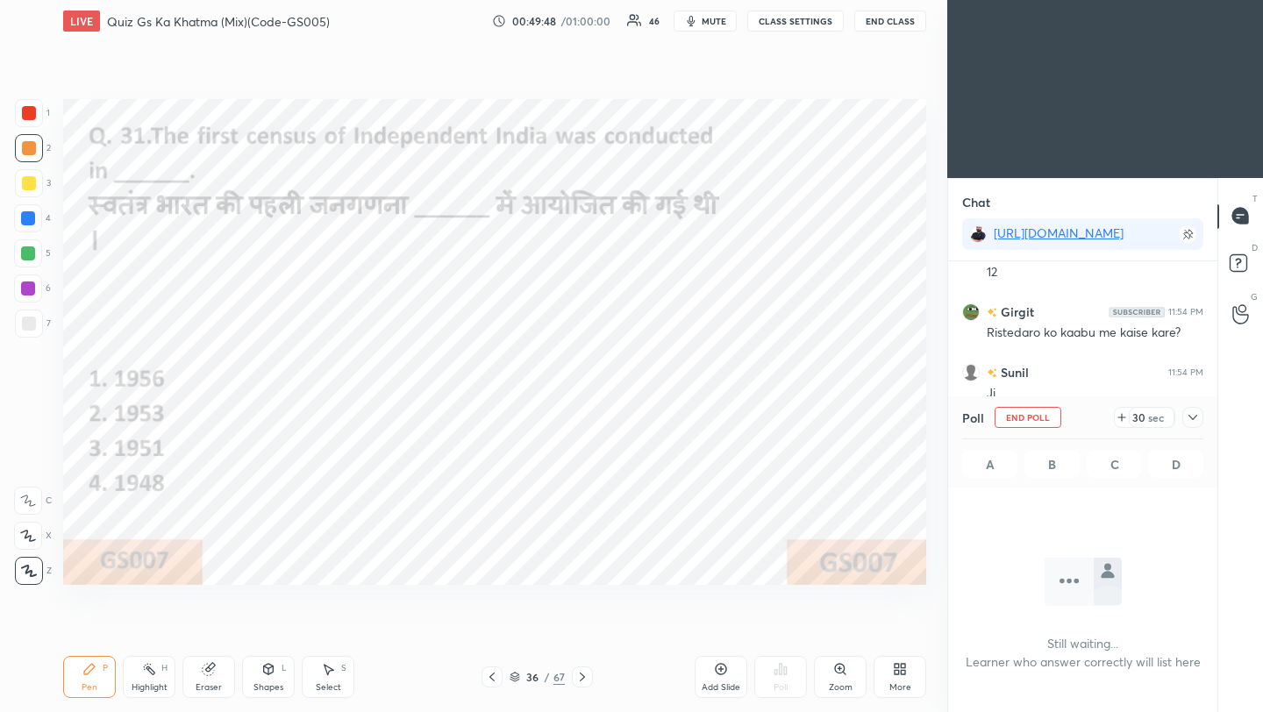
scroll to position [6, 6]
click at [1191, 420] on icon at bounding box center [1193, 418] width 14 height 14
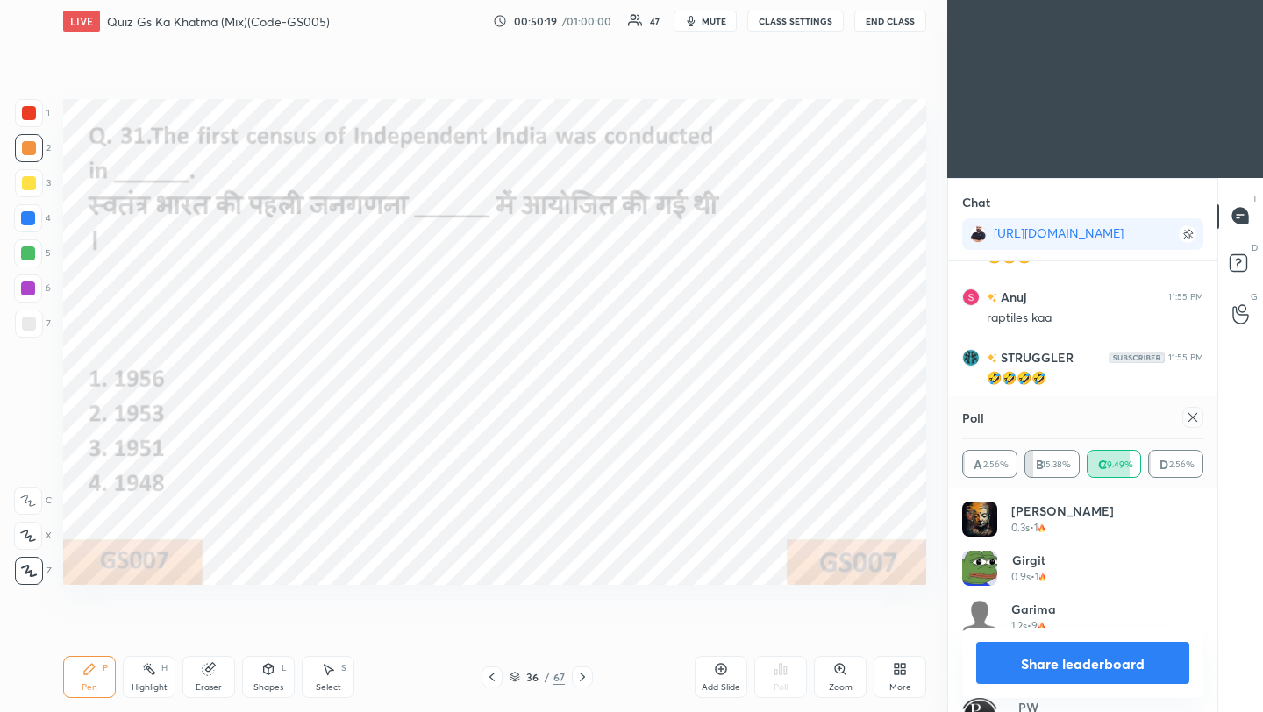
scroll to position [25714, 0]
click at [1197, 420] on icon at bounding box center [1193, 418] width 14 height 14
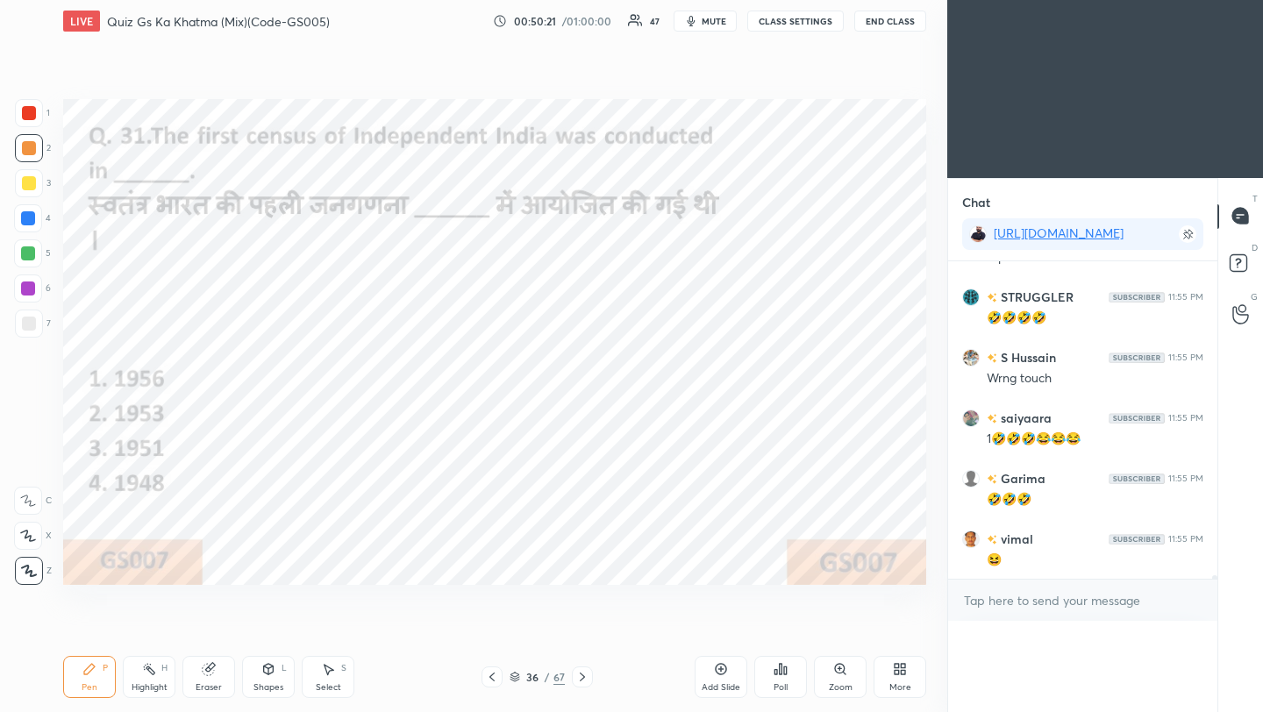
scroll to position [0, 0]
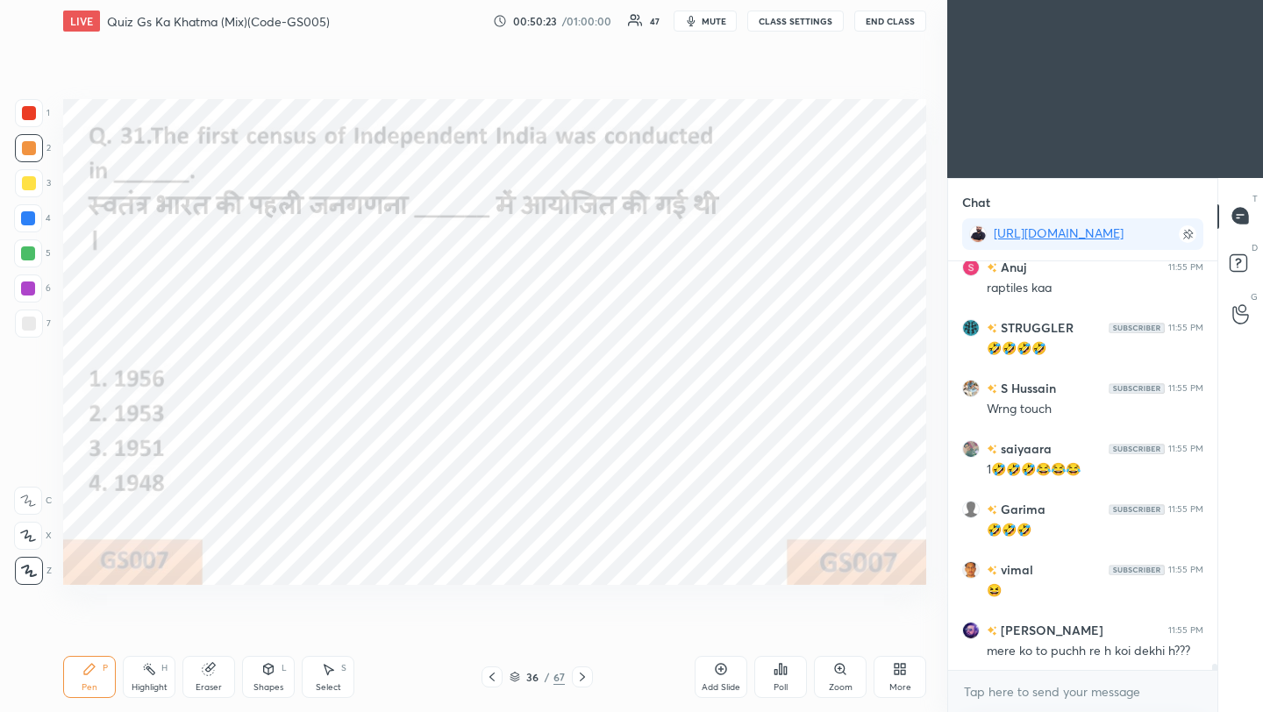
click at [222, 420] on div "Setting up your live class Poll for secs No correct answer Start poll" at bounding box center [494, 342] width 877 height 600
click at [29, 111] on div at bounding box center [29, 113] width 14 height 14
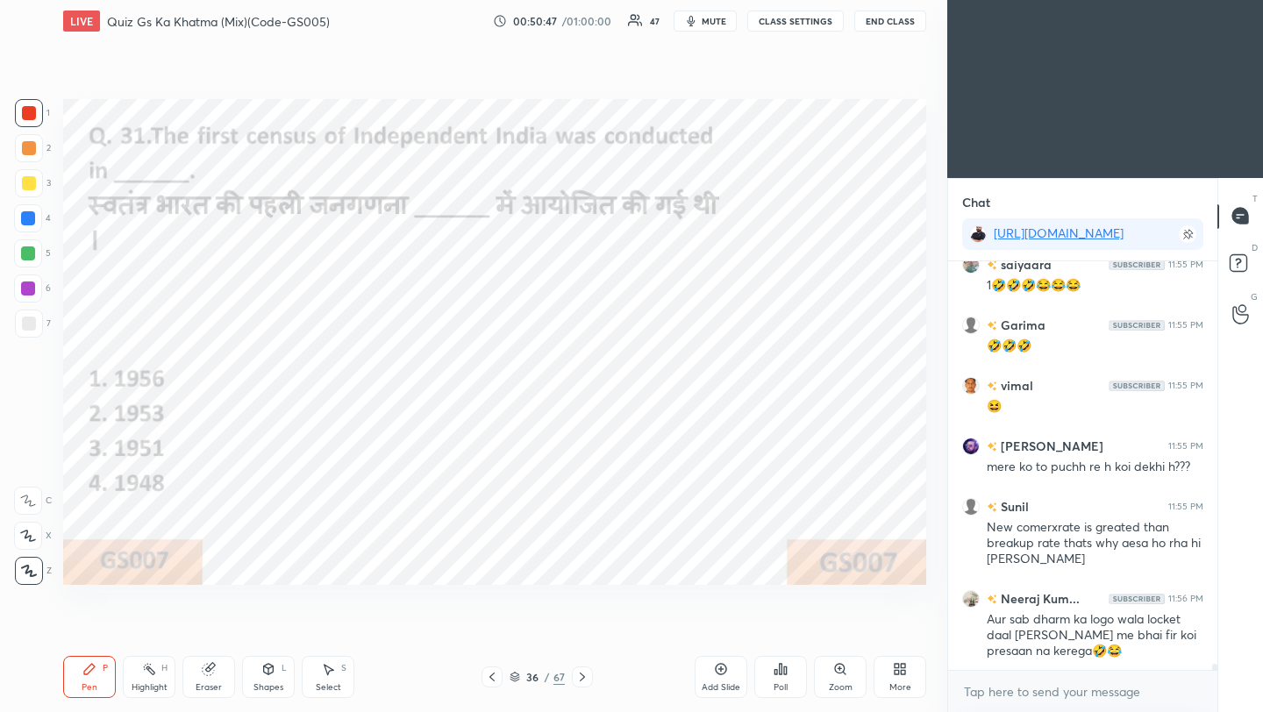
click at [581, 680] on icon at bounding box center [582, 677] width 5 height 9
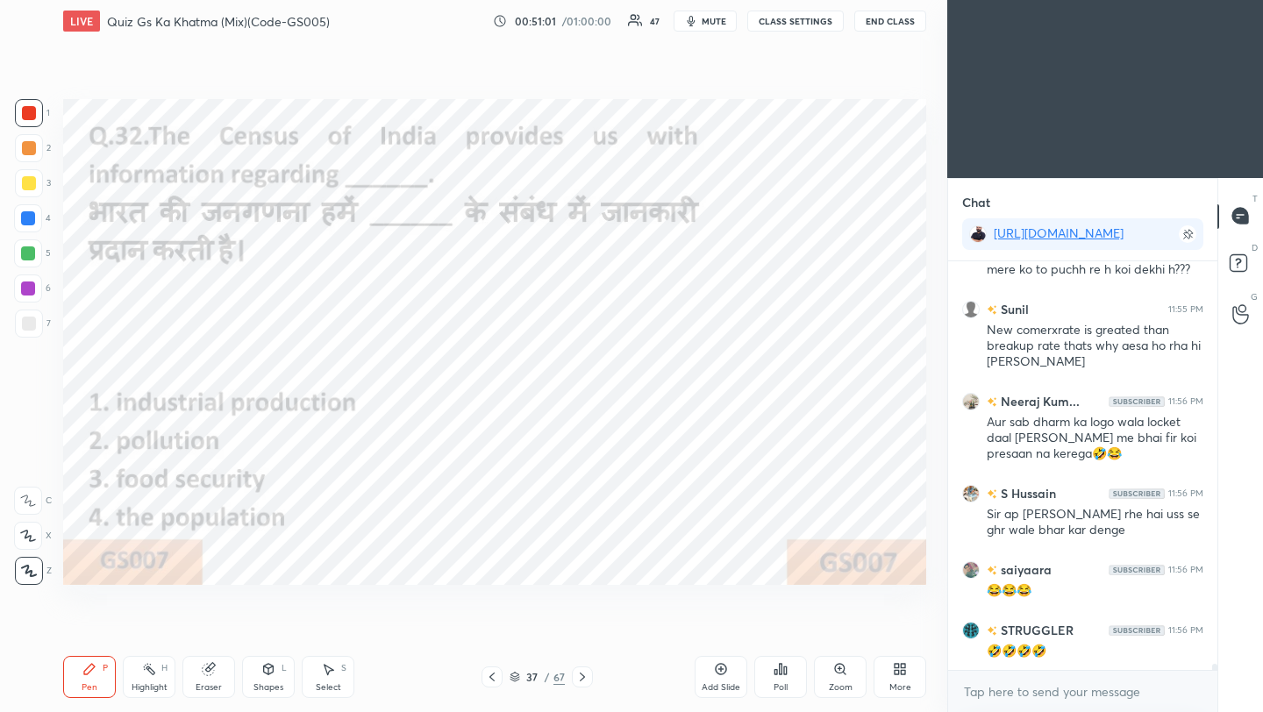
scroll to position [26126, 0]
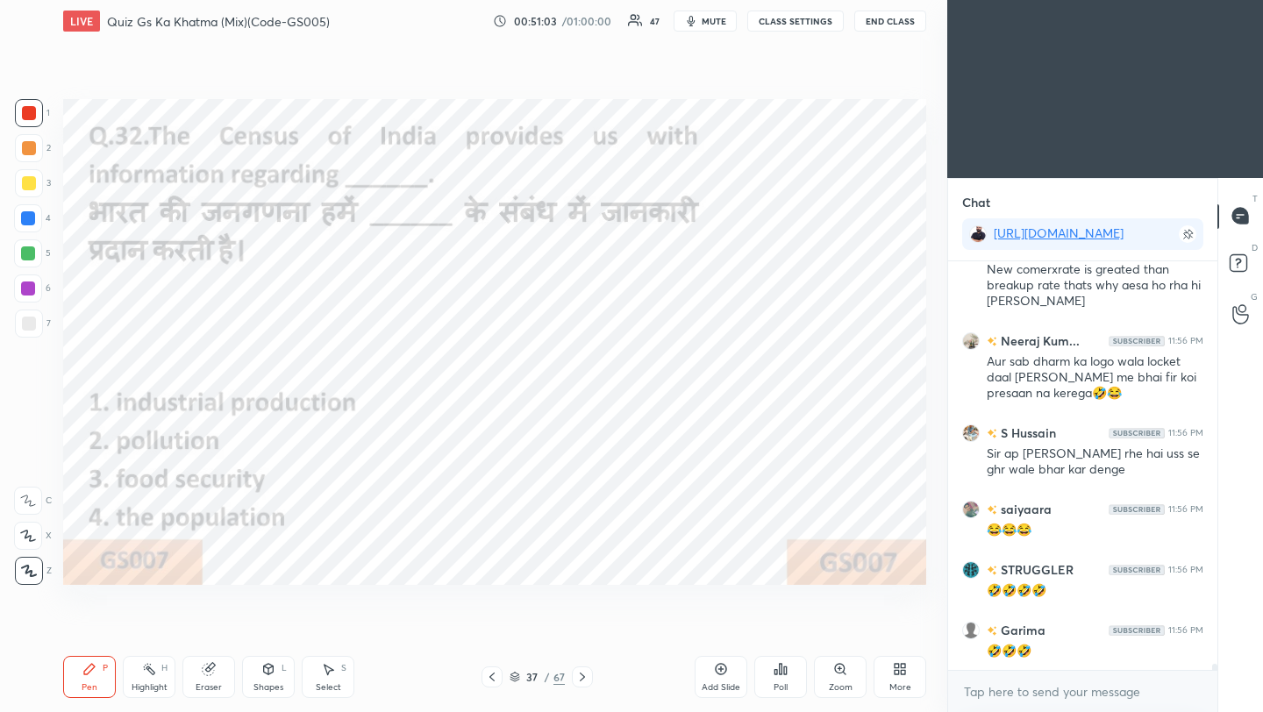
click at [786, 674] on icon at bounding box center [785, 671] width 3 height 8
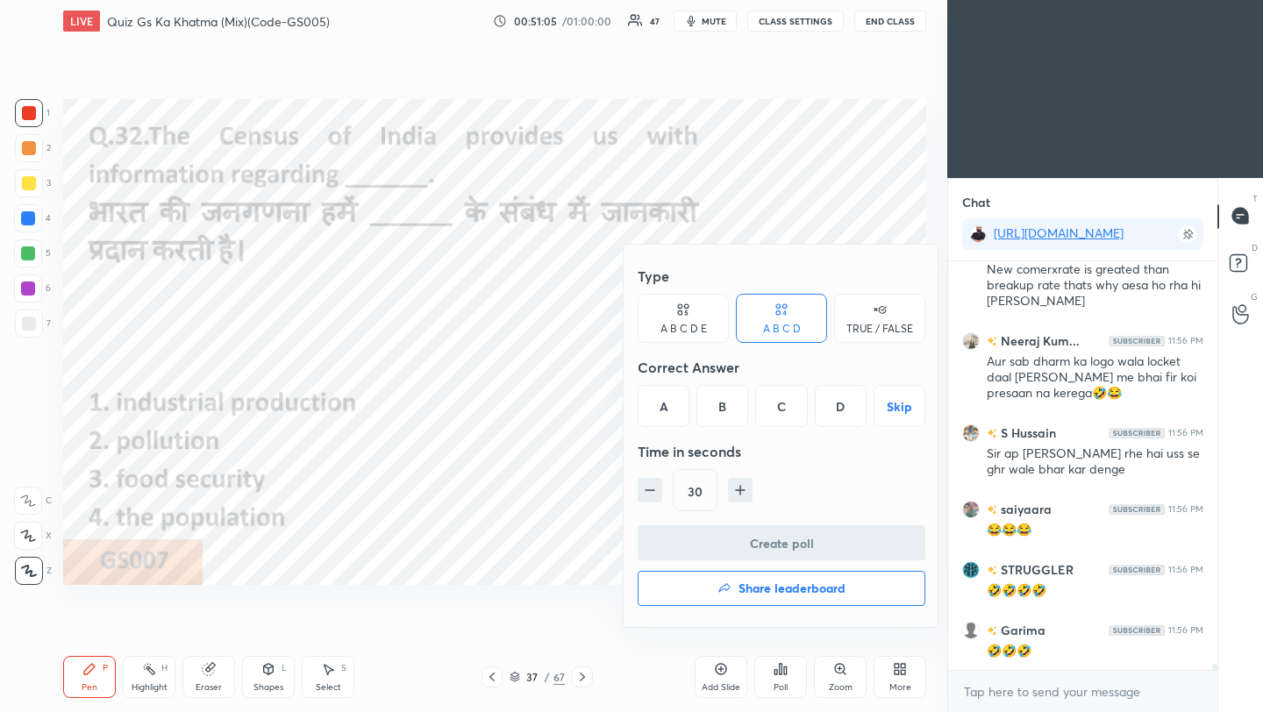
click at [850, 403] on div "D" at bounding box center [841, 406] width 52 height 42
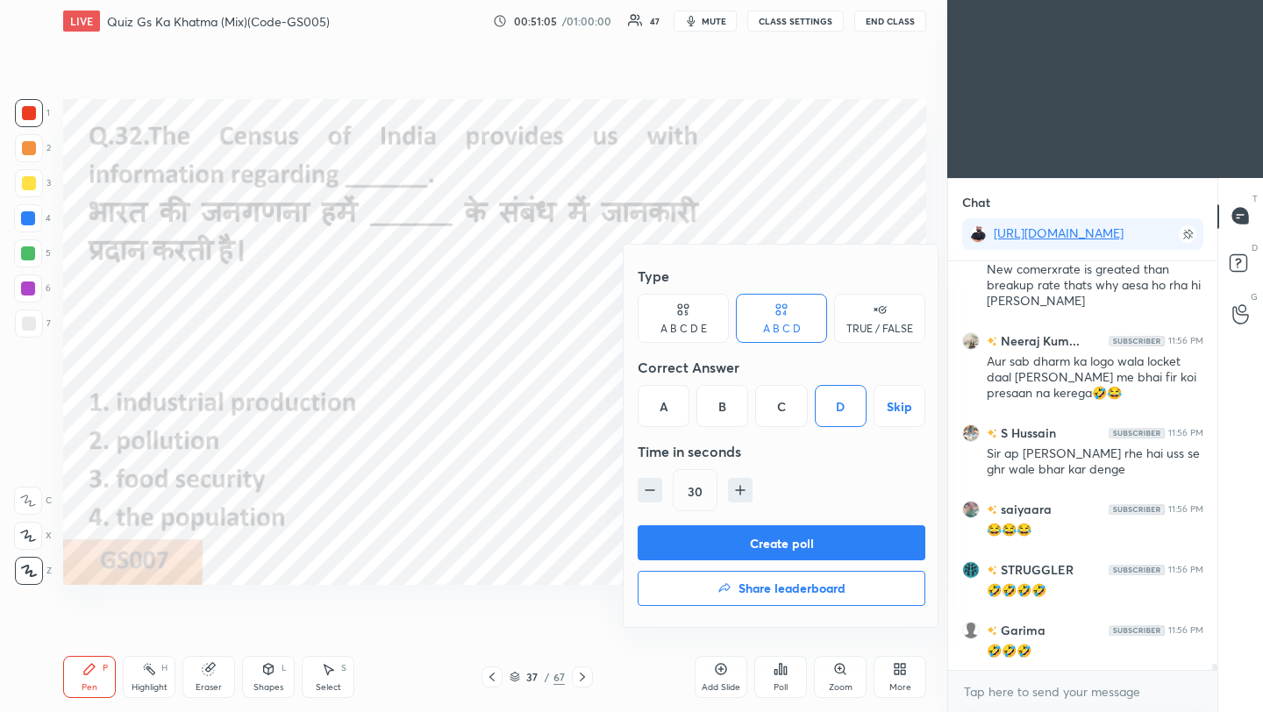
scroll to position [26186, 0]
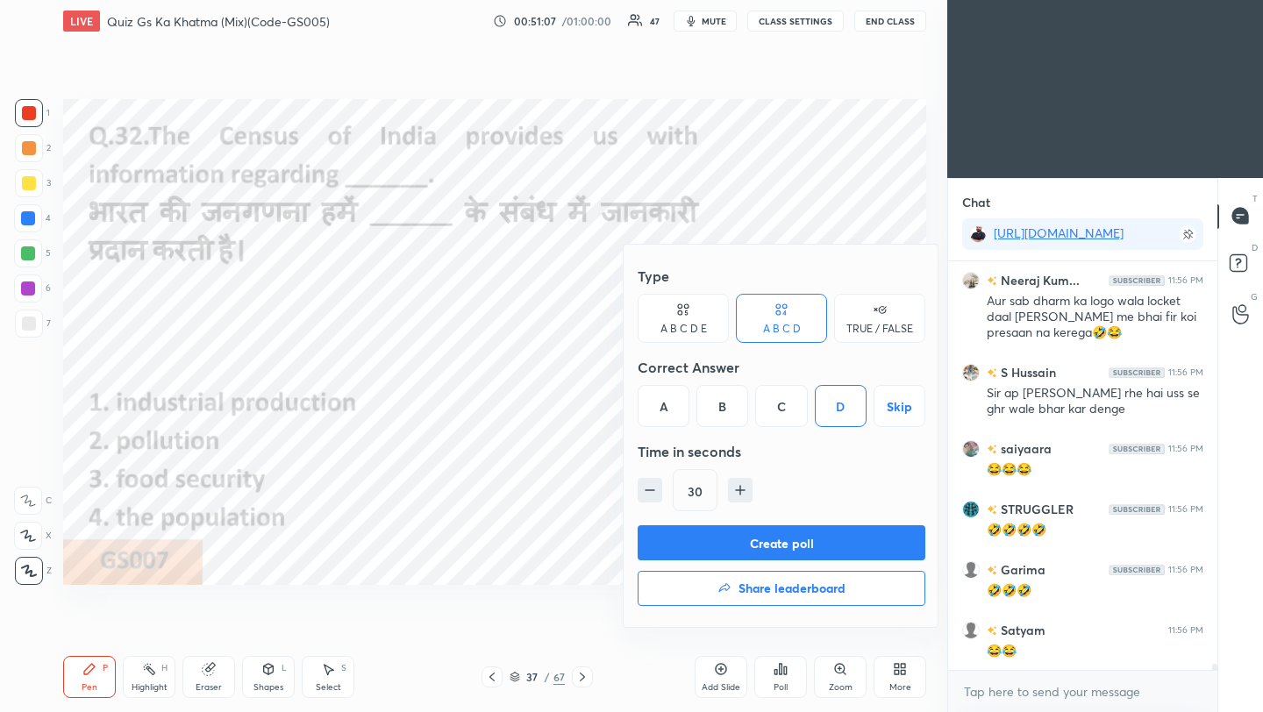
click at [834, 547] on button "Create poll" at bounding box center [782, 542] width 288 height 35
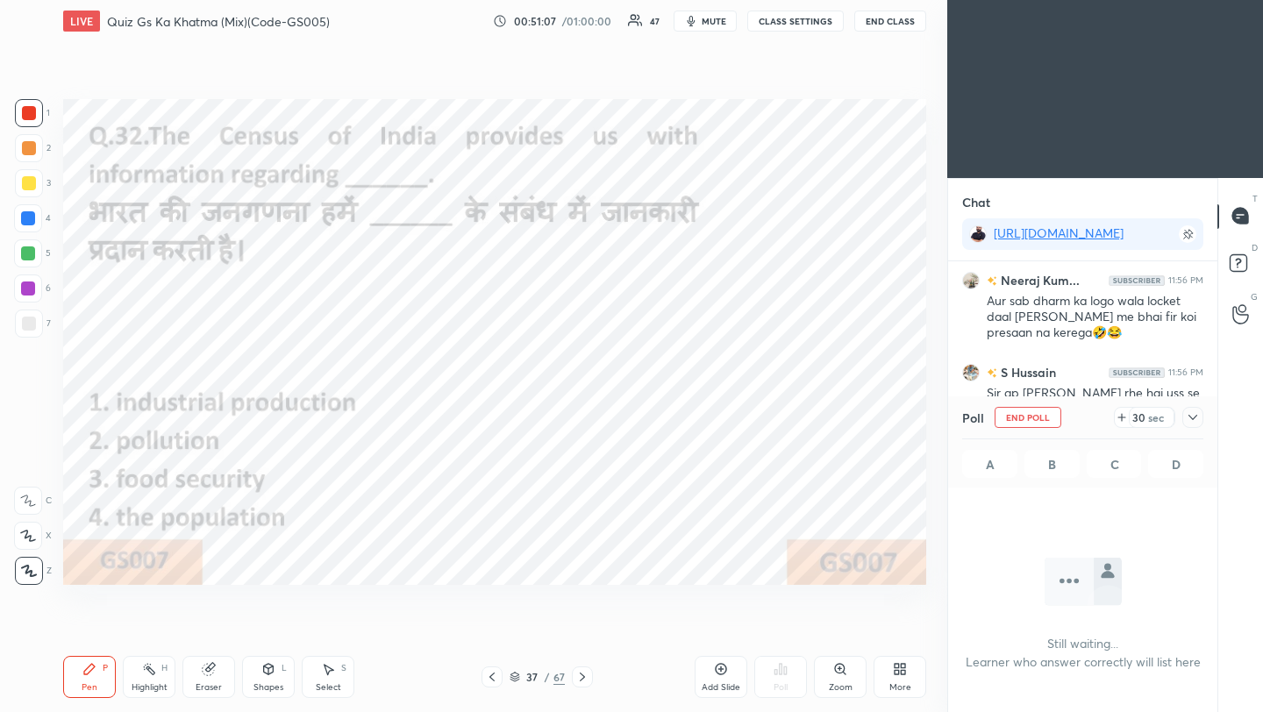
scroll to position [6, 6]
click at [1193, 418] on icon at bounding box center [1193, 418] width 14 height 14
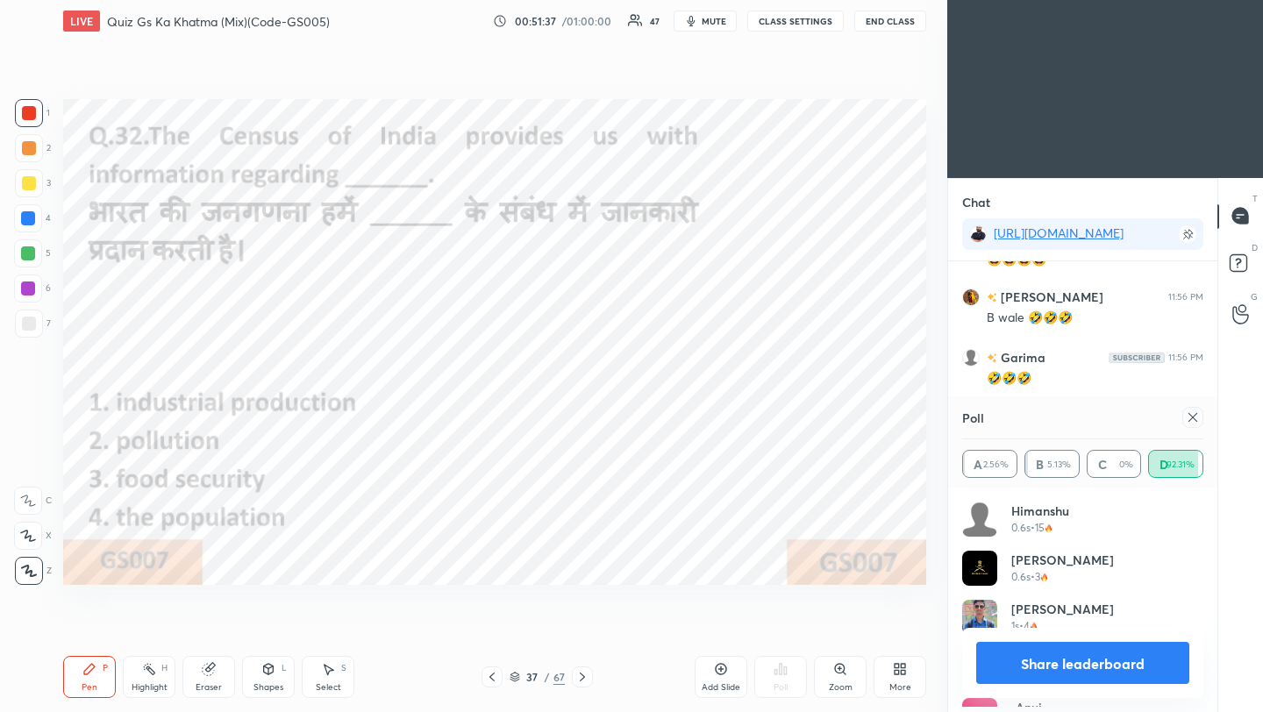
scroll to position [5, 6]
click at [1196, 419] on icon at bounding box center [1193, 418] width 14 height 14
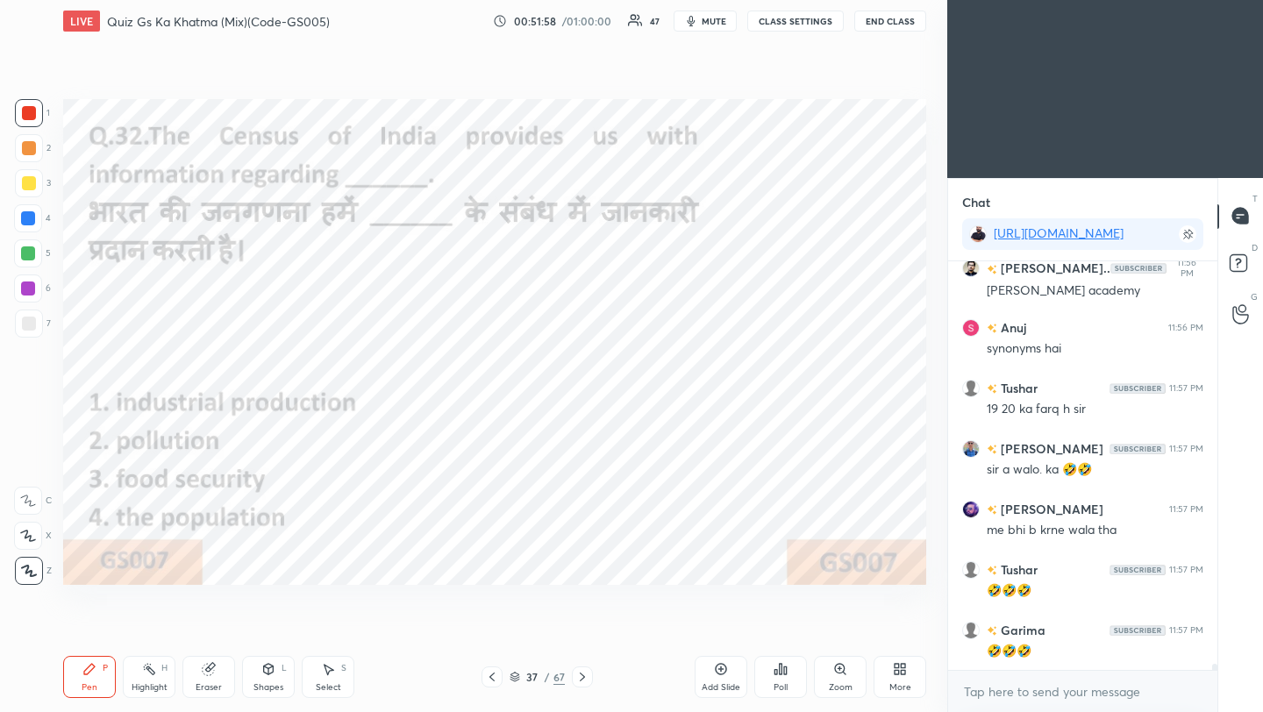
click at [583, 679] on icon at bounding box center [582, 677] width 14 height 14
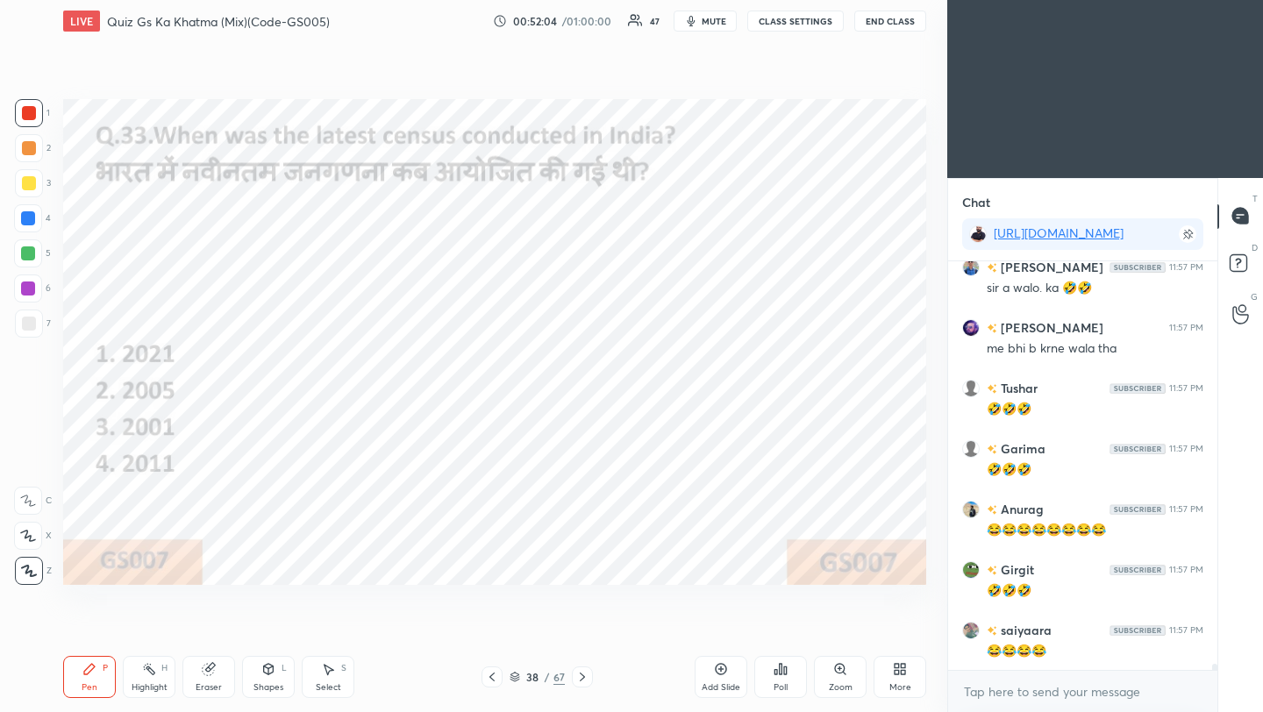
click at [781, 675] on icon at bounding box center [781, 669] width 14 height 14
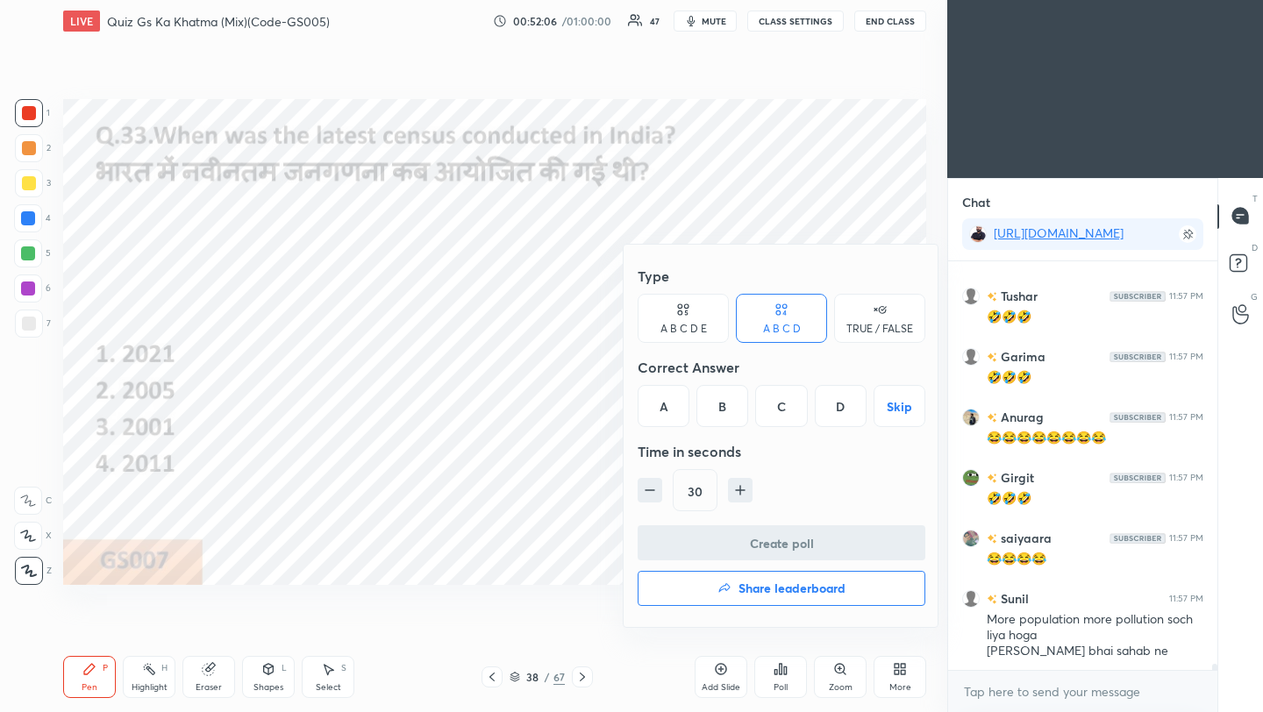
click at [845, 404] on div "D" at bounding box center [841, 406] width 52 height 42
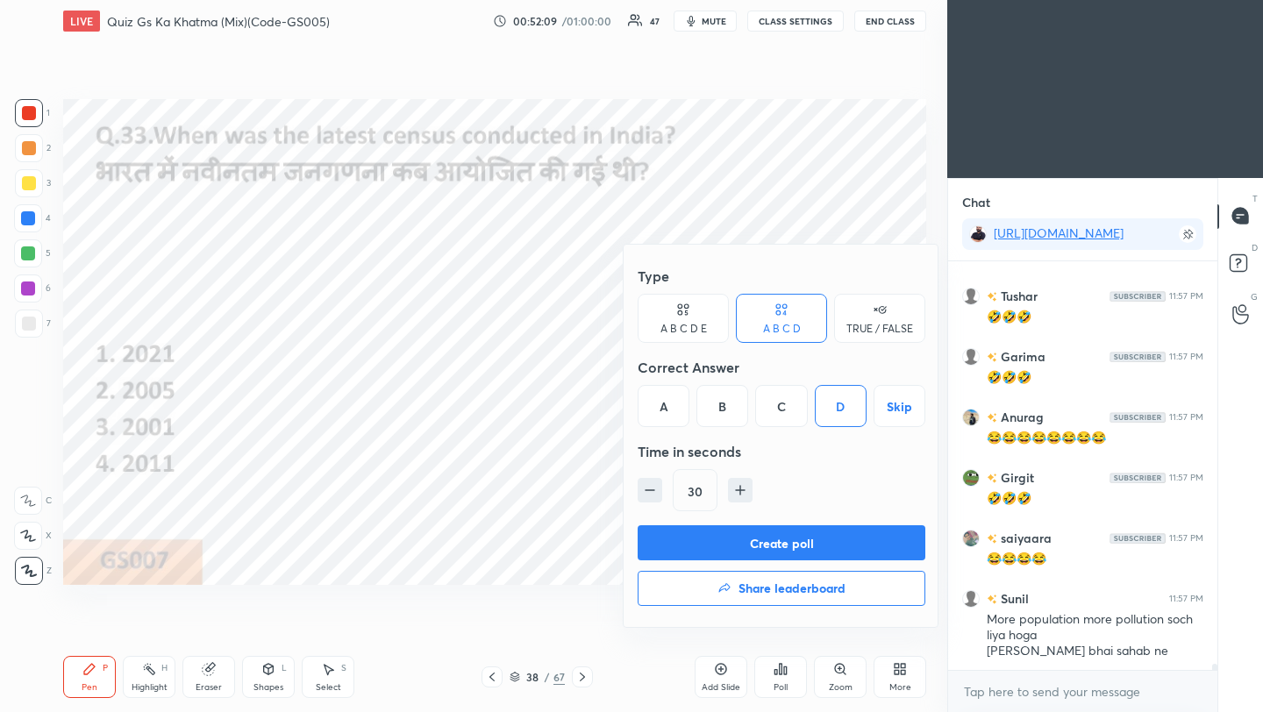
click at [819, 555] on button "Create poll" at bounding box center [782, 542] width 288 height 35
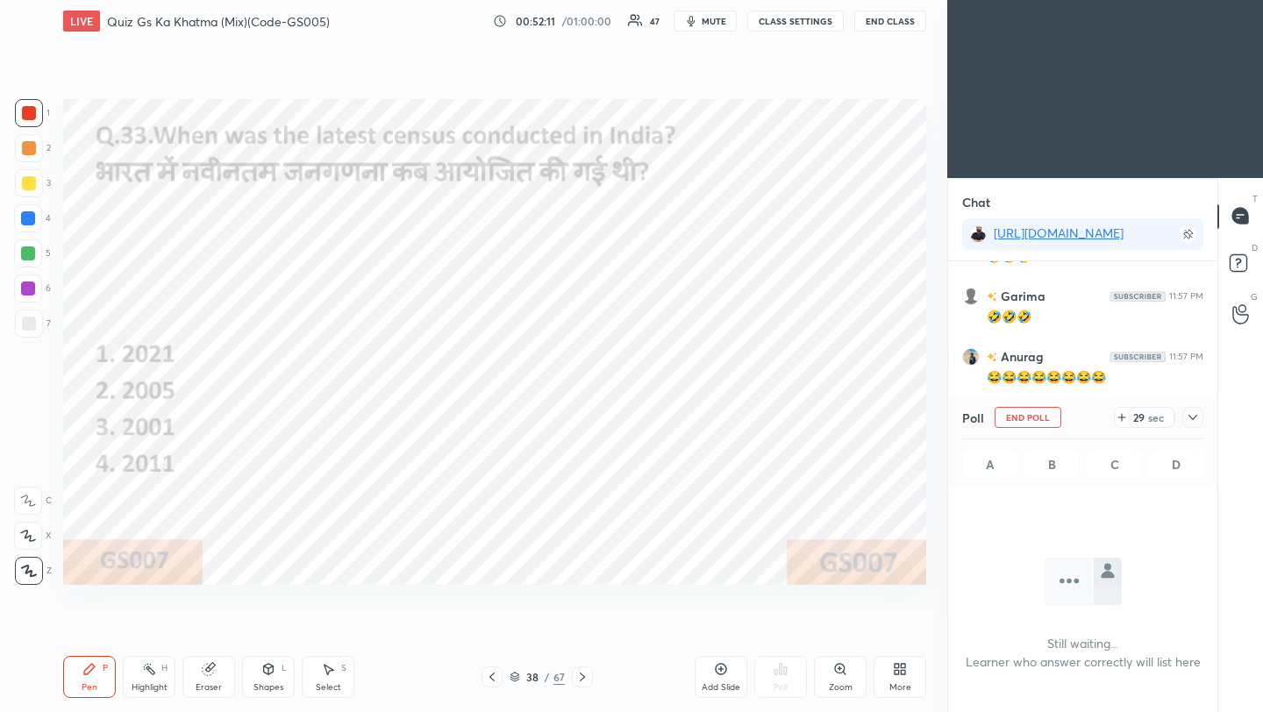
click at [1189, 420] on icon at bounding box center [1193, 418] width 14 height 14
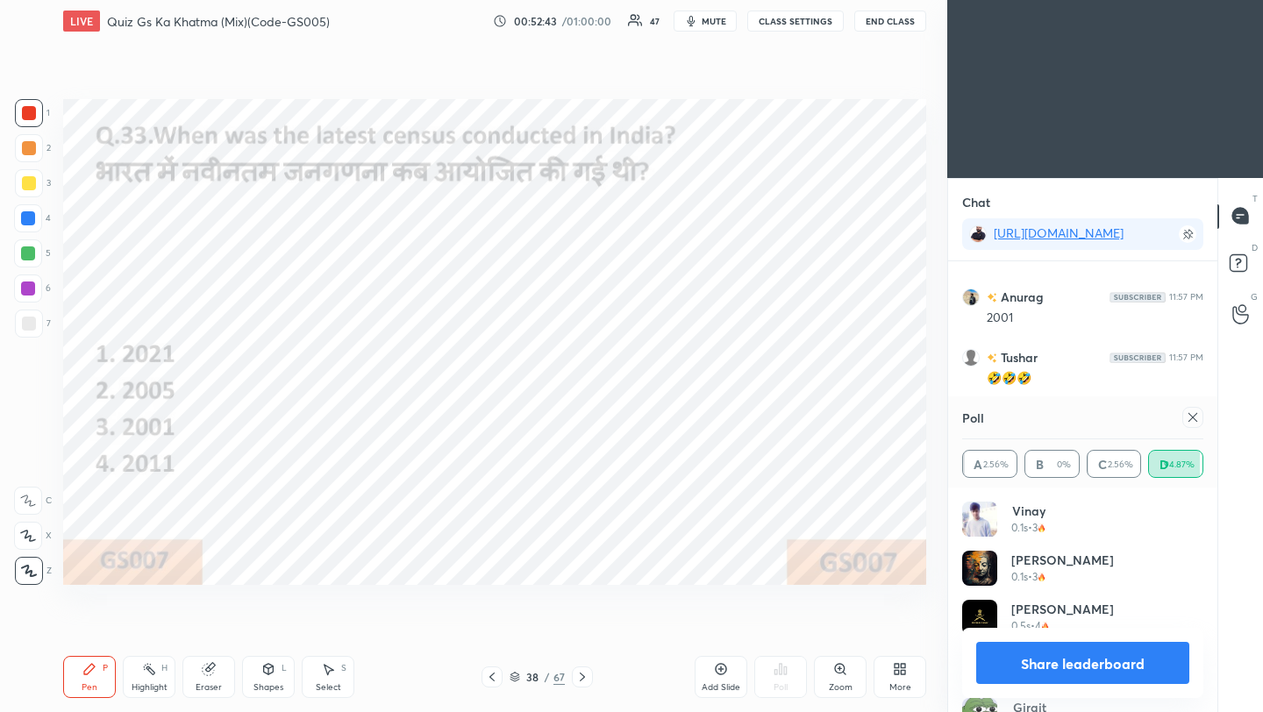
click at [1192, 419] on icon at bounding box center [1193, 418] width 14 height 14
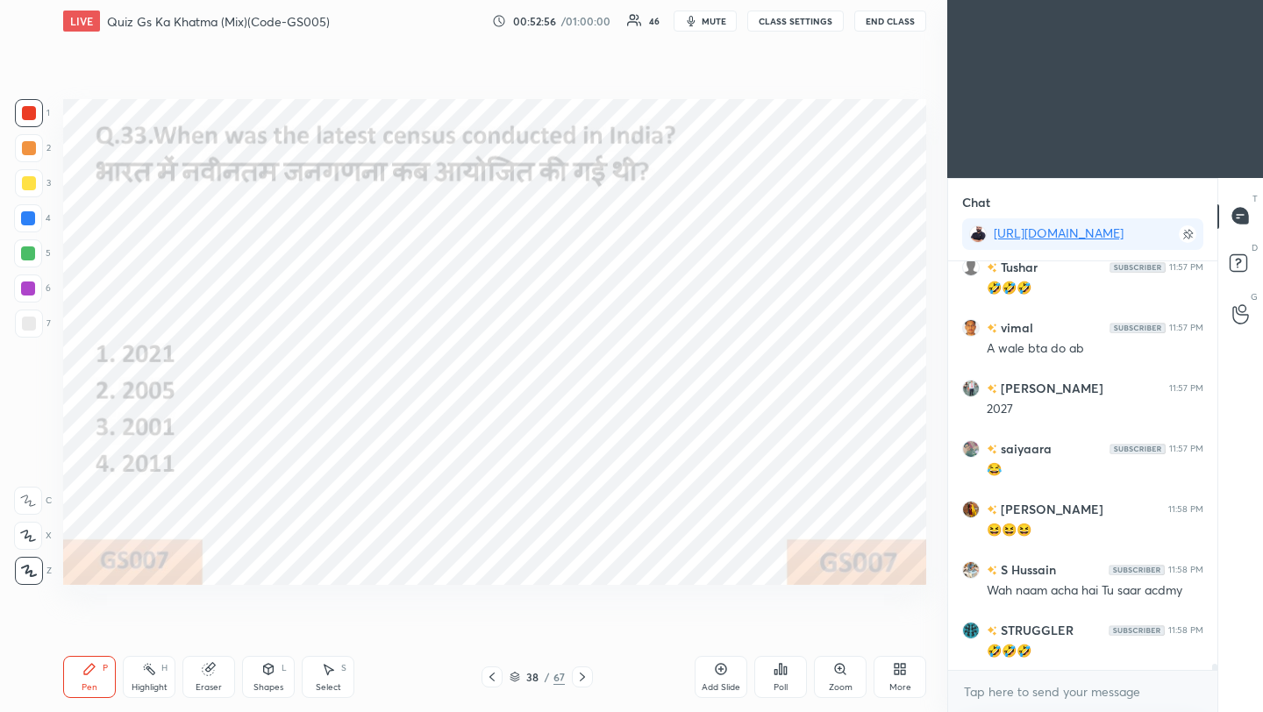
click at [579, 678] on icon at bounding box center [582, 677] width 14 height 14
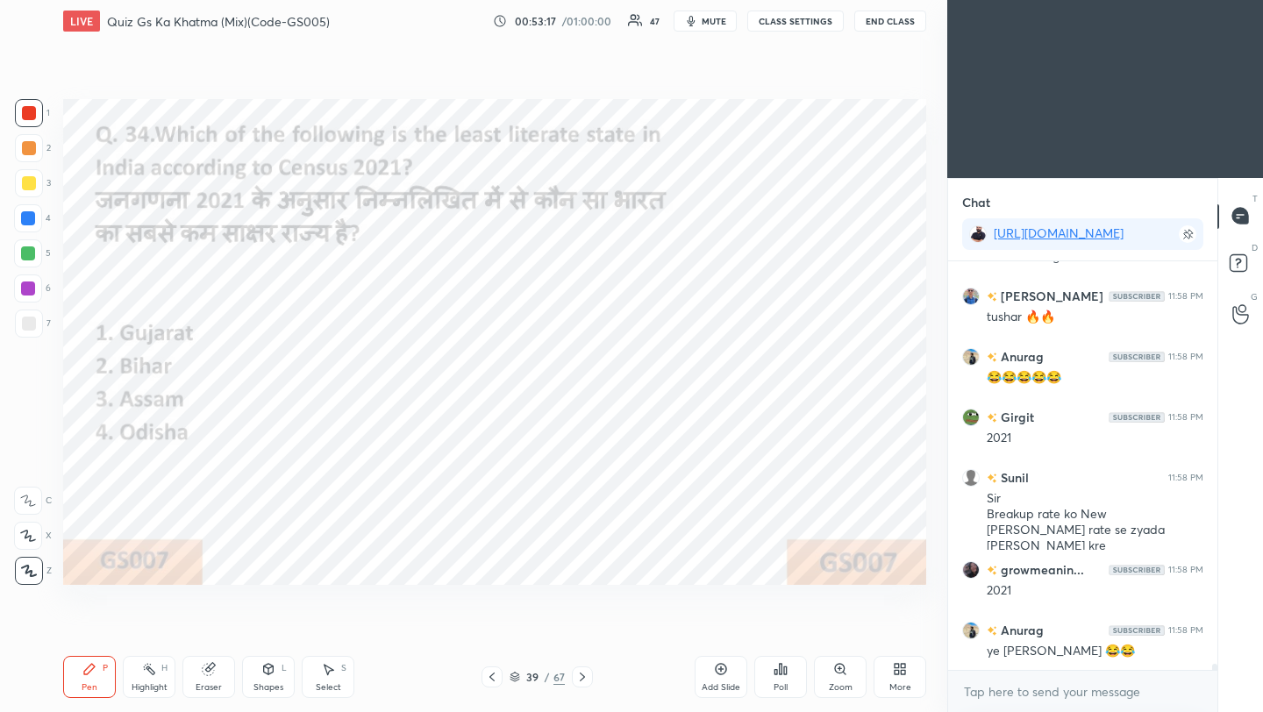
click at [783, 677] on div "Poll" at bounding box center [780, 677] width 53 height 42
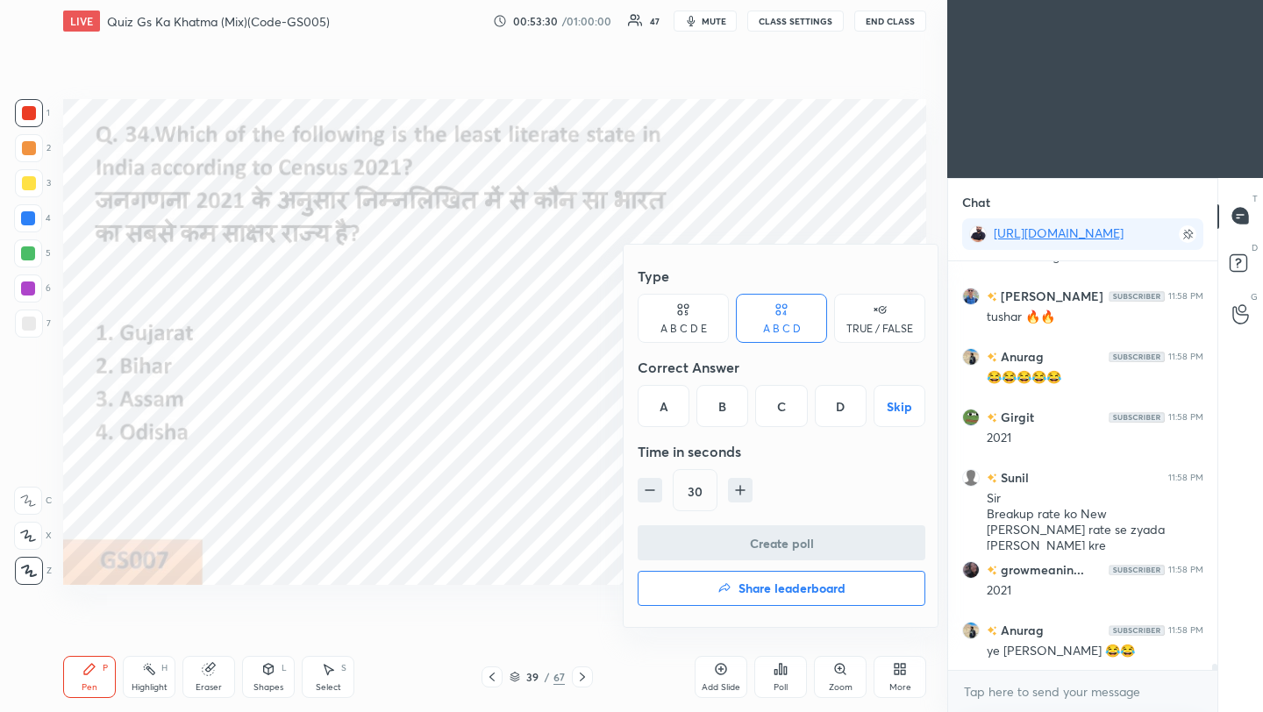
drag, startPoint x: 725, startPoint y: 411, endPoint x: 726, endPoint y: 481, distance: 70.2
click at [725, 411] on div "B" at bounding box center [723, 406] width 52 height 42
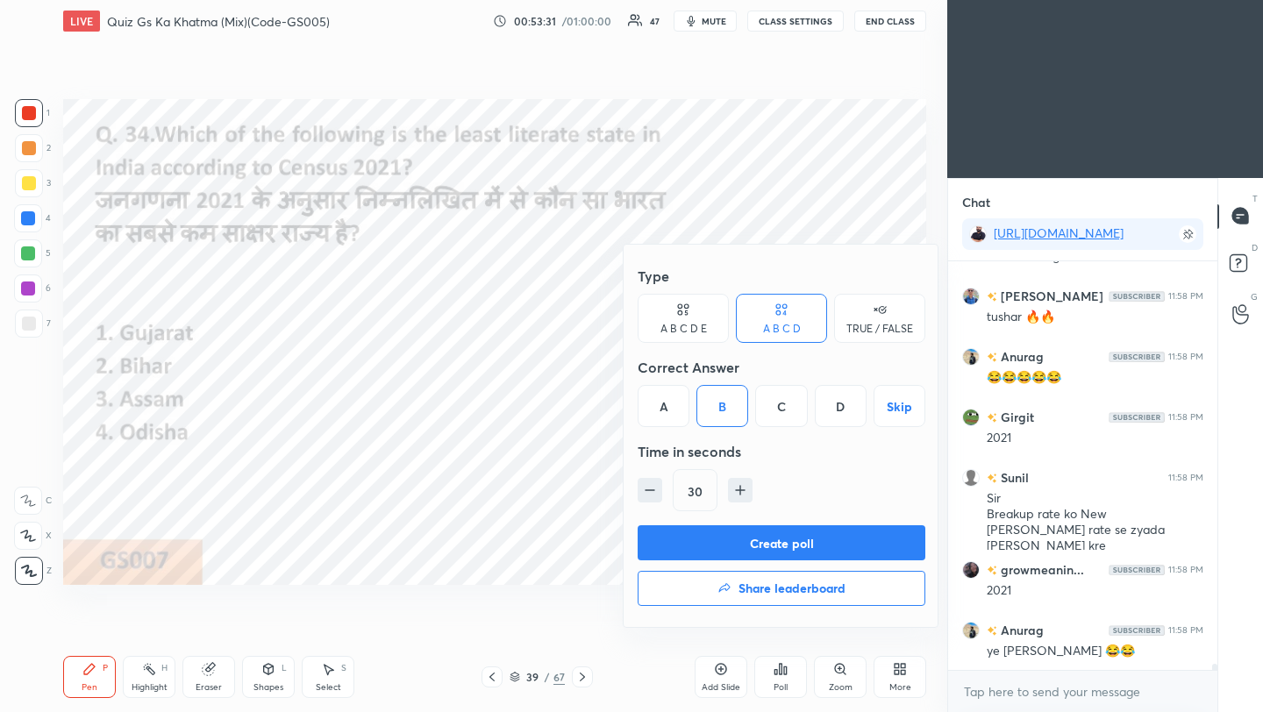
click at [753, 552] on button "Create poll" at bounding box center [782, 542] width 288 height 35
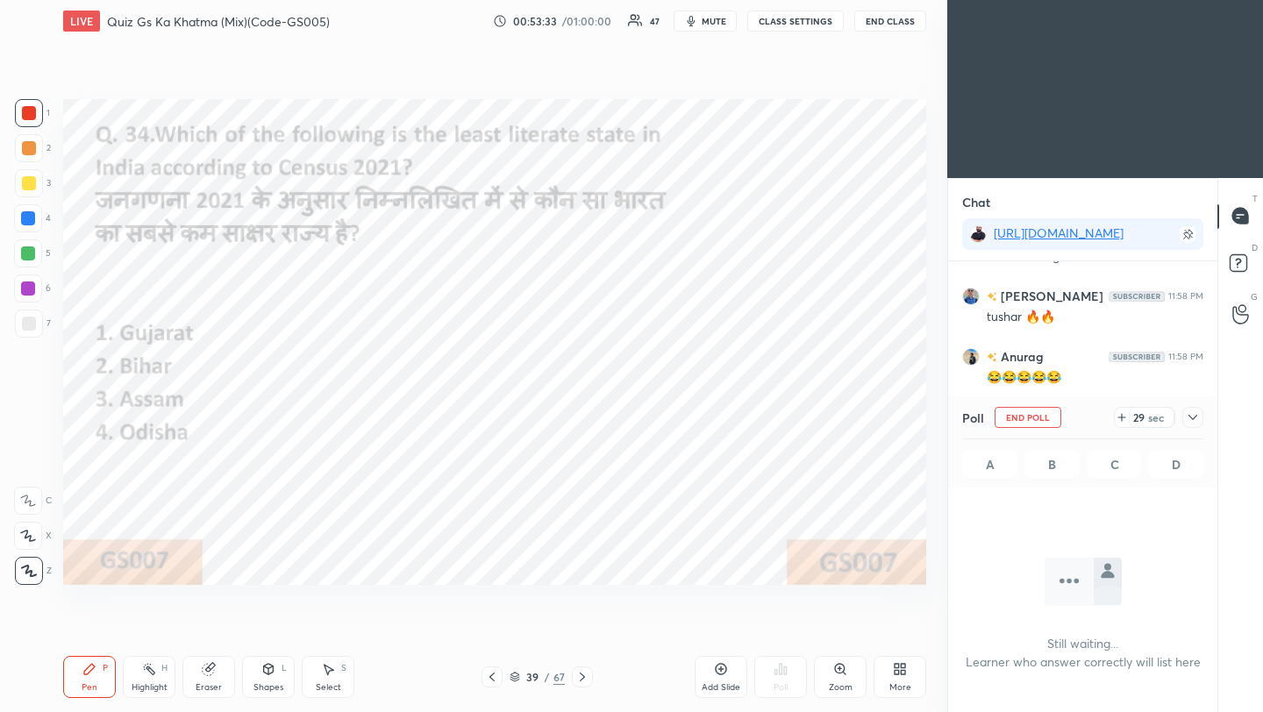
click at [1190, 422] on icon at bounding box center [1193, 418] width 14 height 14
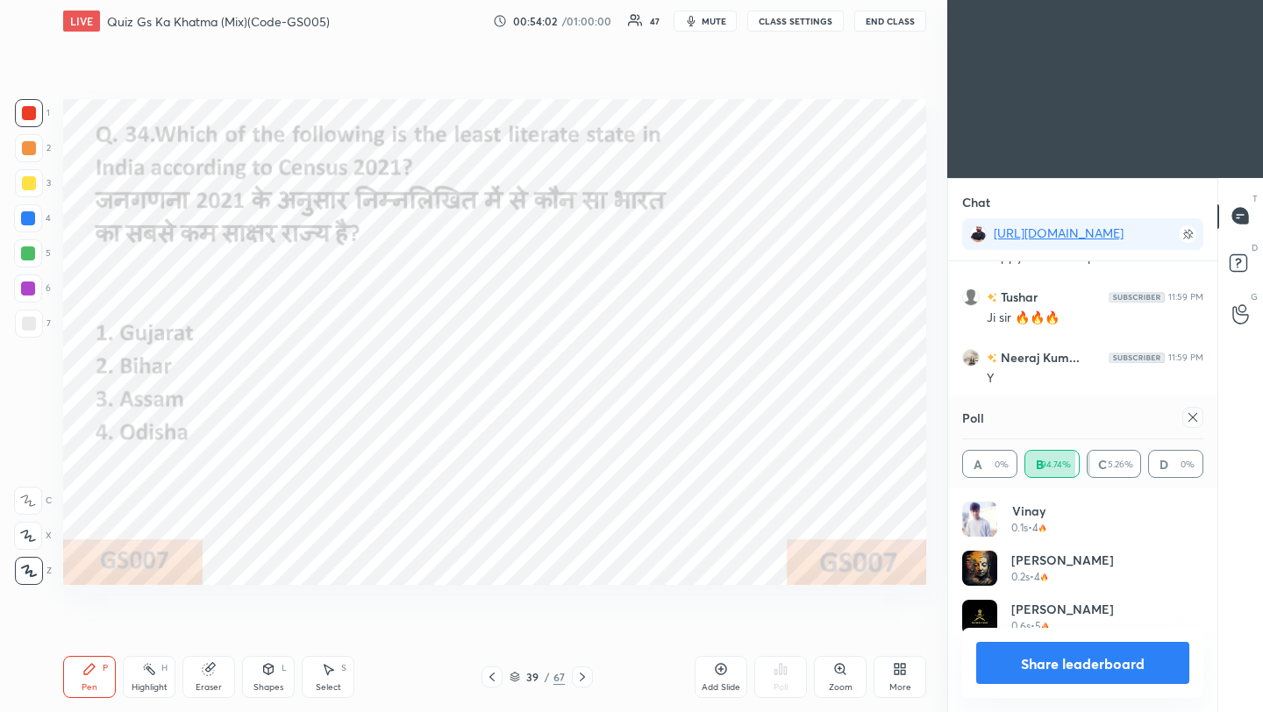
scroll to position [205, 236]
click at [1198, 418] on icon at bounding box center [1193, 418] width 14 height 14
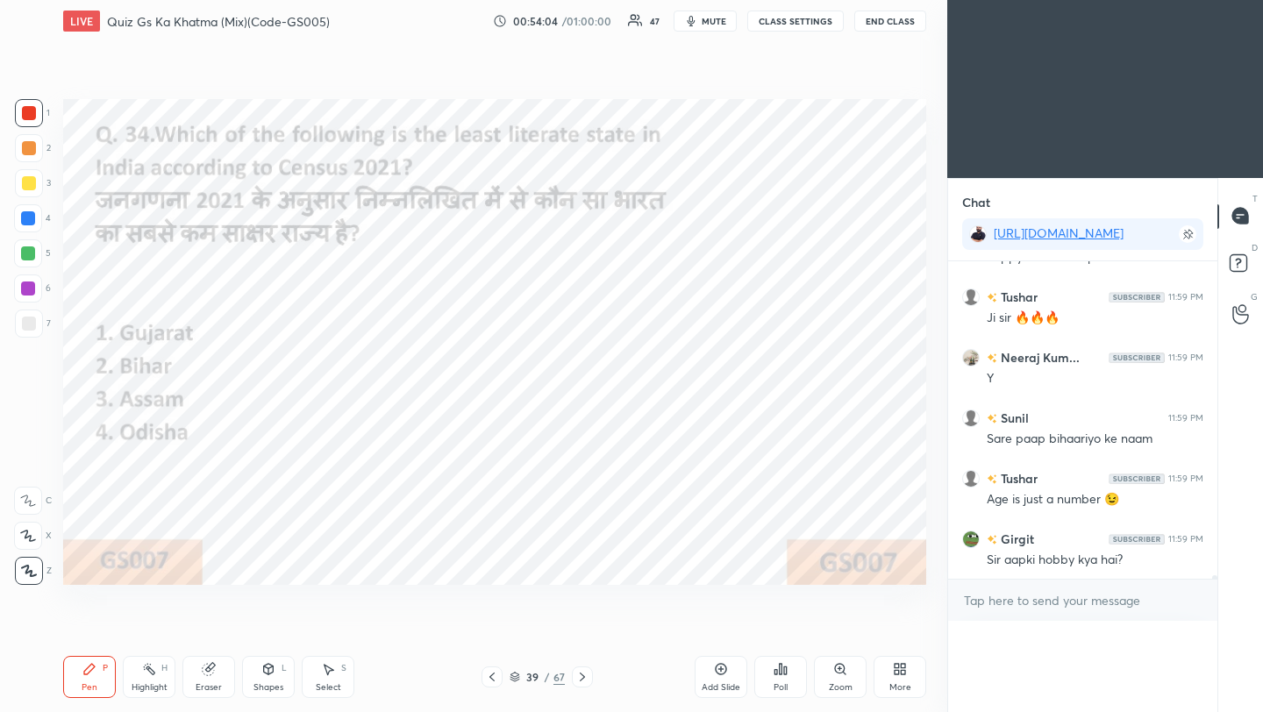
scroll to position [0, 0]
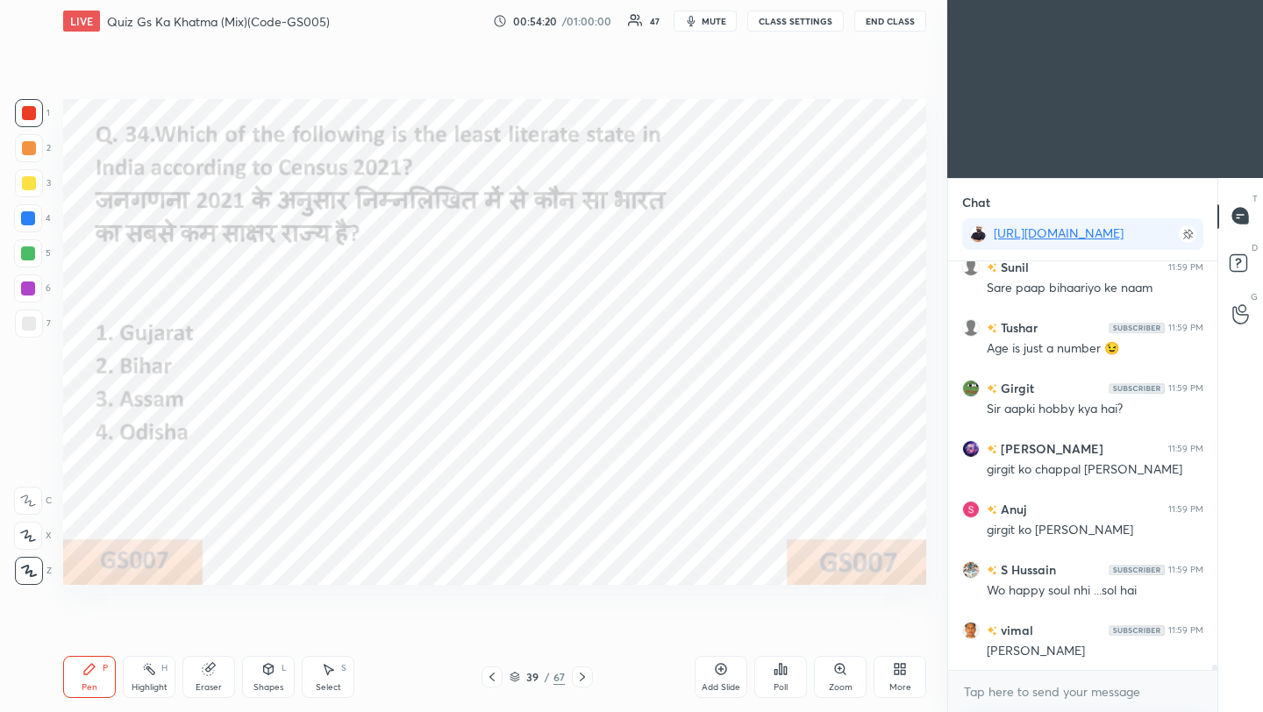
click at [580, 677] on icon at bounding box center [582, 677] width 14 height 14
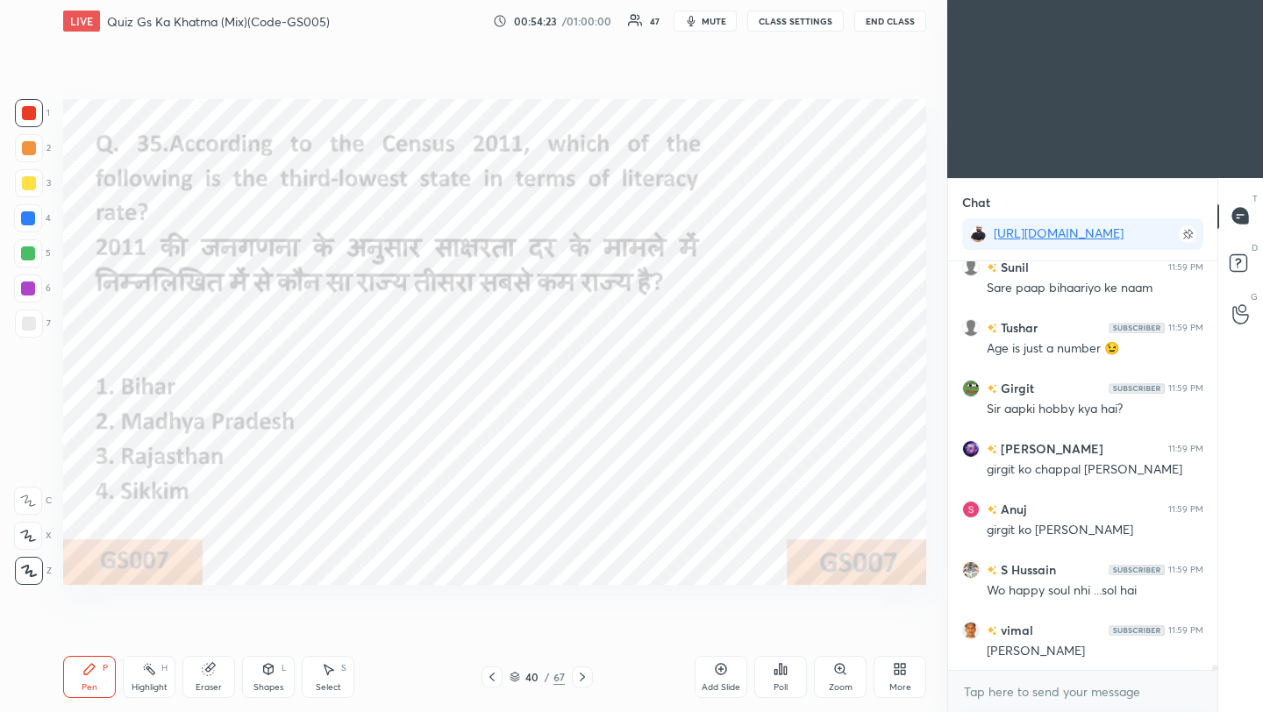
click at [781, 673] on icon at bounding box center [781, 669] width 3 height 11
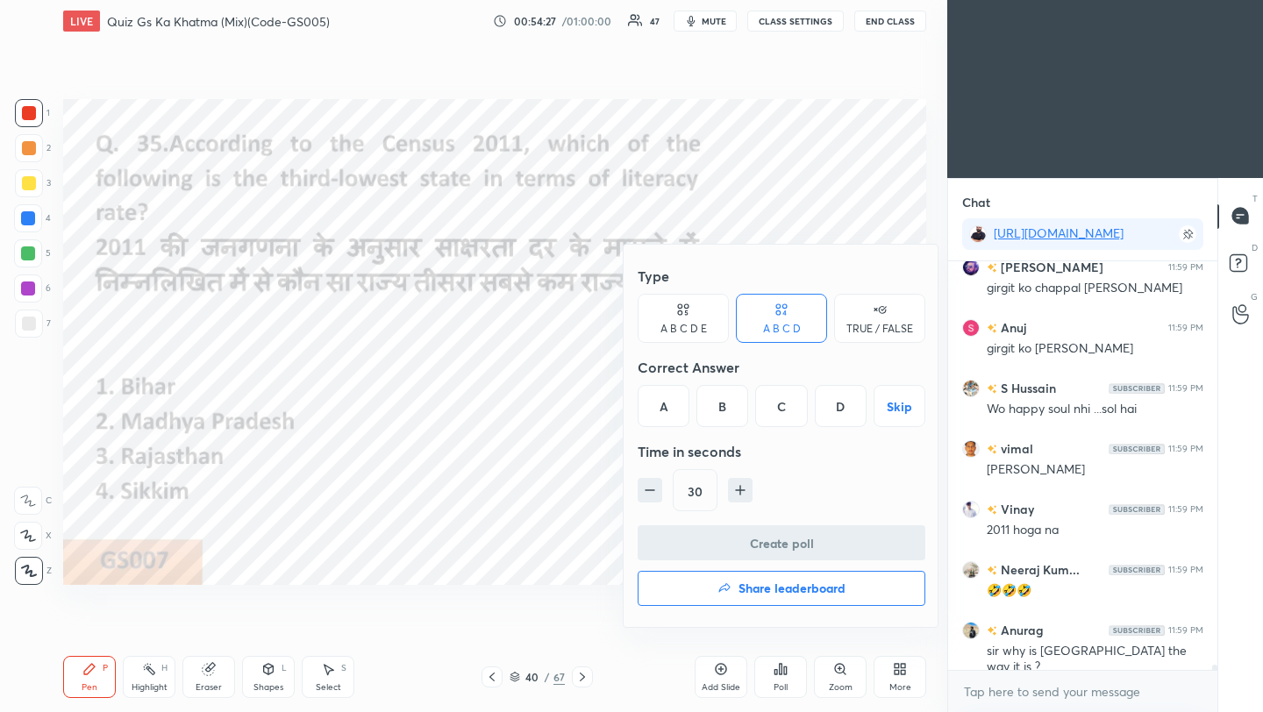
drag, startPoint x: 789, startPoint y: 411, endPoint x: 781, endPoint y: 443, distance: 33.4
click at [790, 411] on div "C" at bounding box center [781, 406] width 52 height 42
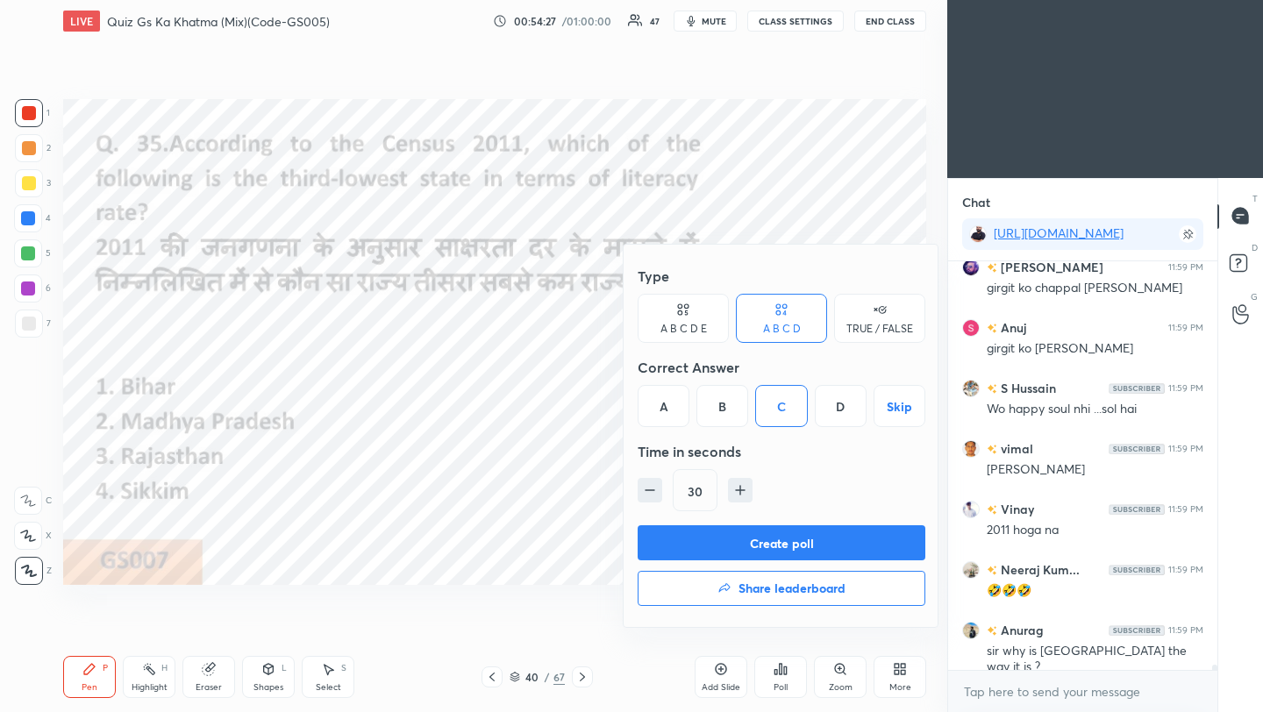
click at [795, 538] on button "Create poll" at bounding box center [782, 542] width 288 height 35
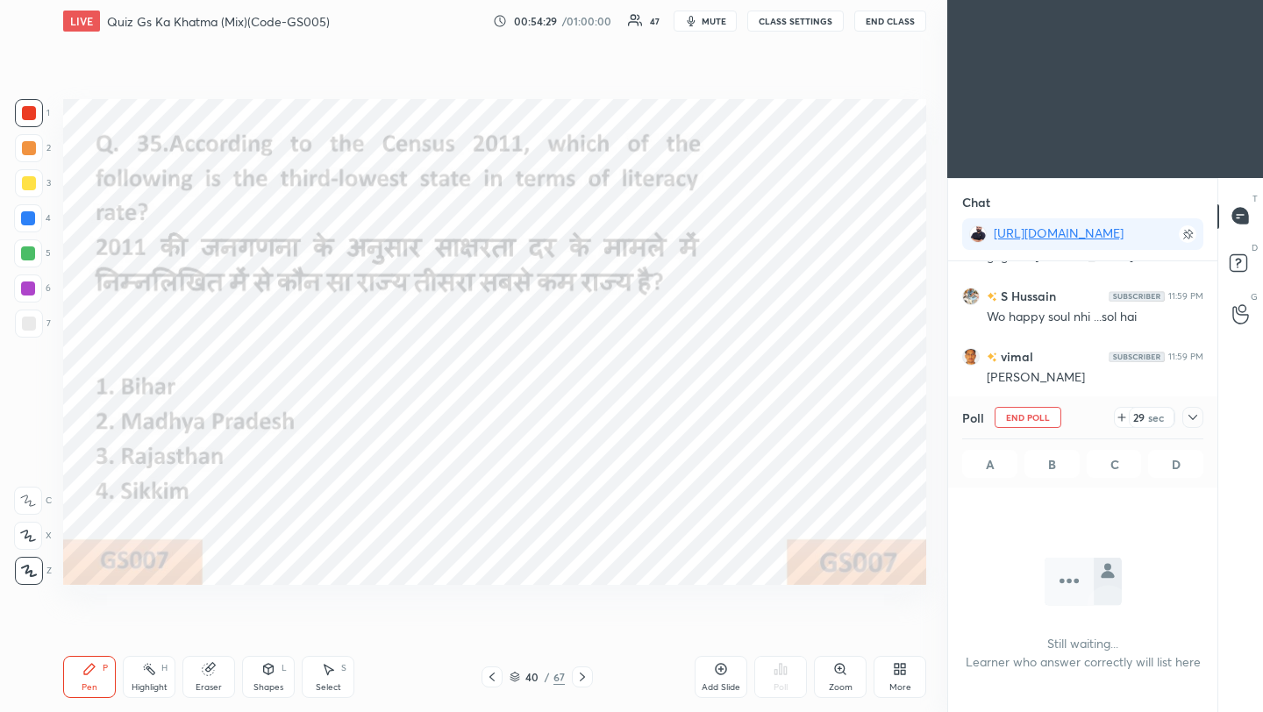
click at [1193, 418] on icon at bounding box center [1193, 418] width 14 height 14
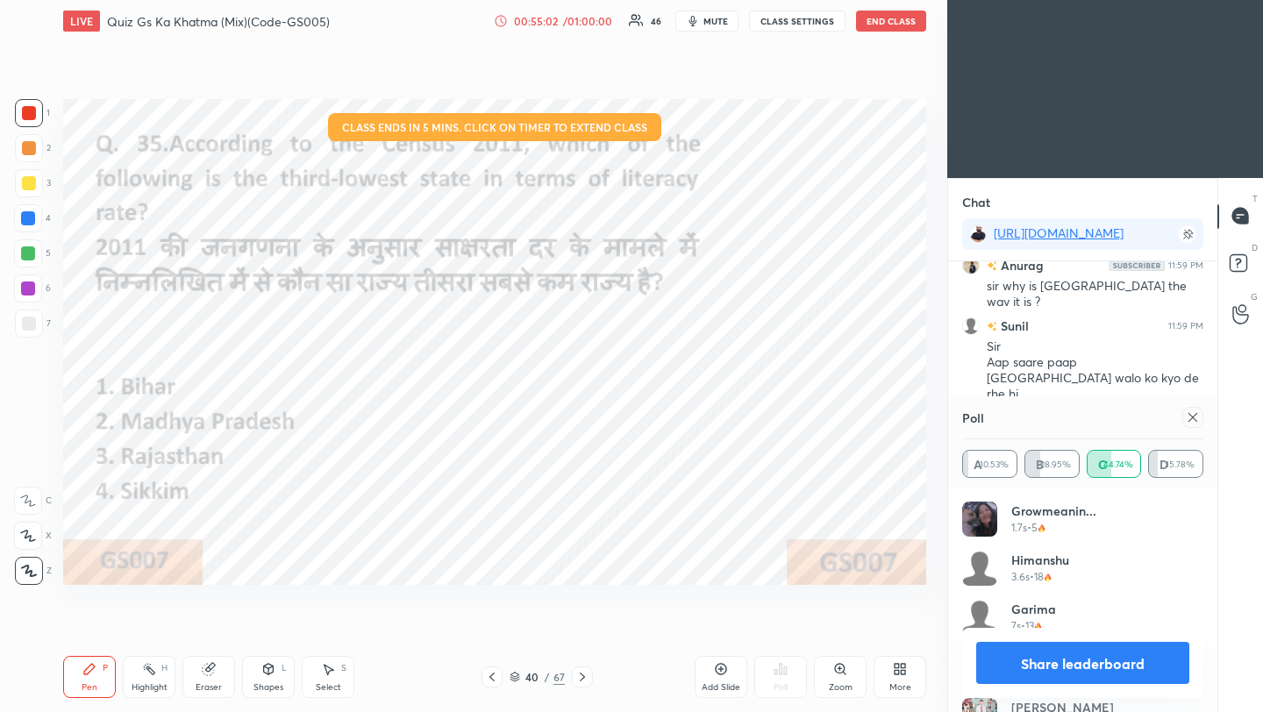
click at [1193, 420] on icon at bounding box center [1193, 418] width 14 height 14
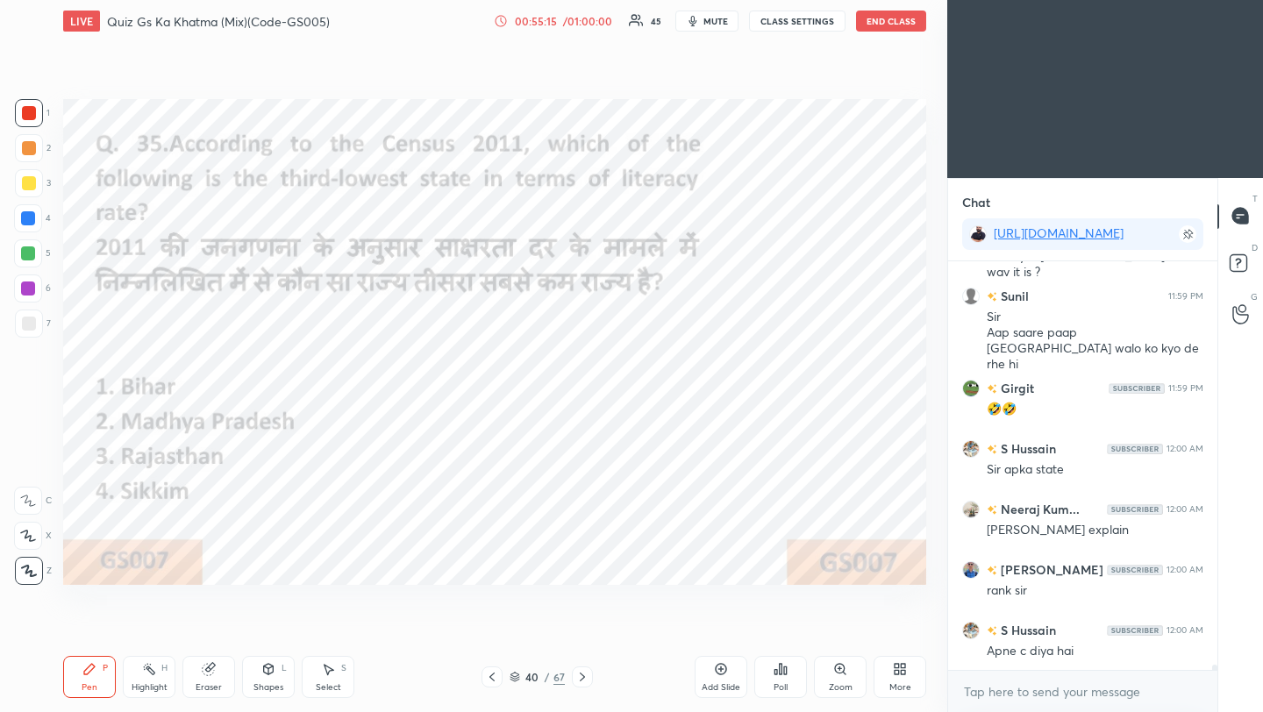
click at [573, 682] on div at bounding box center [582, 677] width 21 height 21
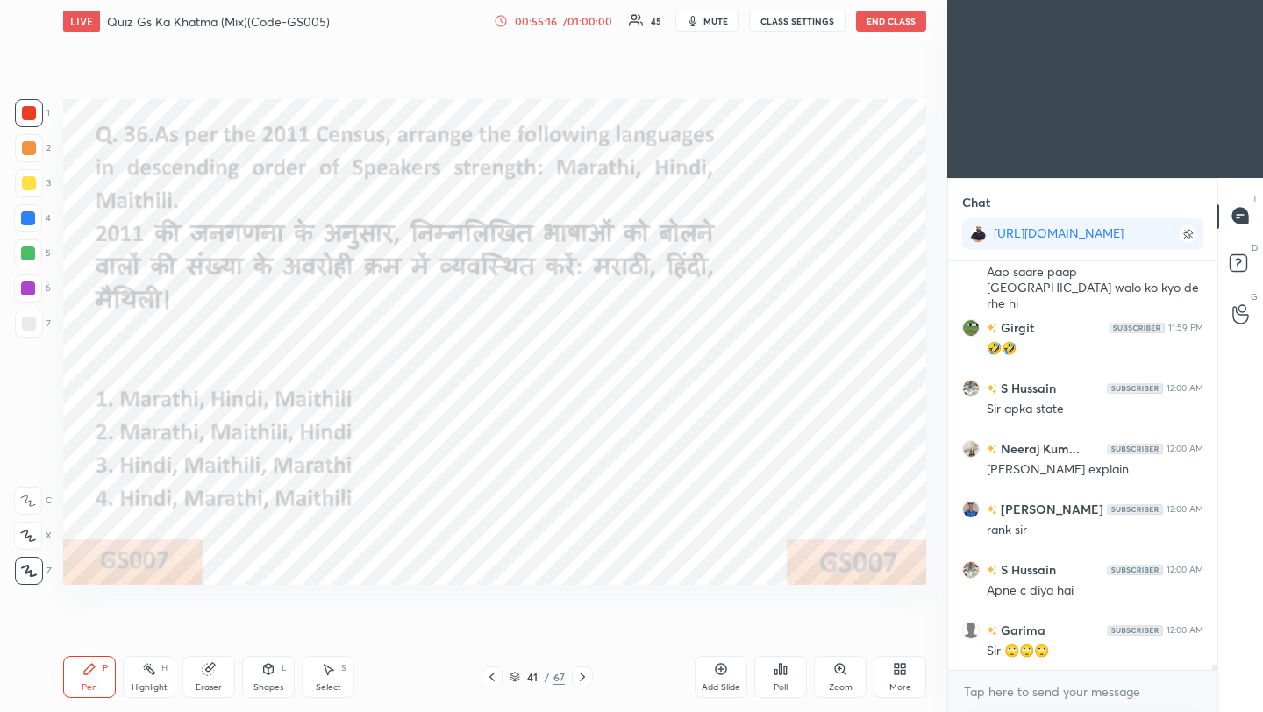
click at [500, 674] on div at bounding box center [492, 677] width 21 height 21
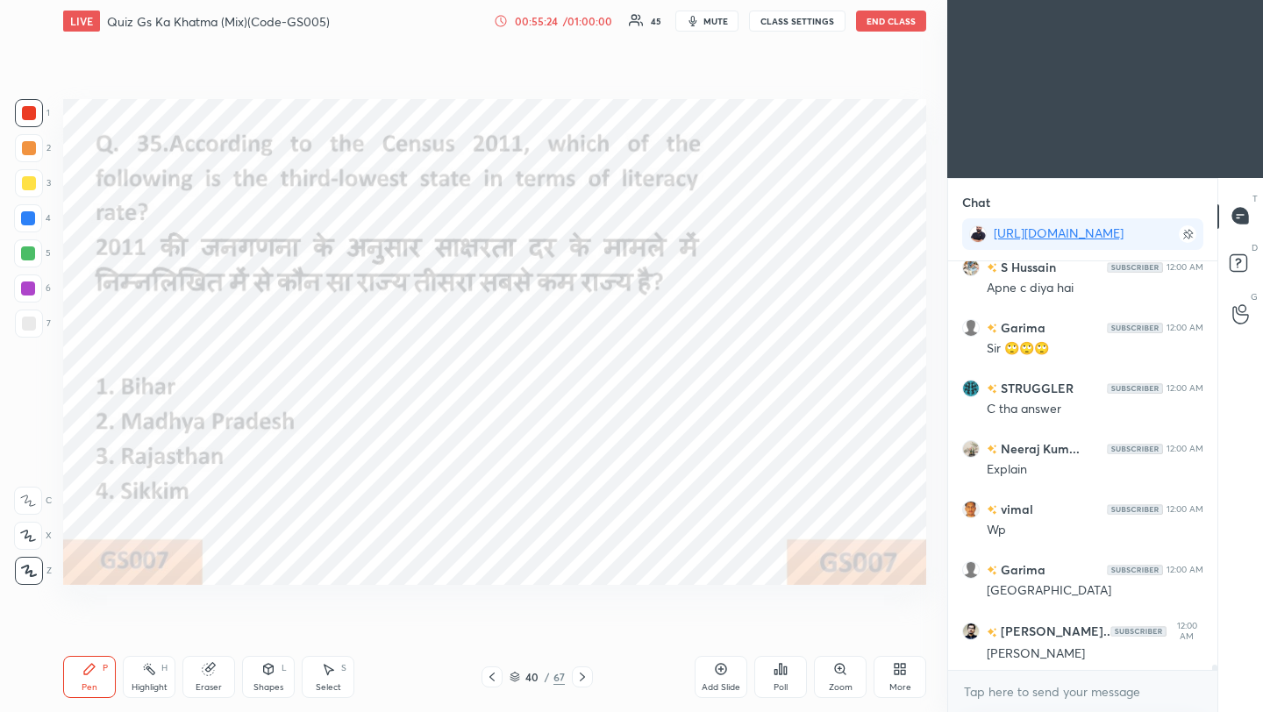
click at [215, 683] on div "Eraser" at bounding box center [209, 687] width 26 height 9
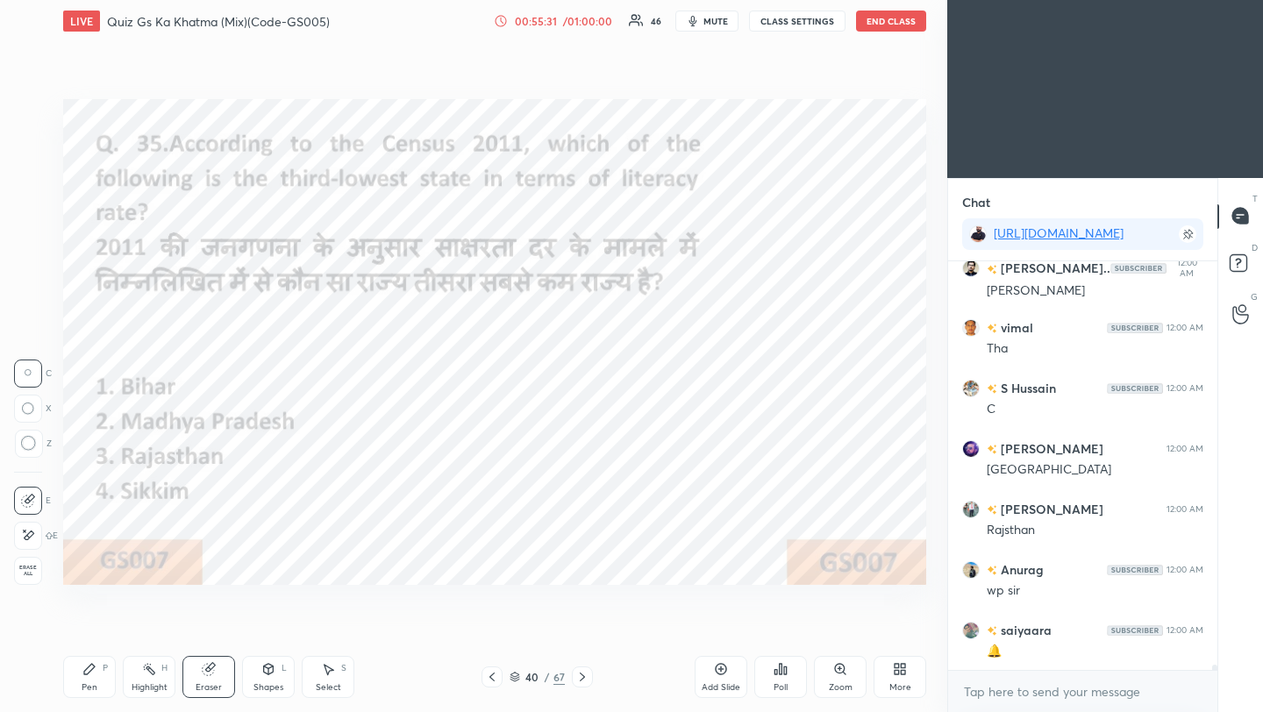
click at [96, 680] on div "Pen P" at bounding box center [89, 677] width 53 height 42
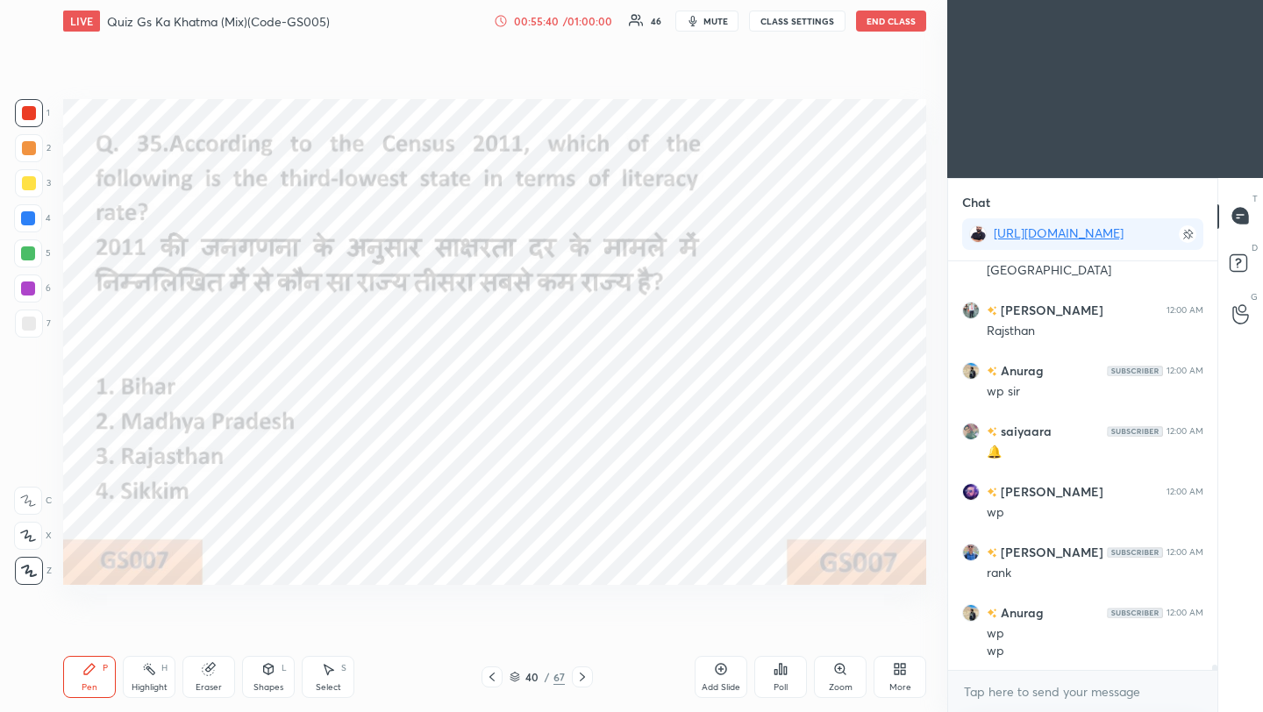
click at [778, 673] on icon at bounding box center [781, 669] width 14 height 14
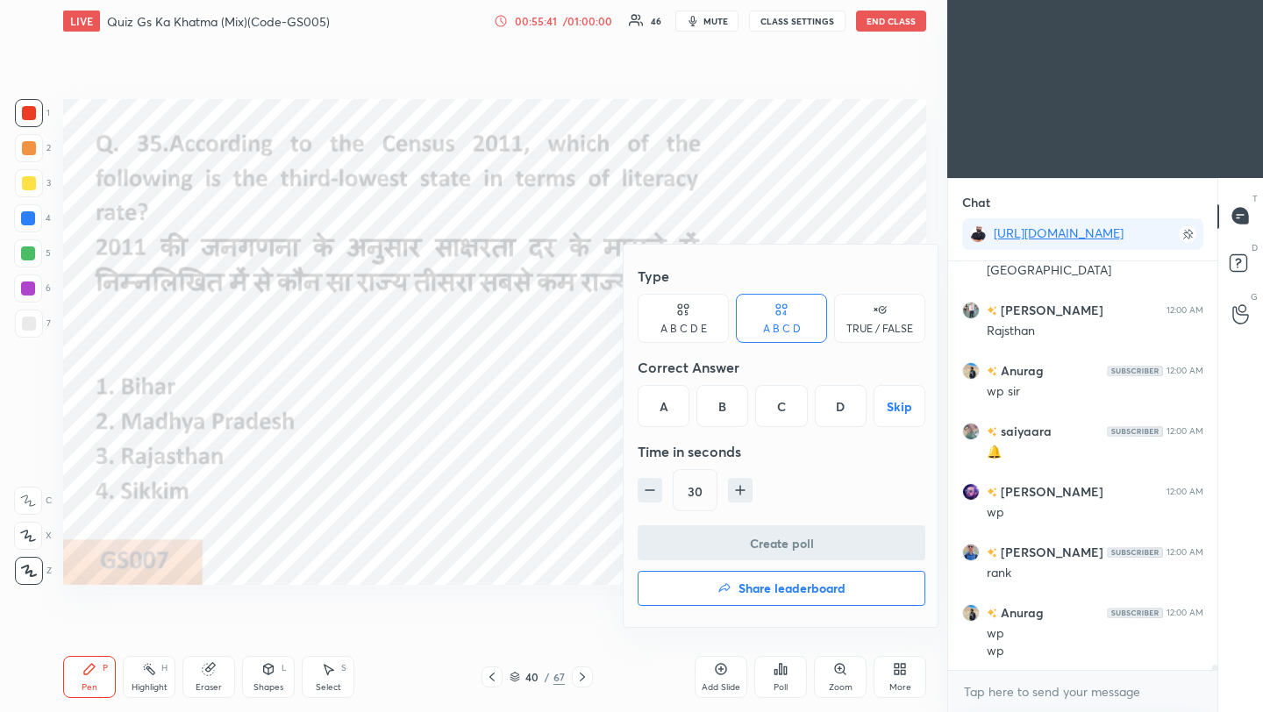
click at [775, 591] on h4 "Share leaderboard" at bounding box center [792, 588] width 107 height 12
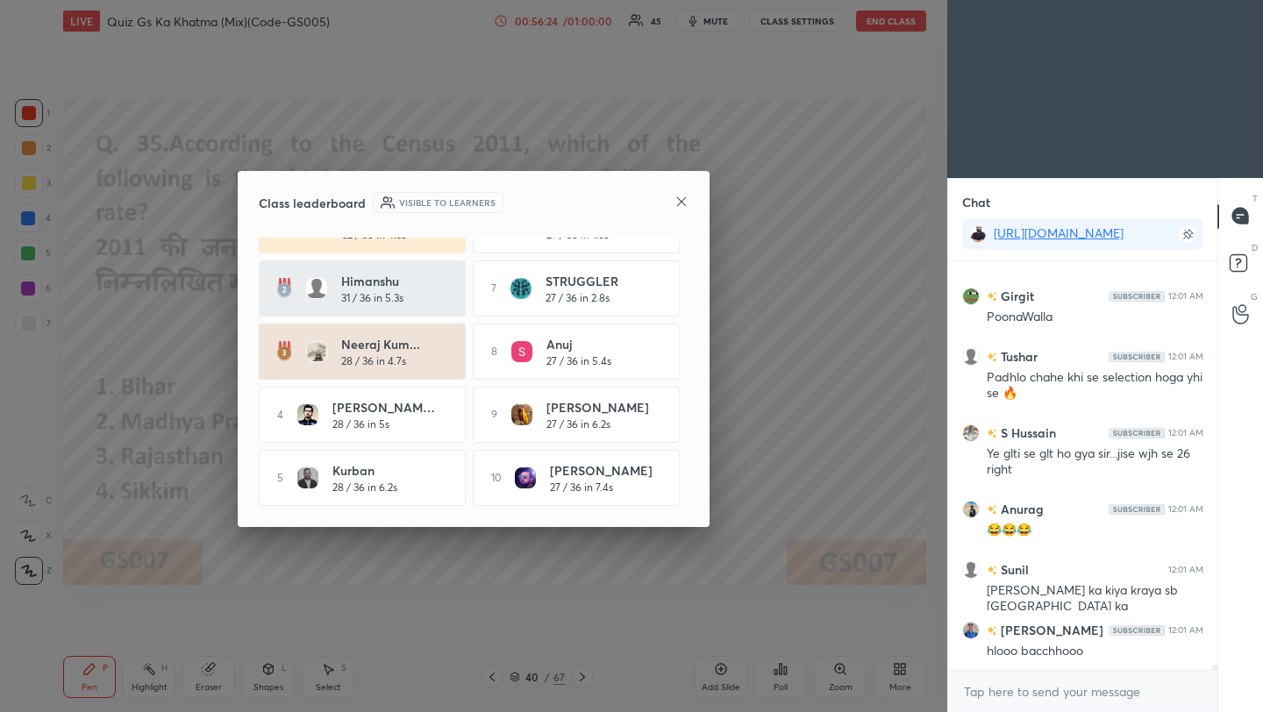
scroll to position [31540, 0]
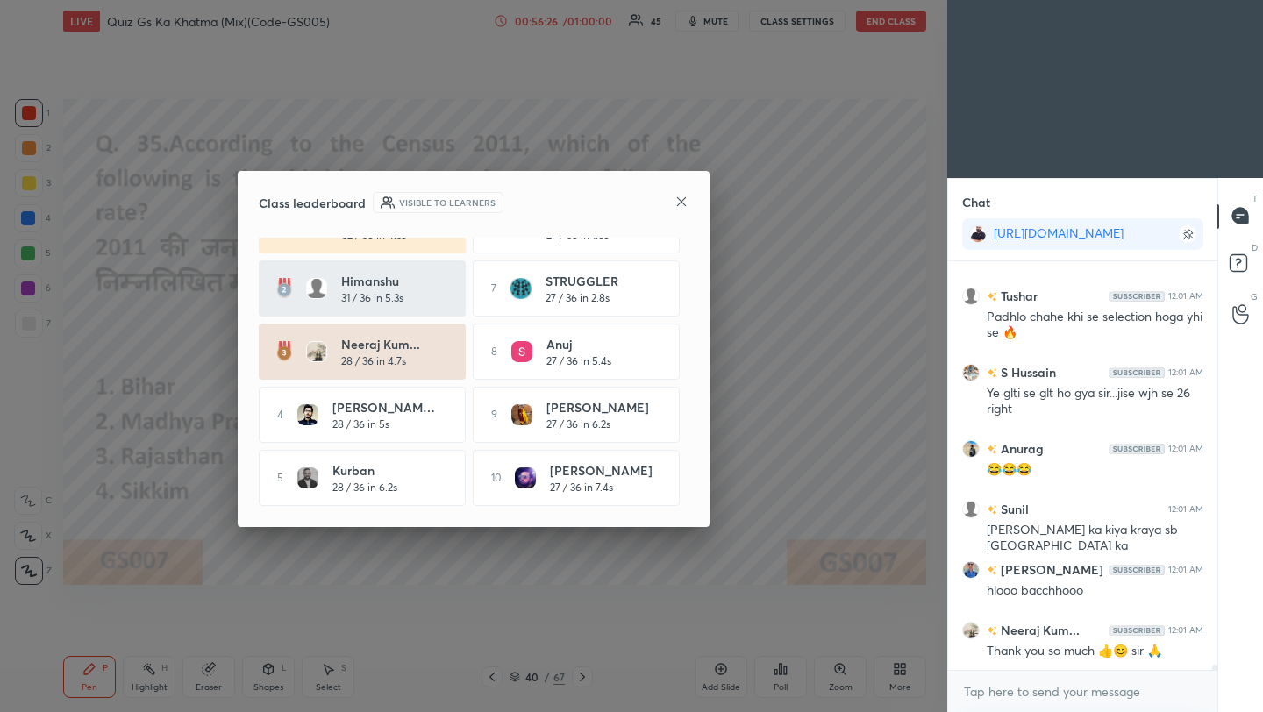
click at [676, 205] on icon at bounding box center [682, 202] width 14 height 14
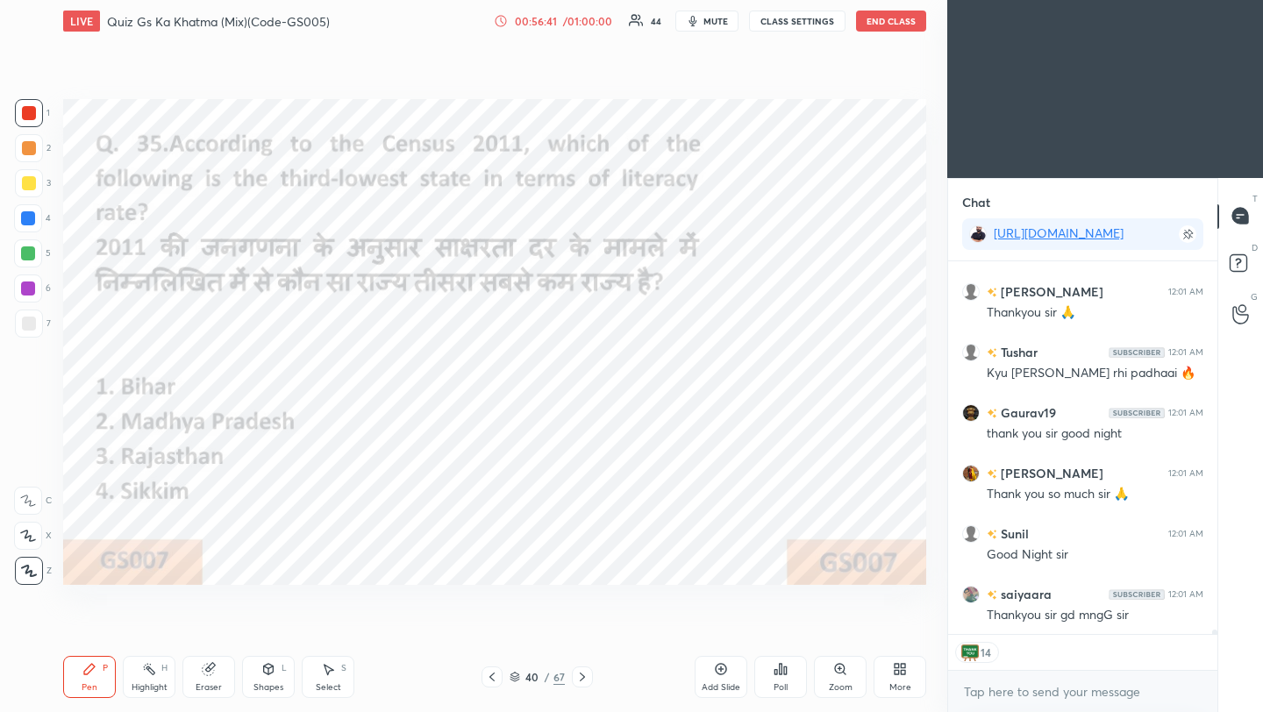
scroll to position [32423, 0]
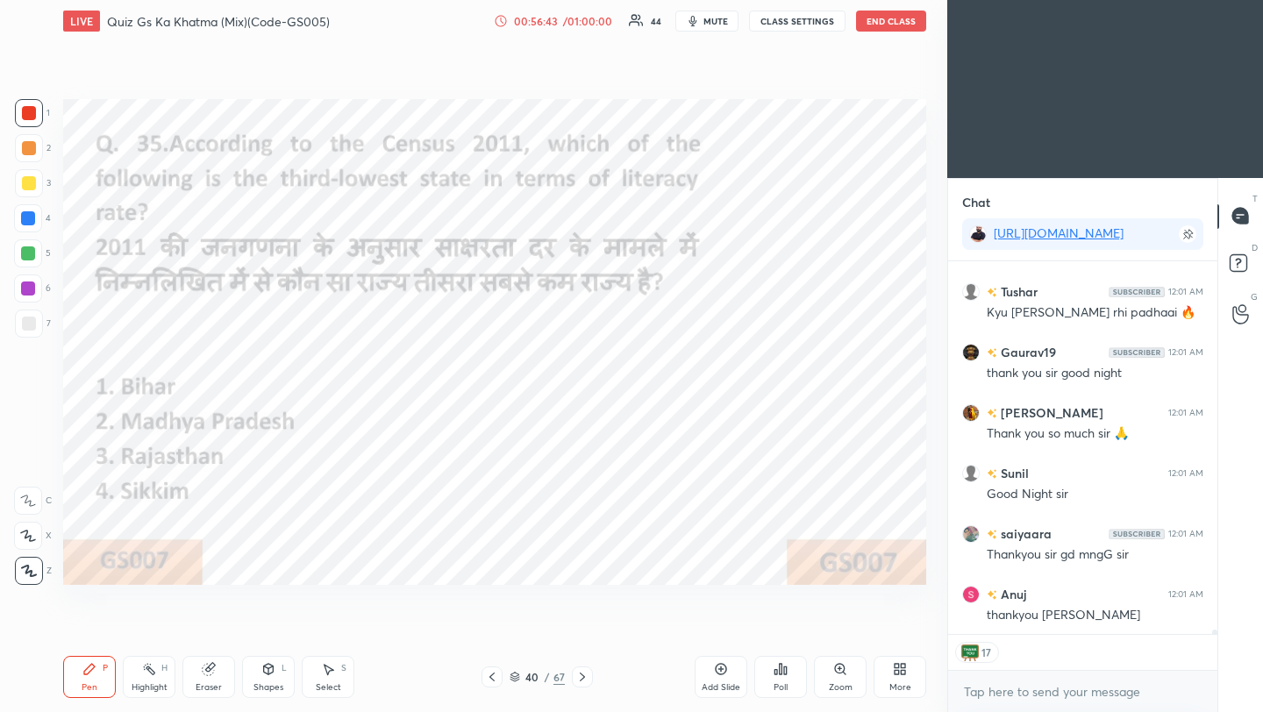
click at [889, 24] on button "End Class" at bounding box center [891, 21] width 70 height 21
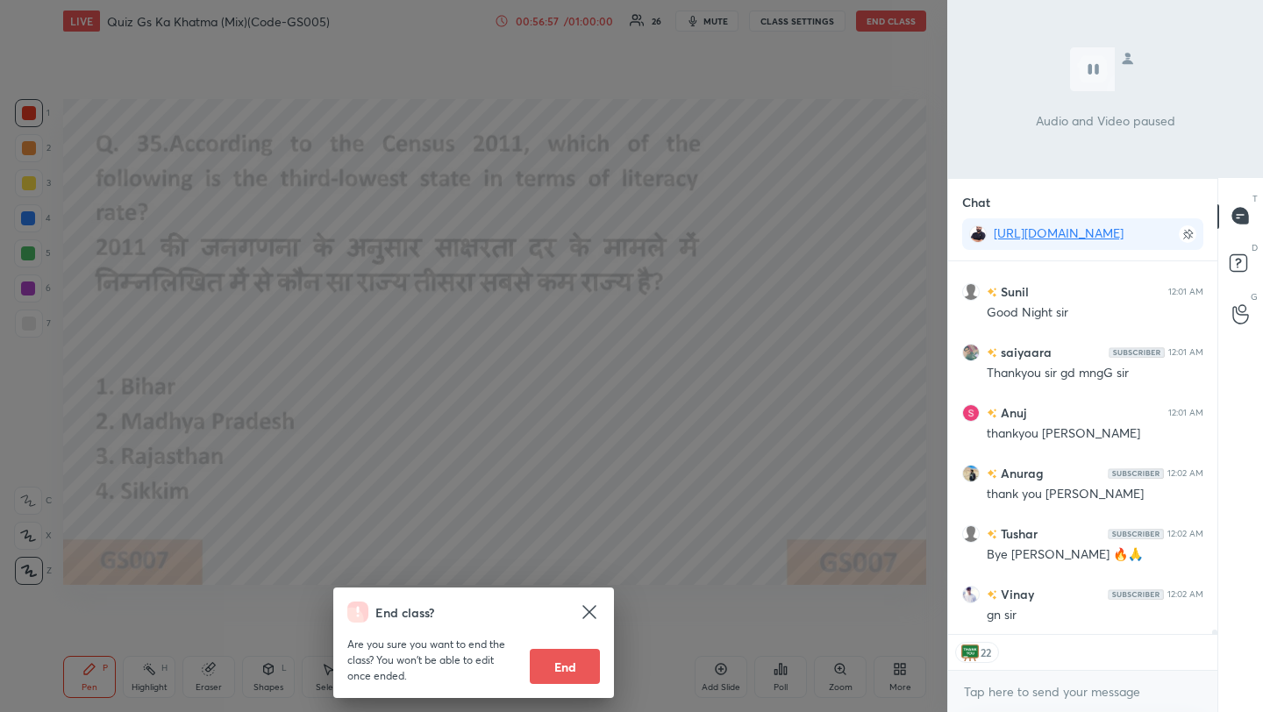
scroll to position [32665, 0]
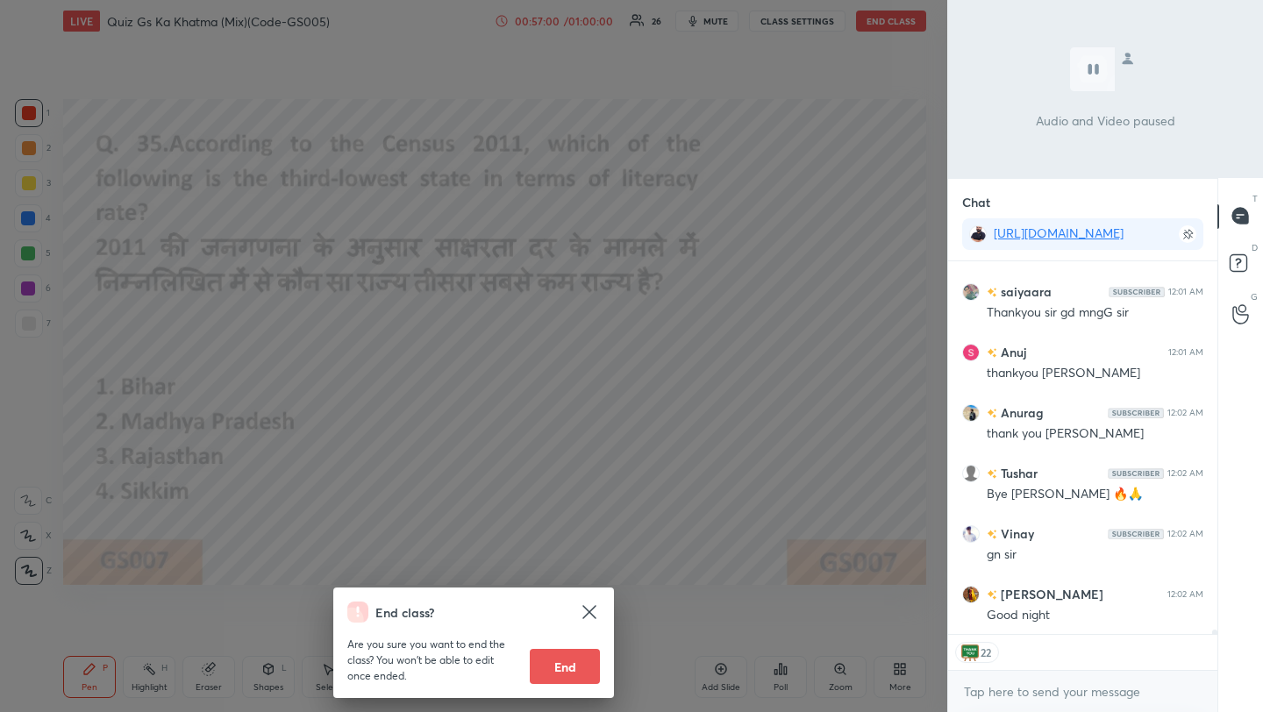
click at [566, 671] on button "End" at bounding box center [565, 666] width 70 height 35
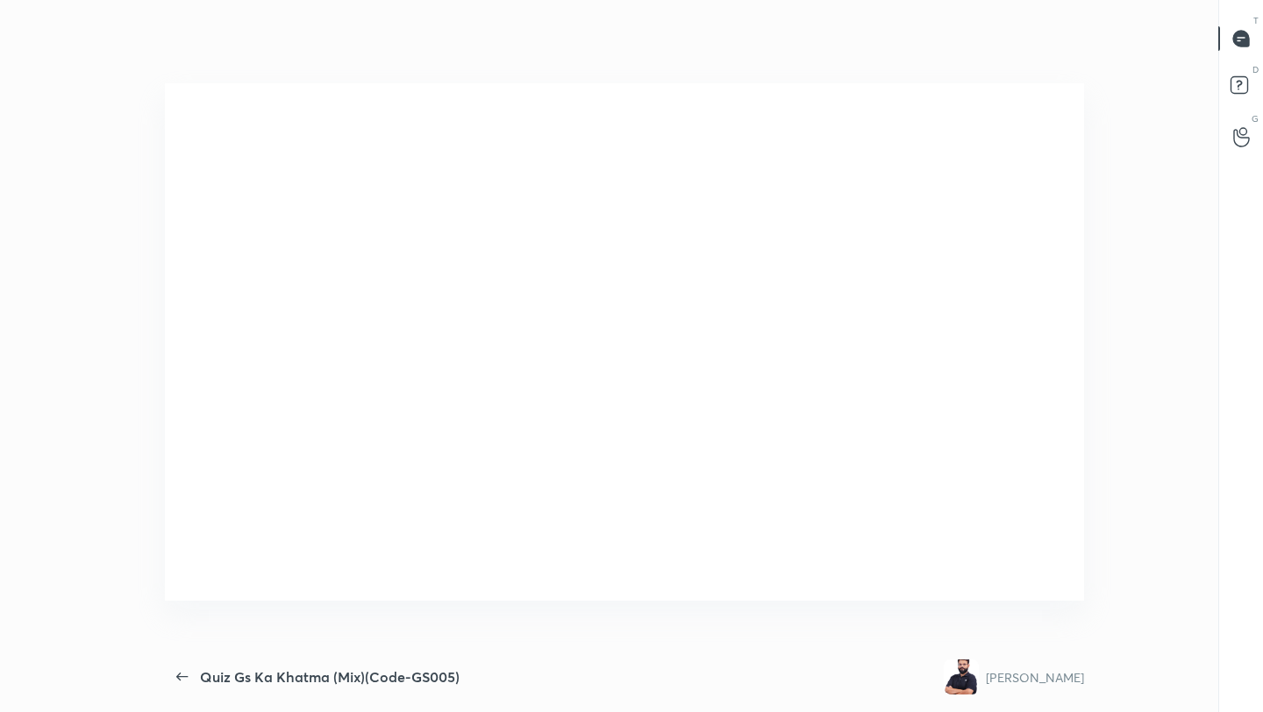
scroll to position [0, 0]
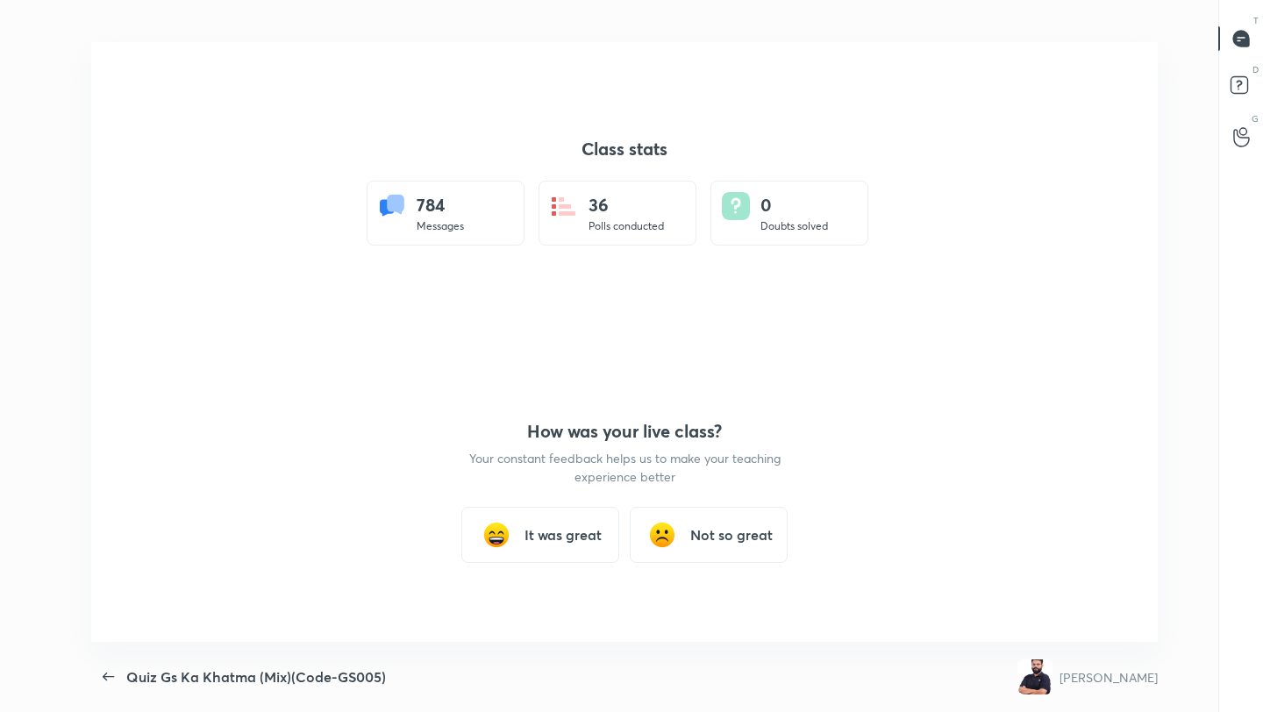
type textarea "x"
